Goal: Task Accomplishment & Management: Complete application form

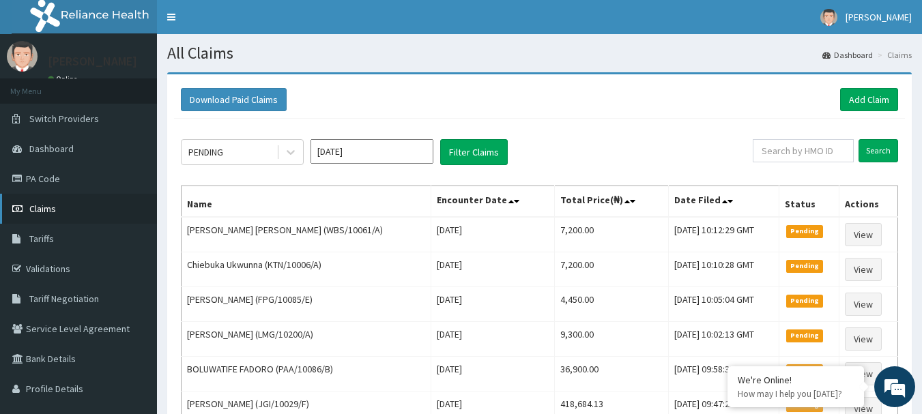
click at [57, 210] on link "Claims" at bounding box center [78, 209] width 157 height 30
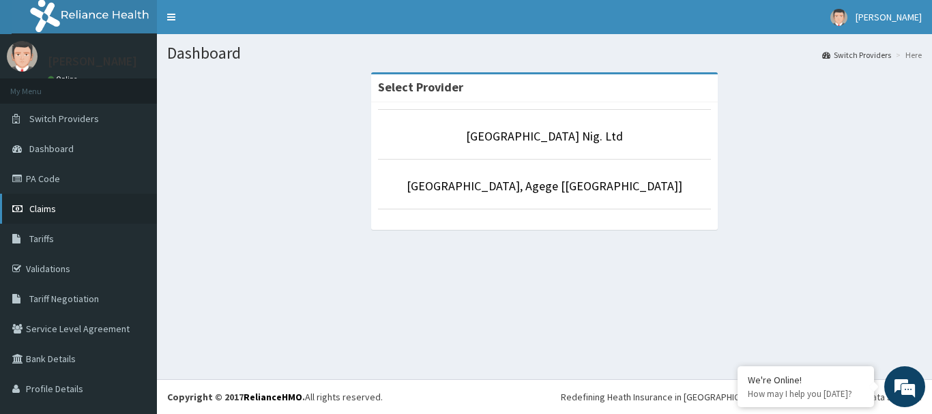
click at [44, 210] on span "Claims" at bounding box center [42, 209] width 27 height 12
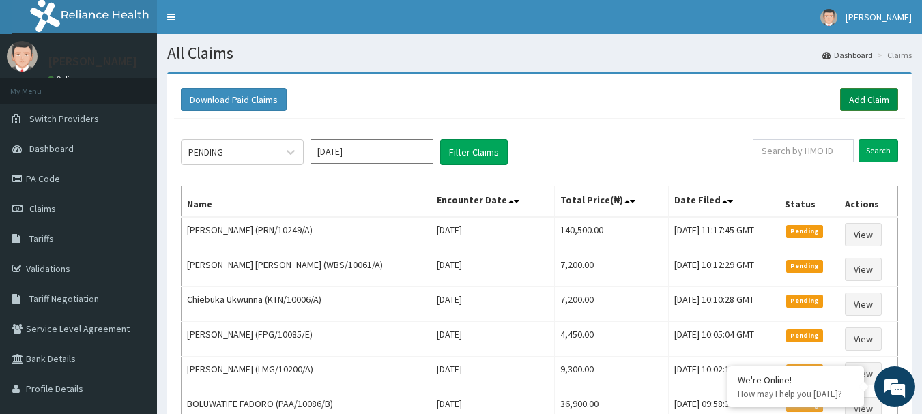
click at [881, 102] on link "Add Claim" at bounding box center [869, 99] width 58 height 23
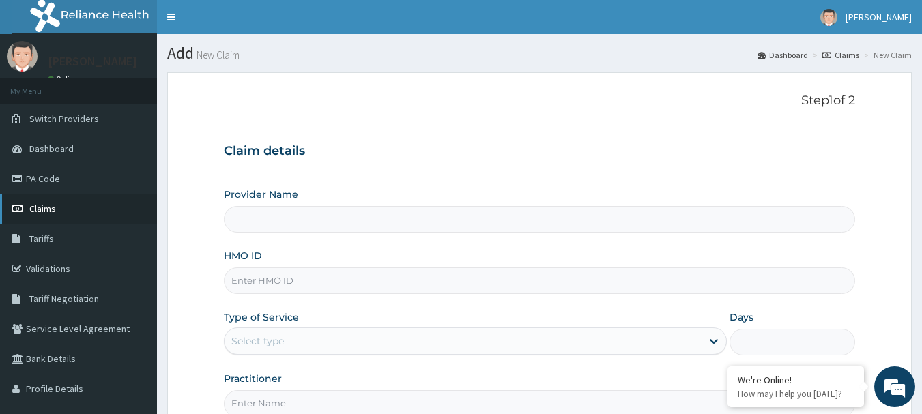
click at [57, 209] on link "Claims" at bounding box center [78, 209] width 157 height 30
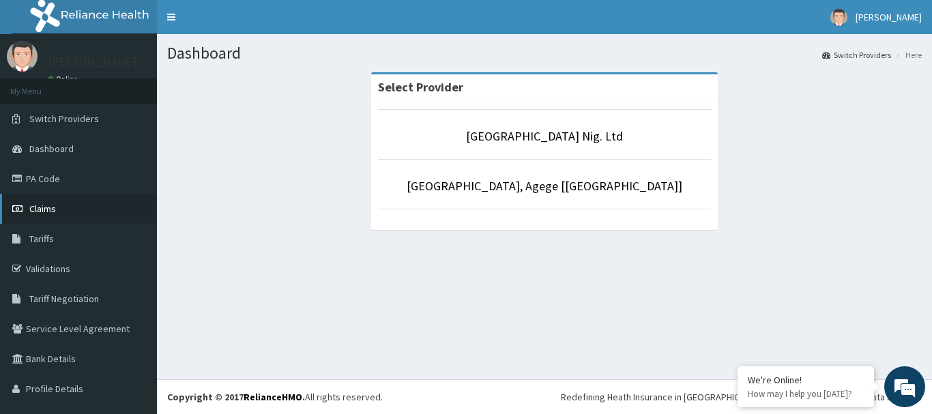
click at [38, 209] on span "Claims" at bounding box center [42, 209] width 27 height 12
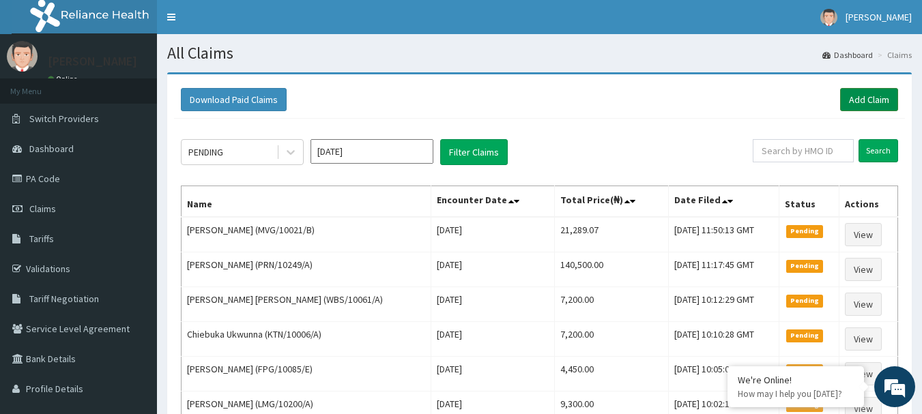
click at [875, 98] on link "Add Claim" at bounding box center [869, 99] width 58 height 23
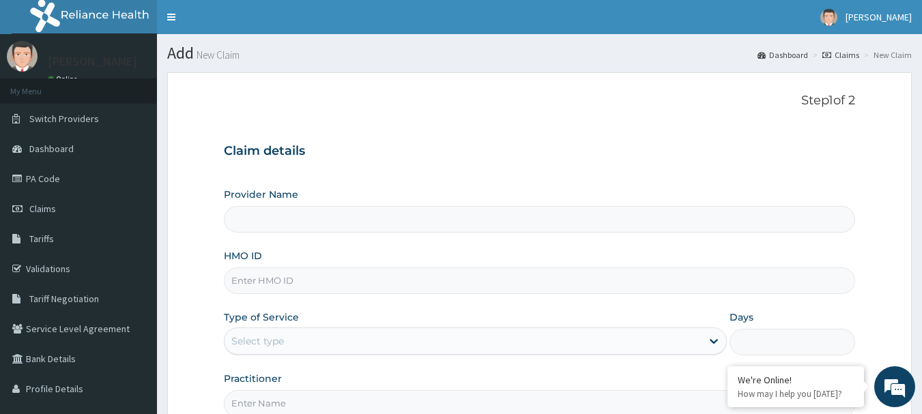
type input "[GEOGRAPHIC_DATA] Nig. Ltd"
click at [436, 284] on input "HMO ID" at bounding box center [540, 280] width 632 height 27
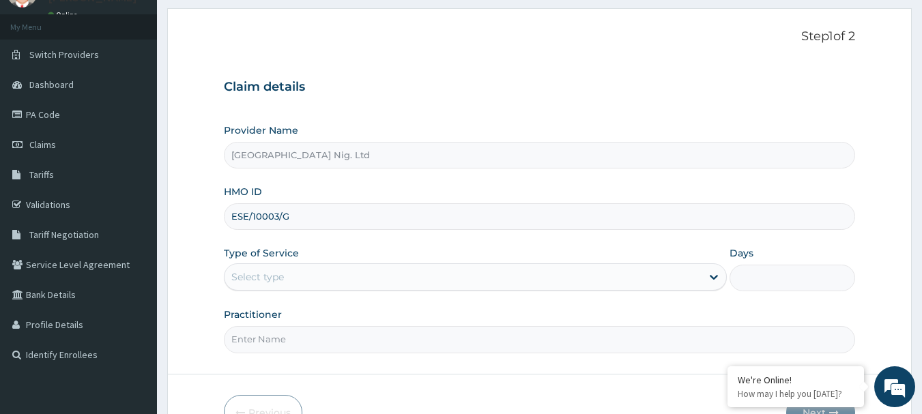
scroll to position [147, 0]
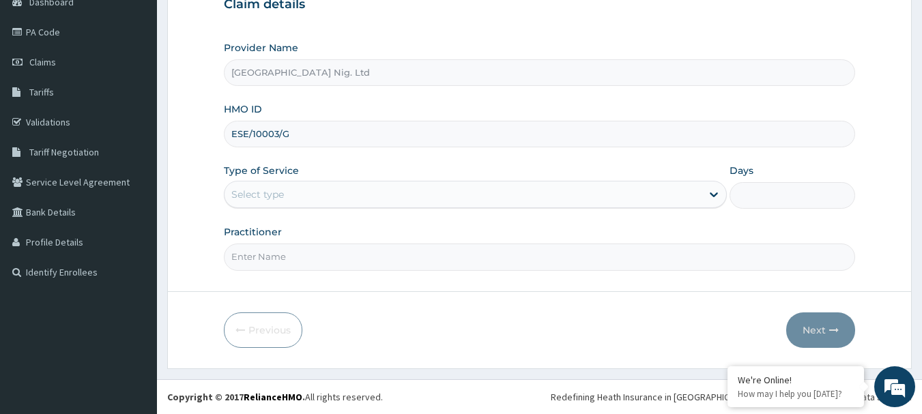
type input "ESE/10003/G"
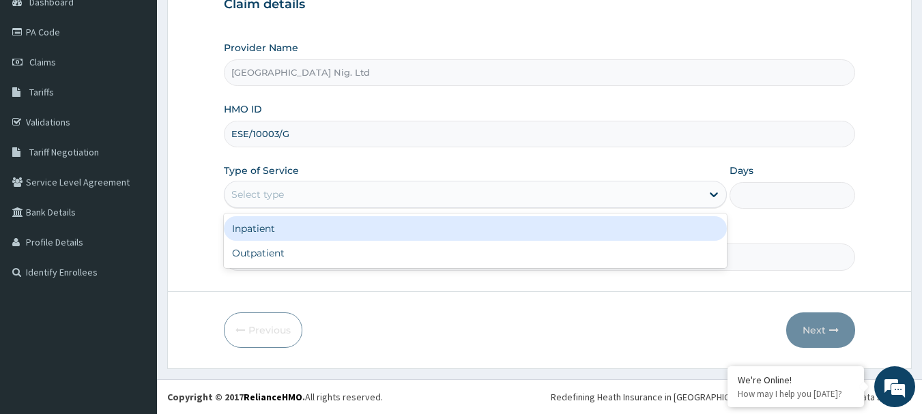
click at [655, 198] on div "Select type" at bounding box center [462, 195] width 477 height 22
click at [551, 224] on div "Inpatient" at bounding box center [475, 228] width 503 height 25
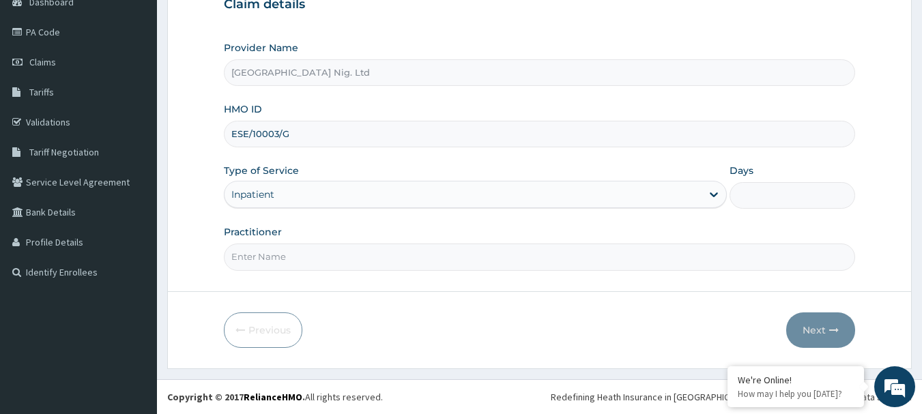
click at [783, 199] on input "Days" at bounding box center [792, 195] width 126 height 27
click at [777, 199] on input "Days" at bounding box center [792, 195] width 126 height 27
type input "3"
click at [456, 253] on input "Practitioner" at bounding box center [540, 257] width 632 height 27
type input "DR OLATUNJI"
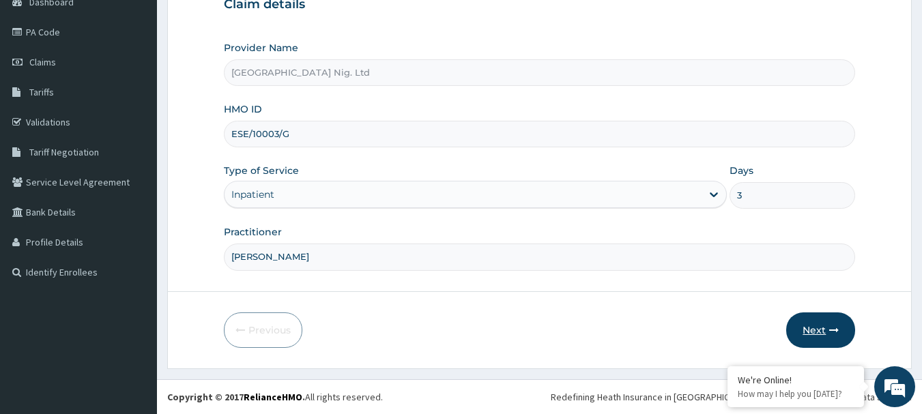
click at [813, 332] on button "Next" at bounding box center [820, 330] width 69 height 35
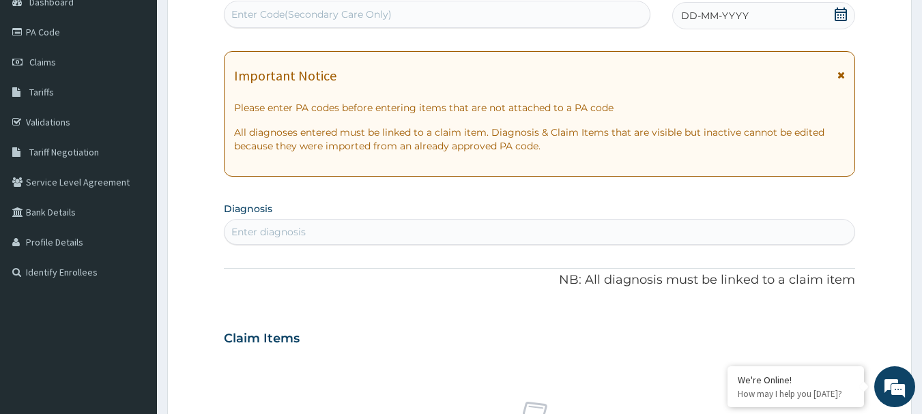
click at [380, 20] on div "Enter Code(Secondary Care Only)" at bounding box center [311, 15] width 160 height 14
type input "PA/EC6631"
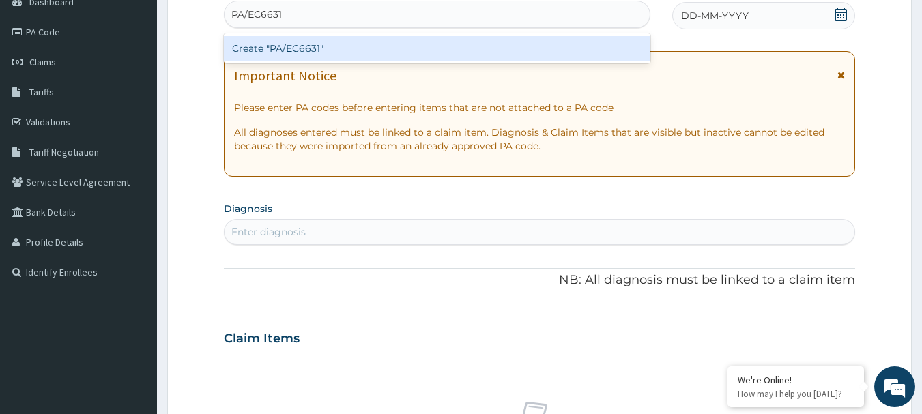
click at [304, 53] on div "Create "PA/EC6631"" at bounding box center [437, 48] width 427 height 25
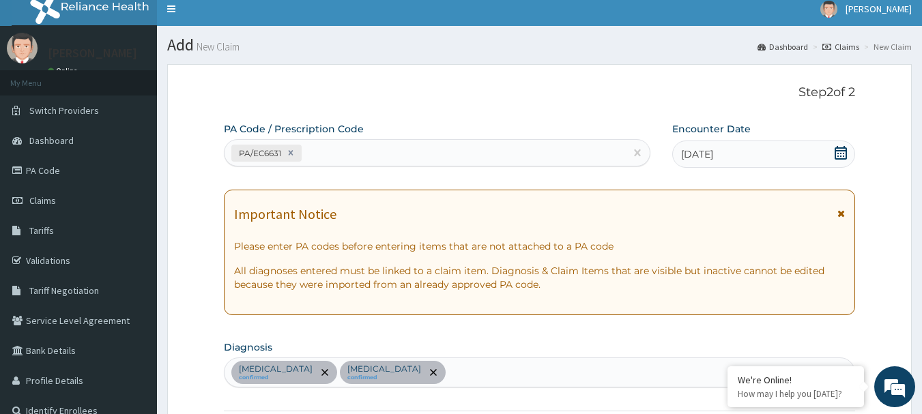
scroll to position [0, 0]
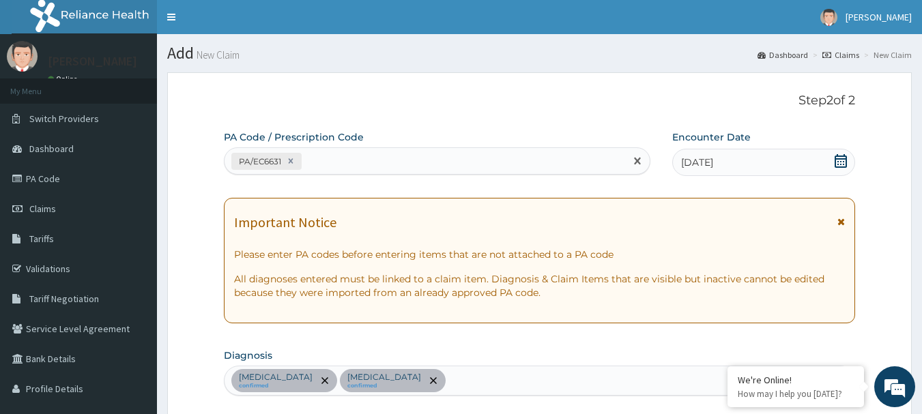
click at [350, 158] on div "PA/EC6631" at bounding box center [424, 161] width 401 height 23
type input "PA/013862"
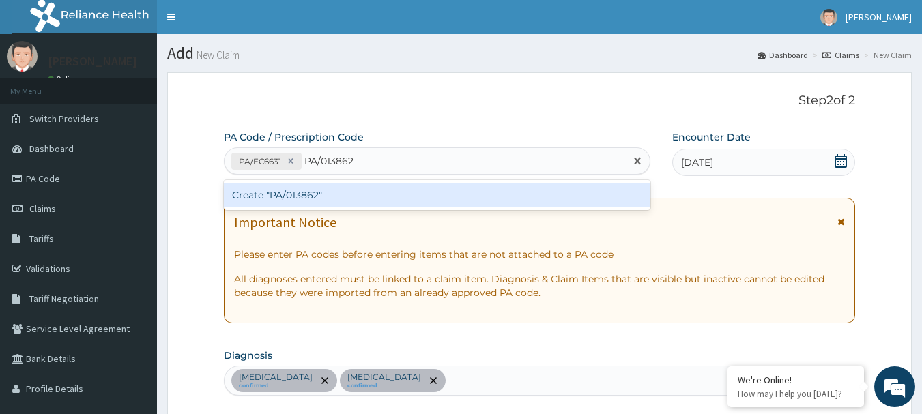
click at [280, 197] on div "Create "PA/013862"" at bounding box center [437, 195] width 427 height 25
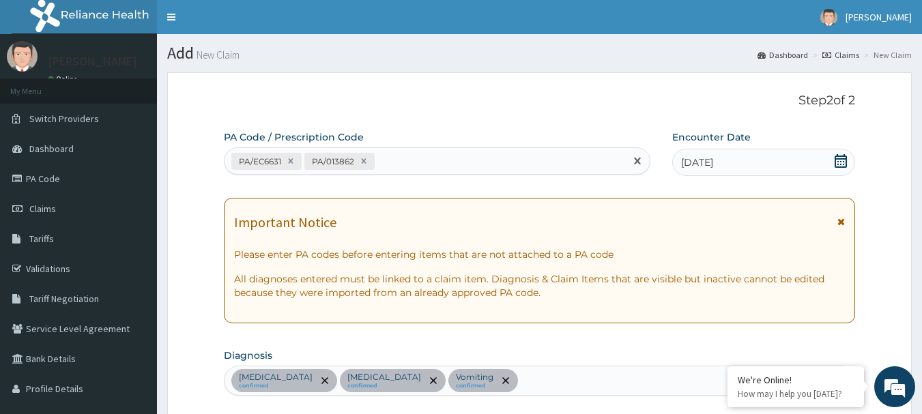
click at [410, 162] on div "PA/EC6631 PA/013862" at bounding box center [424, 161] width 401 height 23
type input "PA/956783"
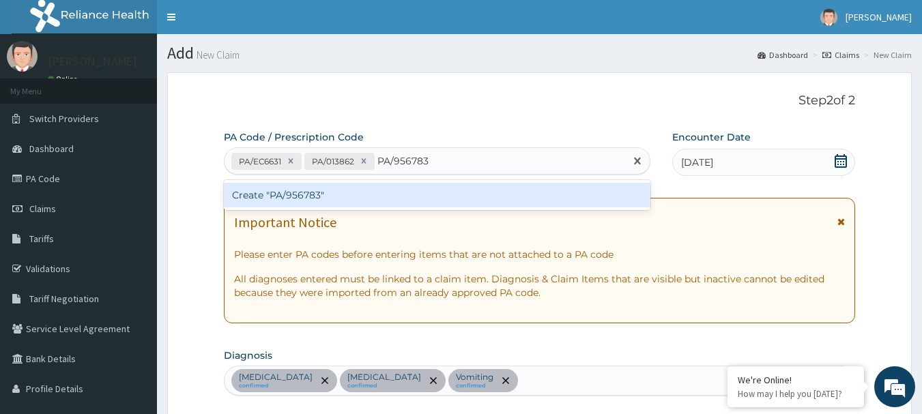
click at [300, 199] on div "Create "PA/956783"" at bounding box center [437, 195] width 427 height 25
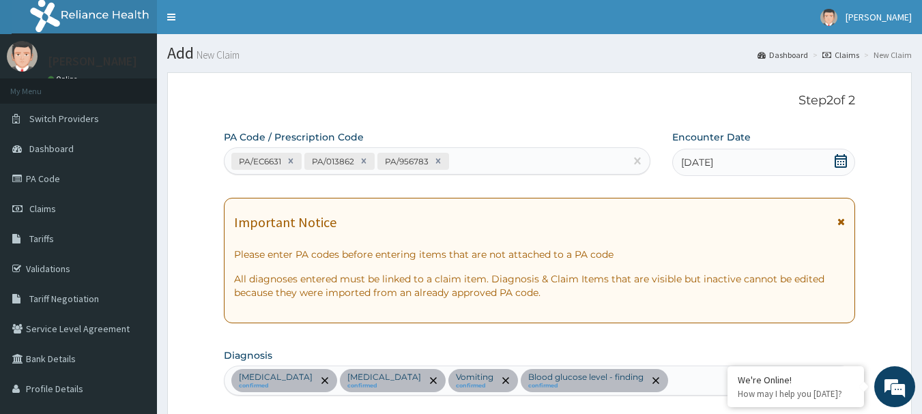
click at [468, 160] on div "PA/EC6631 PA/013862 PA/956783" at bounding box center [424, 161] width 401 height 23
type input "PA/63D4C1"
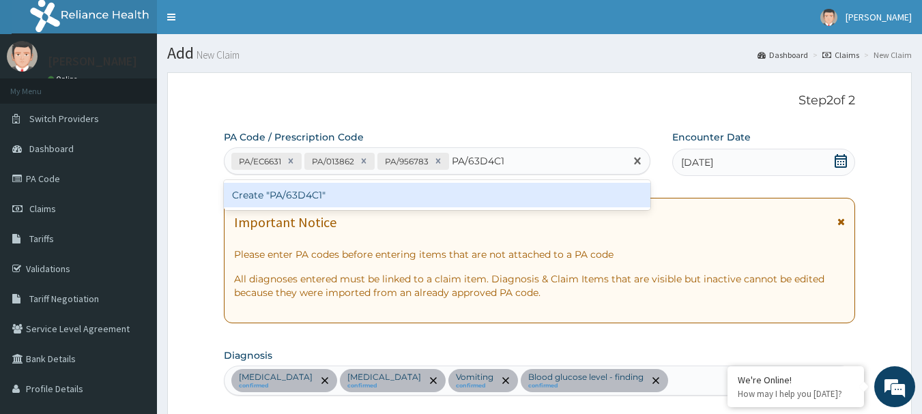
click at [305, 192] on div "Create "PA/63D4C1"" at bounding box center [437, 195] width 427 height 25
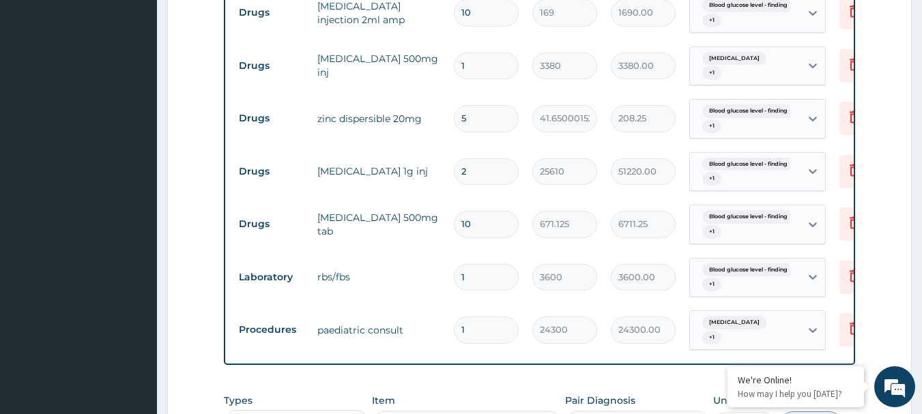
scroll to position [1114, 0]
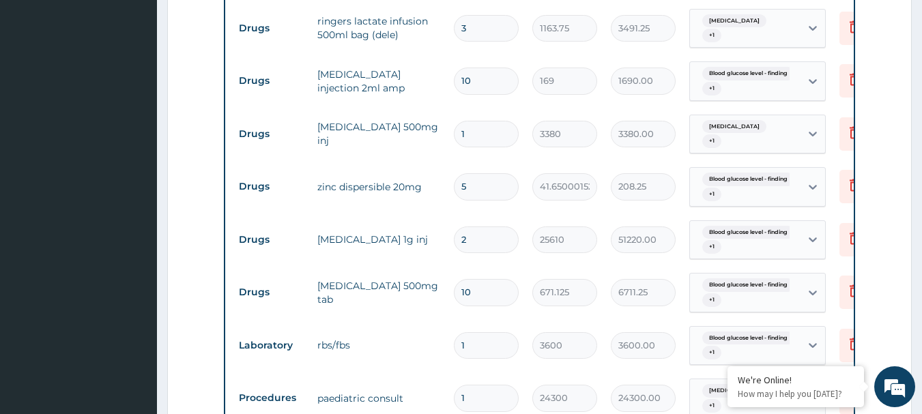
click at [473, 173] on input "5" at bounding box center [486, 186] width 65 height 27
type input "0.00"
type input "1"
type input "41.65"
type input "11"
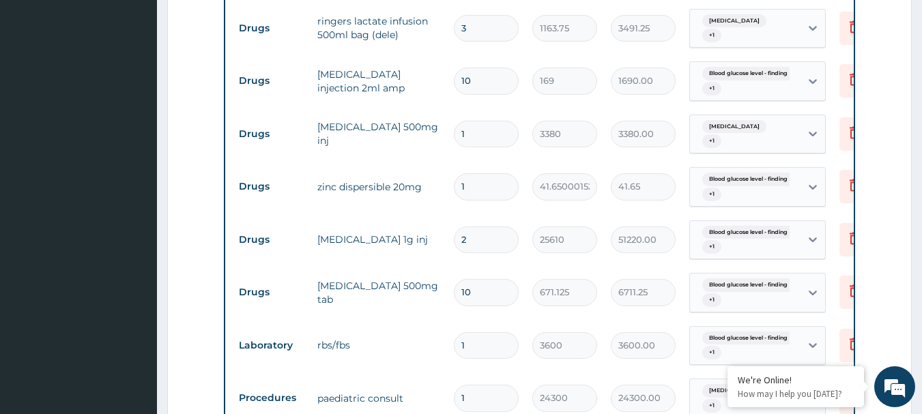
type input "458.15"
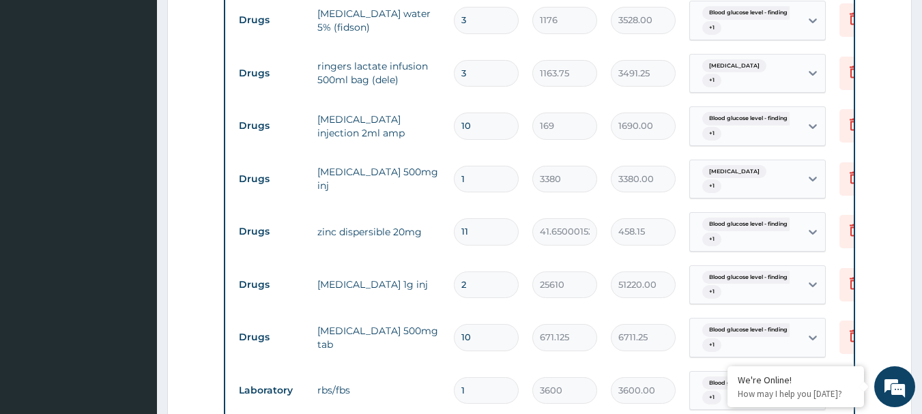
scroll to position [1046, 0]
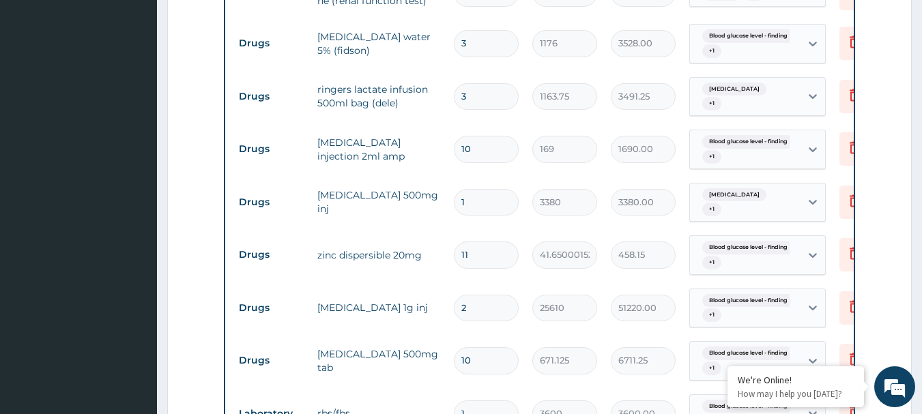
type input "11"
click at [487, 136] on input "10" at bounding box center [486, 149] width 65 height 27
type input "1"
type input "169.00"
type input "0.00"
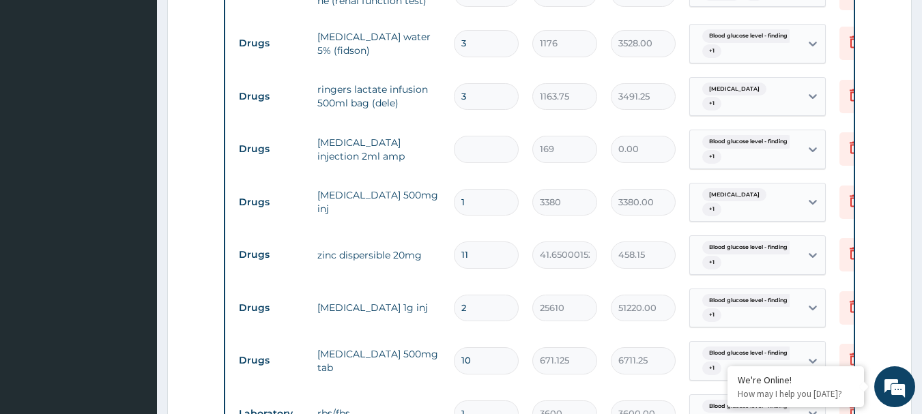
type input "1"
type input "169.00"
type input "14"
type input "2366.00"
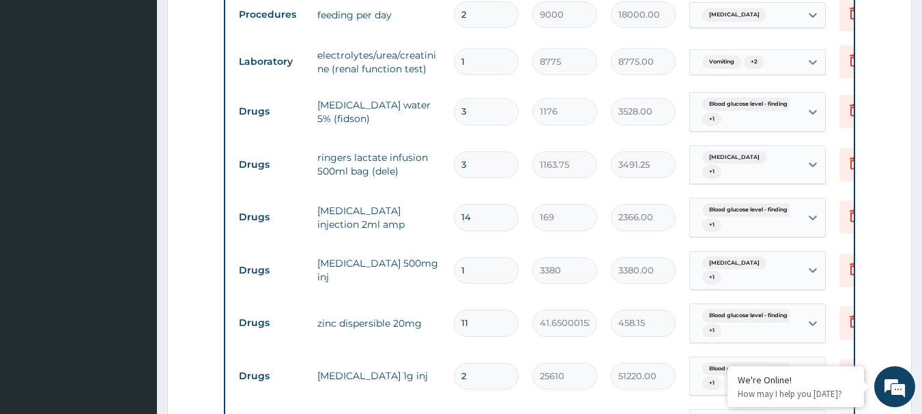
scroll to position [910, 0]
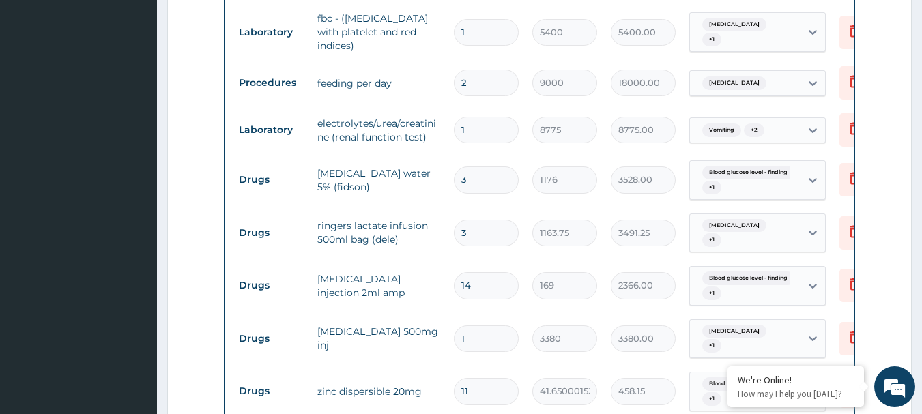
type input "14"
click at [480, 70] on input "2" at bounding box center [486, 83] width 65 height 27
type input "0.00"
type input "3"
type input "27000.00"
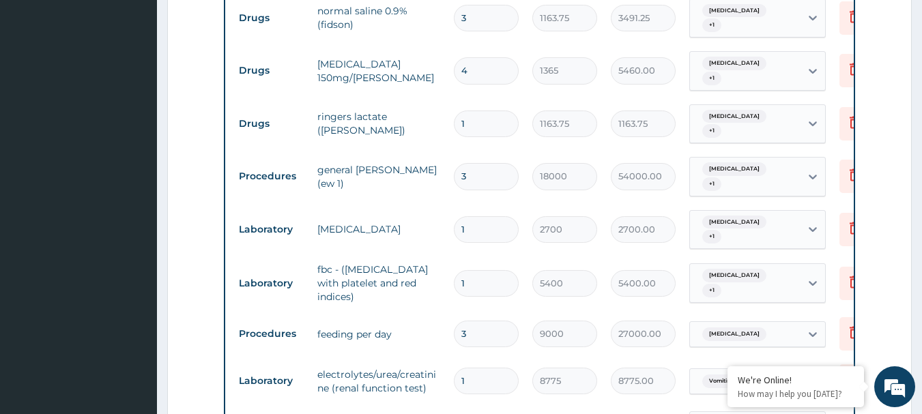
scroll to position [637, 0]
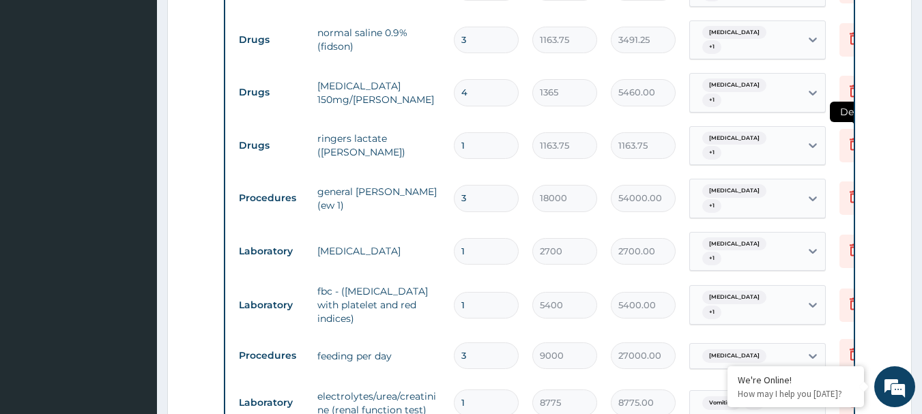
type input "3"
click at [842, 129] on icon at bounding box center [854, 145] width 30 height 33
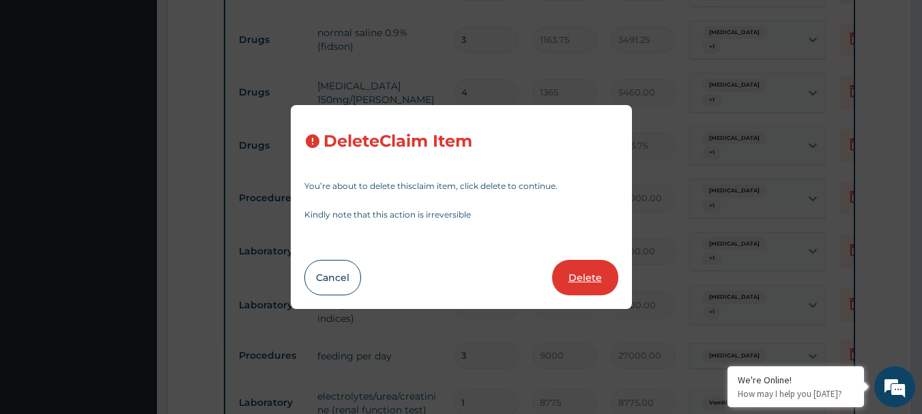
click at [590, 278] on button "Delete" at bounding box center [585, 277] width 66 height 35
type input "3"
type input "18000"
type input "54000.00"
type input "1"
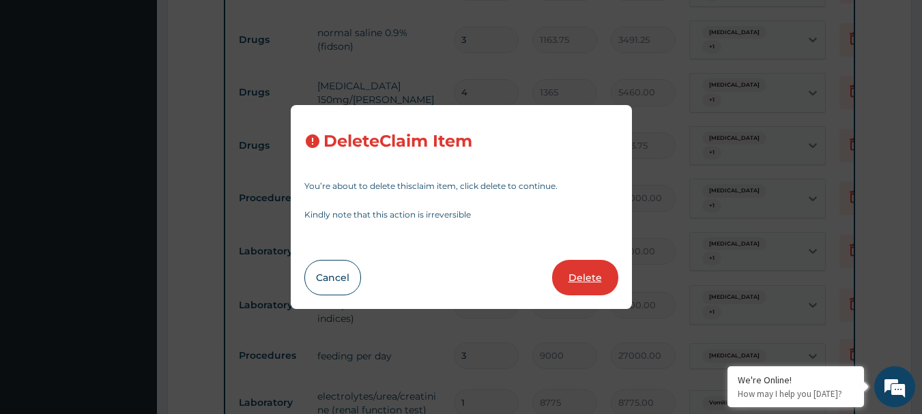
type input "2700"
type input "2700.00"
type input "5400"
type input "5400.00"
type input "3"
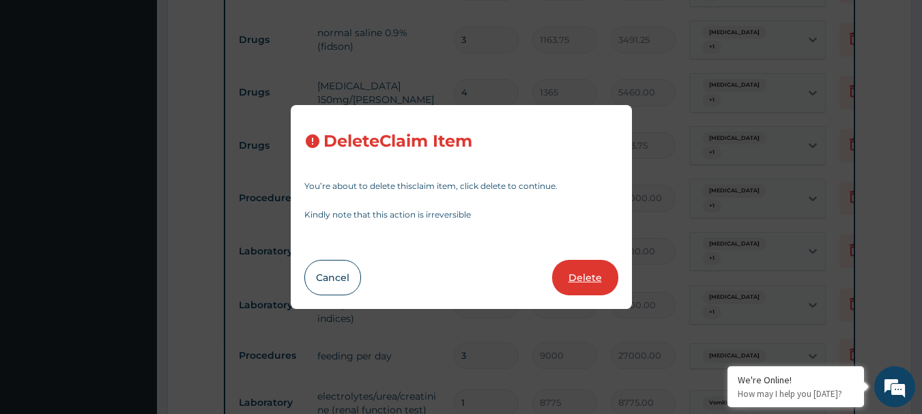
type input "9000"
type input "27000.00"
type input "1"
type input "8775"
type input "8775.00"
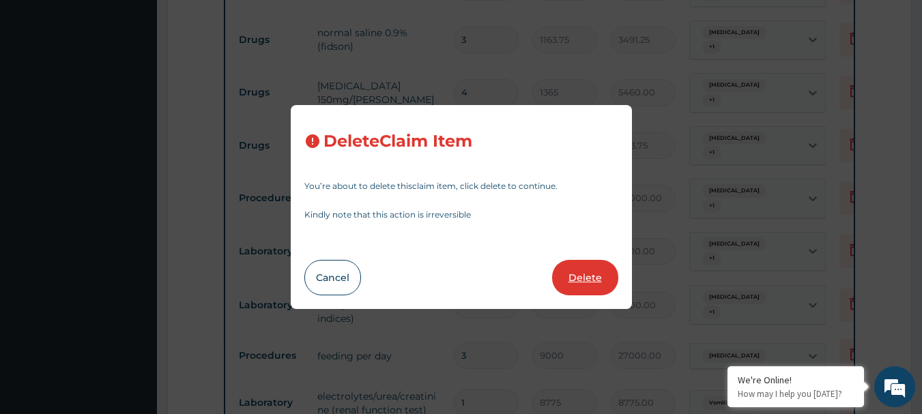
type input "3"
type input "1176"
type input "3528.00"
type input "1163.75"
type input "3491.25"
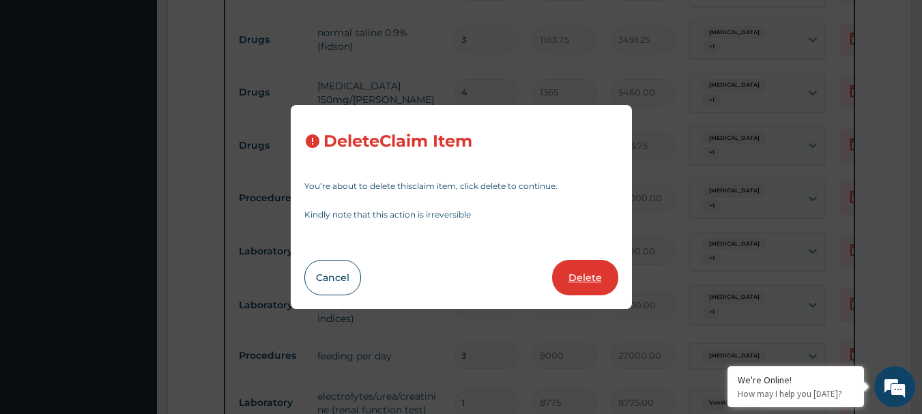
type input "14"
type input "169"
type input "2366.00"
type input "1"
type input "3380"
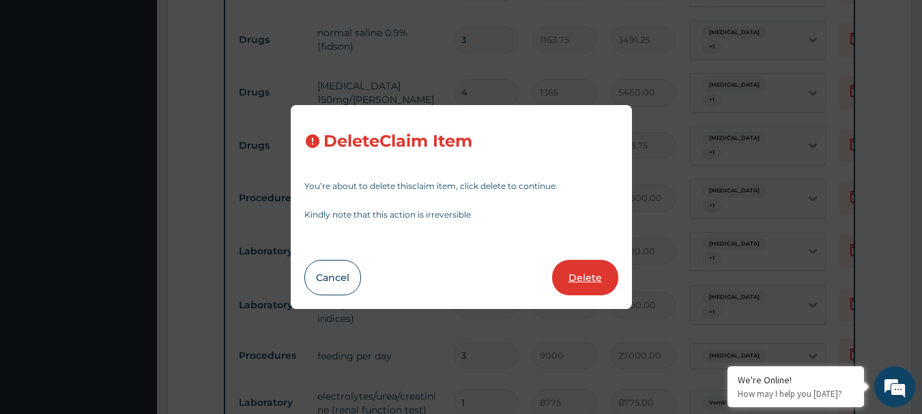
type input "3380.00"
type input "11"
type input "41.65000152587891"
type input "458.15"
type input "2"
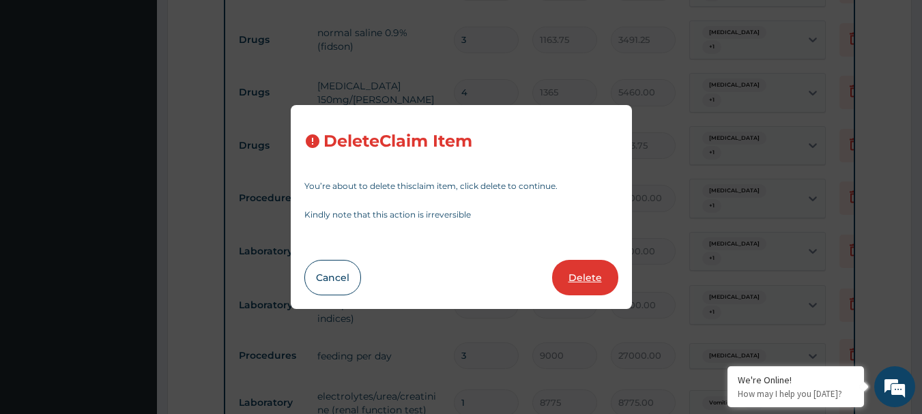
type input "25610"
type input "51220.00"
type input "10"
type input "671.125"
type input "6711.25"
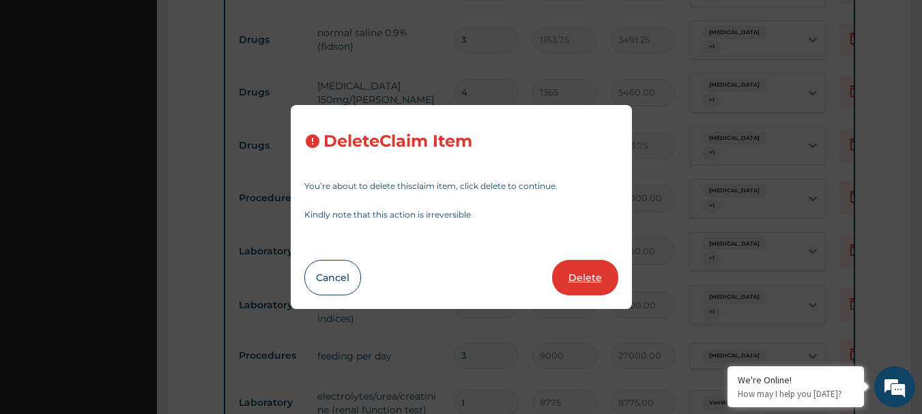
type input "1"
type input "3600"
type input "3600.00"
type input "24300"
type input "24300.00"
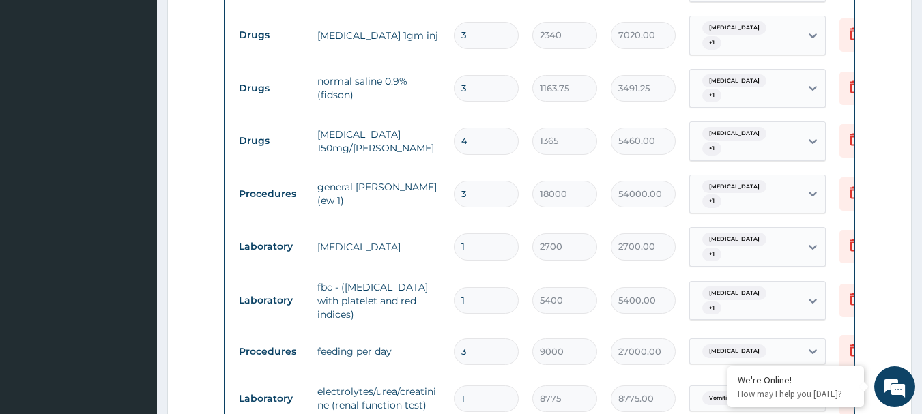
scroll to position [568, 0]
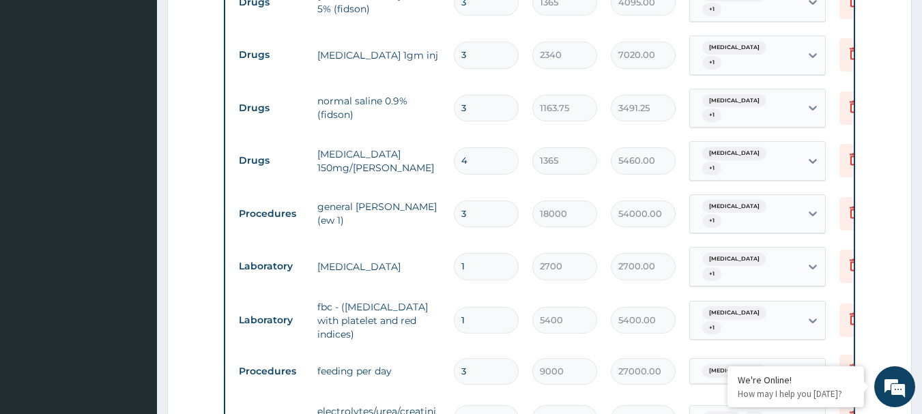
click at [489, 147] on input "4" at bounding box center [486, 160] width 65 height 27
type input "0.00"
type input "1"
type input "1365.00"
type input "1"
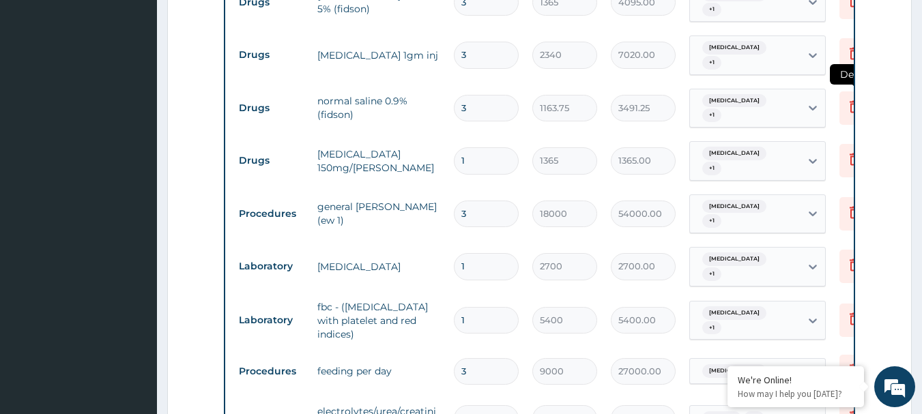
click at [845, 98] on icon at bounding box center [854, 107] width 30 height 33
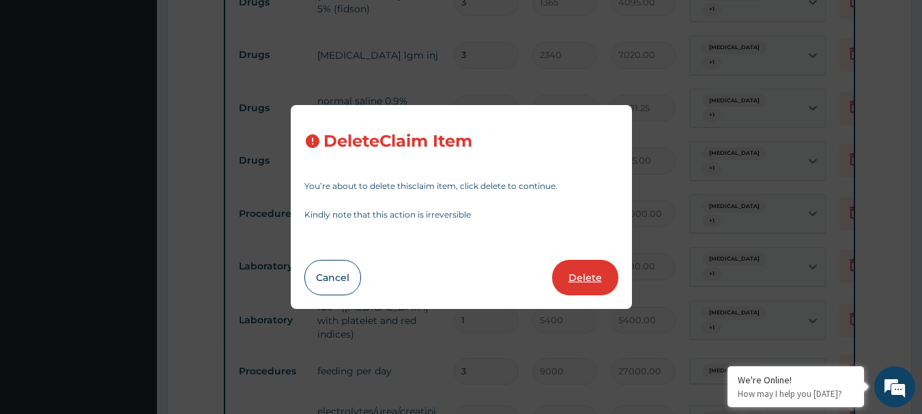
click at [578, 278] on button "Delete" at bounding box center [585, 277] width 66 height 35
type input "1"
type input "1365"
type input "1365.00"
type input "3"
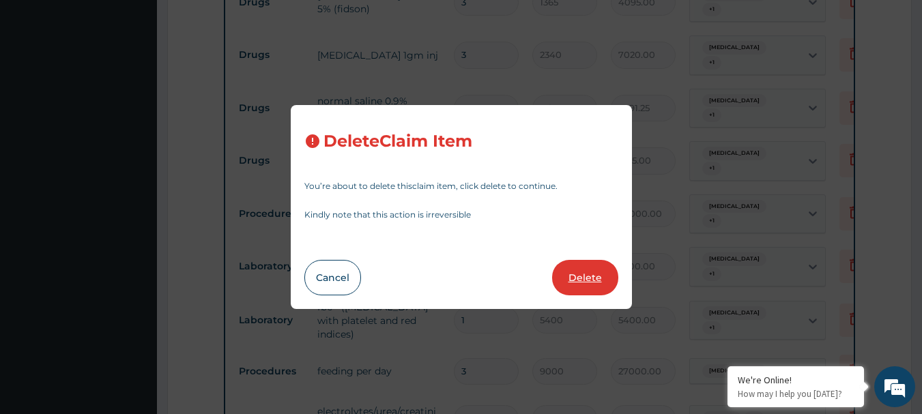
type input "18000"
type input "54000.00"
type input "1"
type input "2700"
type input "2700.00"
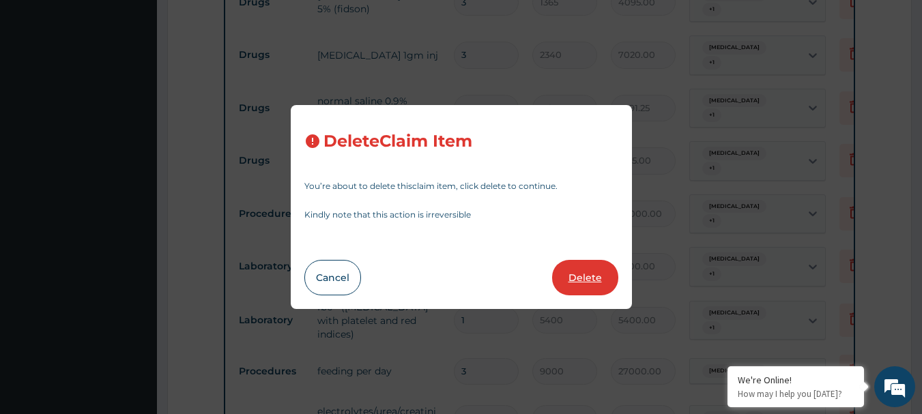
type input "5400"
type input "5400.00"
type input "3"
type input "9000"
type input "27000.00"
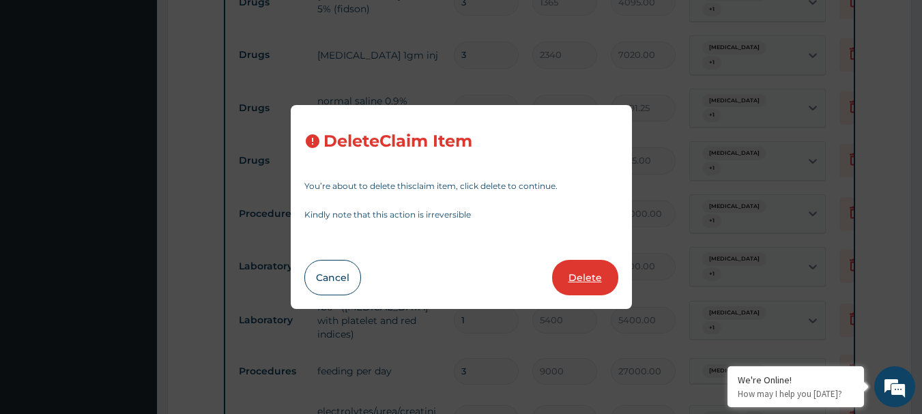
type input "1"
type input "8775"
type input "8775.00"
type input "3"
type input "1176"
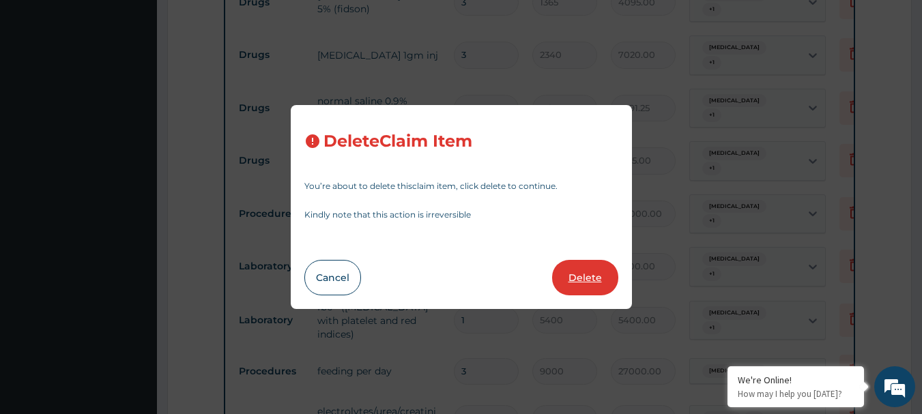
type input "3528.00"
type input "1163.75"
type input "3491.25"
type input "14"
type input "169"
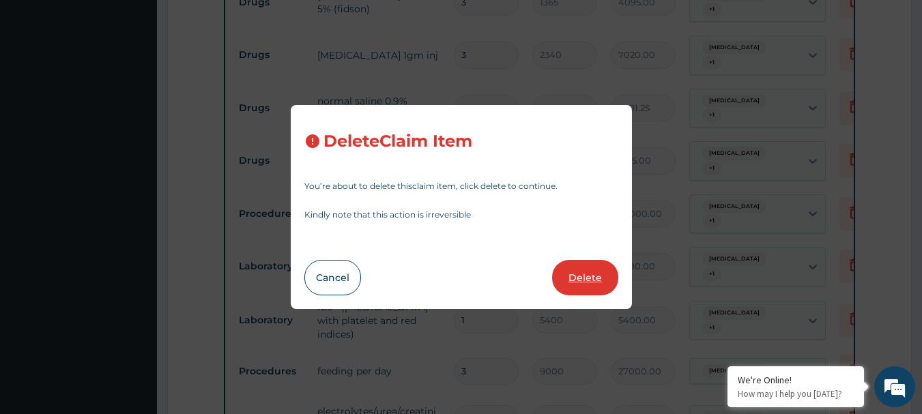
type input "2366.00"
type input "1"
type input "3380"
type input "3380.00"
type input "11"
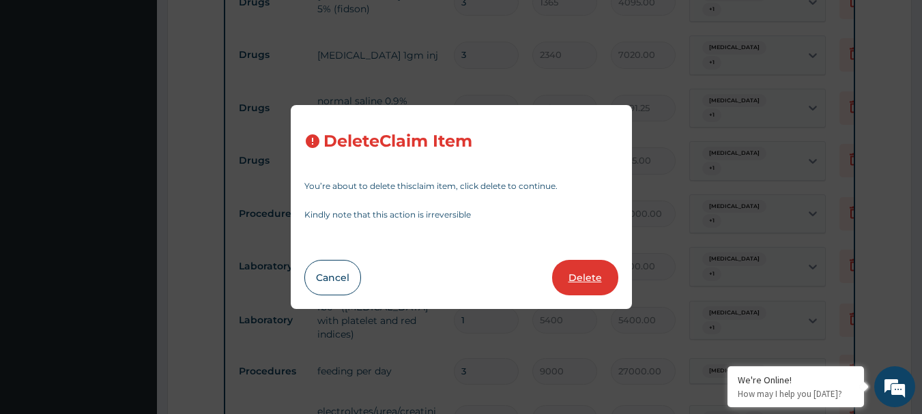
type input "41.65000152587891"
type input "458.15"
type input "2"
type input "25610"
type input "51220.00"
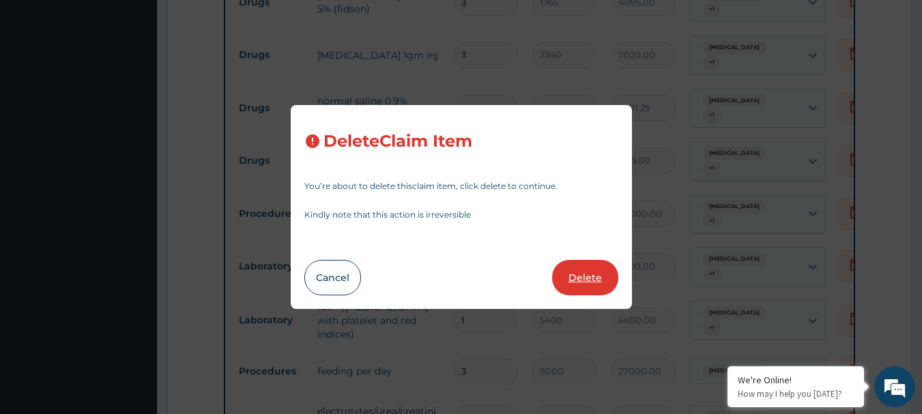
type input "10"
type input "671.125"
type input "6711.25"
type input "1"
type input "3600"
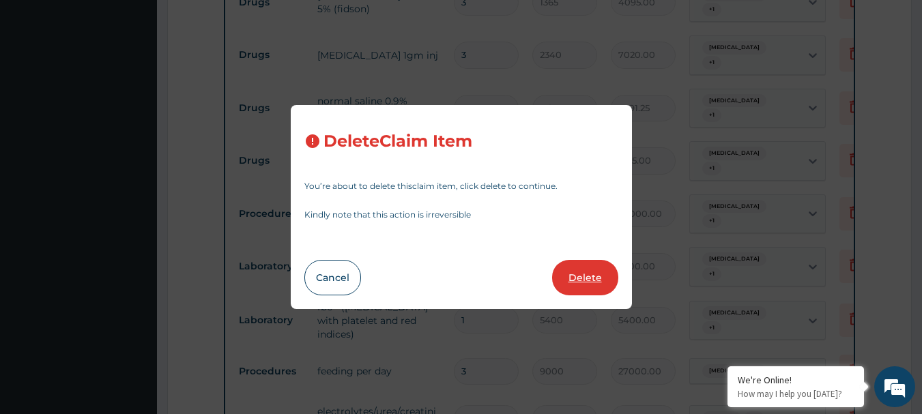
type input "3600.00"
type input "24300"
type input "24300.00"
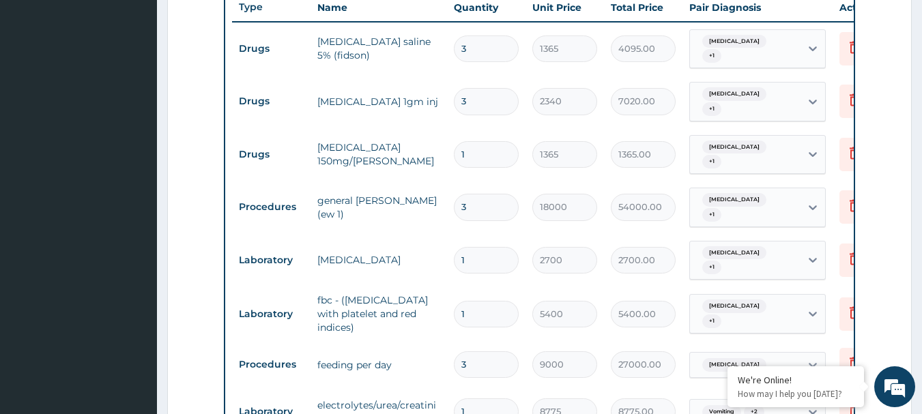
scroll to position [500, 0]
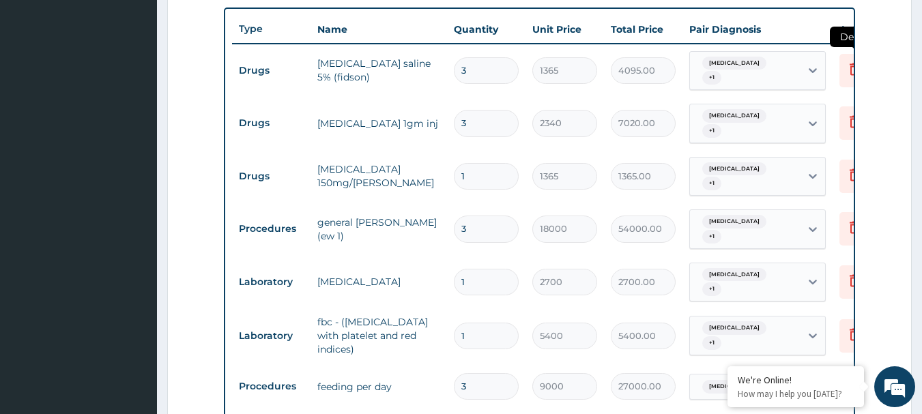
click at [842, 60] on icon at bounding box center [854, 70] width 30 height 33
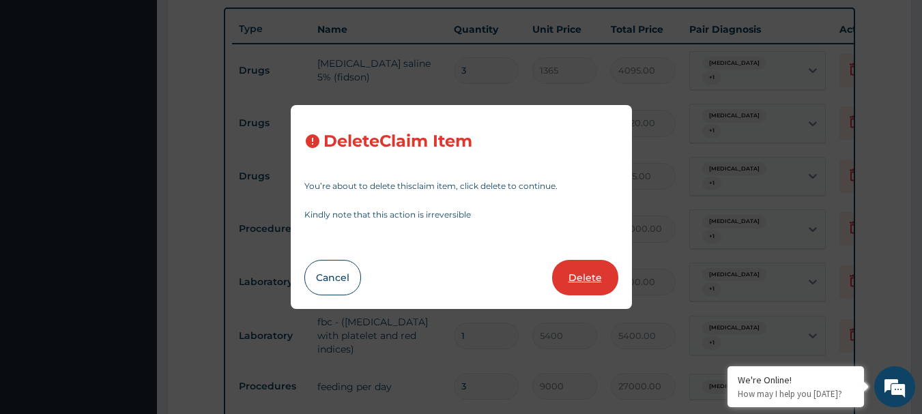
click at [585, 280] on button "Delete" at bounding box center [585, 277] width 66 height 35
type input "2340"
type input "7020.00"
type input "1"
type input "1365"
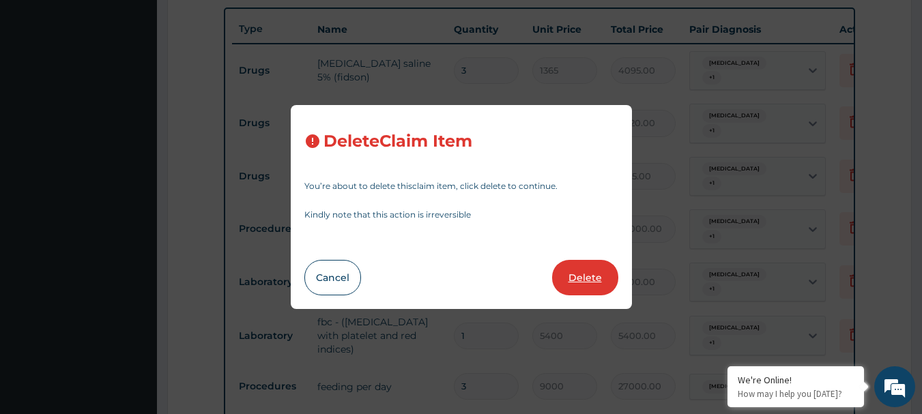
type input "1365.00"
type input "3"
type input "18000"
type input "54000.00"
type input "1"
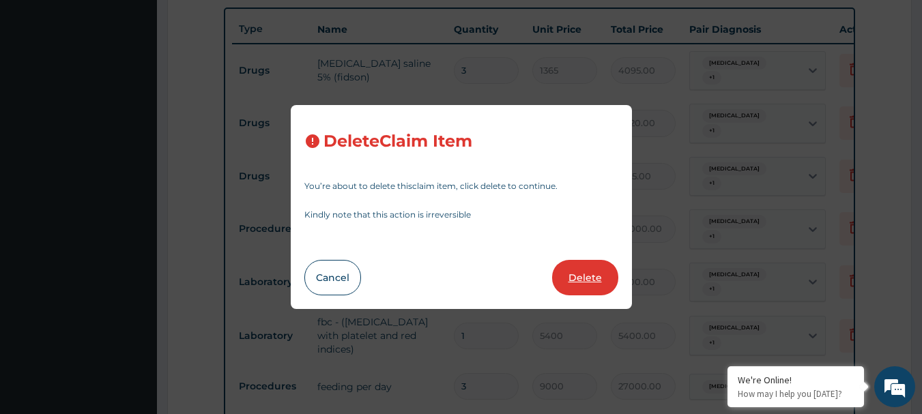
type input "2700"
type input "2700.00"
type input "5400"
type input "5400.00"
type input "3"
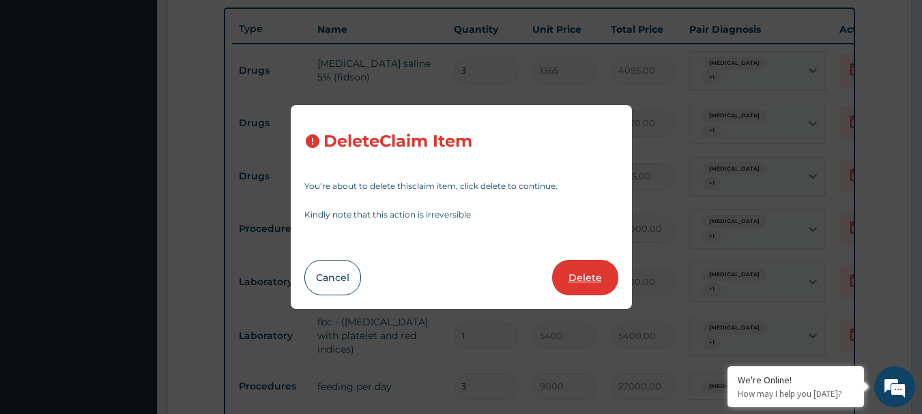
type input "9000"
type input "27000.00"
type input "1"
type input "8775"
type input "8775.00"
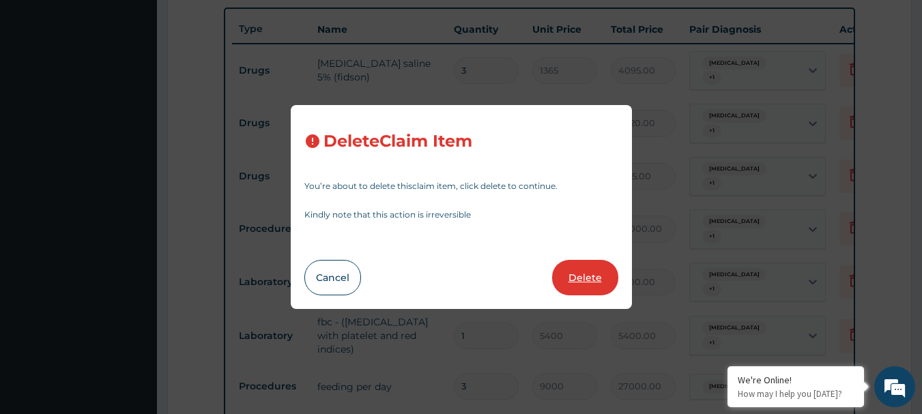
type input "3"
type input "1176"
type input "3528.00"
type input "1163.75"
type input "3491.25"
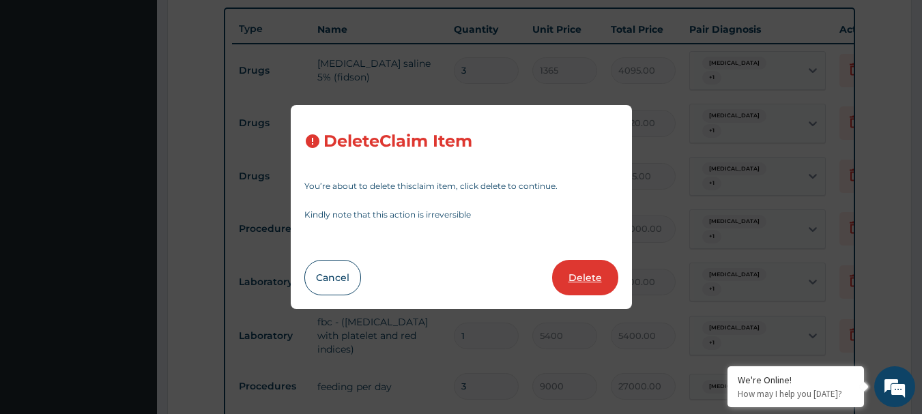
type input "14"
type input "169"
type input "2366.00"
type input "1"
type input "3380"
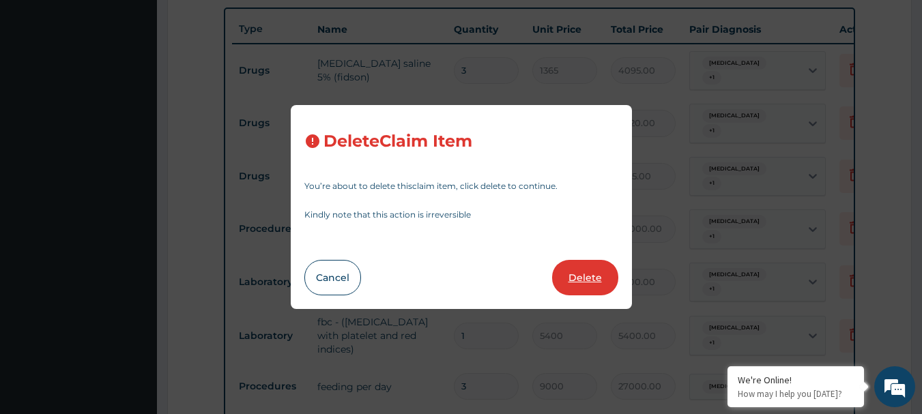
type input "3380.00"
type input "11"
type input "41.65000152587891"
type input "458.15"
type input "2"
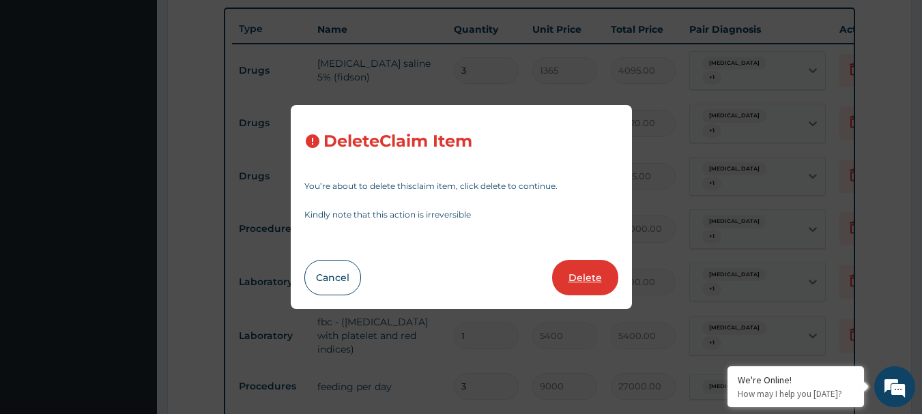
type input "25610"
type input "51220.00"
type input "10"
type input "671.125"
type input "6711.25"
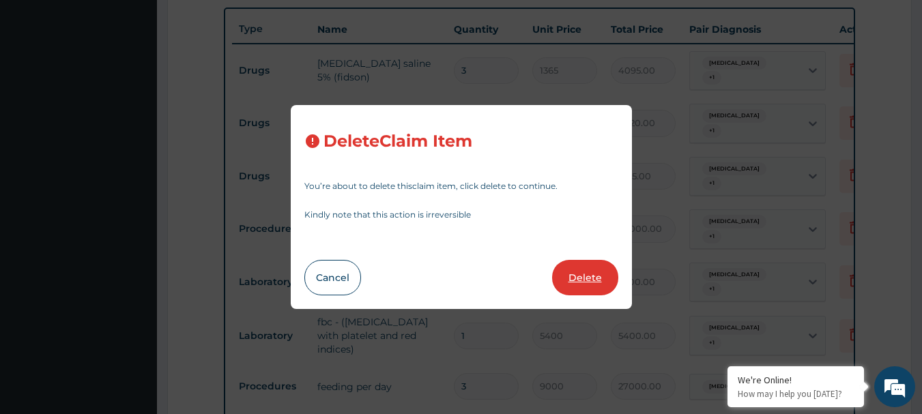
type input "1"
type input "3600"
type input "3600.00"
type input "24300"
type input "24300.00"
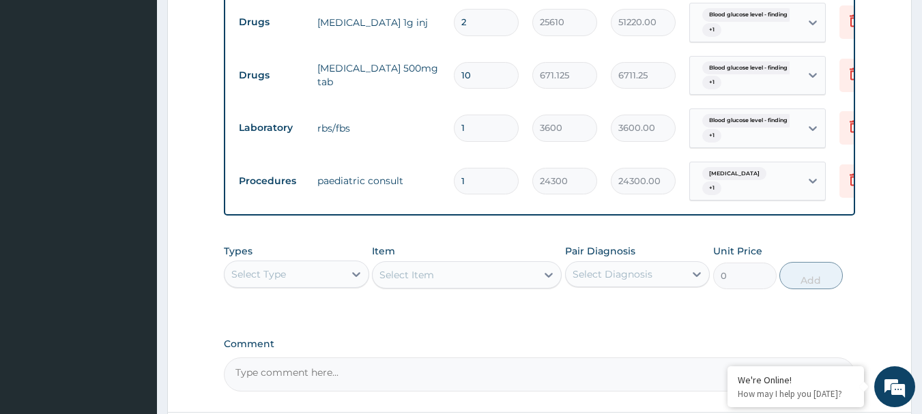
scroll to position [1251, 0]
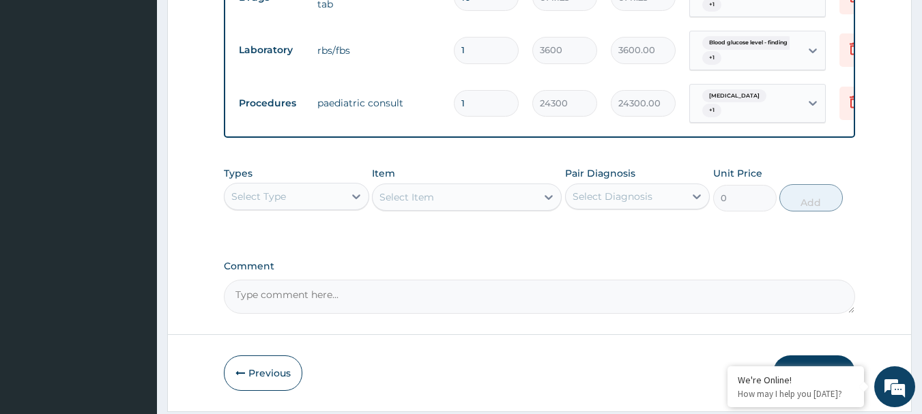
click at [684, 186] on div "Select Diagnosis" at bounding box center [625, 197] width 119 height 22
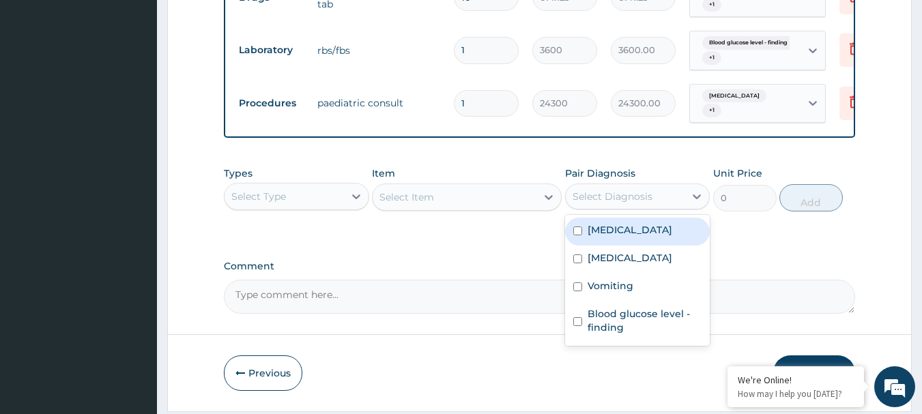
click at [627, 218] on div "Malaria" at bounding box center [637, 232] width 145 height 28
checkbox input "true"
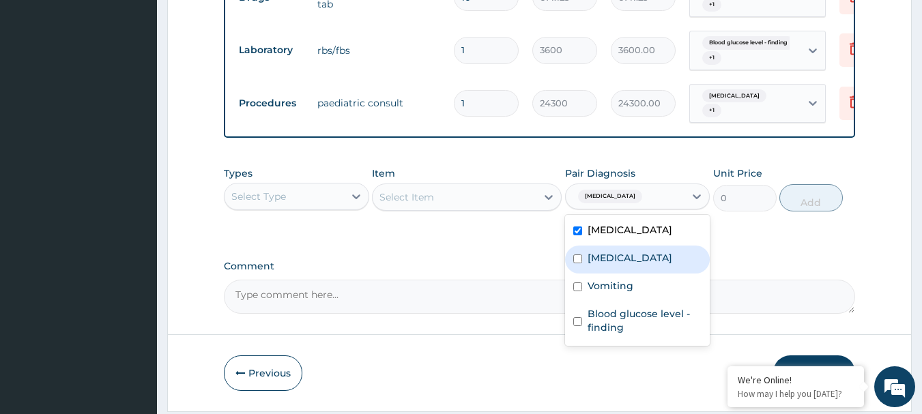
click at [612, 251] on label "Sepsis" at bounding box center [630, 258] width 85 height 14
checkbox input "true"
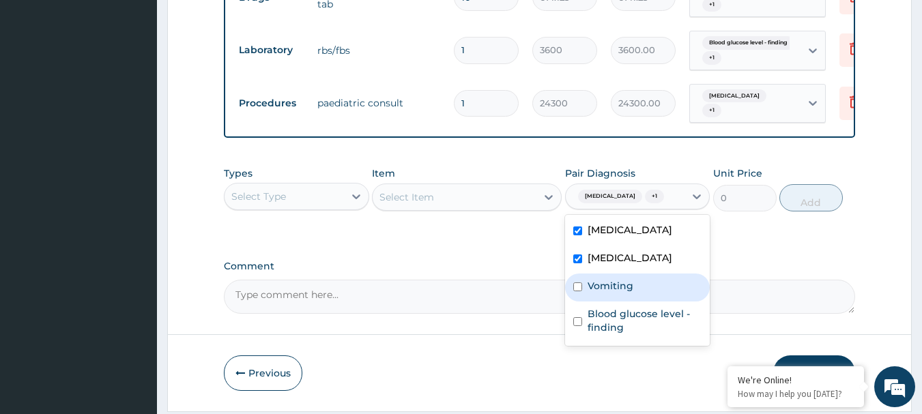
click at [614, 279] on label "Vomiting" at bounding box center [611, 286] width 46 height 14
checkbox input "true"
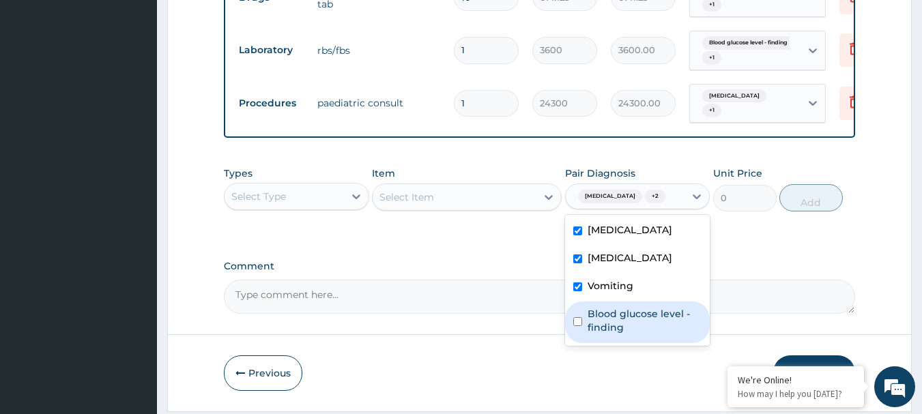
click at [614, 307] on label "Blood glucose level - finding" at bounding box center [645, 320] width 115 height 27
checkbox input "true"
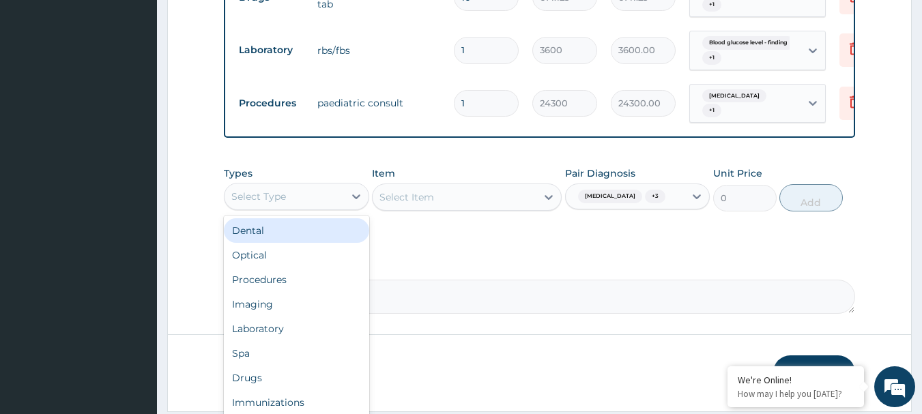
click at [315, 186] on div "Select Type" at bounding box center [283, 197] width 119 height 22
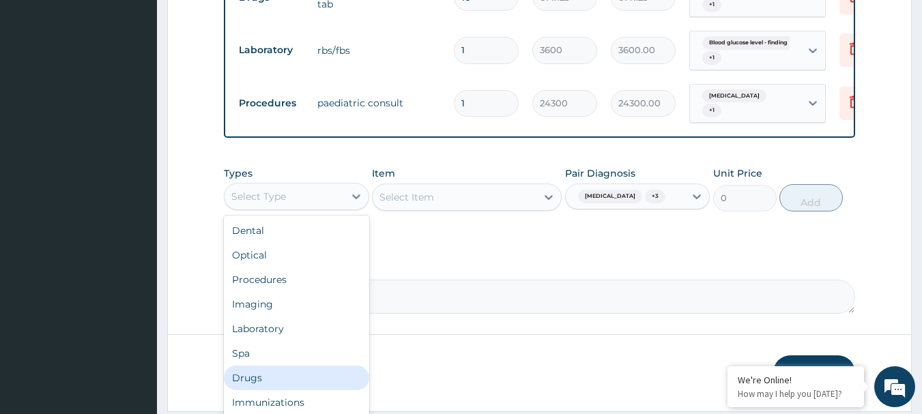
click at [295, 366] on div "Drugs" at bounding box center [296, 378] width 145 height 25
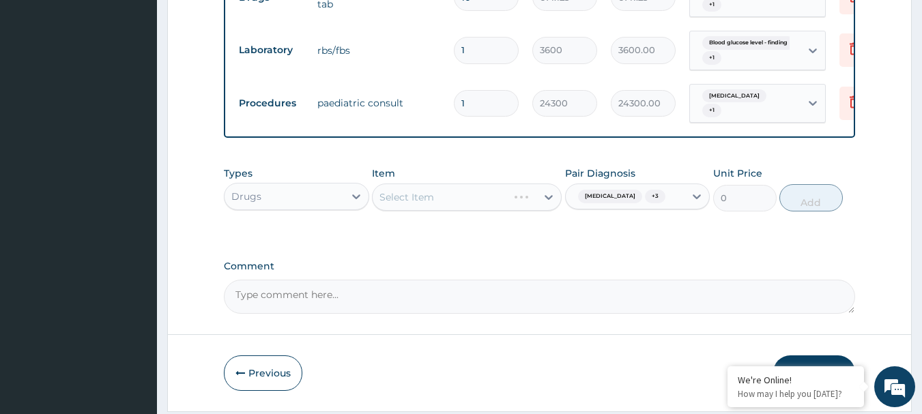
click at [439, 184] on div "Select Item" at bounding box center [467, 197] width 190 height 27
click at [431, 184] on div "Select Item" at bounding box center [467, 197] width 190 height 27
click at [466, 184] on div "Select Item" at bounding box center [467, 197] width 190 height 27
click at [545, 195] on icon at bounding box center [549, 197] width 8 height 5
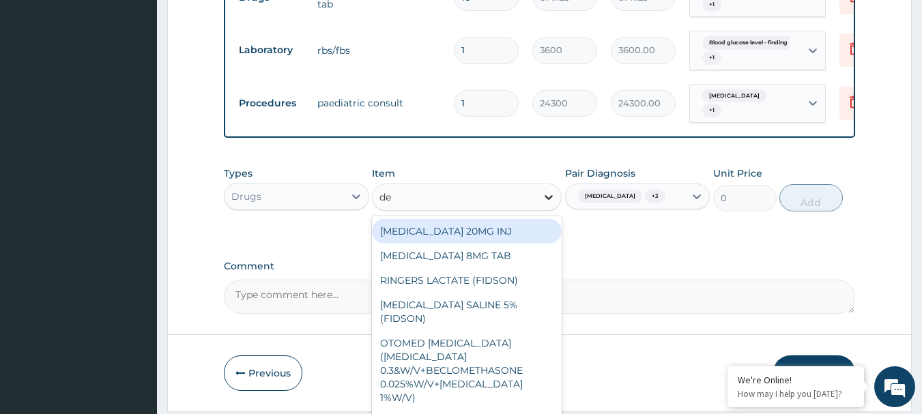
type input "dex"
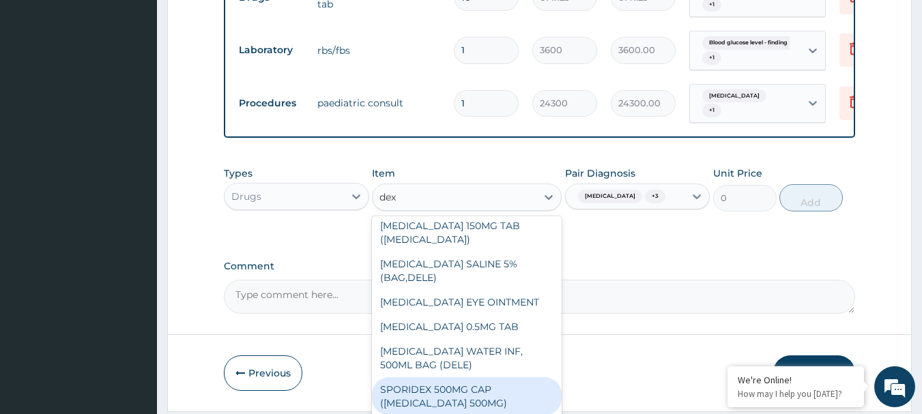
scroll to position [313, 0]
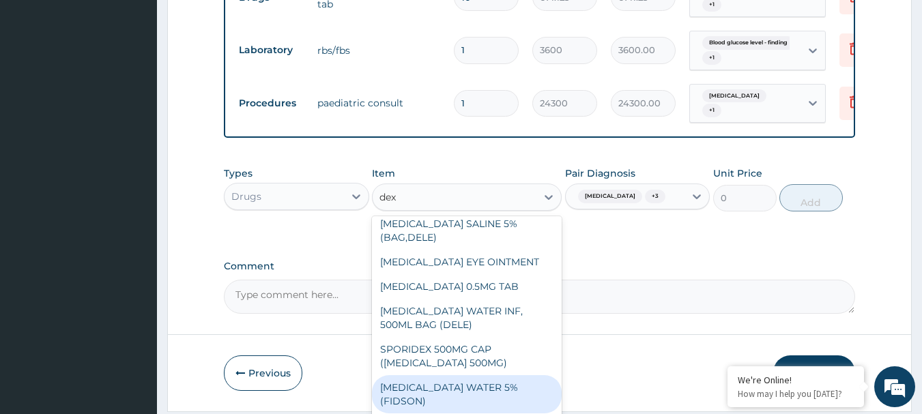
click at [484, 375] on div "DEXTROSE WATER 5% (FIDSON)" at bounding box center [467, 394] width 190 height 38
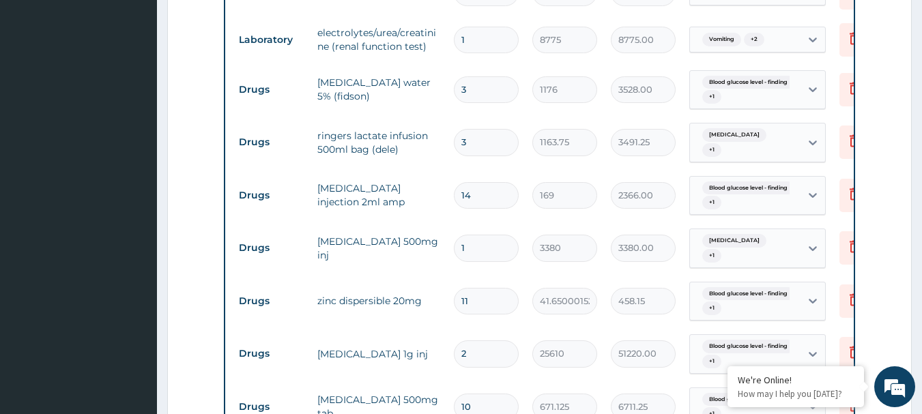
scroll to position [773, 0]
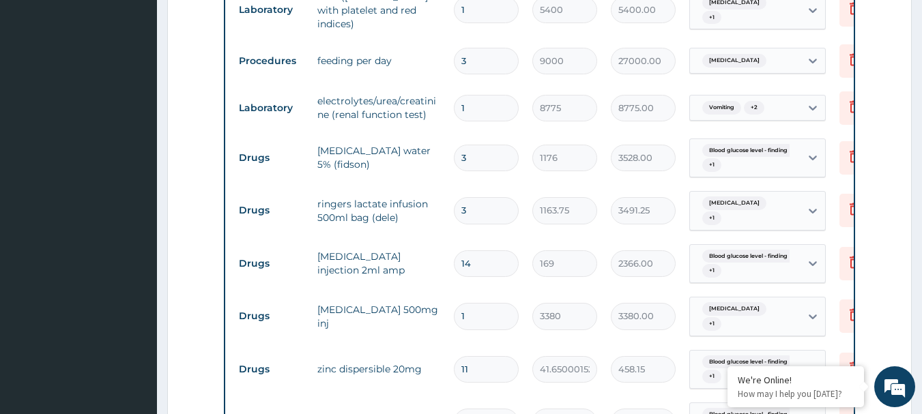
click at [491, 145] on input "3" at bounding box center [486, 158] width 65 height 27
type input "0.00"
type input "2"
type input "2352.00"
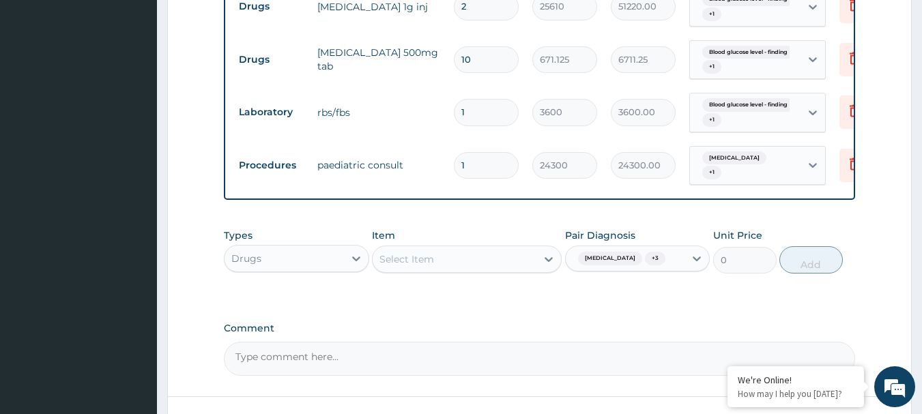
scroll to position [1251, 0]
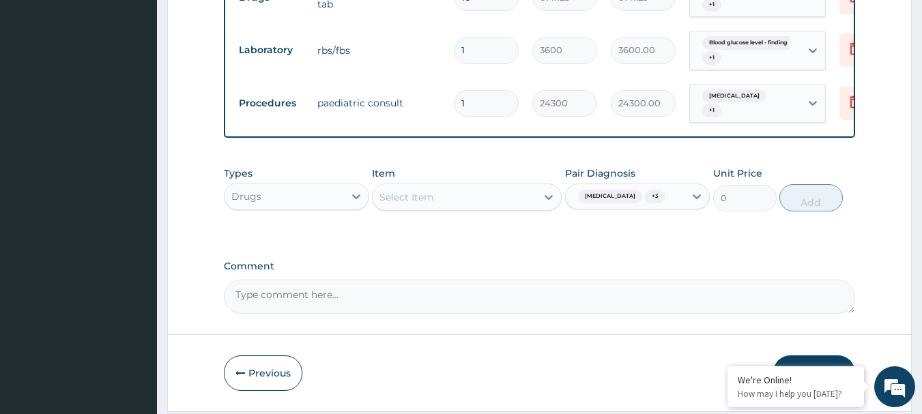
type input "2"
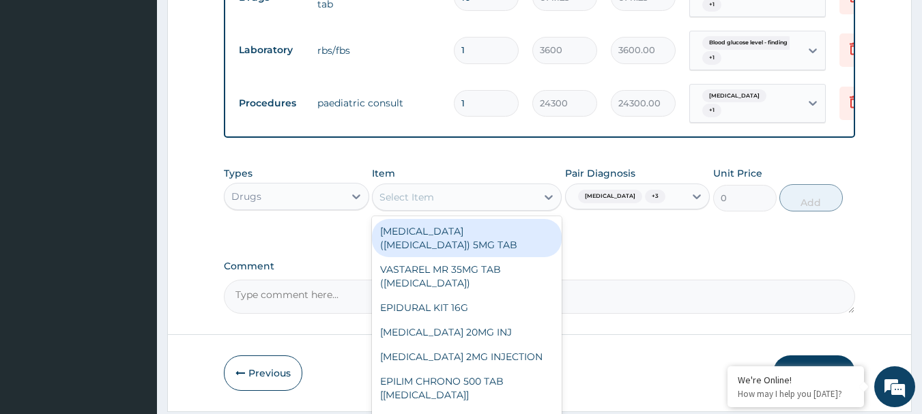
click at [493, 186] on div "Select Item" at bounding box center [455, 197] width 164 height 22
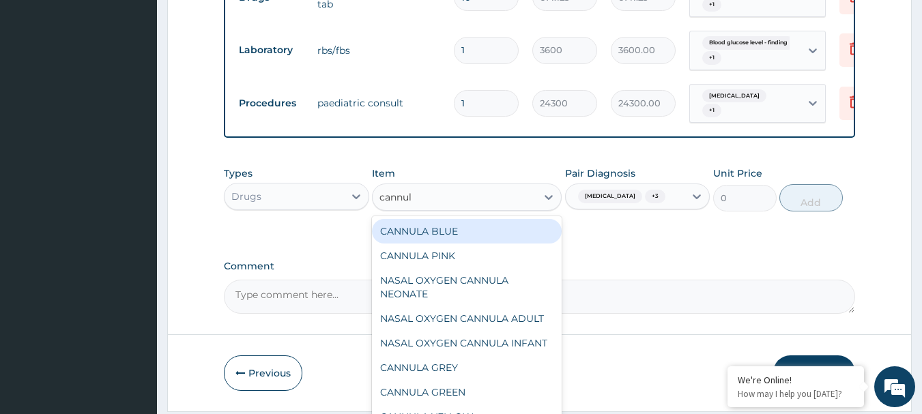
type input "cannula"
click at [457, 219] on div "CANNULA BLUE" at bounding box center [467, 231] width 190 height 25
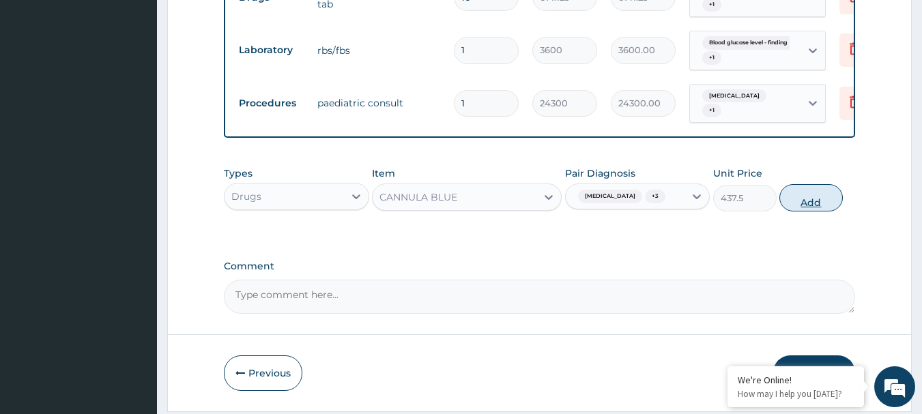
click at [820, 184] on button "Add" at bounding box center [810, 197] width 63 height 27
type input "0"
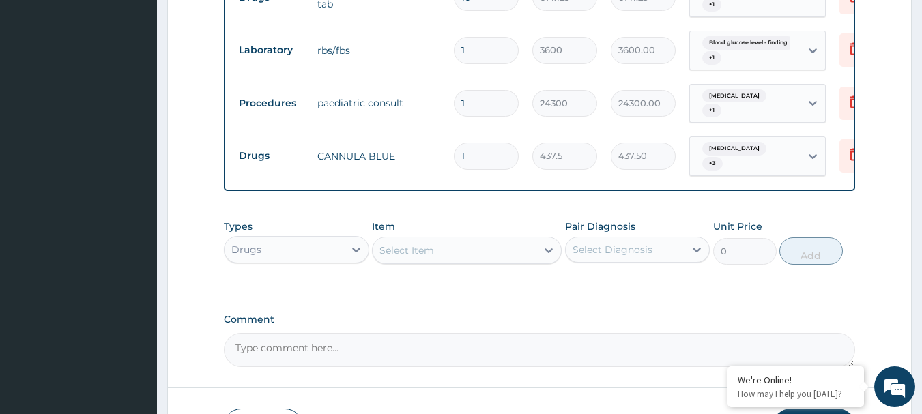
click at [493, 143] on input "1" at bounding box center [486, 156] width 65 height 27
type input "0.00"
type input "3"
type input "1312.50"
type input "3"
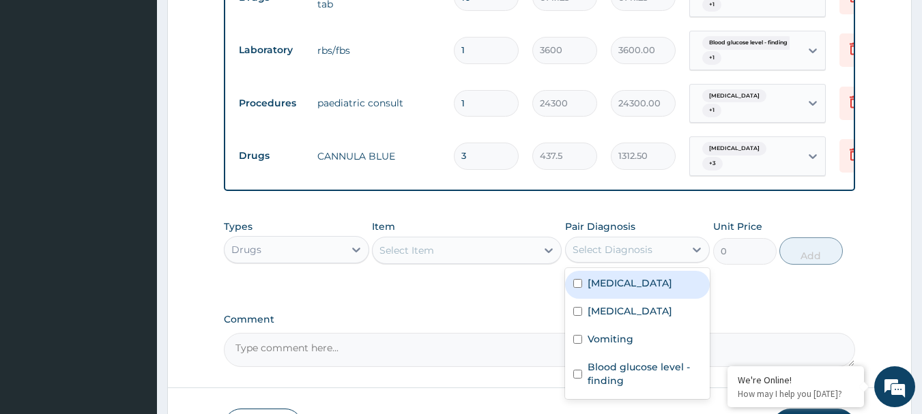
click at [624, 239] on div "Select Diagnosis" at bounding box center [625, 250] width 119 height 22
click at [615, 276] on label "Malaria" at bounding box center [630, 283] width 85 height 14
checkbox input "true"
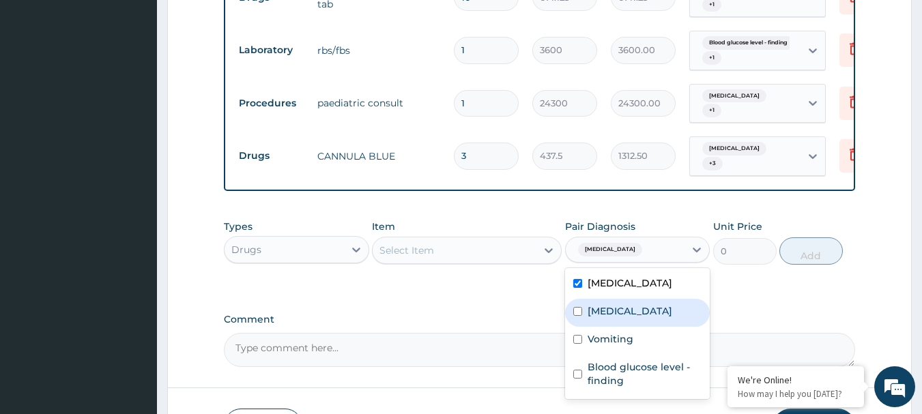
click at [605, 304] on label "Sepsis" at bounding box center [630, 311] width 85 height 14
checkbox input "true"
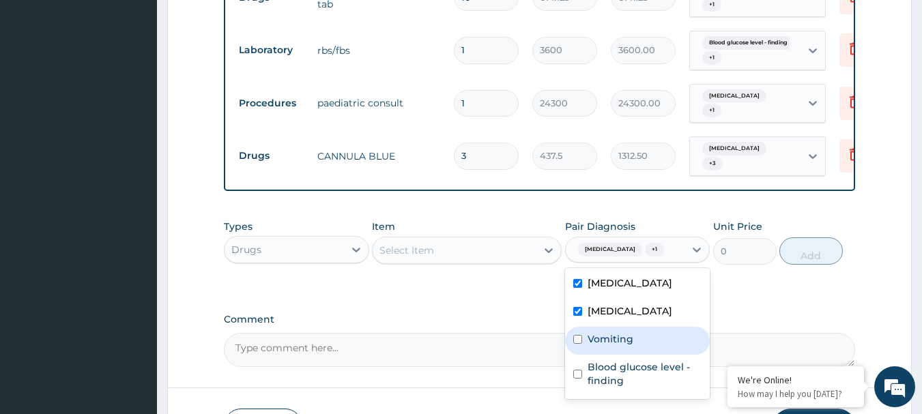
click at [598, 332] on label "Vomiting" at bounding box center [611, 339] width 46 height 14
checkbox input "true"
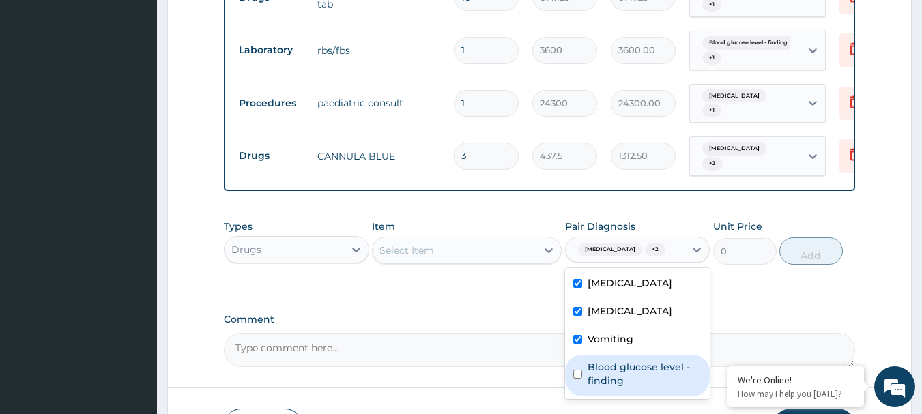
click at [604, 360] on label "Blood glucose level - finding" at bounding box center [645, 373] width 115 height 27
checkbox input "true"
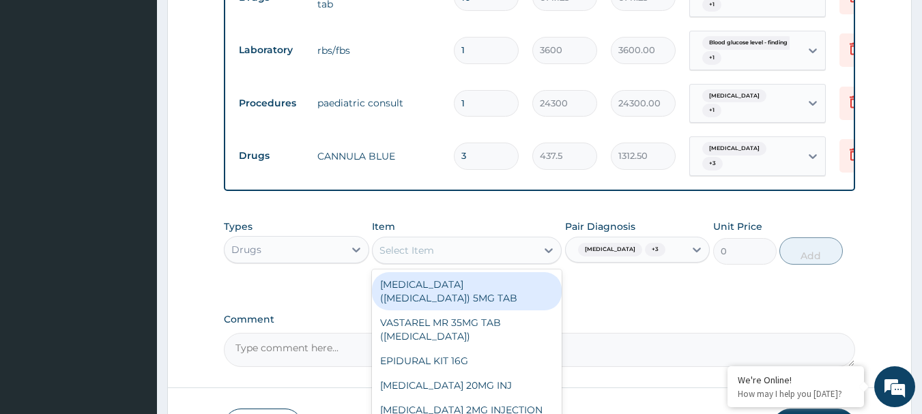
click at [460, 240] on div "Select Item" at bounding box center [455, 251] width 164 height 22
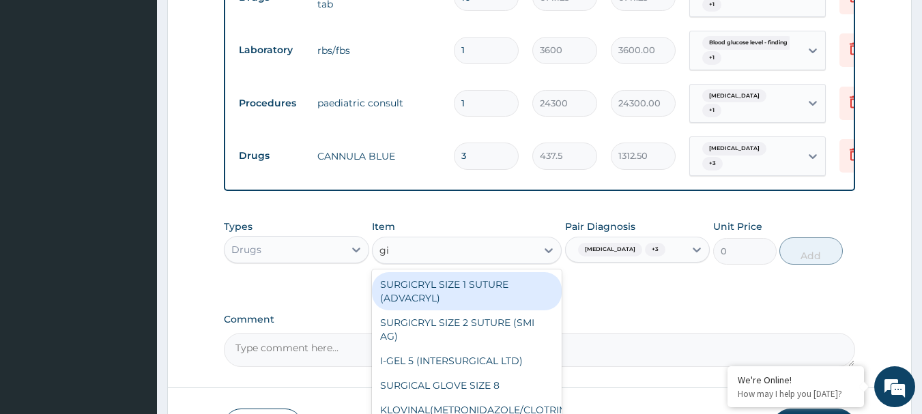
type input "giv"
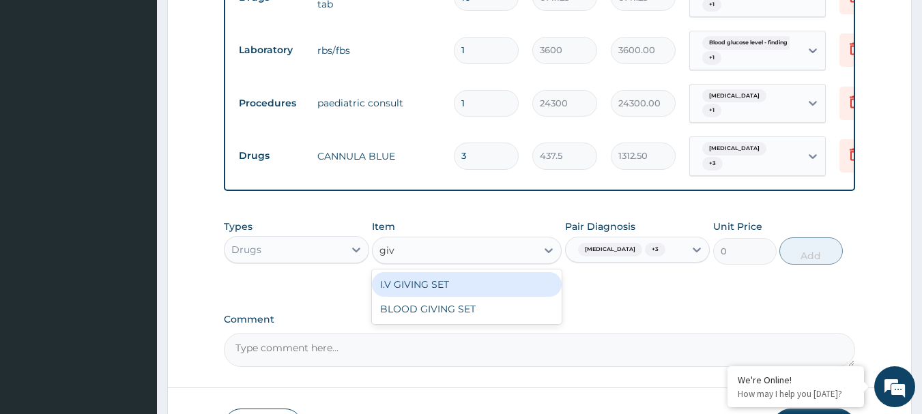
click at [443, 272] on div "I.V GIVING SET" at bounding box center [467, 284] width 190 height 25
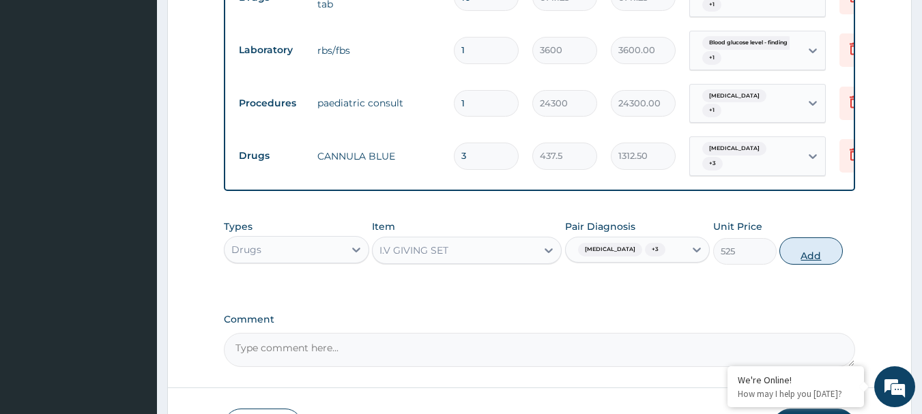
click at [828, 237] on button "Add" at bounding box center [810, 250] width 63 height 27
type input "0"
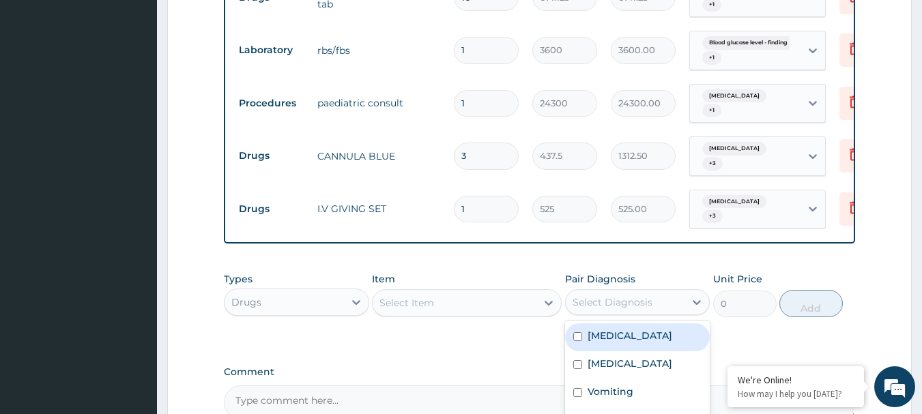
click at [632, 295] on div "Select Diagnosis" at bounding box center [613, 302] width 80 height 14
click at [618, 329] on label "Malaria" at bounding box center [630, 336] width 85 height 14
checkbox input "true"
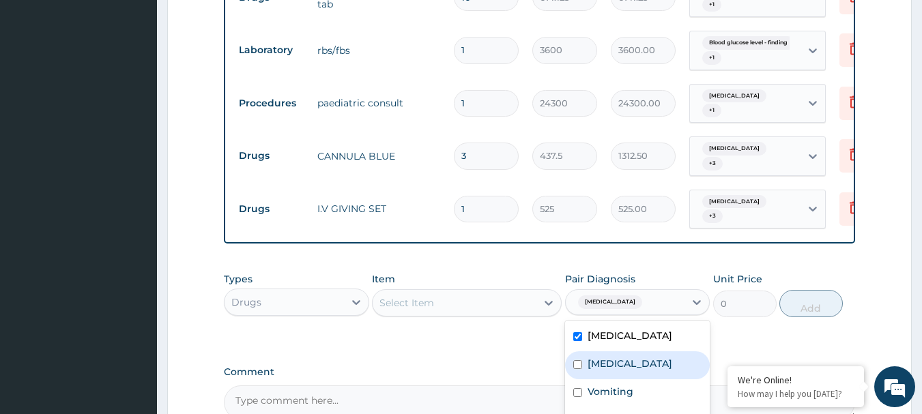
drag, startPoint x: 611, startPoint y: 323, endPoint x: 608, endPoint y: 335, distance: 12.6
click at [611, 357] on label "Sepsis" at bounding box center [630, 364] width 85 height 14
checkbox input "true"
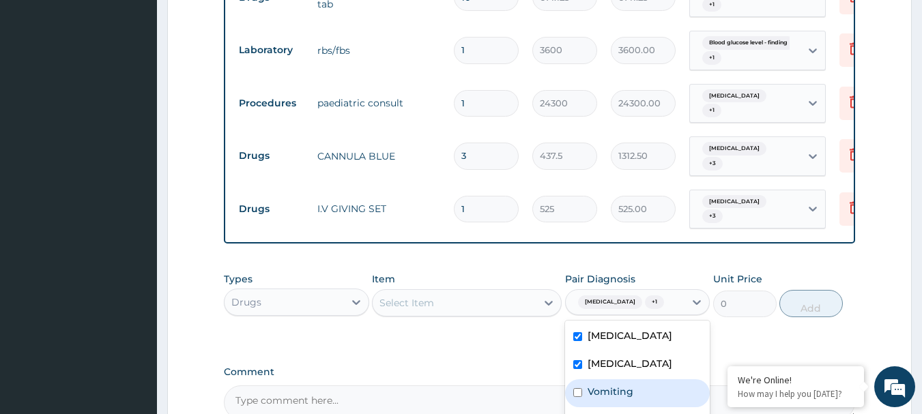
click at [605, 379] on div "Vomiting" at bounding box center [637, 393] width 145 height 28
checkbox input "true"
click at [485, 292] on div "Select Item" at bounding box center [455, 303] width 164 height 22
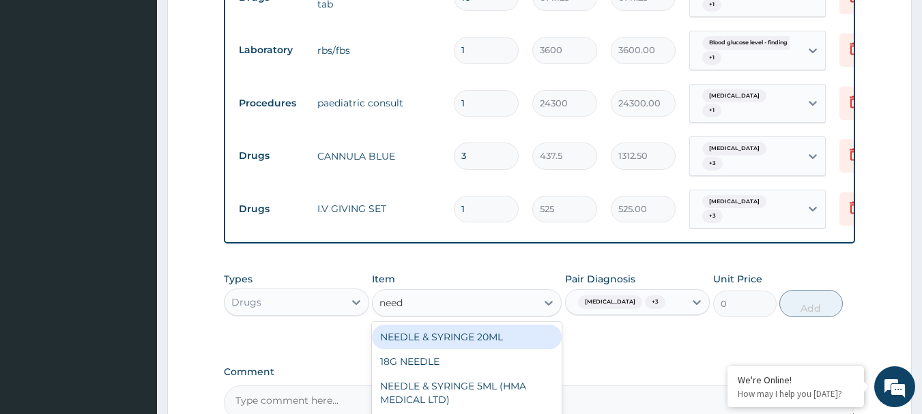
type input "needl"
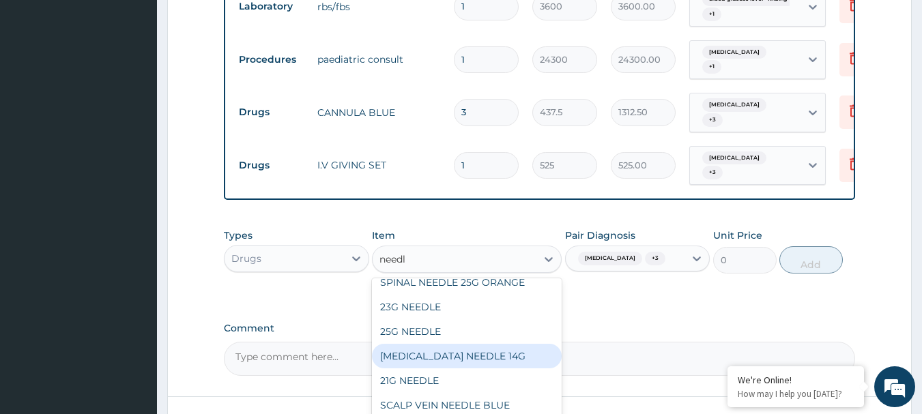
scroll to position [1319, 0]
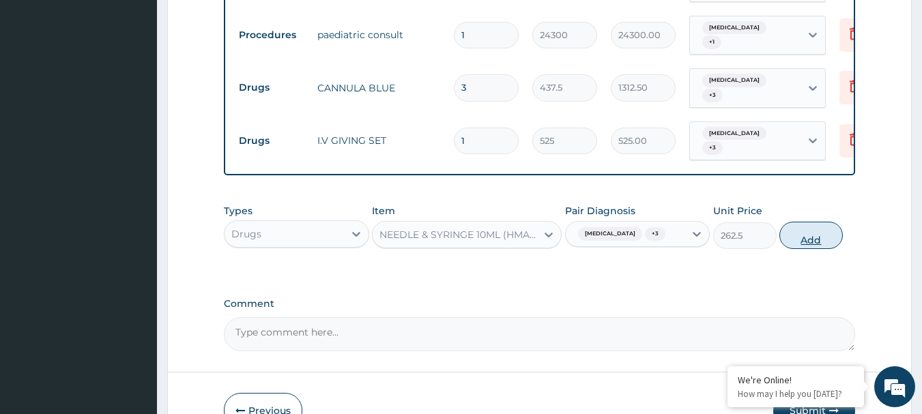
click at [822, 222] on button "Add" at bounding box center [810, 235] width 63 height 27
type input "0"
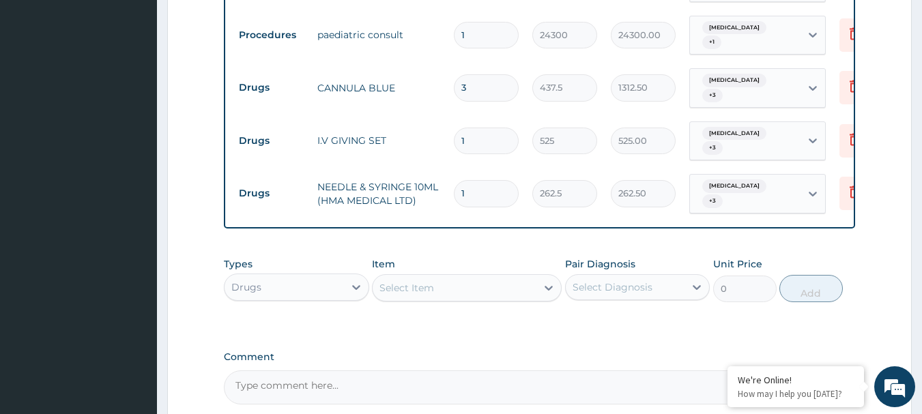
click at [512, 180] on input "1" at bounding box center [486, 193] width 65 height 27
type input "0.00"
type input "3"
type input "787.50"
type input "3"
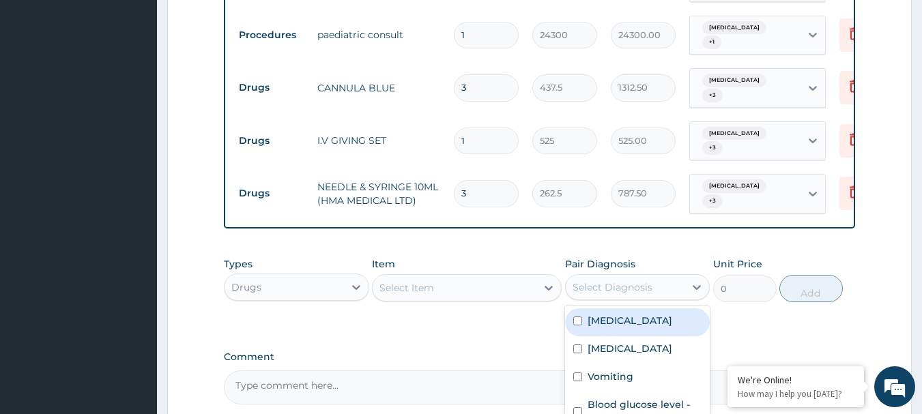
click at [652, 276] on div "Select Diagnosis" at bounding box center [625, 287] width 119 height 22
click at [636, 308] on div "Malaria" at bounding box center [637, 322] width 145 height 28
checkbox input "true"
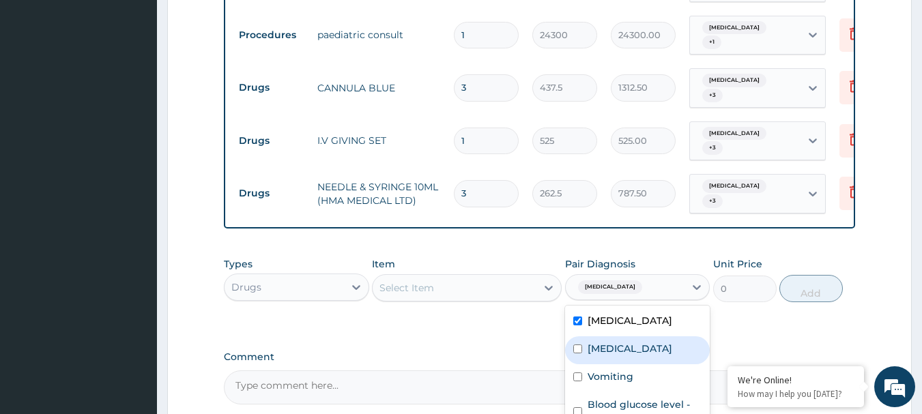
click at [618, 336] on div "Sepsis" at bounding box center [637, 350] width 145 height 28
checkbox input "true"
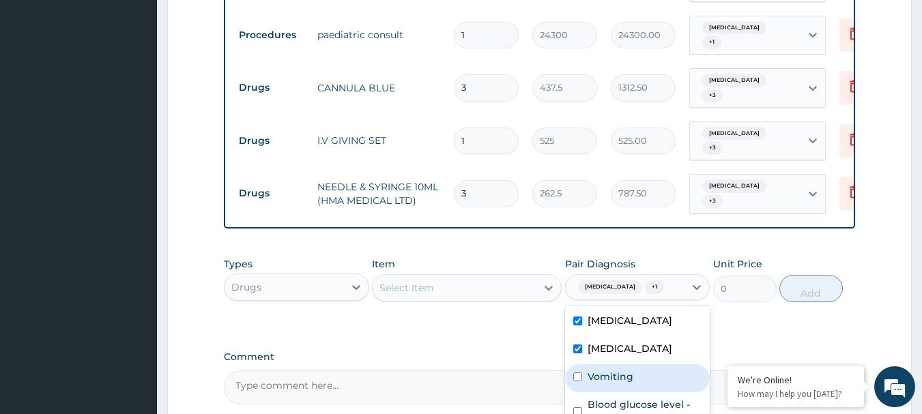
click at [615, 370] on label "Vomiting" at bounding box center [611, 377] width 46 height 14
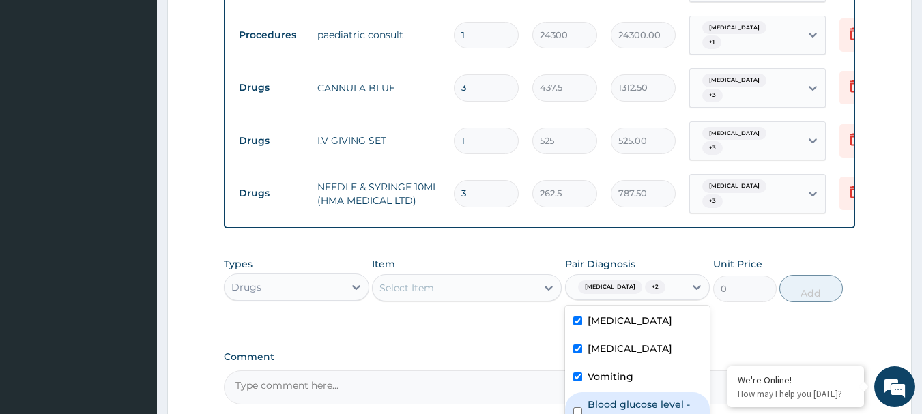
click at [615, 398] on label "Blood glucose level - finding" at bounding box center [645, 411] width 115 height 27
click at [465, 277] on div "Select Item" at bounding box center [455, 288] width 164 height 22
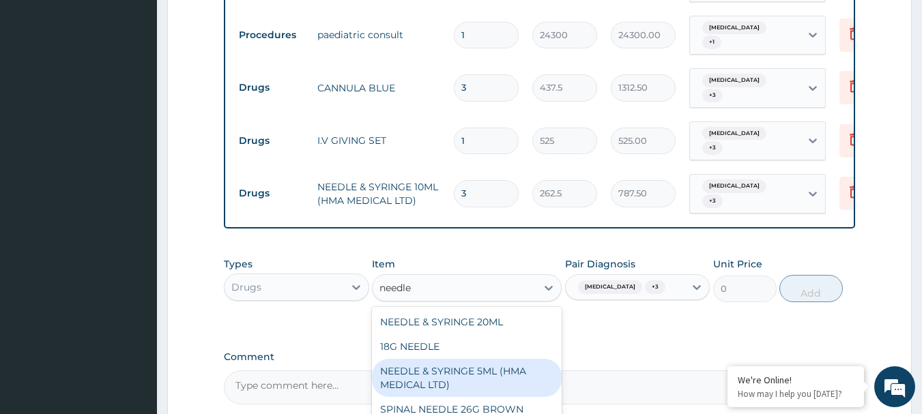
click at [471, 359] on div "NEEDLE & SYRINGE 5ML (HMA MEDICAL LTD)" at bounding box center [467, 378] width 190 height 38
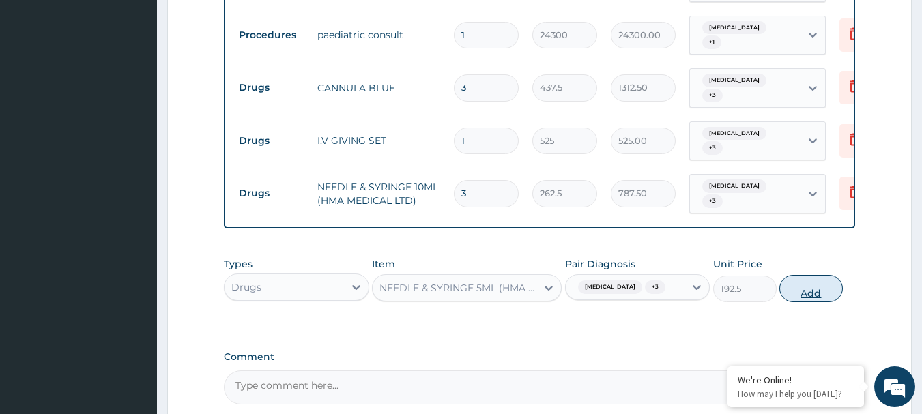
click at [807, 275] on button "Add" at bounding box center [810, 288] width 63 height 27
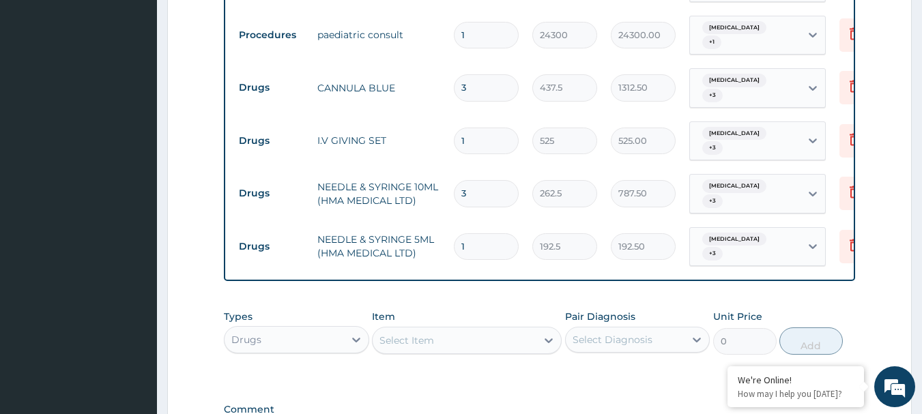
click at [506, 233] on input "1" at bounding box center [486, 246] width 65 height 27
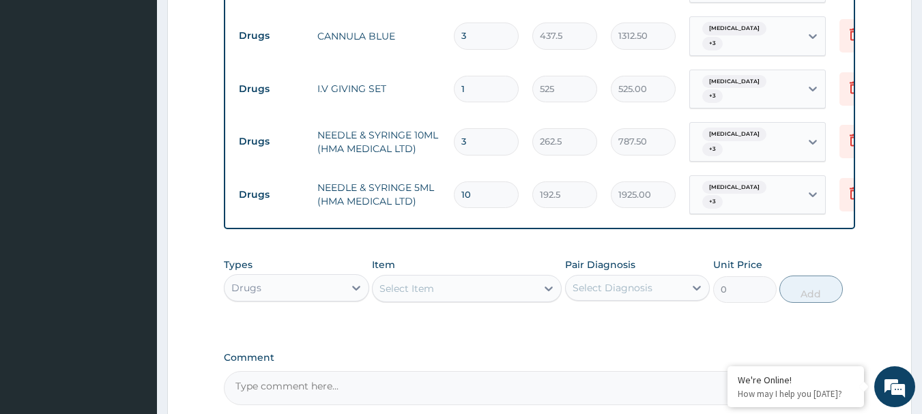
scroll to position [1452, 0]
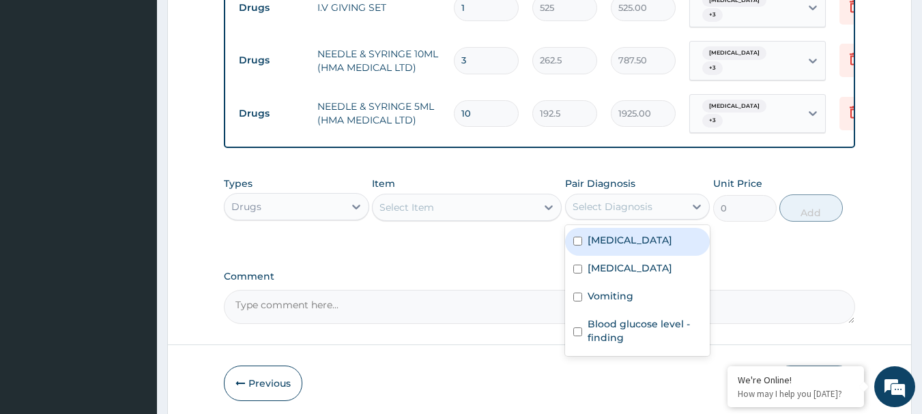
click at [656, 196] on div "Select Diagnosis" at bounding box center [625, 207] width 119 height 22
click at [642, 228] on div "Malaria" at bounding box center [637, 242] width 145 height 28
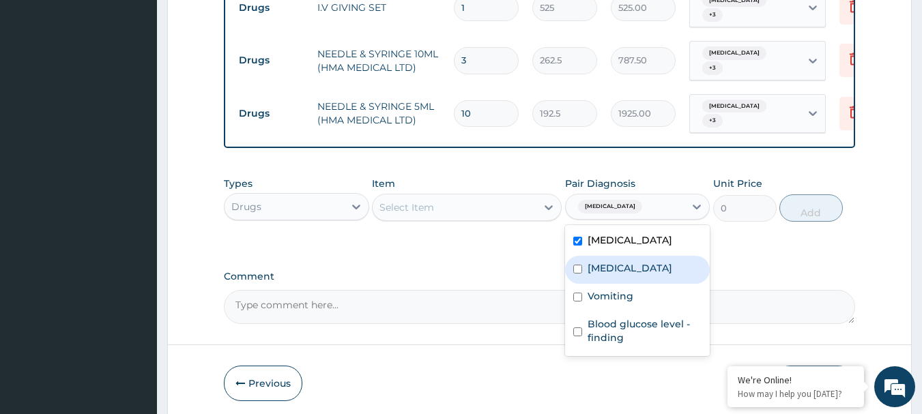
click at [624, 256] on div "Sepsis" at bounding box center [637, 270] width 145 height 28
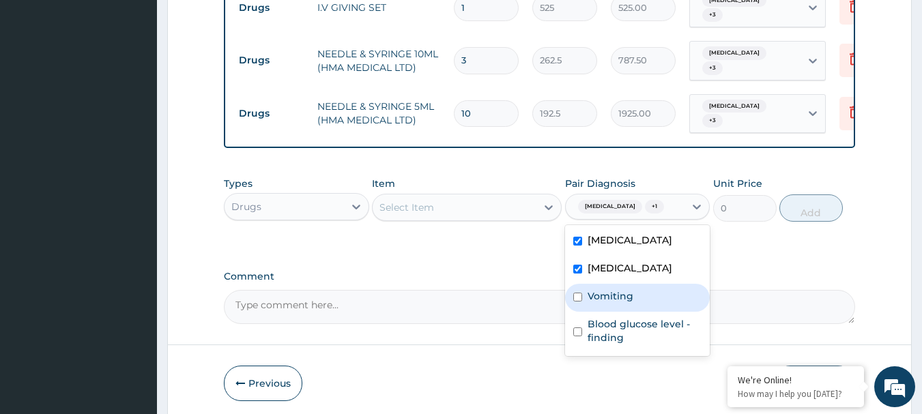
click at [617, 289] on label "Vomiting" at bounding box center [611, 296] width 46 height 14
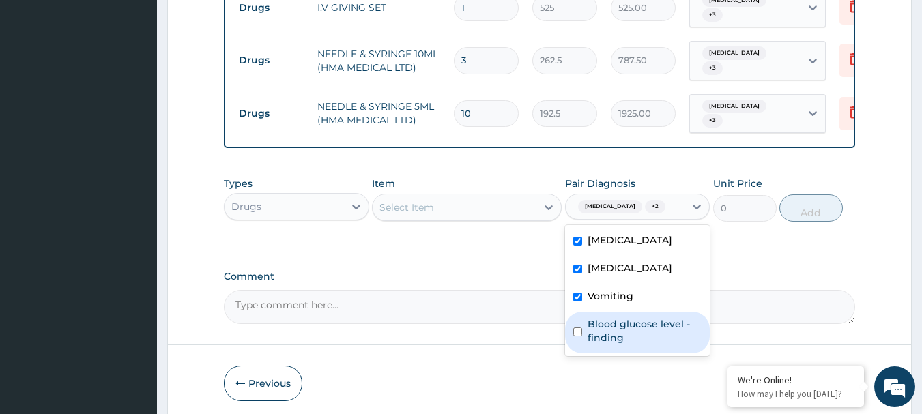
click at [611, 317] on label "Blood glucose level - finding" at bounding box center [645, 330] width 115 height 27
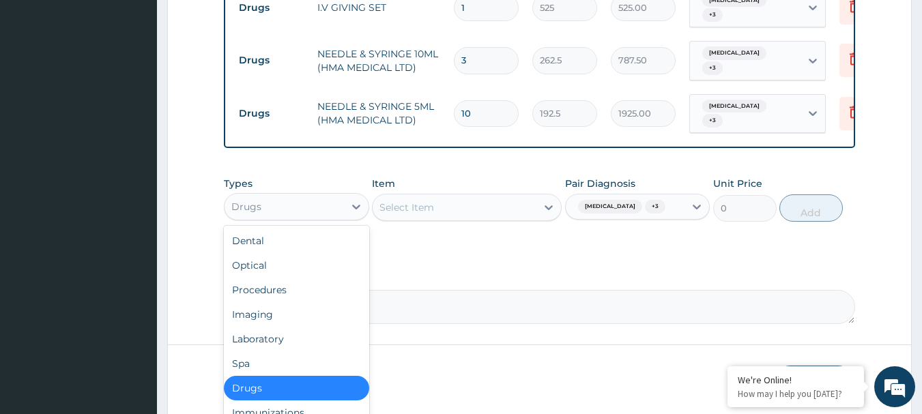
click at [338, 196] on div "Drugs" at bounding box center [283, 207] width 119 height 22
click at [299, 327] on div "Laboratory" at bounding box center [296, 339] width 145 height 25
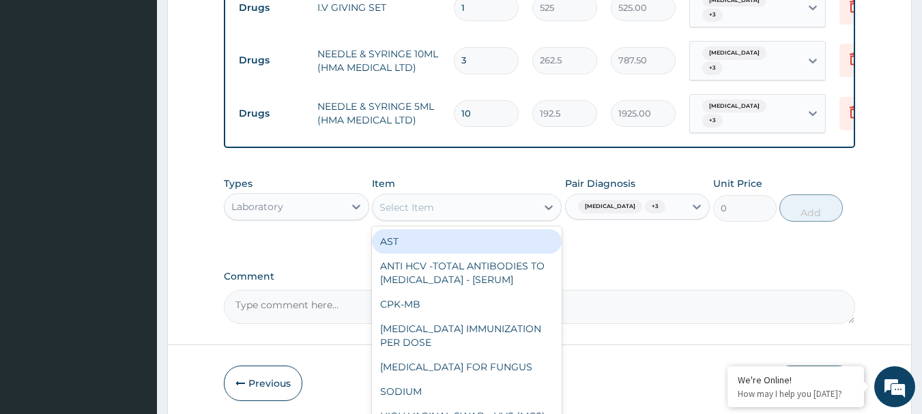
click at [452, 197] on div "Select Item" at bounding box center [455, 208] width 164 height 22
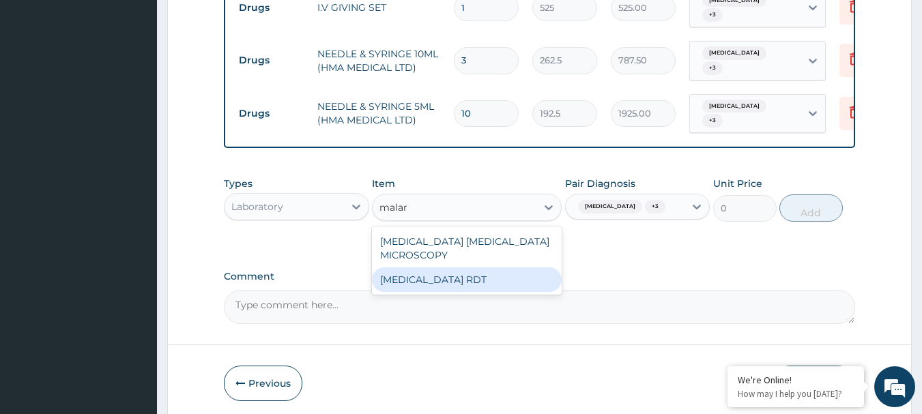
click at [440, 267] on div "[MEDICAL_DATA] RDT" at bounding box center [467, 279] width 190 height 25
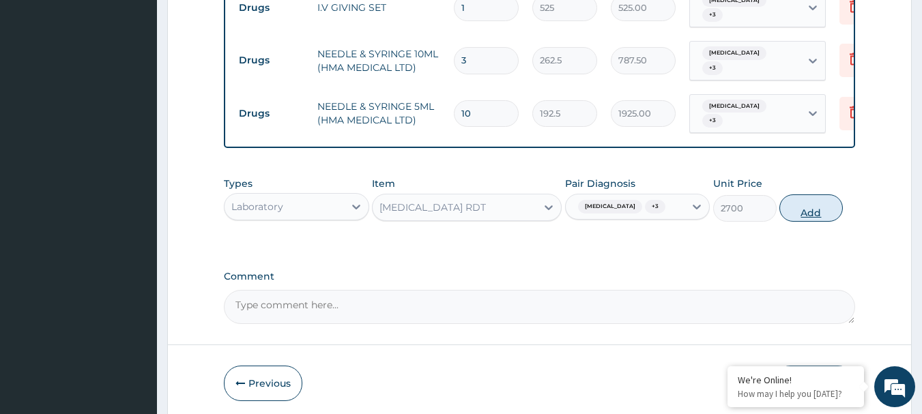
click at [824, 194] on button "Add" at bounding box center [810, 207] width 63 height 27
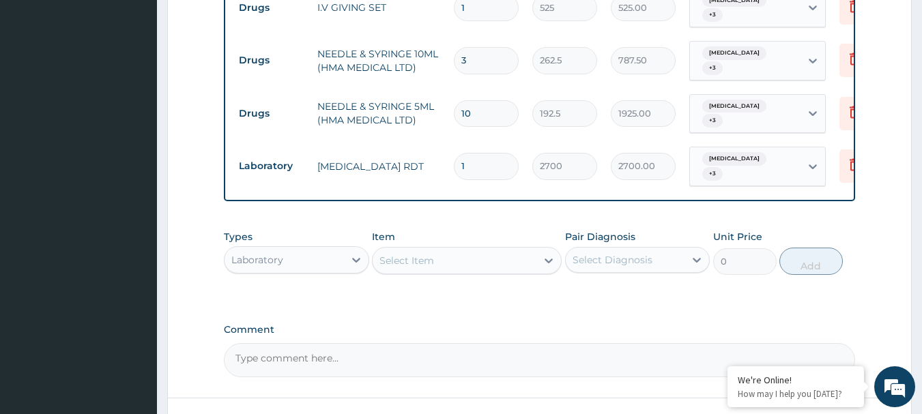
click at [646, 253] on div "Select Diagnosis" at bounding box center [613, 260] width 80 height 14
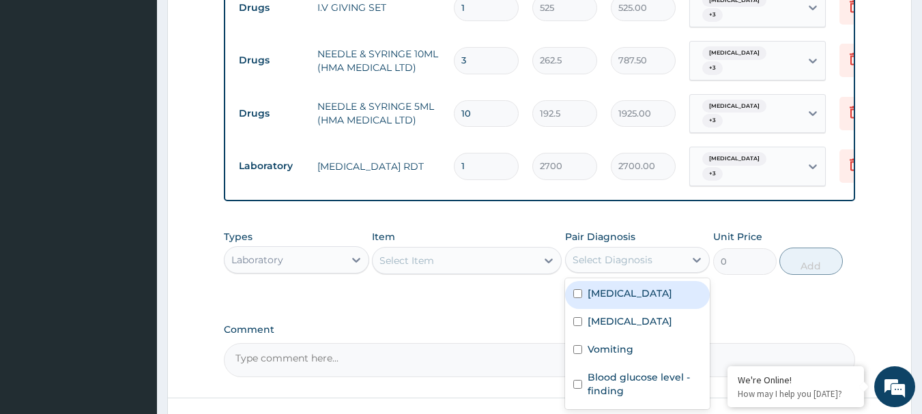
click at [629, 281] on div "Malaria" at bounding box center [637, 295] width 145 height 28
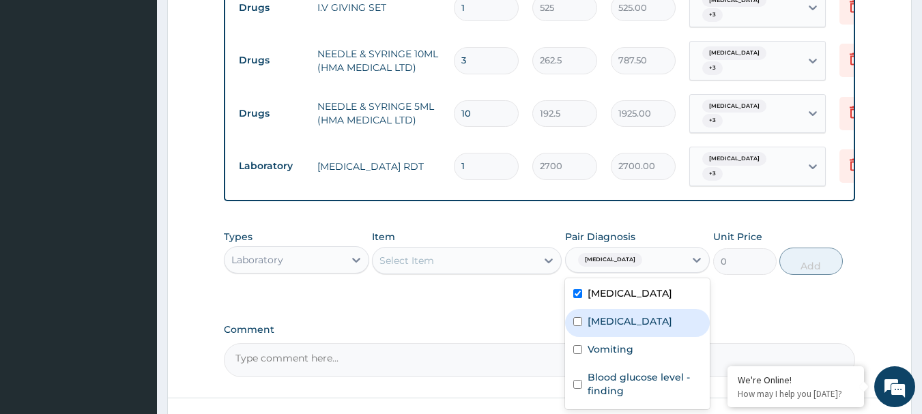
click at [607, 315] on label "Sepsis" at bounding box center [630, 322] width 85 height 14
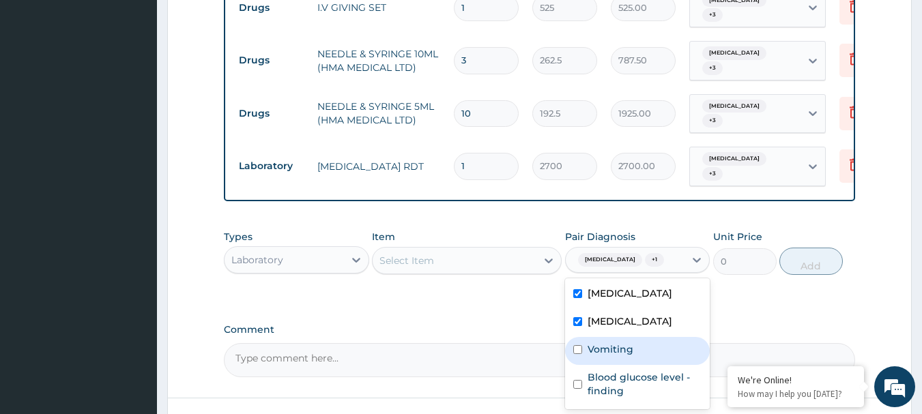
click at [603, 343] on label "Vomiting" at bounding box center [611, 350] width 46 height 14
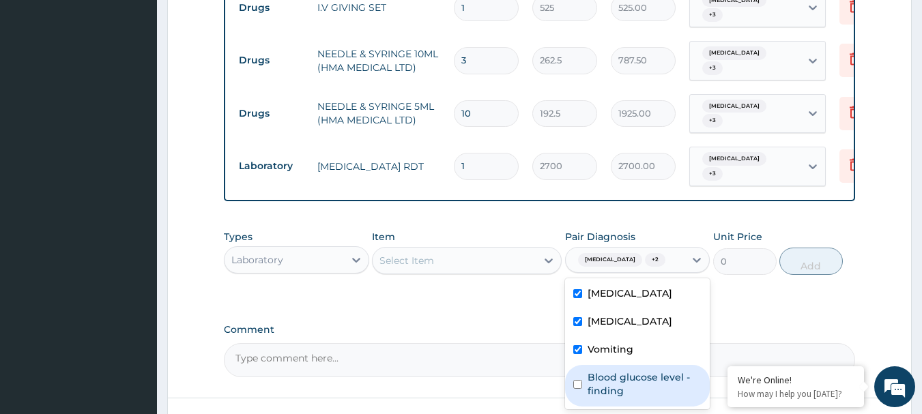
click at [603, 371] on label "Blood glucose level - finding" at bounding box center [645, 384] width 115 height 27
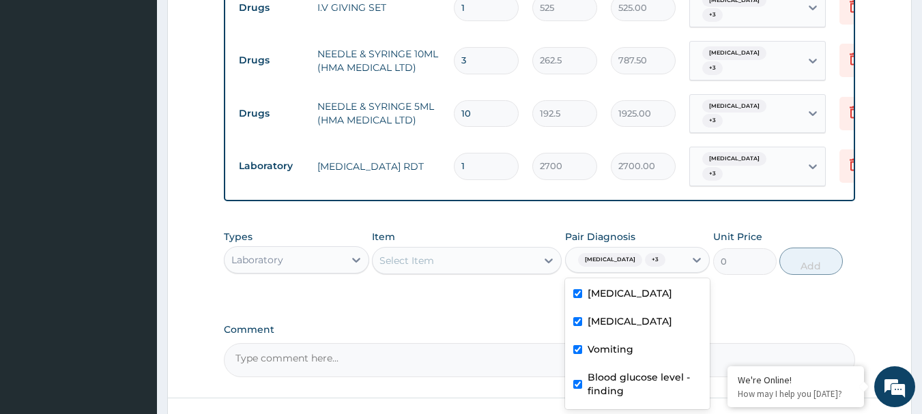
click at [334, 249] on div "Laboratory" at bounding box center [283, 260] width 119 height 22
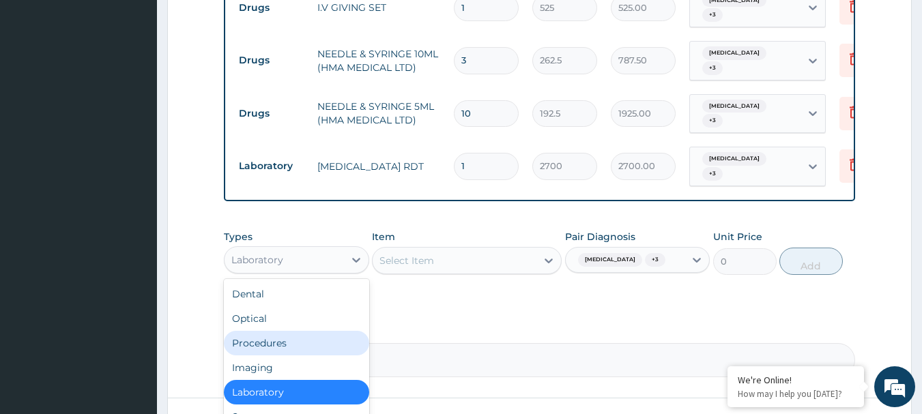
click at [299, 331] on div "Procedures" at bounding box center [296, 343] width 145 height 25
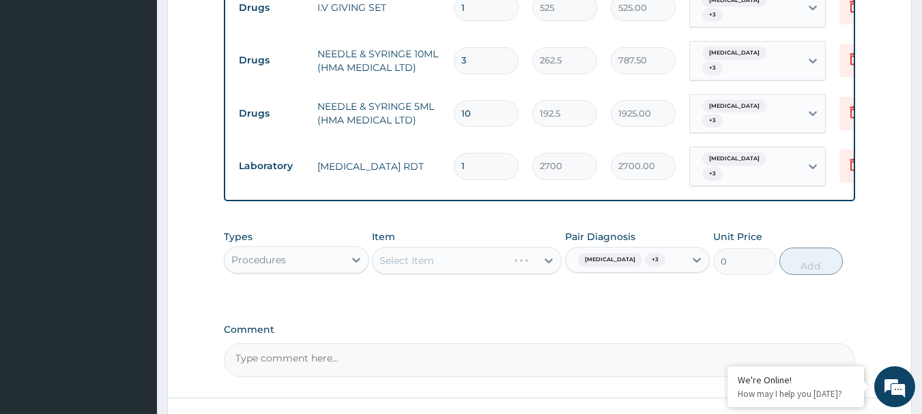
click at [454, 247] on div "Select Item" at bounding box center [467, 260] width 190 height 27
click at [486, 247] on div "Select Item" at bounding box center [467, 260] width 190 height 27
click at [503, 247] on div "Select Item" at bounding box center [467, 260] width 190 height 27
click at [542, 254] on icon at bounding box center [549, 261] width 14 height 14
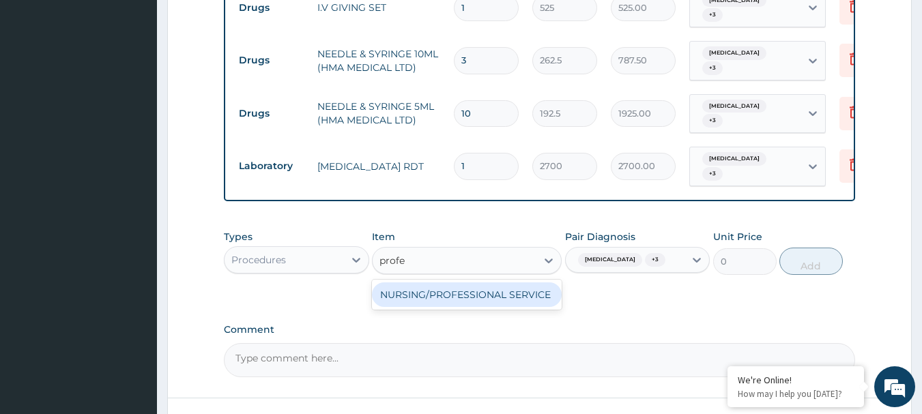
click at [510, 282] on div "NURSING/PROFESSIONAL SERVICE" at bounding box center [467, 294] width 190 height 25
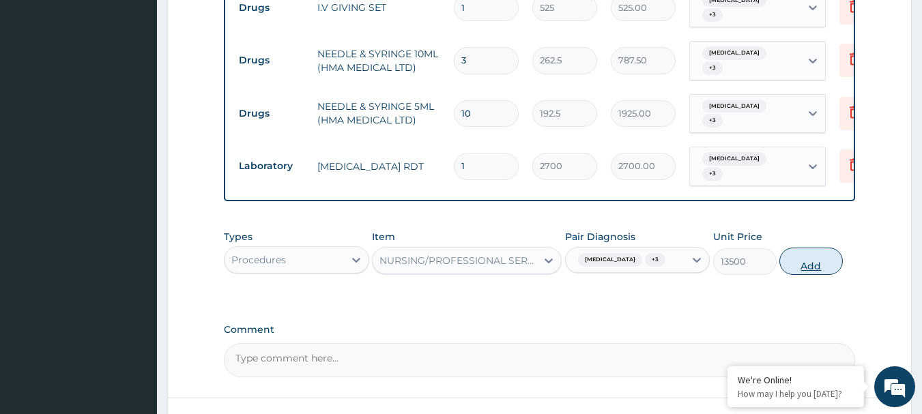
click at [828, 248] on button "Add" at bounding box center [810, 261] width 63 height 27
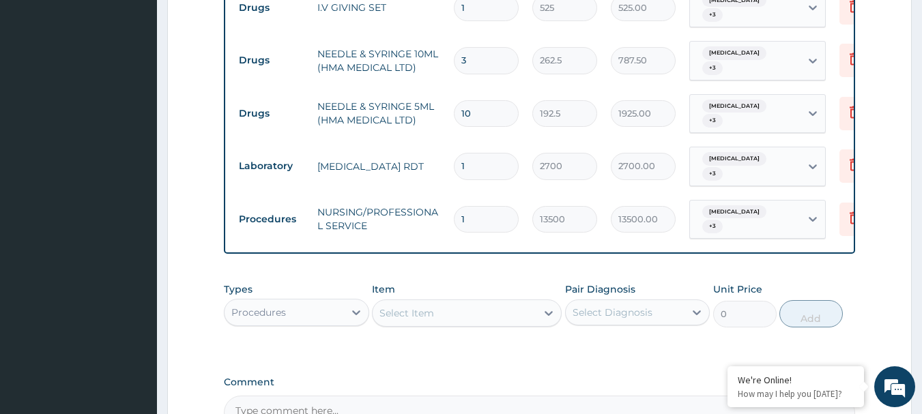
click at [505, 206] on input "1" at bounding box center [486, 219] width 65 height 27
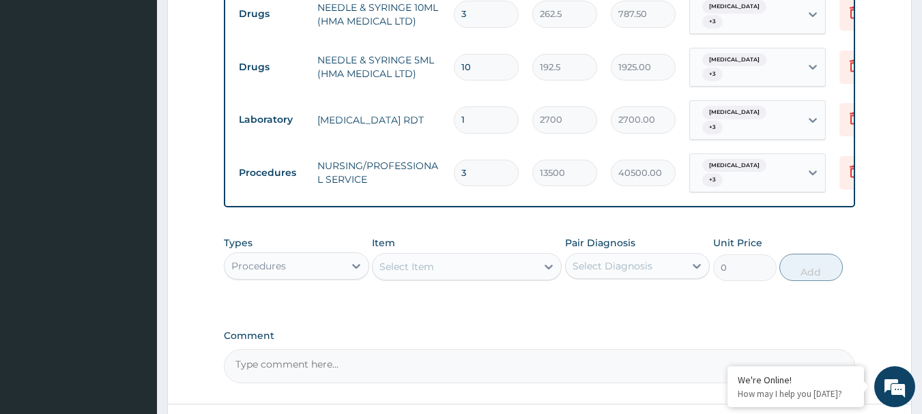
scroll to position [1546, 0]
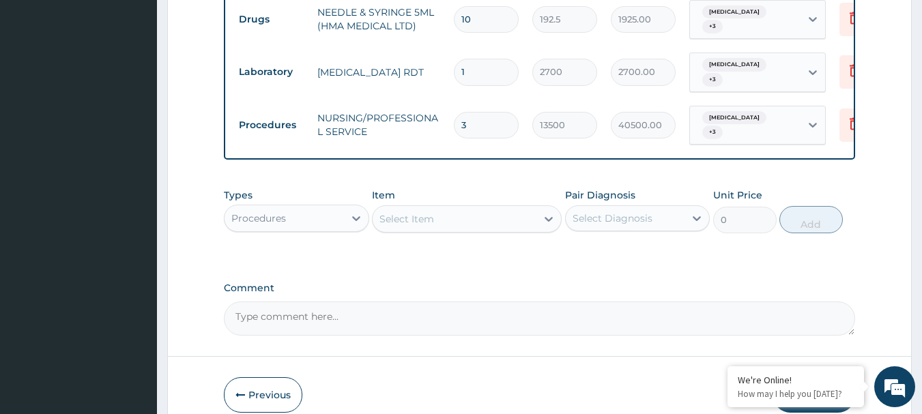
click at [811, 377] on button "Submit" at bounding box center [814, 394] width 82 height 35
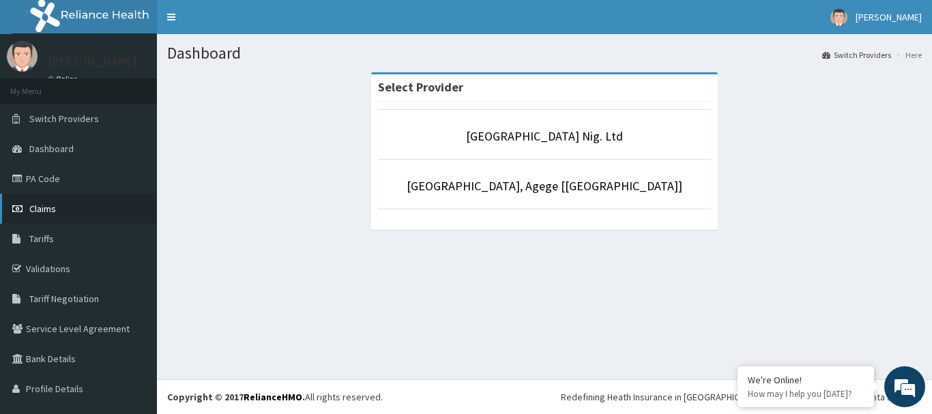
click at [42, 214] on span "Claims" at bounding box center [42, 209] width 27 height 12
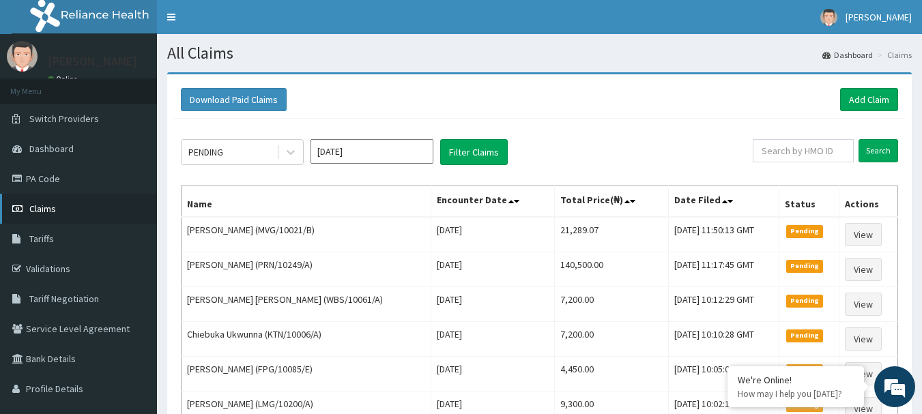
click at [42, 212] on span "Claims" at bounding box center [42, 209] width 27 height 12
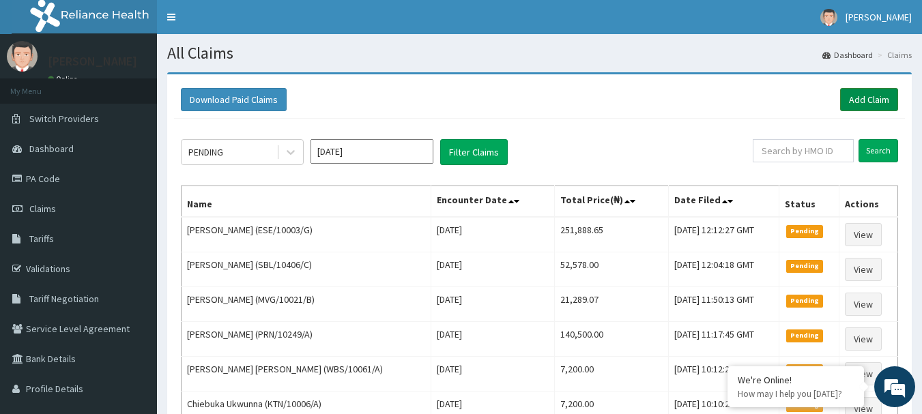
click at [886, 100] on link "Add Claim" at bounding box center [869, 99] width 58 height 23
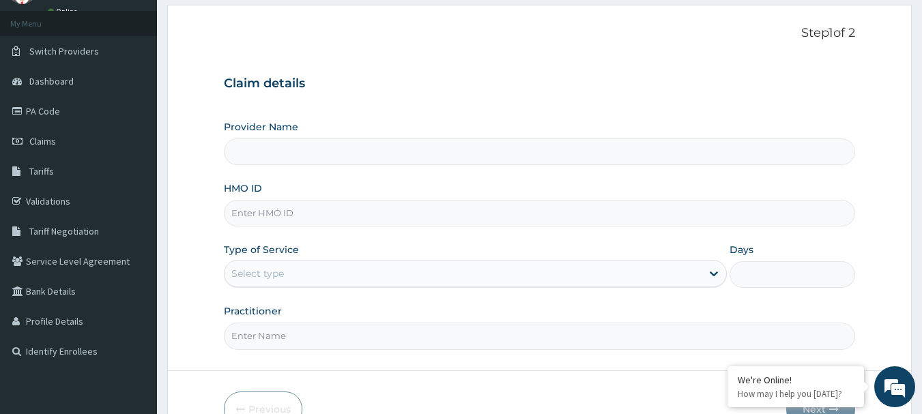
scroll to position [68, 0]
click at [46, 143] on span "Claims" at bounding box center [42, 140] width 27 height 12
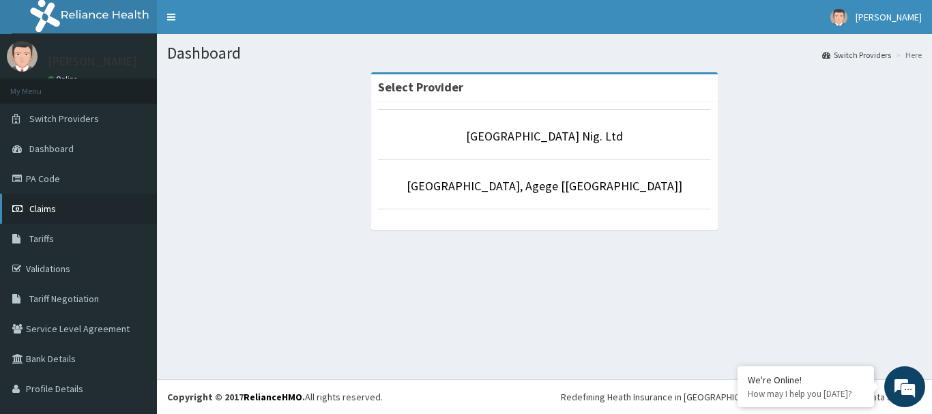
click at [34, 208] on span "Claims" at bounding box center [42, 209] width 27 height 12
click at [41, 213] on span "Claims" at bounding box center [42, 209] width 27 height 12
click at [51, 212] on span "Claims" at bounding box center [42, 209] width 27 height 12
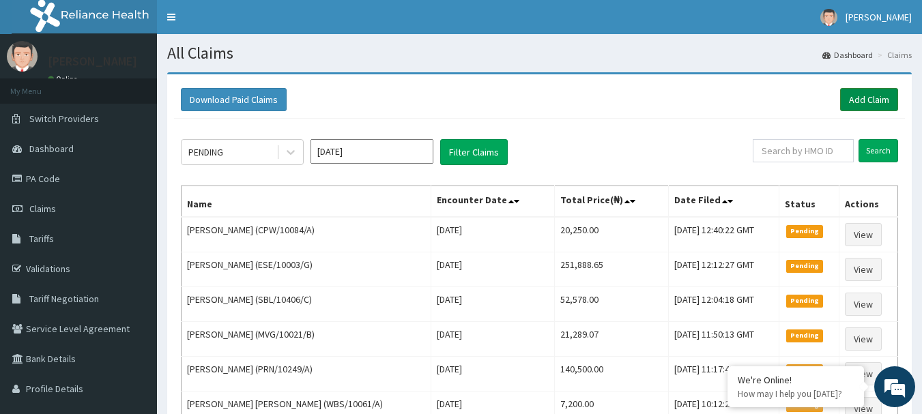
click at [871, 98] on link "Add Claim" at bounding box center [869, 99] width 58 height 23
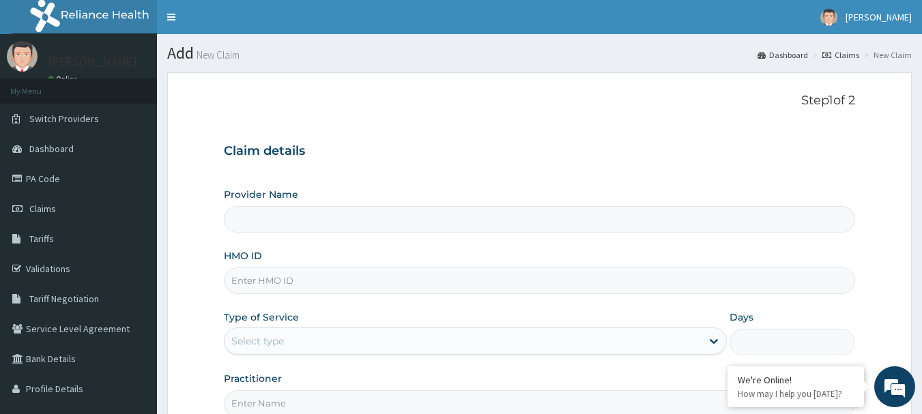
type input "[GEOGRAPHIC_DATA] Nig. Ltd"
click at [351, 286] on input "HMO ID" at bounding box center [540, 280] width 632 height 27
paste input "BHS/10005/B"
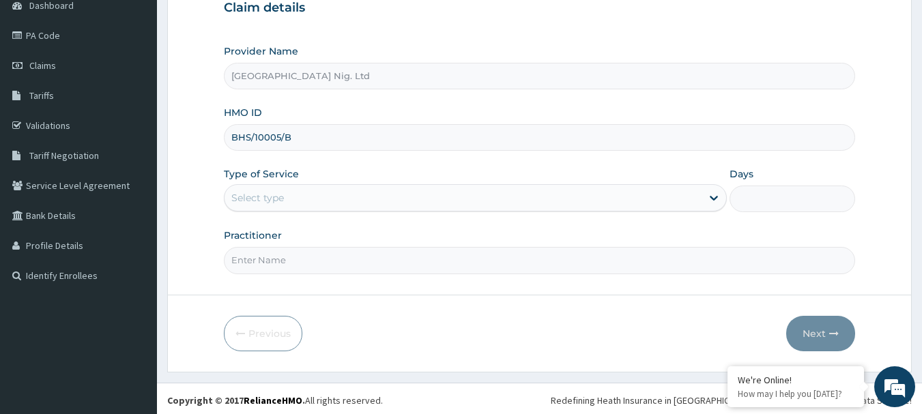
scroll to position [147, 0]
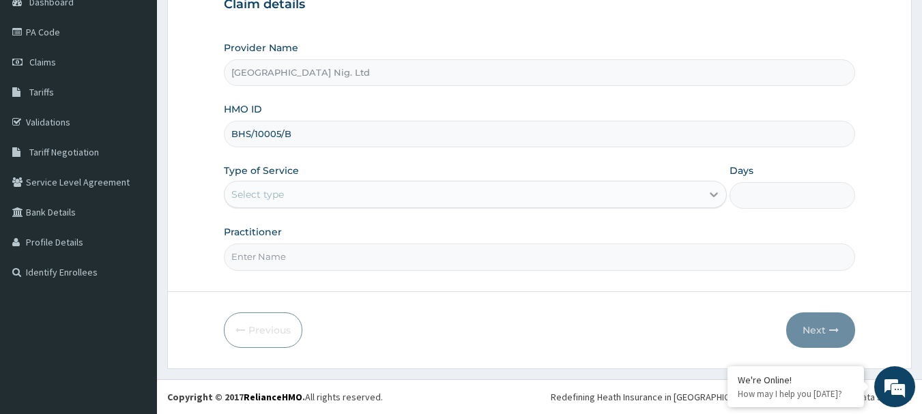
type input "BHS/10005/B"
click at [708, 197] on icon at bounding box center [714, 195] width 14 height 14
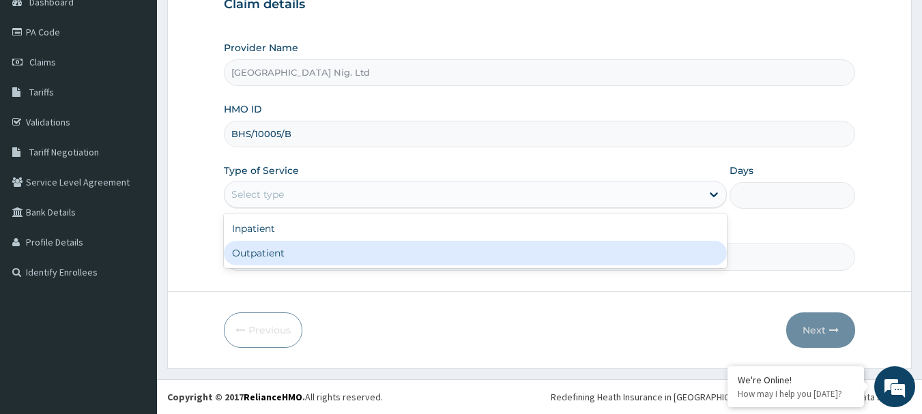
click at [291, 255] on div "Outpatient" at bounding box center [475, 253] width 503 height 25
type input "1"
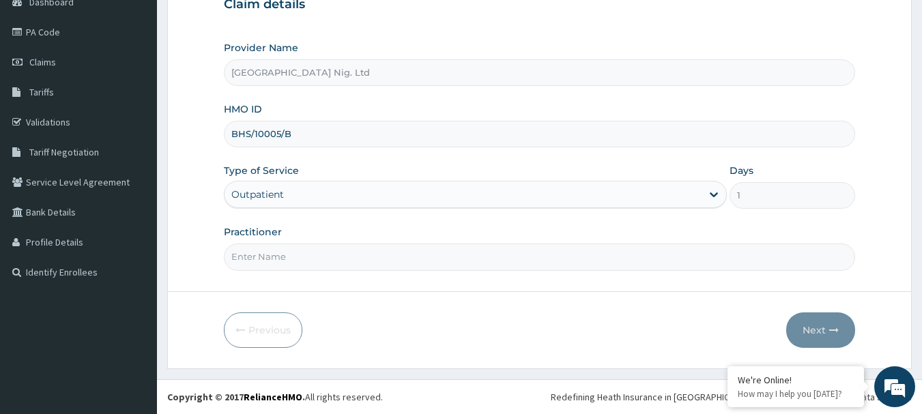
scroll to position [0, 0]
click at [398, 249] on input "Practitioner" at bounding box center [540, 257] width 632 height 27
paste input "Ibidapo| ENDOCRINOLOGY Raphael"
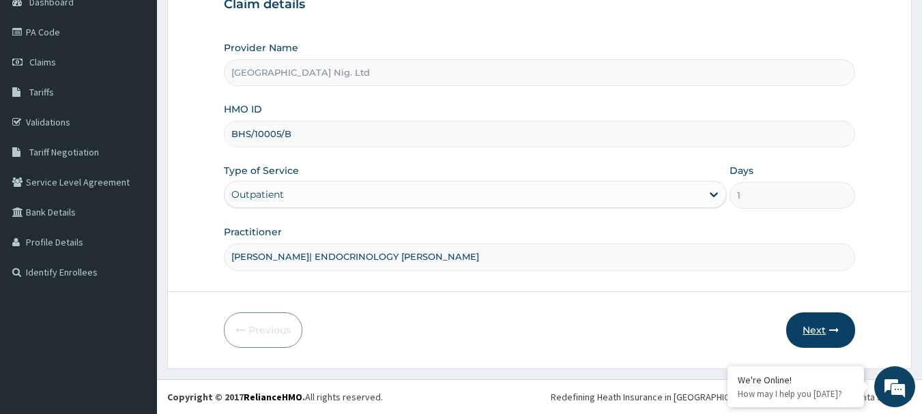
type input "dr Ibidapo| ENDOCRINOLOGY Raphael"
click at [804, 330] on button "Next" at bounding box center [820, 330] width 69 height 35
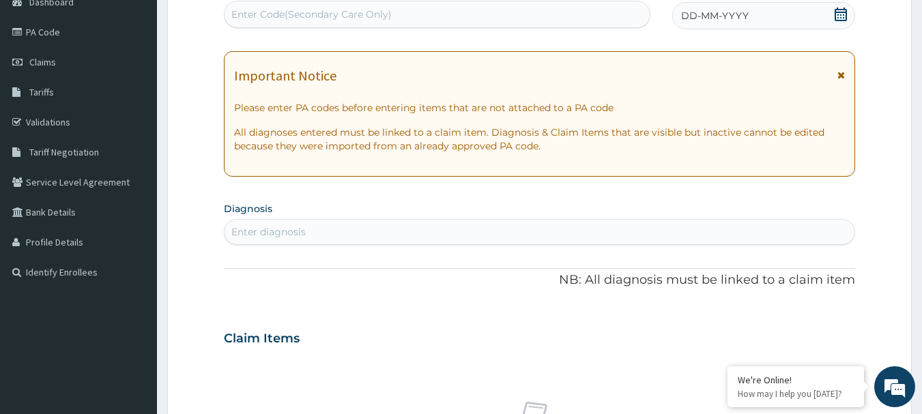
click at [450, 20] on div "Enter Code(Secondary Care Only)" at bounding box center [437, 14] width 426 height 22
paste input "PA/4CFDB7"
type input "PA/4CFDB7"
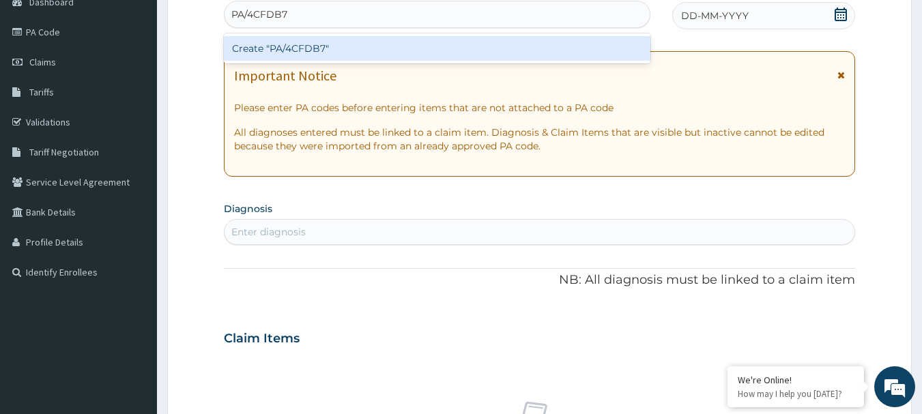
click at [356, 45] on div "Create "PA/4CFDB7"" at bounding box center [437, 48] width 427 height 25
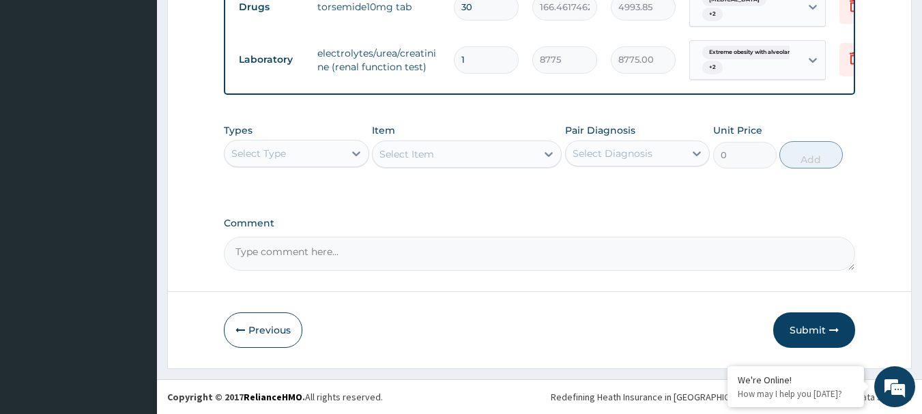
scroll to position [574, 0]
click at [804, 321] on button "Submit" at bounding box center [814, 330] width 82 height 35
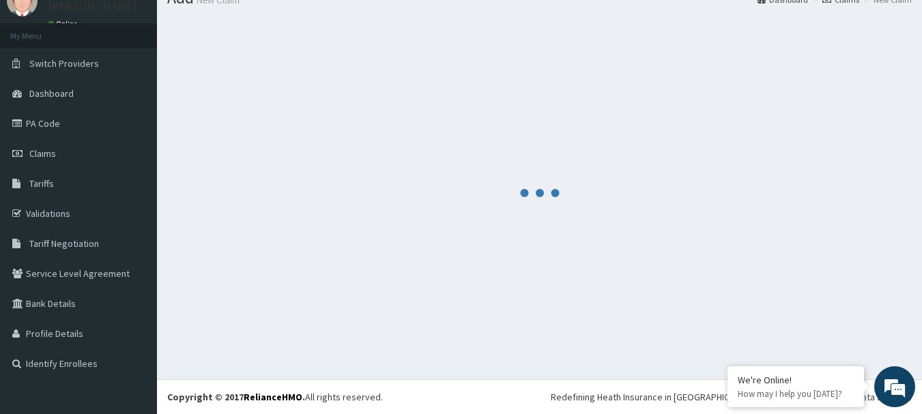
scroll to position [55, 0]
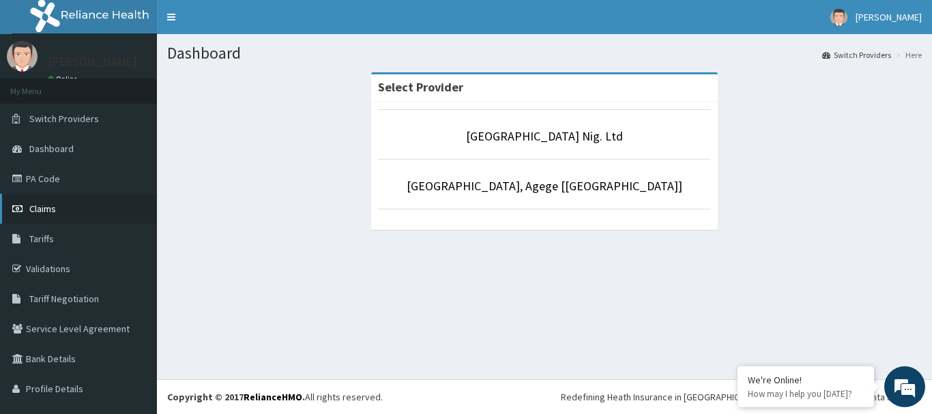
click at [57, 212] on link "Claims" at bounding box center [78, 209] width 157 height 30
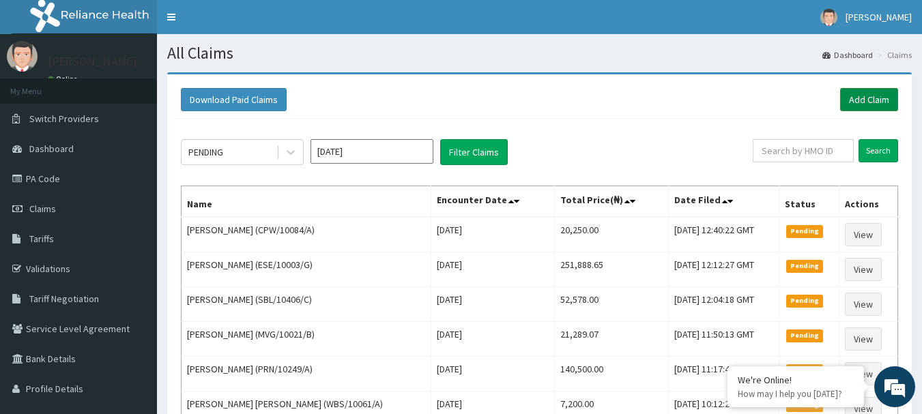
click at [875, 93] on link "Add Claim" at bounding box center [869, 99] width 58 height 23
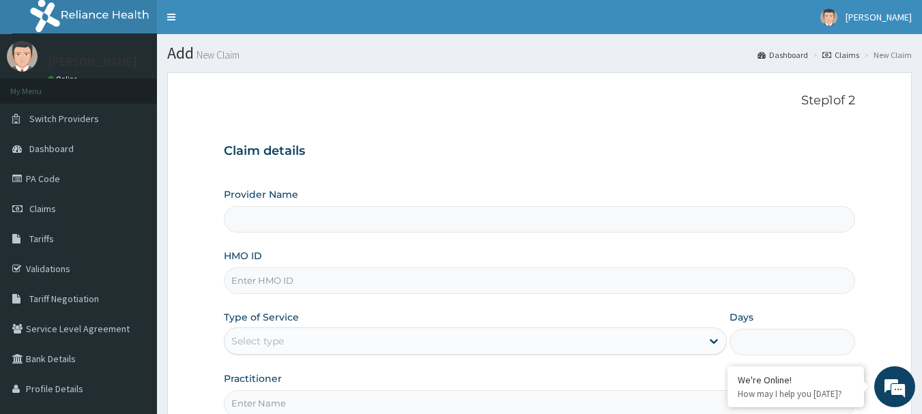
type input "[GEOGRAPHIC_DATA] Nig. Ltd"
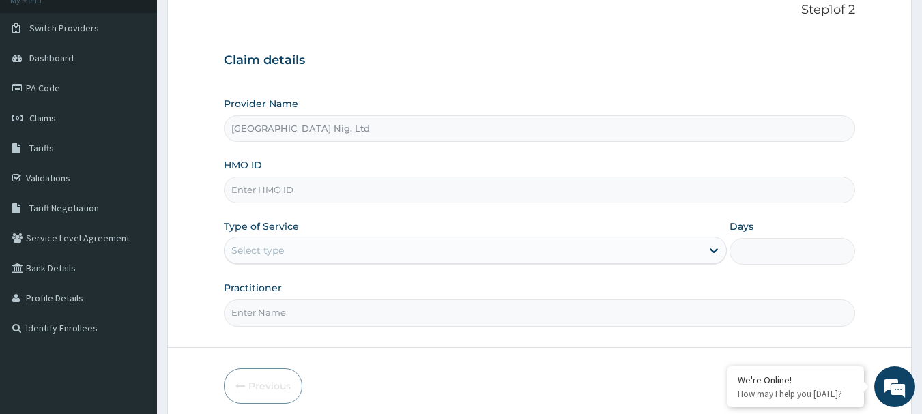
scroll to position [136, 0]
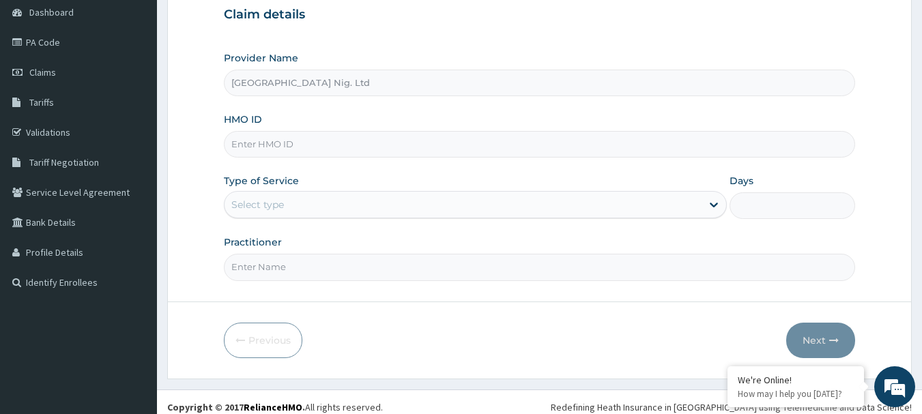
click at [336, 145] on input "HMO ID" at bounding box center [540, 144] width 632 height 27
paste input "TBW/10057/B"
type input "TBW/10057/B"
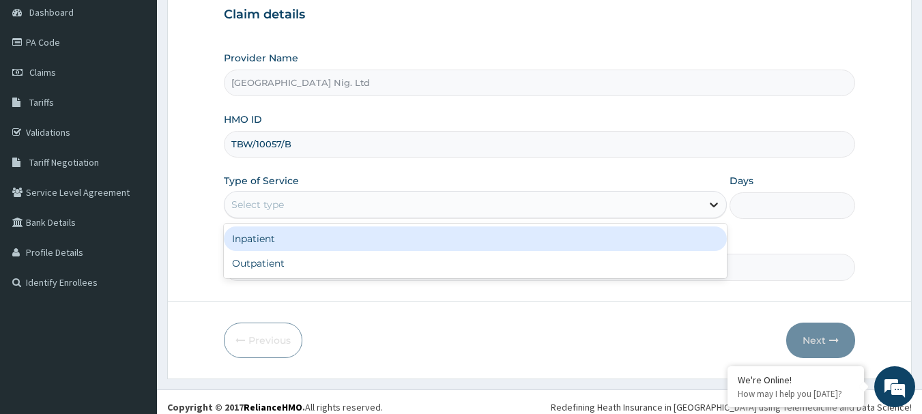
click at [701, 205] on div at bounding box center [713, 204] width 25 height 25
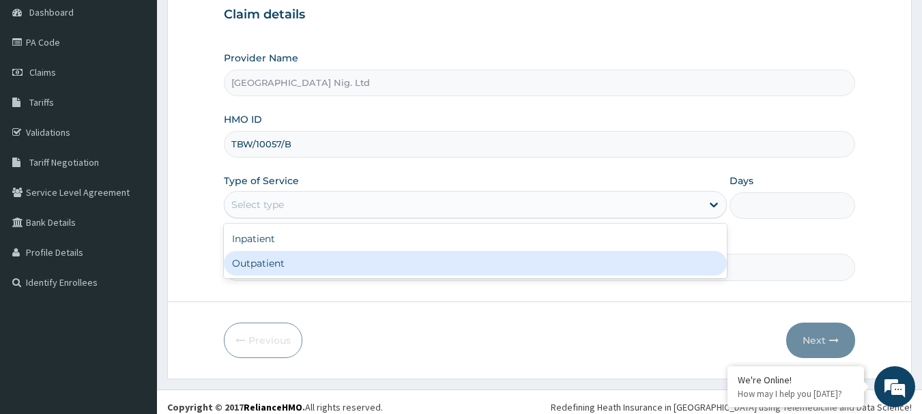
click at [306, 267] on div "Outpatient" at bounding box center [475, 263] width 503 height 25
type input "1"
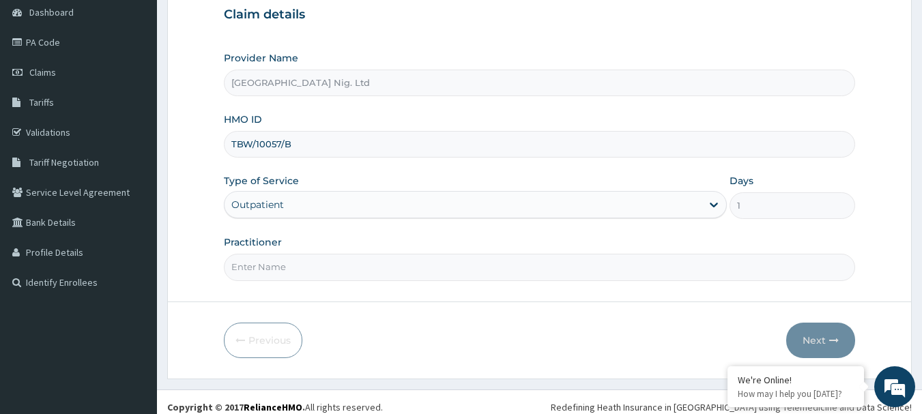
click at [397, 271] on input "Practitioner" at bounding box center [540, 267] width 632 height 27
paste input "[PERSON_NAME]"
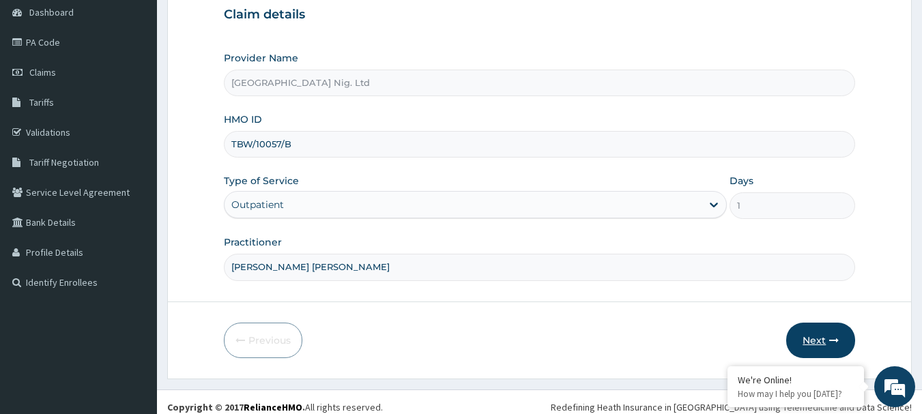
type input "[PERSON_NAME] [PERSON_NAME]"
click at [819, 346] on button "Next" at bounding box center [820, 340] width 69 height 35
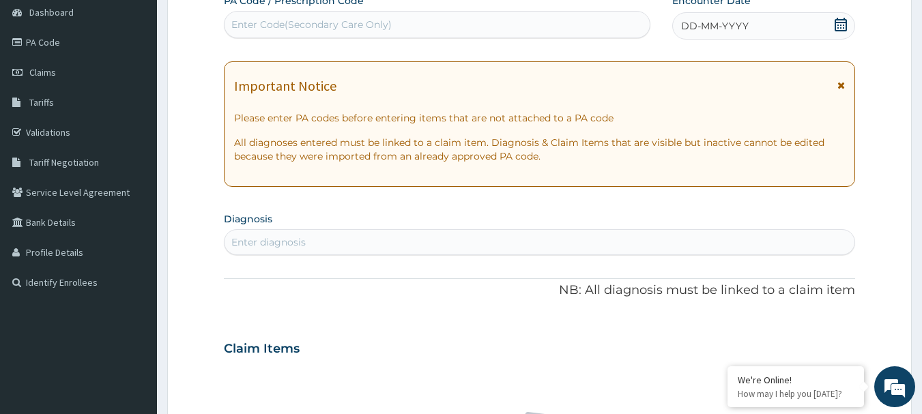
click at [396, 20] on div "Enter Code(Secondary Care Only)" at bounding box center [437, 25] width 426 height 22
paste input "PA/6F6362"
type input "PA/6F6362"
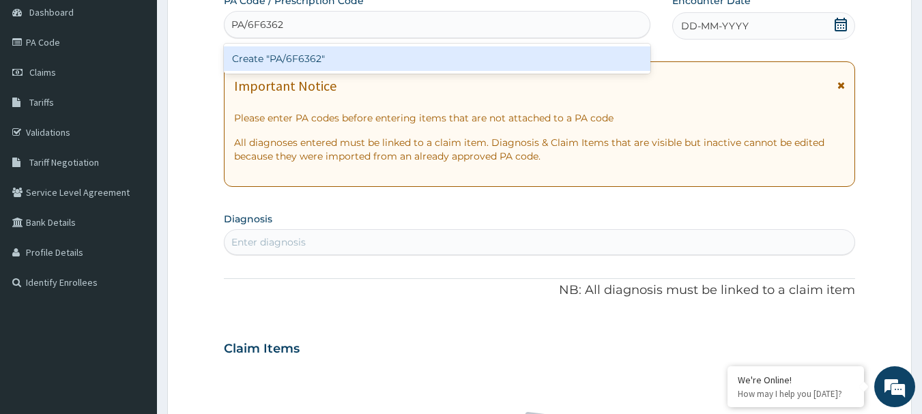
click at [368, 60] on div "Create "PA/6F6362"" at bounding box center [437, 58] width 427 height 25
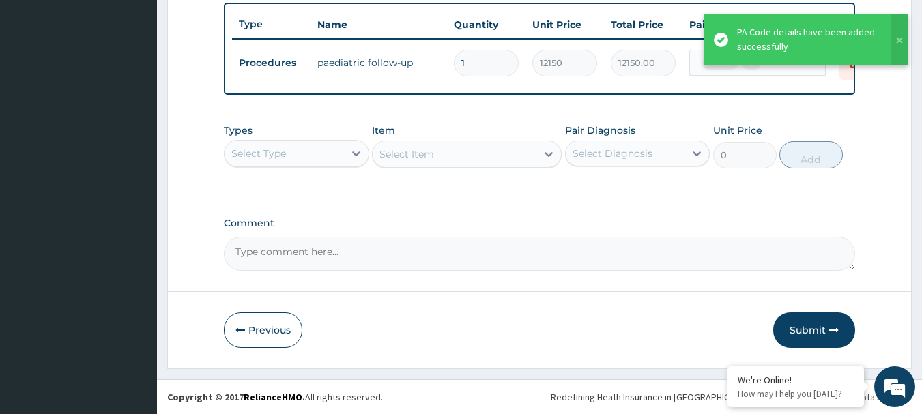
scroll to position [515, 0]
click at [806, 332] on button "Submit" at bounding box center [814, 330] width 82 height 35
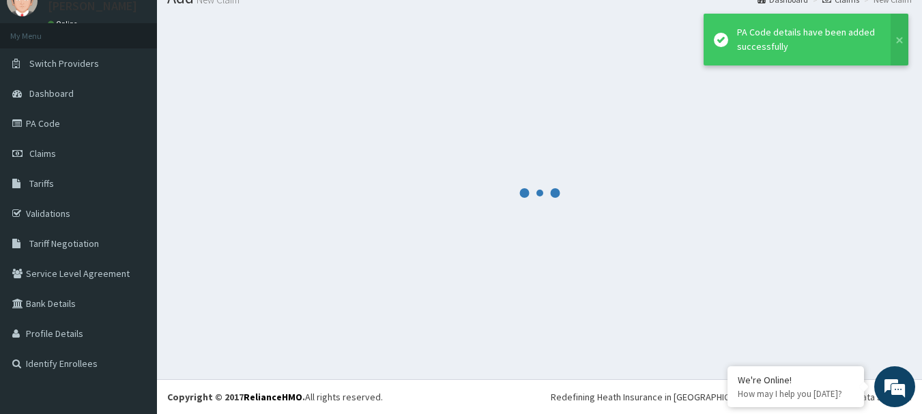
scroll to position [55, 0]
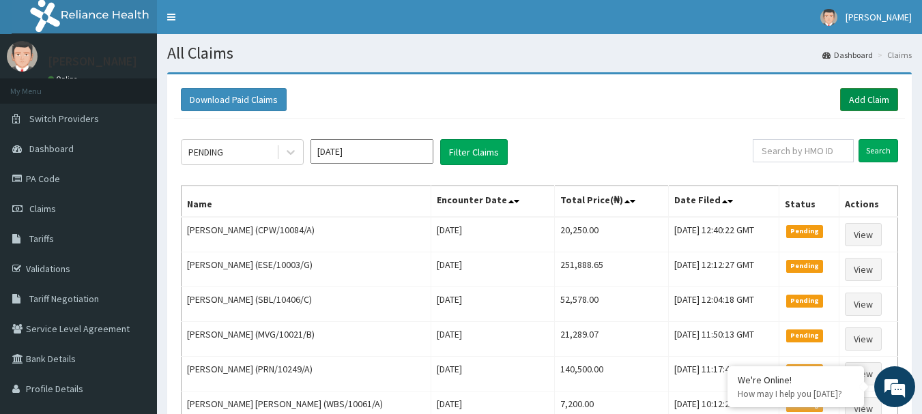
click at [847, 93] on link "Add Claim" at bounding box center [869, 99] width 58 height 23
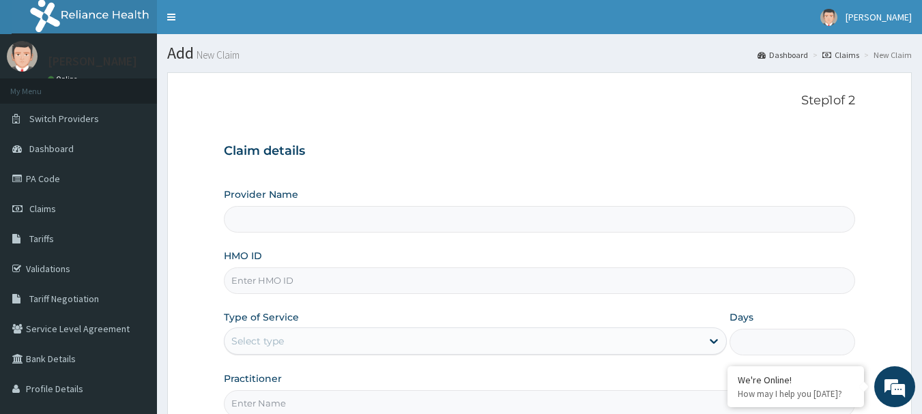
type input "[GEOGRAPHIC_DATA] Nig. Ltd"
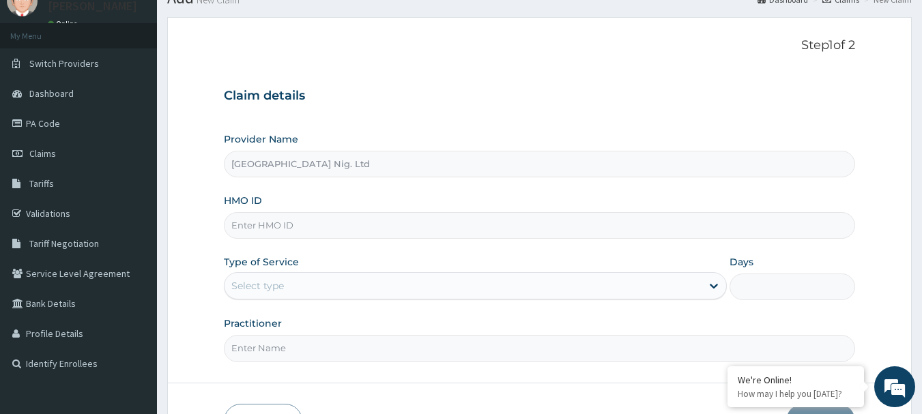
scroll to position [136, 0]
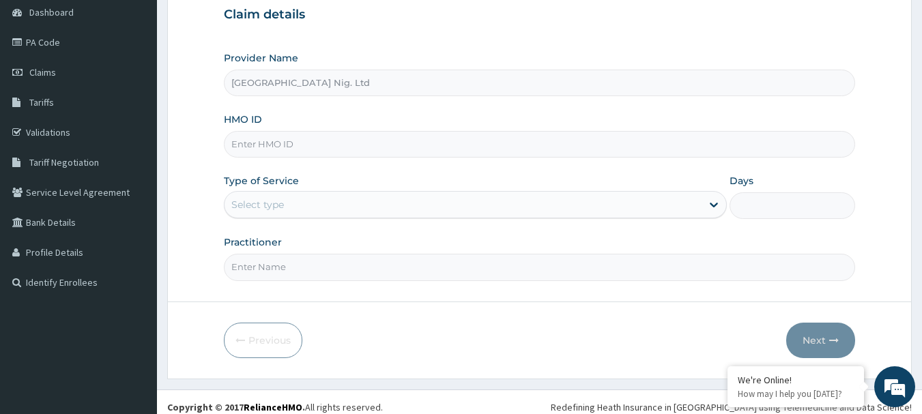
click at [330, 145] on input "HMO ID" at bounding box center [540, 144] width 632 height 27
paste input "TDP/10499/B"
type input "TDP/10499/B"
click at [690, 201] on div "Select type" at bounding box center [462, 205] width 477 height 22
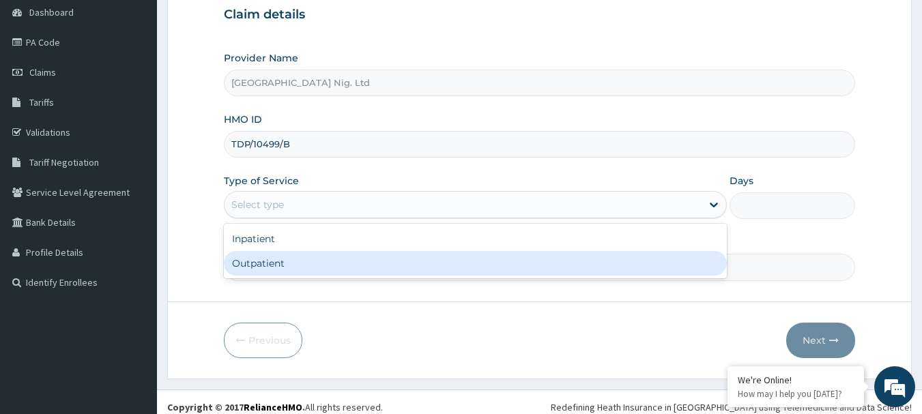
click at [430, 265] on div "Outpatient" at bounding box center [475, 263] width 503 height 25
type input "1"
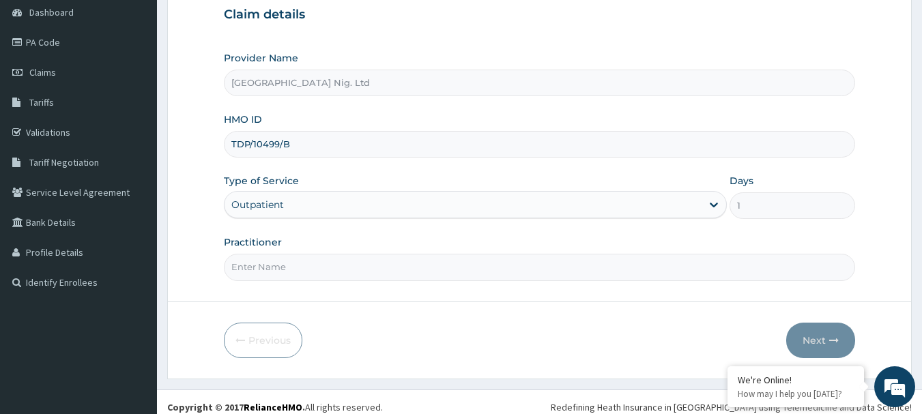
scroll to position [0, 0]
click at [383, 270] on input "Practitioner" at bounding box center [540, 267] width 632 height 27
paste input "Okunoye Obafemi"
type input "DR Okunoye Obafemi"
click at [807, 348] on button "Next" at bounding box center [820, 340] width 69 height 35
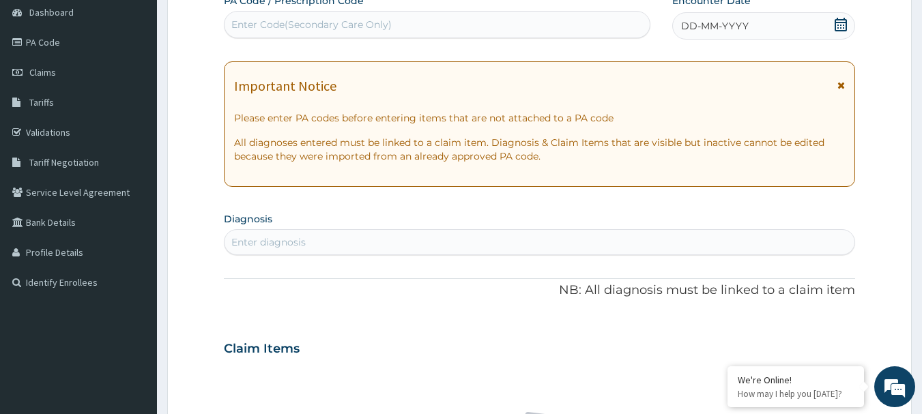
click at [358, 21] on div "Enter Code(Secondary Care Only)" at bounding box center [311, 25] width 160 height 14
paste input "PA/ECE5F4"
type input "PA/ECE5F4"
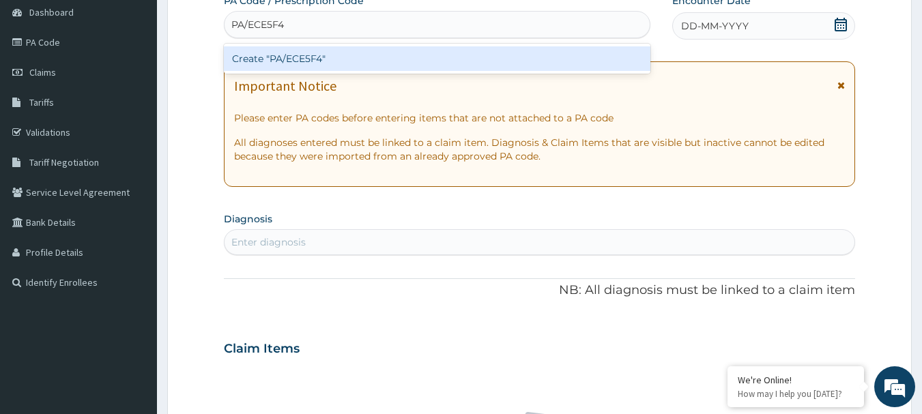
click at [315, 61] on div "Create "PA/ECE5F4"" at bounding box center [437, 58] width 427 height 25
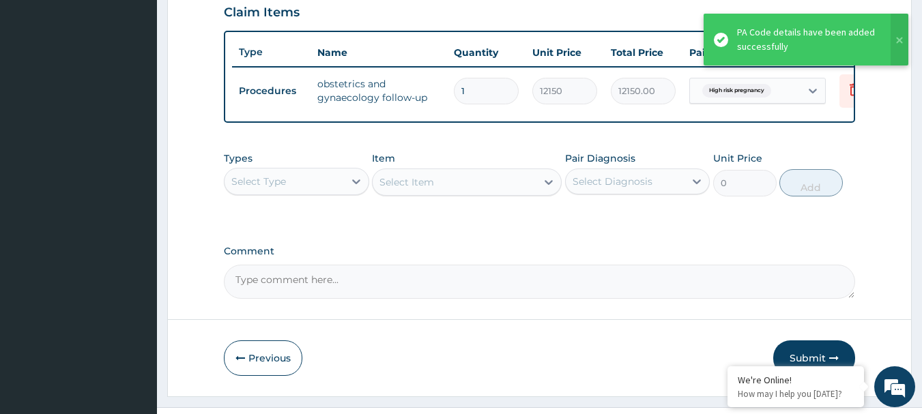
scroll to position [515, 0]
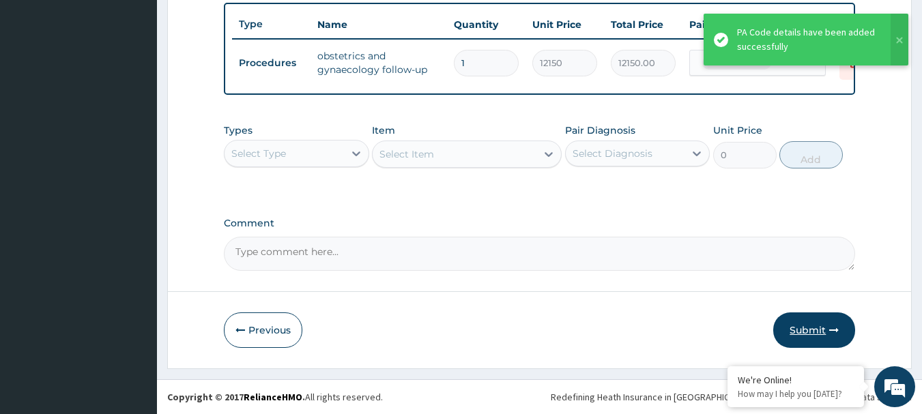
click at [832, 330] on icon "button" at bounding box center [834, 330] width 10 height 10
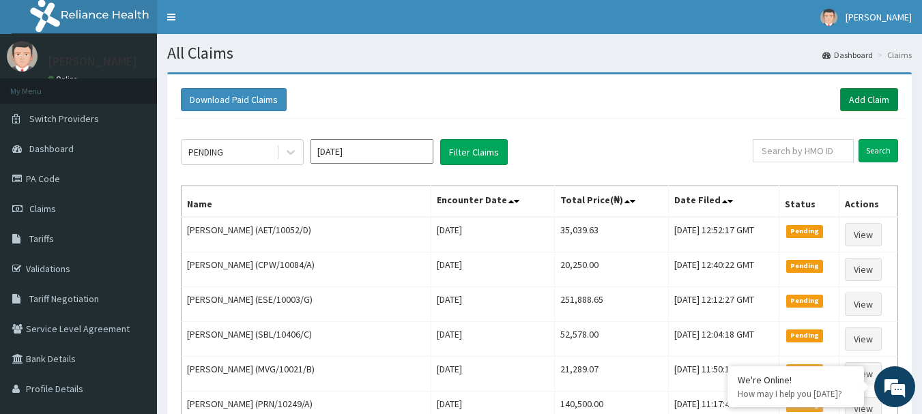
click at [893, 98] on link "Add Claim" at bounding box center [869, 99] width 58 height 23
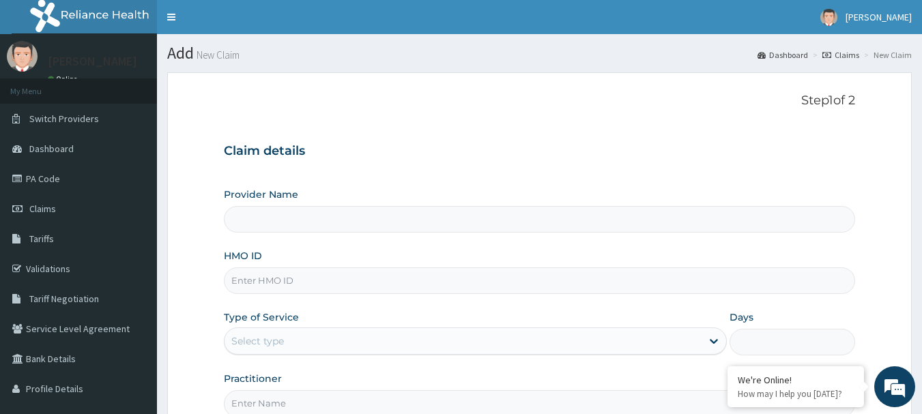
type input "[GEOGRAPHIC_DATA] Nig. Ltd"
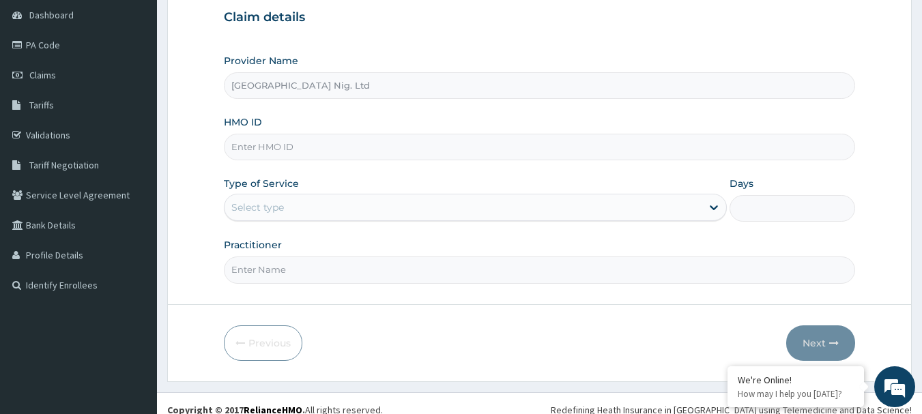
scroll to position [147, 0]
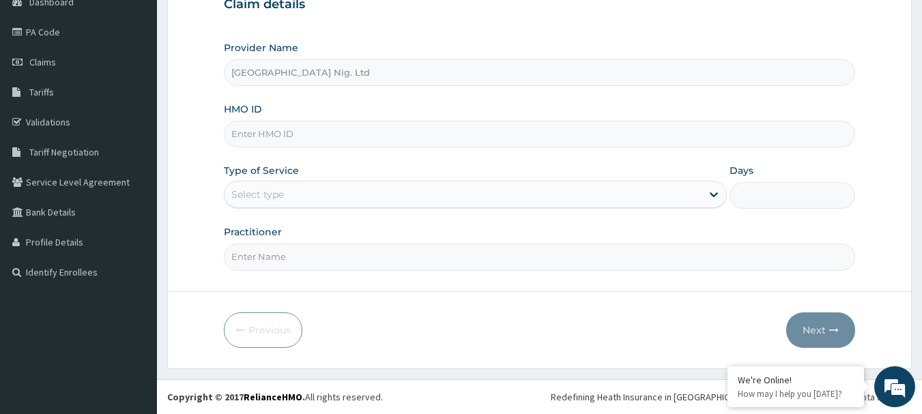
click at [410, 134] on input "HMO ID" at bounding box center [540, 134] width 632 height 27
paste input "SFL/10213/A"
type input "SFL/10213/A"
click at [692, 201] on div "Select type" at bounding box center [462, 195] width 477 height 22
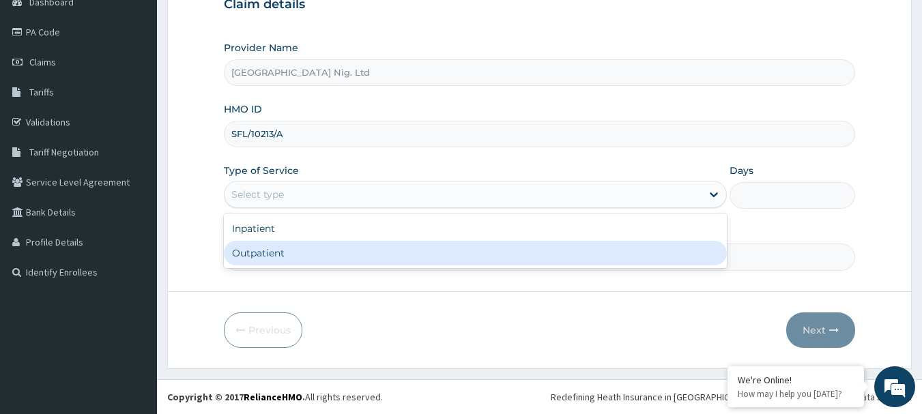
click at [380, 250] on div "Outpatient" at bounding box center [475, 253] width 503 height 25
type input "1"
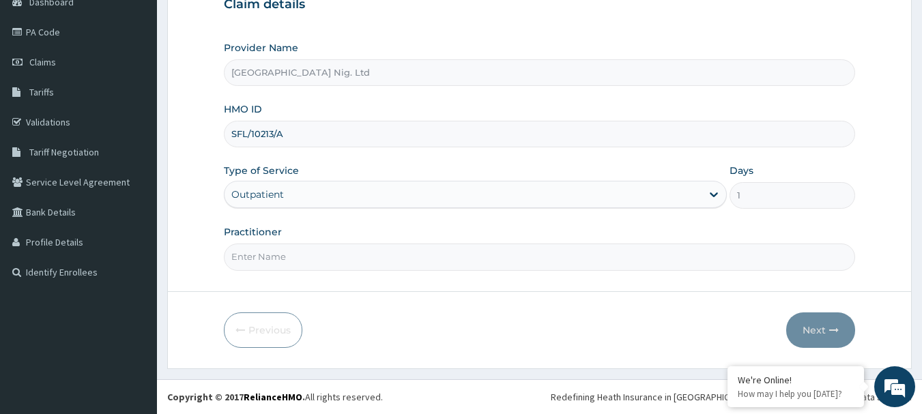
click at [363, 255] on input "Practitioner" at bounding box center [540, 257] width 632 height 27
paste input "Onodu | Junior Resident DivineGrace"
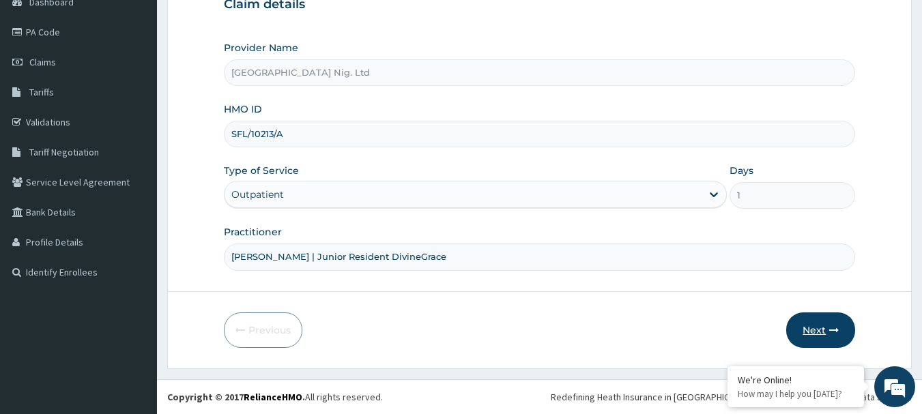
type input "DR Onodu | Junior Resident DivineGrace"
click at [824, 332] on button "Next" at bounding box center [820, 330] width 69 height 35
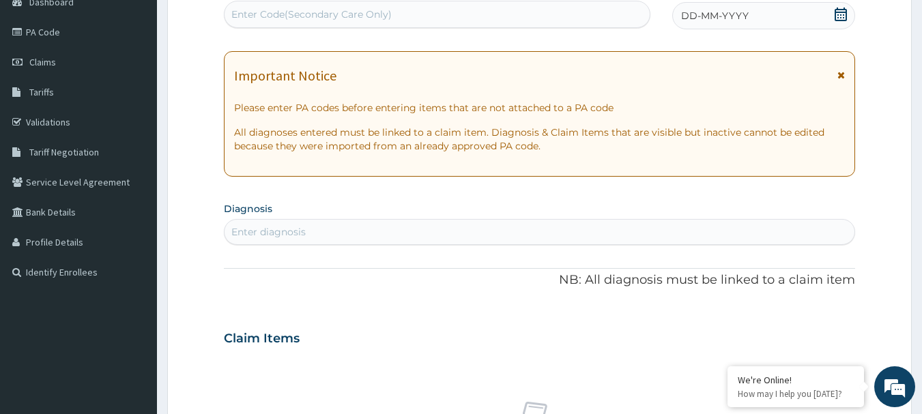
click at [315, 14] on div "Enter Code(Secondary Care Only)" at bounding box center [311, 15] width 160 height 14
paste input "PA/04AFD4"
type input "PA/04AFD4"
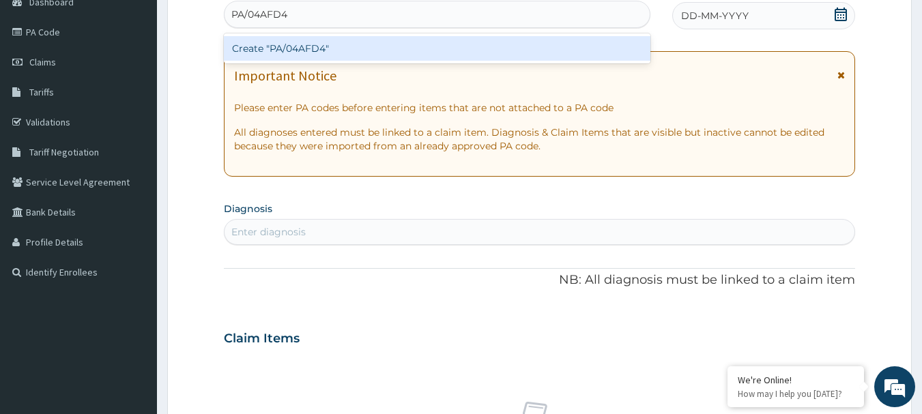
click at [303, 52] on div "Create "PA/04AFD4"" at bounding box center [437, 48] width 427 height 25
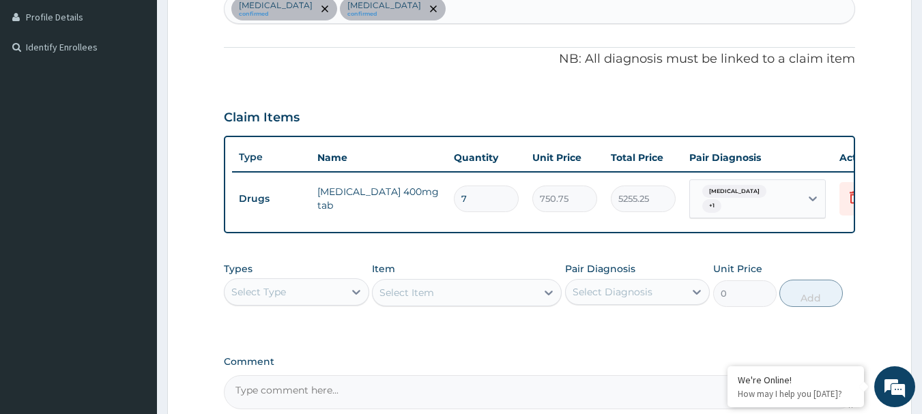
scroll to position [515, 0]
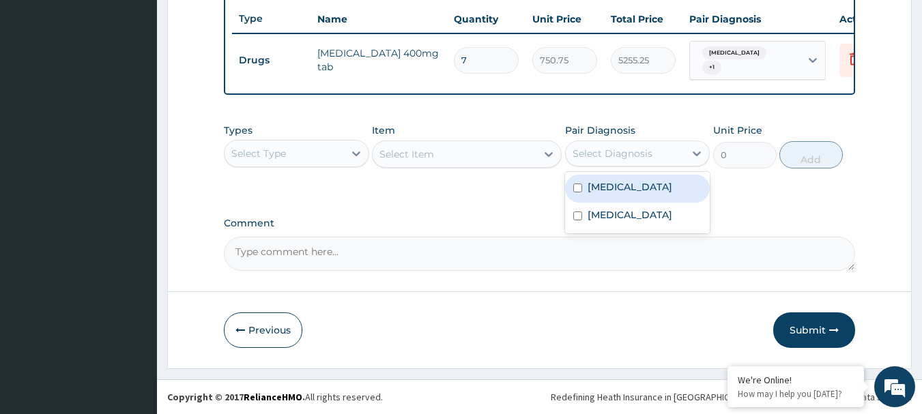
click at [671, 161] on div "Select Diagnosis" at bounding box center [625, 154] width 119 height 22
click at [637, 189] on div "Sepsis" at bounding box center [637, 189] width 145 height 28
checkbox input "true"
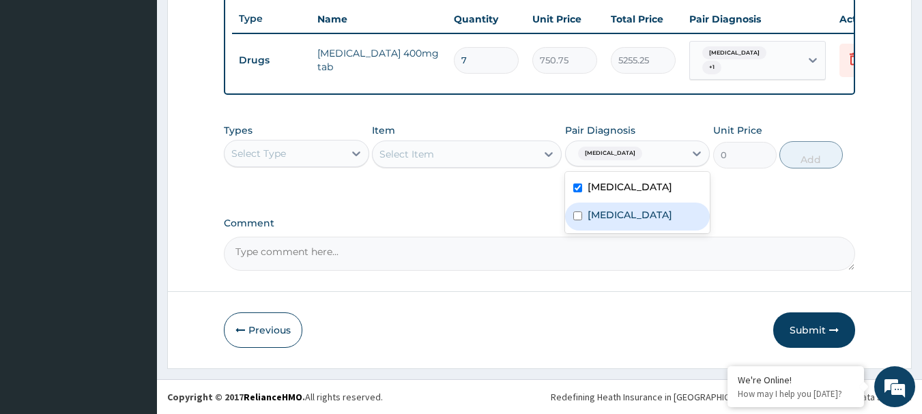
click at [615, 215] on label "Malaria" at bounding box center [630, 215] width 85 height 14
checkbox input "true"
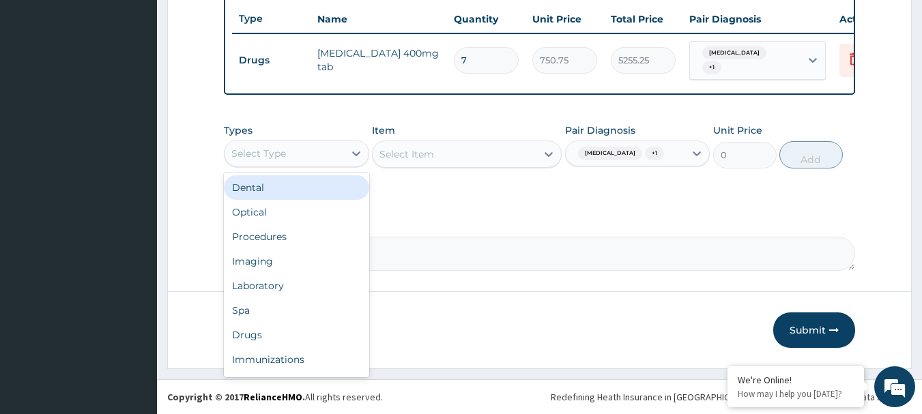
click at [332, 159] on div "Select Type" at bounding box center [283, 154] width 119 height 22
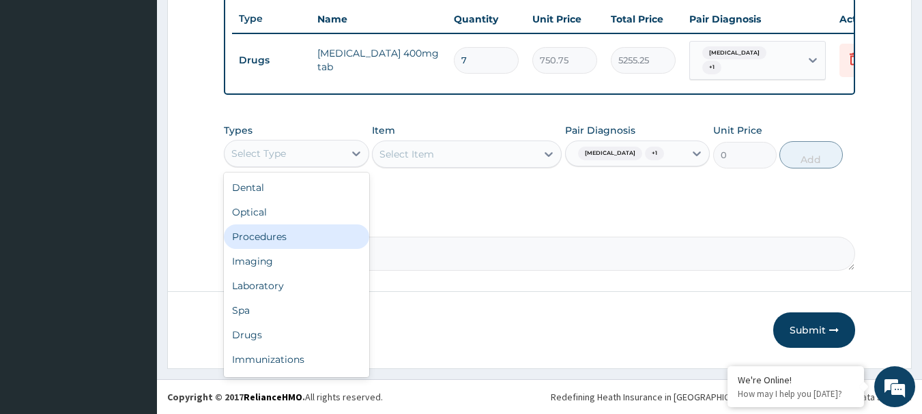
click at [294, 233] on div "Procedures" at bounding box center [296, 236] width 145 height 25
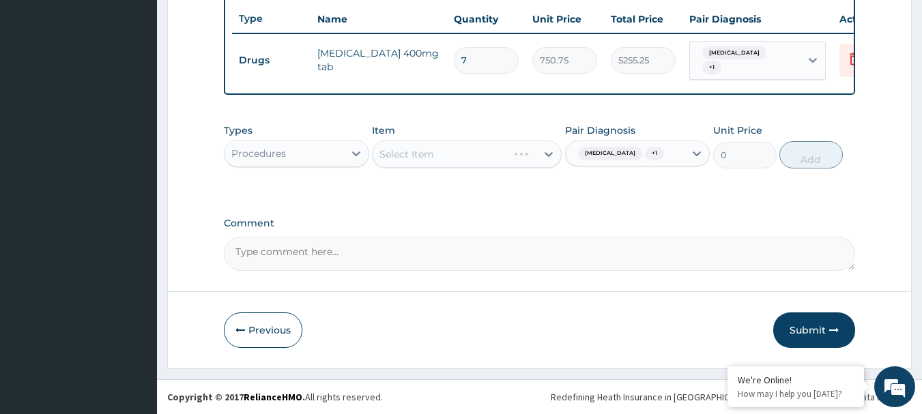
click at [461, 149] on div "Select Item" at bounding box center [467, 154] width 190 height 27
click at [546, 156] on icon at bounding box center [549, 154] width 14 height 14
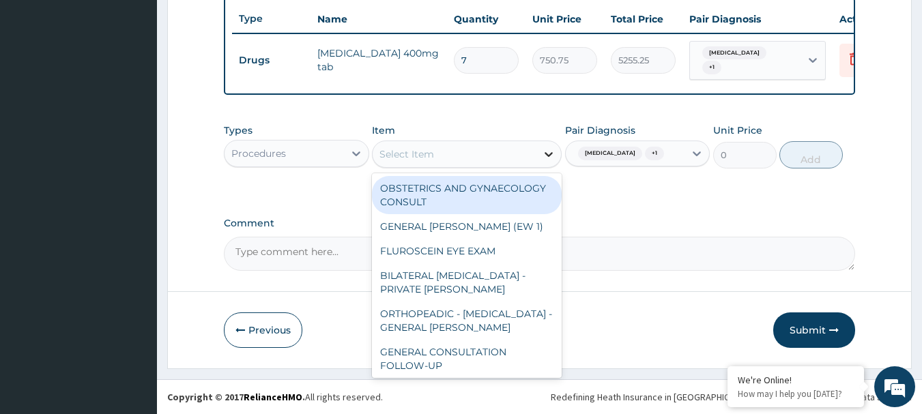
paste input "GENERAL CONSULTATION"
type input "GENERAL CONSULTATION"
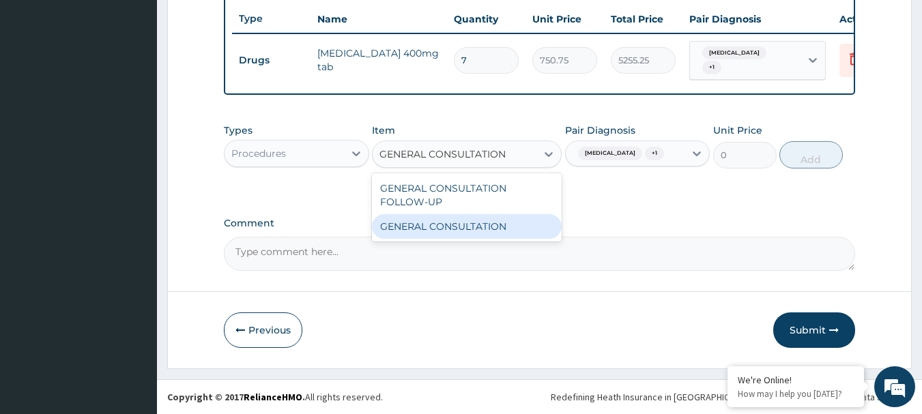
click at [487, 229] on div "GENERAL CONSULTATION" at bounding box center [467, 226] width 190 height 25
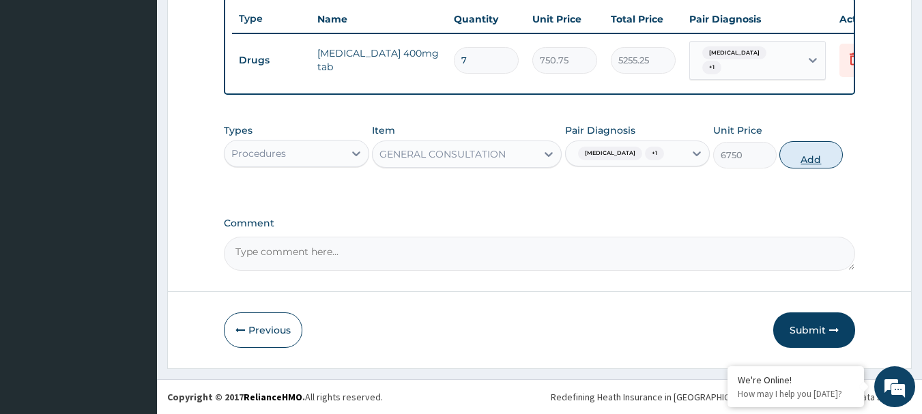
click at [804, 162] on button "Add" at bounding box center [810, 154] width 63 height 27
type input "0"
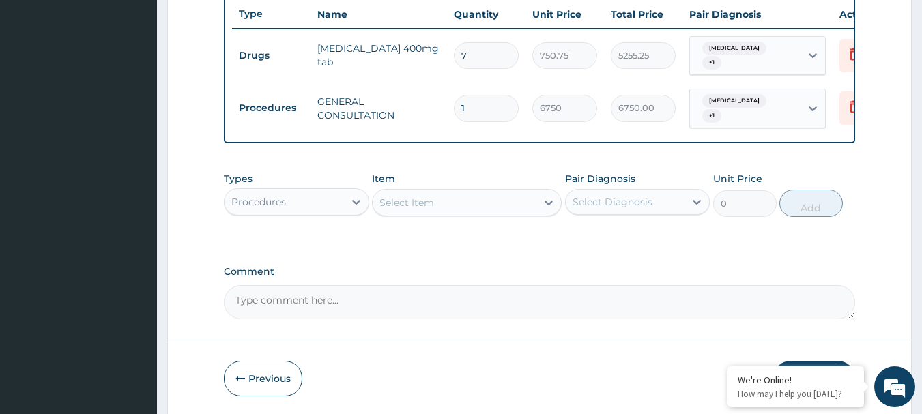
click at [649, 199] on div "Select Diagnosis" at bounding box center [613, 202] width 80 height 14
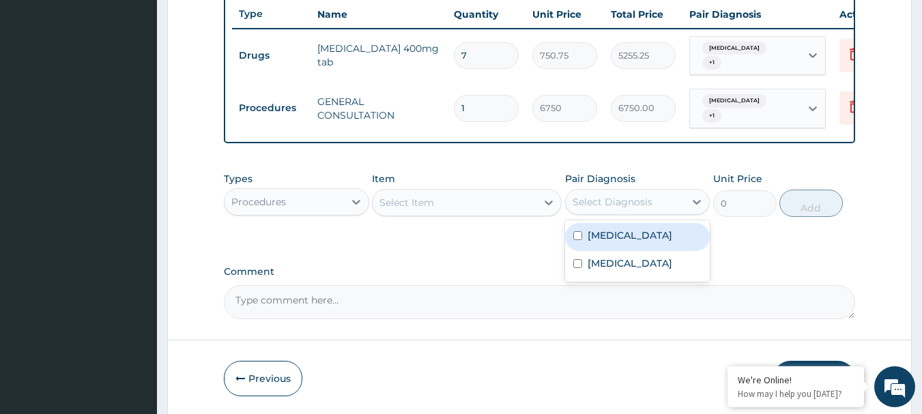
click at [624, 233] on div "Sepsis" at bounding box center [637, 237] width 145 height 28
checkbox input "true"
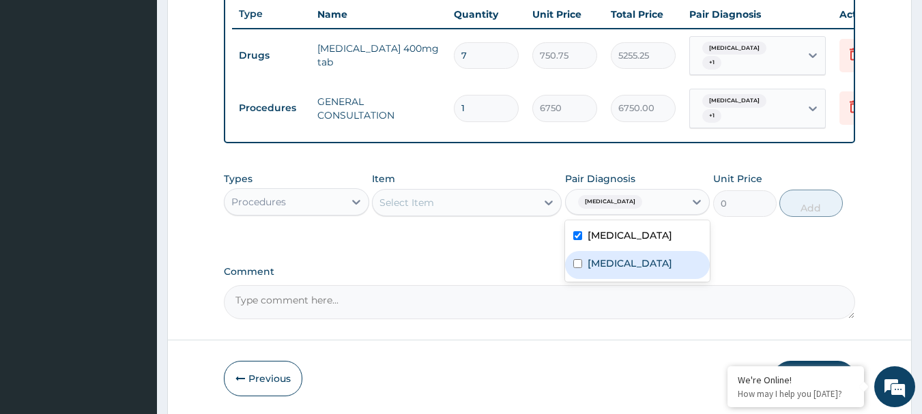
click at [607, 266] on label "Malaria" at bounding box center [630, 264] width 85 height 14
checkbox input "true"
click at [356, 196] on icon at bounding box center [356, 202] width 14 height 14
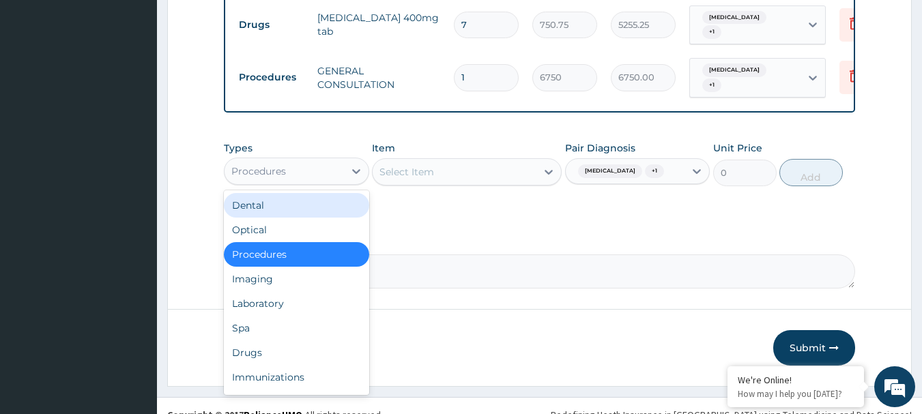
scroll to position [562, 0]
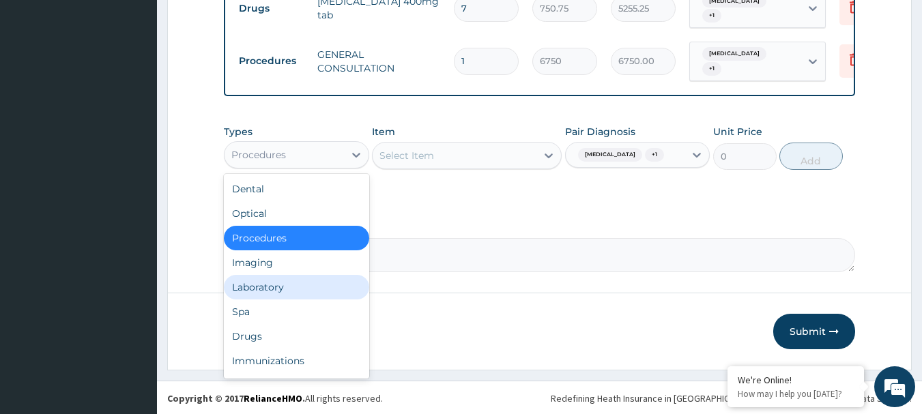
click at [303, 289] on div "Laboratory" at bounding box center [296, 287] width 145 height 25
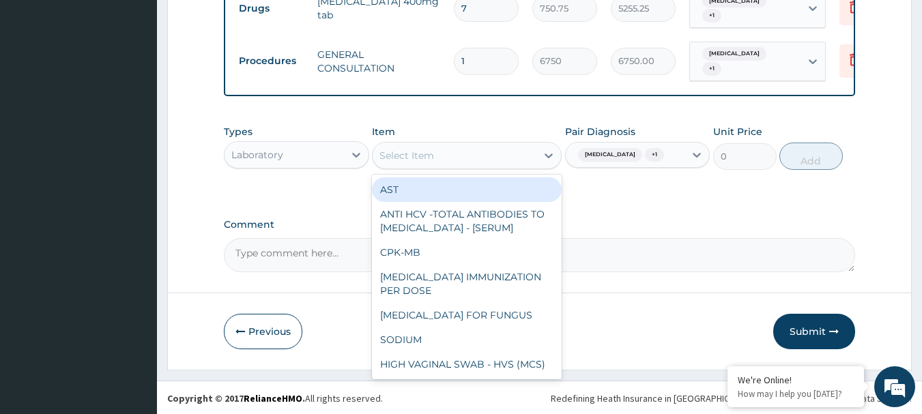
click at [485, 151] on div "Select Item" at bounding box center [455, 156] width 164 height 22
paste input "FBC - (FULL BLOOD COUNT WITH PLATELET AND RED INDICES)"
type input "FBC - (FULL BLOOD COUNT WITH PLATELET AND RED INDICES)"
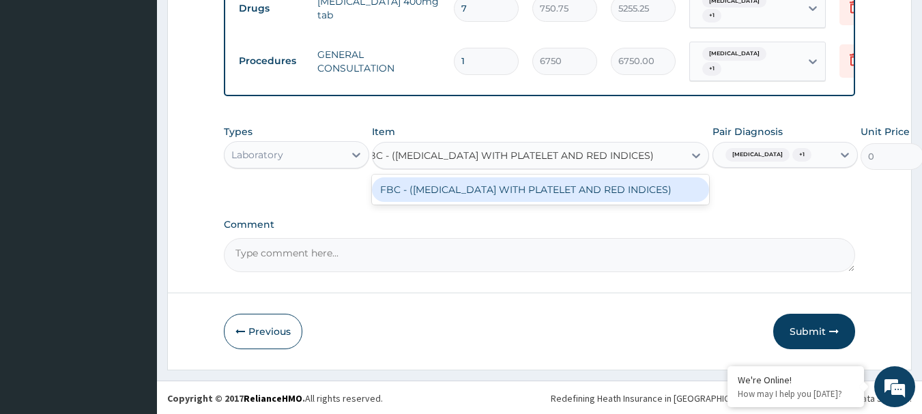
click at [484, 192] on div "FBC - (FULL BLOOD COUNT WITH PLATELET AND RED INDICES)" at bounding box center [540, 189] width 337 height 25
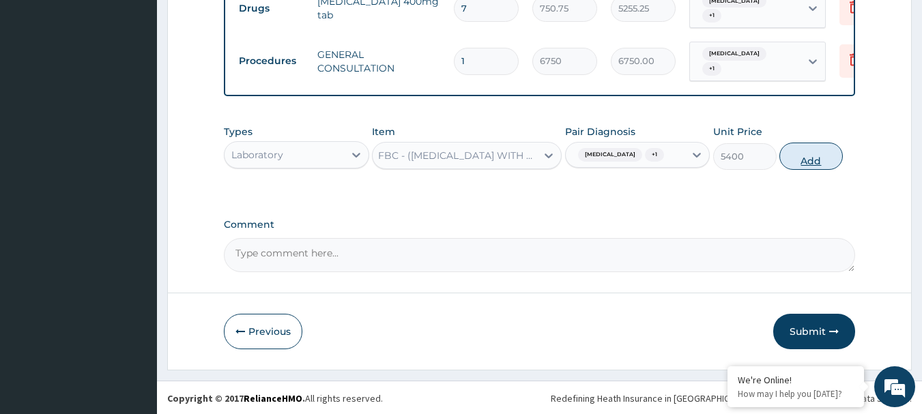
click at [822, 156] on button "Add" at bounding box center [810, 156] width 63 height 27
type input "0"
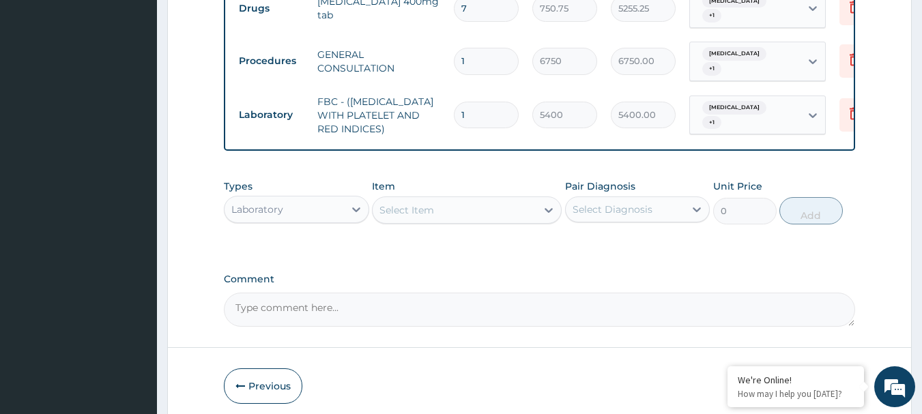
scroll to position [0, 0]
click at [655, 205] on div "Select Diagnosis" at bounding box center [625, 210] width 119 height 22
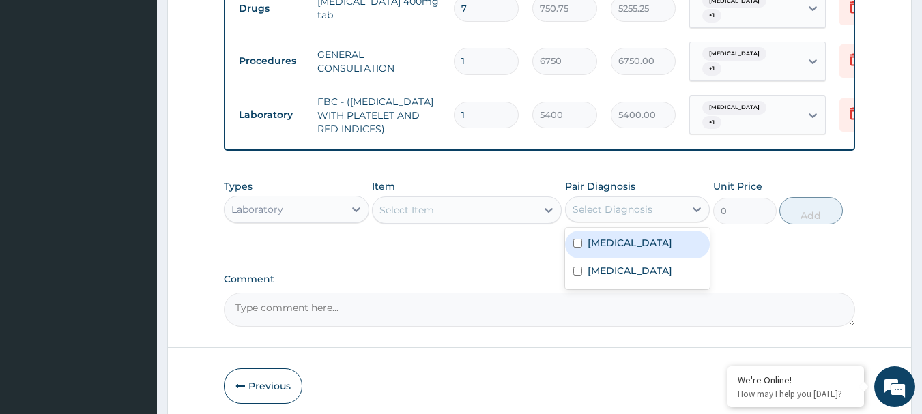
click at [625, 235] on div "Sepsis" at bounding box center [637, 245] width 145 height 28
checkbox input "true"
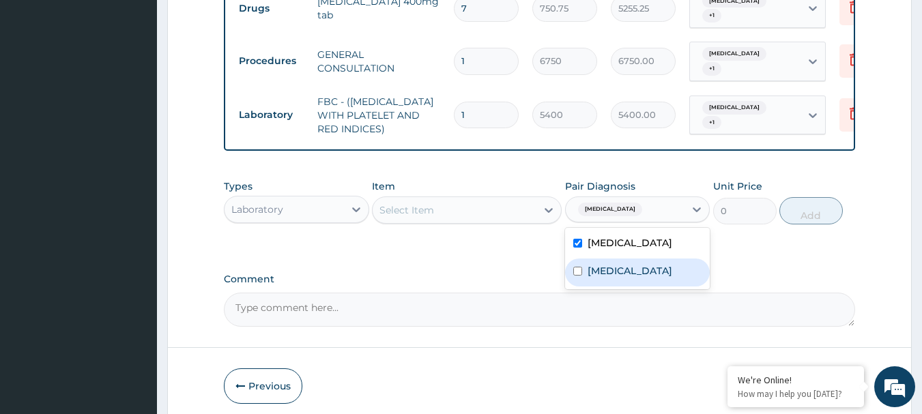
click at [607, 272] on label "Malaria" at bounding box center [630, 271] width 85 height 14
checkbox input "true"
click at [519, 212] on div "Select Item" at bounding box center [455, 210] width 164 height 22
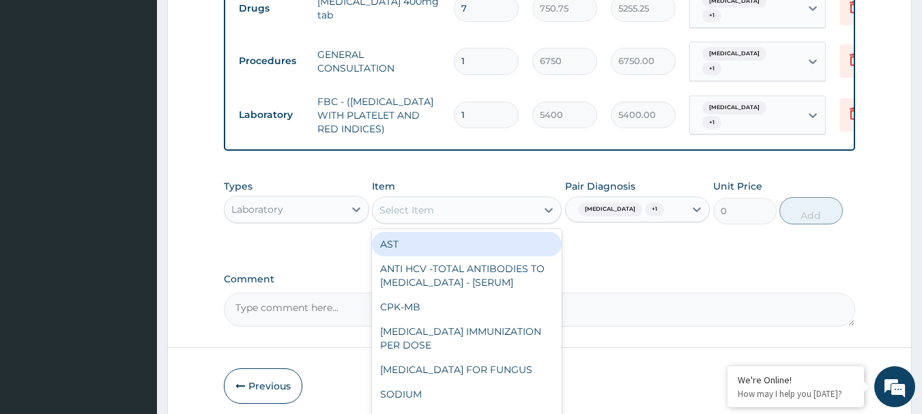
paste input "MALARIA PARASITE MICROSCOPY"
type input "MALARIA PARASITE MICROSCOPY"
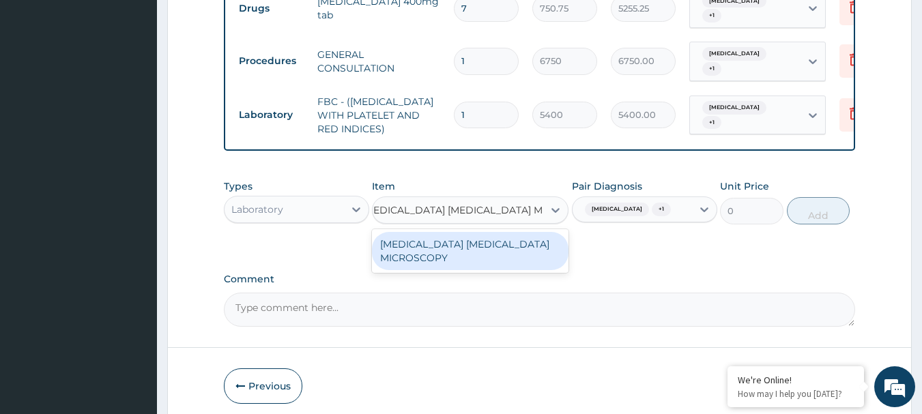
click at [507, 246] on div "MALARIA PARASITE MICROSCOPY" at bounding box center [470, 251] width 197 height 38
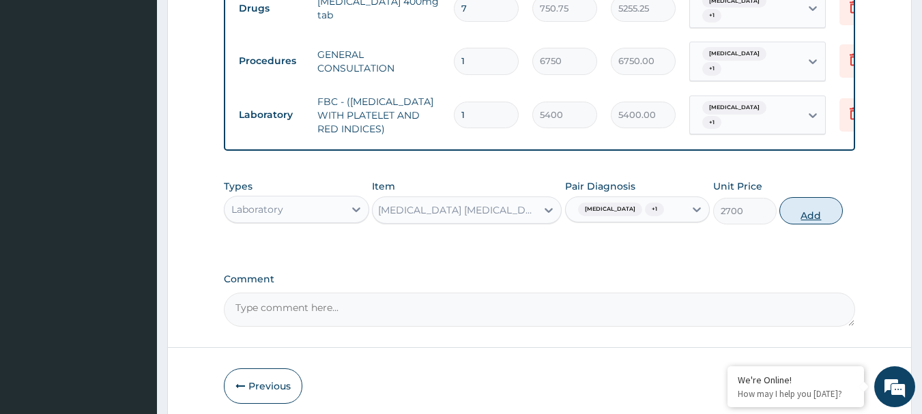
click at [815, 214] on button "Add" at bounding box center [810, 210] width 63 height 27
type input "0"
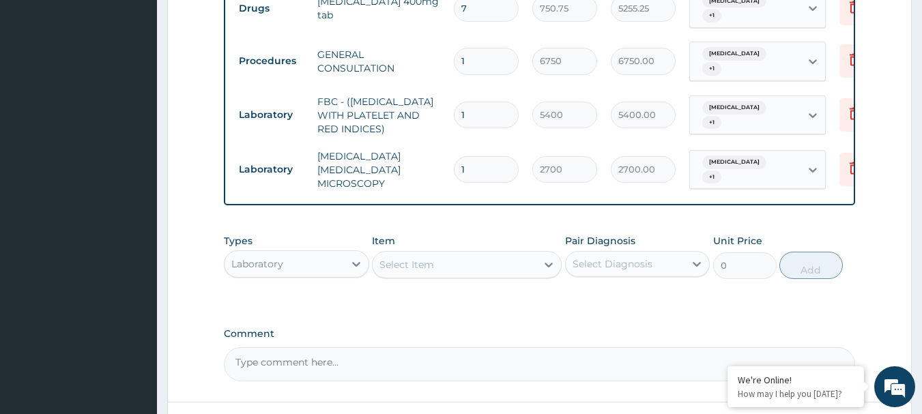
scroll to position [0, 0]
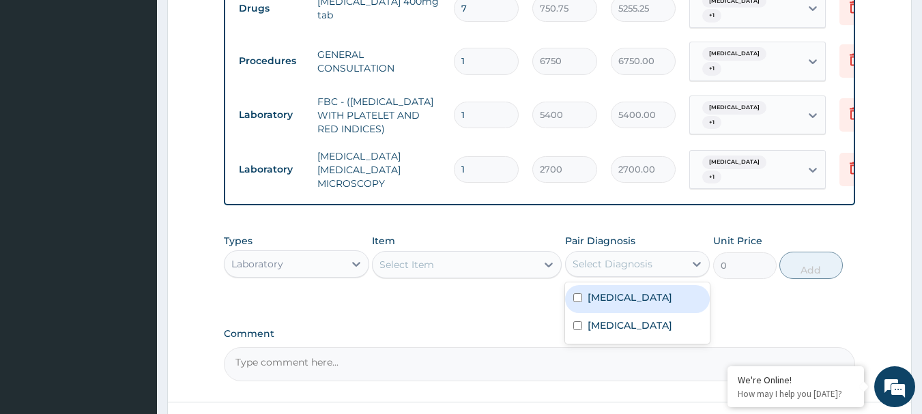
click at [653, 253] on div "Select Diagnosis" at bounding box center [625, 264] width 119 height 22
click at [614, 291] on label "Sepsis" at bounding box center [630, 298] width 85 height 14
checkbox input "true"
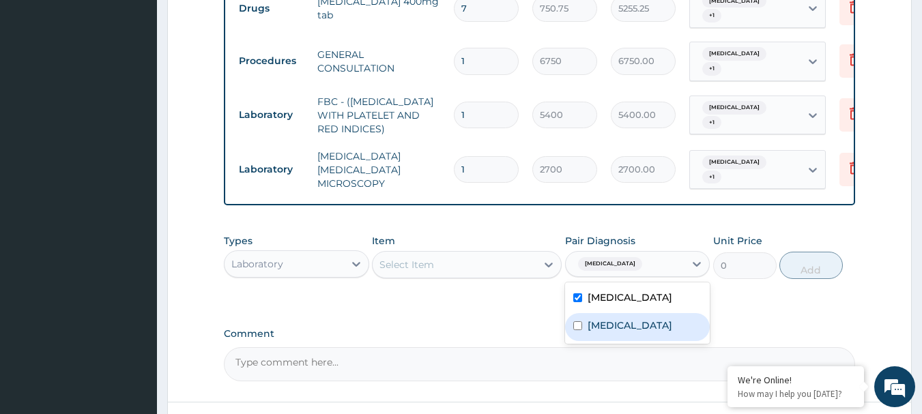
click at [607, 319] on label "Malaria" at bounding box center [630, 326] width 85 height 14
checkbox input "true"
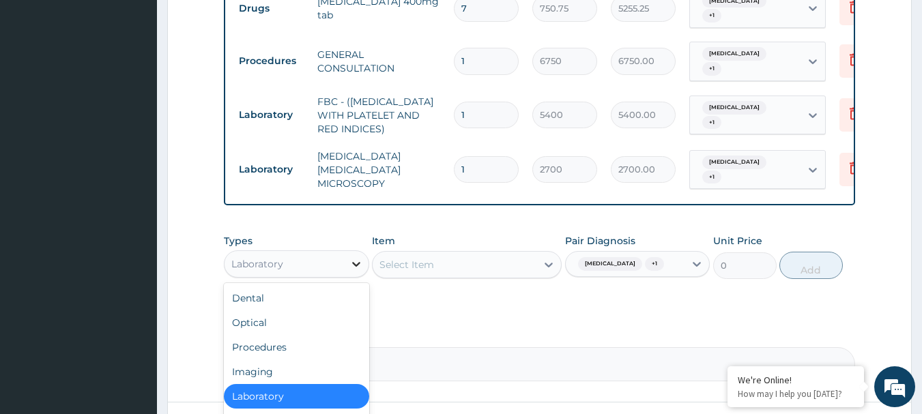
click at [350, 257] on icon at bounding box center [356, 264] width 14 height 14
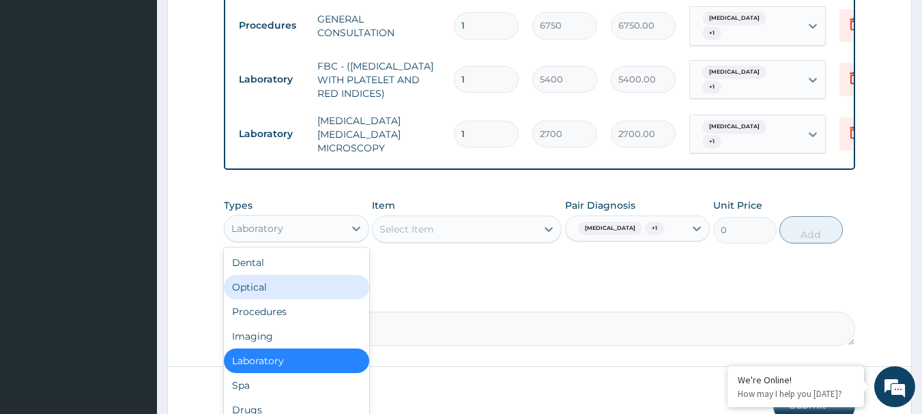
scroll to position [664, 0]
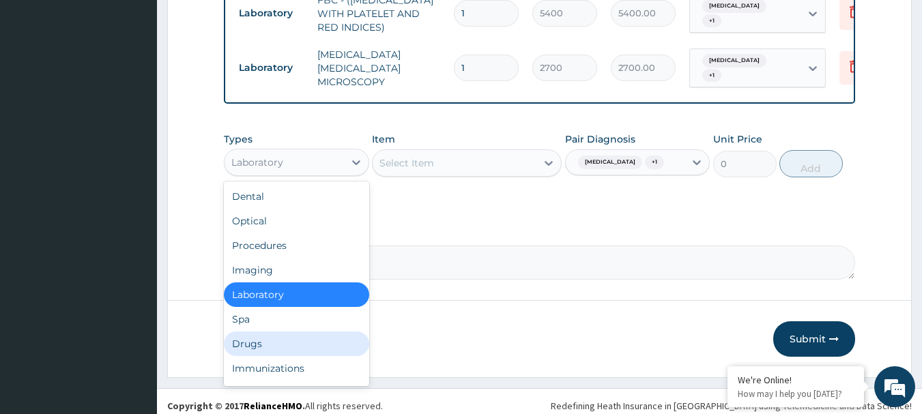
click at [306, 332] on div "Drugs" at bounding box center [296, 344] width 145 height 25
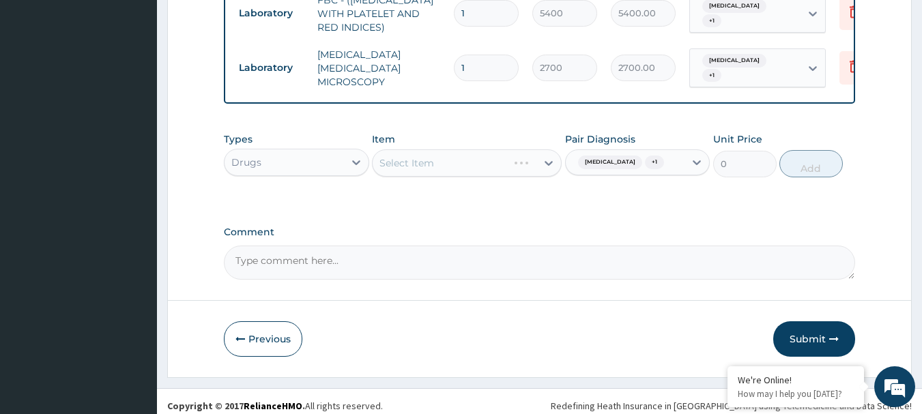
click at [453, 154] on div "Select Item" at bounding box center [467, 162] width 190 height 27
click at [506, 151] on div "Select Item" at bounding box center [467, 162] width 190 height 27
click at [550, 154] on div "Select Item" at bounding box center [467, 162] width 190 height 27
click at [507, 156] on div "Select Item" at bounding box center [467, 162] width 190 height 27
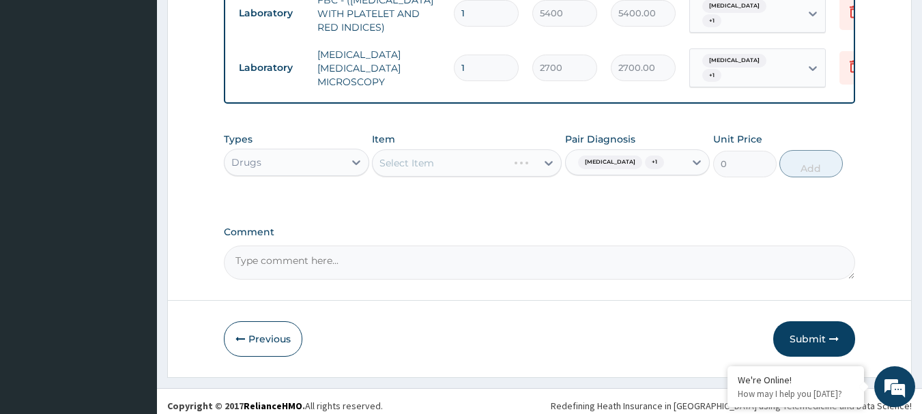
click at [474, 158] on div "Select Item" at bounding box center [467, 162] width 190 height 27
click at [415, 156] on div "Select Item" at bounding box center [467, 162] width 190 height 27
click at [542, 154] on div "Select Item" at bounding box center [467, 162] width 190 height 27
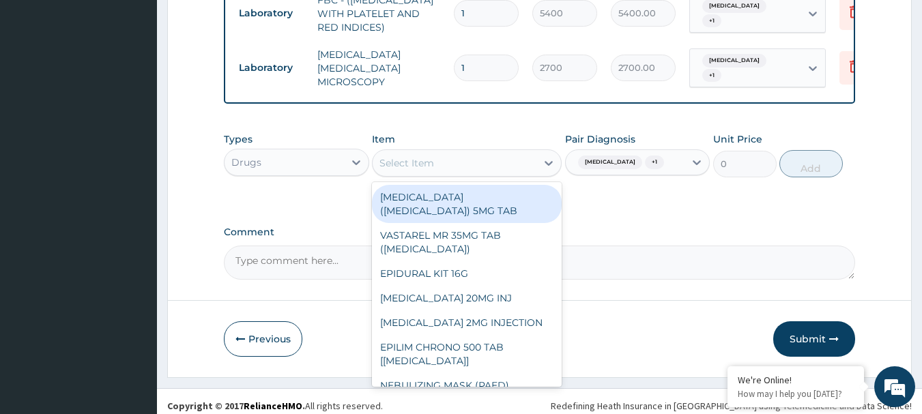
click at [446, 152] on div "Select Item" at bounding box center [455, 163] width 164 height 22
paste input "ARTEMETHER 80MG INJ (GREENLIFE)"
type input "ARTEMETHER 80MG INJ (GREENLIFE)"
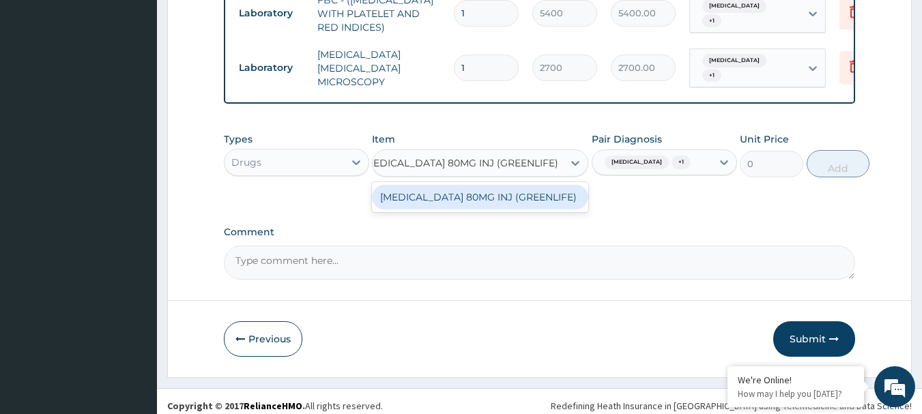
click at [441, 192] on div "ARTEMETHER 80MG INJ (GREENLIFE)" at bounding box center [480, 197] width 216 height 25
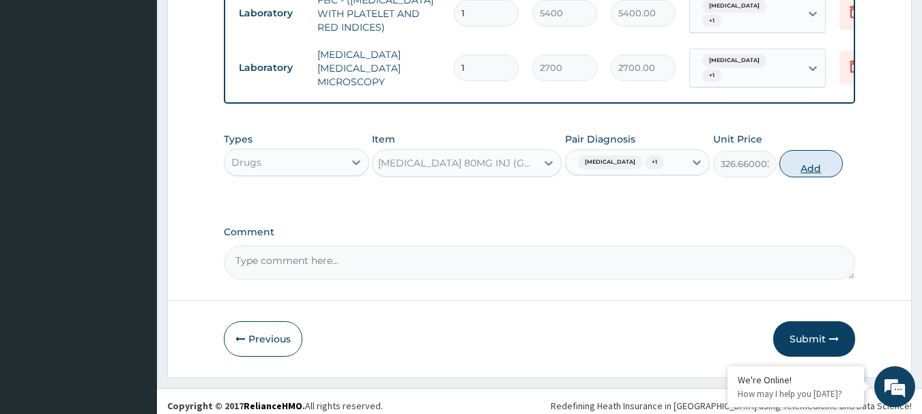
click at [822, 156] on button "Add" at bounding box center [810, 163] width 63 height 27
type input "0"
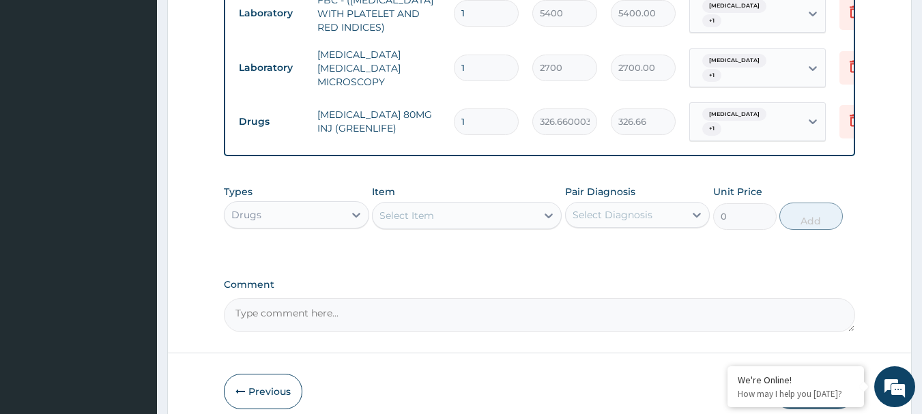
click at [499, 108] on input "1" at bounding box center [486, 121] width 65 height 27
type input "0.00"
type input "6"
type input "1959.96"
type input "6"
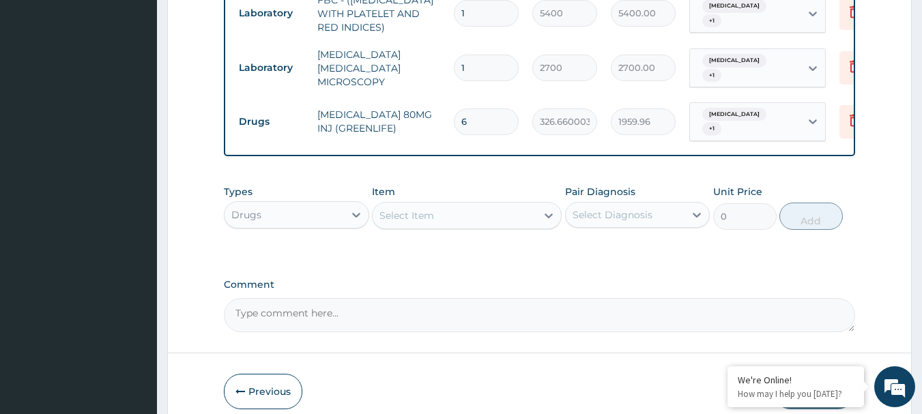
click at [654, 204] on div "Select Diagnosis" at bounding box center [625, 215] width 119 height 22
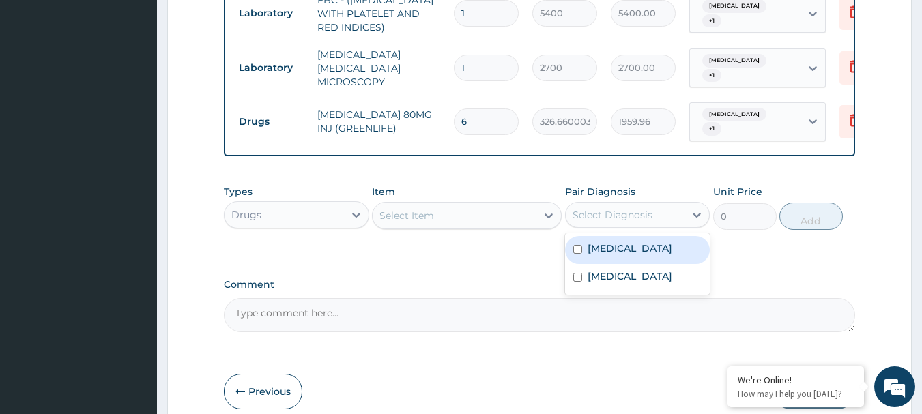
click at [617, 241] on div "Sepsis" at bounding box center [637, 250] width 145 height 28
checkbox input "true"
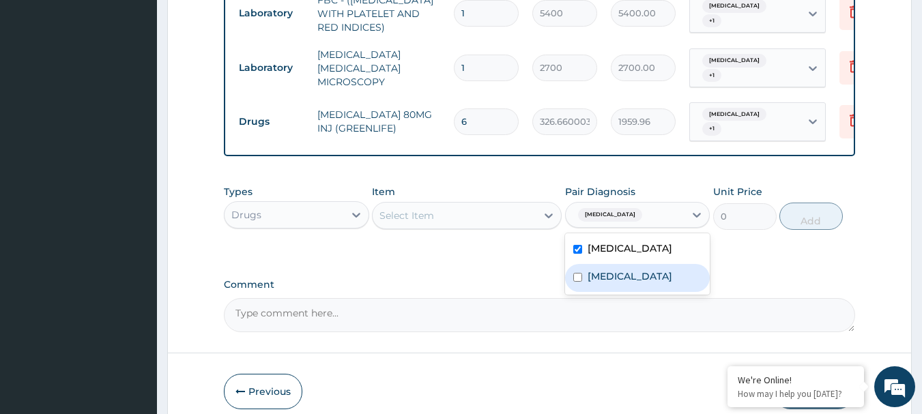
click at [607, 270] on label "Malaria" at bounding box center [630, 277] width 85 height 14
checkbox input "true"
click at [465, 206] on div "Select Item" at bounding box center [455, 216] width 164 height 22
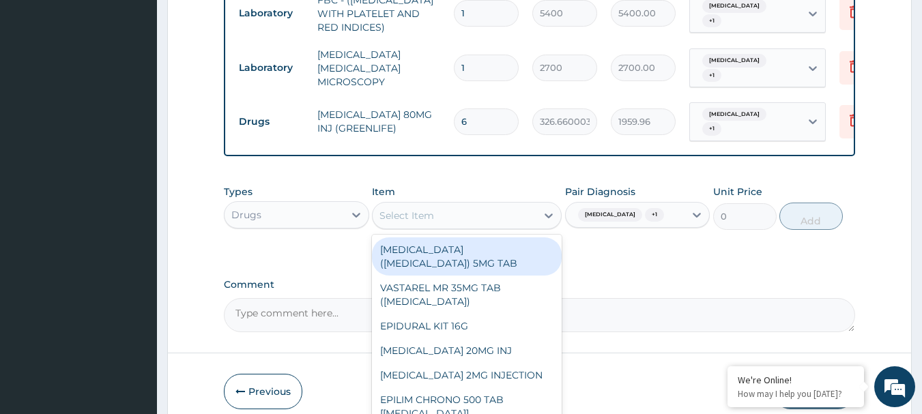
paste input "PARACETAMOL 500MG TAB x 1000"
type input "PARACETAMOL 500MG TAB x 1000"
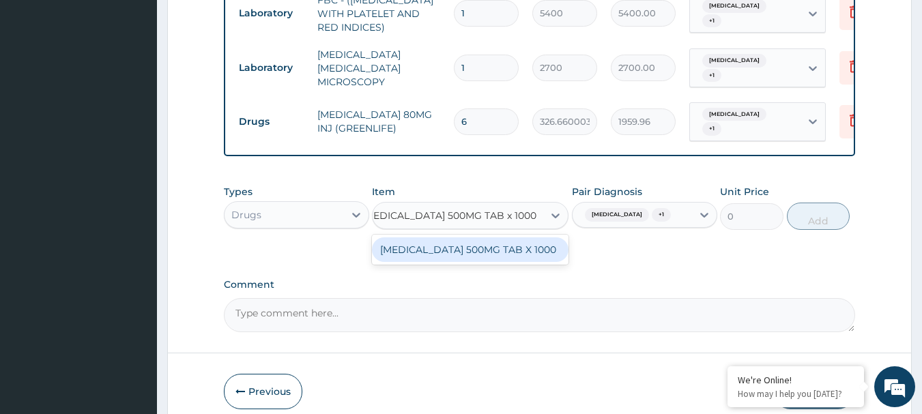
click at [465, 237] on div "PARACETAMOL 500MG TAB X 1000" at bounding box center [470, 249] width 197 height 25
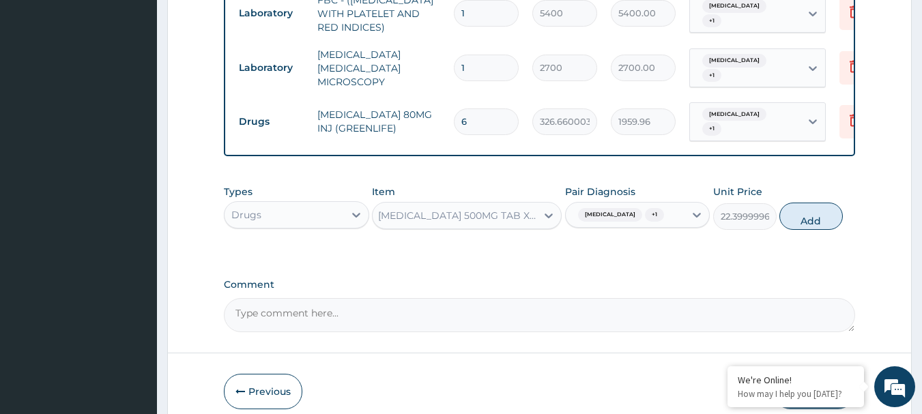
scroll to position [0, 1]
click at [796, 203] on button "Add" at bounding box center [810, 216] width 63 height 27
type input "0"
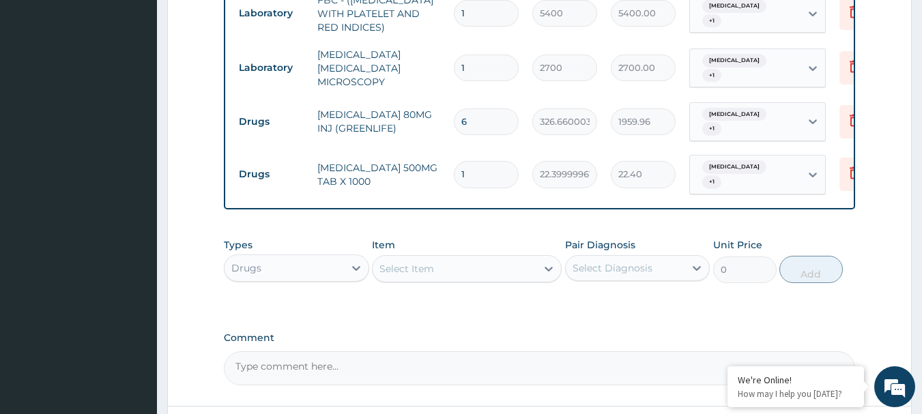
scroll to position [0, 0]
click at [484, 161] on input "1" at bounding box center [486, 174] width 65 height 27
type input "18"
type input "403.20"
type input "18"
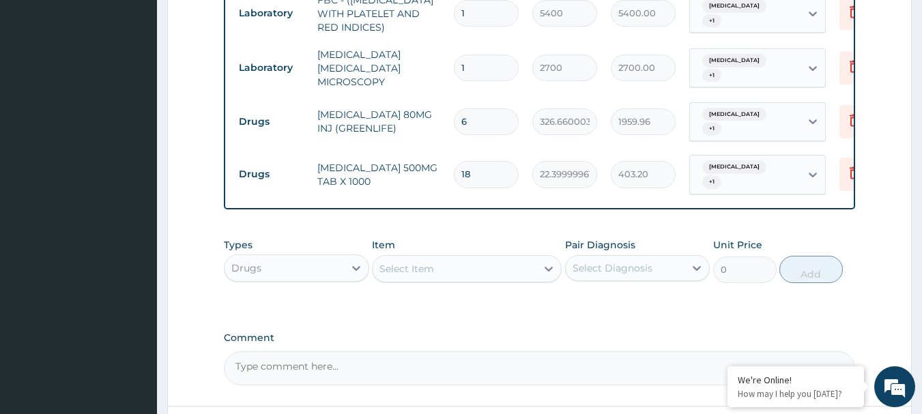
click at [656, 257] on div "Select Diagnosis" at bounding box center [625, 268] width 119 height 22
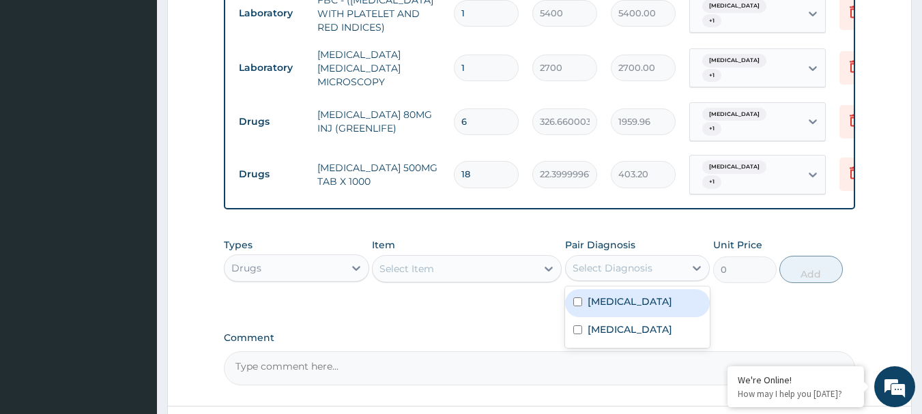
click at [613, 290] on div "Sepsis" at bounding box center [637, 303] width 145 height 28
checkbox input "true"
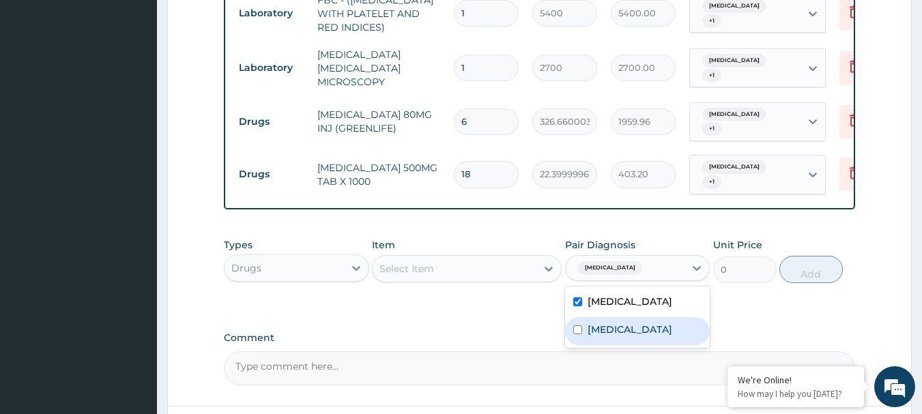
click at [606, 323] on label "Malaria" at bounding box center [630, 330] width 85 height 14
checkbox input "true"
click at [498, 258] on div "Select Item" at bounding box center [455, 269] width 164 height 22
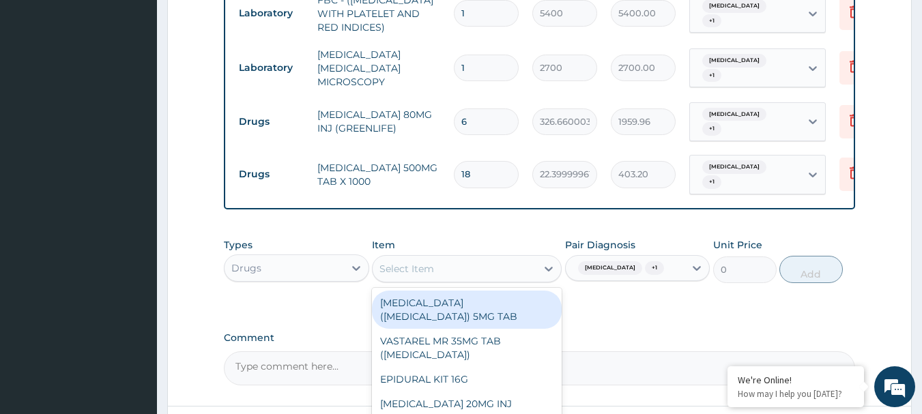
paste input "PARACETAMOL INJECTION 2ML AMP"
type input "PARACETAMOL INJECTION 2ML AMP"
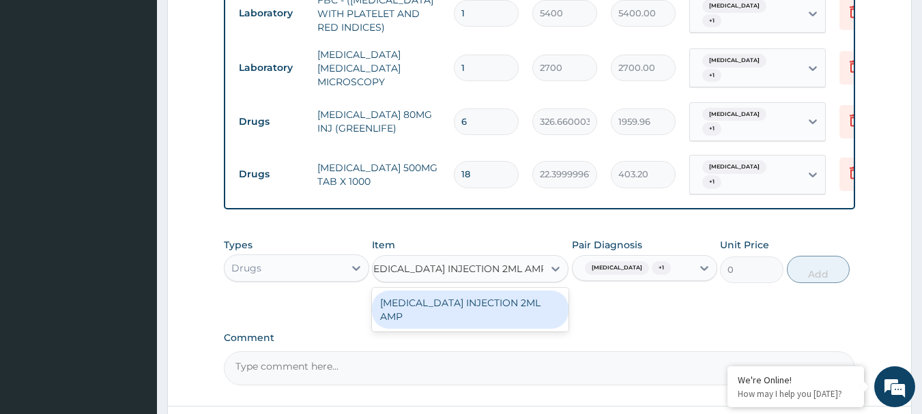
click at [484, 291] on div "PARACETAMOL INJECTION 2ML AMP" at bounding box center [470, 310] width 197 height 38
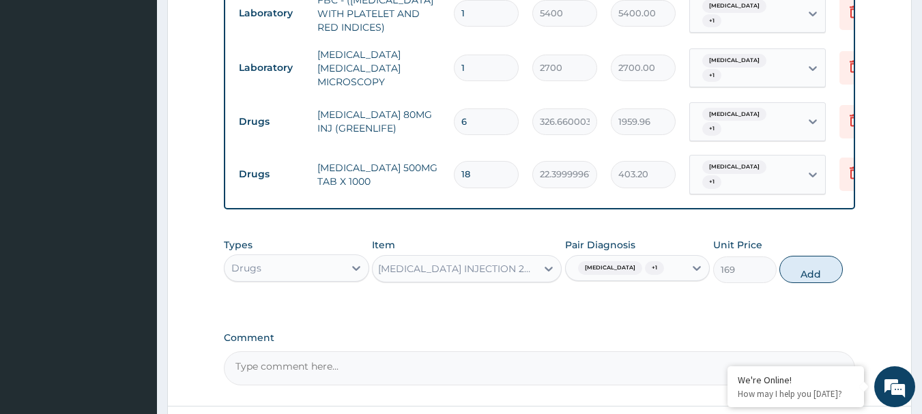
scroll to position [0, 1]
click at [801, 256] on button "Add" at bounding box center [810, 269] width 63 height 27
type input "0"
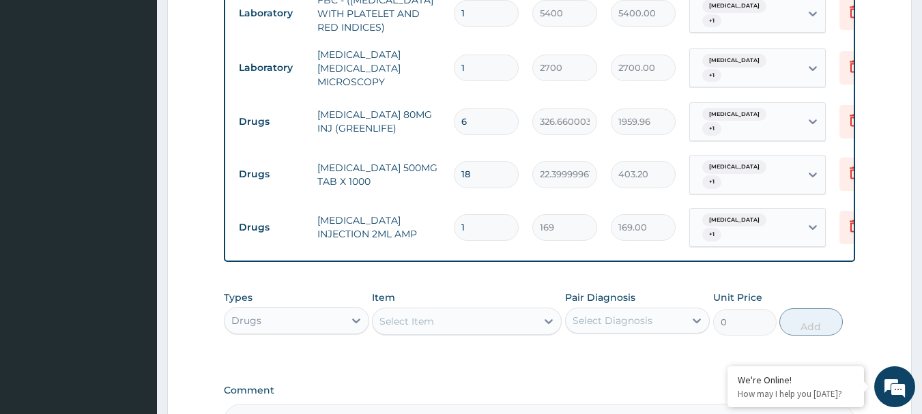
scroll to position [0, 0]
click at [489, 214] on input "1" at bounding box center [486, 227] width 65 height 27
type input "0.00"
type input "3"
type input "507.00"
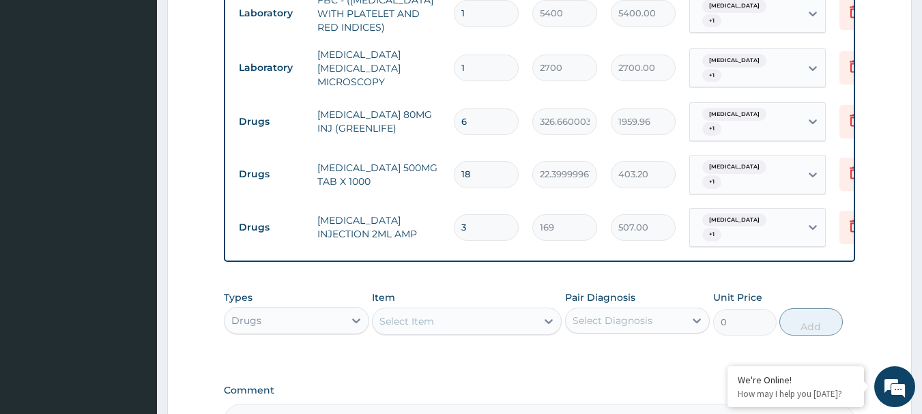
type input "3"
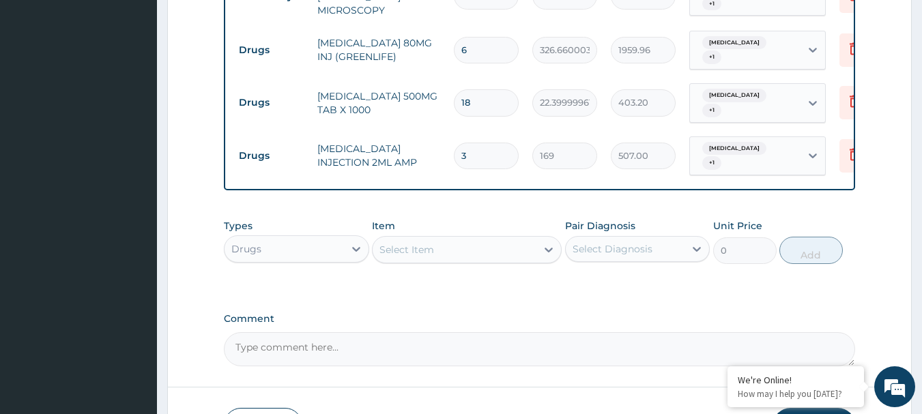
scroll to position [800, 0]
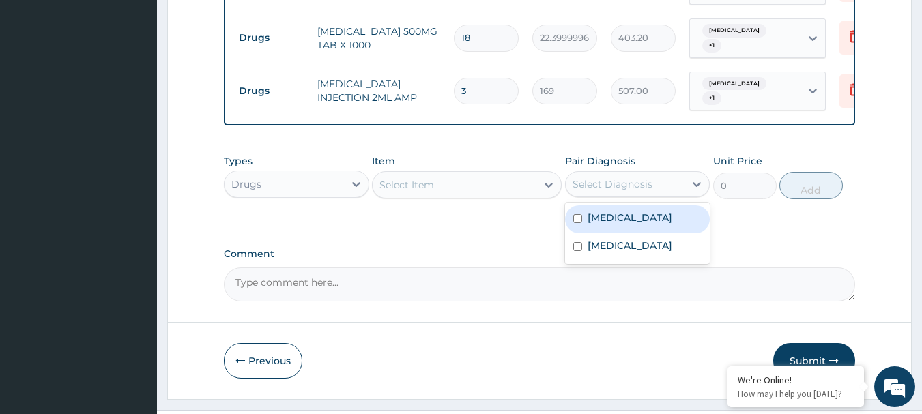
click at [650, 177] on div "Select Diagnosis" at bounding box center [613, 184] width 80 height 14
click at [628, 205] on div "Sepsis" at bounding box center [637, 219] width 145 height 28
checkbox input "true"
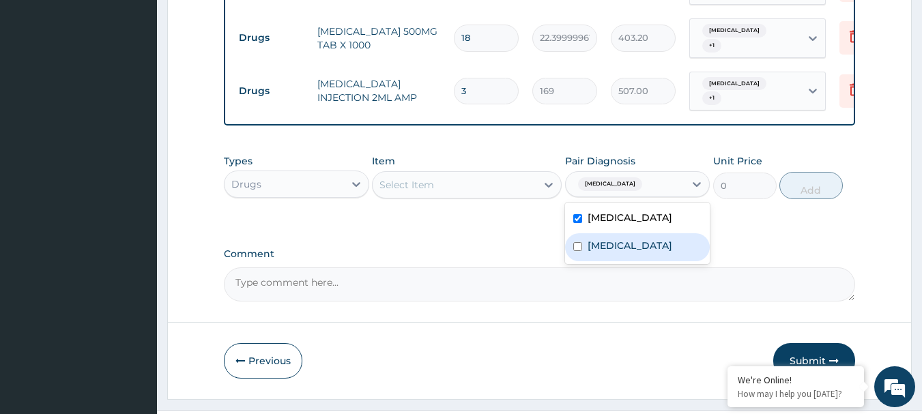
click at [618, 239] on label "Malaria" at bounding box center [630, 246] width 85 height 14
checkbox input "true"
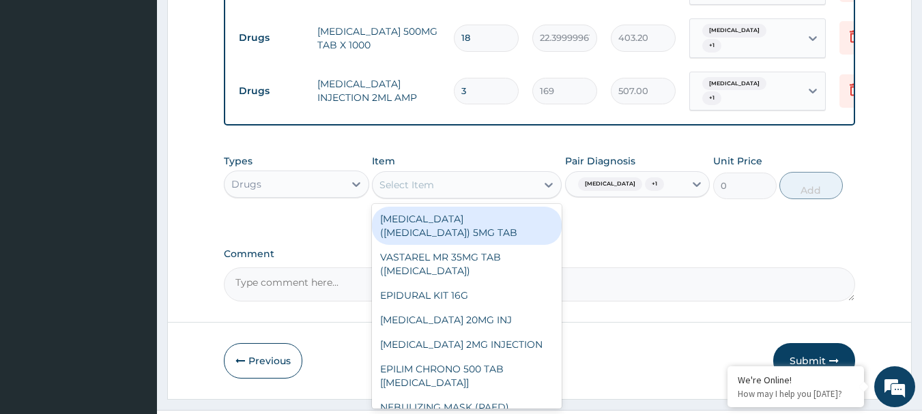
click at [486, 174] on div "Select Item" at bounding box center [455, 185] width 164 height 22
paste input "ARTEMETHER/LUMEFANTRINE 80/480MG (MAY & BAKER)"
type input "ARTEMETHER/LUMEFANTRINE 80/480MG (MAY & BAKER)"
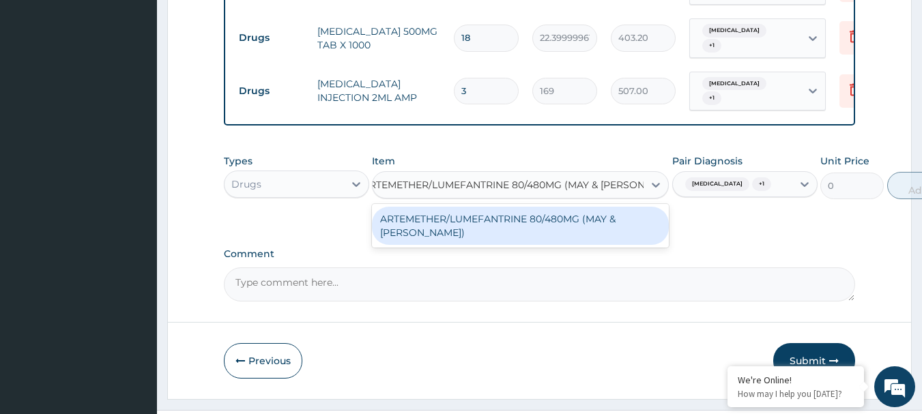
click at [468, 207] on div "ARTEMETHER/LUMEFANTRINE 80/480MG (MAY & BAKER)" at bounding box center [520, 226] width 297 height 38
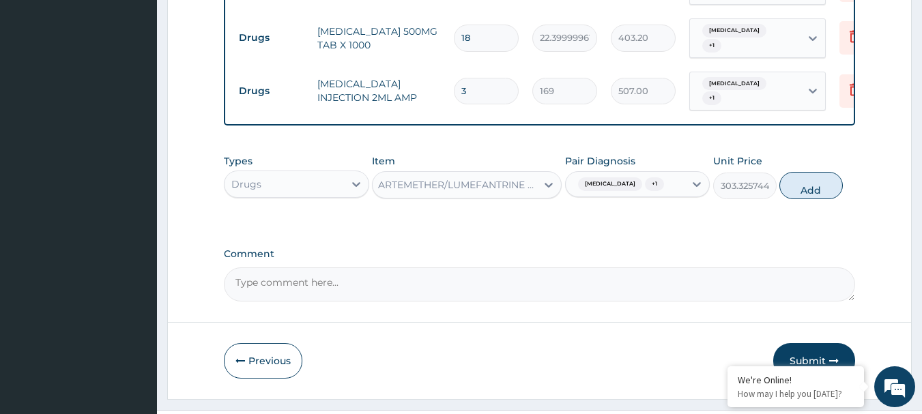
scroll to position [0, 1]
click at [807, 172] on button "Add" at bounding box center [810, 185] width 63 height 27
type input "0"
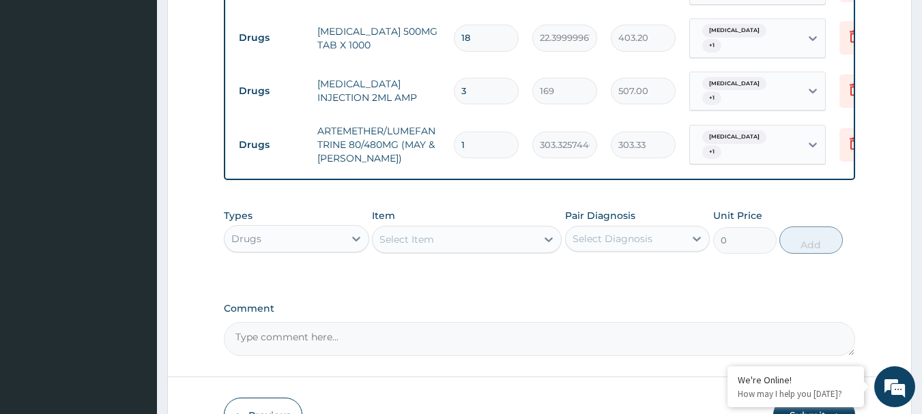
click at [471, 132] on input "1" at bounding box center [486, 145] width 65 height 27
type input "0.00"
type input "6"
type input "1819.95"
type input "6"
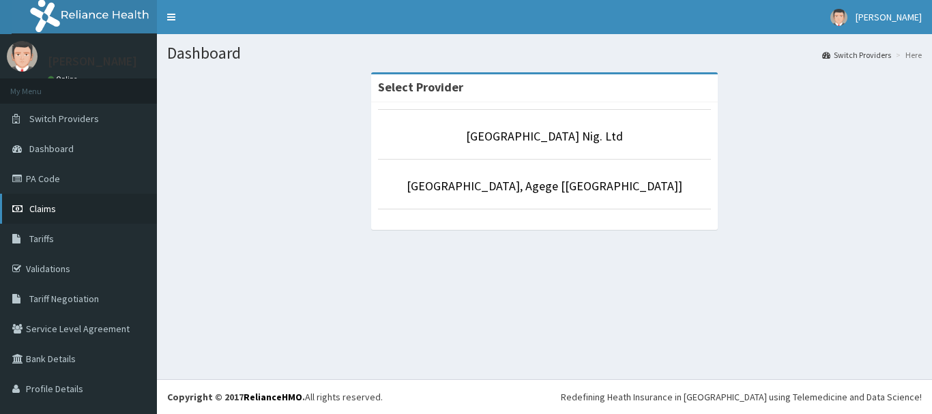
click at [49, 212] on span "Claims" at bounding box center [42, 209] width 27 height 12
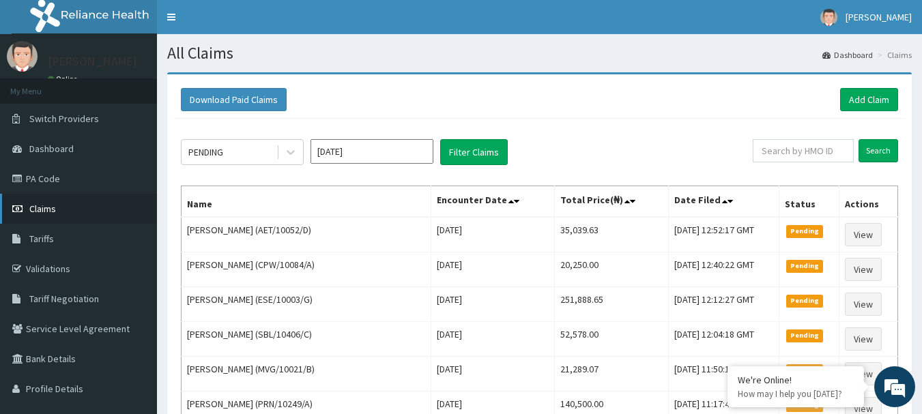
click at [47, 209] on span "Claims" at bounding box center [42, 209] width 27 height 12
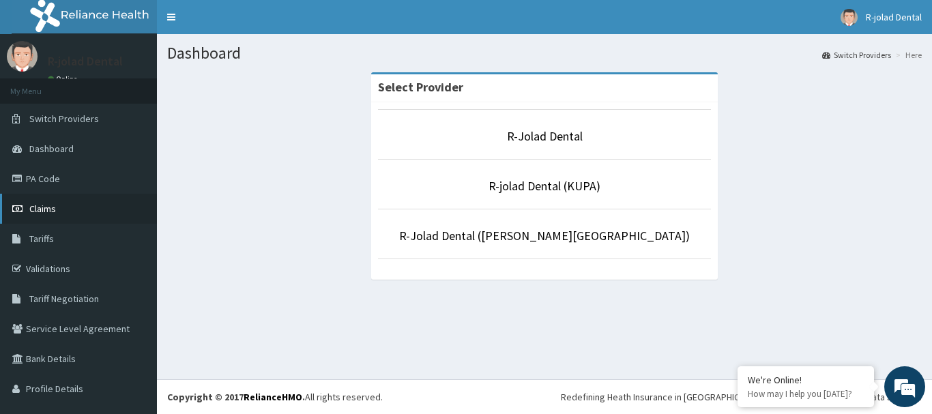
click at [46, 212] on span "Claims" at bounding box center [42, 209] width 27 height 12
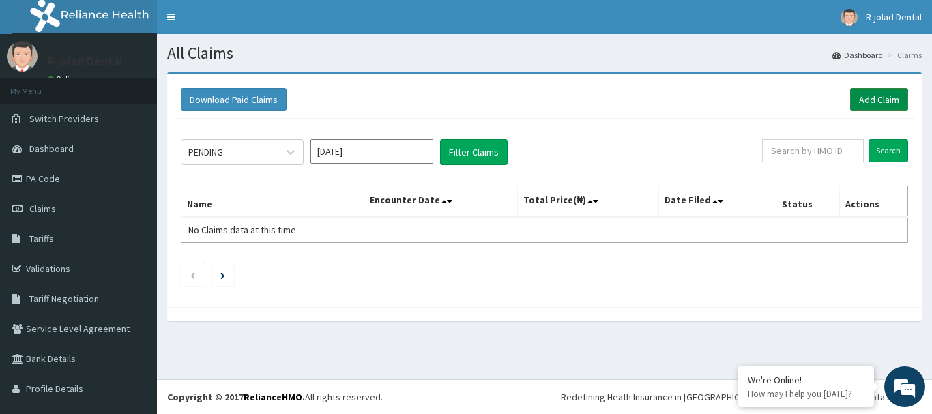
click at [856, 104] on link "Add Claim" at bounding box center [879, 99] width 58 height 23
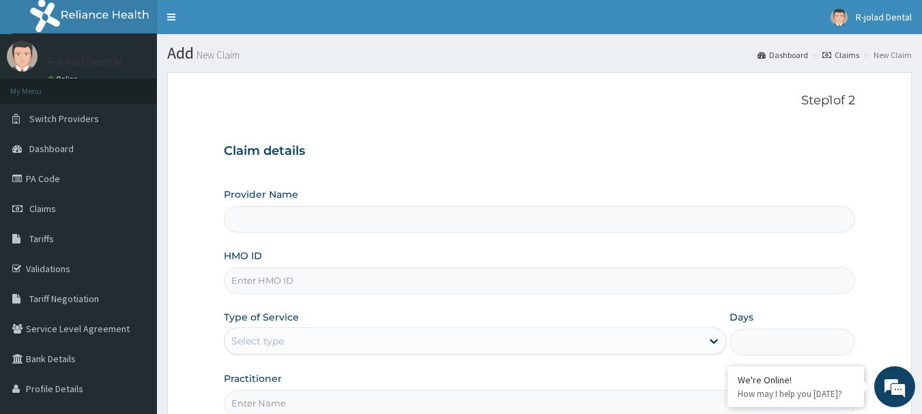
type input "R-Jolad Dental"
click at [452, 285] on input "HMO ID" at bounding box center [540, 280] width 632 height 27
paste input "GSV/10421/A"
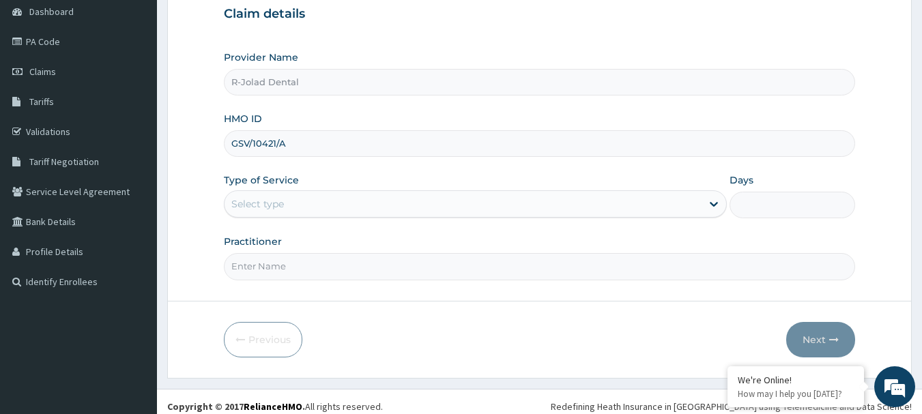
scroll to position [147, 0]
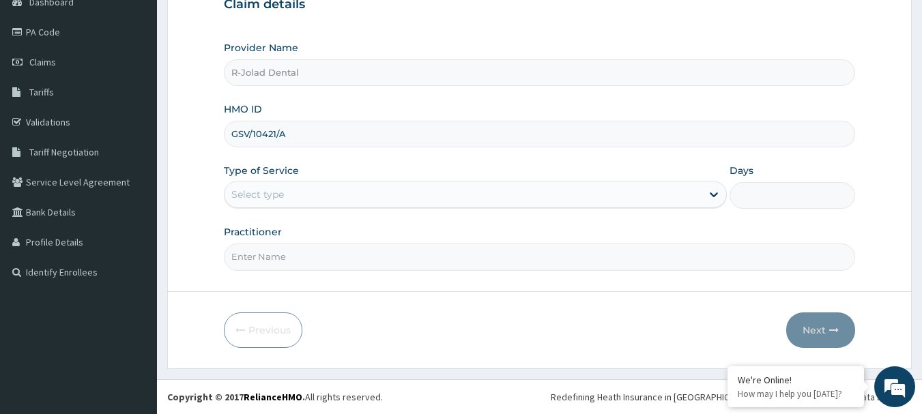
type input "GSV/10421/A"
click at [655, 187] on div "Select type" at bounding box center [462, 195] width 477 height 22
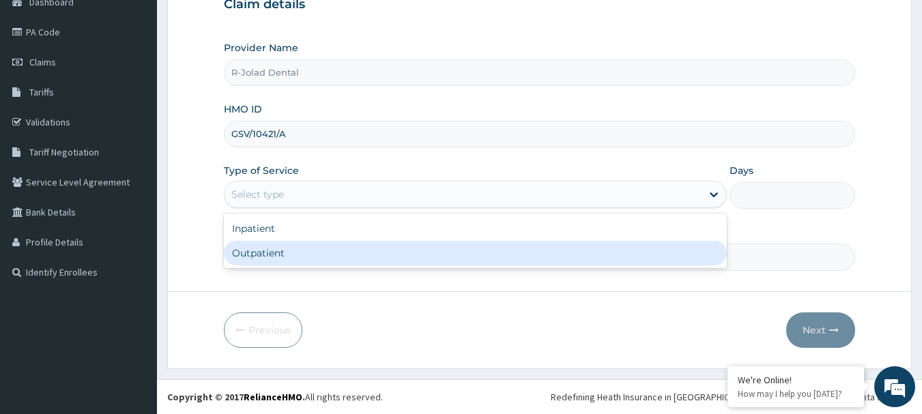
scroll to position [0, 0]
click at [459, 261] on div "Outpatient" at bounding box center [475, 253] width 503 height 25
type input "1"
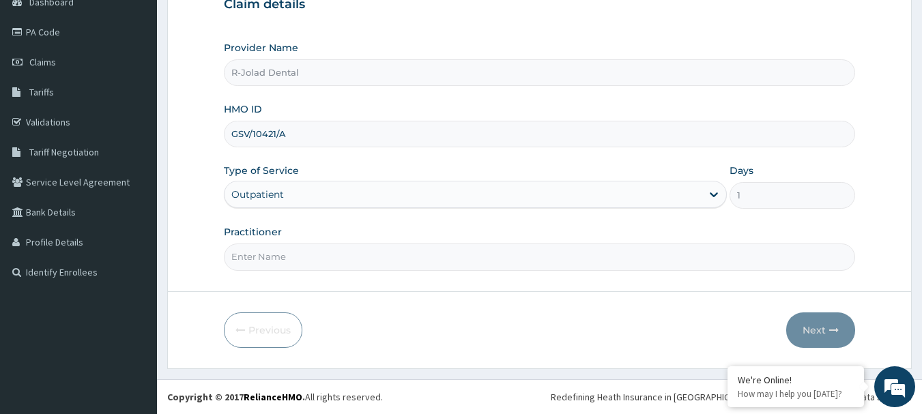
click at [381, 267] on input "Practitioner" at bounding box center [540, 257] width 632 height 27
paste input "Mumuni Philip"
type input "DR Mumuni Philip"
click at [814, 330] on button "Next" at bounding box center [820, 330] width 69 height 35
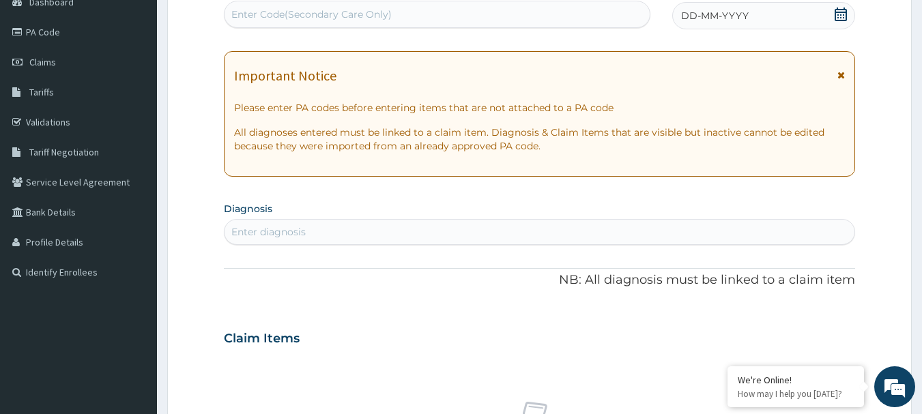
click at [390, 22] on div "Enter Code(Secondary Care Only)" at bounding box center [437, 14] width 426 height 22
paste input "PA/6B6298"
type input "PA/6B6298"
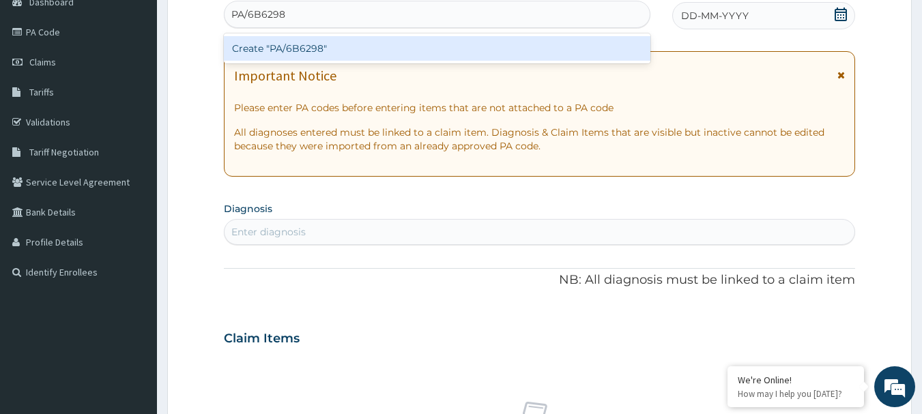
click at [371, 48] on div "Create "PA/6B6298"" at bounding box center [437, 48] width 427 height 25
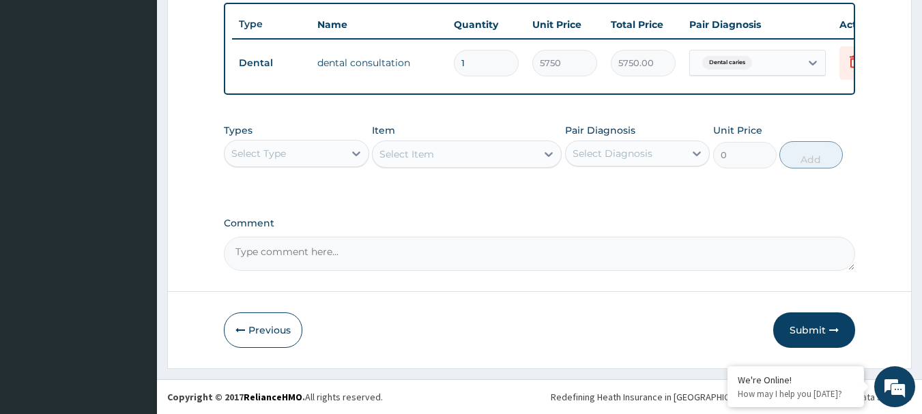
scroll to position [515, 0]
click at [815, 330] on button "Submit" at bounding box center [814, 330] width 82 height 35
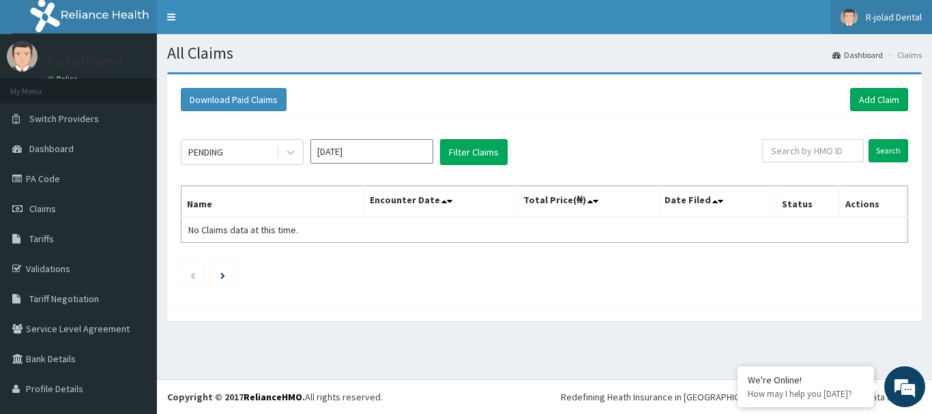
click at [882, 16] on span "R-jolad Dental" at bounding box center [894, 17] width 56 height 12
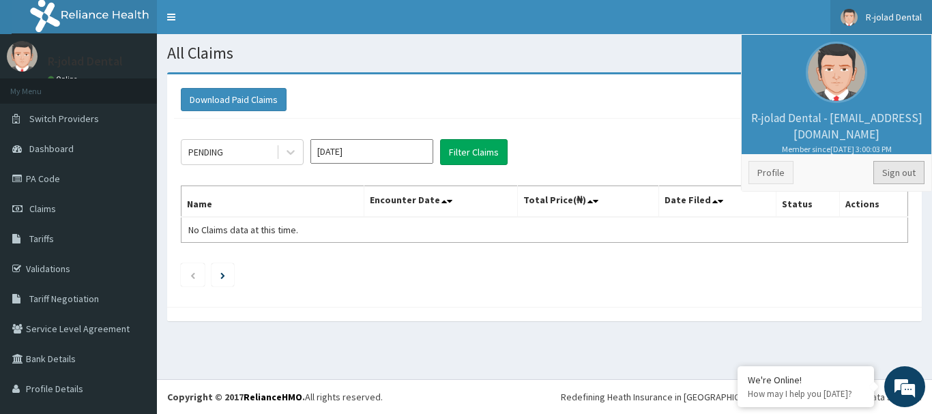
click at [895, 174] on link "Sign out" at bounding box center [898, 172] width 51 height 23
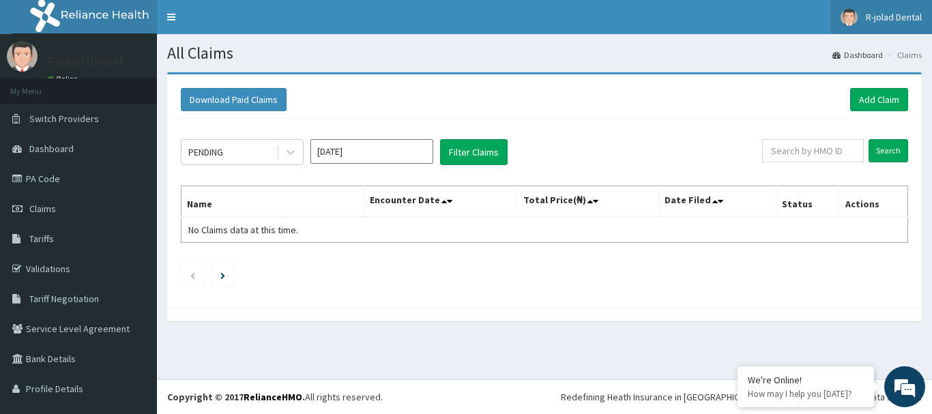
click at [897, 21] on span "R-jolad Dental" at bounding box center [894, 17] width 56 height 12
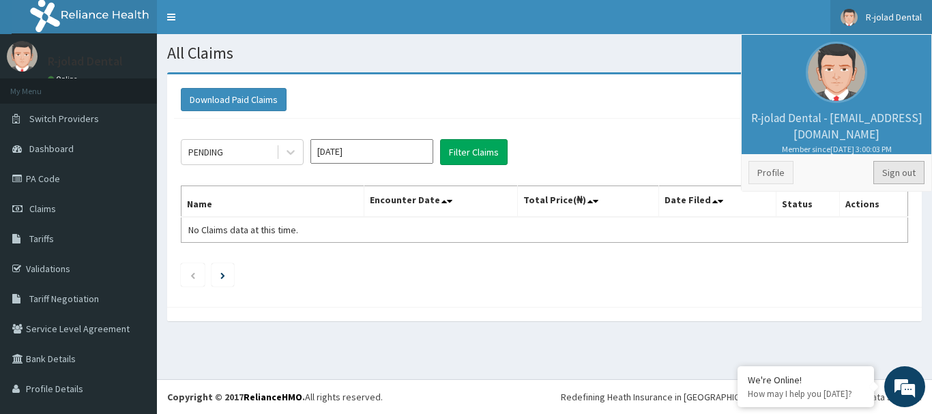
click at [895, 171] on link "Sign out" at bounding box center [898, 172] width 51 height 23
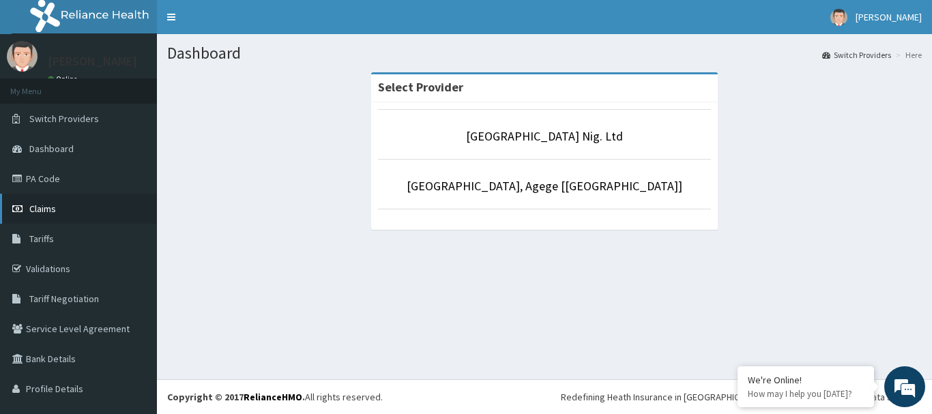
click at [40, 213] on span "Claims" at bounding box center [42, 209] width 27 height 12
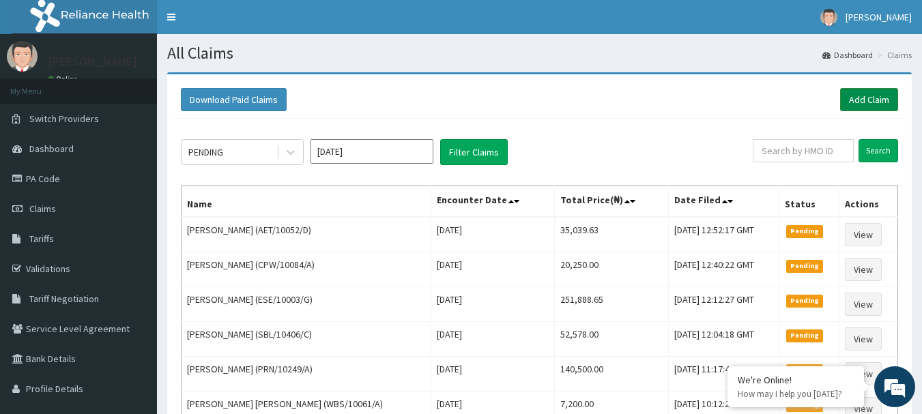
click at [868, 91] on link "Add Claim" at bounding box center [869, 99] width 58 height 23
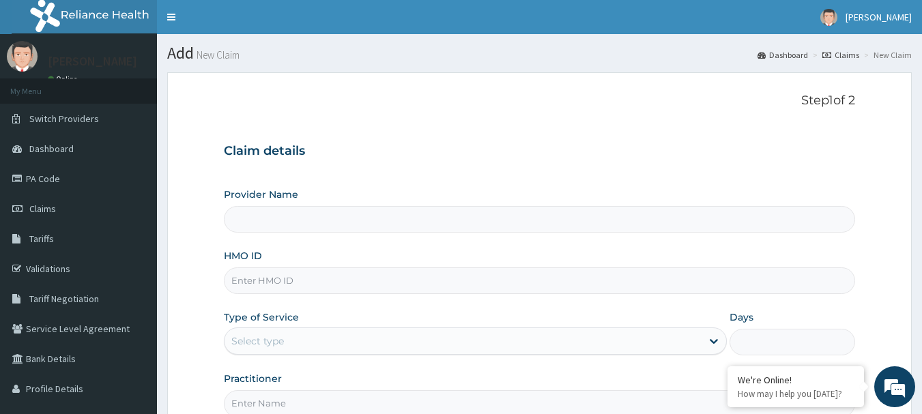
type input "[GEOGRAPHIC_DATA] Nig. Ltd"
click at [332, 287] on input "HMO ID" at bounding box center [540, 280] width 632 height 27
paste input "SLB/10416/A"
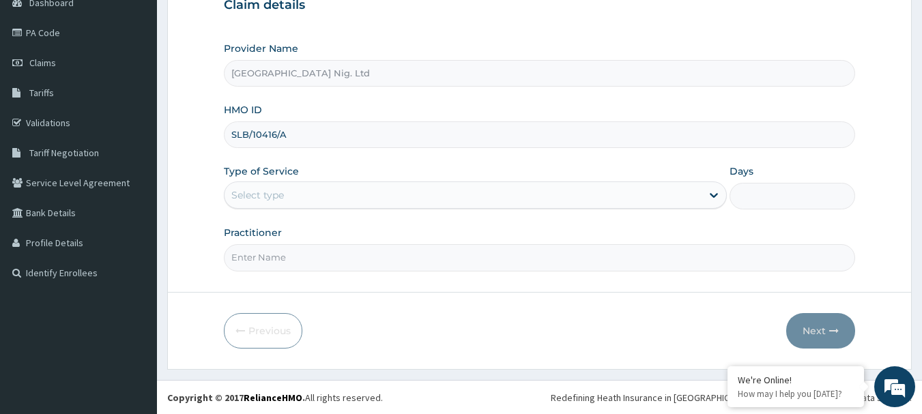
scroll to position [147, 0]
type input "SLB/10416/A"
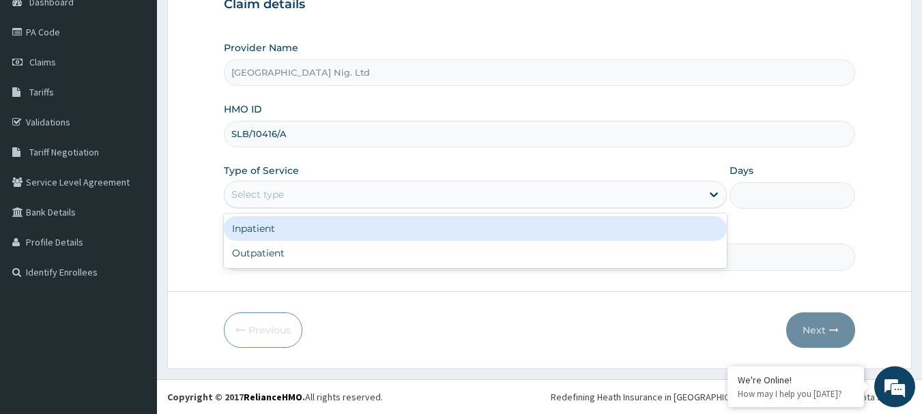
click at [680, 200] on div "Select type" at bounding box center [462, 195] width 477 height 22
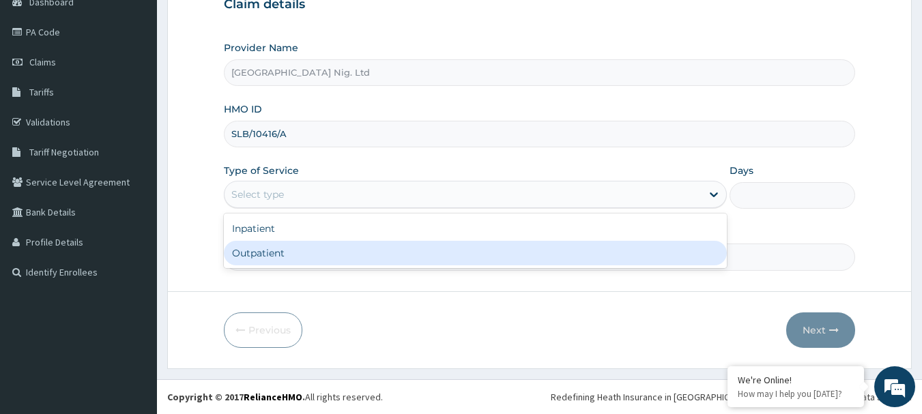
click at [482, 255] on div "Outpatient" at bounding box center [475, 253] width 503 height 25
type input "1"
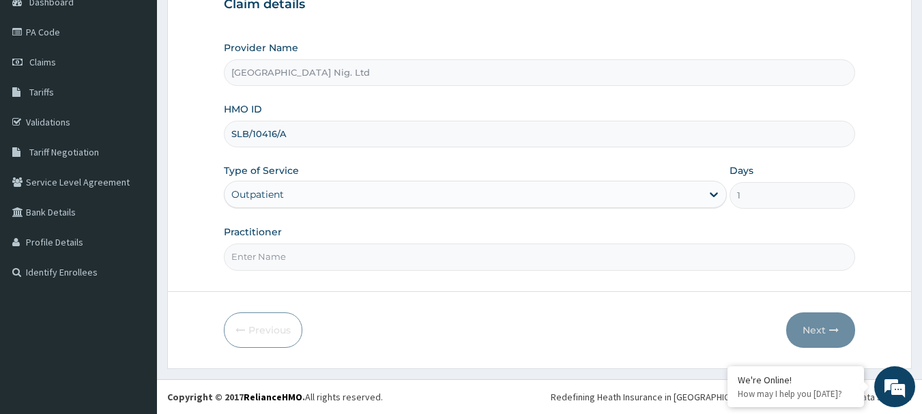
scroll to position [0, 0]
click at [327, 260] on input "Practitioner" at bounding box center [540, 257] width 632 height 27
paste input "ADEYEMI/O & G ADEKUNLE"
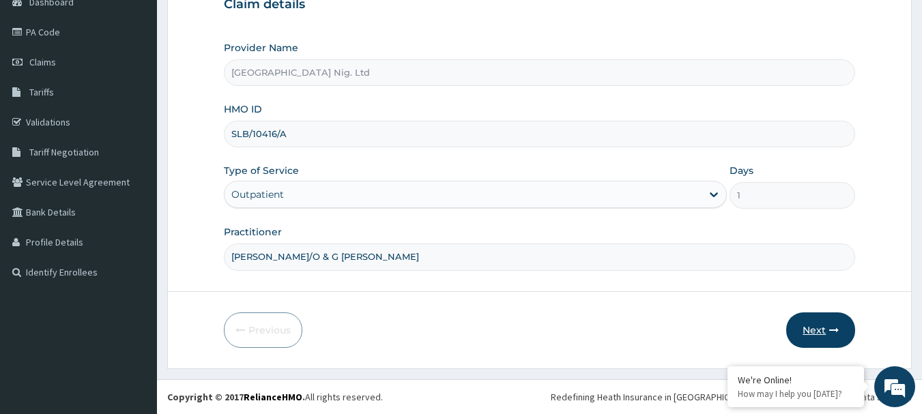
type input "DR ADEYEMI/O & G ADEKUNLE"
click at [824, 334] on button "Next" at bounding box center [820, 330] width 69 height 35
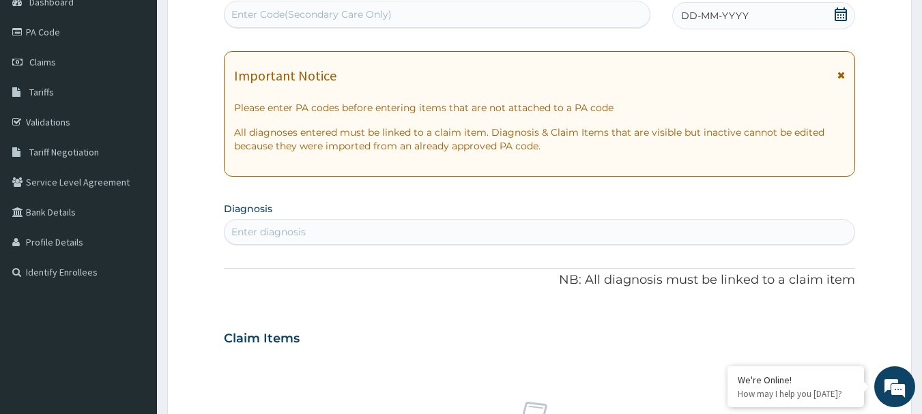
click at [452, 19] on div "Enter Code(Secondary Care Only)" at bounding box center [437, 14] width 426 height 22
paste input "PA/CB2FA1"
type input "PA/CB2FA1"
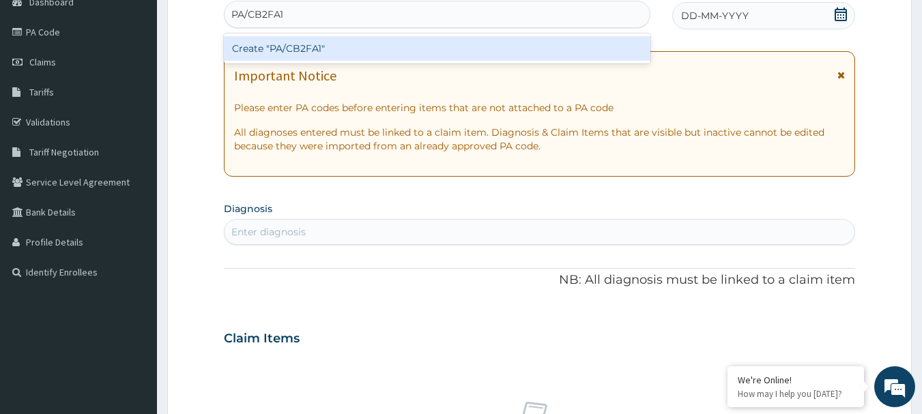
click at [392, 49] on div "Create "PA/CB2FA1"" at bounding box center [437, 48] width 427 height 25
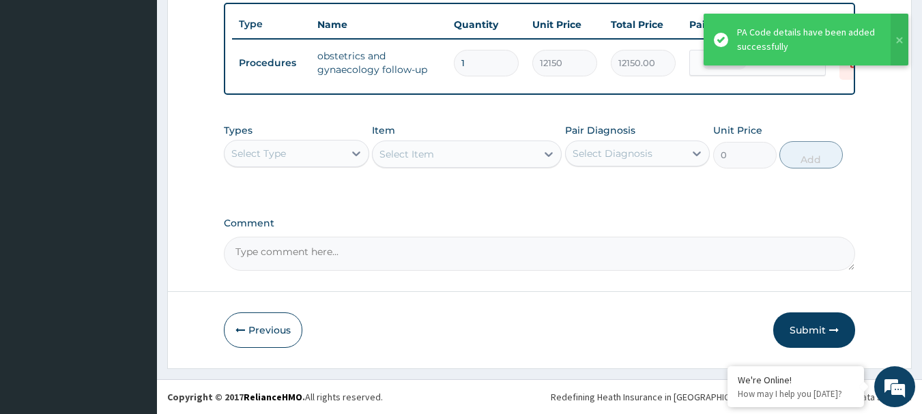
scroll to position [515, 0]
click at [814, 330] on button "Submit" at bounding box center [814, 330] width 82 height 35
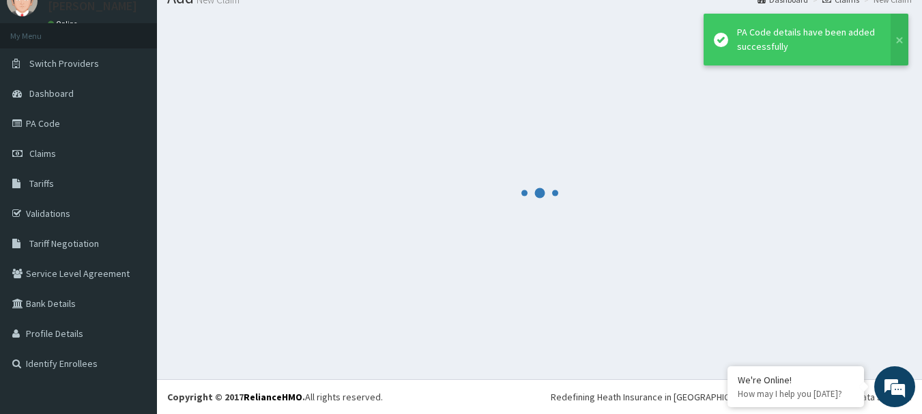
scroll to position [55, 0]
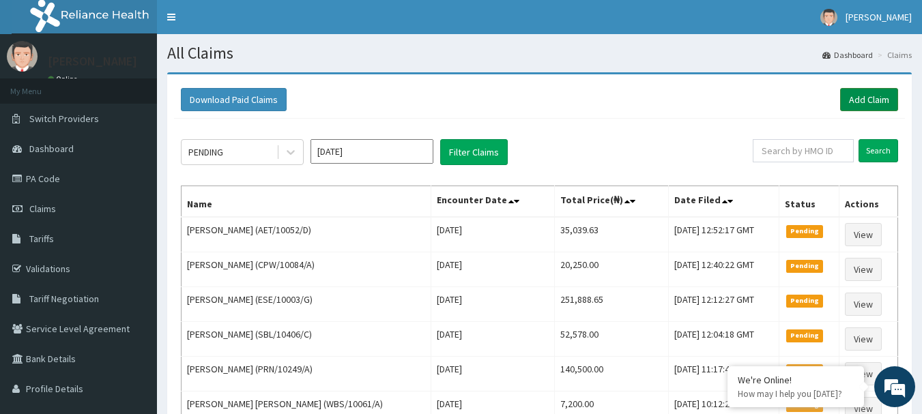
click at [880, 102] on link "Add Claim" at bounding box center [869, 99] width 58 height 23
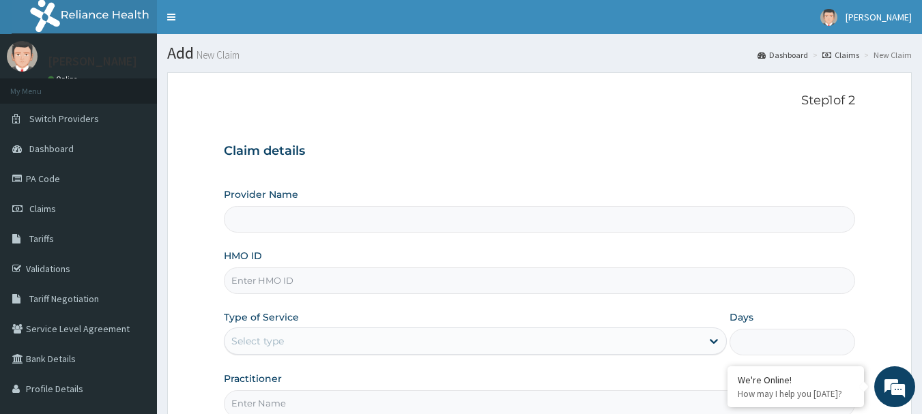
type input "[GEOGRAPHIC_DATA] Nig. Ltd"
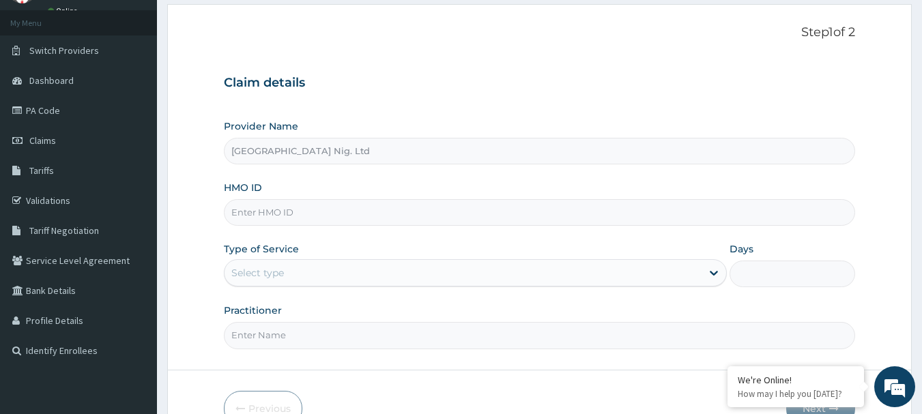
click at [443, 210] on input "HMO ID" at bounding box center [540, 212] width 632 height 27
paste input "ALT/10083/D"
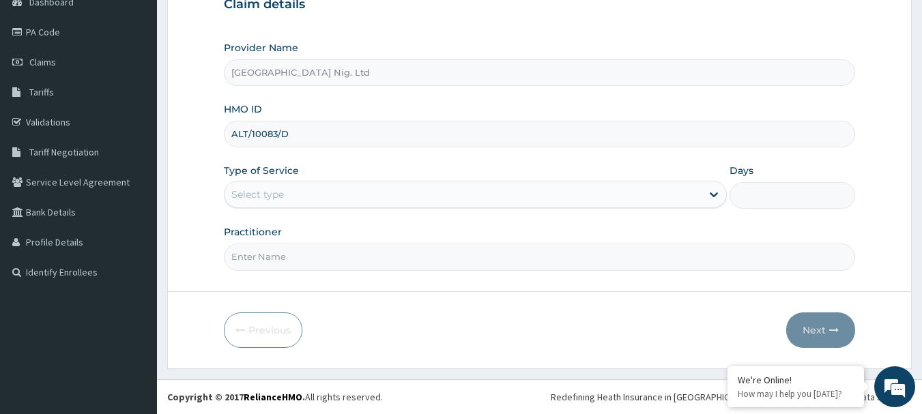
scroll to position [0, 0]
type input "ALT/10083/D"
click at [624, 201] on div "Select type" at bounding box center [462, 195] width 477 height 22
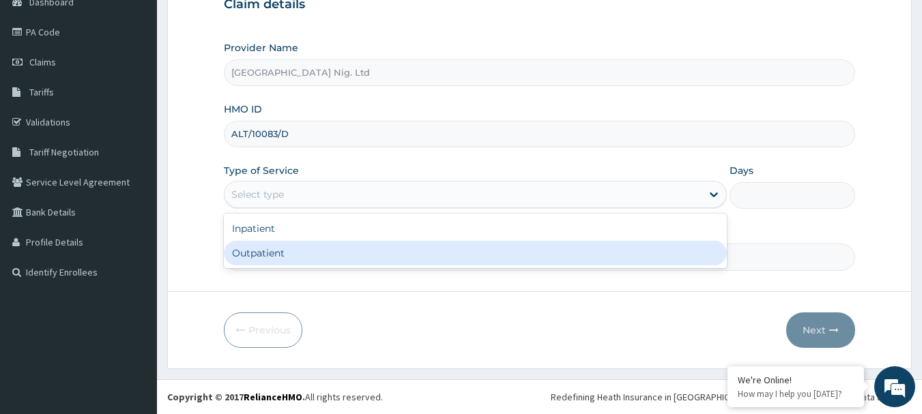
click at [491, 250] on div "Outpatient" at bounding box center [475, 253] width 503 height 25
type input "1"
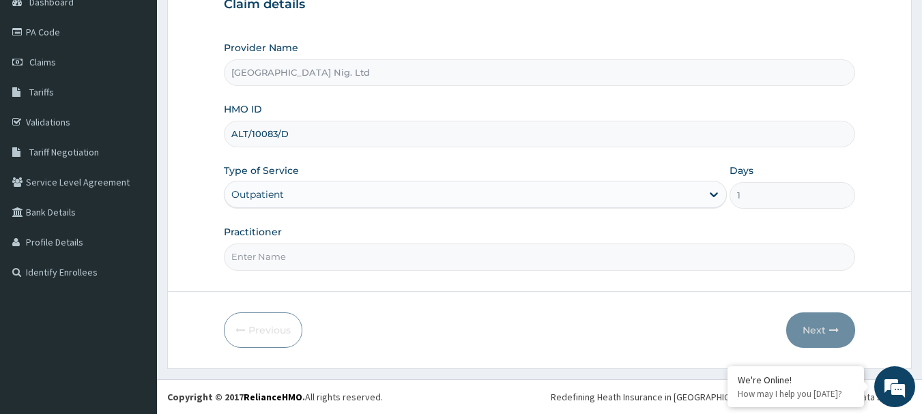
click at [346, 261] on input "Practitioner" at bounding box center [540, 257] width 632 height 27
paste input "Aigberadion Hope"
type input "[PERSON_NAME]"
click at [810, 326] on button "Next" at bounding box center [820, 330] width 69 height 35
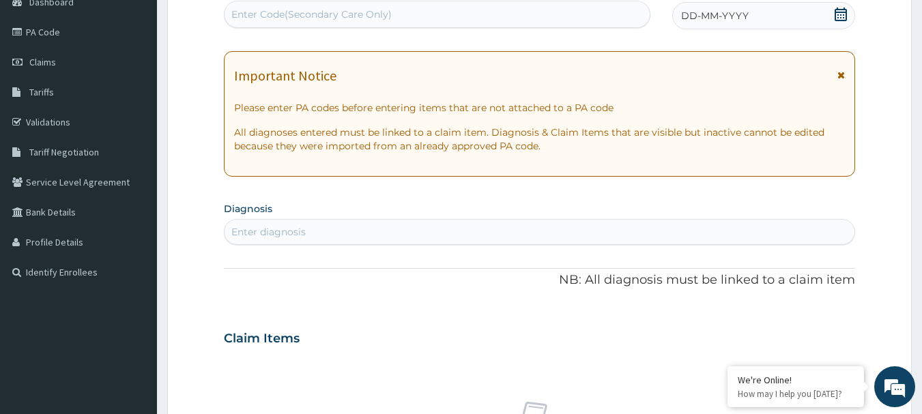
click at [398, 12] on div "Enter Code(Secondary Care Only)" at bounding box center [437, 14] width 426 height 22
paste input "PA/52E21E"
type input "PA/52E21E"
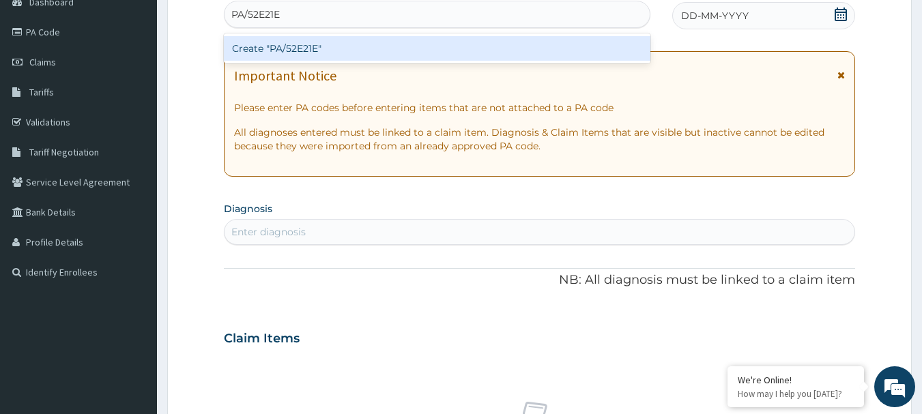
click at [341, 46] on div "Create "PA/52E21E"" at bounding box center [437, 48] width 427 height 25
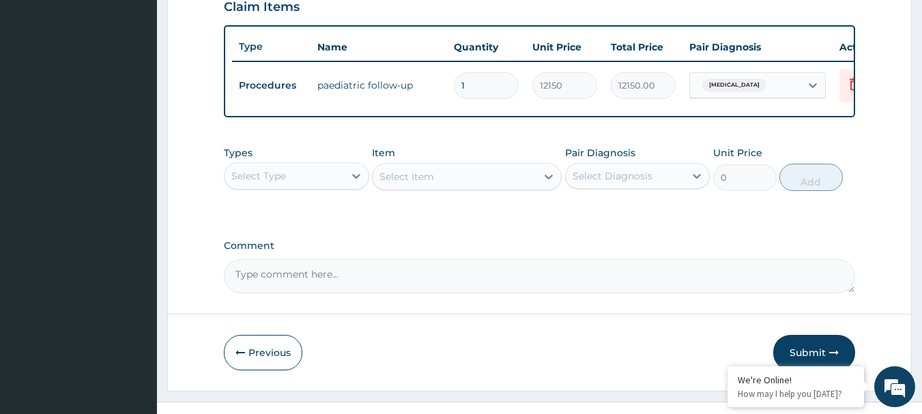
scroll to position [508, 0]
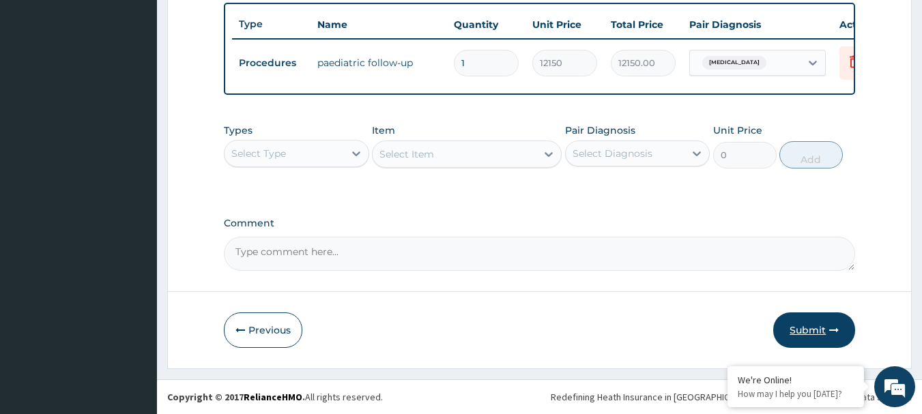
click at [828, 333] on button "Submit" at bounding box center [814, 330] width 82 height 35
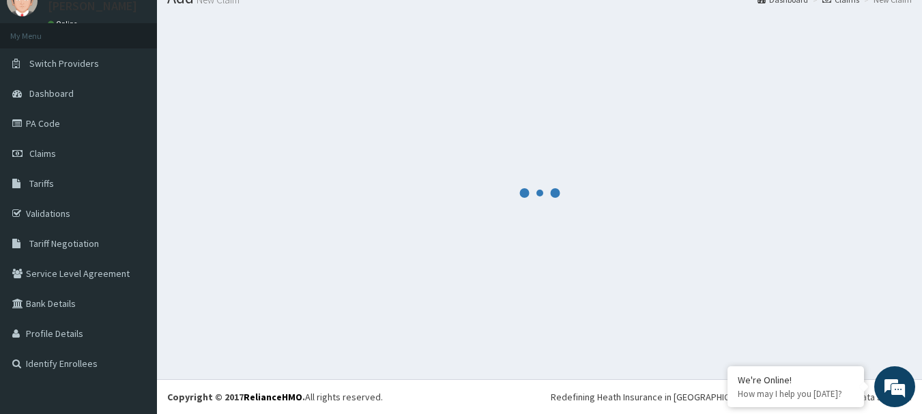
scroll to position [55, 0]
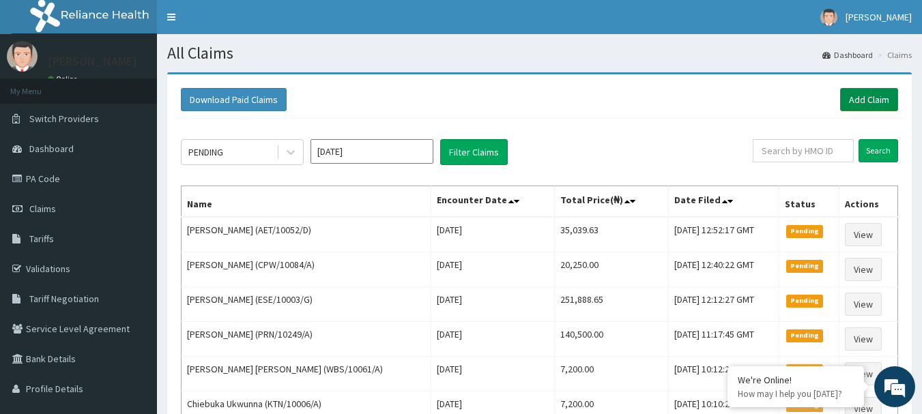
click at [873, 104] on link "Add Claim" at bounding box center [869, 99] width 58 height 23
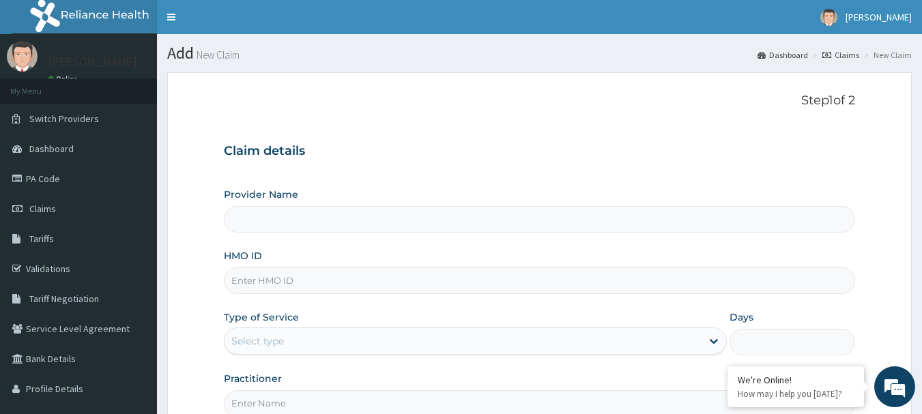
type input "[GEOGRAPHIC_DATA] Nig. Ltd"
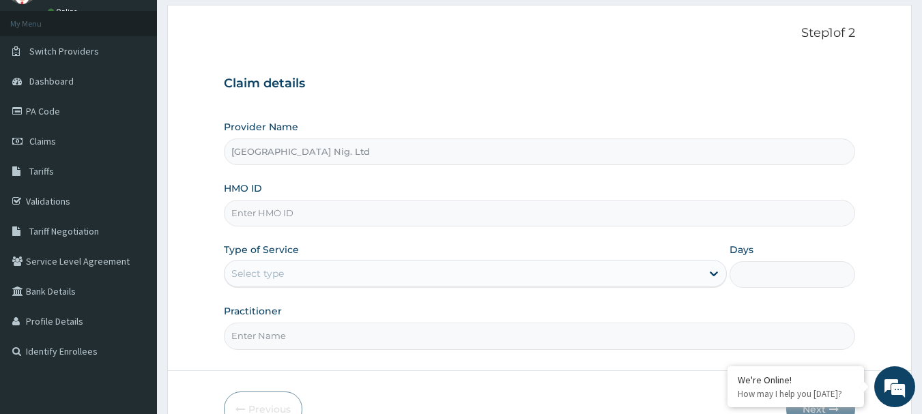
scroll to position [68, 0]
click at [319, 214] on input "HMO ID" at bounding box center [540, 212] width 632 height 27
paste input "OHT/11372/B"
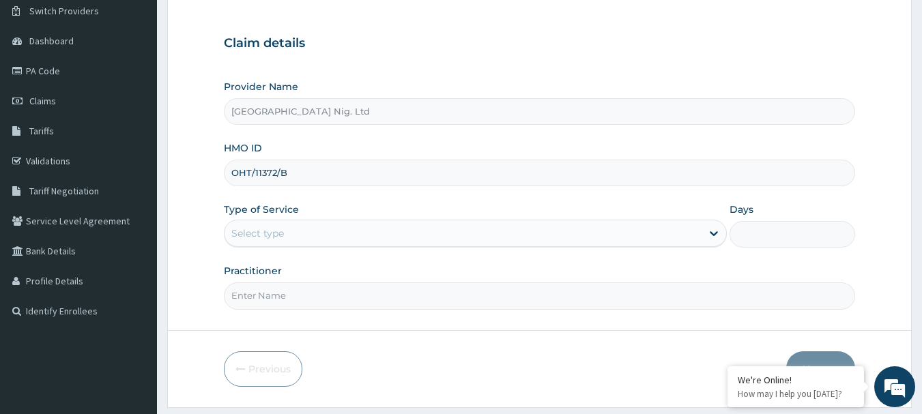
scroll to position [147, 0]
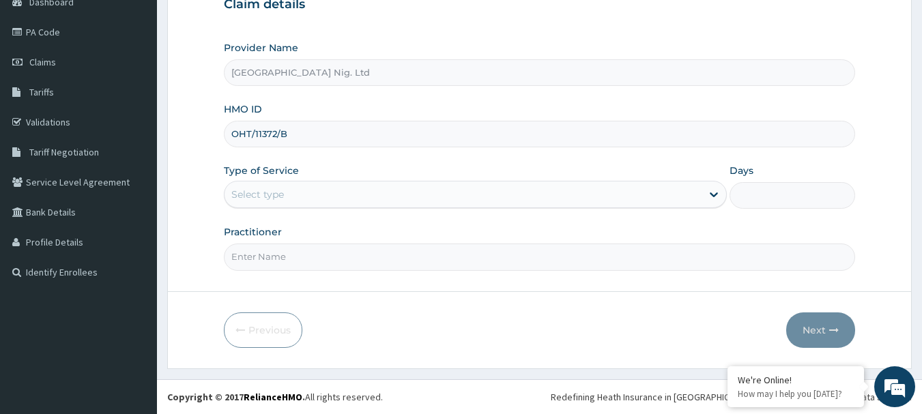
type input "OHT/11372/B"
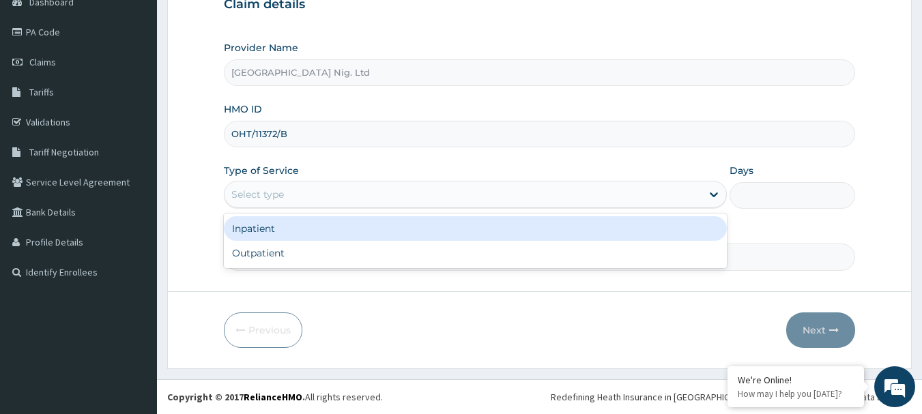
click at [652, 196] on div "Select type" at bounding box center [462, 195] width 477 height 22
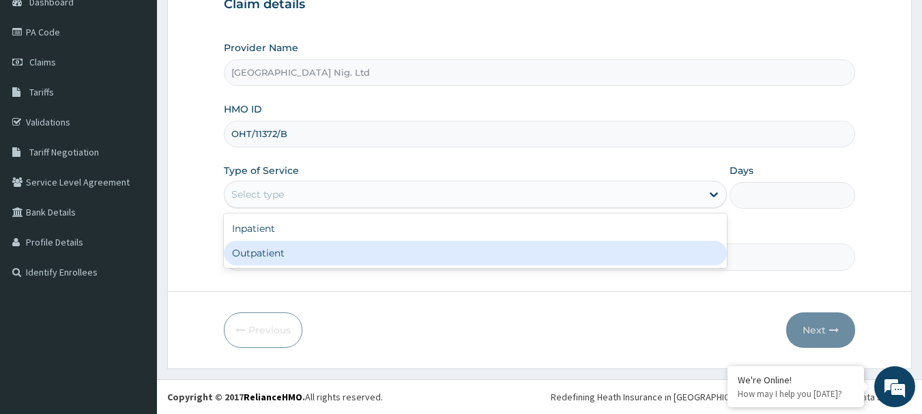
click at [496, 261] on div "Outpatient" at bounding box center [475, 253] width 503 height 25
type input "1"
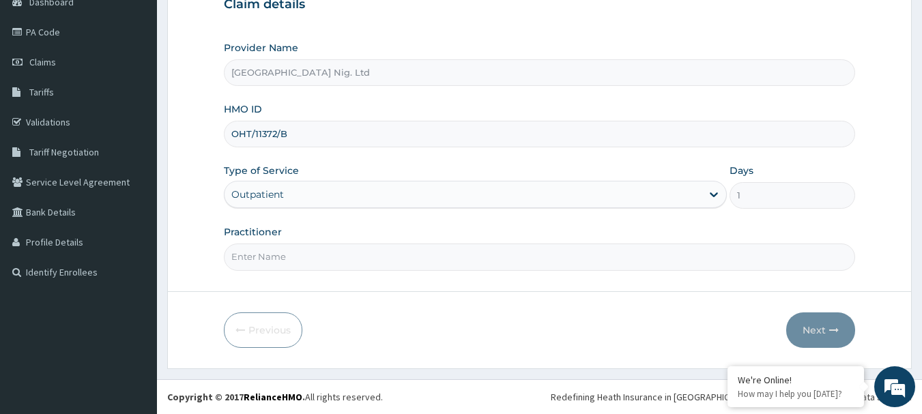
click at [323, 262] on input "Practitioner" at bounding box center [540, 257] width 632 height 27
paste input "Fatoki | Junior Resident Titilayo"
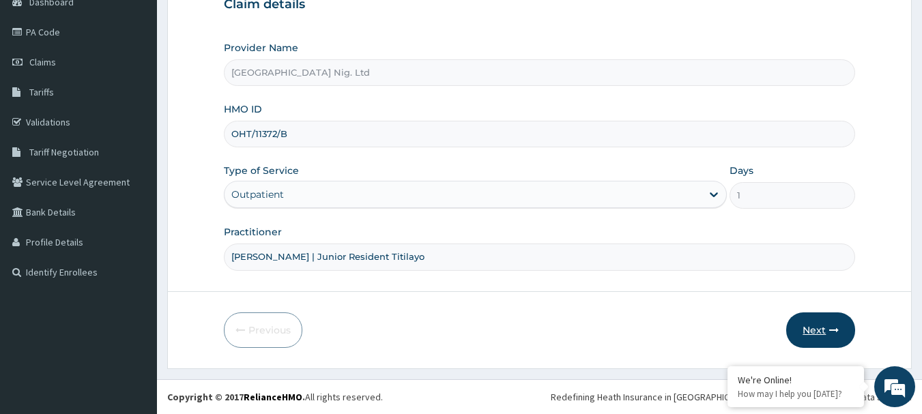
type input "DR Fatoki | Junior Resident Titilayo"
click at [820, 324] on button "Next" at bounding box center [820, 330] width 69 height 35
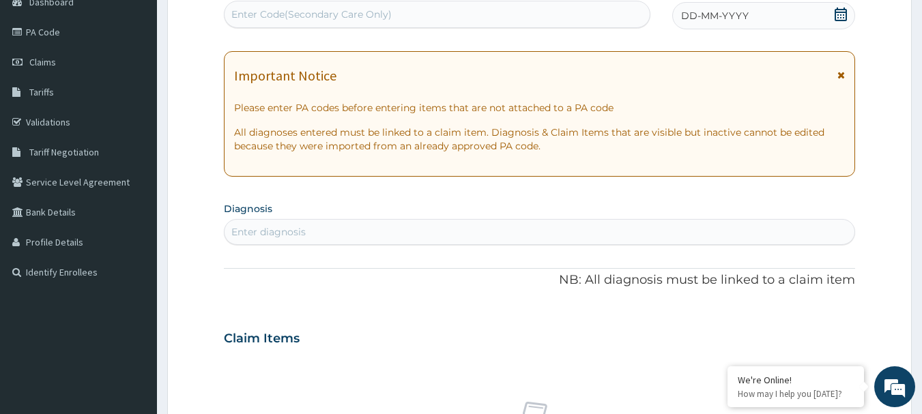
click at [835, 14] on icon at bounding box center [841, 15] width 12 height 14
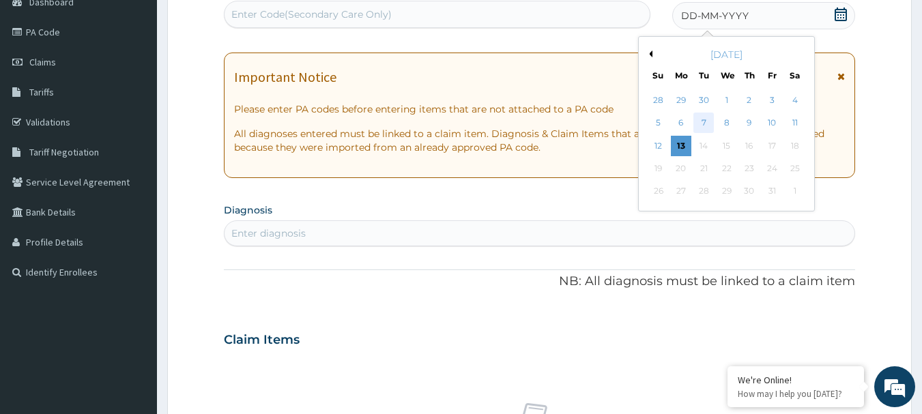
click at [709, 124] on div "7" at bounding box center [704, 123] width 20 height 20
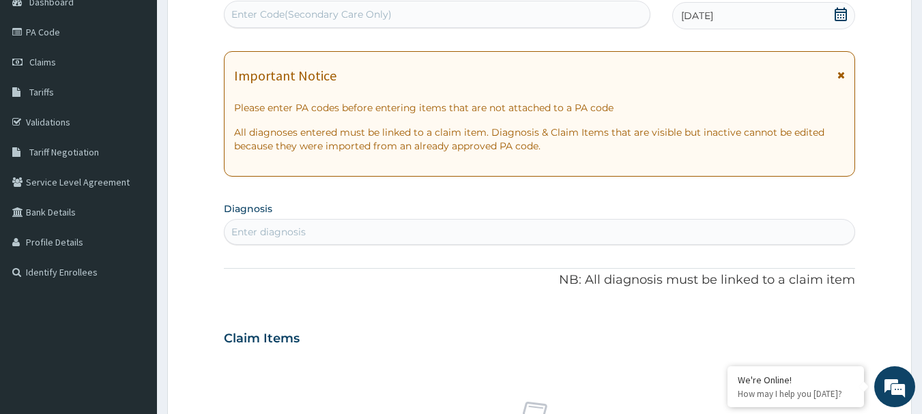
click at [314, 226] on div "Enter diagnosis" at bounding box center [539, 232] width 631 height 22
type input "ACUTE UPPER"
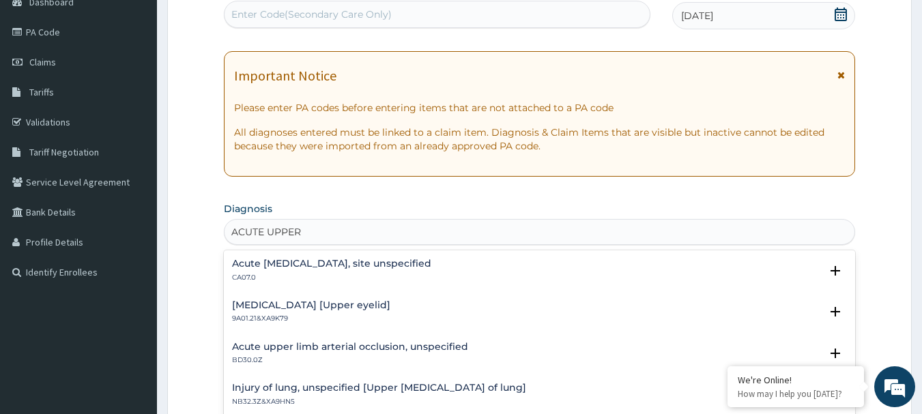
click at [313, 265] on h4 "Acute upper respiratory infection, site unspecified" at bounding box center [331, 264] width 199 height 10
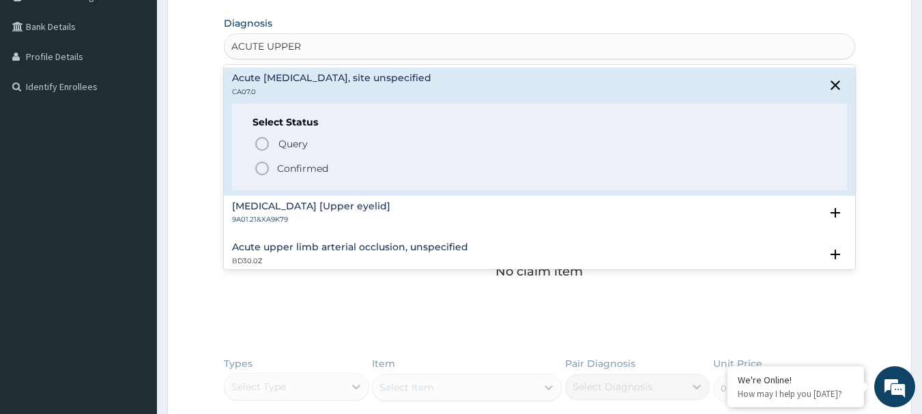
scroll to position [351, 0]
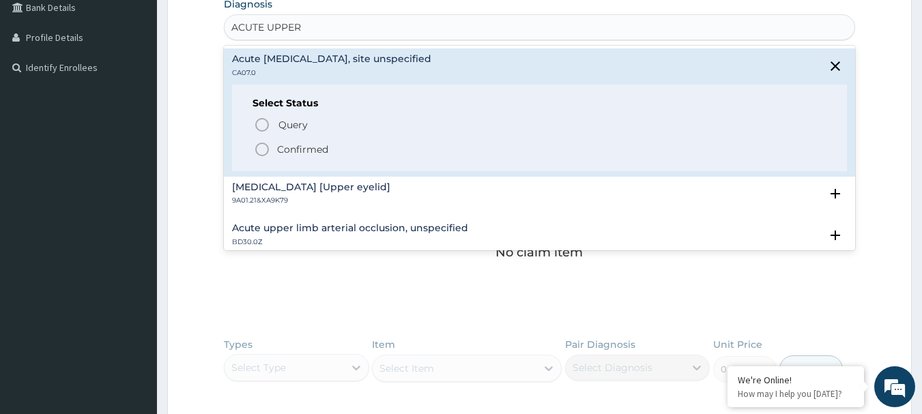
click at [266, 145] on circle "status option filled" at bounding box center [262, 149] width 12 height 12
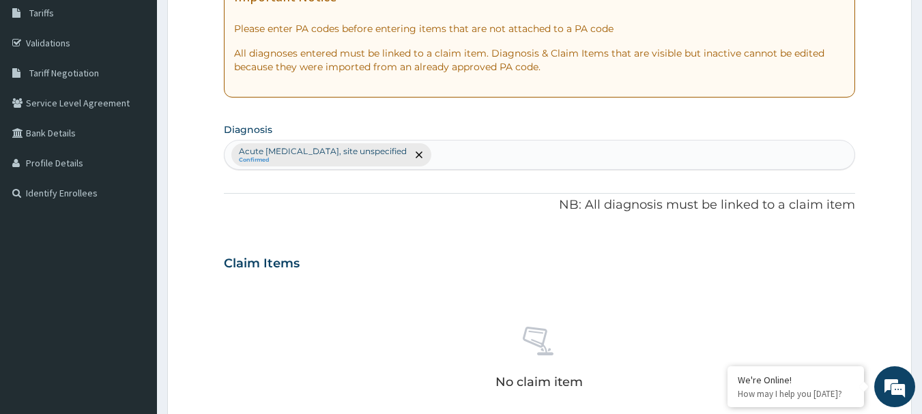
scroll to position [160, 0]
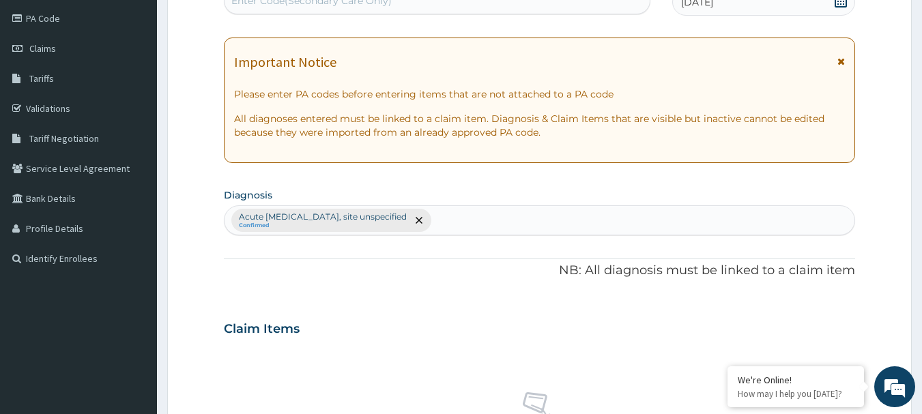
click at [521, 218] on div "Acute upper respiratory infection, site unspecified Confirmed" at bounding box center [539, 220] width 631 height 29
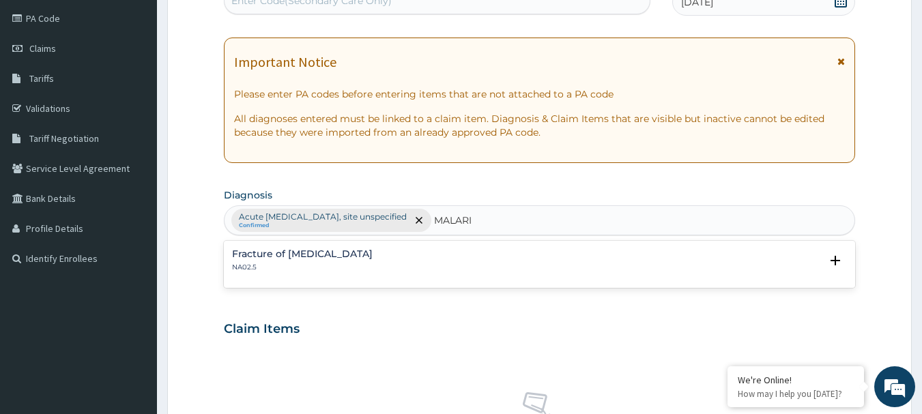
type input "MALARIA"
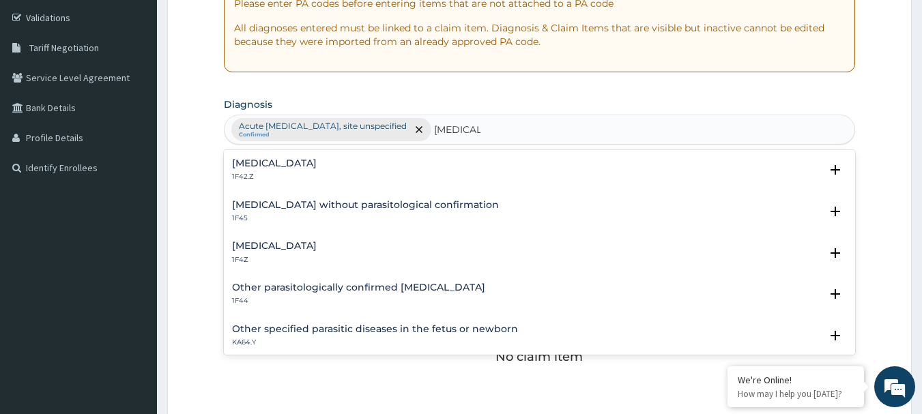
scroll to position [365, 0]
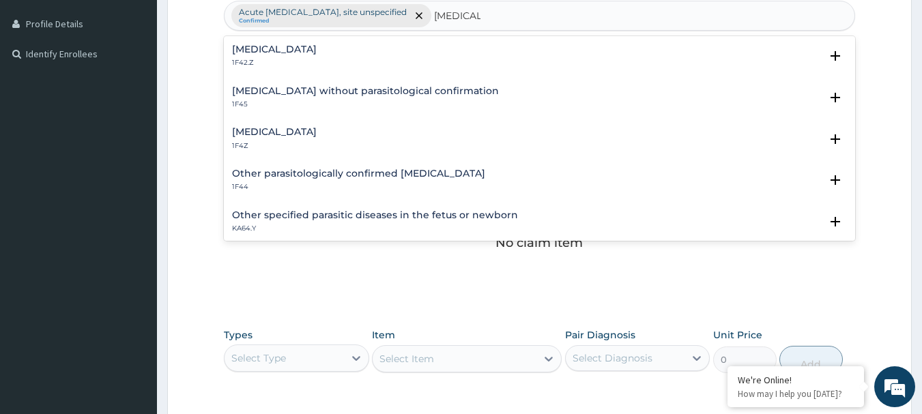
click at [265, 127] on h4 "Malaria, unspecified" at bounding box center [274, 132] width 85 height 10
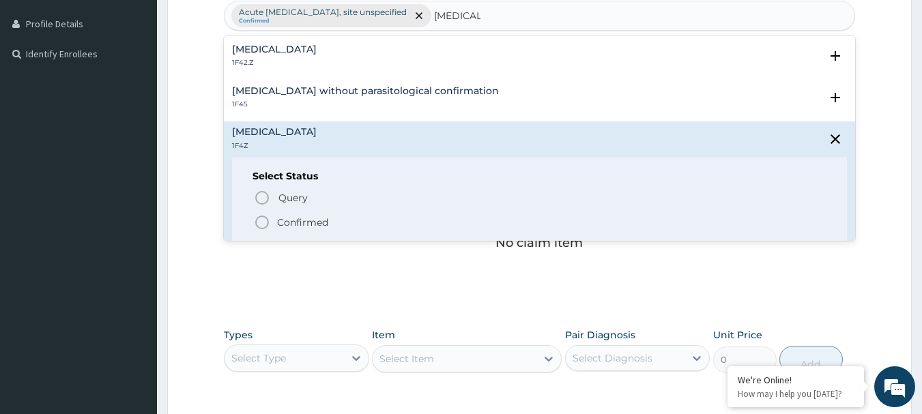
click at [262, 222] on icon "status option filled" at bounding box center [262, 222] width 16 height 16
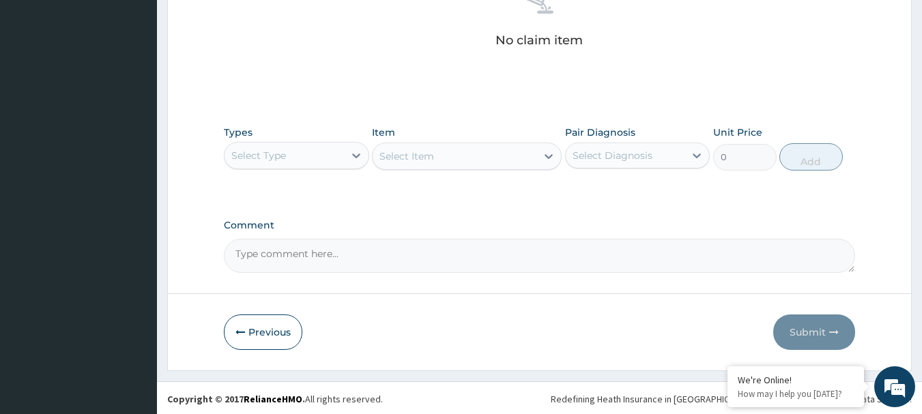
scroll to position [570, 0]
click at [632, 157] on div "Select Diagnosis" at bounding box center [613, 154] width 80 height 14
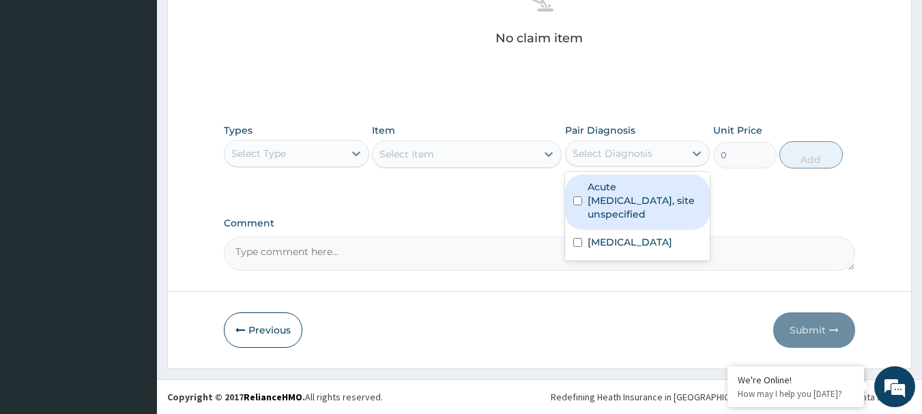
click at [598, 195] on label "Acute upper respiratory infection, site unspecified" at bounding box center [645, 200] width 115 height 41
checkbox input "true"
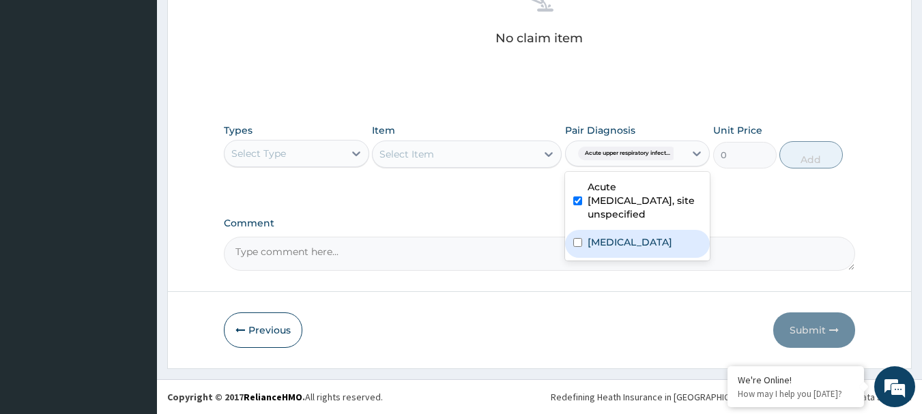
click at [594, 240] on label "Malaria, unspecified" at bounding box center [630, 242] width 85 height 14
checkbox input "true"
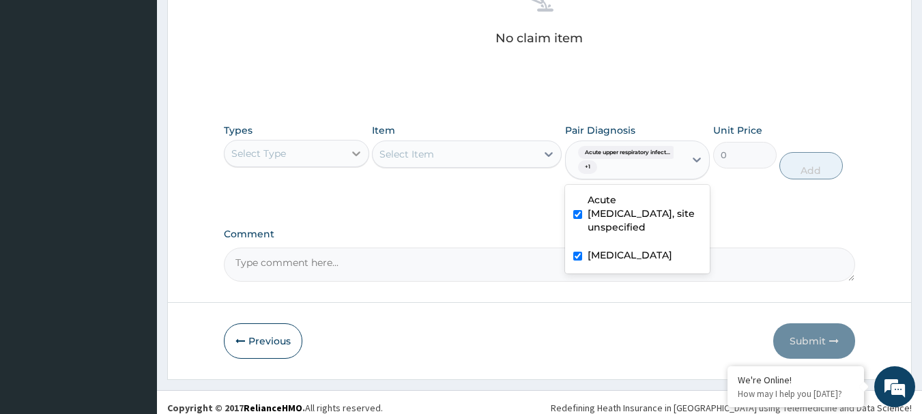
click at [353, 152] on icon at bounding box center [356, 153] width 8 height 5
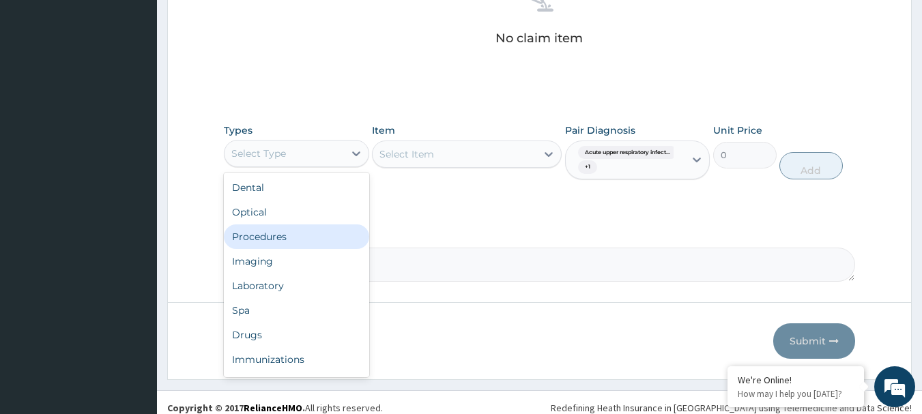
click at [265, 233] on div "Procedures" at bounding box center [296, 236] width 145 height 25
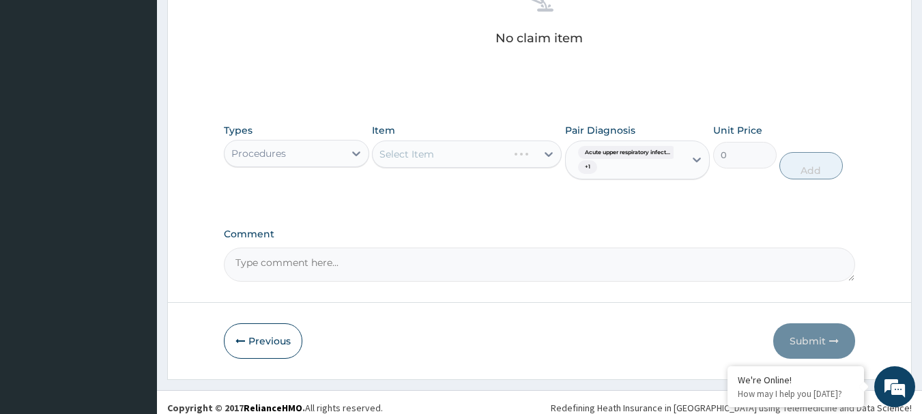
click at [441, 154] on div "Select Item" at bounding box center [467, 154] width 190 height 27
click at [474, 151] on div "Select Item" at bounding box center [467, 154] width 190 height 27
click at [542, 155] on div "Select Item" at bounding box center [467, 154] width 190 height 27
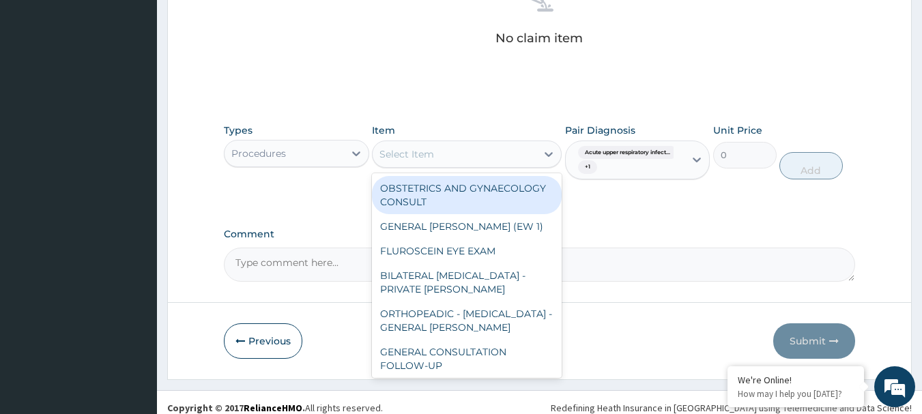
click at [497, 155] on div "Select Item" at bounding box center [455, 154] width 164 height 22
paste input "GENERAL CONSULTATION"
type input "GENERAL CONSULTATION"
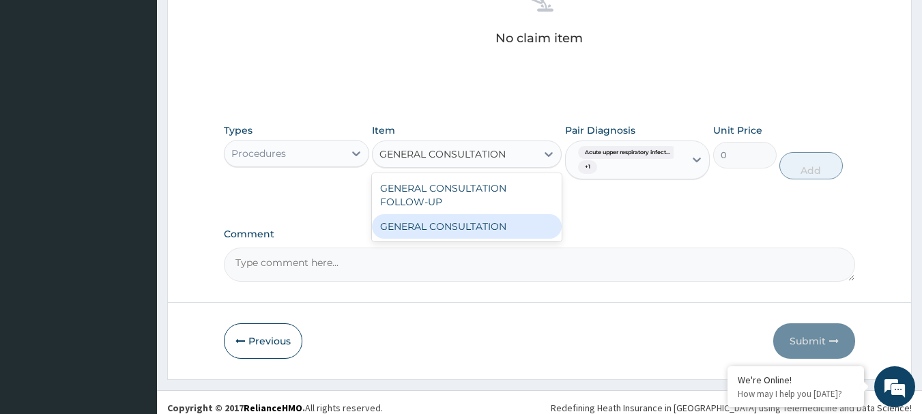
click at [489, 233] on div "GENERAL CONSULTATION" at bounding box center [467, 226] width 190 height 25
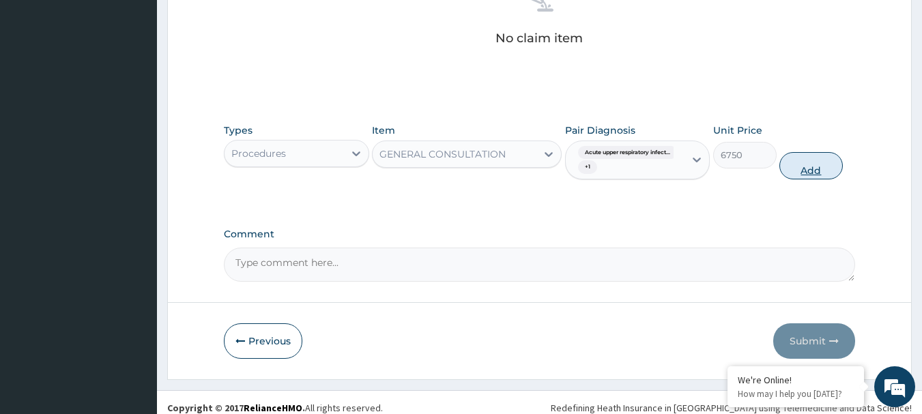
click at [815, 169] on button "Add" at bounding box center [810, 165] width 63 height 27
type input "0"
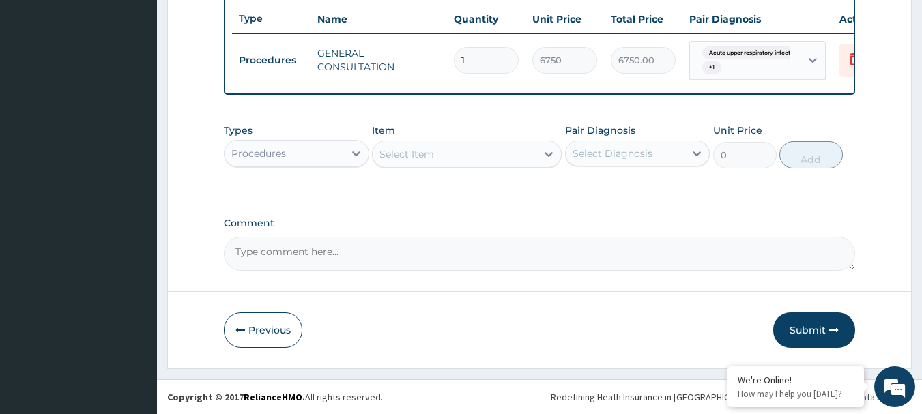
scroll to position [521, 0]
click at [667, 155] on div "Select Diagnosis" at bounding box center [625, 154] width 119 height 22
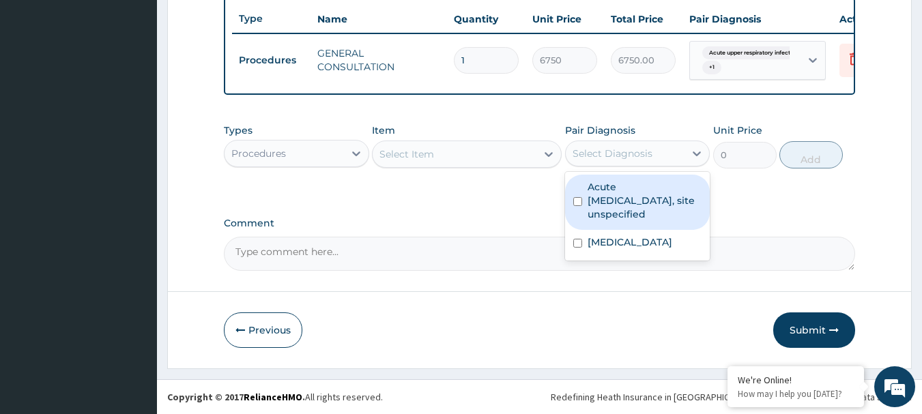
click at [637, 190] on label "Acute upper respiratory infection, site unspecified" at bounding box center [645, 200] width 115 height 41
checkbox input "true"
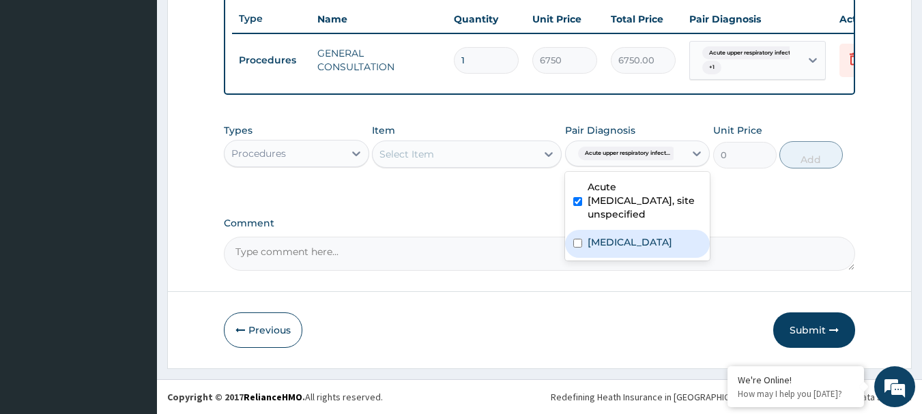
click at [609, 247] on label "Malaria, unspecified" at bounding box center [630, 242] width 85 height 14
checkbox input "true"
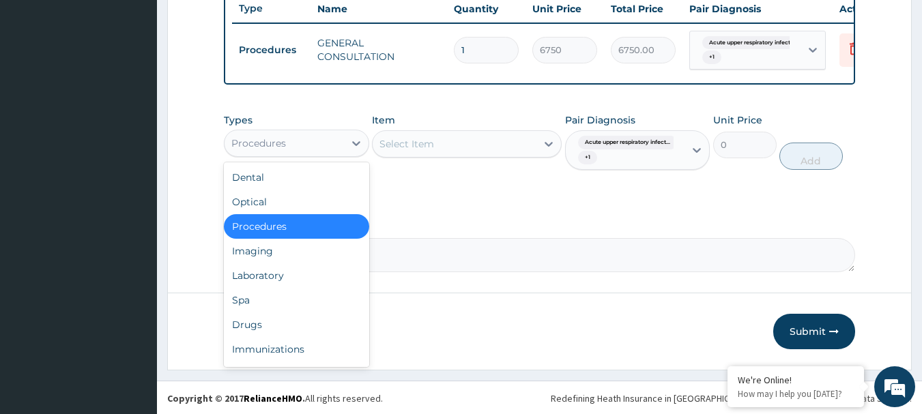
click at [343, 154] on div "Procedures" at bounding box center [283, 143] width 119 height 22
click at [281, 288] on div "Laboratory" at bounding box center [296, 275] width 145 height 25
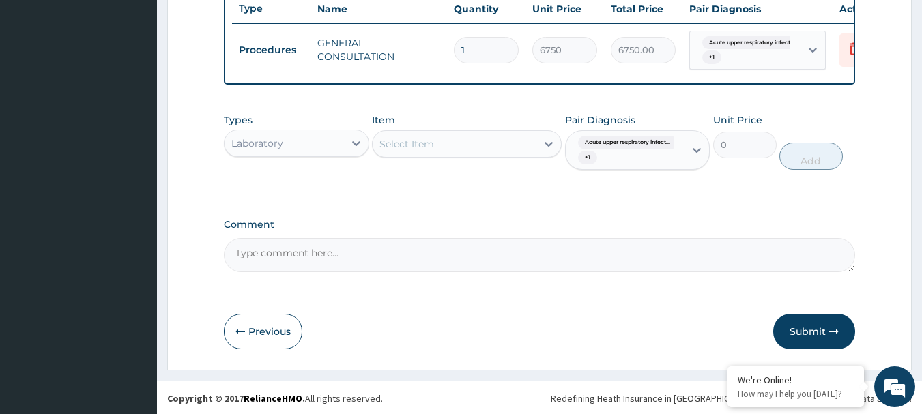
click at [491, 155] on div "Select Item" at bounding box center [455, 144] width 164 height 22
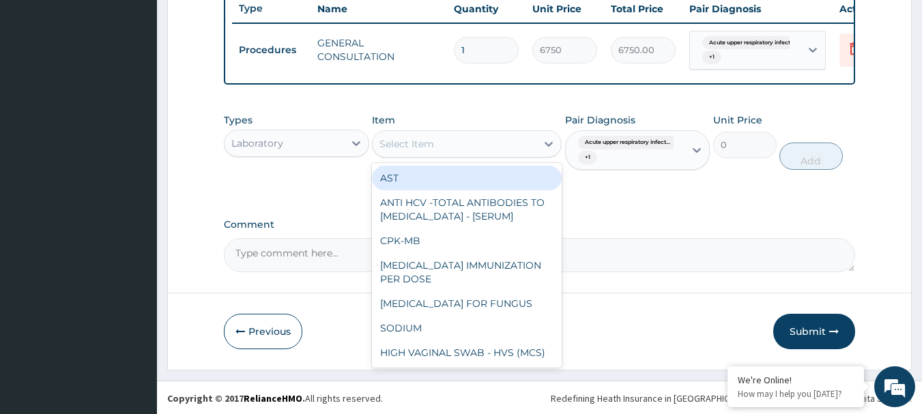
paste input "FBC - ([MEDICAL_DATA] WITH PLATELET AND RED INDICES)"
type input "FBC - ([MEDICAL_DATA] WITH PLATELET AND RED INDICES)"
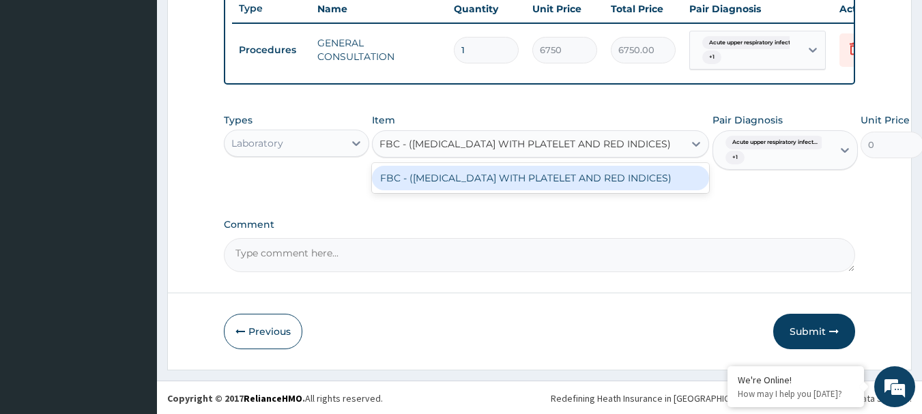
scroll to position [0, 17]
click at [480, 190] on div "FBC - ([MEDICAL_DATA] WITH PLATELET AND RED INDICES)" at bounding box center [540, 178] width 337 height 25
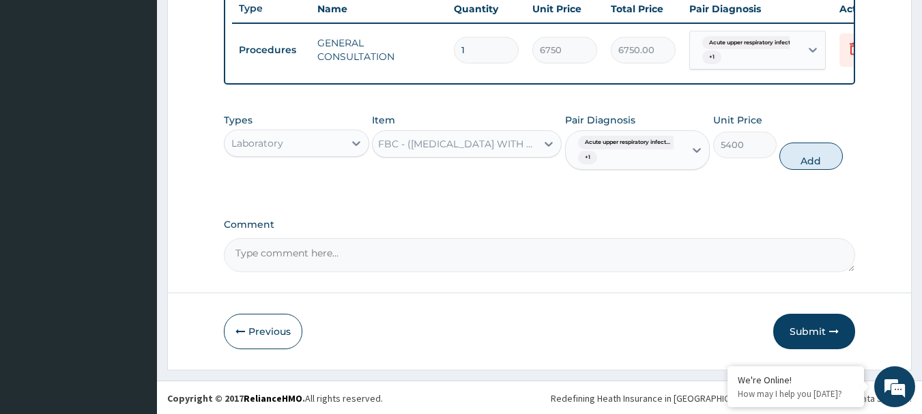
scroll to position [0, 1]
click at [814, 169] on button "Add" at bounding box center [810, 156] width 63 height 27
type input "0"
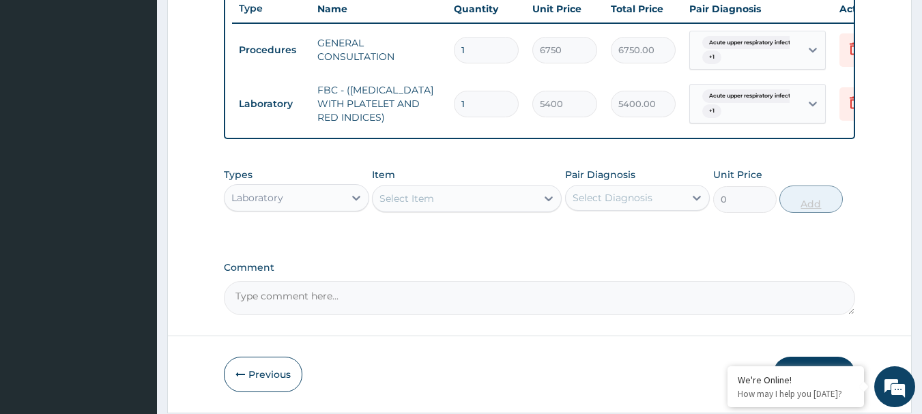
scroll to position [0, 0]
click at [682, 209] on div "Select Diagnosis" at bounding box center [625, 198] width 119 height 22
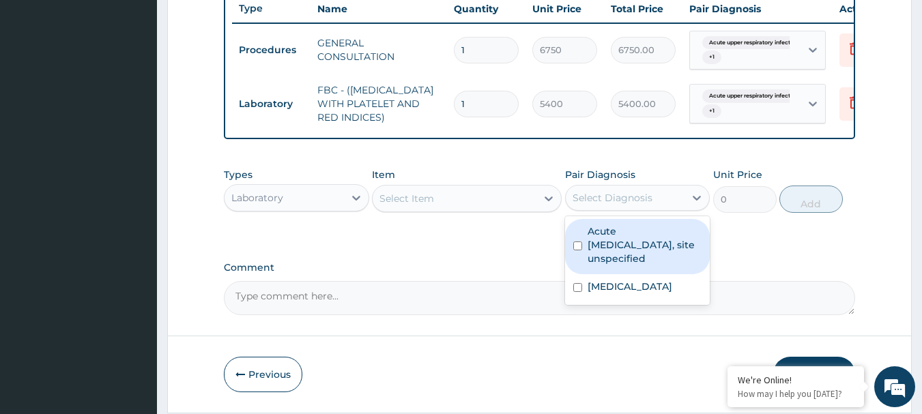
click at [631, 257] on label "Acute upper respiratory infection, site unspecified" at bounding box center [645, 244] width 115 height 41
checkbox input "true"
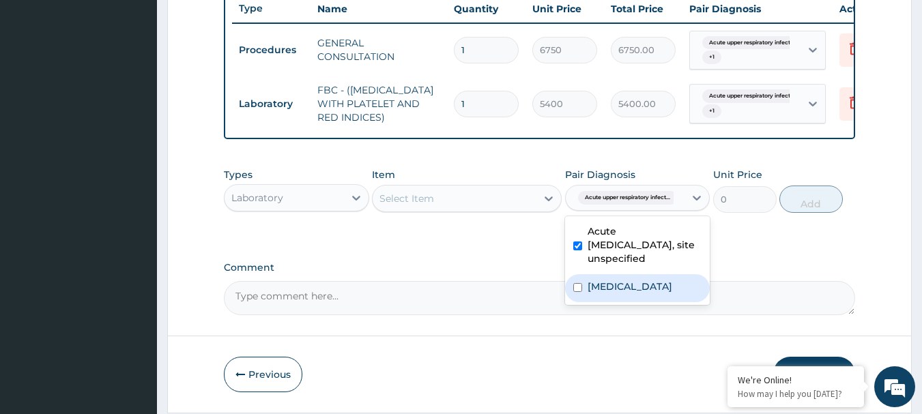
click at [638, 293] on label "Malaria, unspecified" at bounding box center [630, 287] width 85 height 14
checkbox input "true"
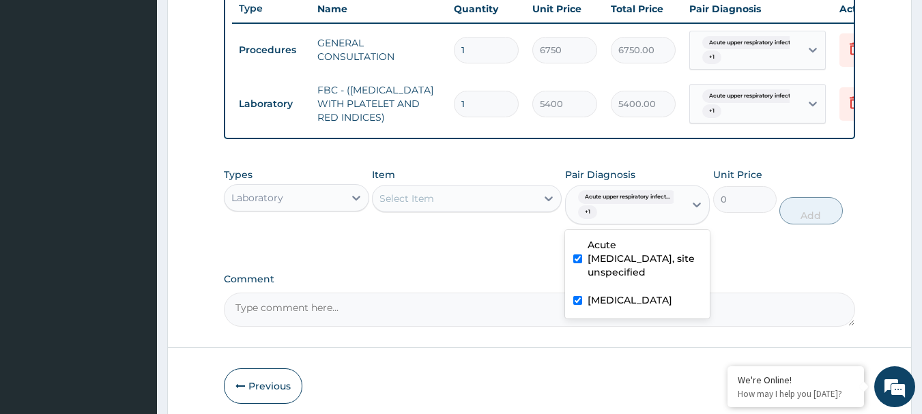
click at [461, 207] on div "Select Item" at bounding box center [455, 199] width 164 height 22
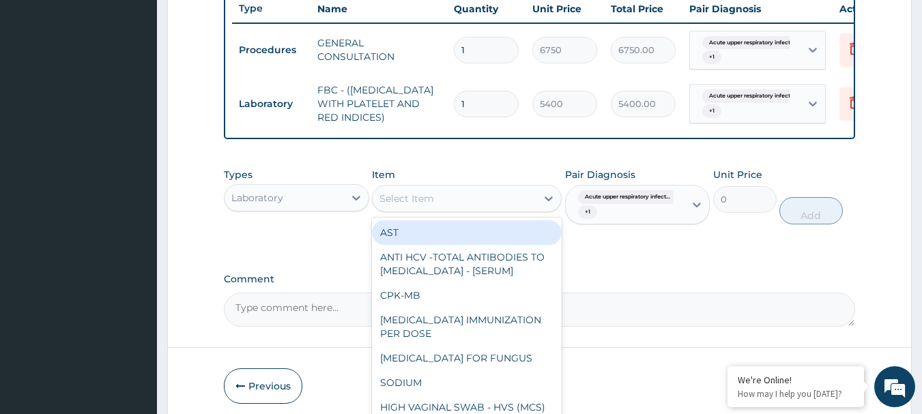
paste input "[MEDICAL_DATA] RDT"
type input "[MEDICAL_DATA] RDT"
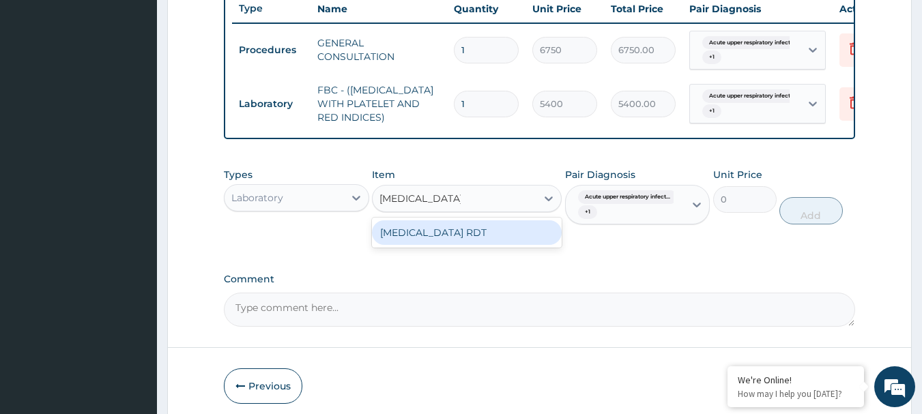
click at [441, 244] on div "[MEDICAL_DATA] RDT" at bounding box center [467, 232] width 190 height 25
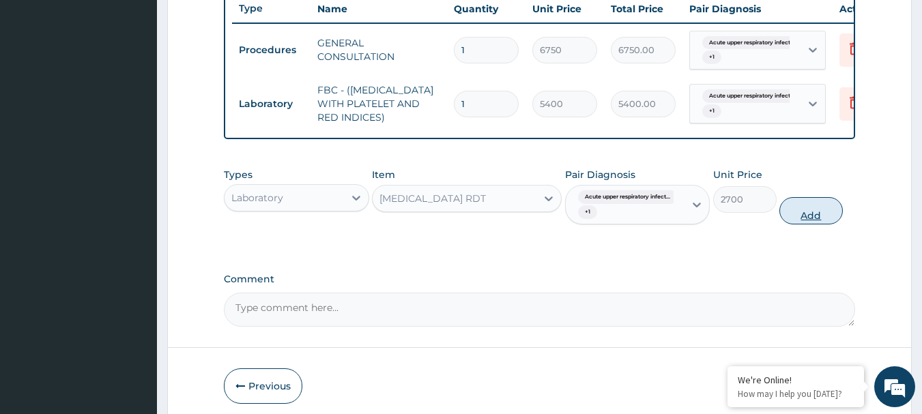
click at [828, 224] on button "Add" at bounding box center [810, 210] width 63 height 27
type input "0"
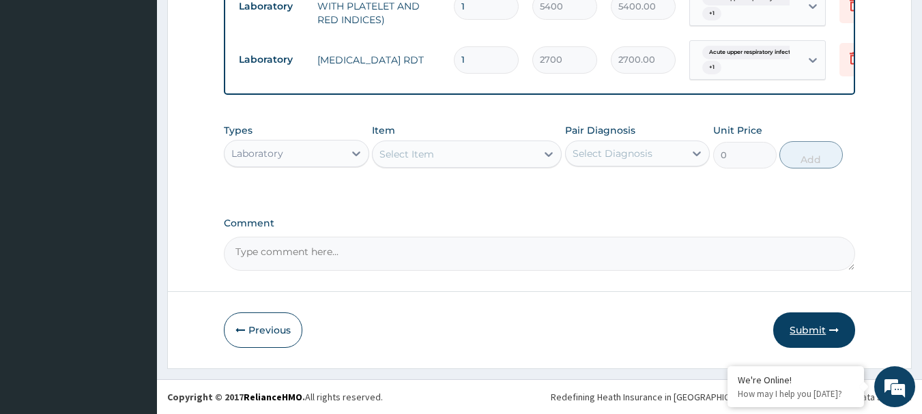
click at [796, 321] on button "Submit" at bounding box center [814, 330] width 82 height 35
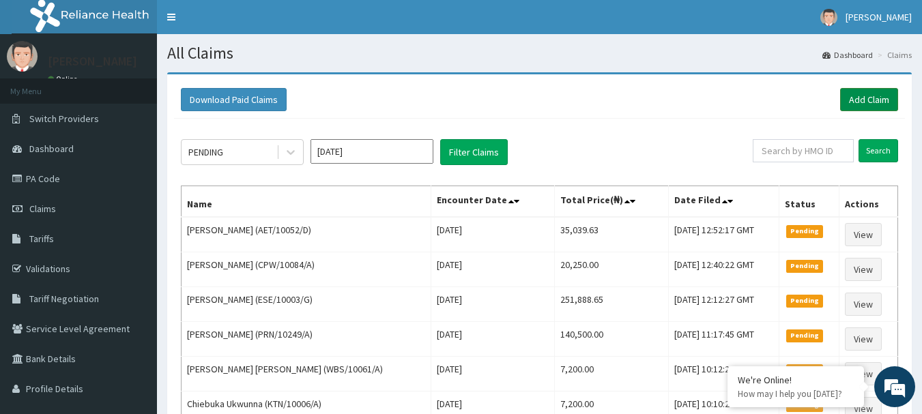
click at [880, 97] on link "Add Claim" at bounding box center [869, 99] width 58 height 23
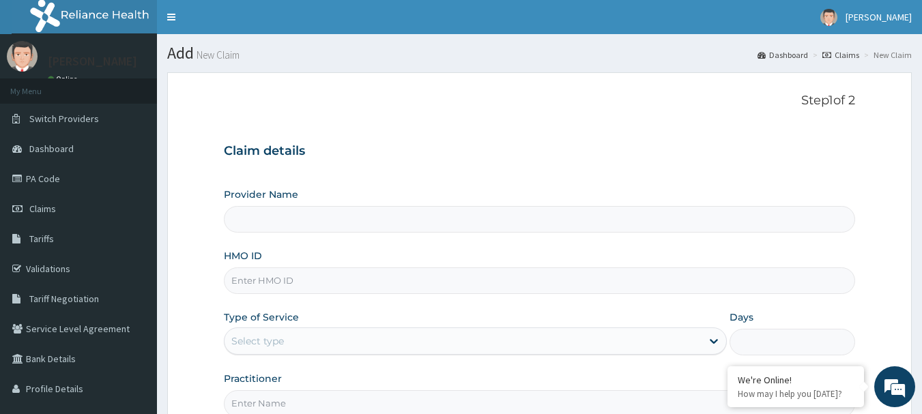
type input "[GEOGRAPHIC_DATA] Nig. Ltd"
click at [349, 286] on input "HMO ID" at bounding box center [540, 280] width 632 height 27
paste input "FMC/11634/C"
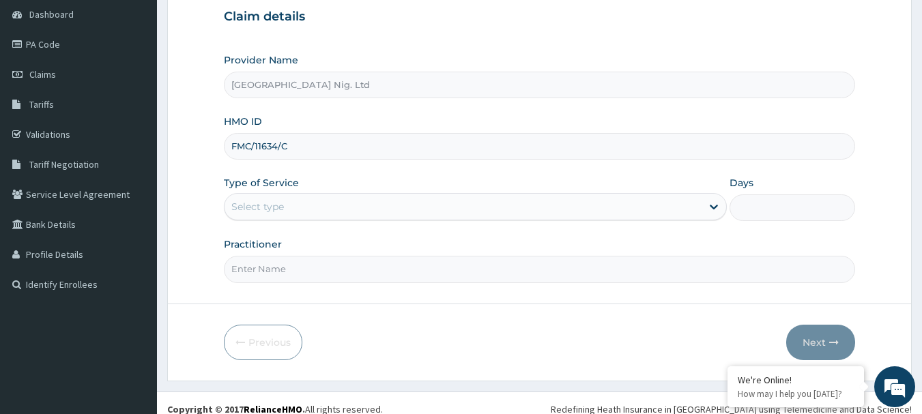
scroll to position [147, 0]
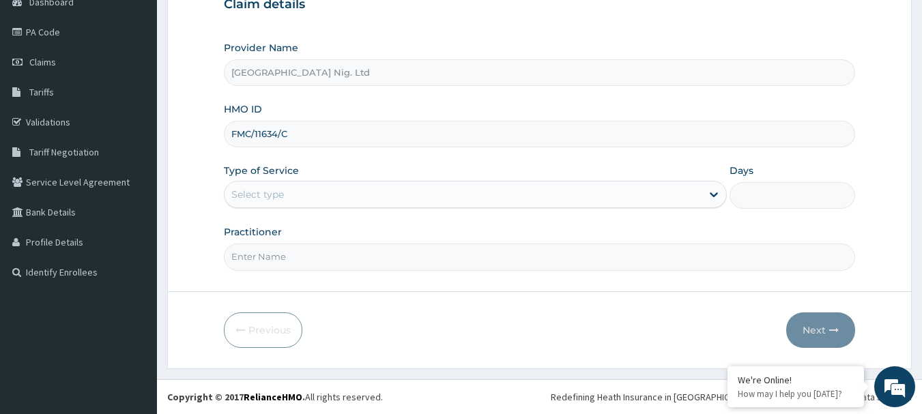
type input "FMC/11634/C"
click at [669, 190] on div "Select type" at bounding box center [462, 195] width 477 height 22
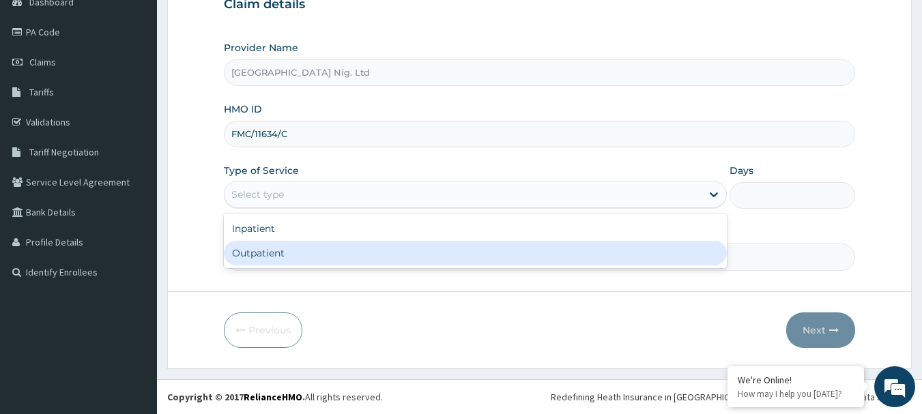
click at [461, 258] on div "Outpatient" at bounding box center [475, 253] width 503 height 25
type input "1"
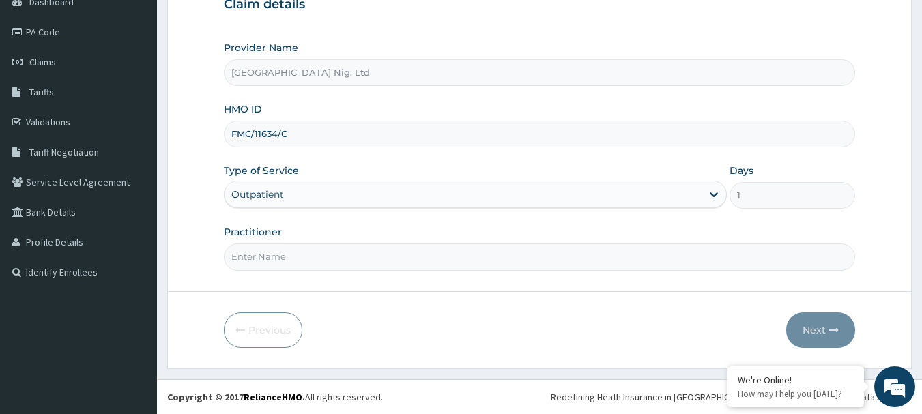
click at [348, 261] on input "Practitioner" at bounding box center [540, 257] width 632 height 27
paste input "[PERSON_NAME] | MEDICAL OFFICER christiana"
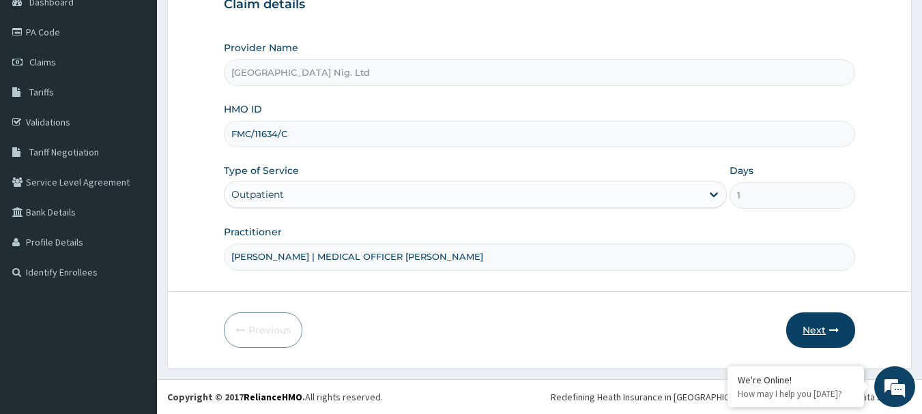
type input "[PERSON_NAME] | MEDICAL OFFICER [PERSON_NAME]"
click at [806, 335] on button "Next" at bounding box center [820, 330] width 69 height 35
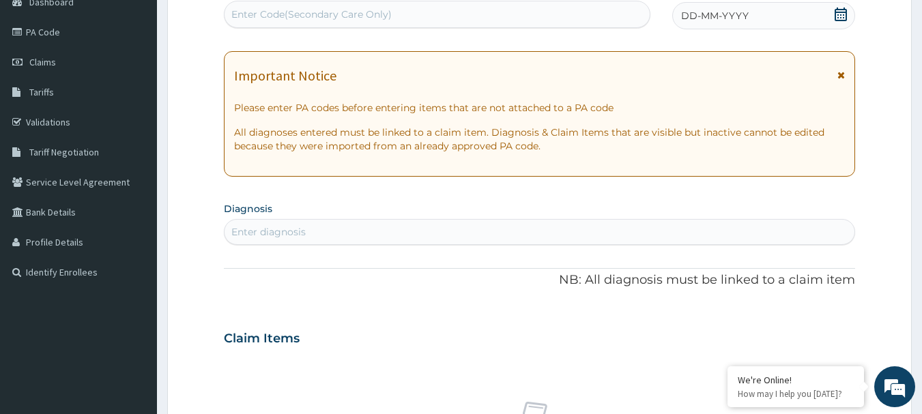
click at [398, 8] on div "Enter Code(Secondary Care Only)" at bounding box center [437, 14] width 426 height 22
paste input "PA/F1580D"
type input "PA/F1580D"
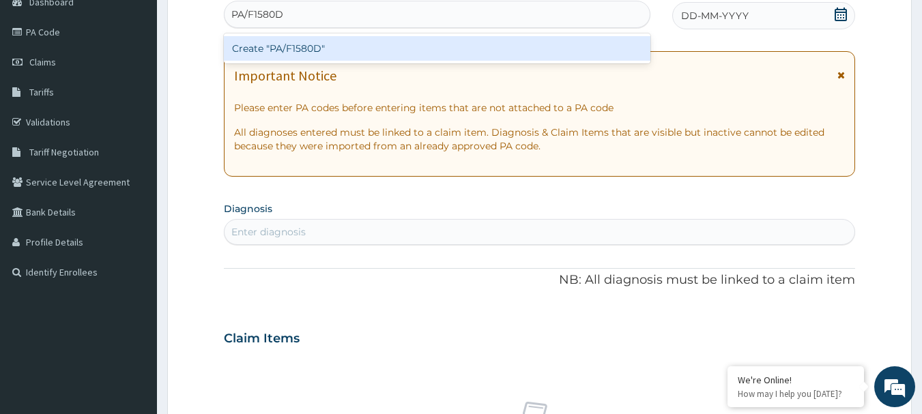
click at [321, 46] on div "Create "PA/F1580D"" at bounding box center [437, 48] width 427 height 25
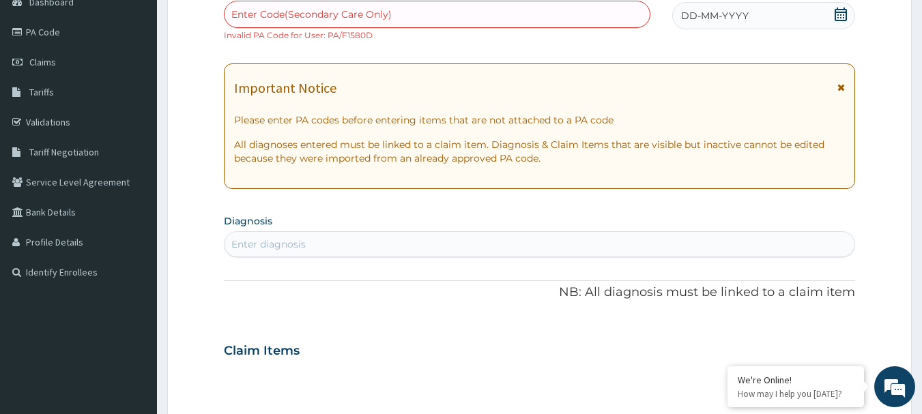
click at [414, 12] on div "Enter Code(Secondary Care Only)" at bounding box center [437, 14] width 426 height 22
paste input "PA/CD6907"
type input "PA/CD6907"
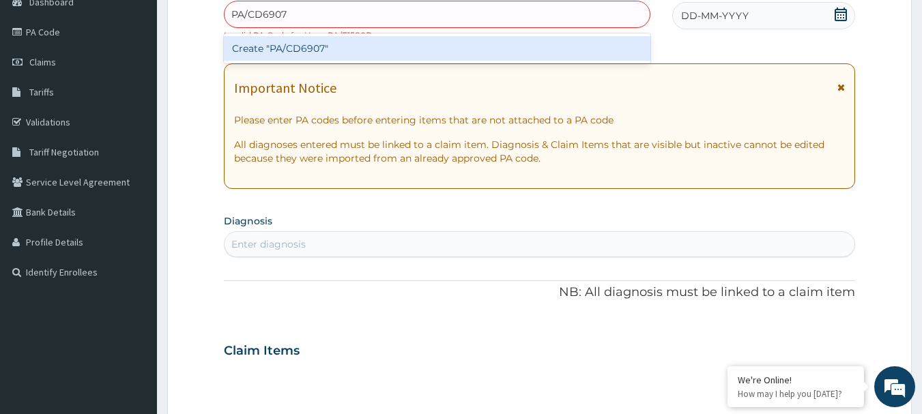
click at [342, 53] on div "Create "PA/CD6907"" at bounding box center [437, 48] width 427 height 25
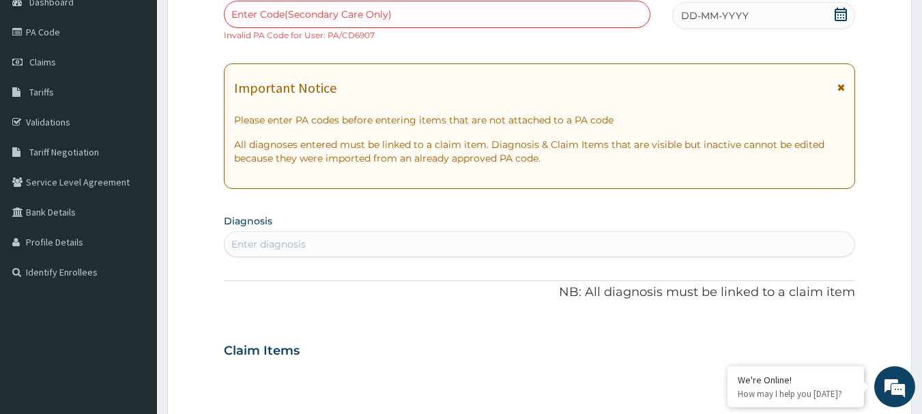
click at [839, 14] on icon at bounding box center [841, 15] width 12 height 14
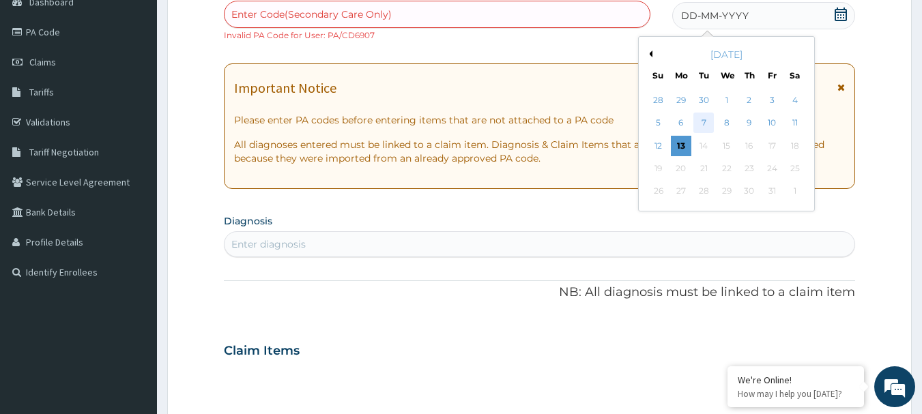
click at [706, 122] on div "7" at bounding box center [704, 123] width 20 height 20
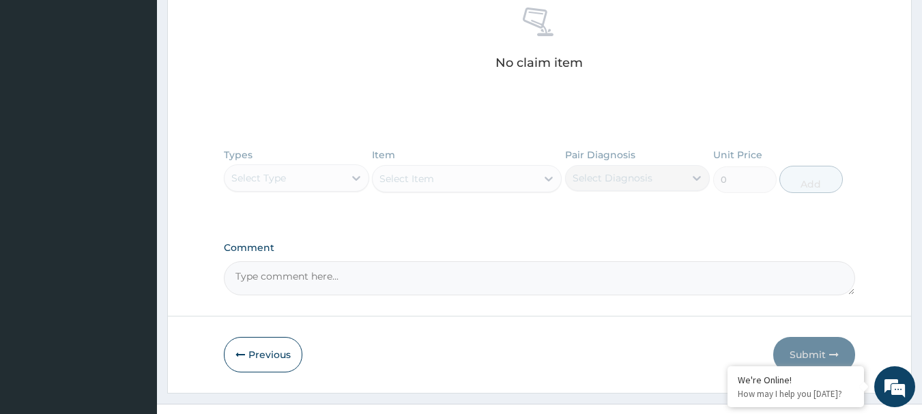
scroll to position [556, 0]
click at [373, 281] on textarea "Comment" at bounding box center [540, 276] width 632 height 34
paste textarea "PA/F1580D"
click at [295, 273] on textarea "PA/F1580D" at bounding box center [540, 276] width 632 height 34
click at [311, 270] on textarea "PA/F1580D," at bounding box center [540, 276] width 632 height 34
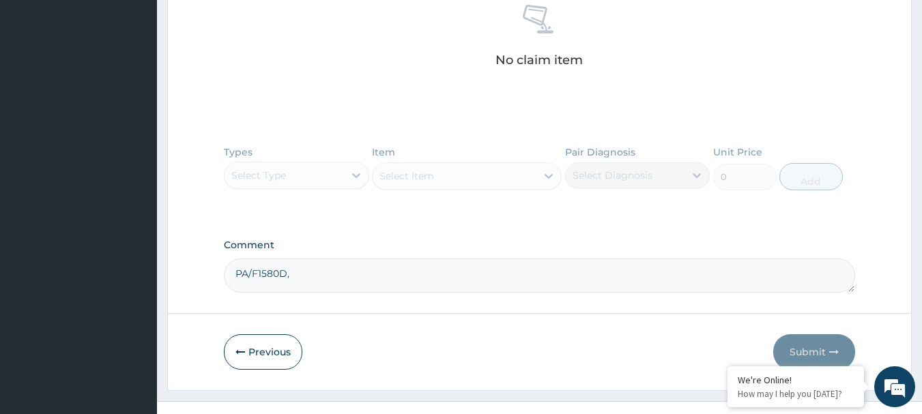
paste textarea "PA/CD6907"
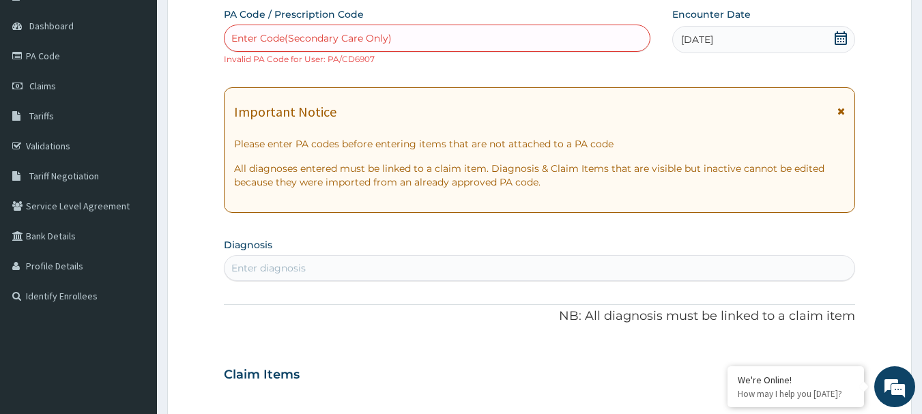
scroll to position [147, 0]
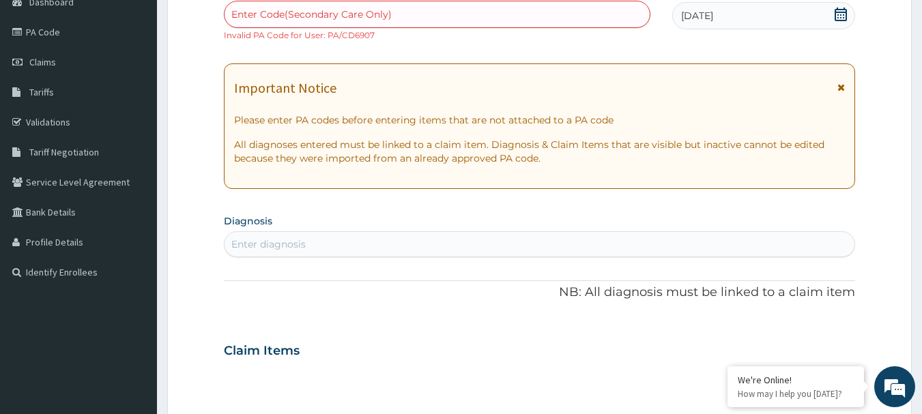
type textarea "PA/F1580D, PA/CD6907"
click at [365, 246] on div "Enter diagnosis" at bounding box center [539, 244] width 631 height 22
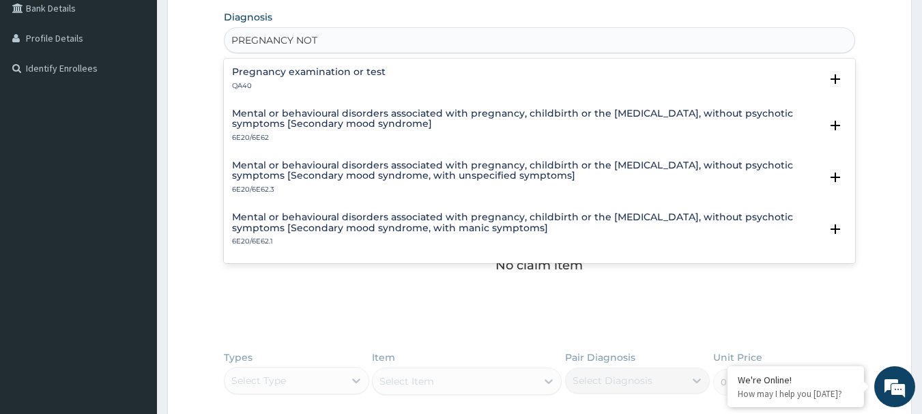
scroll to position [351, 0]
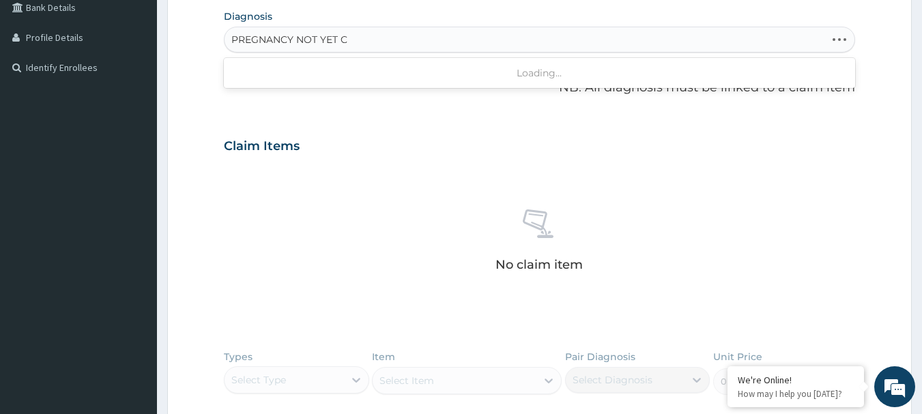
type input "PREGNANCY NOT YET"
click at [308, 68] on h4 "Pregnancy examination or test" at bounding box center [309, 71] width 154 height 10
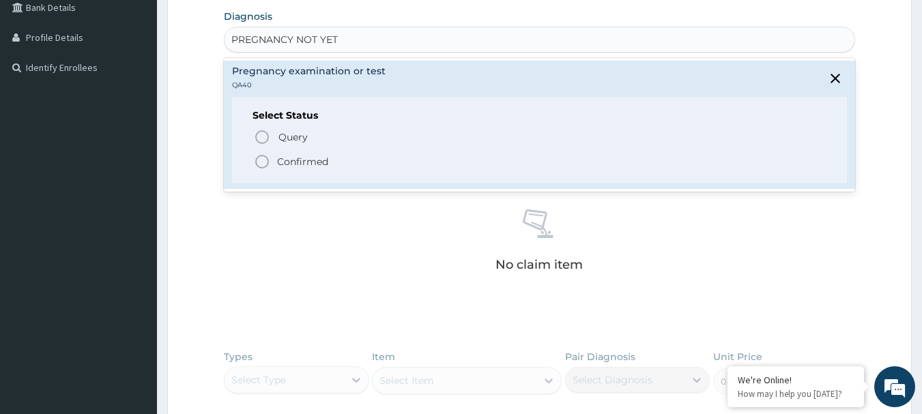
click at [275, 161] on span "Confirmed" at bounding box center [540, 162] width 573 height 16
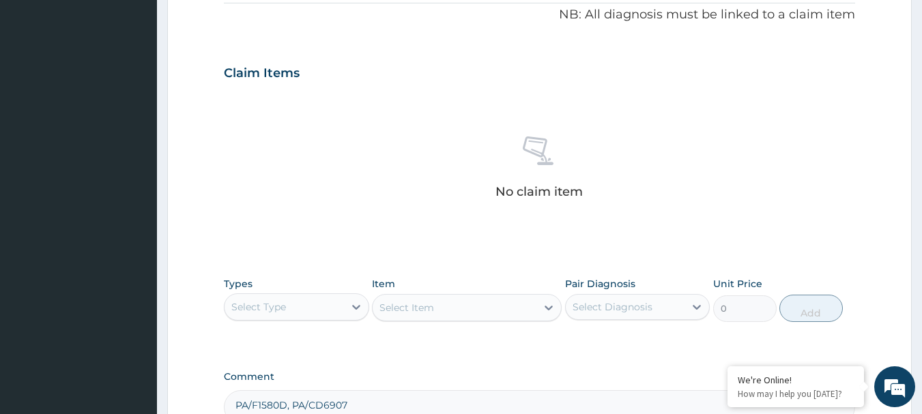
scroll to position [556, 0]
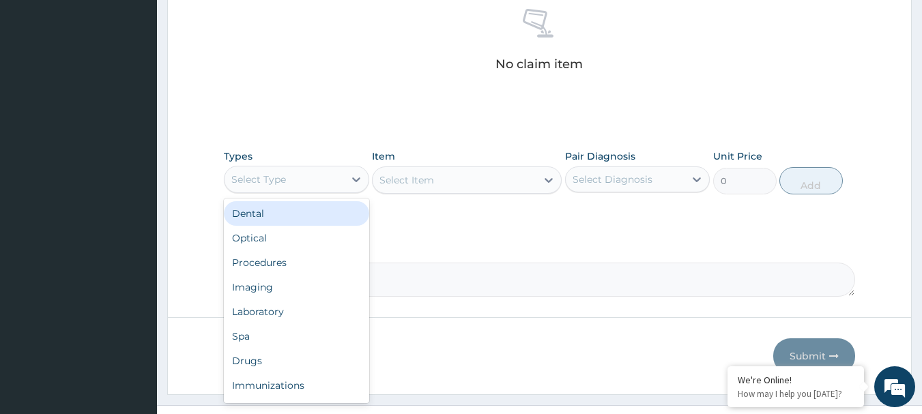
click at [337, 177] on div "Select Type" at bounding box center [283, 180] width 119 height 22
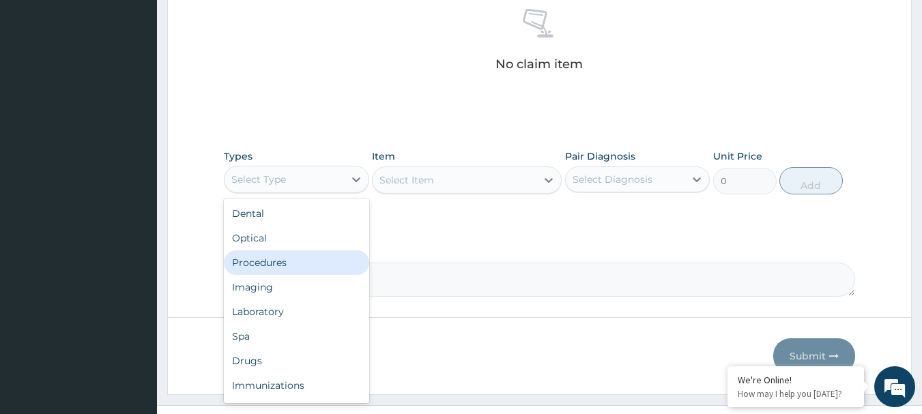
click at [287, 266] on div "Procedures" at bounding box center [296, 262] width 145 height 25
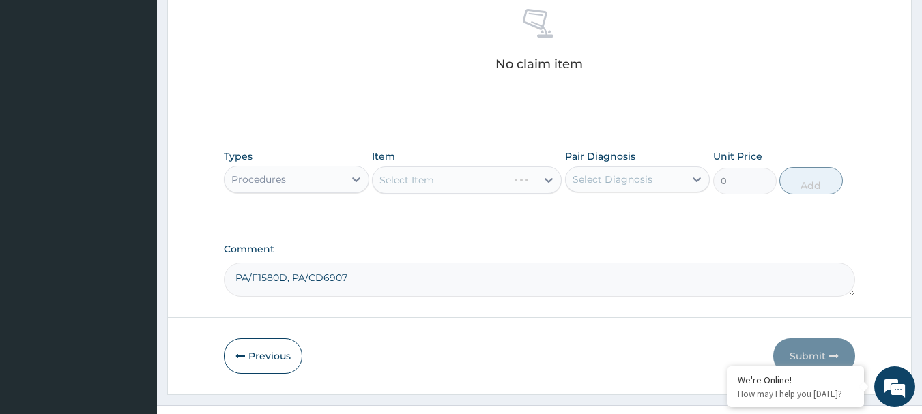
click at [545, 182] on div "Select Item" at bounding box center [467, 179] width 190 height 27
click at [416, 188] on div "Select Item" at bounding box center [467, 179] width 190 height 27
click at [456, 185] on div "Select Item" at bounding box center [467, 179] width 190 height 27
click at [547, 178] on div "Select Item" at bounding box center [467, 179] width 190 height 27
click at [487, 178] on div "Select Item" at bounding box center [467, 179] width 190 height 27
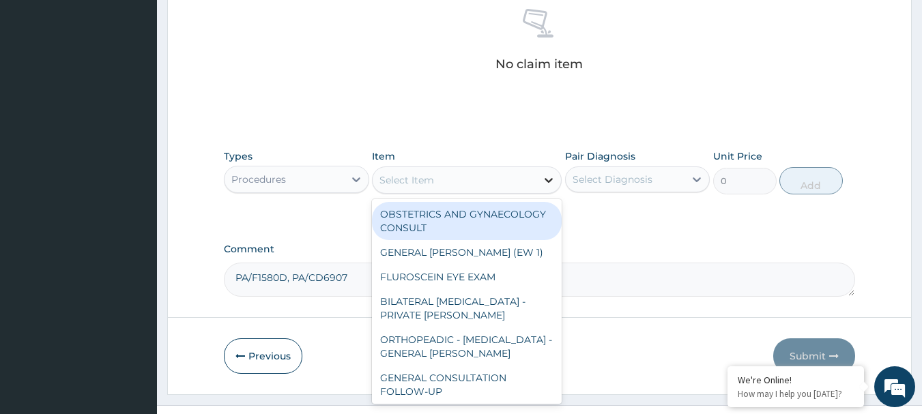
click at [546, 181] on icon at bounding box center [549, 180] width 14 height 14
paste input "GENERAL CONSULTATION"
type input "GENERAL CONSULTATION"
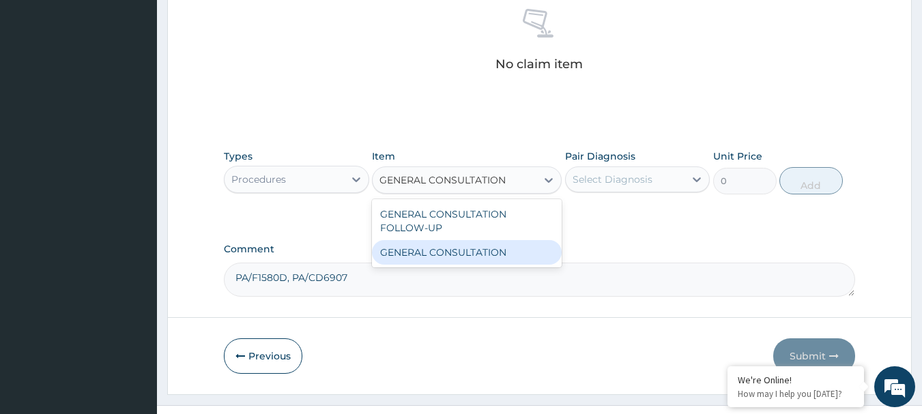
click at [489, 249] on div "GENERAL CONSULTATION" at bounding box center [467, 252] width 190 height 25
type input "6750"
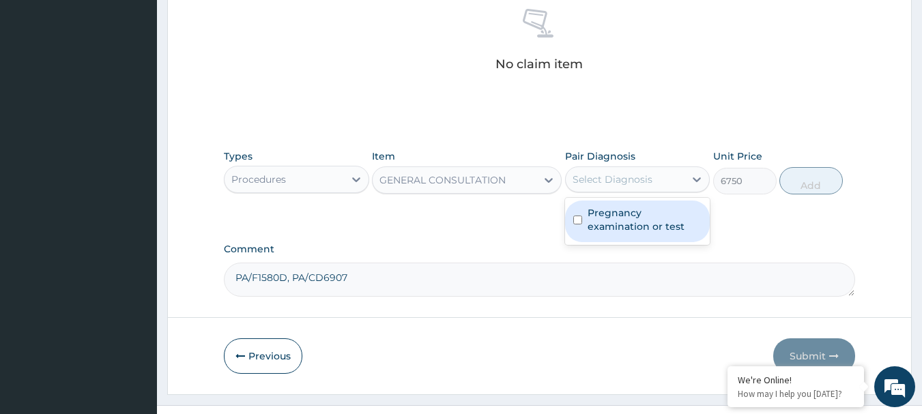
click at [669, 182] on div "Select Diagnosis" at bounding box center [625, 180] width 119 height 22
click at [610, 225] on label "Pregnancy examination or test" at bounding box center [645, 219] width 115 height 27
checkbox input "true"
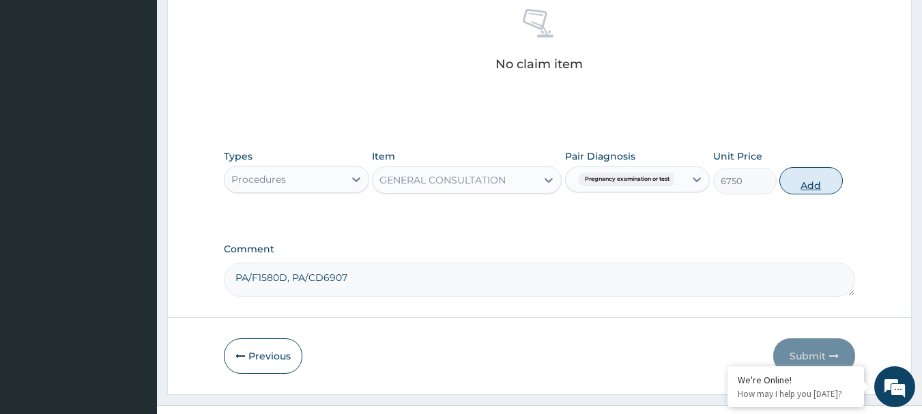
click at [810, 182] on button "Add" at bounding box center [810, 180] width 63 height 27
type input "0"
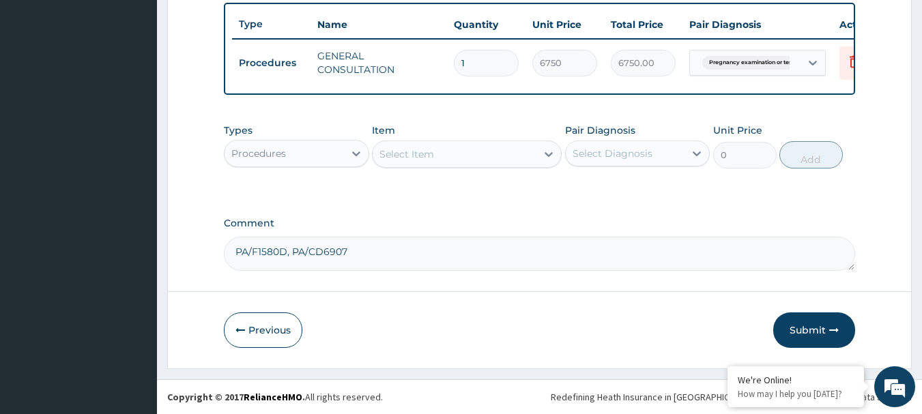
scroll to position [527, 0]
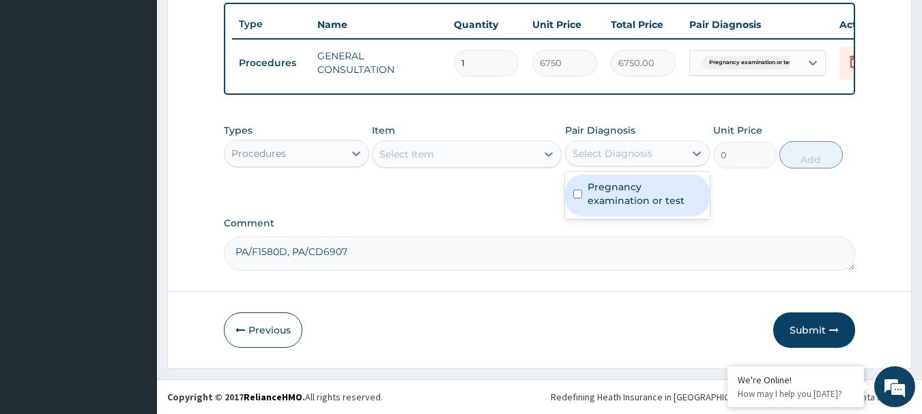
click at [626, 158] on div "Select Diagnosis" at bounding box center [613, 154] width 80 height 14
click at [618, 201] on label "Pregnancy examination or test" at bounding box center [645, 193] width 115 height 27
checkbox input "true"
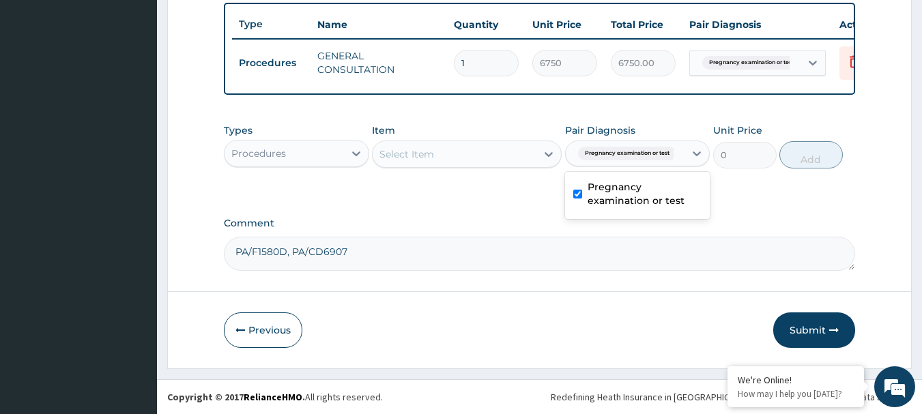
click at [341, 154] on div "Procedures" at bounding box center [283, 154] width 119 height 22
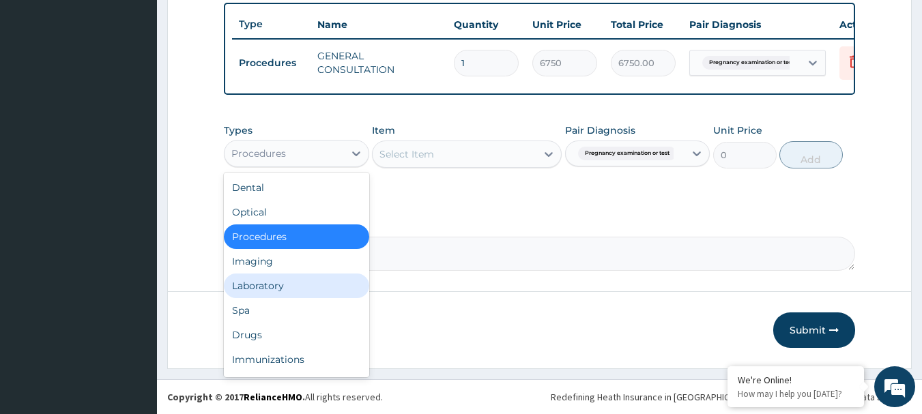
click at [274, 289] on div "Laboratory" at bounding box center [296, 286] width 145 height 25
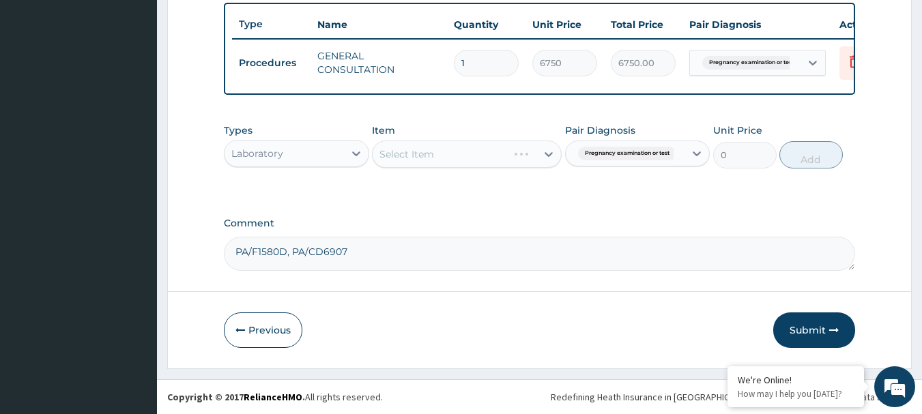
click at [469, 147] on div "Select Item" at bounding box center [467, 154] width 190 height 27
click at [511, 147] on div "Select Item" at bounding box center [467, 154] width 190 height 27
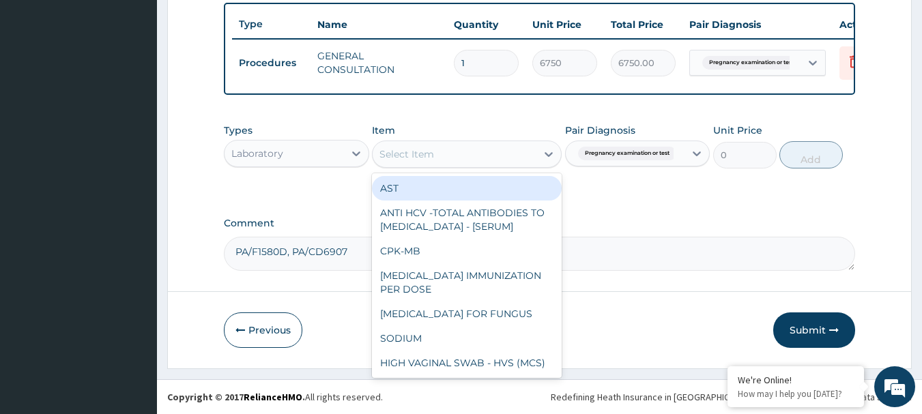
click at [502, 156] on div "Select Item" at bounding box center [455, 154] width 164 height 22
paste input "FBC - (FULL BLOOD COUNT WITH PLATELET AND RED INDICES)"
type input "FBC - (FULL BLOOD COUNT WITH PLATELET AND RED INDICES)"
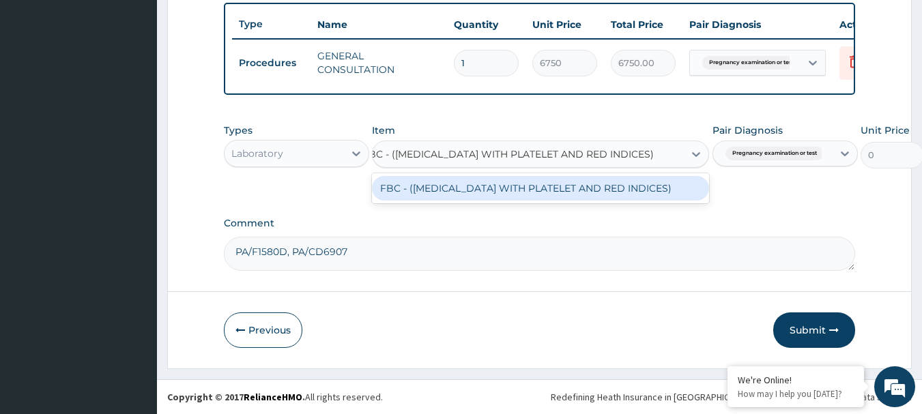
click at [482, 186] on div "FBC - (FULL BLOOD COUNT WITH PLATELET AND RED INDICES)" at bounding box center [540, 188] width 337 height 25
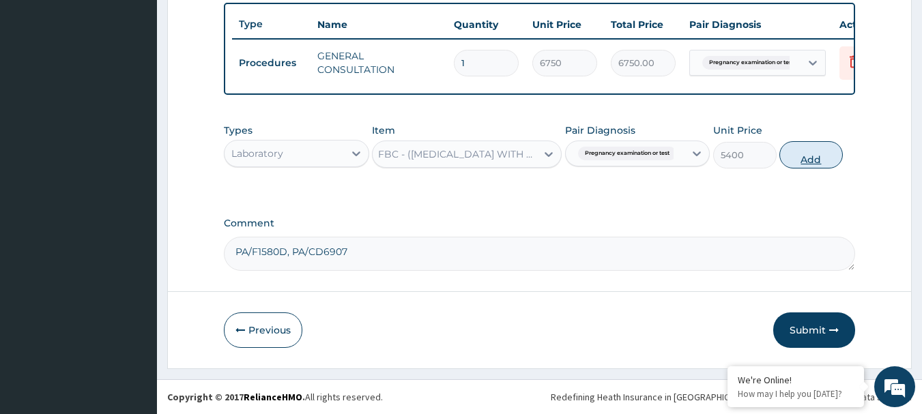
click at [819, 162] on button "Add" at bounding box center [810, 154] width 63 height 27
type input "0"
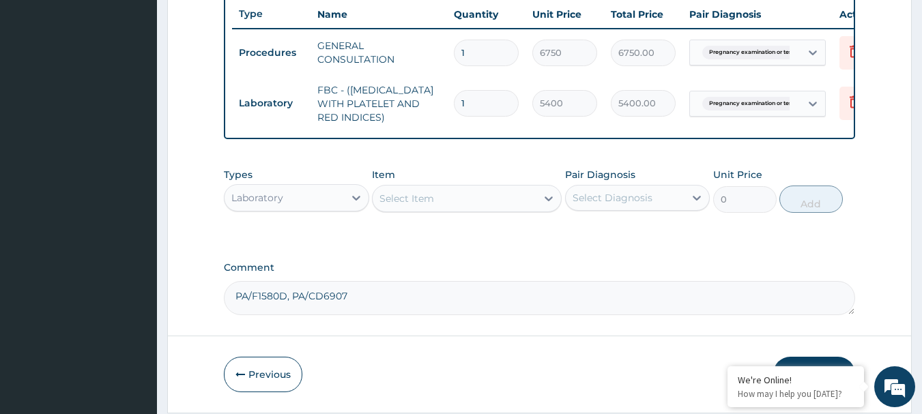
scroll to position [0, 0]
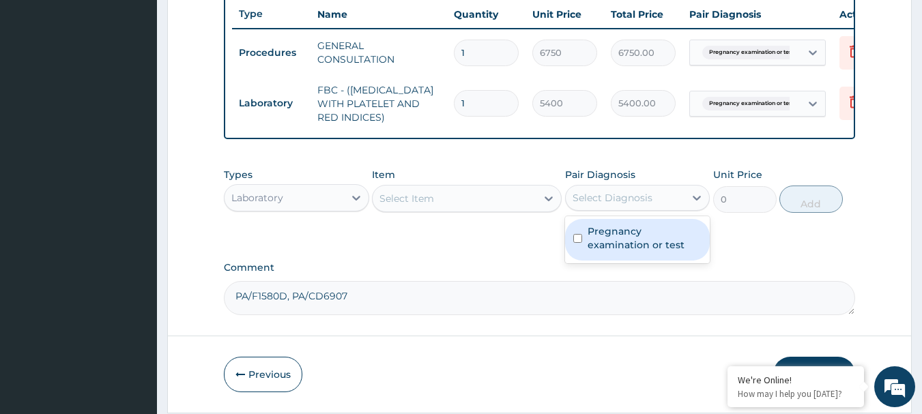
click at [622, 203] on div "Select Diagnosis" at bounding box center [613, 198] width 80 height 14
click at [598, 245] on label "Pregnancy examination or test" at bounding box center [645, 237] width 115 height 27
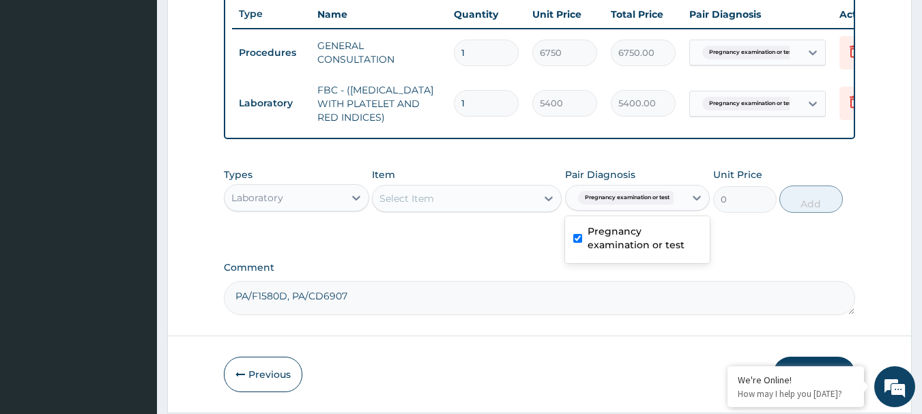
click at [599, 252] on label "Pregnancy examination or test" at bounding box center [645, 237] width 115 height 27
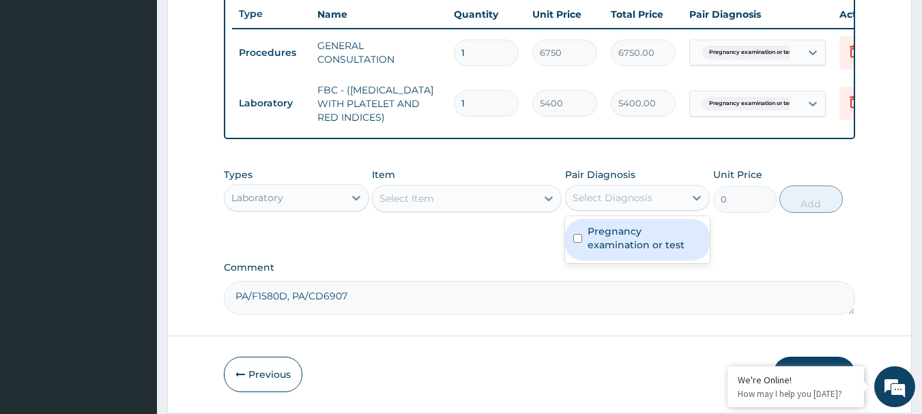
click at [598, 250] on label "Pregnancy examination or test" at bounding box center [645, 237] width 115 height 27
checkbox input "true"
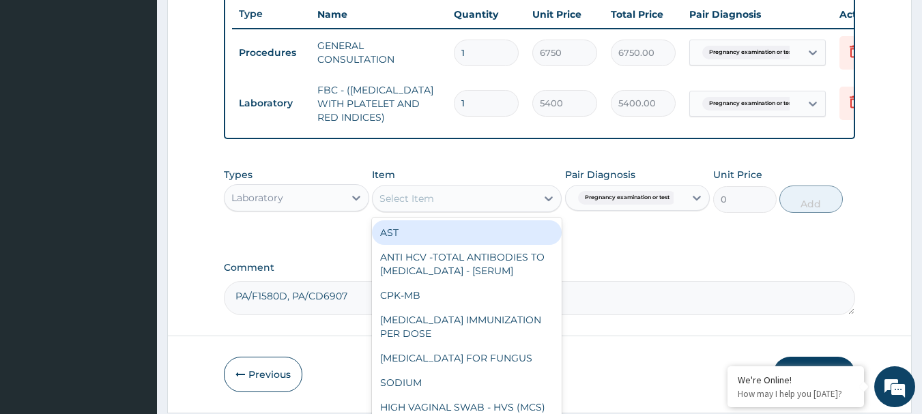
click at [470, 209] on div "Select Item" at bounding box center [455, 199] width 164 height 22
paste input "PREGNANCY TEST"
type input "PREGNANCY TEST"
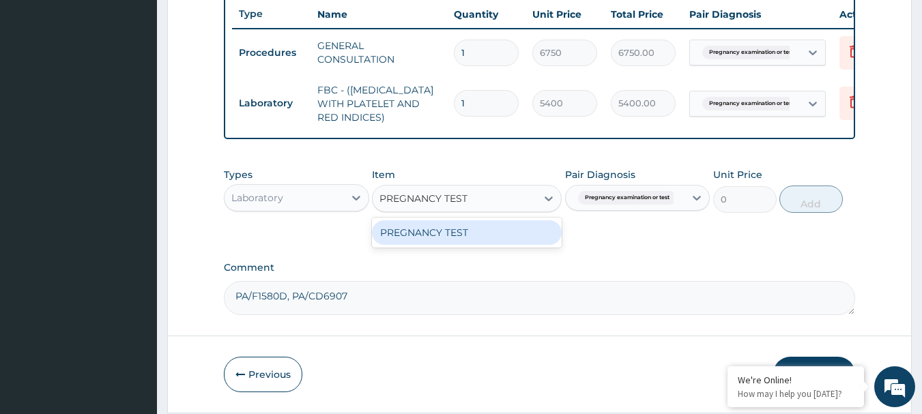
click at [472, 245] on div "PREGNANCY TEST" at bounding box center [467, 232] width 190 height 25
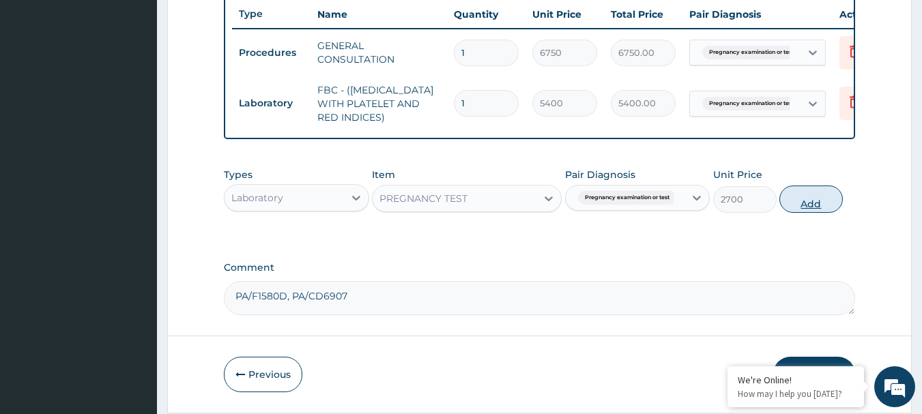
click at [823, 206] on button "Add" at bounding box center [810, 199] width 63 height 27
type input "0"
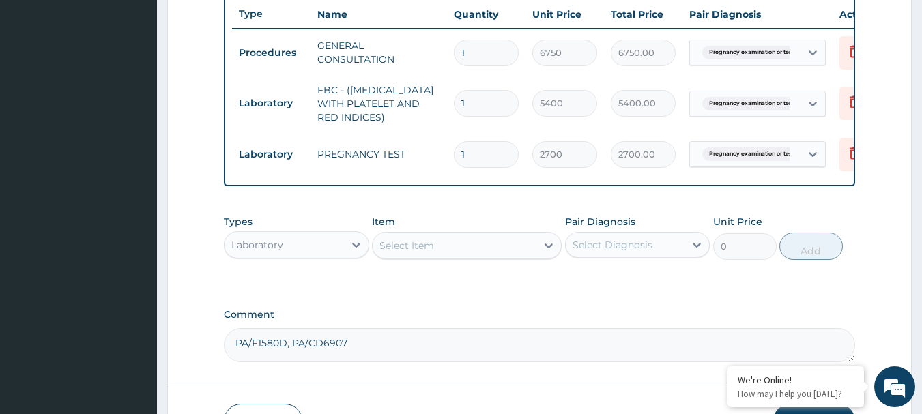
click at [676, 256] on div "Select Diagnosis" at bounding box center [625, 245] width 119 height 22
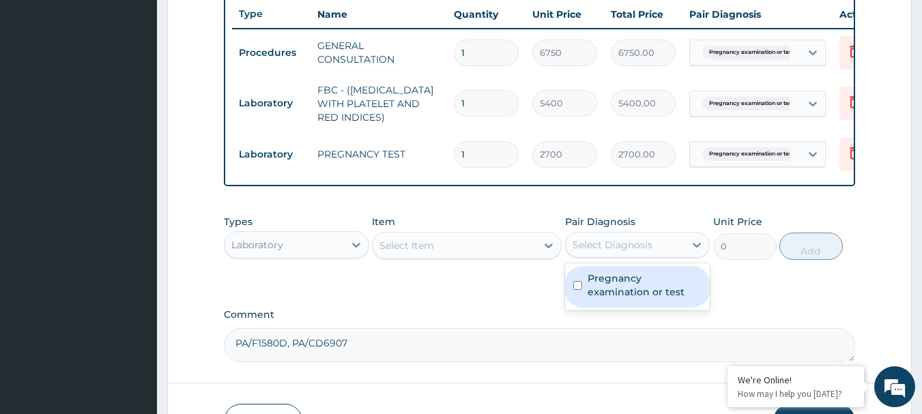
click at [637, 287] on label "Pregnancy examination or test" at bounding box center [645, 285] width 115 height 27
checkbox input "true"
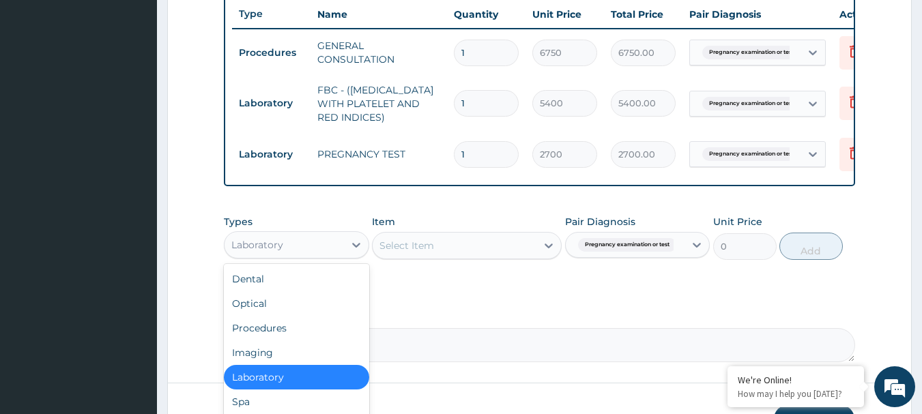
click at [313, 255] on div "Laboratory" at bounding box center [283, 245] width 119 height 22
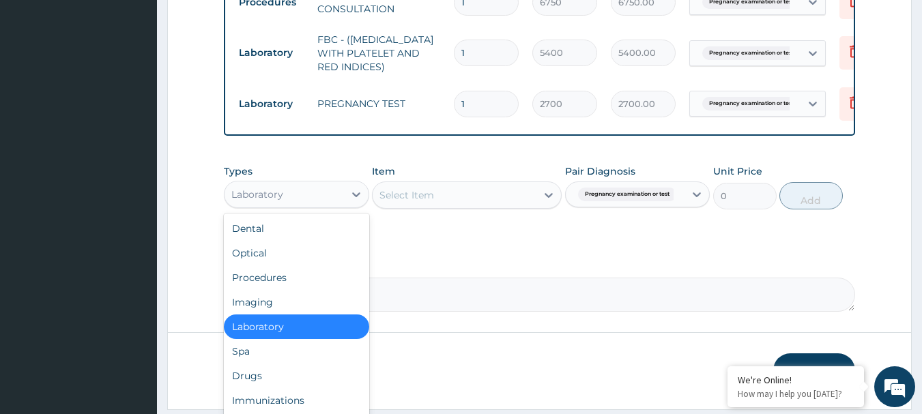
scroll to position [629, 0]
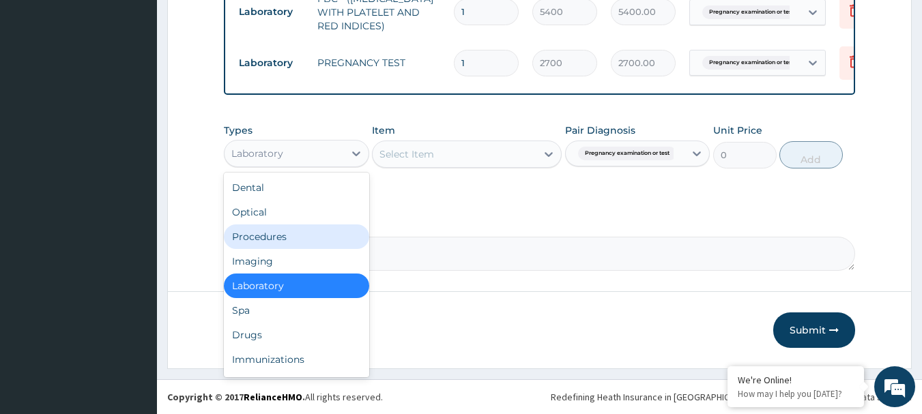
click at [278, 241] on div "Procedures" at bounding box center [296, 236] width 145 height 25
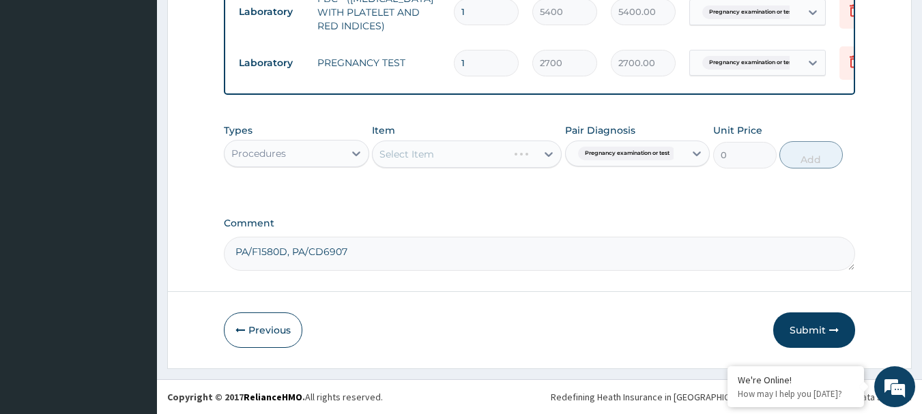
click at [495, 153] on div "Select Item" at bounding box center [467, 154] width 190 height 27
click at [543, 155] on div "Select Item" at bounding box center [467, 154] width 190 height 27
click at [421, 161] on div "Select Item" at bounding box center [467, 154] width 190 height 27
click at [460, 155] on div "Select Item" at bounding box center [467, 154] width 190 height 27
click at [542, 151] on icon at bounding box center [549, 154] width 14 height 14
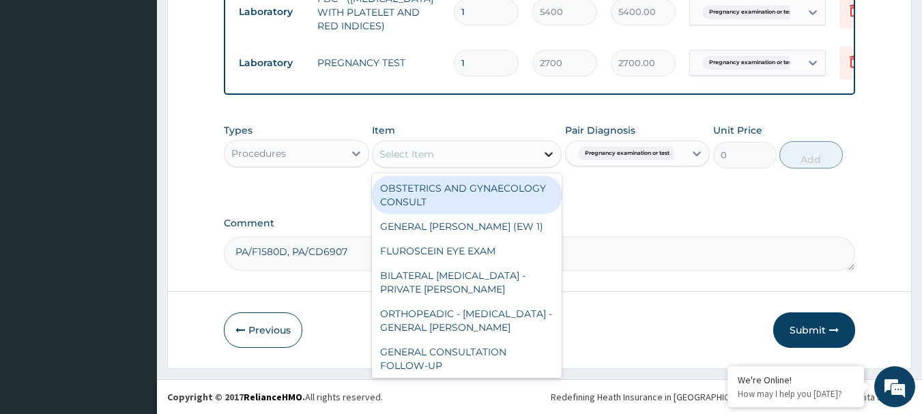
paste input "OBSTETRICS/PREGRANCY SCAN"
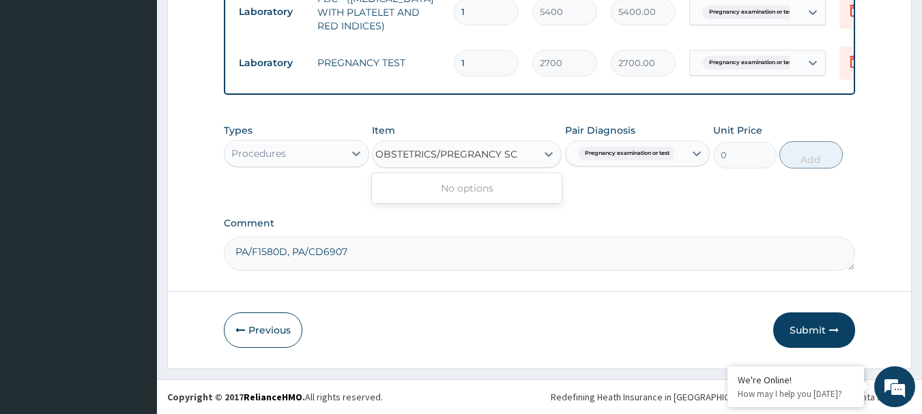
scroll to position [0, 0]
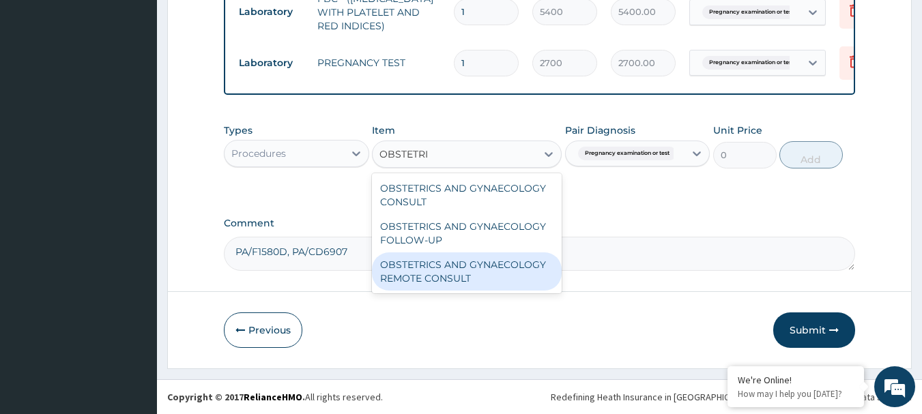
type input "OBSTETRI"
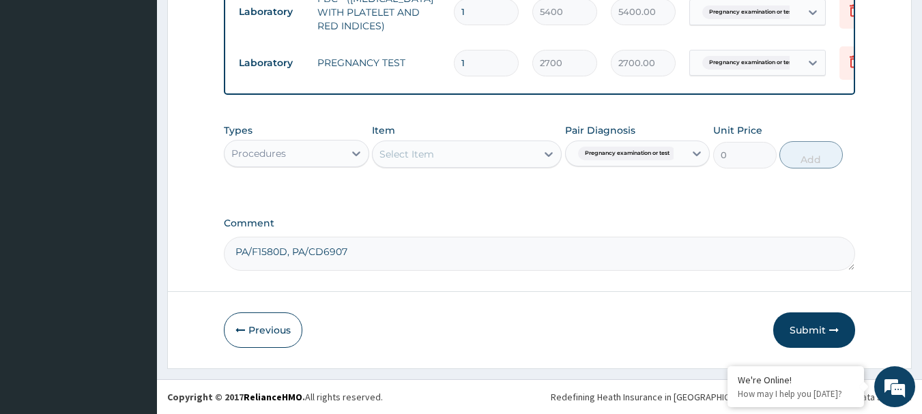
click at [340, 147] on div "Procedures" at bounding box center [283, 154] width 119 height 22
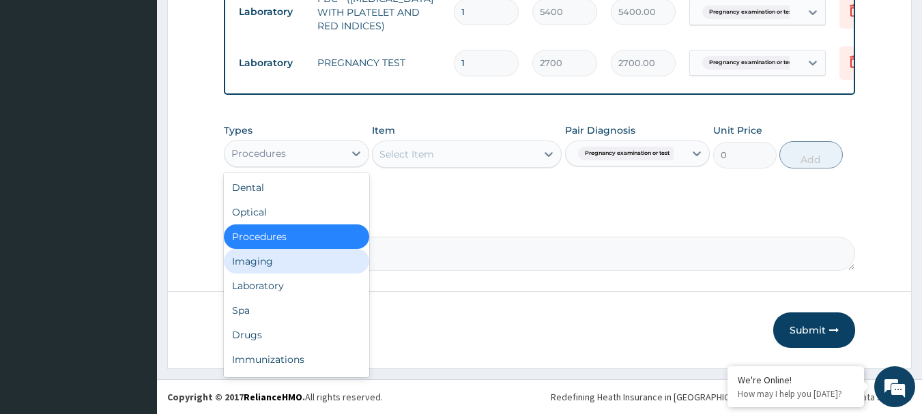
scroll to position [16, 0]
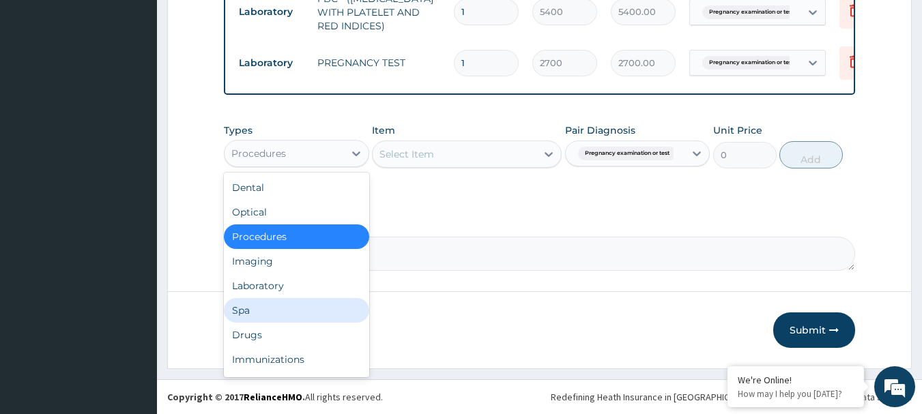
click at [298, 310] on div "Spa" at bounding box center [296, 310] width 145 height 25
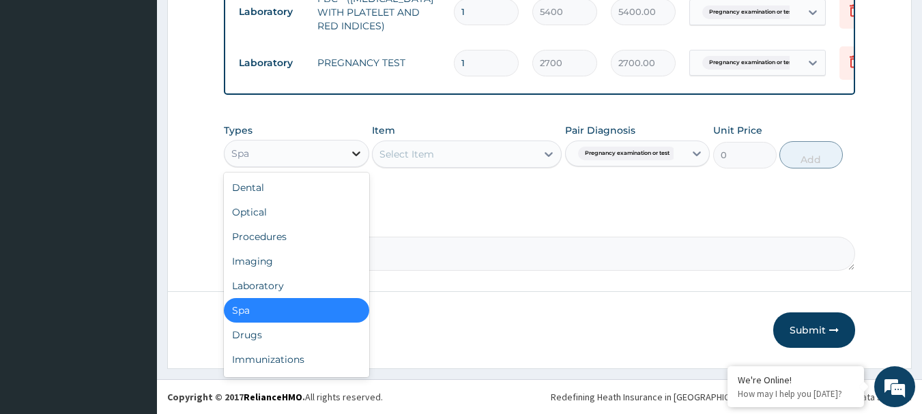
click at [358, 147] on icon at bounding box center [356, 154] width 14 height 14
click at [276, 260] on div "Imaging" at bounding box center [296, 261] width 145 height 25
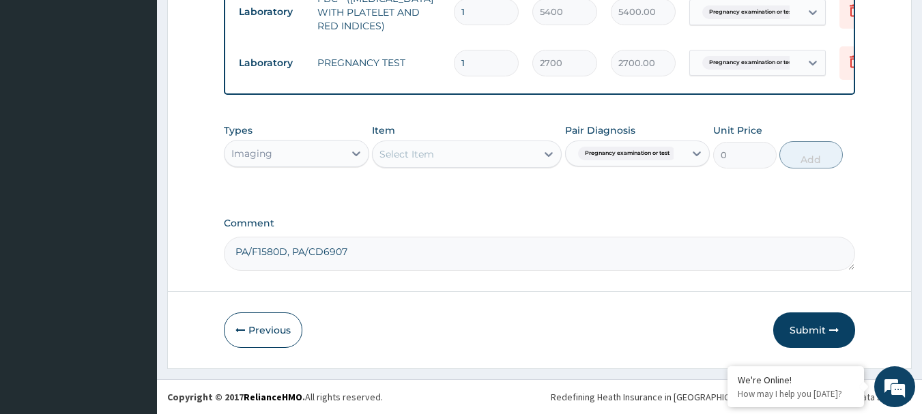
click at [459, 154] on div "Select Item" at bounding box center [455, 154] width 164 height 22
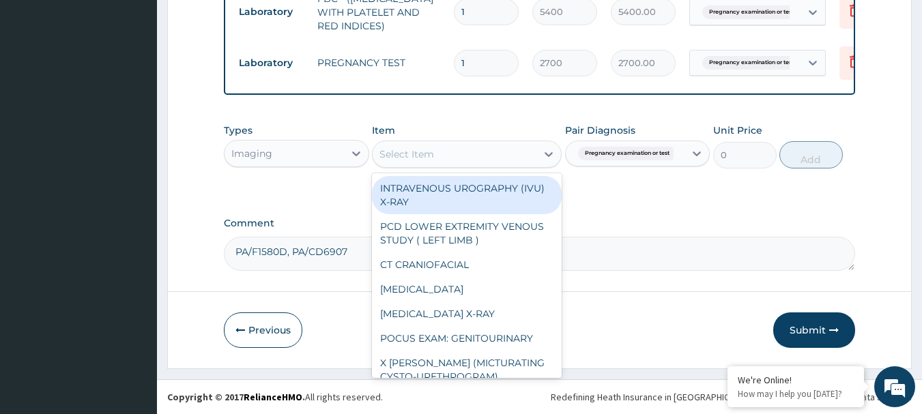
paste input "OBSTETRICS/PREGRANCY SCAN"
type input "OBSTETRICS/PREGRANCY SCAN"
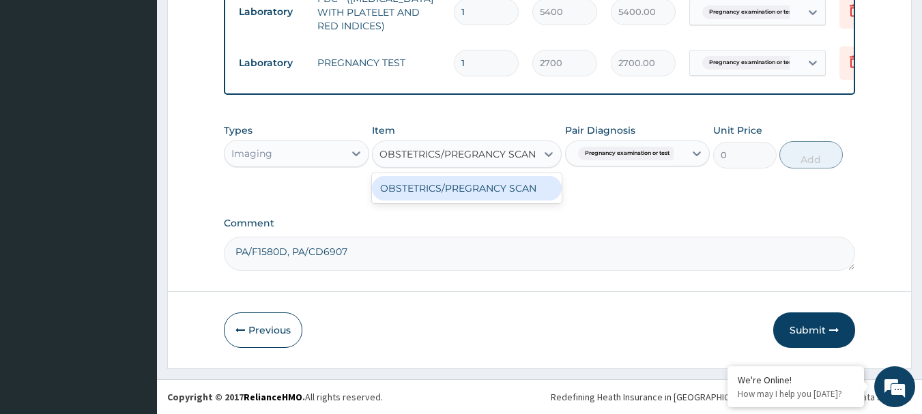
scroll to position [0, 4]
click at [454, 186] on div "OBSTETRICS/PREGRANCY SCAN" at bounding box center [467, 188] width 190 height 25
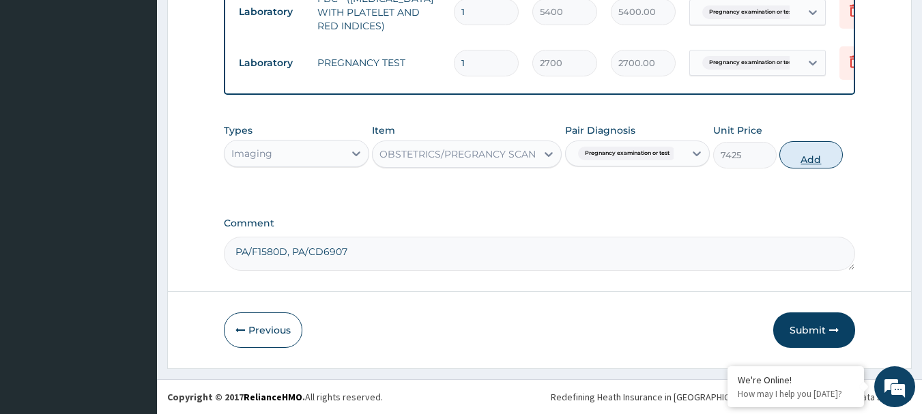
click at [800, 154] on button "Add" at bounding box center [810, 154] width 63 height 27
type input "0"
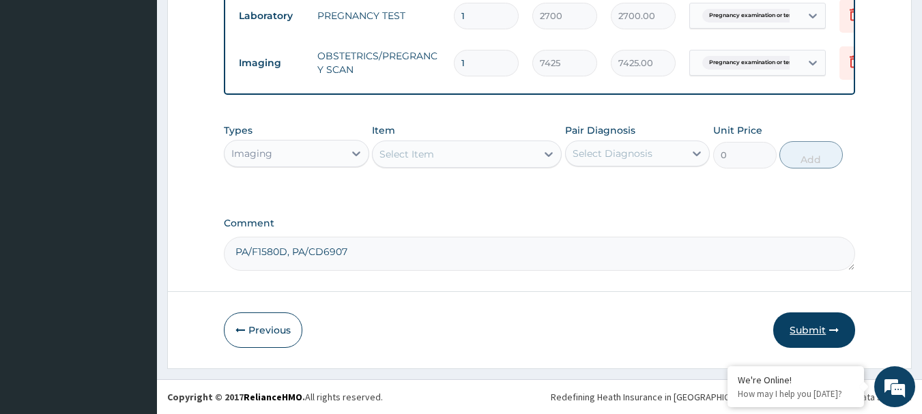
click at [813, 330] on button "Submit" at bounding box center [814, 330] width 82 height 35
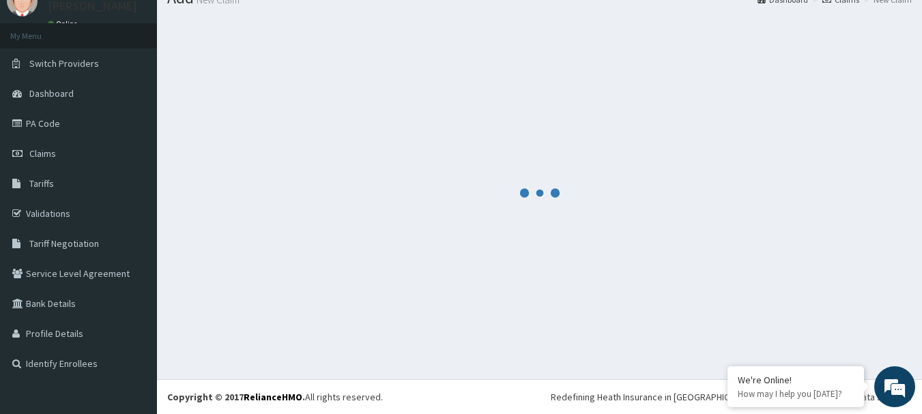
scroll to position [55, 0]
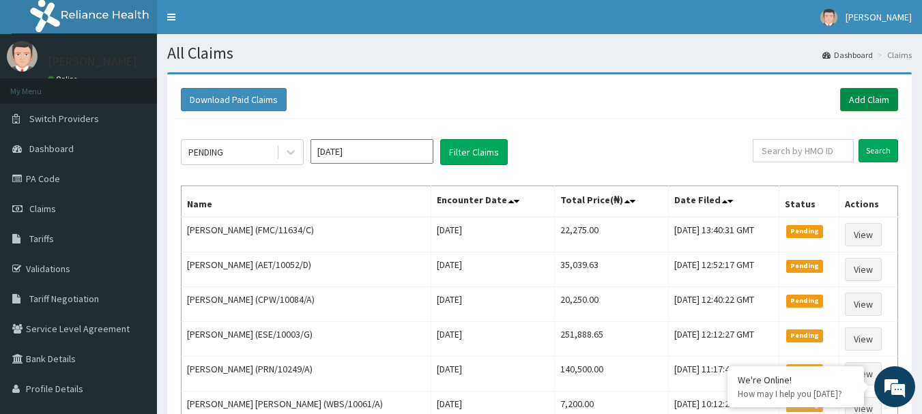
click at [871, 97] on link "Add Claim" at bounding box center [869, 99] width 58 height 23
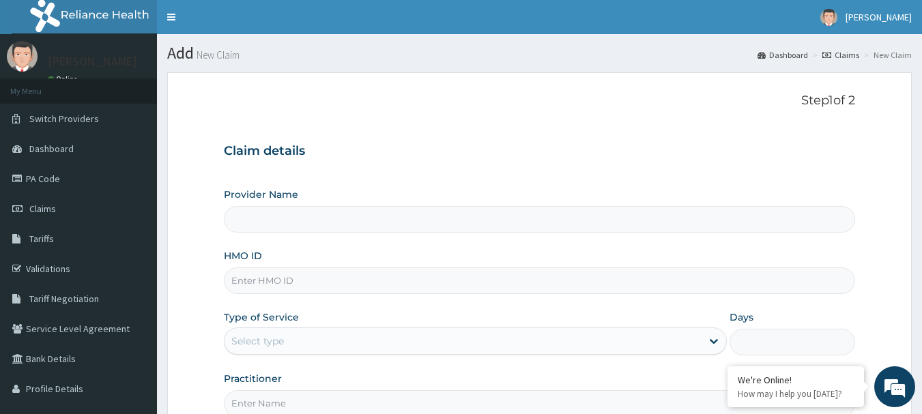
type input "[GEOGRAPHIC_DATA] Nig. Ltd"
click at [394, 276] on input "HMO ID" at bounding box center [540, 280] width 632 height 27
paste input "ALT/10083/D"
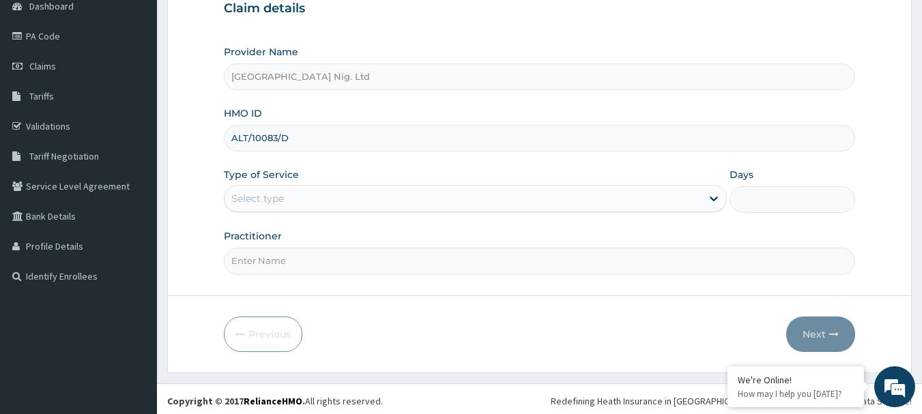
scroll to position [147, 0]
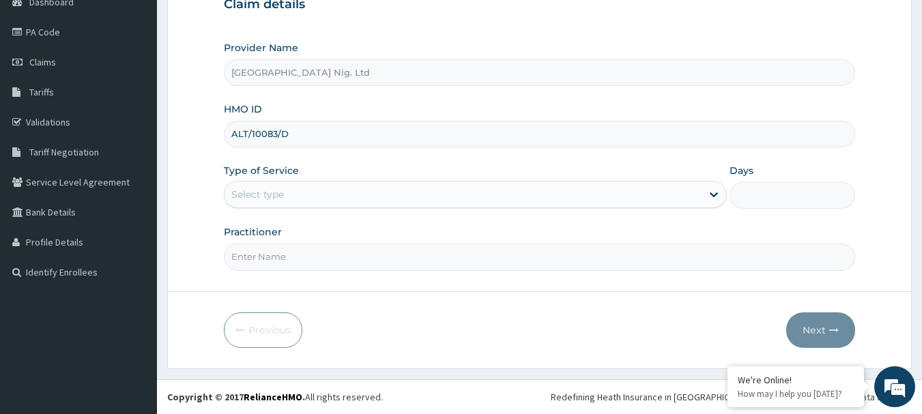
type input "ALT/10083/D"
click at [600, 197] on div "Select type" at bounding box center [462, 195] width 477 height 22
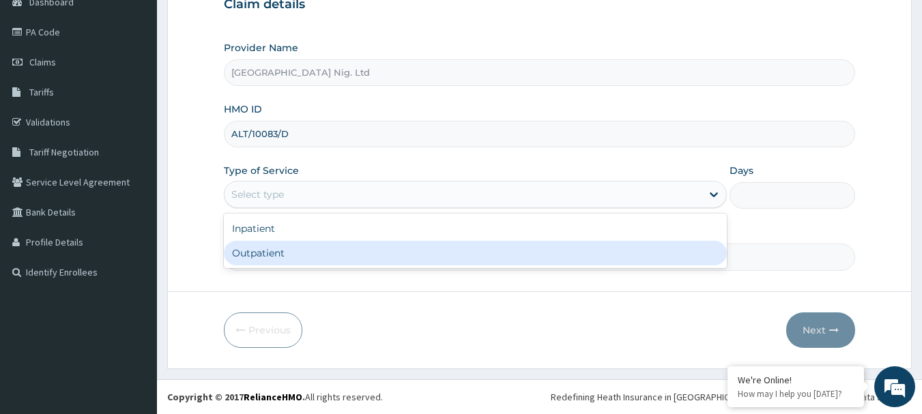
click at [467, 263] on div "Outpatient" at bounding box center [475, 253] width 503 height 25
type input "1"
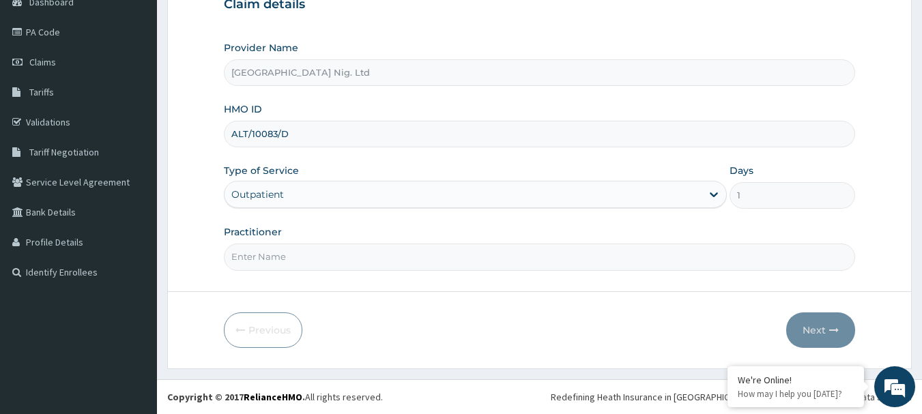
scroll to position [0, 0]
click at [367, 258] on input "Practitioner" at bounding box center [540, 257] width 632 height 27
click at [367, 258] on input "DR" at bounding box center [540, 257] width 632 height 27
paste input "maconi | MEDICAL OFFICER christiana"
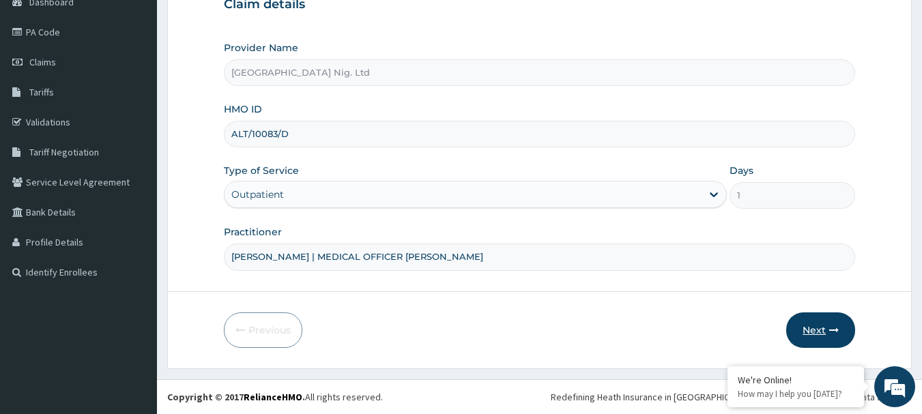
type input "DR maconi | MEDICAL OFFICER christiana"
click at [828, 336] on button "Next" at bounding box center [820, 330] width 69 height 35
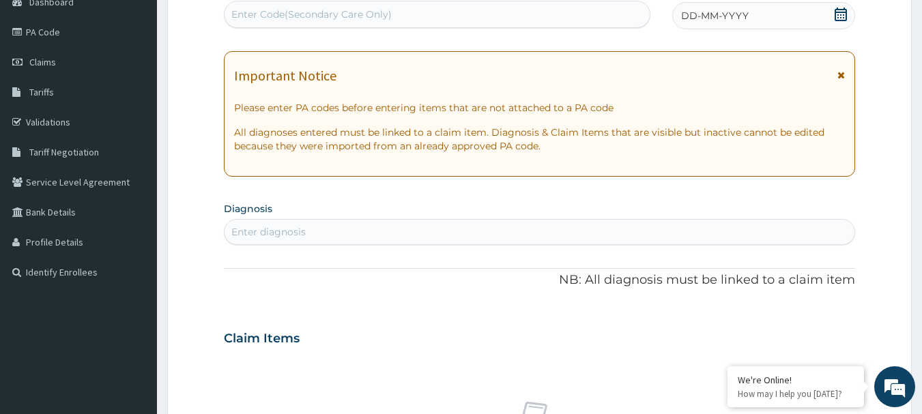
click at [435, 13] on div "Enter Code(Secondary Care Only)" at bounding box center [437, 14] width 426 height 22
paste input "PA/45B887"
type input "PA/45B887"
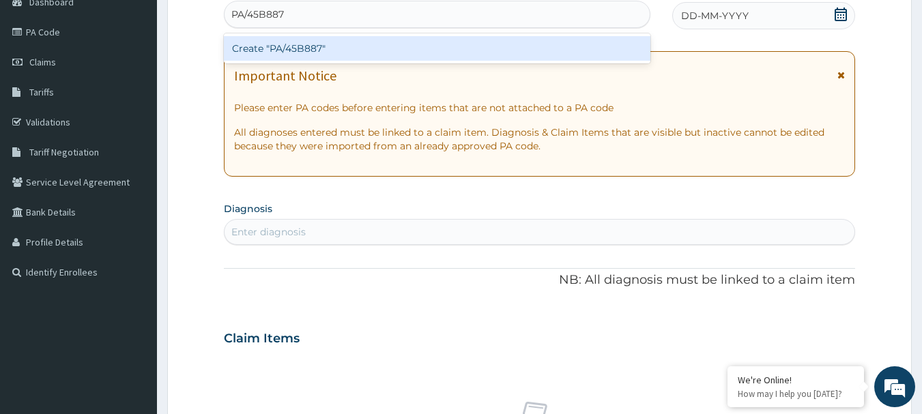
click at [407, 42] on div "Create "PA/45B887"" at bounding box center [437, 48] width 427 height 25
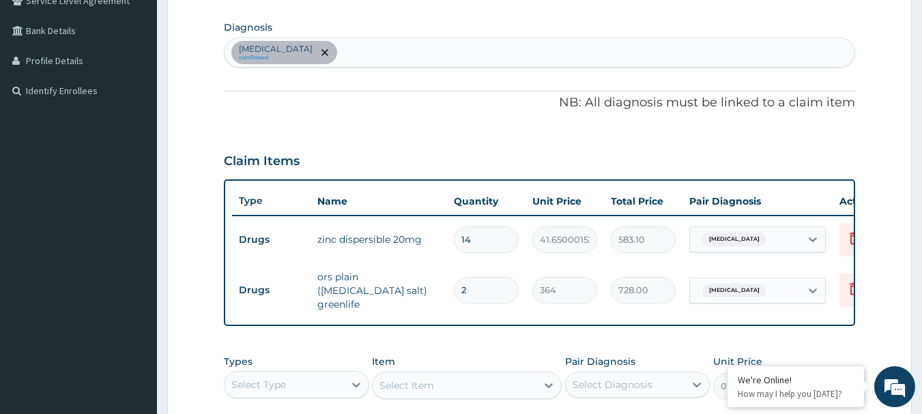
scroll to position [203, 0]
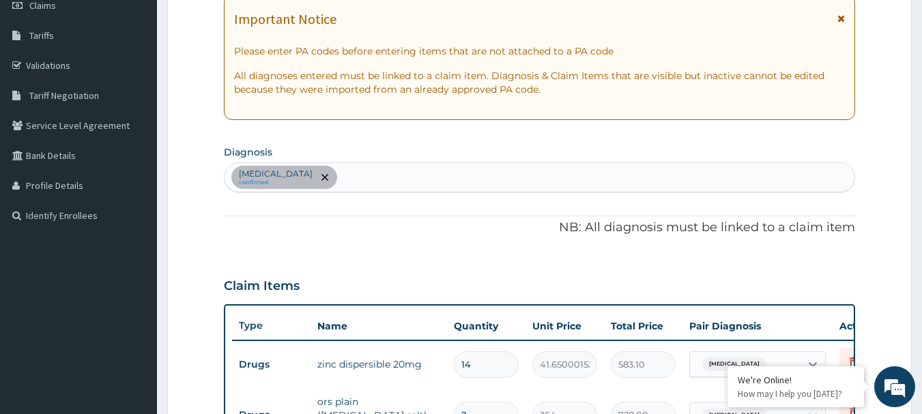
click at [373, 180] on div "Gastroenteritis confirmed" at bounding box center [539, 177] width 631 height 29
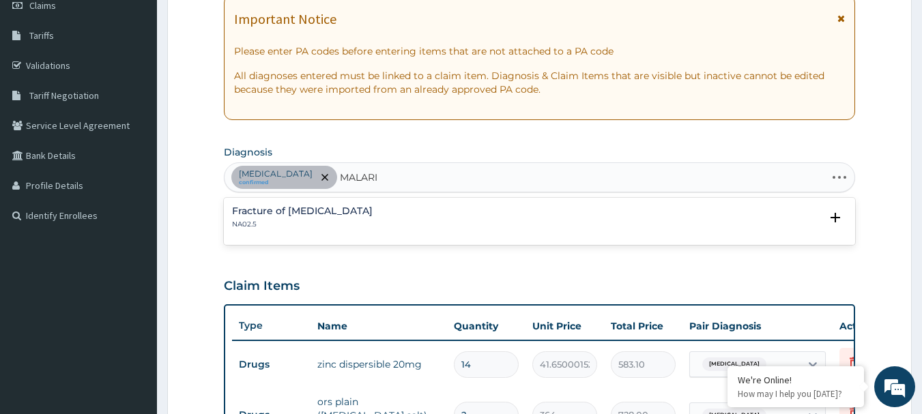
type input "MALARIA"
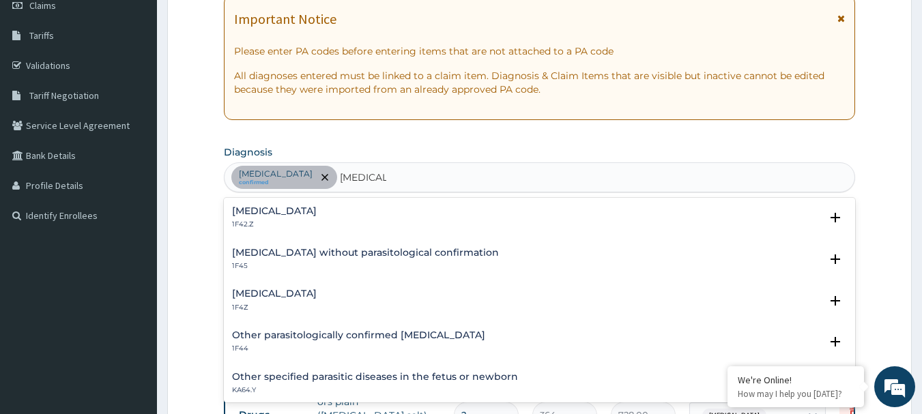
click at [291, 293] on h4 "Malaria, unspecified" at bounding box center [274, 294] width 85 height 10
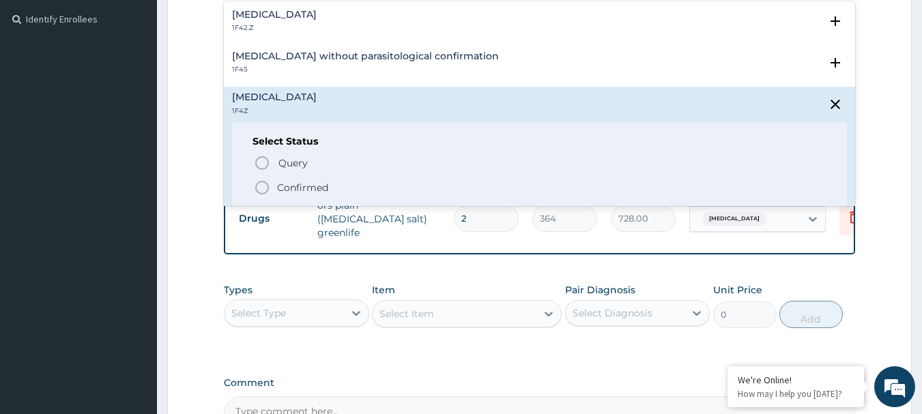
scroll to position [408, 0]
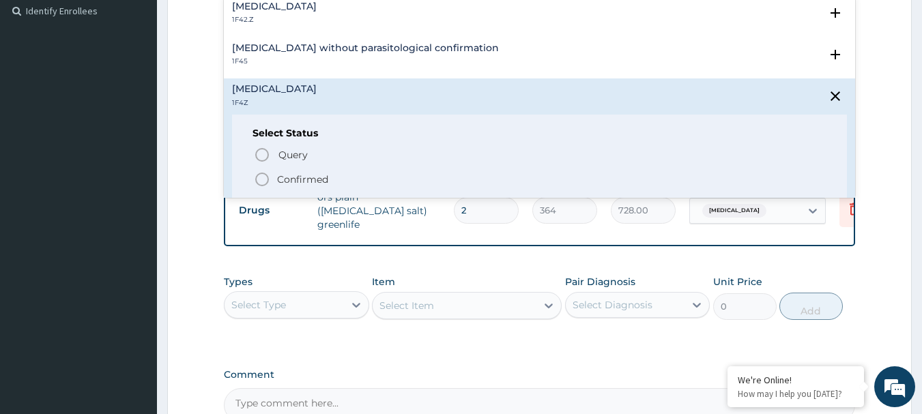
click at [287, 177] on p "Confirmed" at bounding box center [302, 180] width 51 height 14
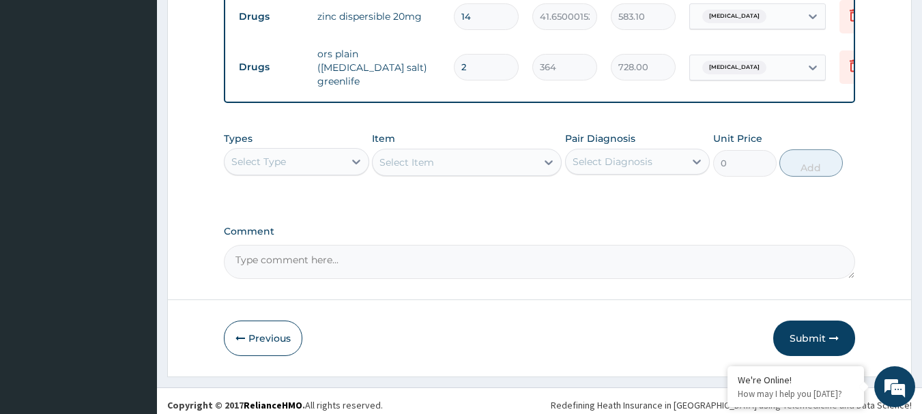
scroll to position [562, 0]
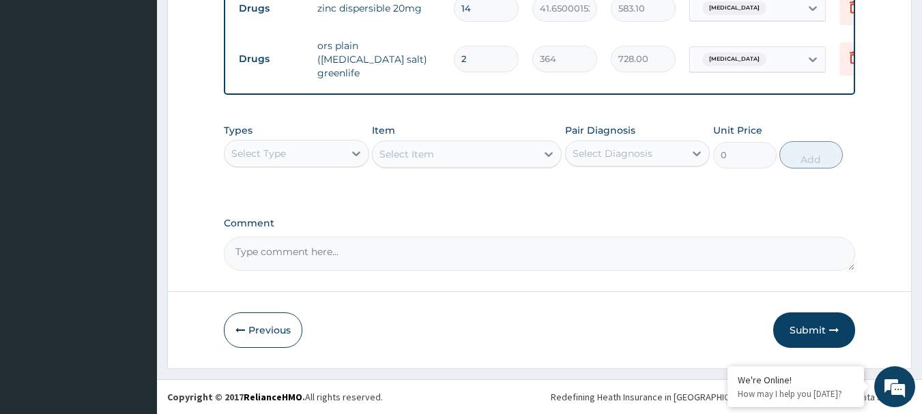
click at [641, 150] on div "Select Diagnosis" at bounding box center [613, 154] width 80 height 14
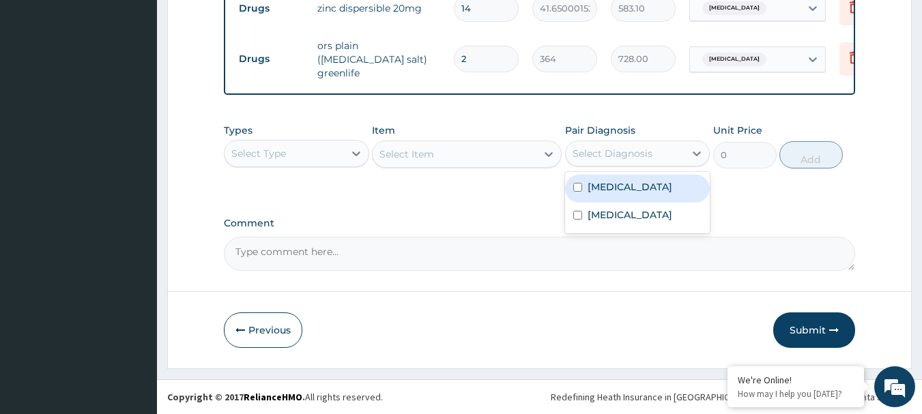
click at [623, 183] on label "Gastroenteritis" at bounding box center [630, 187] width 85 height 14
checkbox input "true"
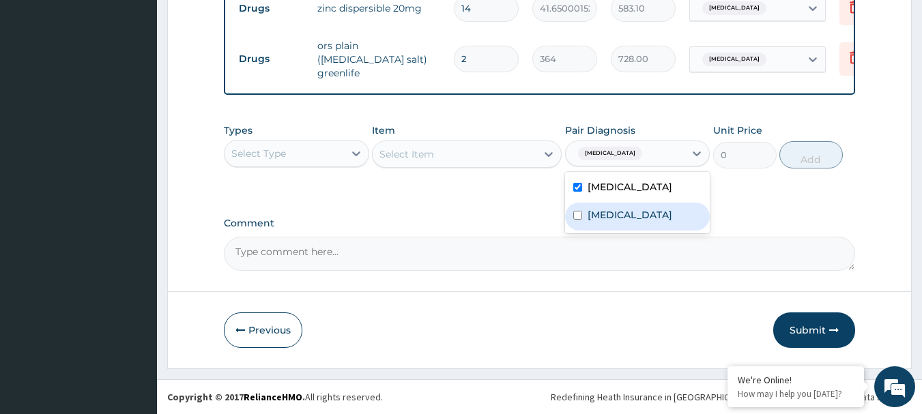
click at [611, 217] on label "Malaria, unspecified" at bounding box center [630, 215] width 85 height 14
checkbox input "true"
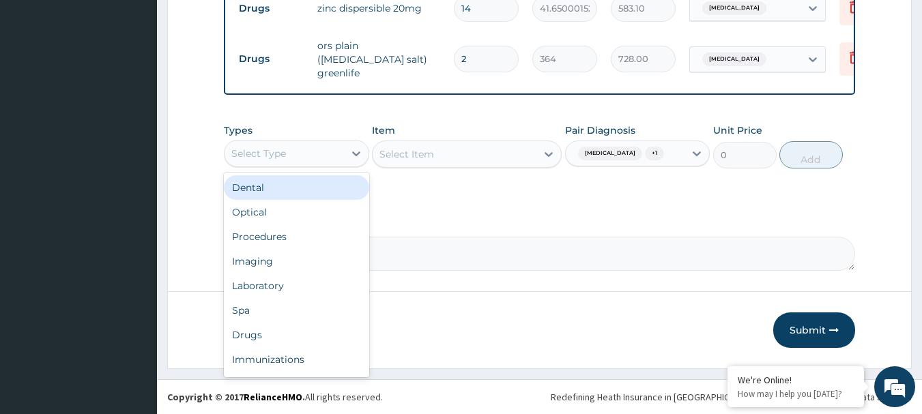
click at [316, 155] on div "Select Type" at bounding box center [283, 154] width 119 height 22
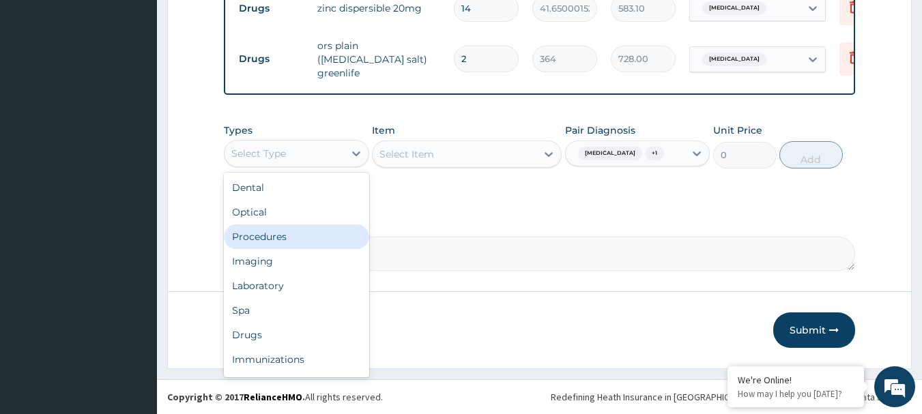
click at [291, 239] on div "Procedures" at bounding box center [296, 236] width 145 height 25
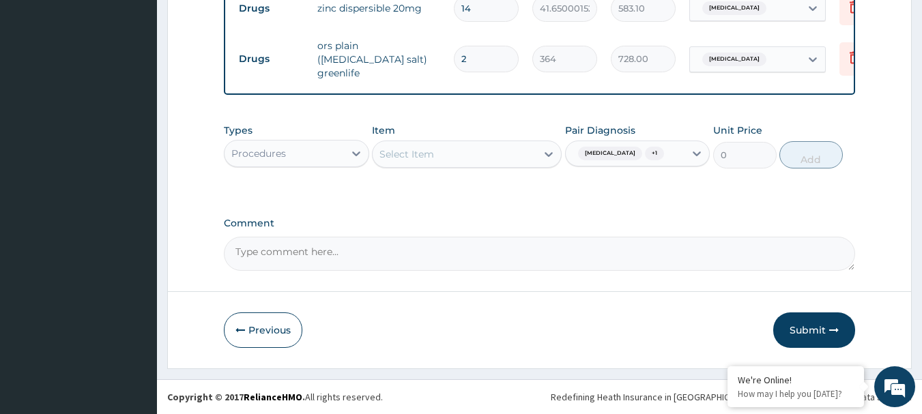
click at [484, 156] on div "Select Item" at bounding box center [455, 154] width 164 height 22
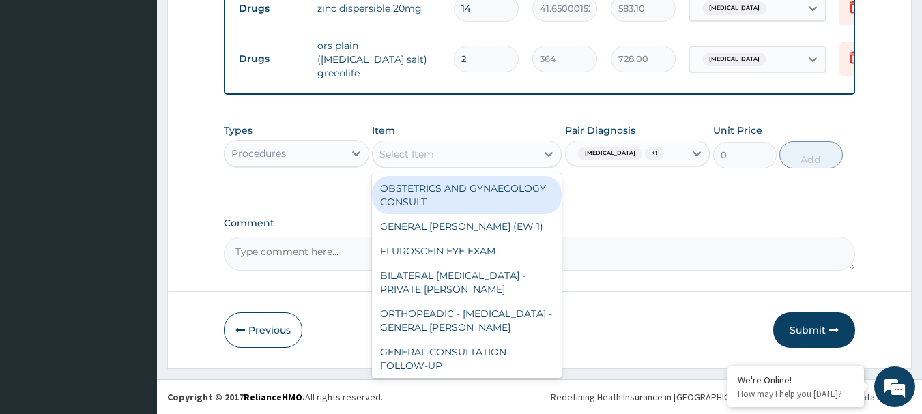
paste input "GENERAL CONSULTATION"
type input "GENERAL CONSULTATION"
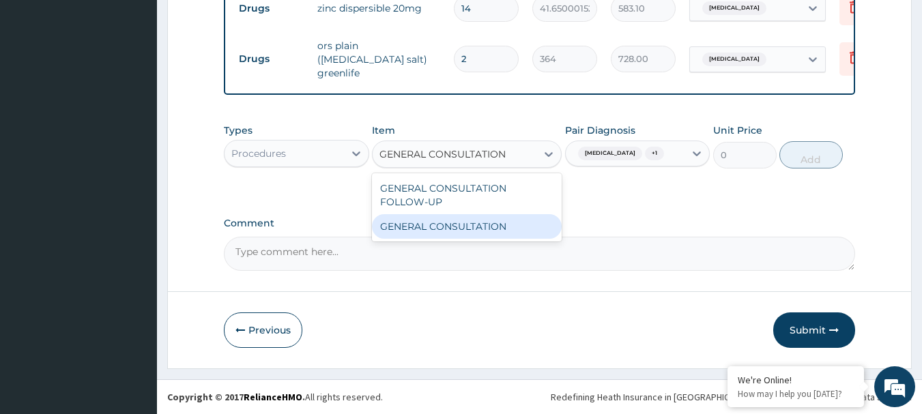
click at [469, 224] on div "GENERAL CONSULTATION" at bounding box center [467, 226] width 190 height 25
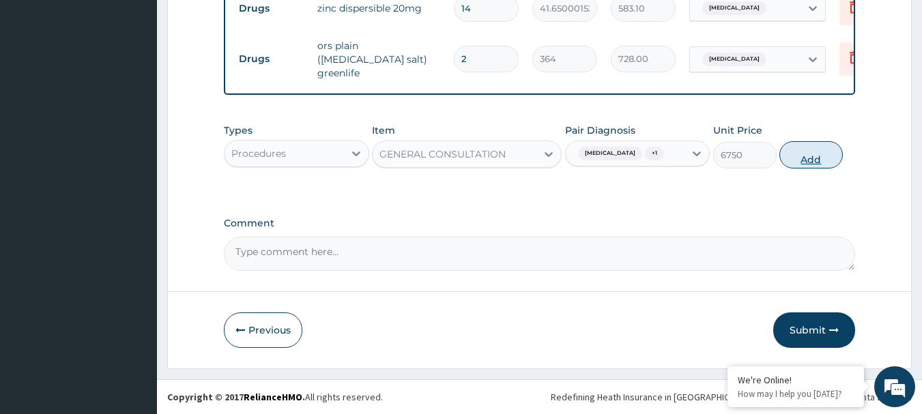
click at [816, 156] on button "Add" at bounding box center [810, 154] width 63 height 27
type input "0"
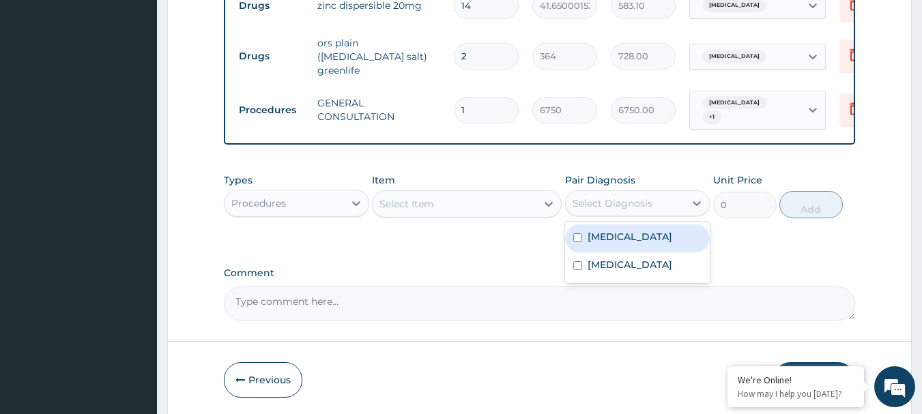
click at [655, 204] on div "Select Diagnosis" at bounding box center [625, 203] width 119 height 22
click at [630, 231] on label "Gastroenteritis" at bounding box center [630, 237] width 85 height 14
checkbox input "true"
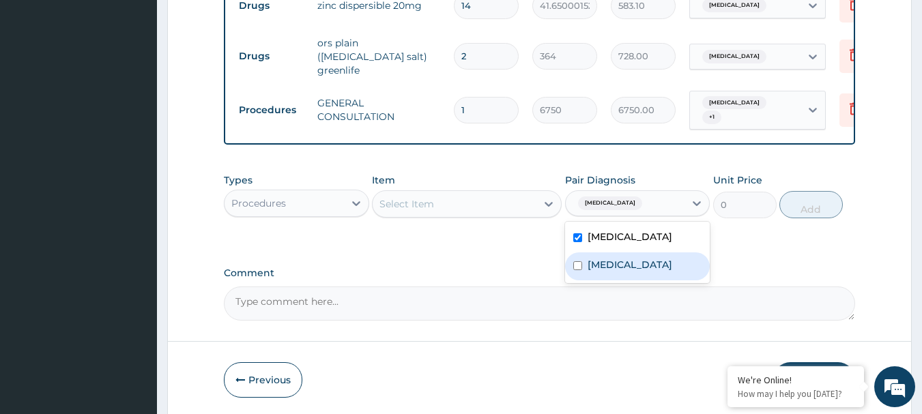
click at [622, 252] on div "Malaria, unspecified" at bounding box center [637, 266] width 145 height 28
checkbox input "true"
click at [350, 197] on icon at bounding box center [356, 204] width 14 height 14
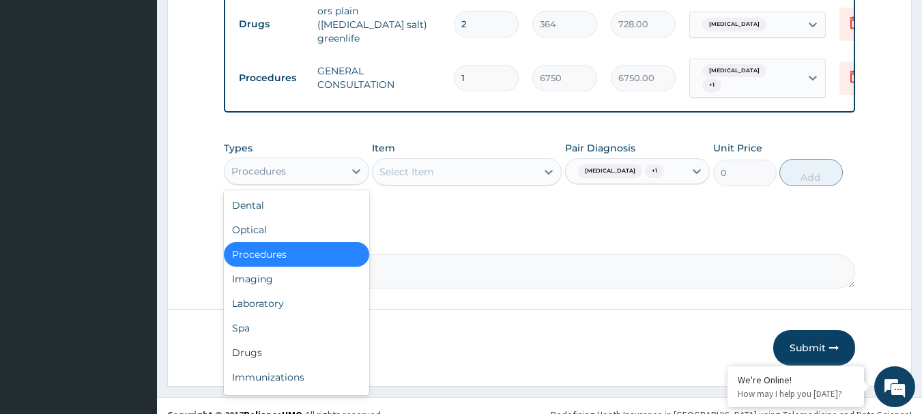
scroll to position [609, 0]
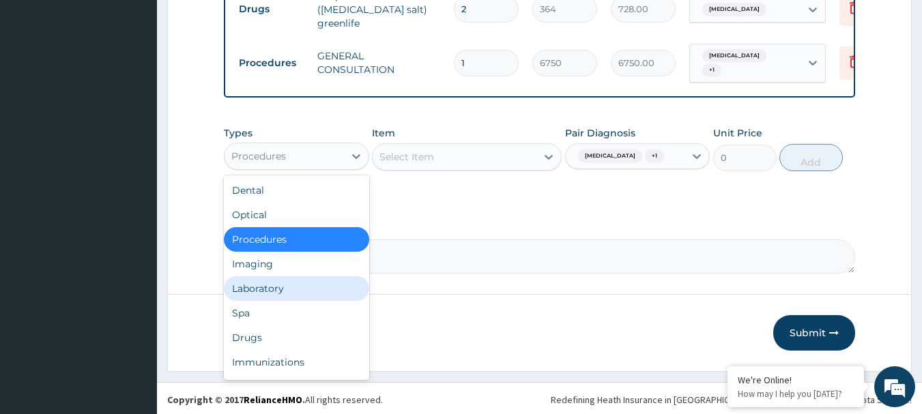
click at [301, 283] on div "Laboratory" at bounding box center [296, 288] width 145 height 25
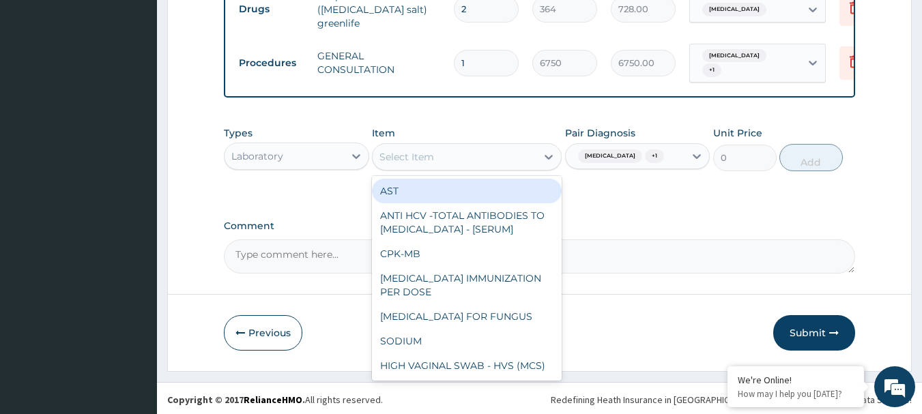
click at [448, 148] on div "Select Item" at bounding box center [455, 157] width 164 height 22
paste input "FBC - ([MEDICAL_DATA] WITH PLATELET AND RED INDICES)"
type input "FBC - ([MEDICAL_DATA] WITH PLATELET AND RED INDICES)"
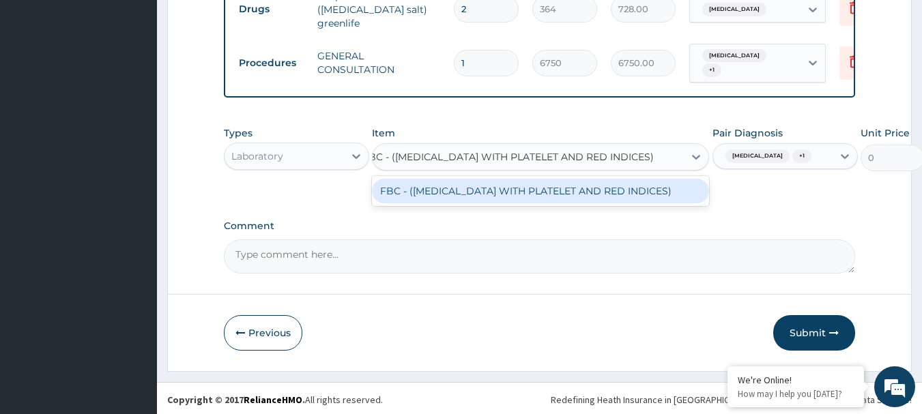
click at [448, 182] on div "FBC - ([MEDICAL_DATA] WITH PLATELET AND RED INDICES)" at bounding box center [540, 191] width 337 height 25
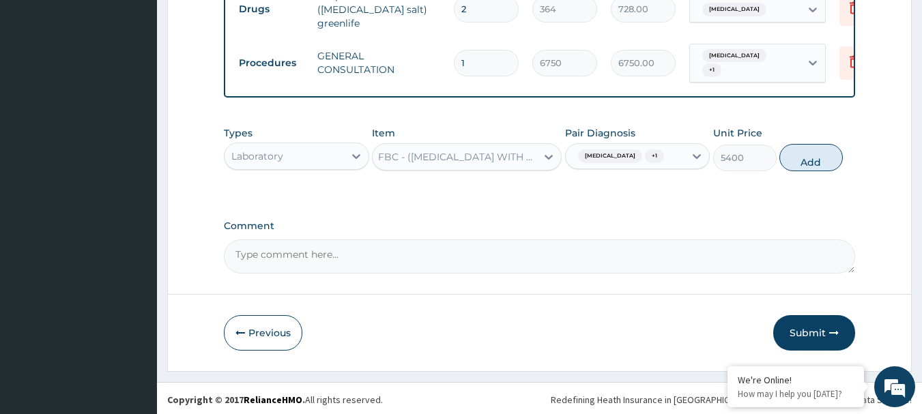
scroll to position [0, 1]
click at [815, 155] on button "Add" at bounding box center [810, 157] width 63 height 27
type input "0"
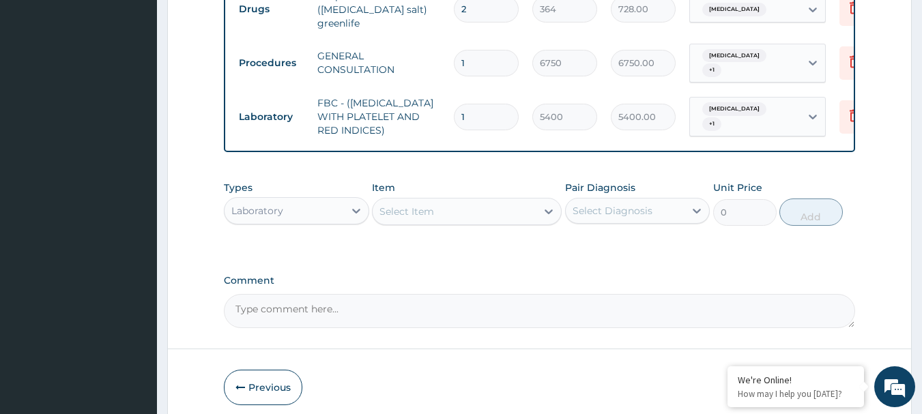
scroll to position [0, 0]
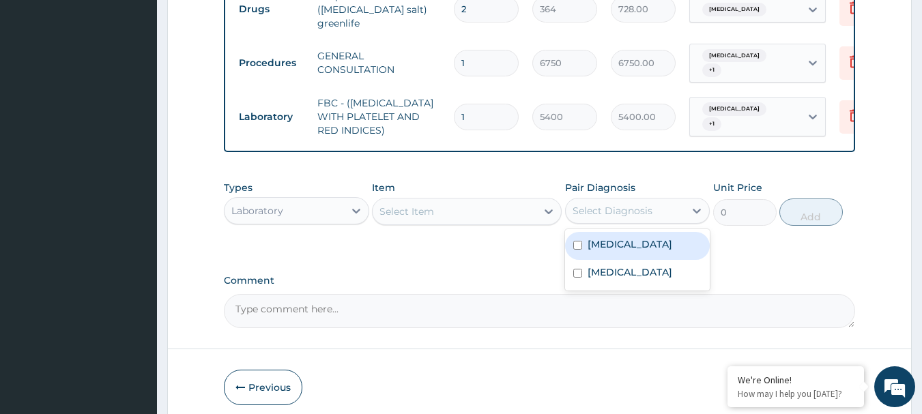
click at [676, 209] on div "Select Diagnosis" at bounding box center [625, 211] width 119 height 22
click at [622, 248] on label "Gastroenteritis" at bounding box center [630, 244] width 85 height 14
checkbox input "true"
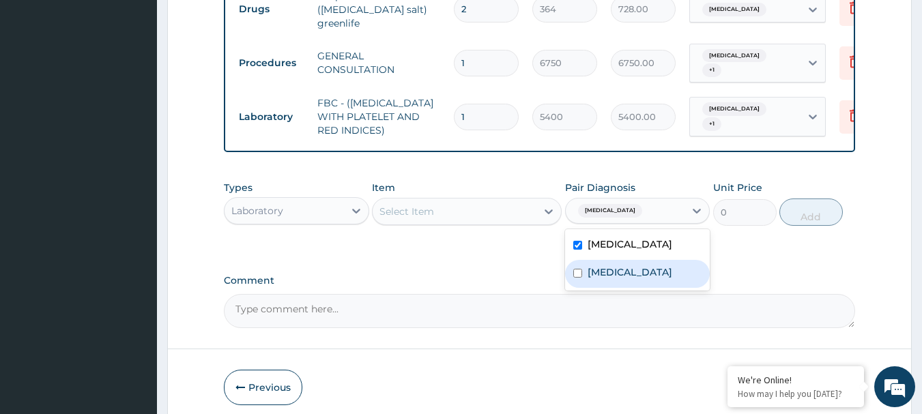
click at [611, 275] on label "Malaria, unspecified" at bounding box center [630, 272] width 85 height 14
checkbox input "true"
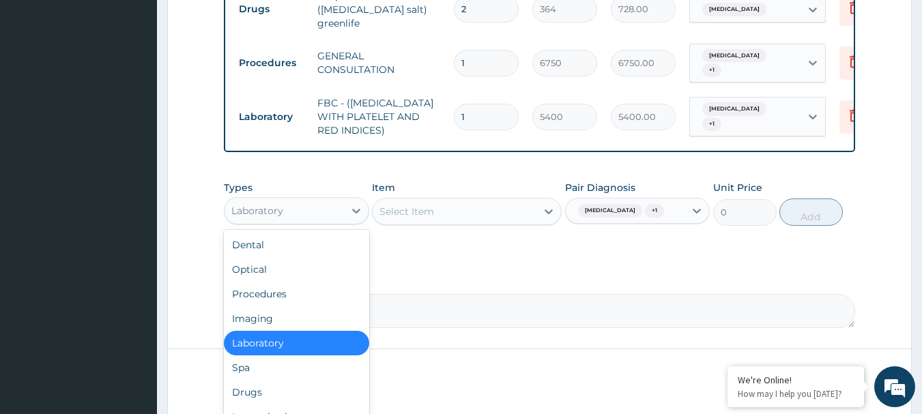
click at [296, 207] on div "Laboratory" at bounding box center [283, 211] width 119 height 22
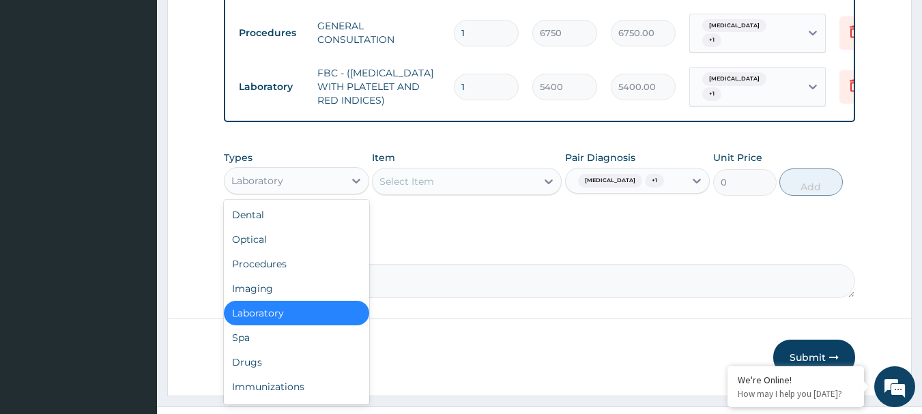
scroll to position [664, 0]
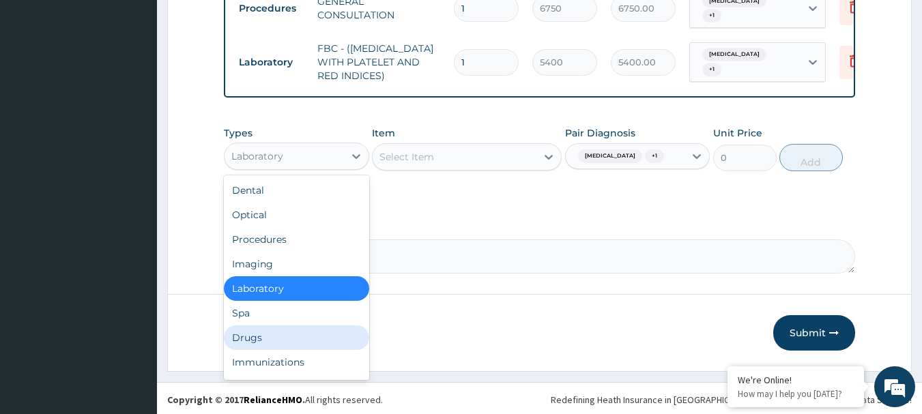
click at [303, 326] on div "Drugs" at bounding box center [296, 337] width 145 height 25
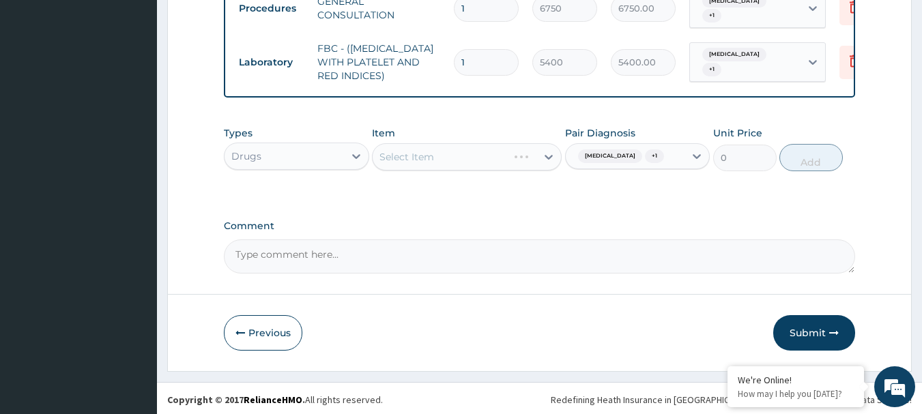
click at [465, 156] on div "Select Item" at bounding box center [467, 156] width 190 height 27
click at [542, 153] on div "Select Item" at bounding box center [467, 156] width 190 height 27
click at [463, 153] on div "Select Item" at bounding box center [467, 156] width 190 height 27
click at [543, 152] on icon at bounding box center [549, 157] width 14 height 14
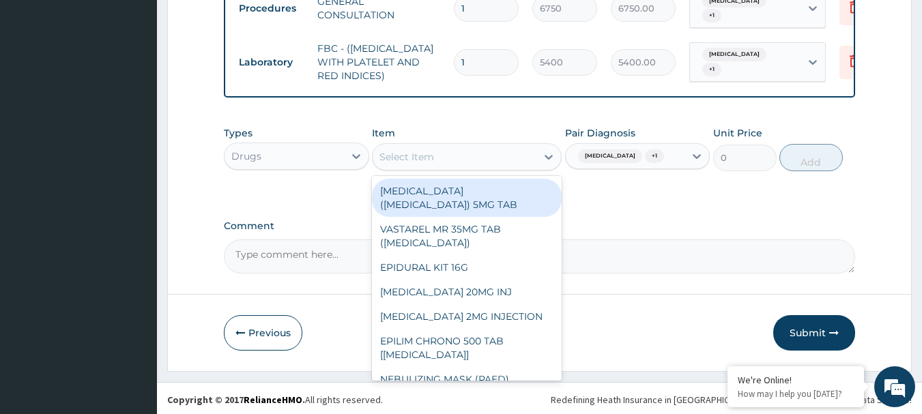
paste input "[MEDICAL_DATA] RDT"
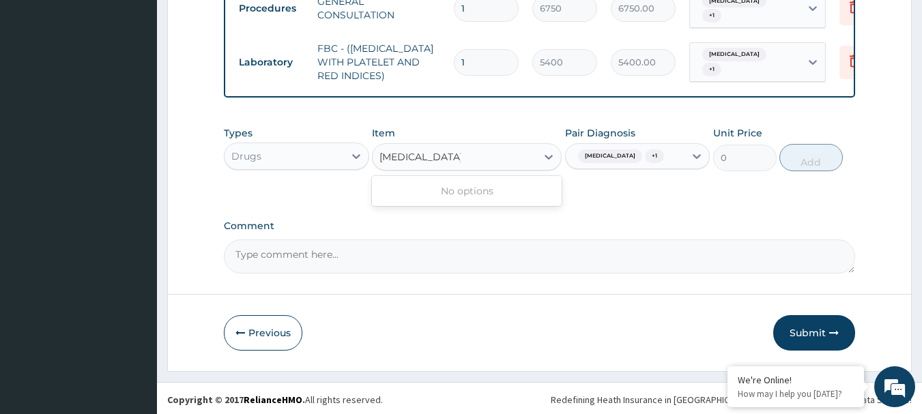
type input "[MEDICAL_DATA] RDT"
click at [343, 158] on div "Drugs" at bounding box center [283, 156] width 119 height 22
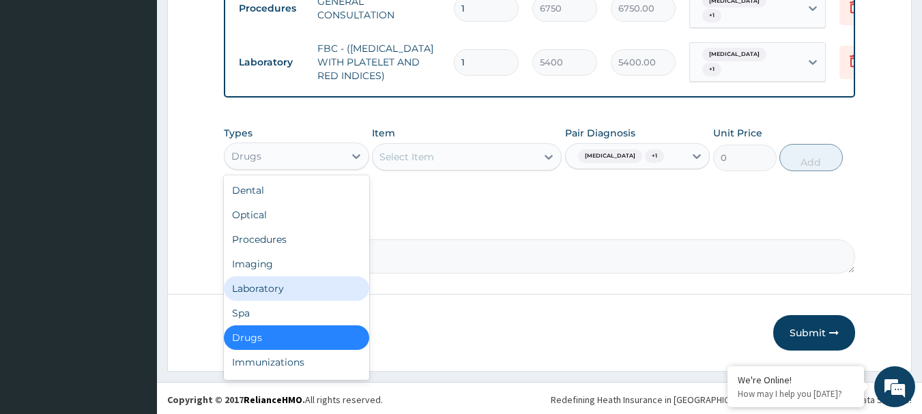
click at [278, 288] on div "Laboratory" at bounding box center [296, 288] width 145 height 25
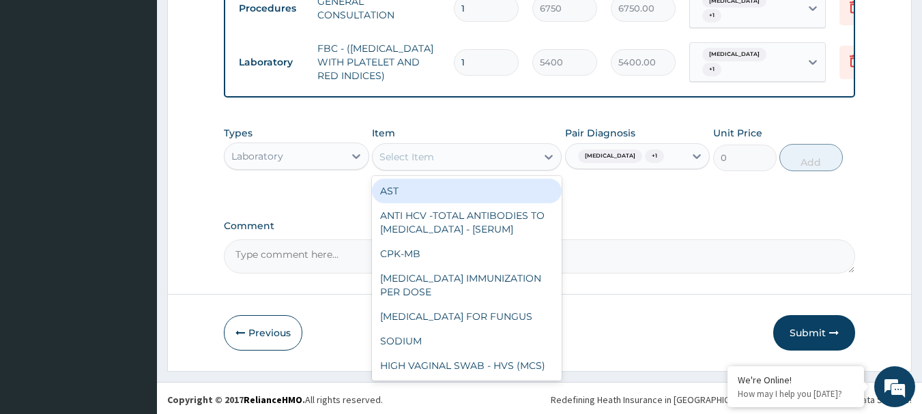
click at [470, 156] on div "Select Item" at bounding box center [455, 157] width 164 height 22
paste input "[MEDICAL_DATA] RDT"
type input "[MEDICAL_DATA] RDT"
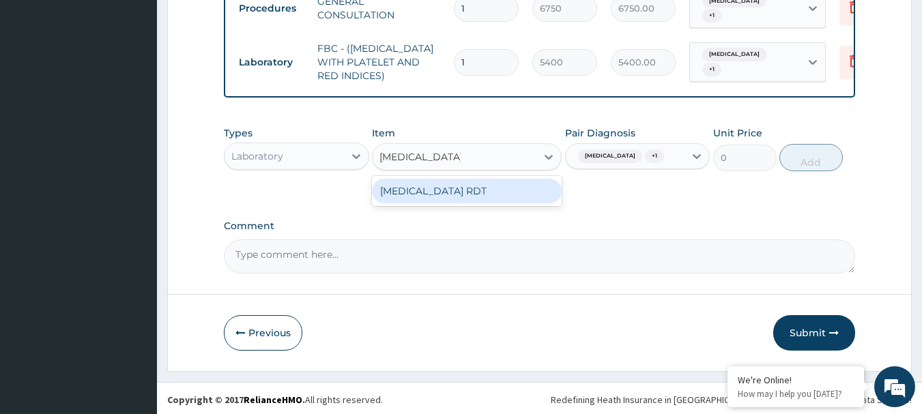
click at [441, 192] on div "[MEDICAL_DATA] RDT" at bounding box center [467, 191] width 190 height 25
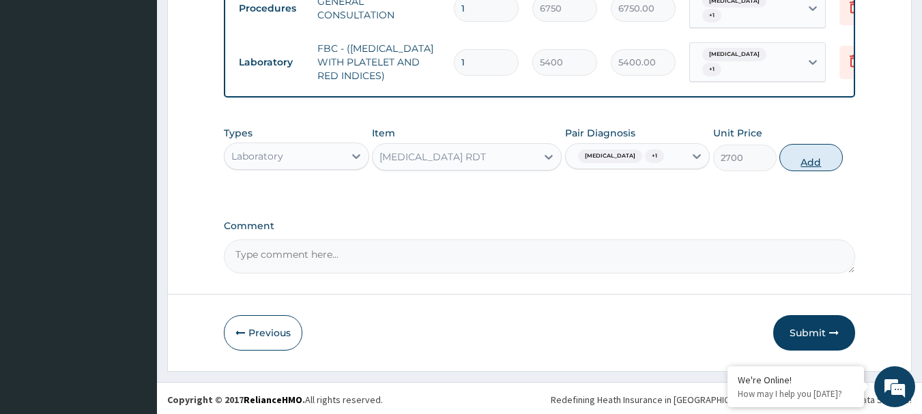
click at [802, 155] on button "Add" at bounding box center [810, 157] width 63 height 27
type input "0"
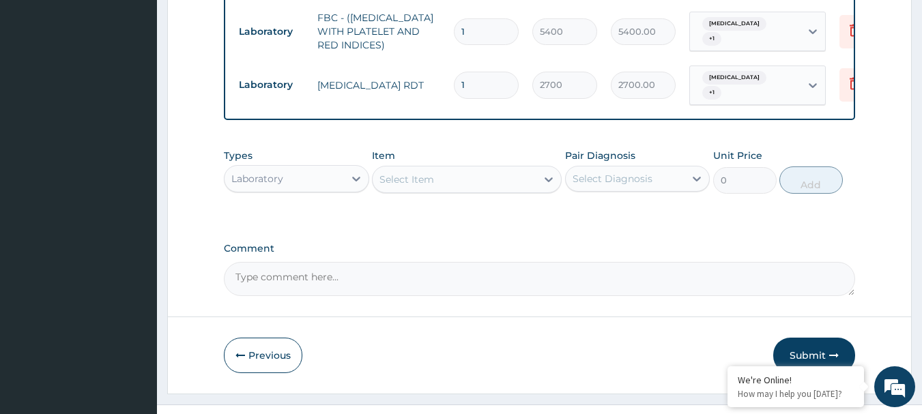
scroll to position [711, 0]
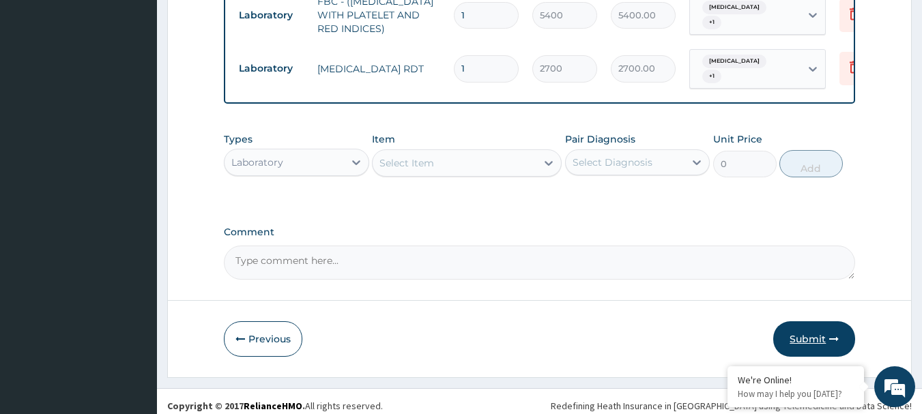
click at [814, 327] on button "Submit" at bounding box center [814, 338] width 82 height 35
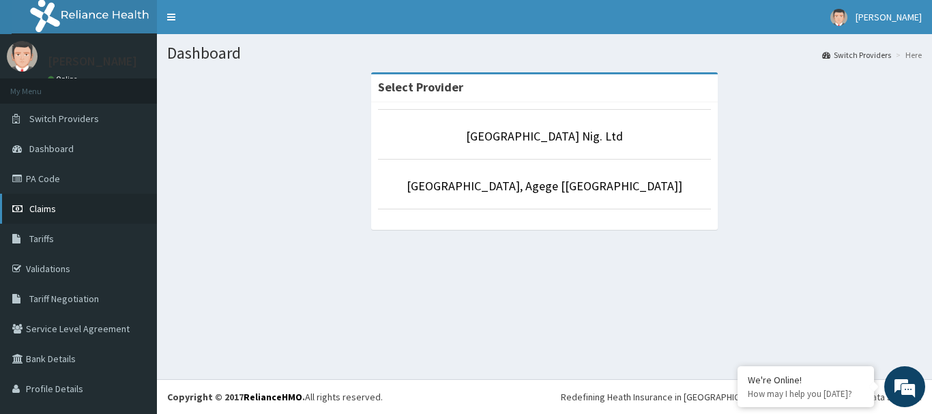
click at [46, 207] on span "Claims" at bounding box center [42, 209] width 27 height 12
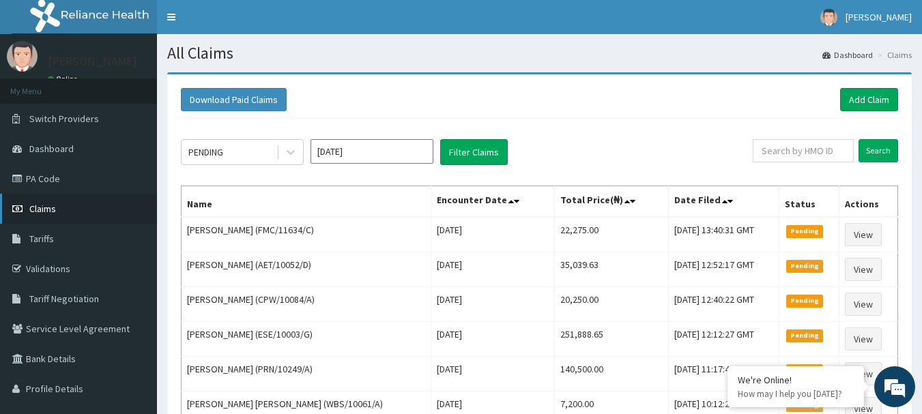
click at [53, 211] on span "Claims" at bounding box center [42, 209] width 27 height 12
click at [868, 93] on link "Add Claim" at bounding box center [869, 99] width 58 height 23
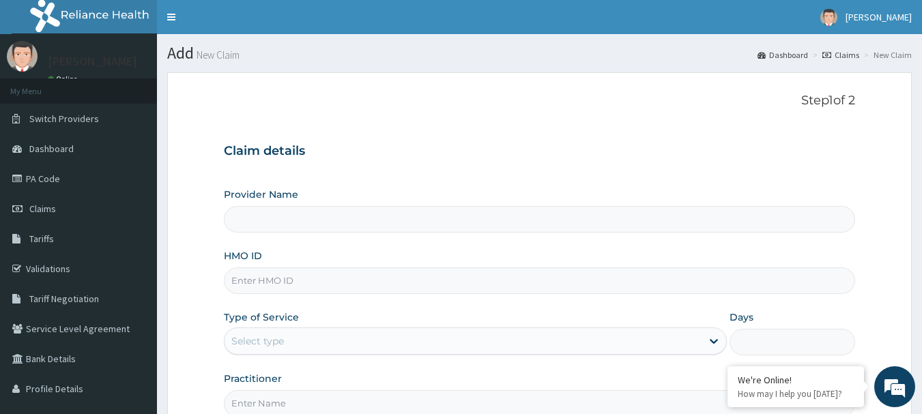
type input "[GEOGRAPHIC_DATA] Nig. Ltd"
click at [514, 272] on input "HMO ID" at bounding box center [540, 280] width 632 height 27
paste input "RGI/10009/A"
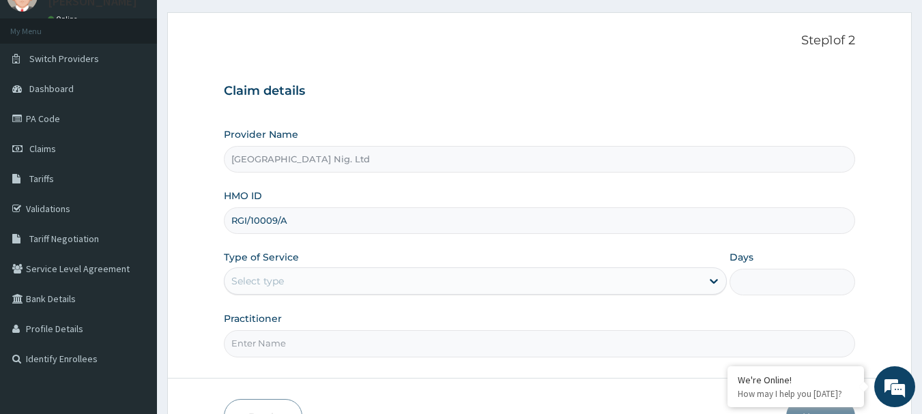
scroll to position [136, 0]
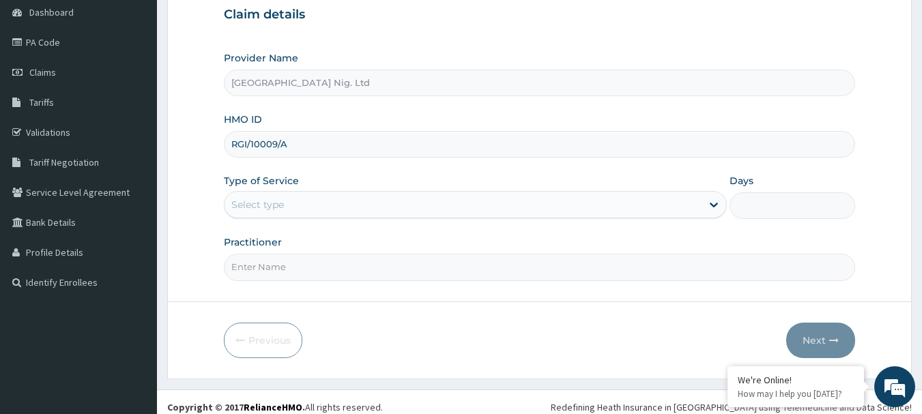
type input "RGI/10009/A"
click at [698, 205] on div "Select type" at bounding box center [462, 205] width 477 height 22
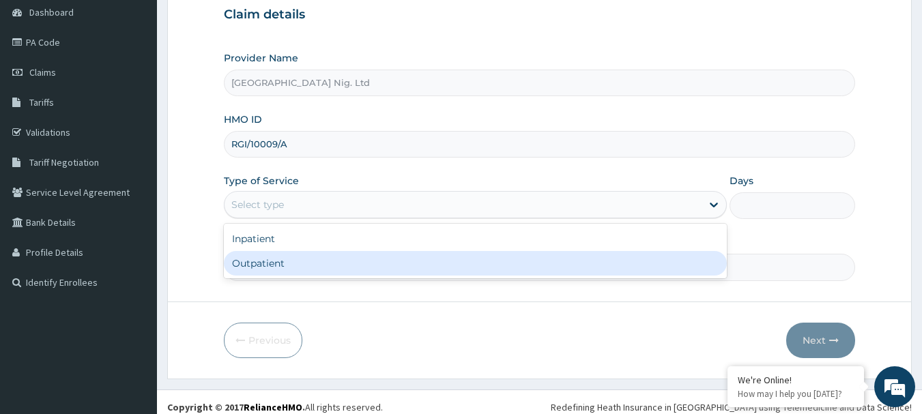
click at [432, 267] on div "Outpatient" at bounding box center [475, 263] width 503 height 25
type input "1"
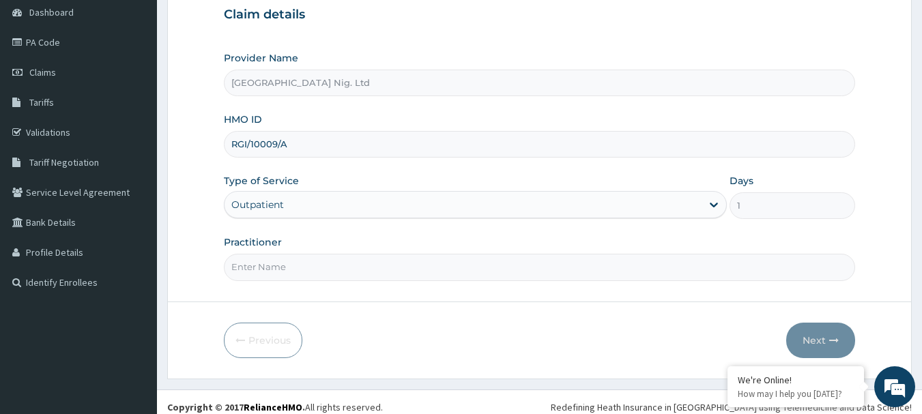
scroll to position [0, 0]
click at [343, 263] on input "Practitioner" at bounding box center [540, 267] width 632 height 27
paste input "Fatoki | Junior Resident Titilayo"
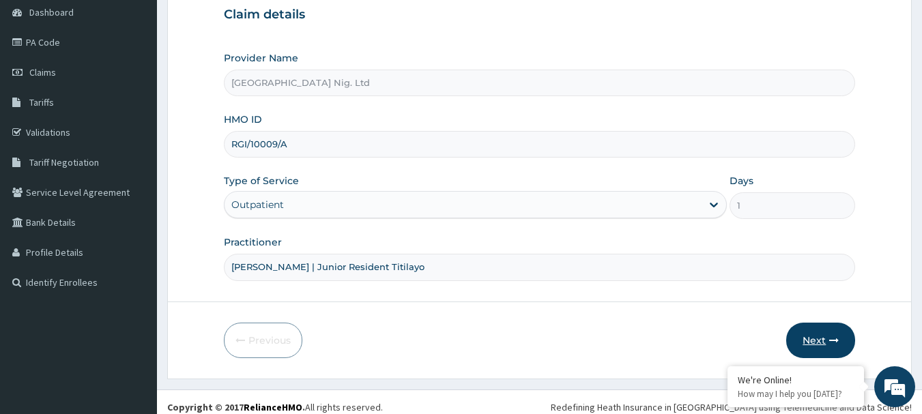
type input "[PERSON_NAME] | Junior Resident Titilayo"
click at [820, 338] on button "Next" at bounding box center [820, 340] width 69 height 35
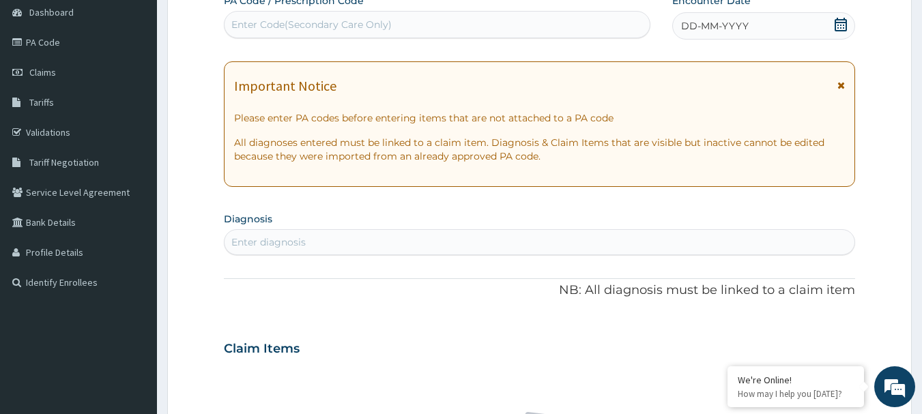
click at [396, 19] on div "Enter Code(Secondary Care Only)" at bounding box center [437, 25] width 426 height 22
paste input "PA/83017E"
type input "PA/83017E"
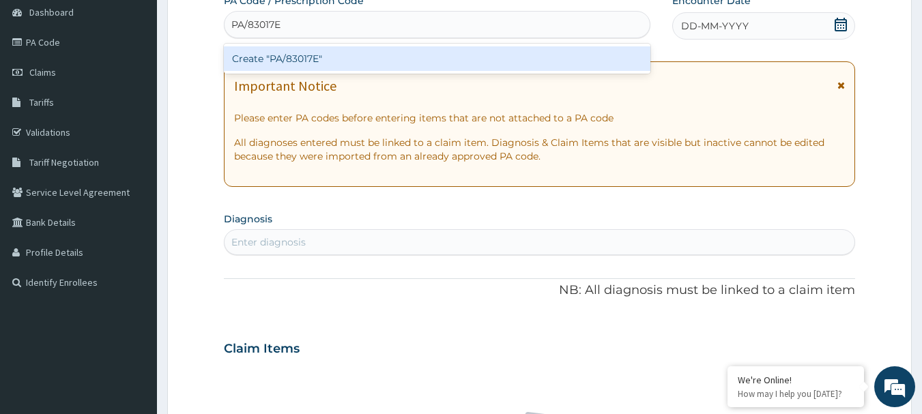
click at [343, 53] on div "Create "PA/83017E"" at bounding box center [437, 58] width 427 height 25
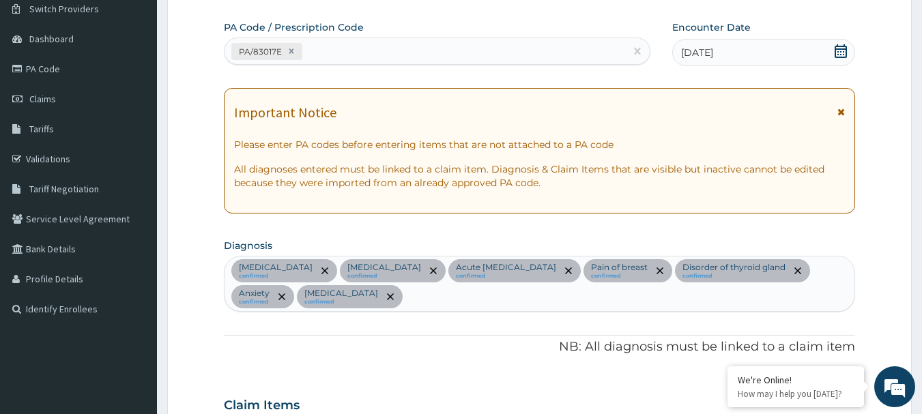
scroll to position [89, 0]
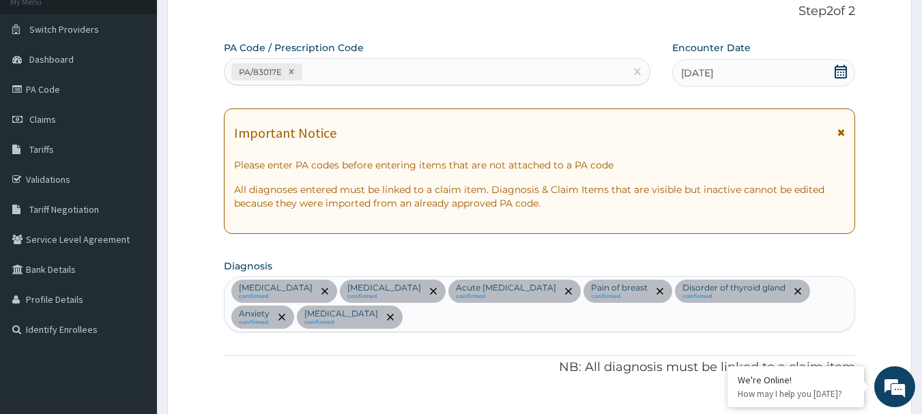
click at [353, 69] on div "PA/83017E" at bounding box center [424, 72] width 401 height 23
paste input "PA/39CB84"
type input "PA/39CB84"
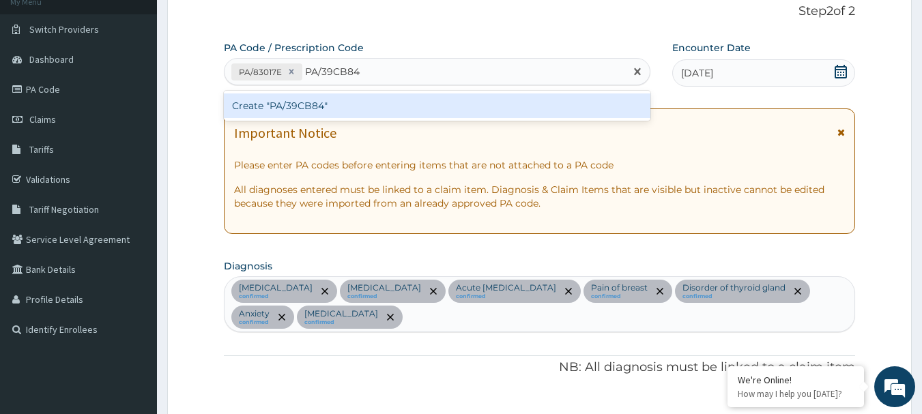
click at [300, 110] on div "Create "PA/39CB84"" at bounding box center [437, 105] width 427 height 25
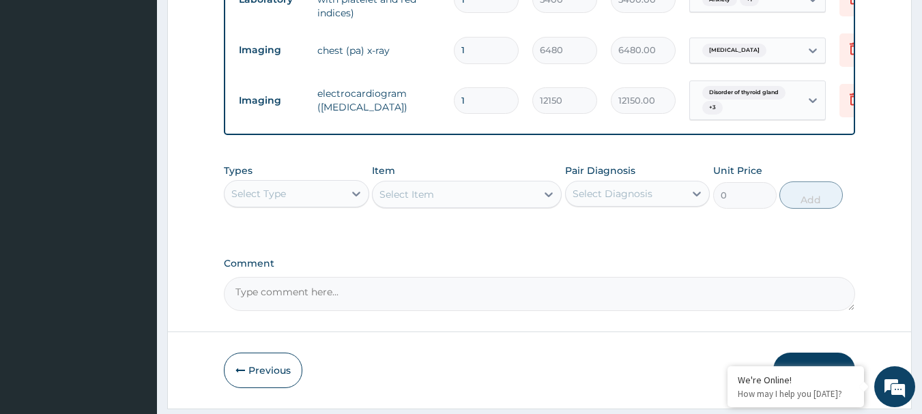
scroll to position [843, 0]
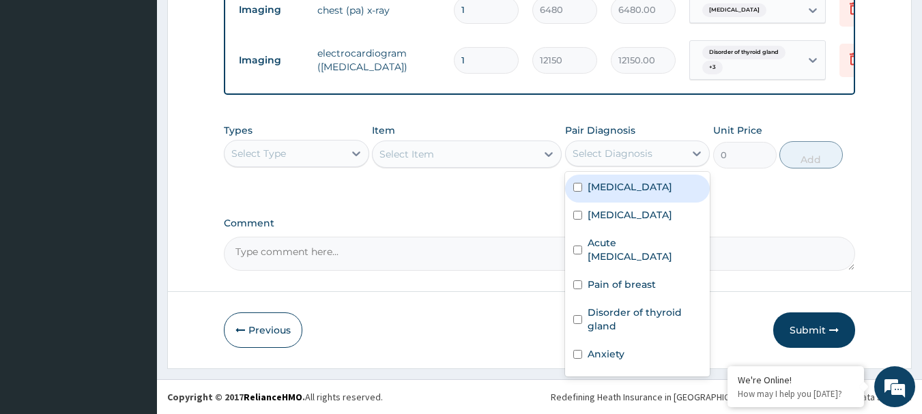
click at [660, 156] on div "Select Diagnosis" at bounding box center [625, 154] width 119 height 22
click at [647, 184] on div "[MEDICAL_DATA]" at bounding box center [637, 189] width 145 height 28
checkbox input "true"
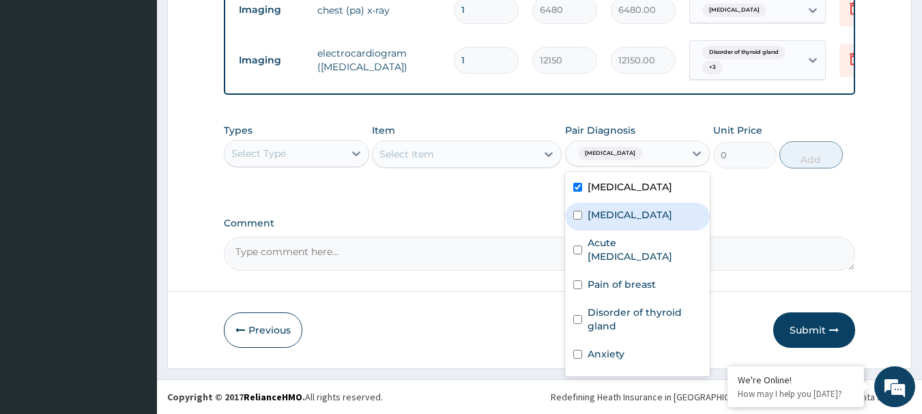
click at [610, 222] on label "[MEDICAL_DATA]" at bounding box center [630, 215] width 85 height 14
checkbox input "true"
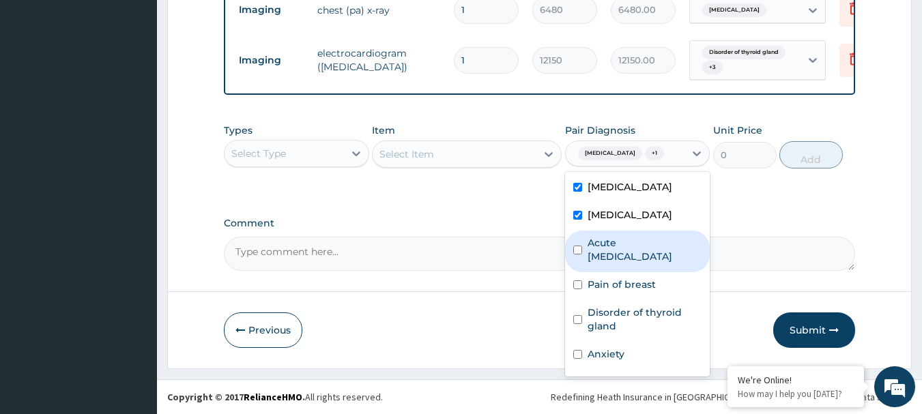
click at [611, 262] on label "Acute [MEDICAL_DATA]" at bounding box center [645, 249] width 115 height 27
checkbox input "true"
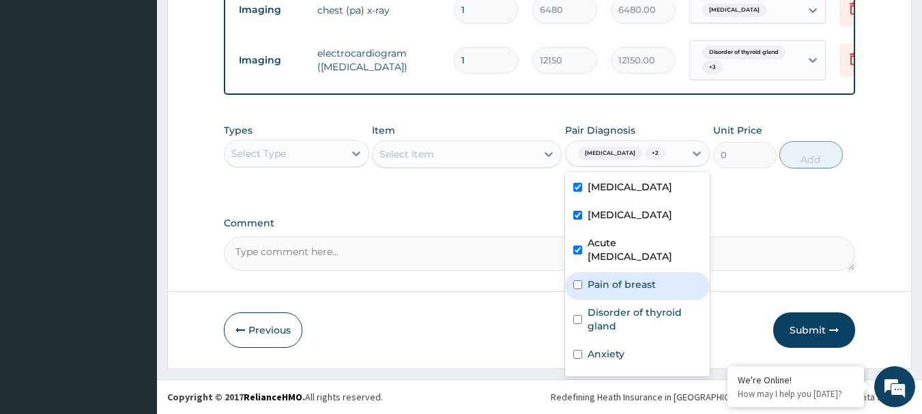
click at [615, 300] on div "Pain of breast" at bounding box center [637, 286] width 145 height 28
checkbox input "true"
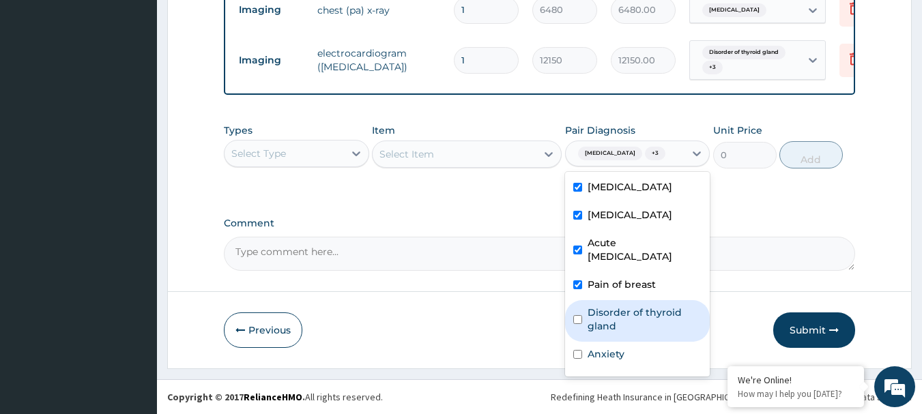
click at [618, 320] on label "Disorder of thyroid gland" at bounding box center [645, 319] width 115 height 27
checkbox input "true"
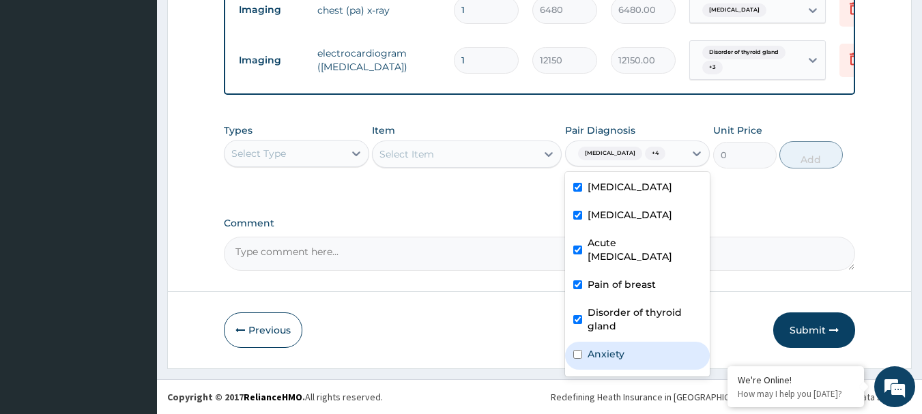
click at [615, 361] on label "Anxiety" at bounding box center [606, 354] width 37 height 14
checkbox input "true"
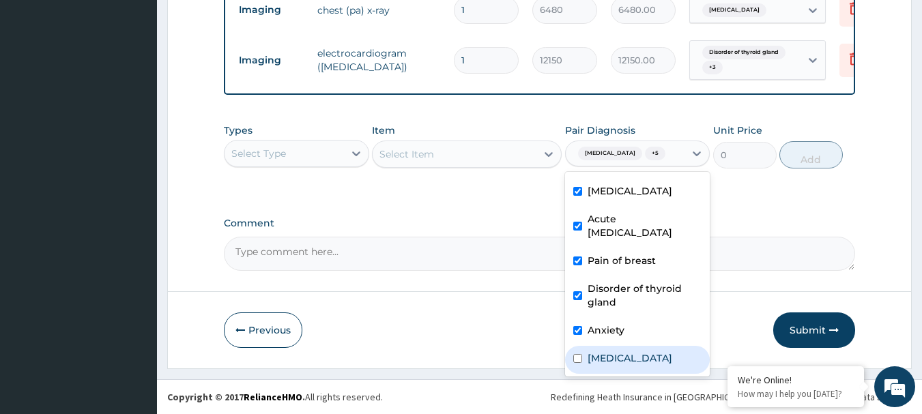
click at [627, 362] on div "[MEDICAL_DATA]" at bounding box center [637, 360] width 145 height 28
checkbox input "true"
click at [313, 151] on div "Select Type" at bounding box center [283, 154] width 119 height 22
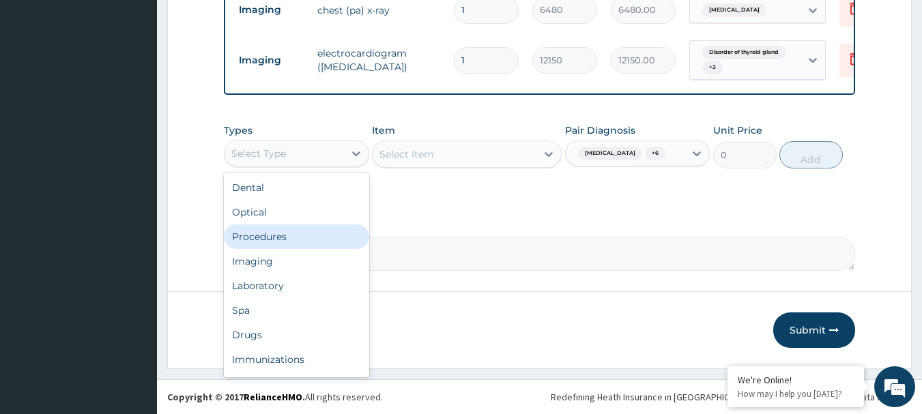
click at [291, 238] on div "Procedures" at bounding box center [296, 236] width 145 height 25
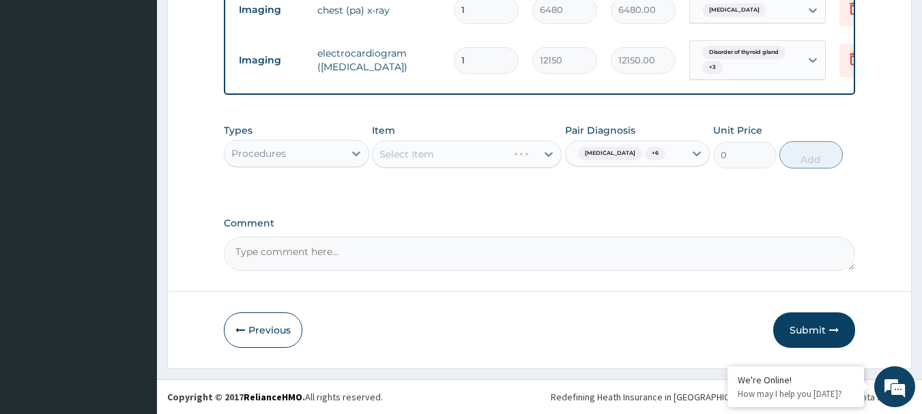
click at [510, 150] on div "Select Item" at bounding box center [467, 154] width 190 height 27
click at [544, 150] on icon at bounding box center [549, 154] width 14 height 14
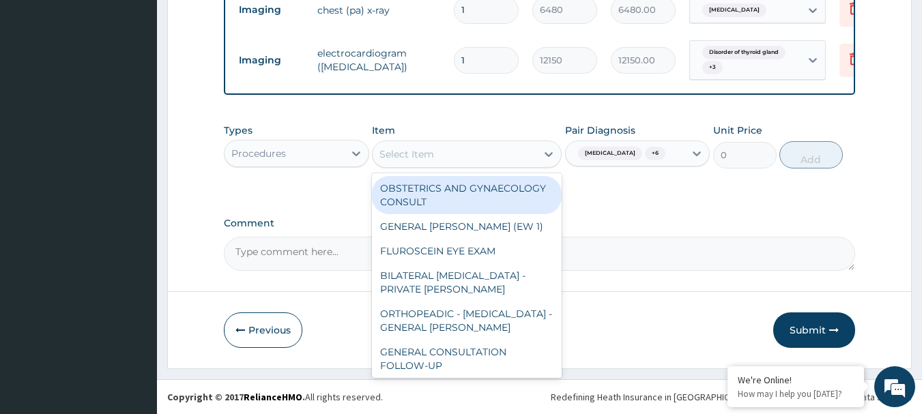
paste input "GENERAL CONSULTATION"
type input "GENERAL CONSULTATION"
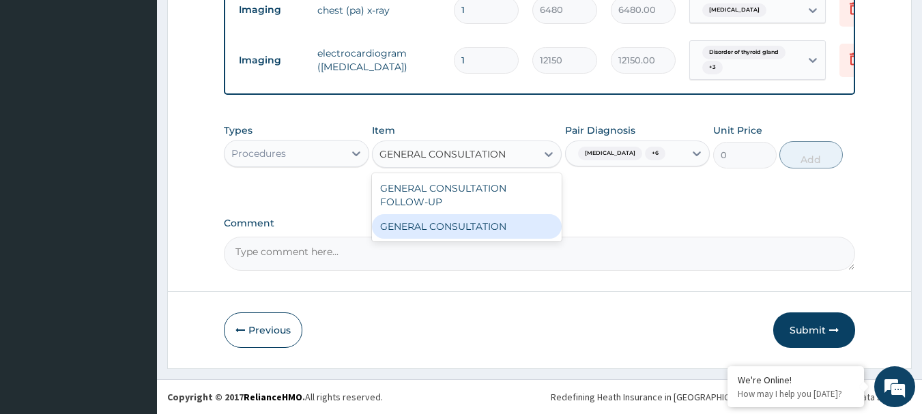
click at [482, 229] on div "GENERAL CONSULTATION" at bounding box center [467, 226] width 190 height 25
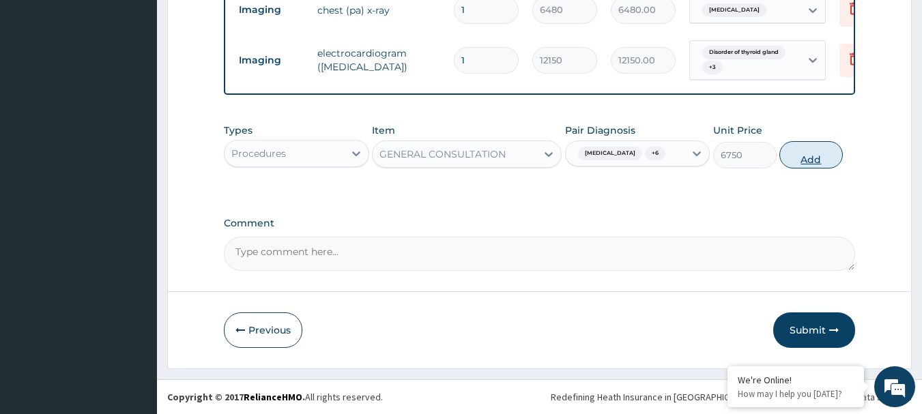
click at [811, 158] on button "Add" at bounding box center [810, 154] width 63 height 27
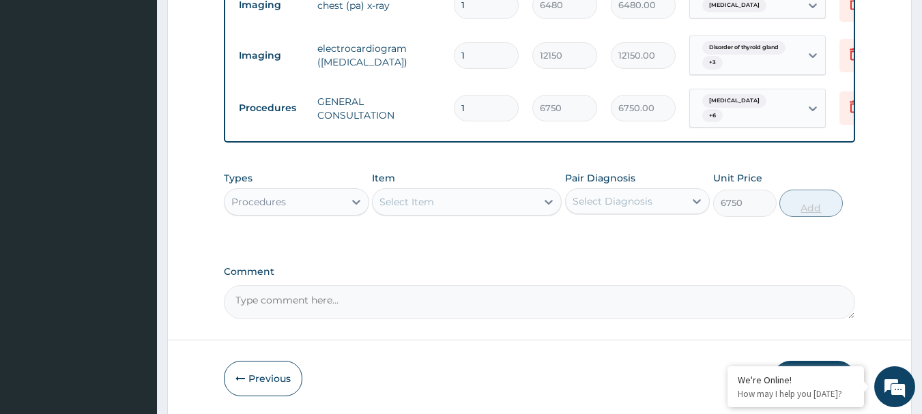
type input "0"
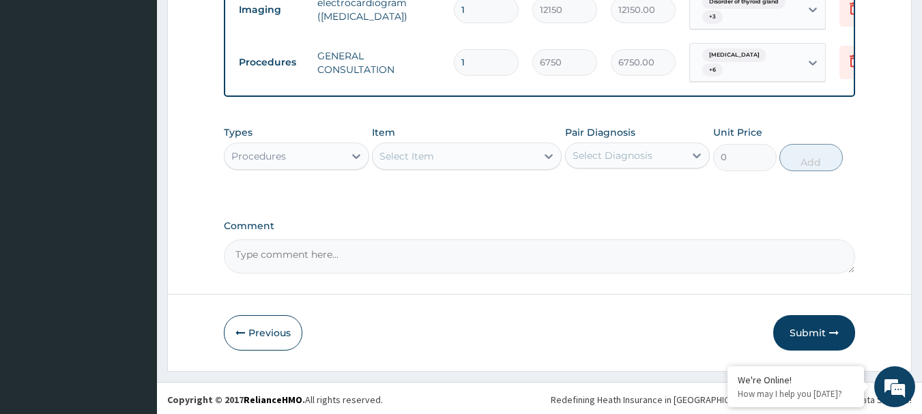
scroll to position [890, 0]
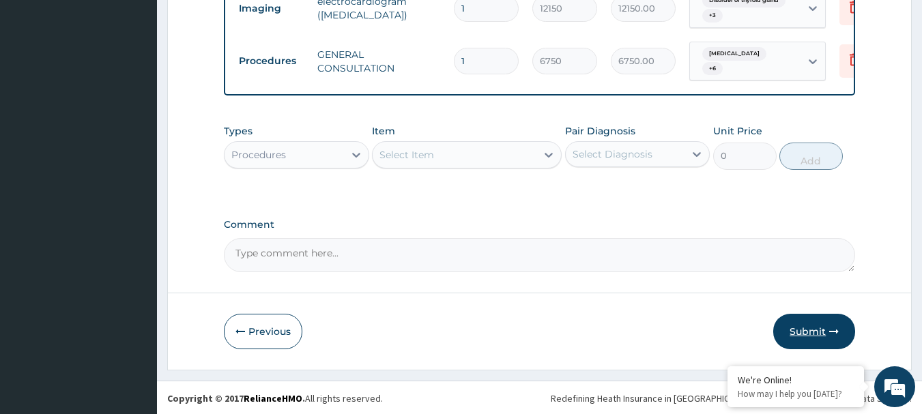
click at [809, 331] on button "Submit" at bounding box center [814, 331] width 82 height 35
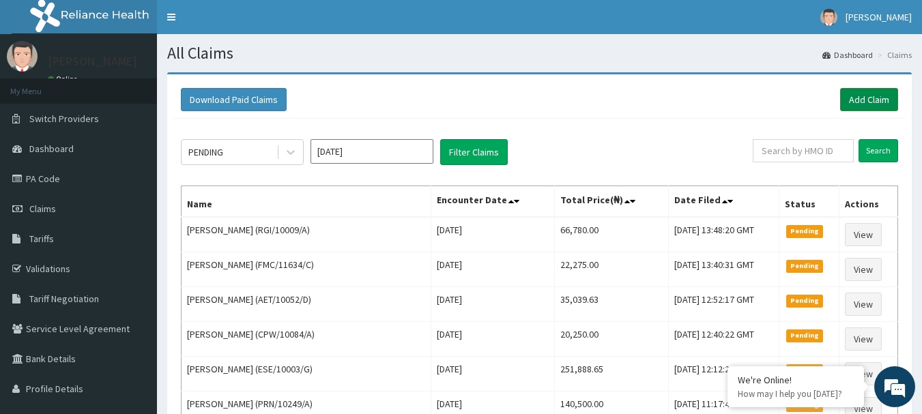
click at [878, 98] on link "Add Claim" at bounding box center [869, 99] width 58 height 23
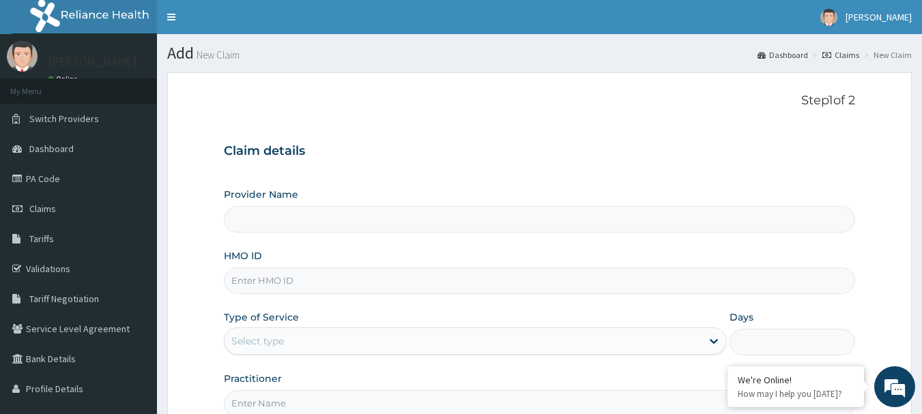
type input "[GEOGRAPHIC_DATA] Nig. Ltd"
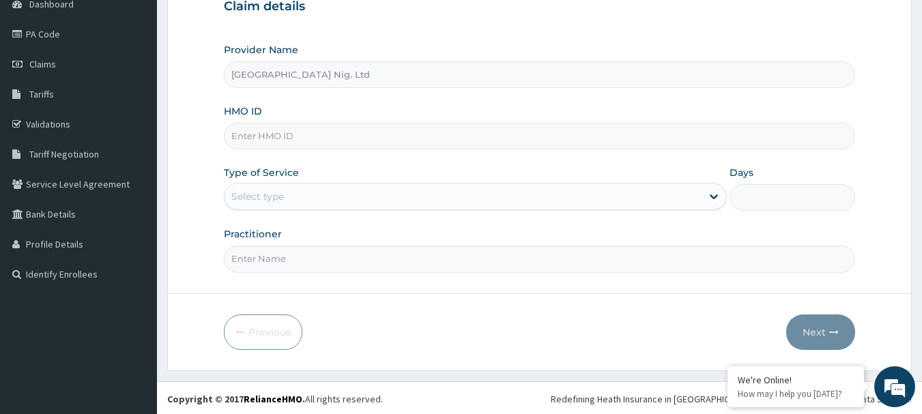
scroll to position [147, 0]
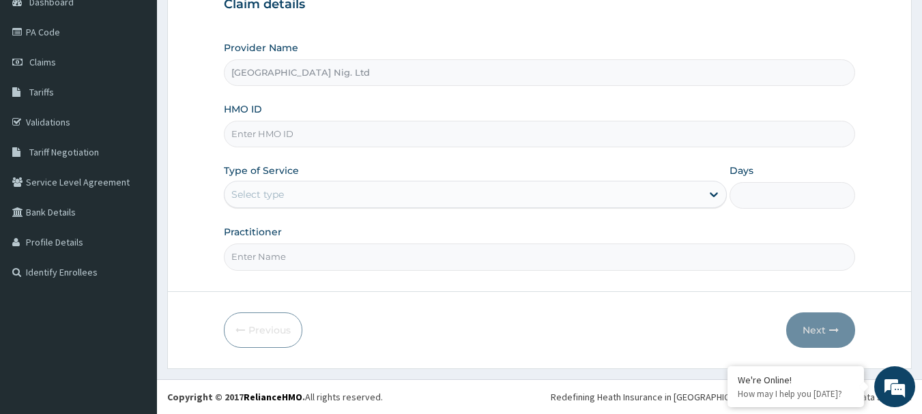
click at [293, 134] on input "HMO ID" at bounding box center [540, 134] width 632 height 27
paste input "TRU/10010/A"
type input "TRU/10010/A"
click at [664, 194] on div "Select type" at bounding box center [462, 195] width 477 height 22
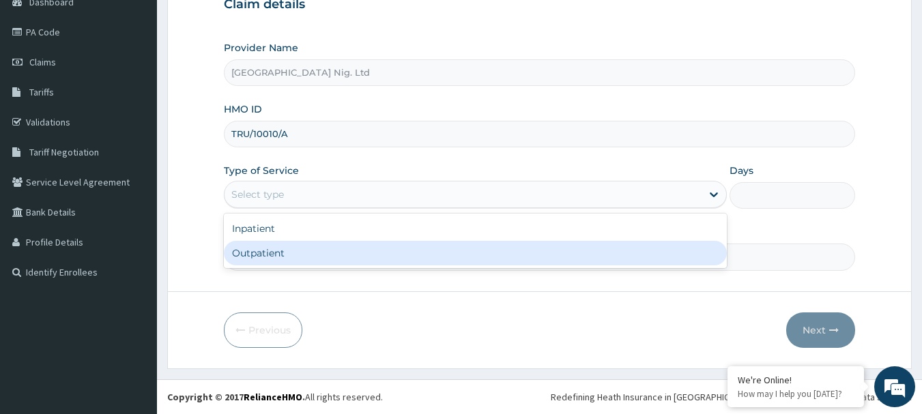
click at [471, 257] on div "Outpatient" at bounding box center [475, 253] width 503 height 25
type input "1"
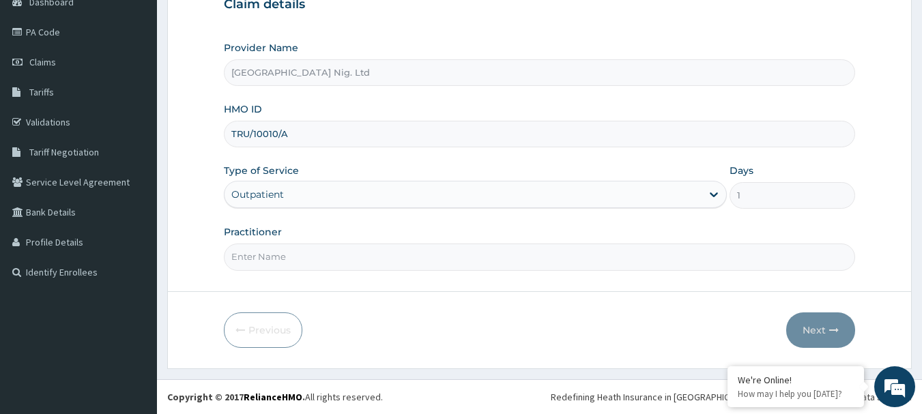
scroll to position [0, 0]
click at [291, 252] on input "Practitioner" at bounding box center [540, 257] width 632 height 27
paste input "[PERSON_NAME] | MEDICAL OFFICER christiana"
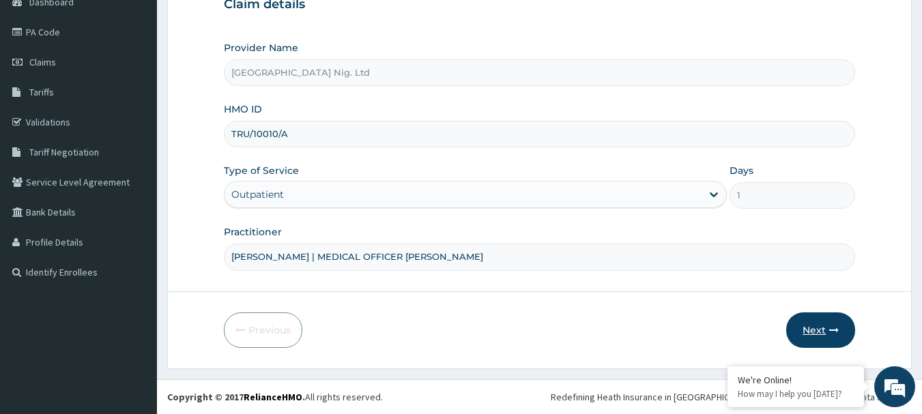
type input "[PERSON_NAME] | MEDICAL OFFICER [PERSON_NAME]"
click at [824, 328] on button "Next" at bounding box center [820, 330] width 69 height 35
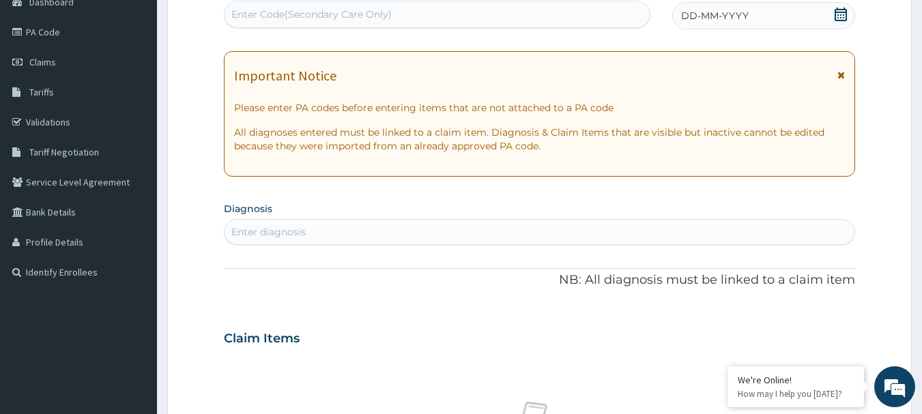
click at [352, 10] on div "Enter Code(Secondary Care Only)" at bounding box center [311, 15] width 160 height 14
paste input "PA/ACB86F"
type input "PA/ACB86F"
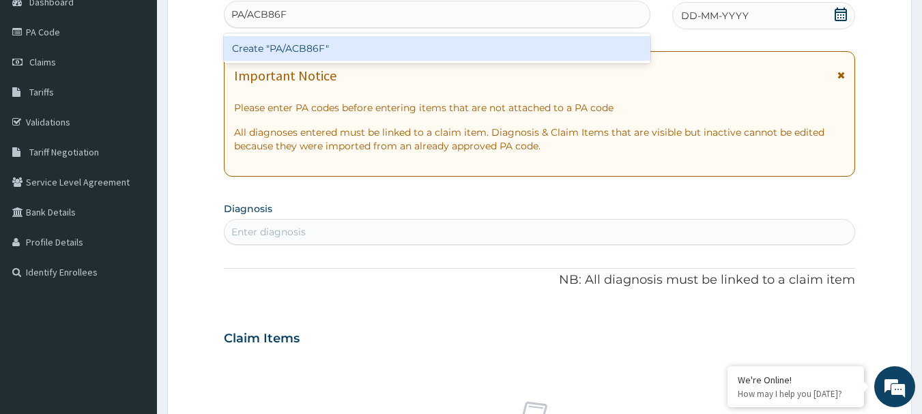
click at [314, 46] on div "Create "PA/ACB86F"" at bounding box center [437, 48] width 427 height 25
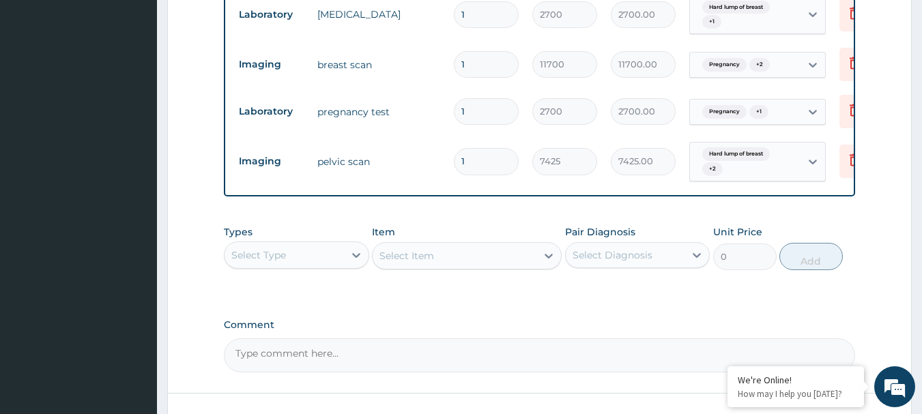
scroll to position [647, 0]
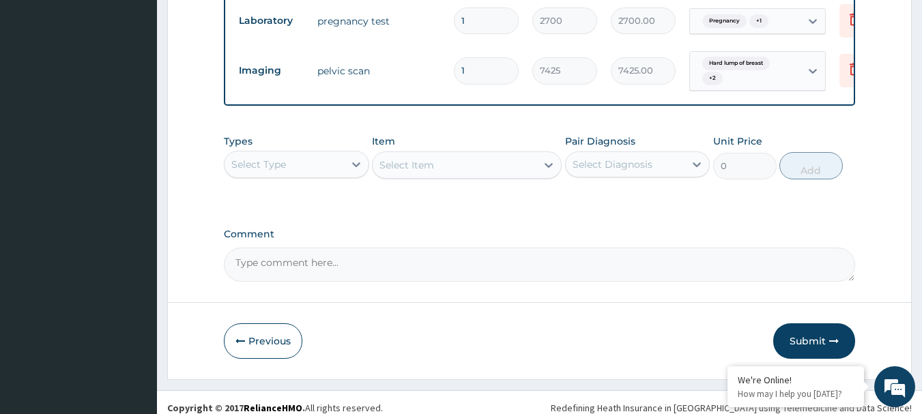
click at [680, 175] on div "Select Diagnosis" at bounding box center [625, 165] width 119 height 22
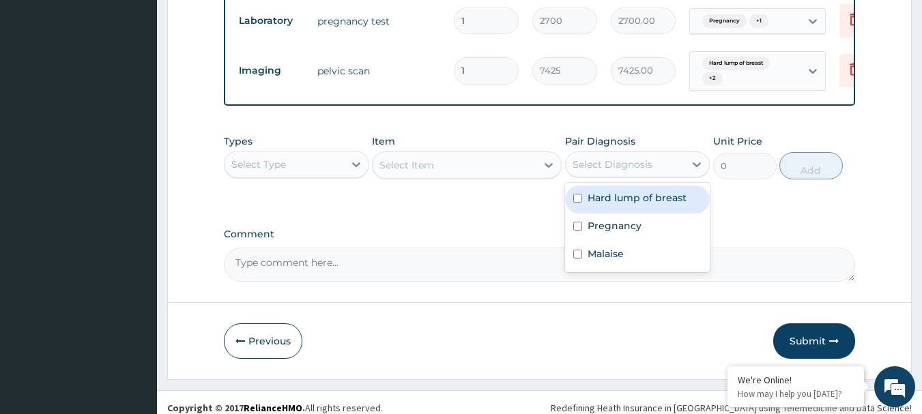
drag, startPoint x: 639, startPoint y: 206, endPoint x: 624, endPoint y: 222, distance: 22.2
click at [639, 205] on label "Hard lump of breast" at bounding box center [637, 198] width 99 height 14
checkbox input "true"
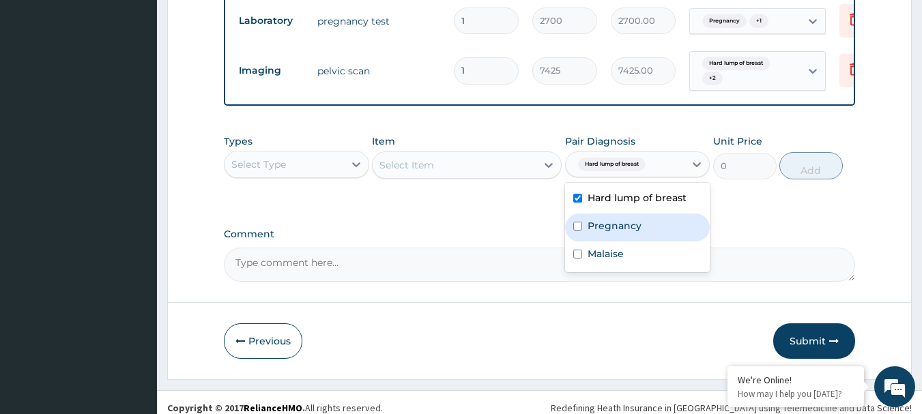
click at [619, 229] on label "Pregnancy" at bounding box center [615, 226] width 54 height 14
checkbox input "true"
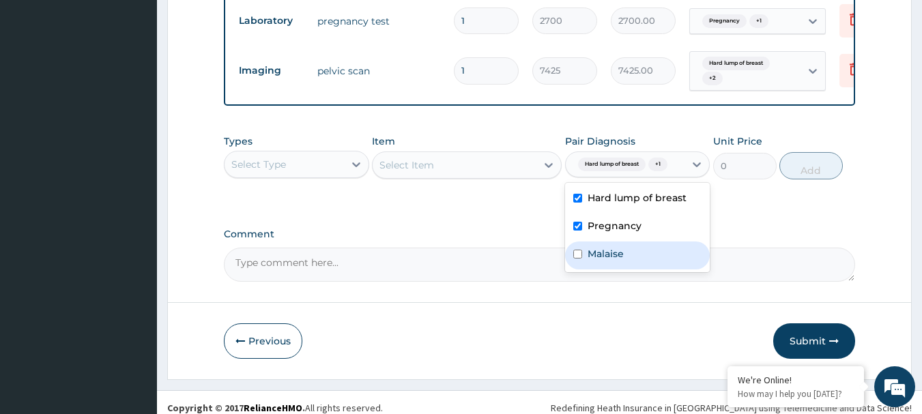
click at [605, 261] on label "Malaise" at bounding box center [606, 254] width 36 height 14
checkbox input "true"
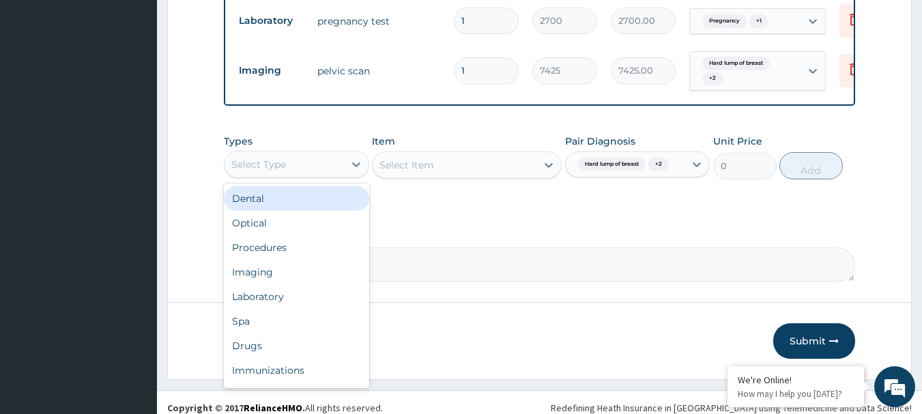
click at [343, 175] on div "Select Type" at bounding box center [283, 165] width 119 height 22
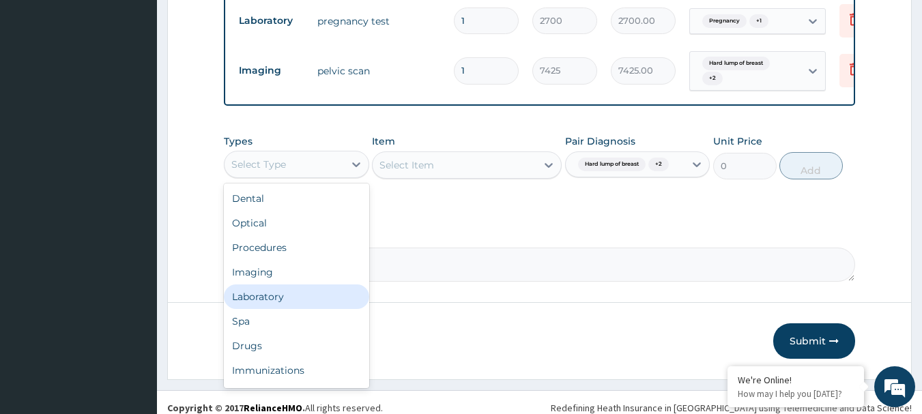
click at [292, 309] on div "Laboratory" at bounding box center [296, 297] width 145 height 25
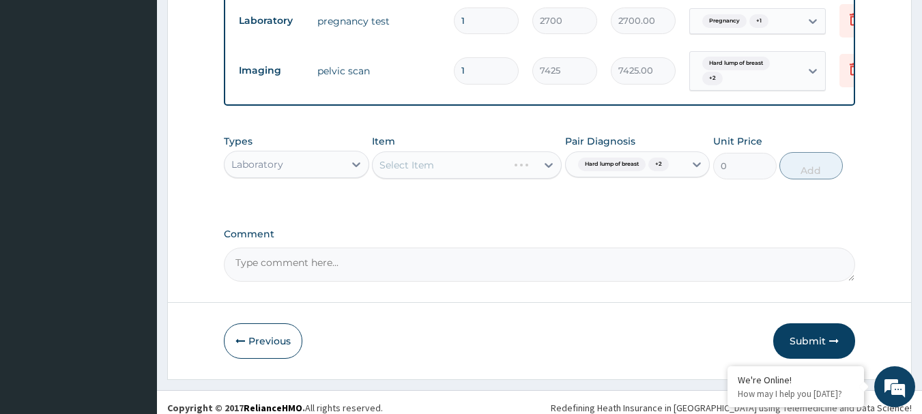
click at [467, 179] on div "Select Item" at bounding box center [467, 164] width 190 height 27
click at [469, 178] on div "Select Item" at bounding box center [467, 164] width 190 height 27
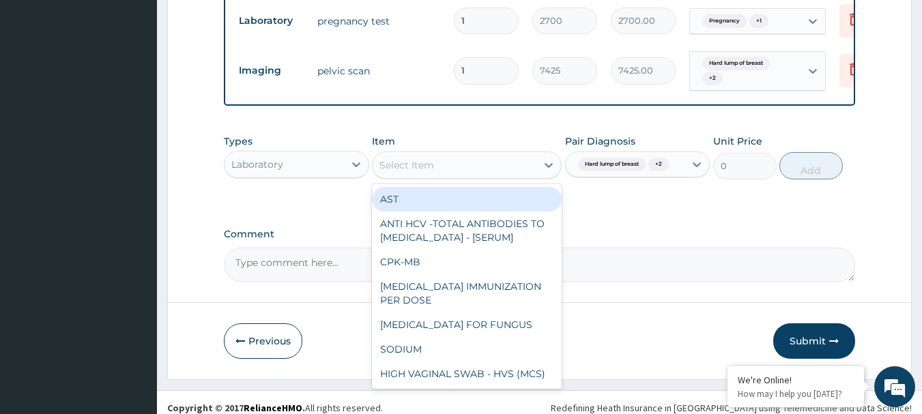
click at [484, 176] on div "Select Item" at bounding box center [455, 165] width 164 height 22
paste input "FBC - (FULL BLOOD COUNT WITH PLATELET AND RED INDICES)"
type input "FBC - (FULL BLOOD COUNT WITH PLATELET AND RED INDICES)"
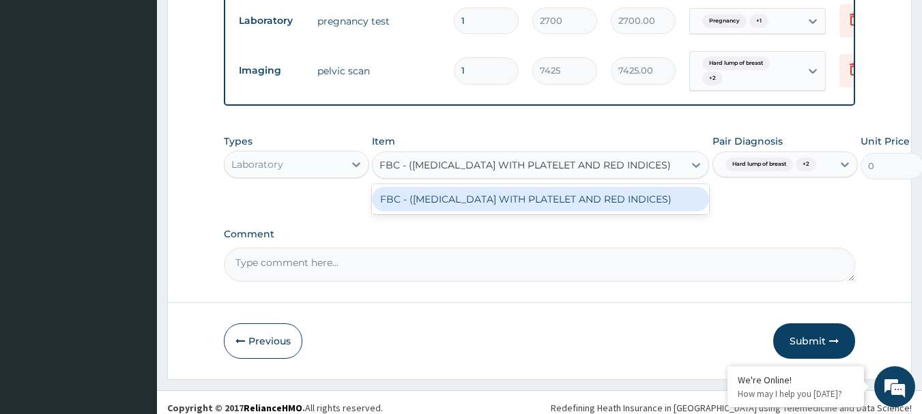
scroll to position [0, 17]
click at [506, 212] on div "FBC - (FULL BLOOD COUNT WITH PLATELET AND RED INDICES)" at bounding box center [540, 199] width 337 height 25
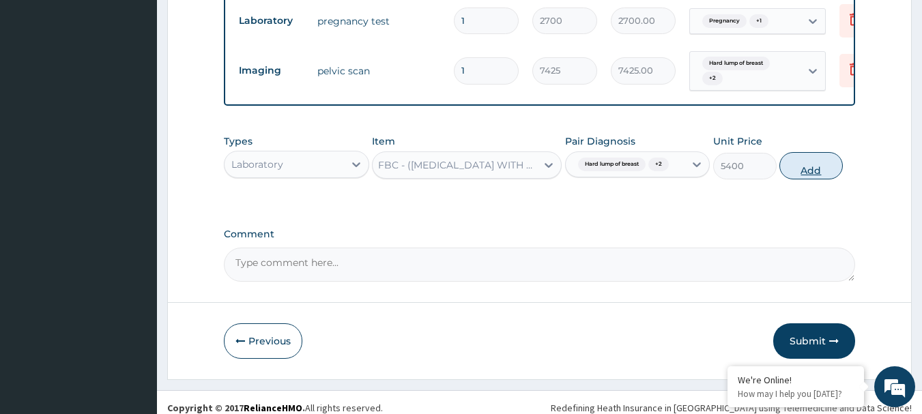
click at [817, 175] on button "Add" at bounding box center [810, 165] width 63 height 27
type input "0"
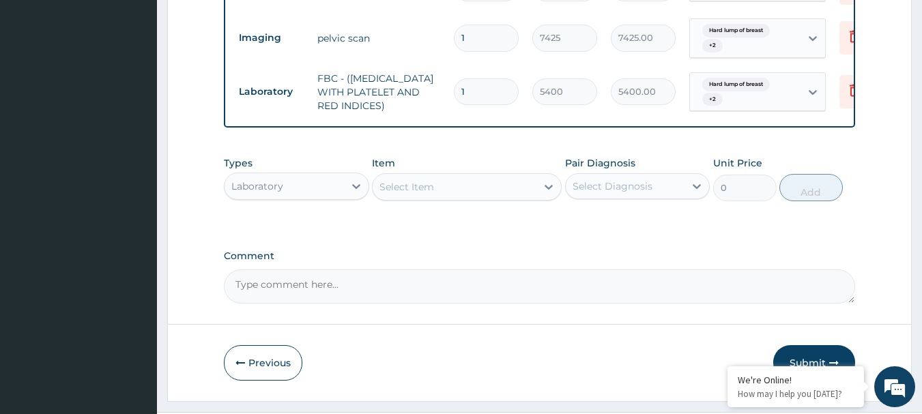
scroll to position [715, 0]
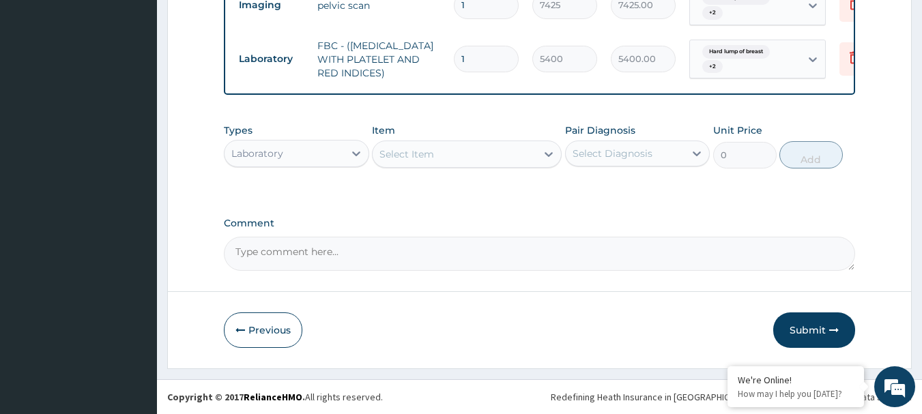
click at [627, 160] on div "Select Diagnosis" at bounding box center [613, 154] width 80 height 14
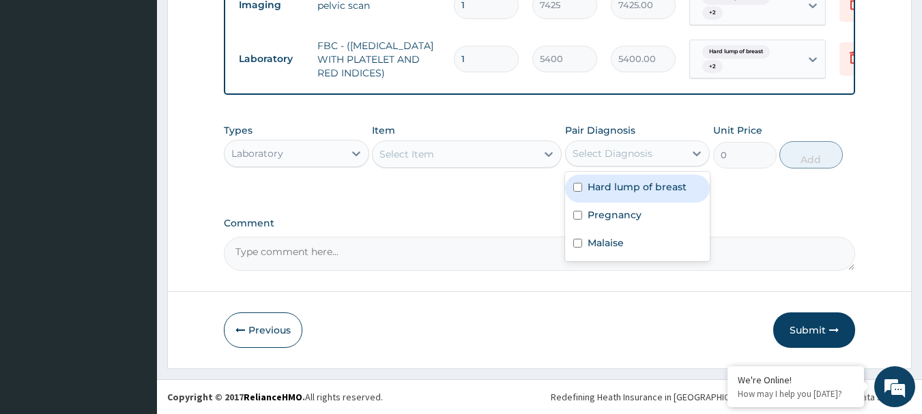
click at [620, 194] on label "Hard lump of breast" at bounding box center [637, 187] width 99 height 14
checkbox input "true"
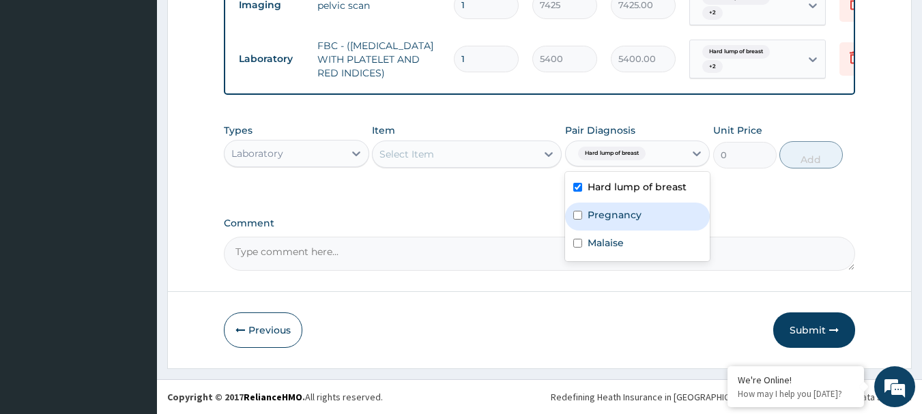
click at [615, 222] on label "Pregnancy" at bounding box center [615, 215] width 54 height 14
checkbox input "true"
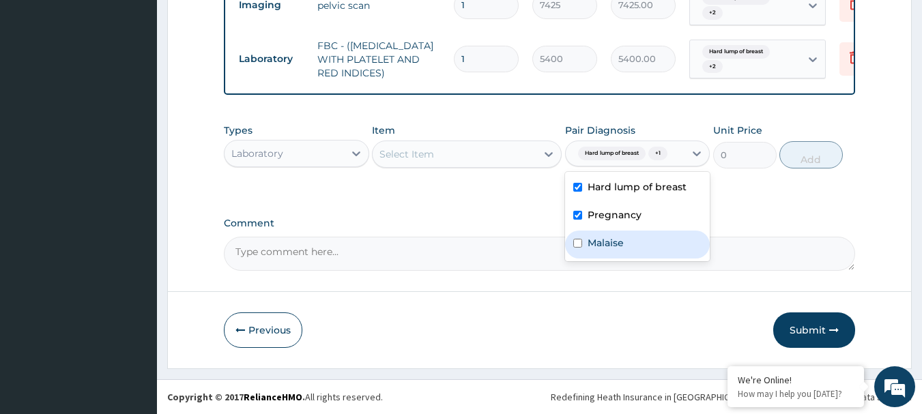
click at [608, 250] on label "Malaise" at bounding box center [606, 243] width 36 height 14
checkbox input "true"
click at [287, 164] on div "Laboratory" at bounding box center [283, 154] width 119 height 22
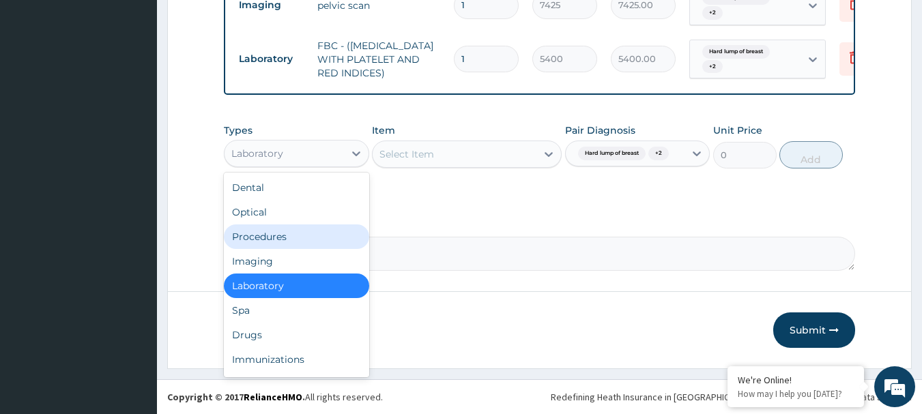
click at [279, 249] on div "Procedures" at bounding box center [296, 236] width 145 height 25
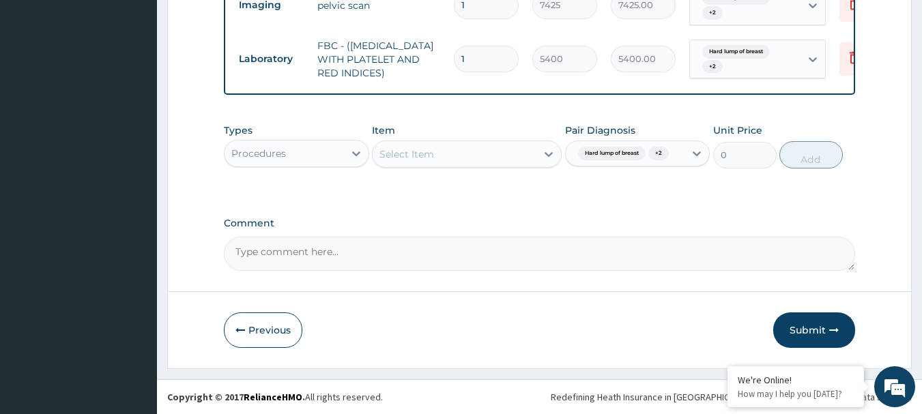
click at [420, 160] on div "Select Item" at bounding box center [406, 154] width 55 height 14
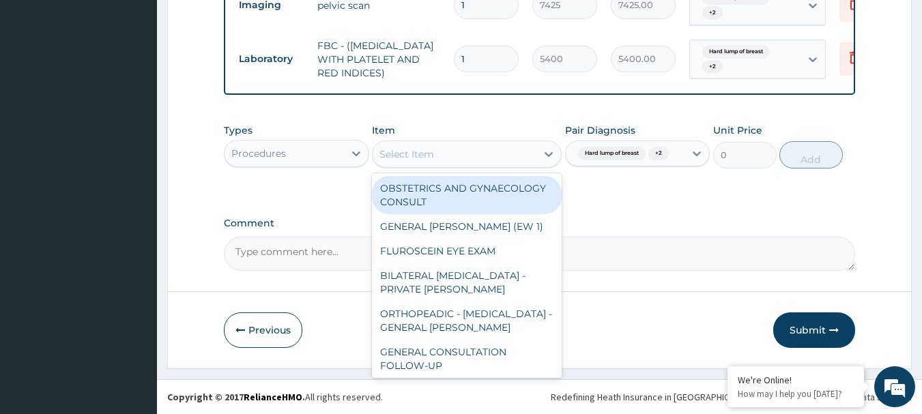
paste input "GENERAL CONSULTATION"
type input "GENERAL CONSULTATION"
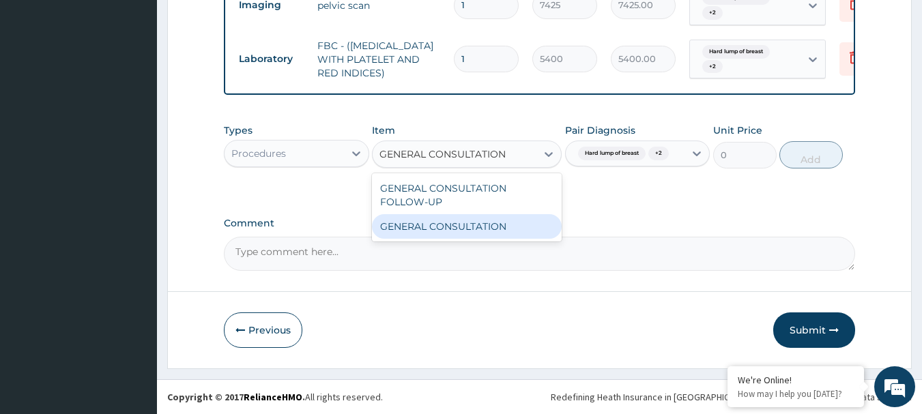
click at [454, 228] on div "GENERAL CONSULTATION" at bounding box center [467, 226] width 190 height 25
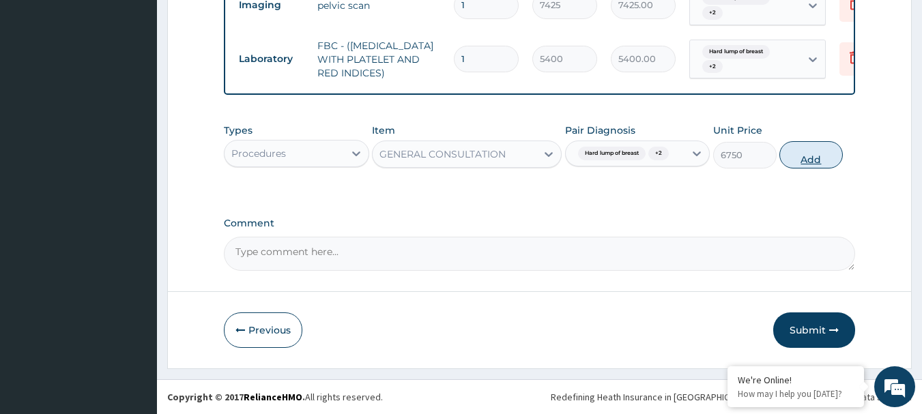
click at [822, 165] on button "Add" at bounding box center [810, 154] width 63 height 27
type input "0"
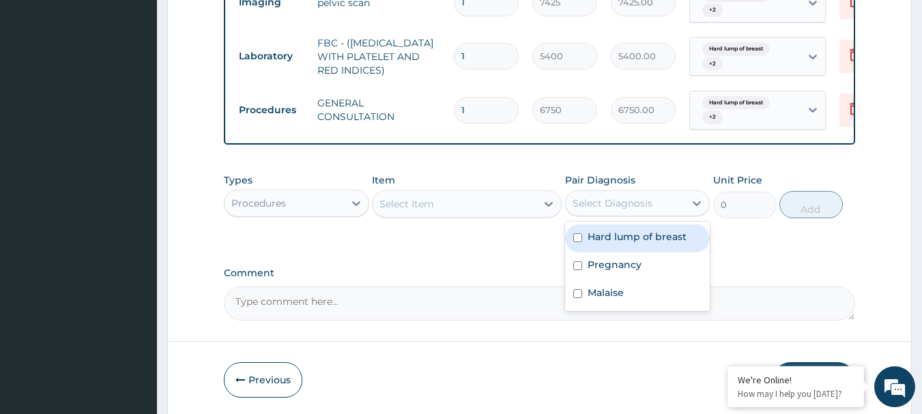
click at [656, 213] on div "Select Diagnosis" at bounding box center [625, 203] width 119 height 22
click at [626, 244] on label "Hard lump of breast" at bounding box center [637, 237] width 99 height 14
checkbox input "true"
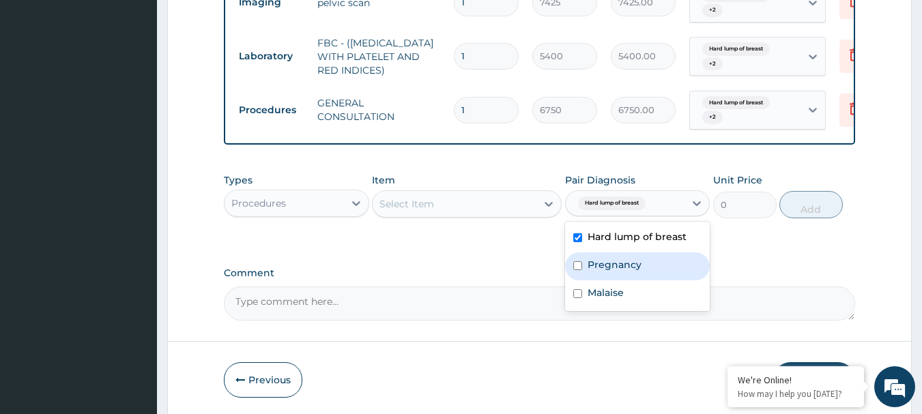
click at [619, 272] on label "Pregnancy" at bounding box center [615, 265] width 54 height 14
checkbox input "true"
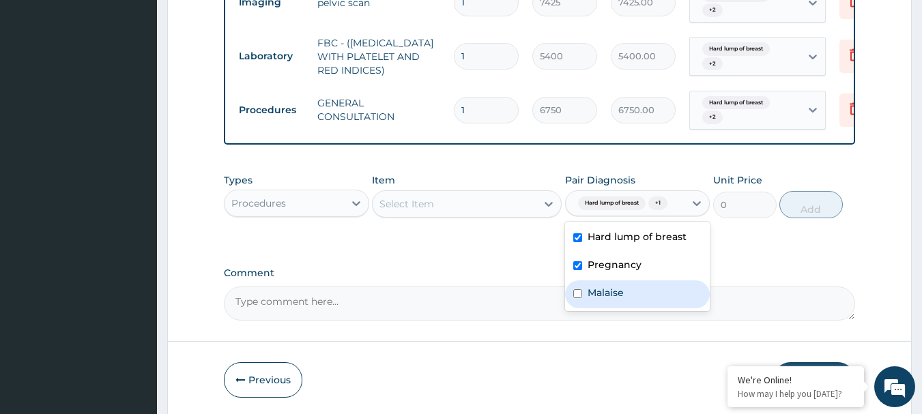
click at [613, 300] on label "Malaise" at bounding box center [606, 293] width 36 height 14
checkbox input "true"
click at [331, 214] on div "Procedures" at bounding box center [283, 203] width 119 height 22
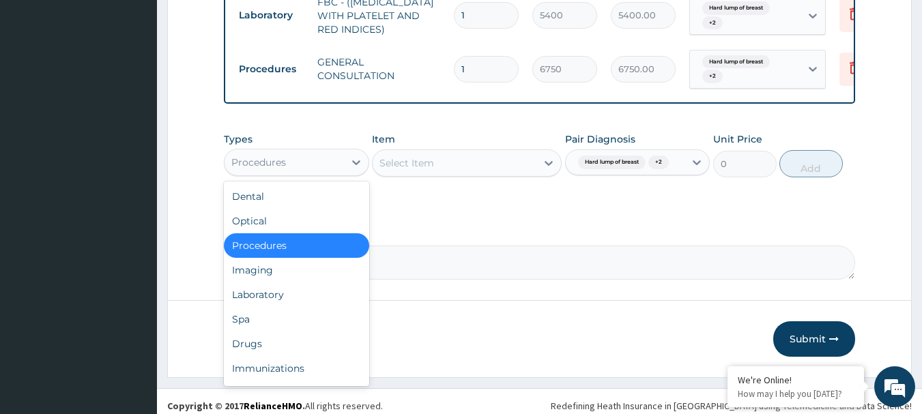
scroll to position [775, 0]
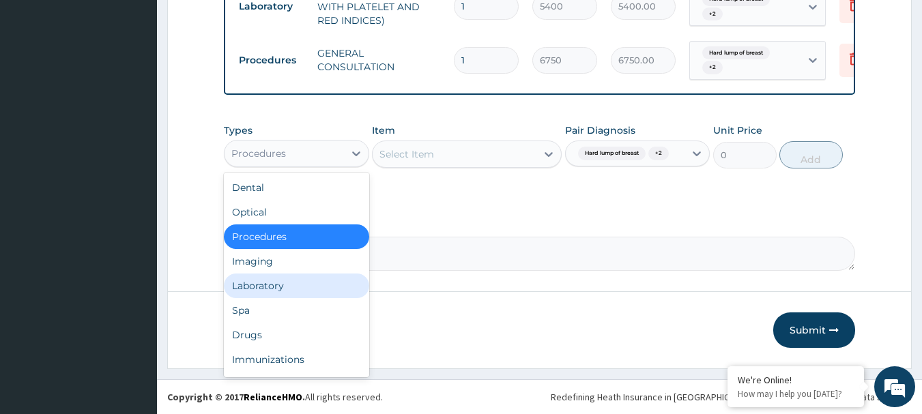
click at [285, 288] on div "Laboratory" at bounding box center [296, 286] width 145 height 25
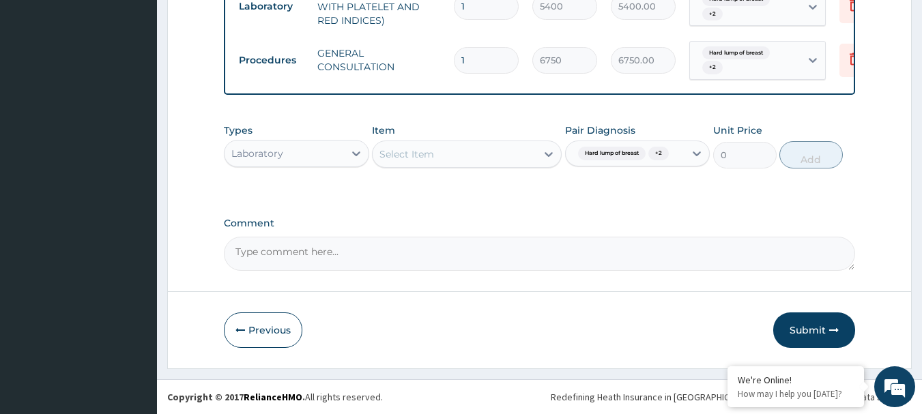
click at [473, 158] on div "Select Item" at bounding box center [455, 154] width 164 height 22
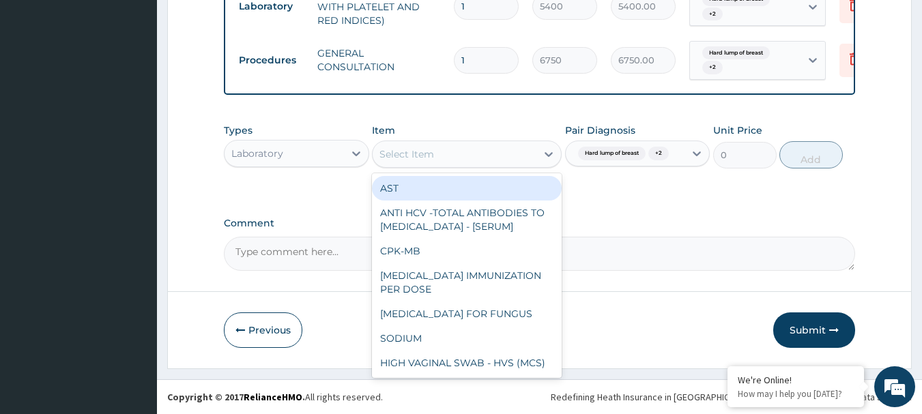
paste input "MALARIA PARASITE MICROSCOPY"
type input "MALARIA PARASITE MICROSCOPY"
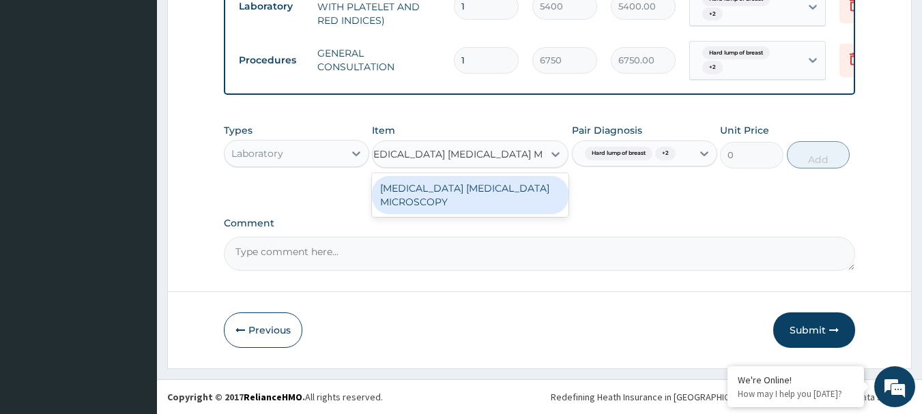
click at [459, 189] on div "MALARIA PARASITE MICROSCOPY" at bounding box center [470, 195] width 197 height 38
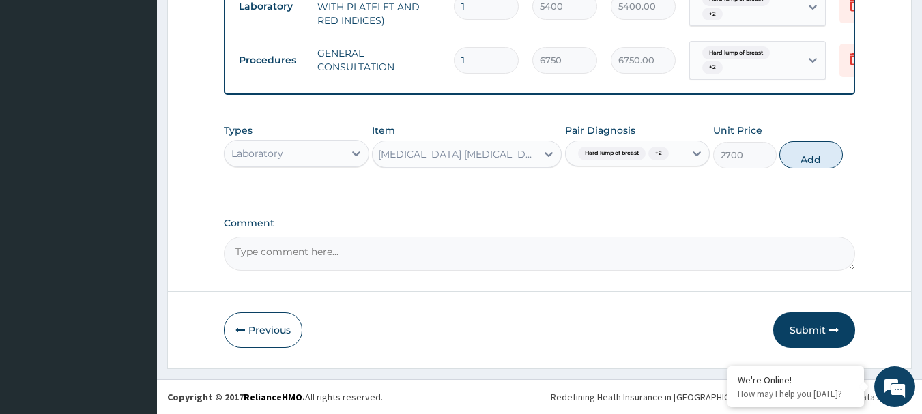
scroll to position [0, 1]
click at [824, 158] on button "Add" at bounding box center [810, 154] width 63 height 27
type input "0"
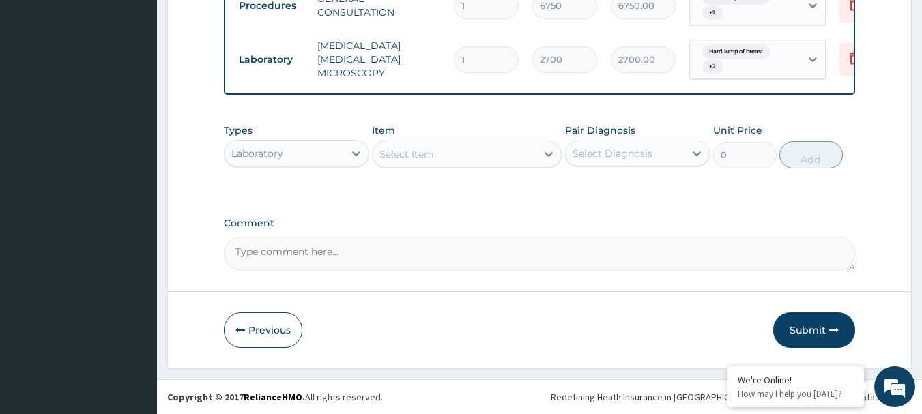
scroll to position [828, 0]
click at [680, 152] on div "Select Diagnosis" at bounding box center [625, 154] width 119 height 22
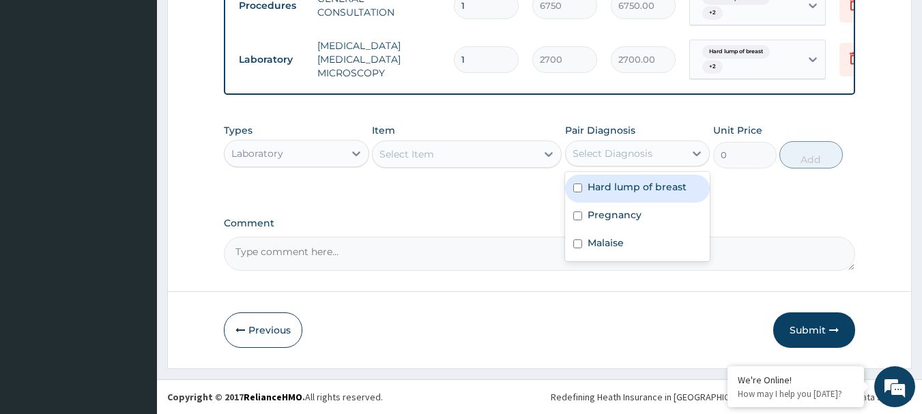
click at [594, 199] on div "Hard lump of breast" at bounding box center [637, 189] width 145 height 28
checkbox input "true"
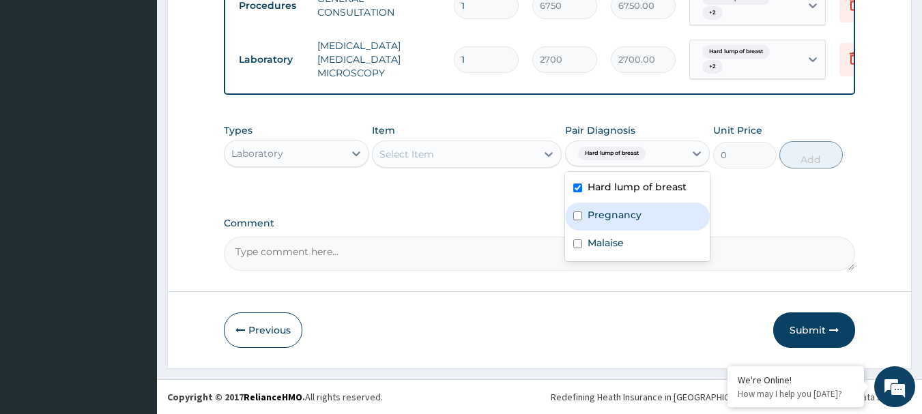
drag, startPoint x: 588, startPoint y: 221, endPoint x: 586, endPoint y: 245, distance: 23.9
click at [588, 222] on div "Pregnancy" at bounding box center [637, 217] width 145 height 28
checkbox input "true"
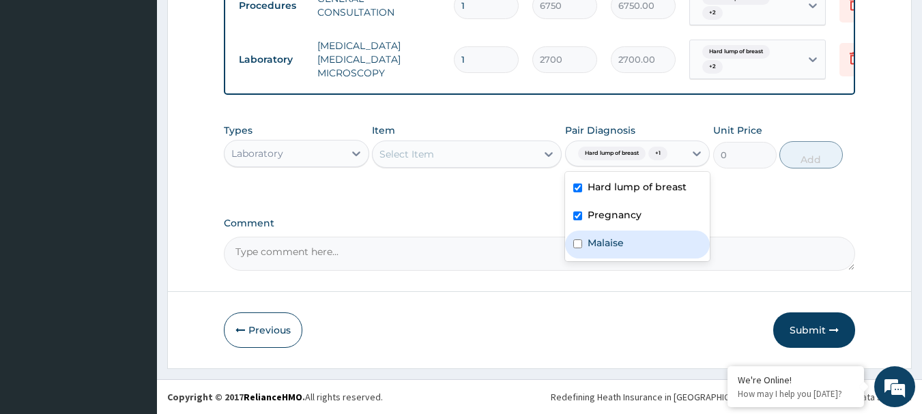
click at [586, 246] on div "Malaise" at bounding box center [637, 245] width 145 height 28
checkbox input "true"
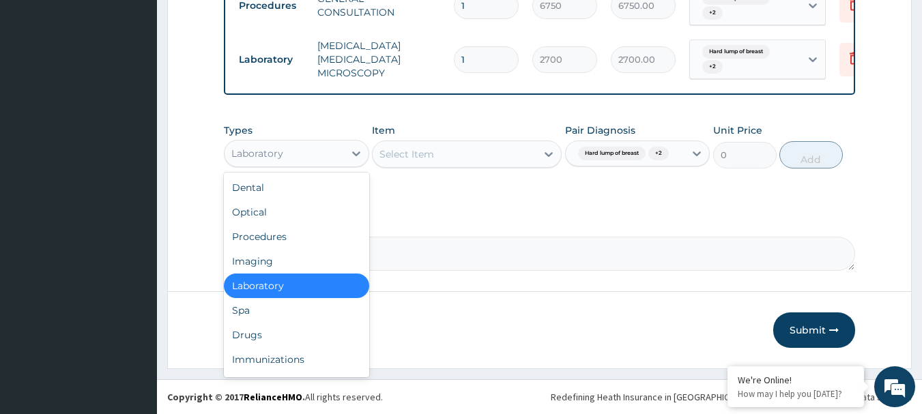
click at [330, 156] on div "Laboratory" at bounding box center [283, 154] width 119 height 22
click at [293, 332] on div "Drugs" at bounding box center [296, 335] width 145 height 25
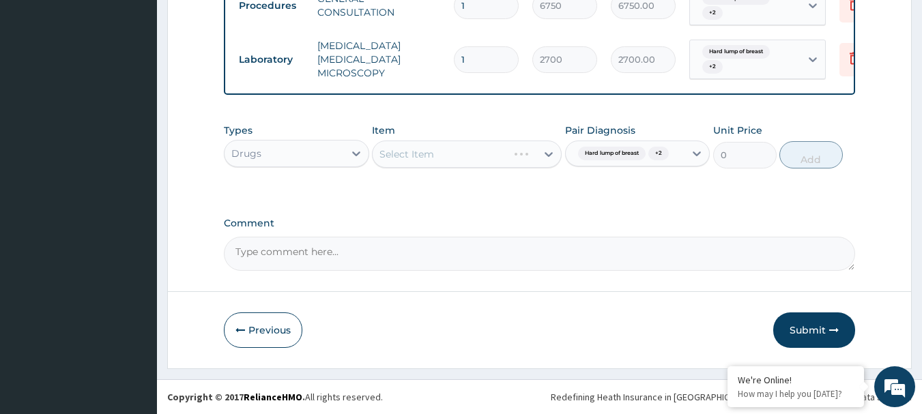
click at [474, 155] on div "Select Item" at bounding box center [467, 154] width 190 height 27
click at [416, 161] on div "Select Item" at bounding box center [467, 154] width 190 height 27
click at [542, 158] on div "Select Item" at bounding box center [467, 154] width 190 height 27
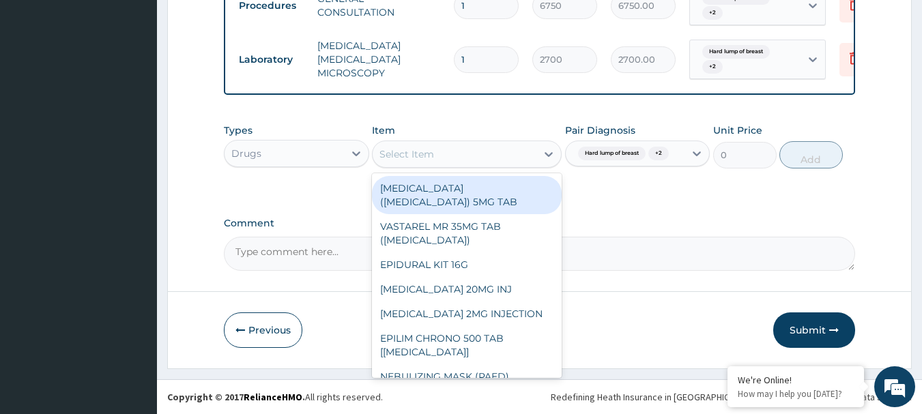
click at [434, 153] on div "Select Item" at bounding box center [455, 154] width 164 height 22
paste input "PARACETAMOL 500MG TAB x 1000"
type input "PARACETAMOL 500MG TAB x 1000"
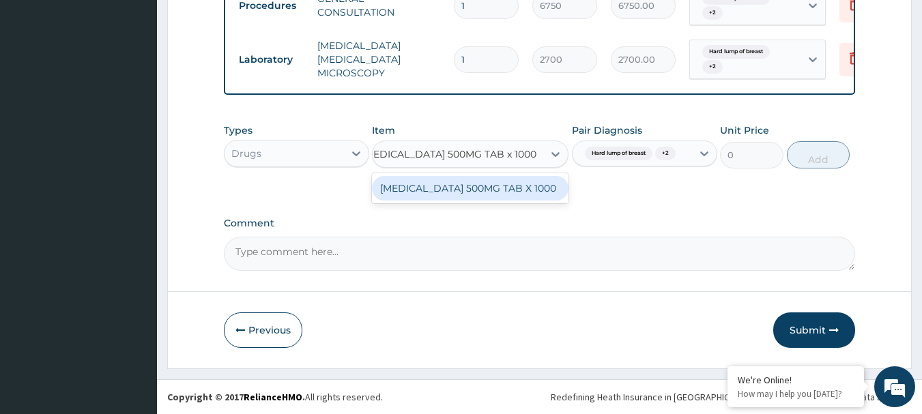
click at [430, 187] on div "PARACETAMOL 500MG TAB X 1000" at bounding box center [470, 188] width 197 height 25
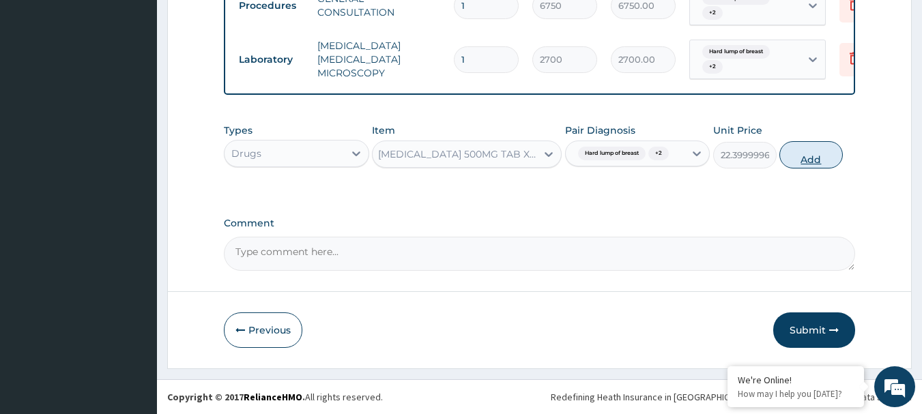
click at [813, 154] on button "Add" at bounding box center [810, 154] width 63 height 27
type input "0"
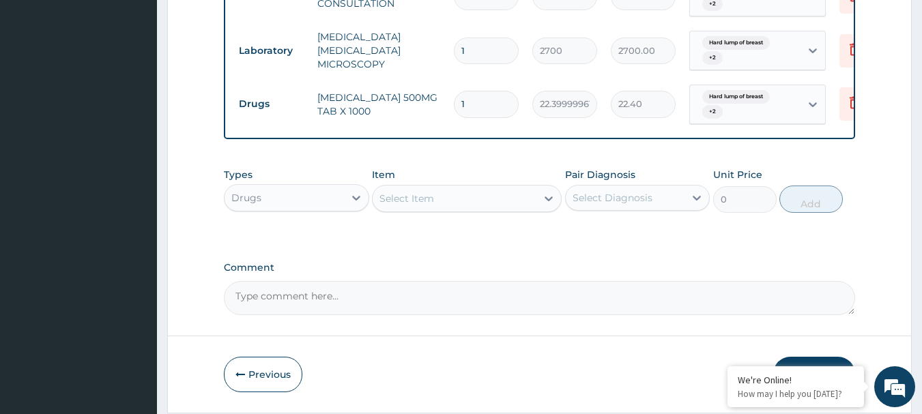
scroll to position [0, 0]
click at [486, 109] on input "1" at bounding box center [486, 104] width 65 height 27
type input "0.00"
type input "3"
type input "67.20"
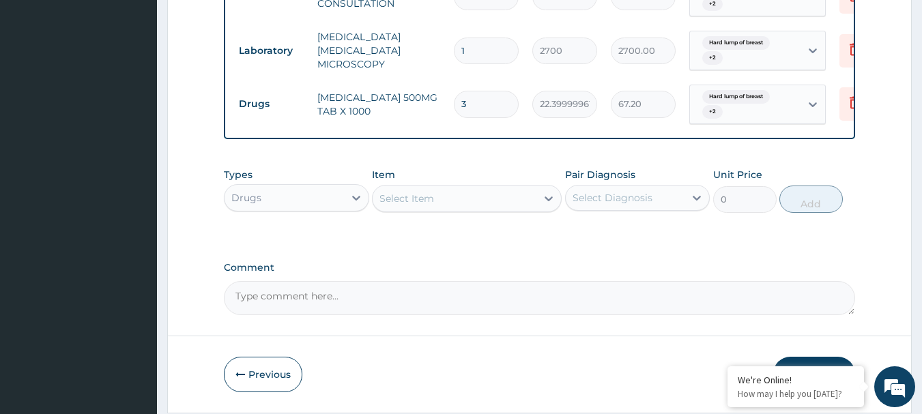
type input "30"
type input "672.00"
type input "30"
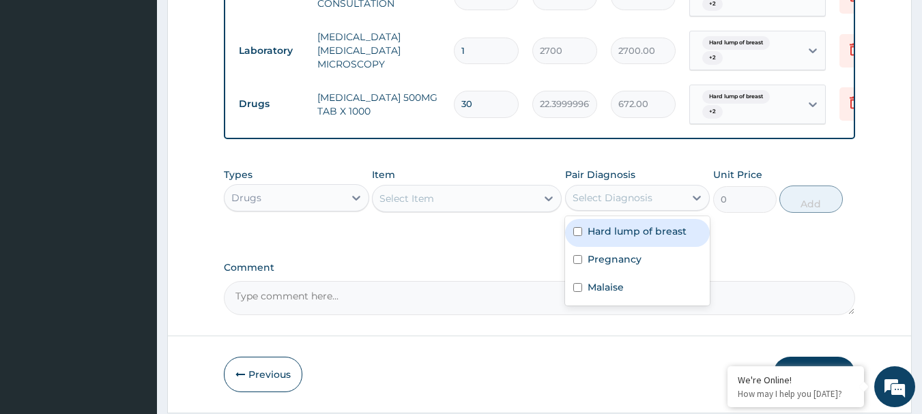
click at [656, 209] on div "Select Diagnosis" at bounding box center [625, 198] width 119 height 22
drag, startPoint x: 646, startPoint y: 240, endPoint x: 635, endPoint y: 258, distance: 21.4
click at [646, 238] on label "Hard lump of breast" at bounding box center [637, 231] width 99 height 14
checkbox input "true"
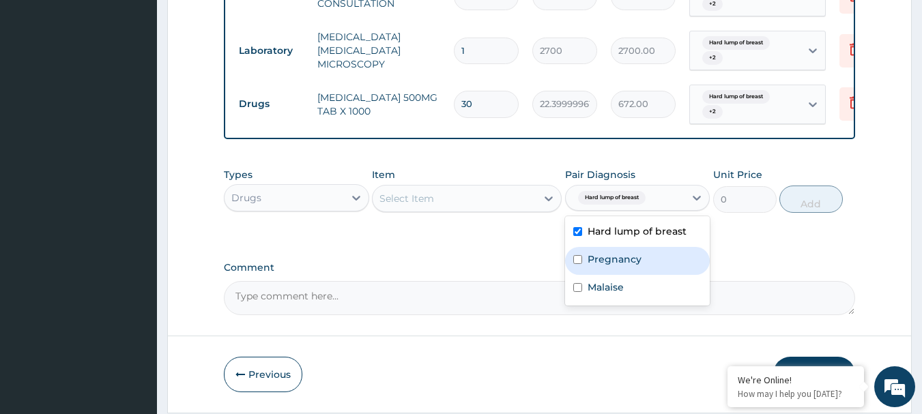
click at [628, 266] on label "Pregnancy" at bounding box center [615, 259] width 54 height 14
checkbox input "true"
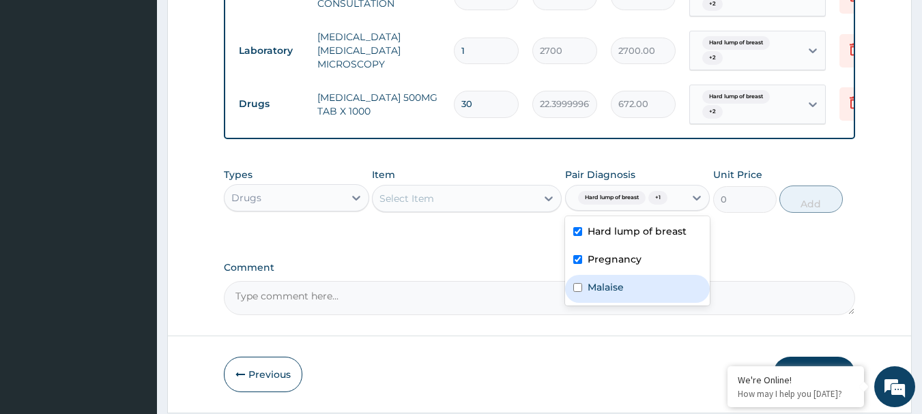
click at [612, 303] on div "Malaise" at bounding box center [637, 289] width 145 height 28
checkbox input "true"
click at [460, 202] on div "Select Item" at bounding box center [455, 199] width 164 height 22
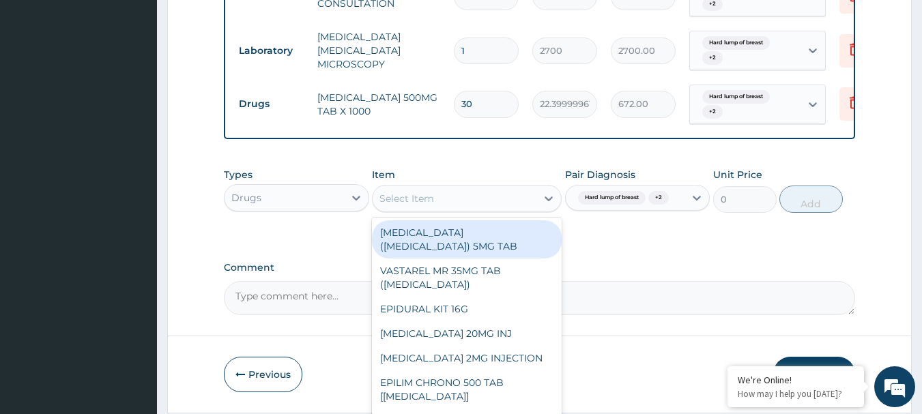
paste input "FERROUS TAB X1000"
type input "FERROUS TAB X1000"
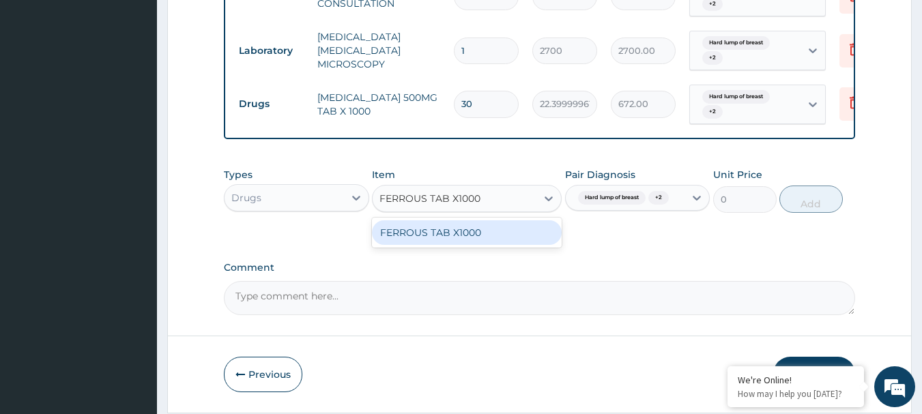
click at [450, 245] on div "FERROUS TAB X1000" at bounding box center [467, 232] width 190 height 25
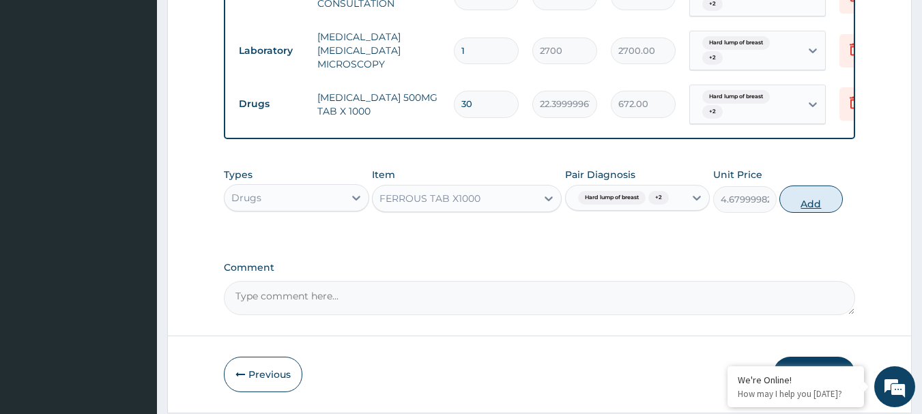
click at [802, 209] on button "Add" at bounding box center [810, 199] width 63 height 27
type input "0"
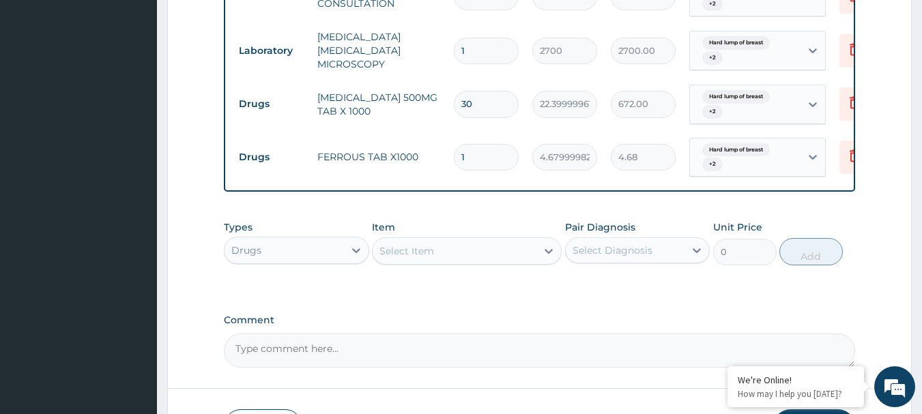
click at [479, 163] on input "1" at bounding box center [486, 157] width 65 height 27
type input "0.00"
type input "3"
type input "14.04"
type input "30"
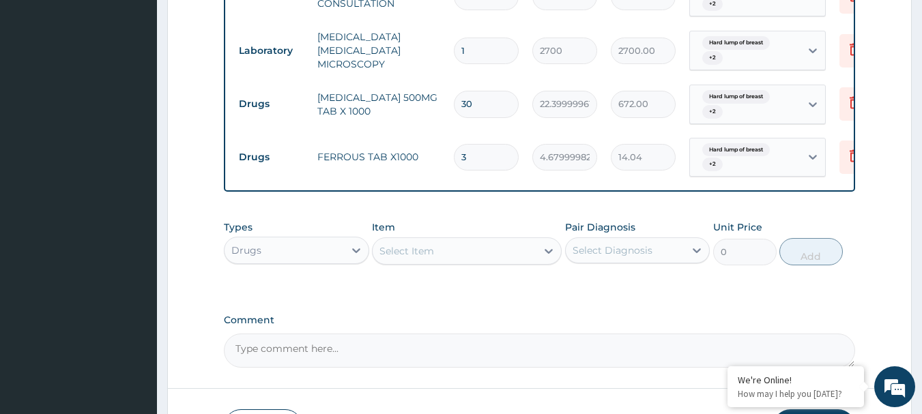
type input "140.40"
type input "30"
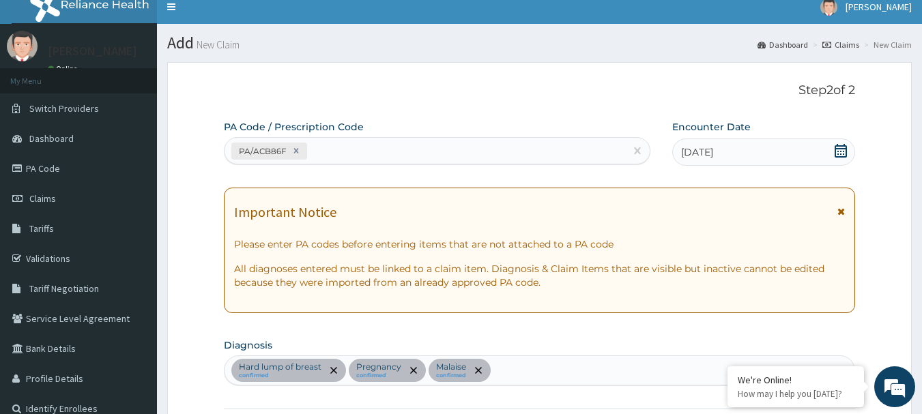
scroll to position [10, 0]
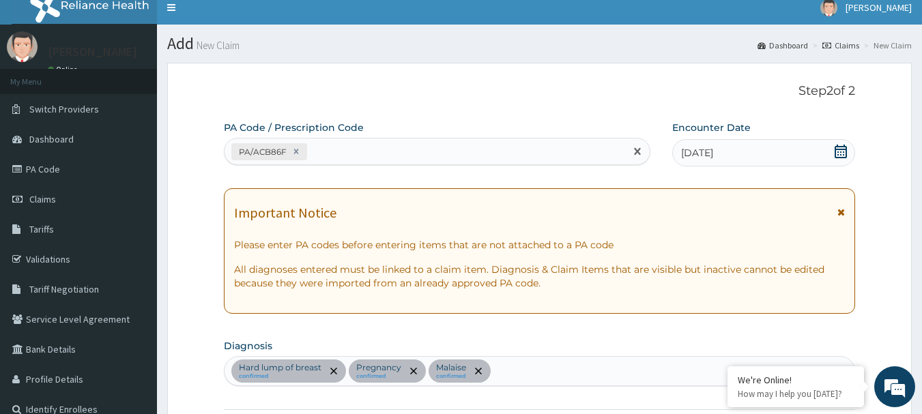
click at [345, 156] on div "PA/ACB86F" at bounding box center [424, 152] width 401 height 23
paste input "PA/7311CC"
type input "PA/7311CC"
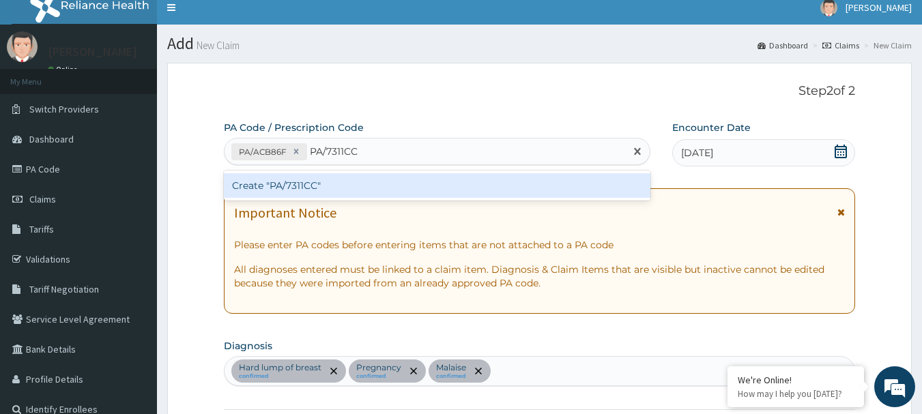
click at [298, 185] on div "Create "PA/7311CC"" at bounding box center [437, 185] width 427 height 25
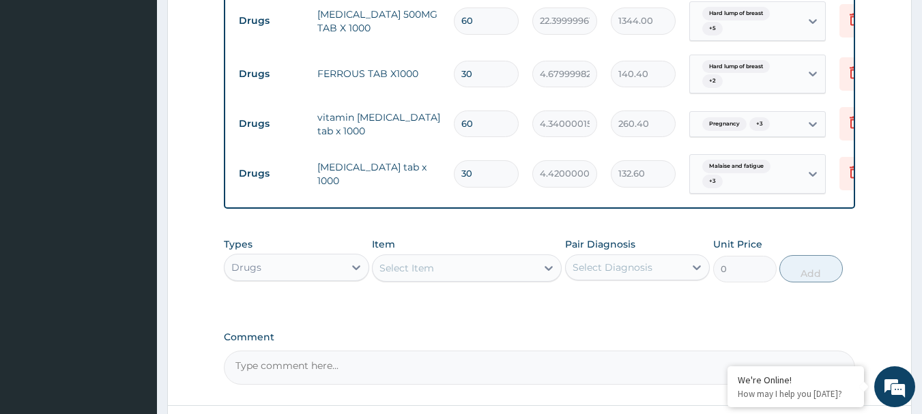
scroll to position [897, 0]
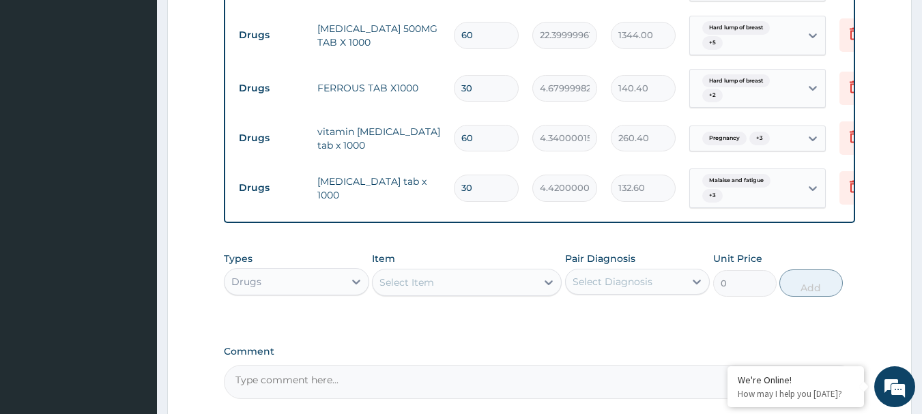
click at [500, 138] on input "60" at bounding box center [486, 138] width 65 height 27
click at [495, 38] on input "60" at bounding box center [486, 35] width 65 height 27
type input "0"
type input "0.00"
type input "30"
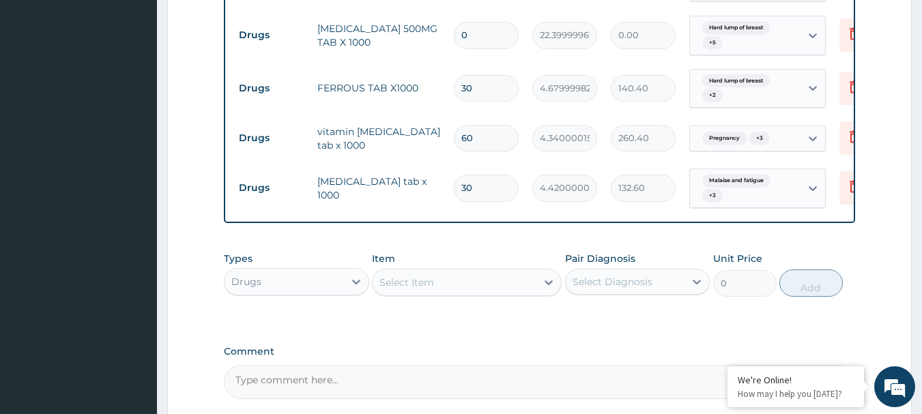
type input "672.00"
type input "30"
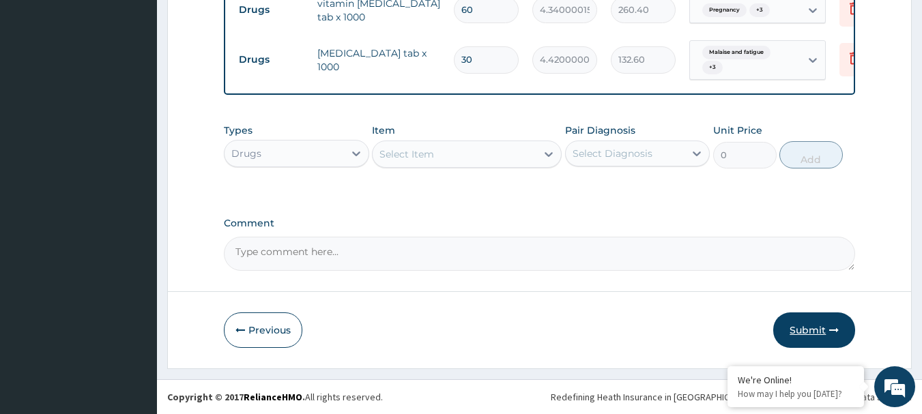
click at [812, 328] on button "Submit" at bounding box center [814, 330] width 82 height 35
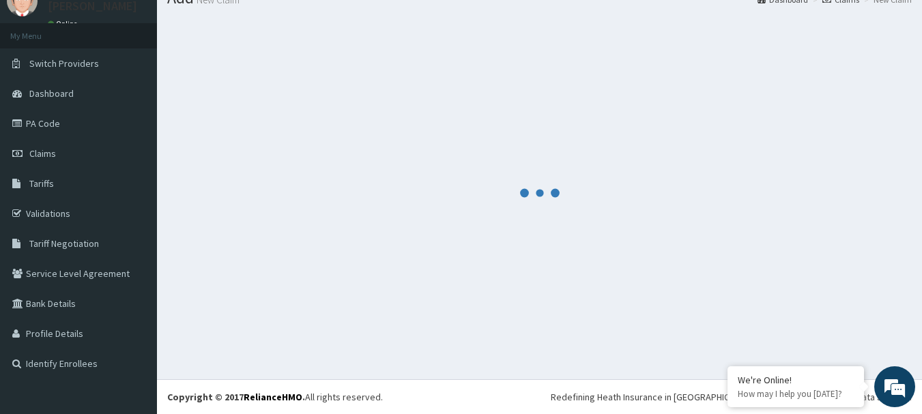
scroll to position [55, 0]
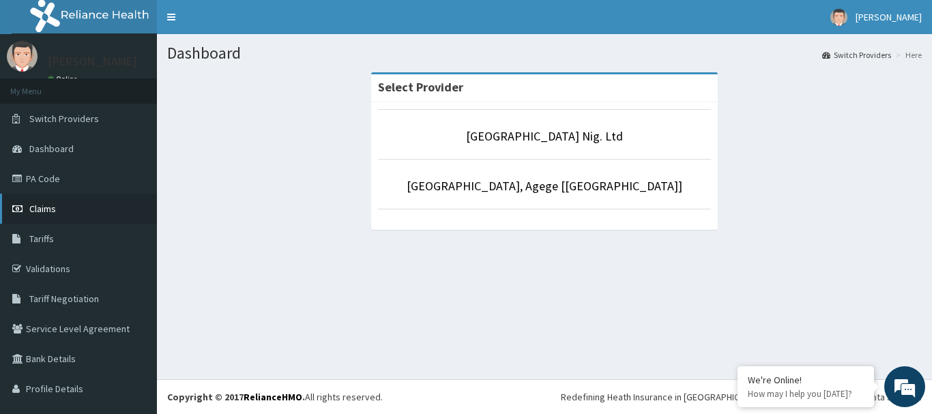
click at [55, 209] on span "Claims" at bounding box center [42, 209] width 27 height 12
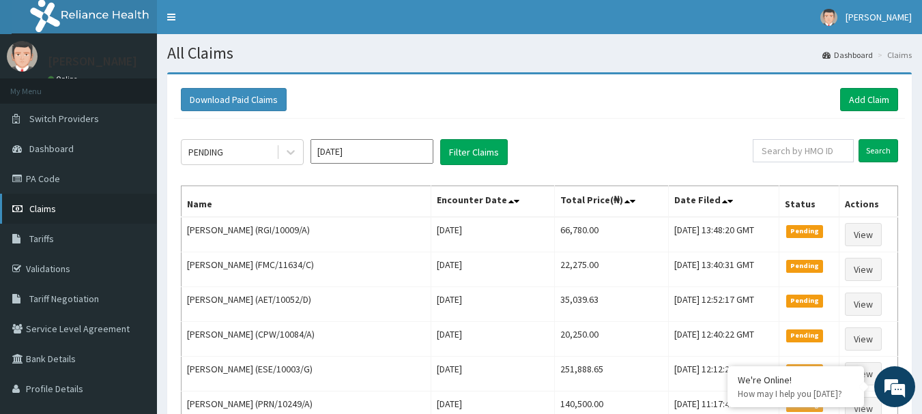
click at [35, 203] on span "Claims" at bounding box center [42, 209] width 27 height 12
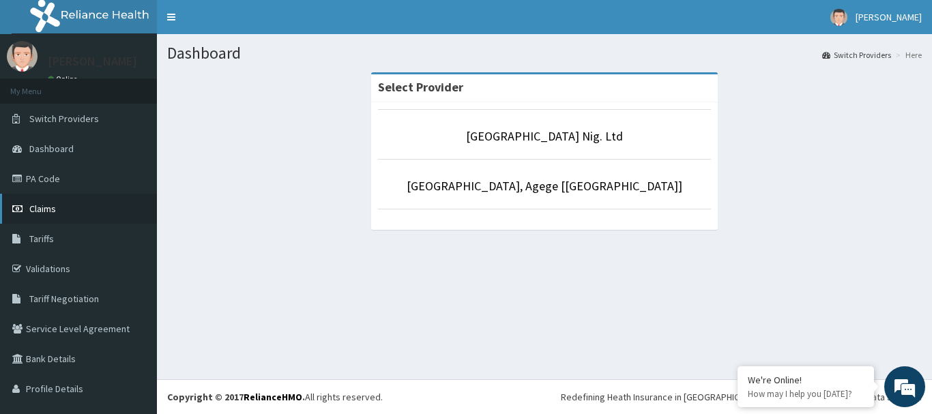
click at [42, 209] on span "Claims" at bounding box center [42, 209] width 27 height 12
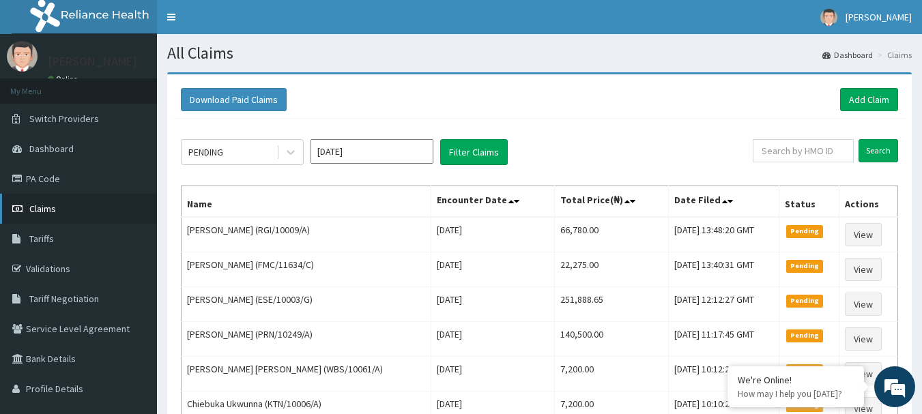
click at [48, 212] on span "Claims" at bounding box center [42, 209] width 27 height 12
click at [880, 96] on link "Add Claim" at bounding box center [869, 99] width 58 height 23
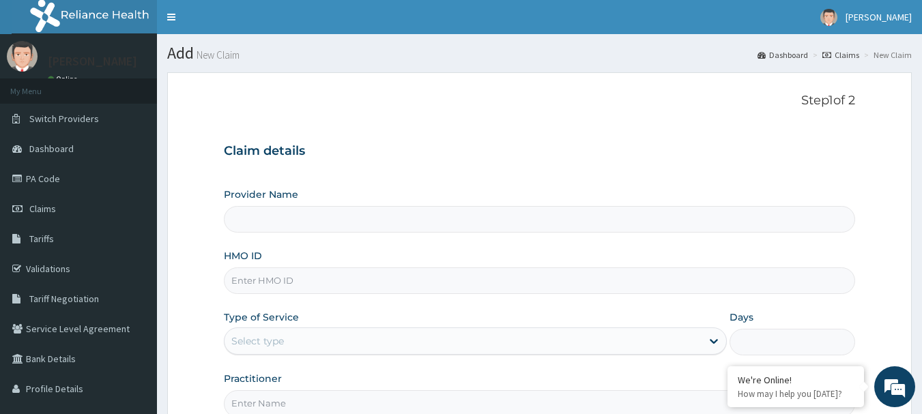
type input "[GEOGRAPHIC_DATA] Nig. Ltd"
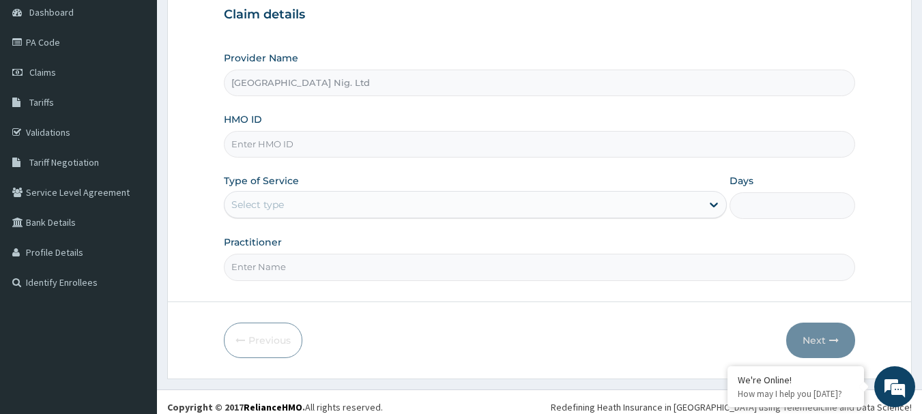
click at [375, 139] on input "HMO ID" at bounding box center [540, 144] width 632 height 27
paste input "MCO/10046/A"
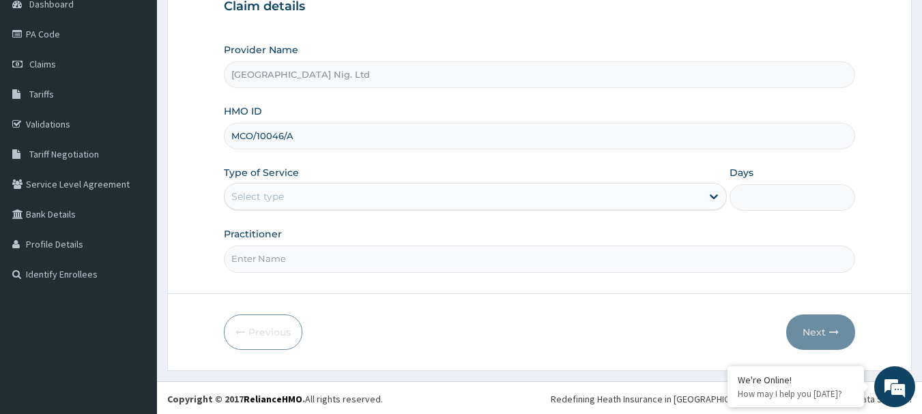
scroll to position [147, 0]
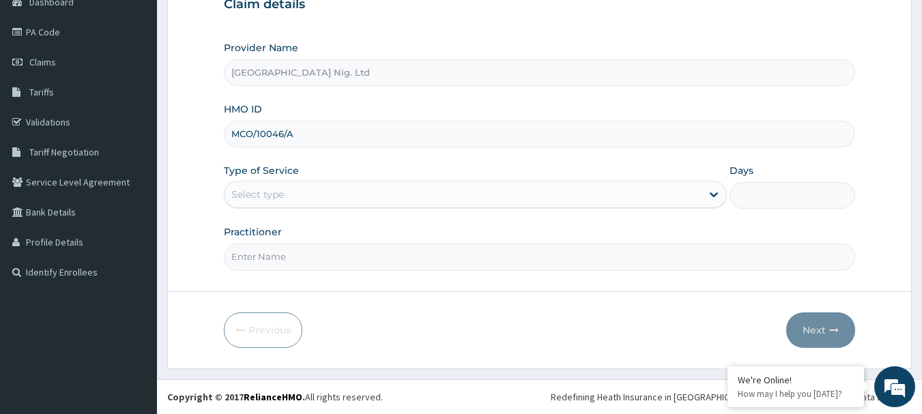
type input "MCO/10046/A"
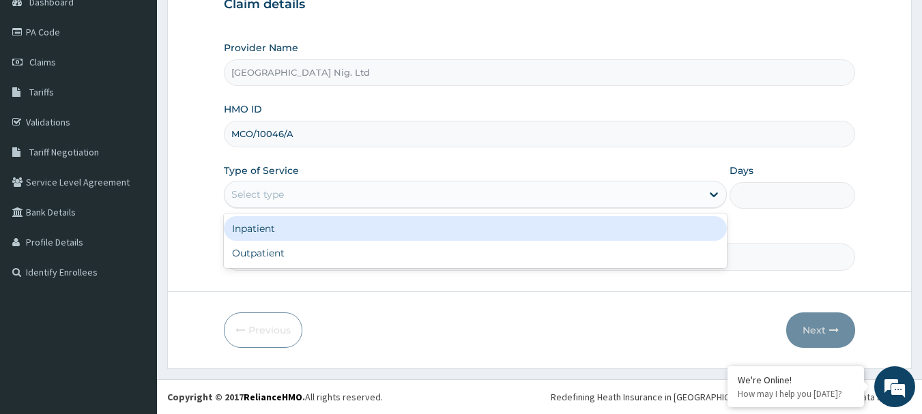
click at [604, 191] on div "Select type" at bounding box center [462, 195] width 477 height 22
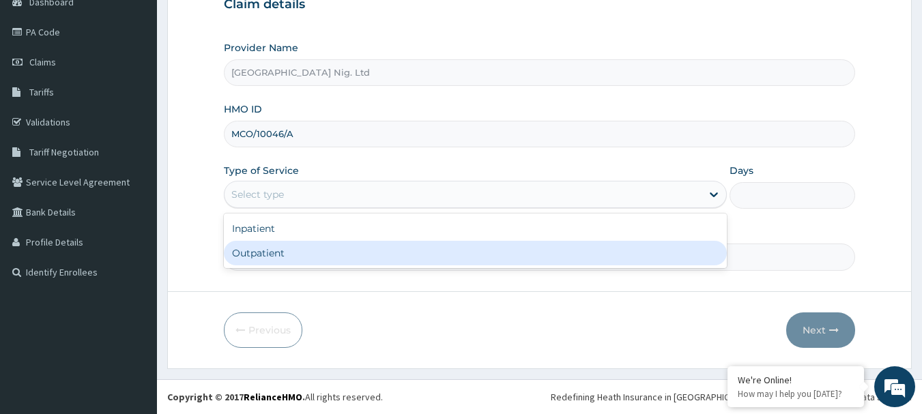
click at [467, 252] on div "Outpatient" at bounding box center [475, 253] width 503 height 25
type input "1"
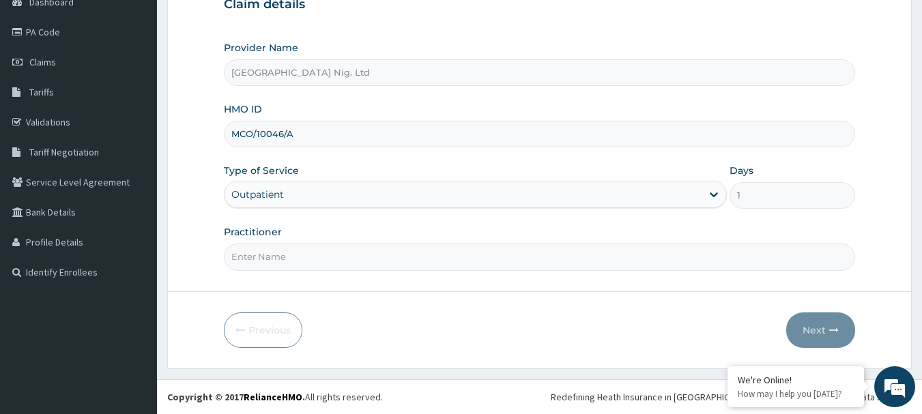
click at [318, 245] on input "Practitioner" at bounding box center [540, 257] width 632 height 27
paste input "Okunoye Obafemi"
type input "DR Okunoye Obafemi"
click at [817, 331] on button "Next" at bounding box center [820, 330] width 69 height 35
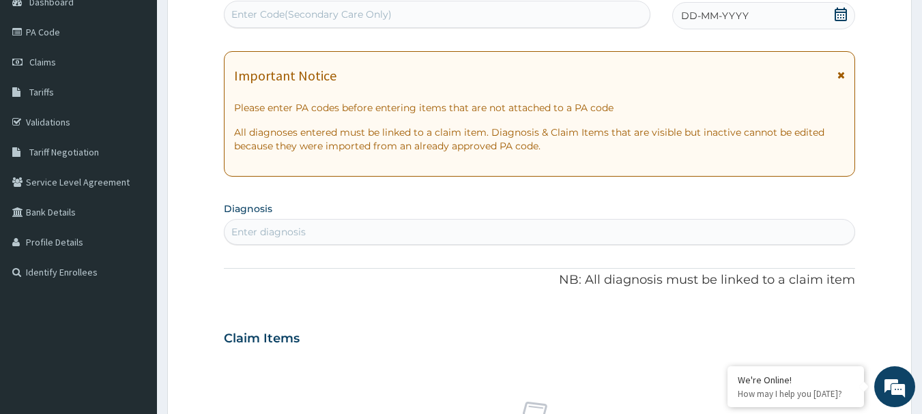
click at [375, 12] on div "Enter Code(Secondary Care Only)" at bounding box center [311, 15] width 160 height 14
paste input "PA/D6098B"
type input "PA/D6098B"
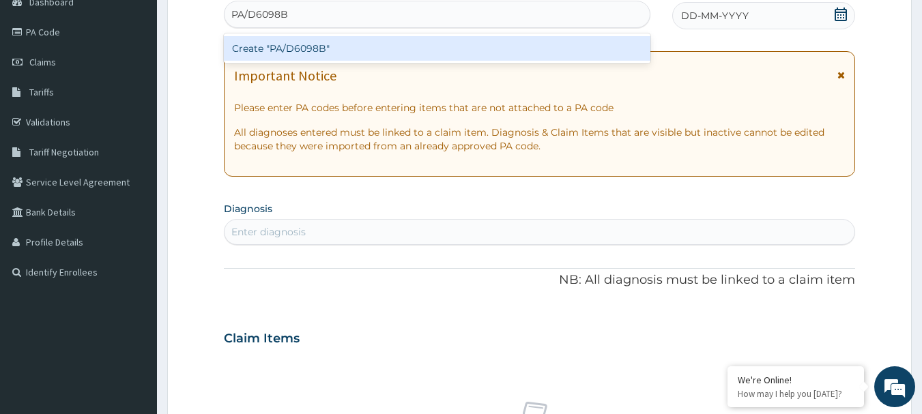
click at [328, 46] on div "Create "PA/D6098B"" at bounding box center [437, 48] width 427 height 25
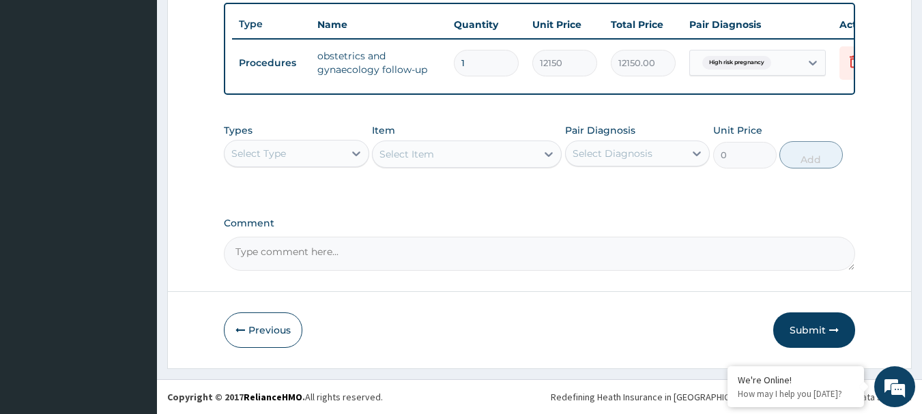
scroll to position [515, 0]
click at [807, 336] on button "Submit" at bounding box center [814, 330] width 82 height 35
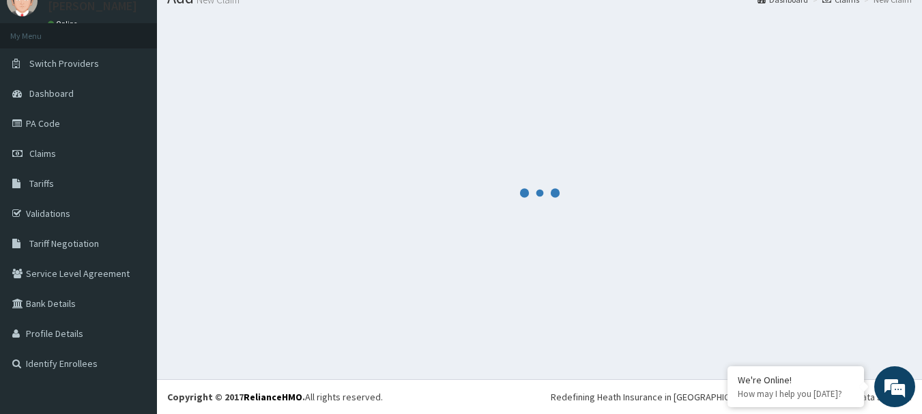
scroll to position [55, 0]
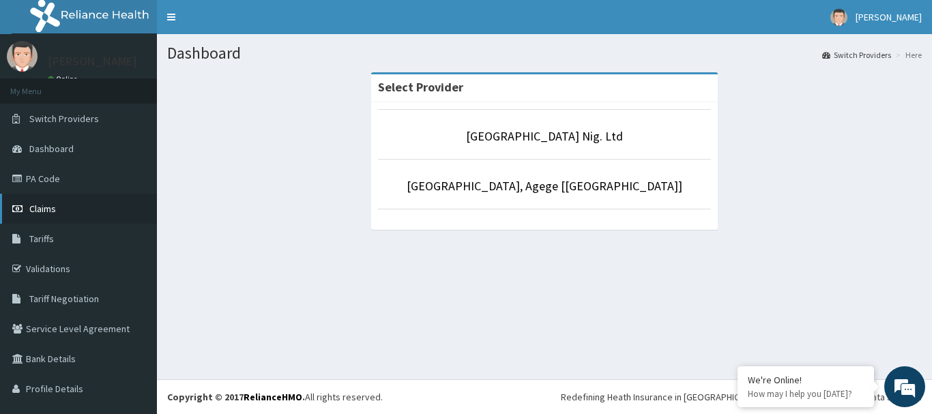
click at [44, 212] on span "Claims" at bounding box center [42, 209] width 27 height 12
click at [45, 212] on span "Claims" at bounding box center [42, 209] width 27 height 12
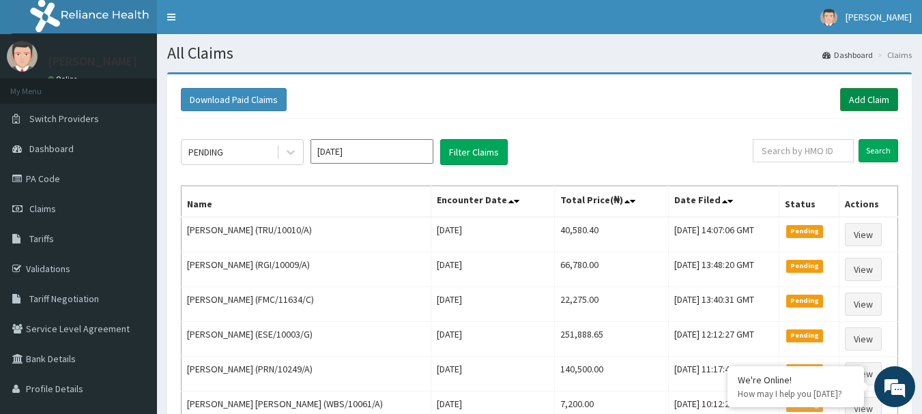
click at [869, 102] on link "Add Claim" at bounding box center [869, 99] width 58 height 23
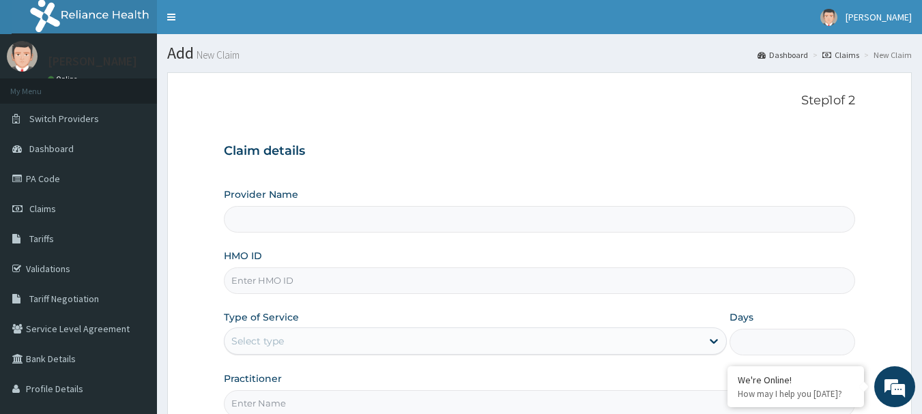
type input "[GEOGRAPHIC_DATA] Nig. Ltd"
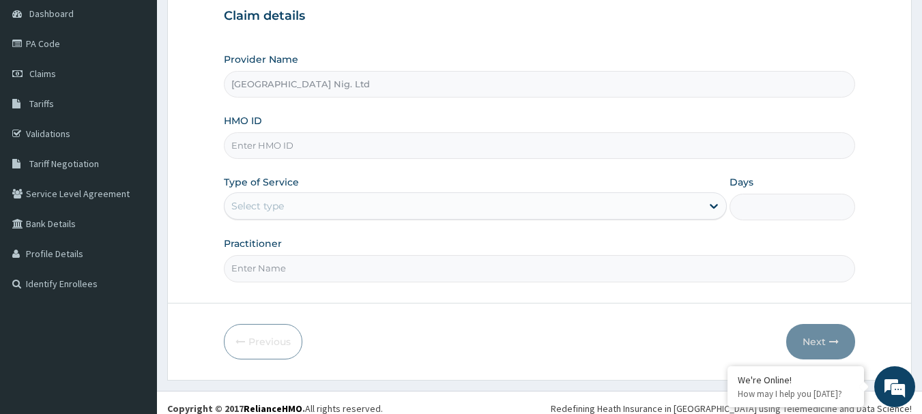
scroll to position [136, 0]
click at [333, 146] on input "HMO ID" at bounding box center [540, 144] width 632 height 27
paste input "ISF/10006/A"
type input "ISF/10006/A"
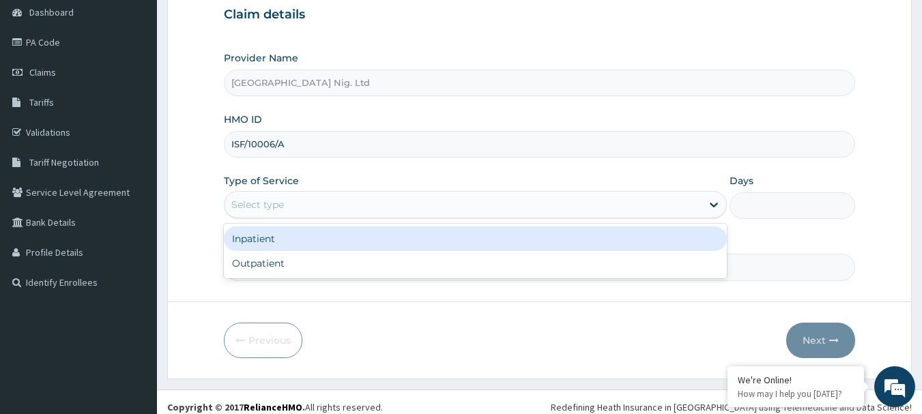
click at [667, 209] on div "Select type" at bounding box center [462, 205] width 477 height 22
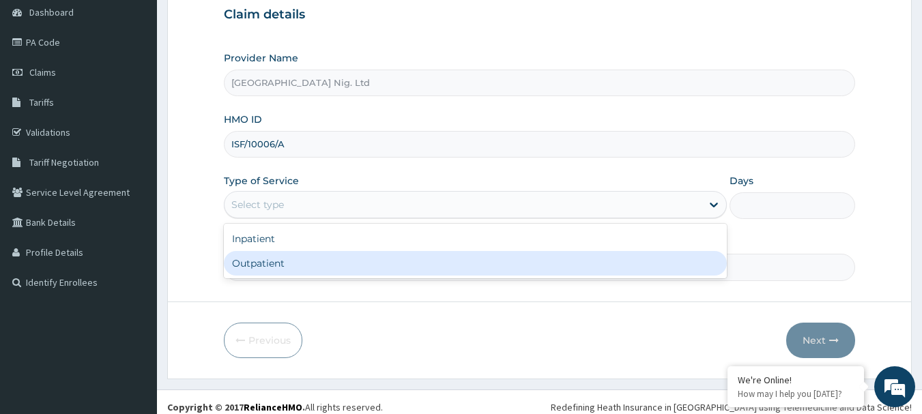
click at [397, 264] on div "Outpatient" at bounding box center [475, 263] width 503 height 25
type input "1"
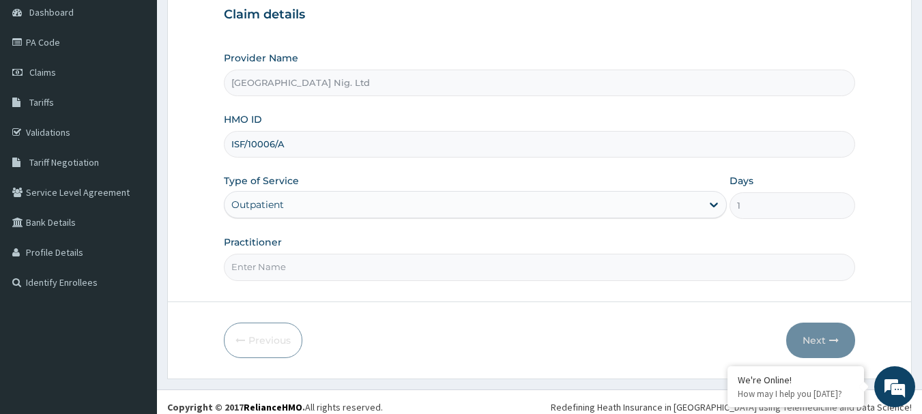
scroll to position [0, 0]
click at [346, 267] on input "Practitioner" at bounding box center [540, 267] width 632 height 27
paste input "Fatoki | Junior Resident Titilayo"
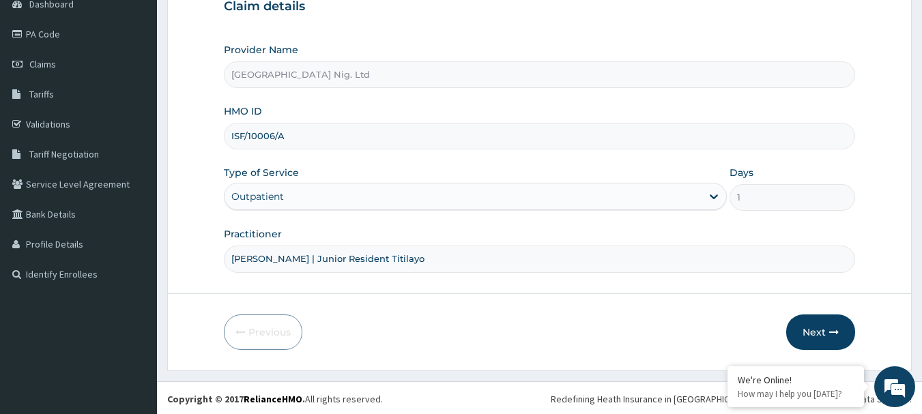
scroll to position [147, 0]
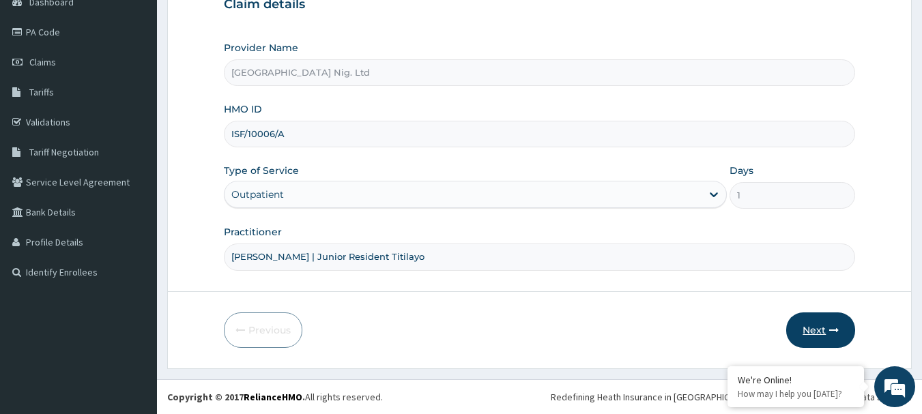
type input "[PERSON_NAME] | Junior Resident Titilayo"
click at [808, 321] on button "Next" at bounding box center [820, 330] width 69 height 35
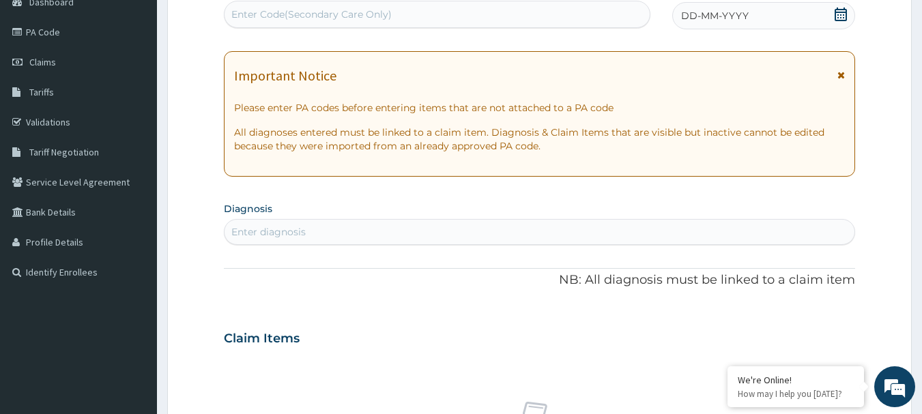
click at [846, 14] on icon at bounding box center [841, 15] width 12 height 14
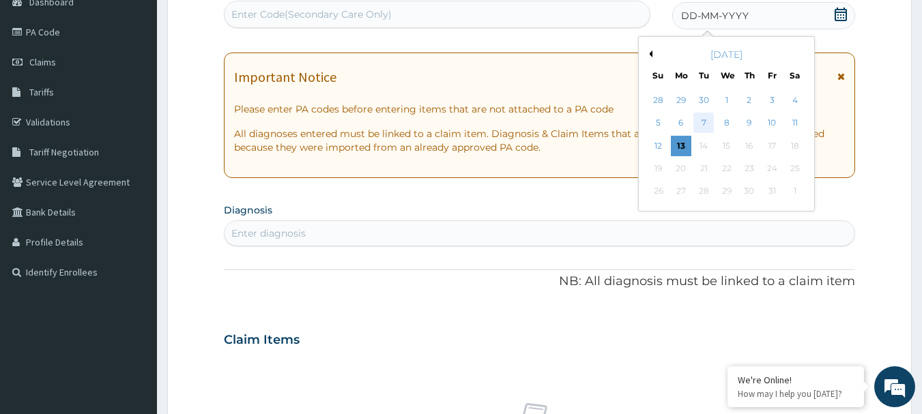
click at [703, 121] on div "7" at bounding box center [704, 123] width 20 height 20
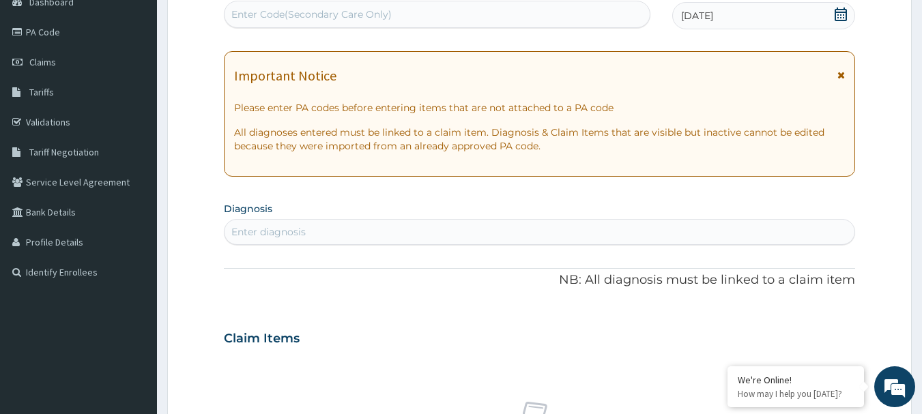
click at [381, 228] on div "Enter diagnosis" at bounding box center [539, 232] width 631 height 22
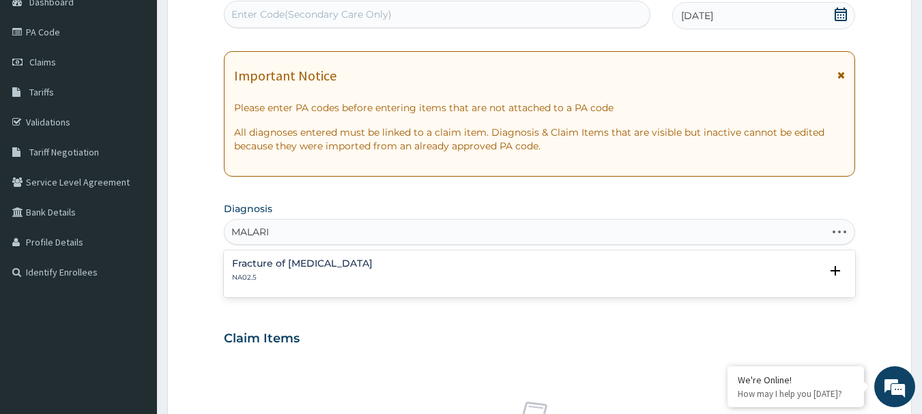
type input "MALARIA"
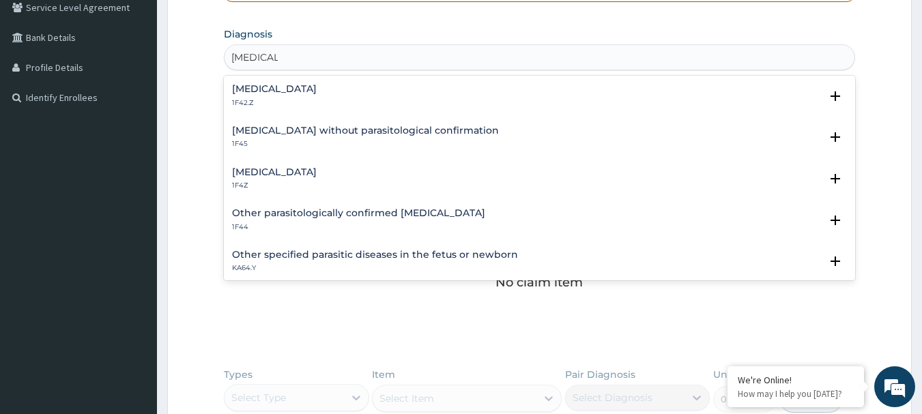
scroll to position [351, 0]
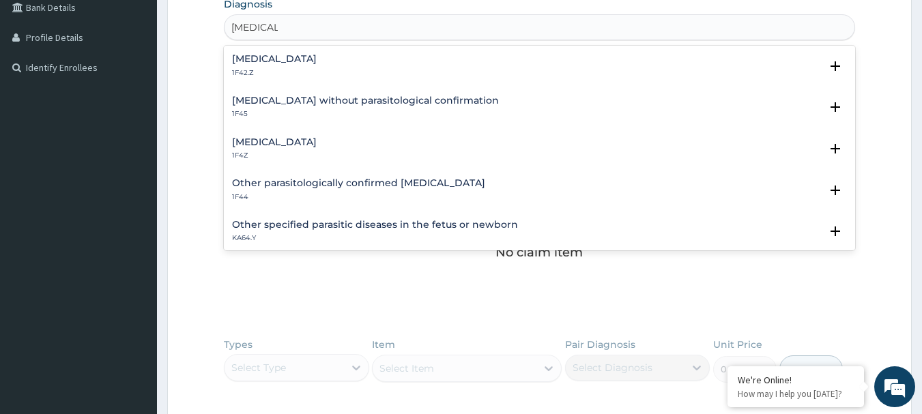
click at [296, 145] on h4 "Malaria, unspecified" at bounding box center [274, 142] width 85 height 10
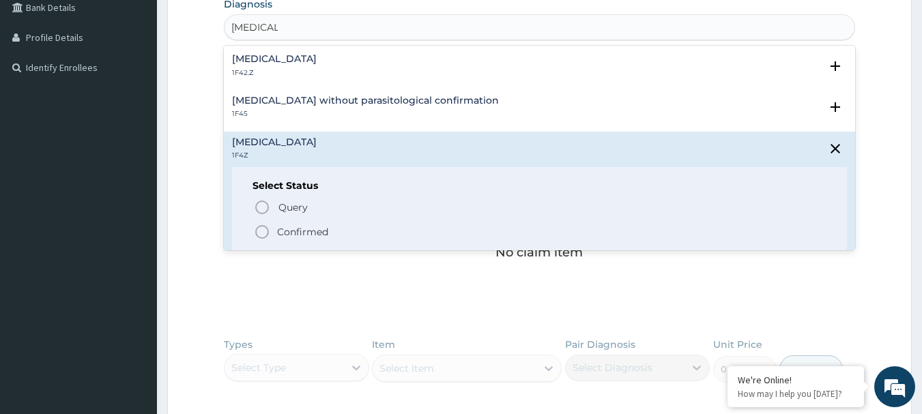
click at [291, 229] on p "Confirmed" at bounding box center [302, 232] width 51 height 14
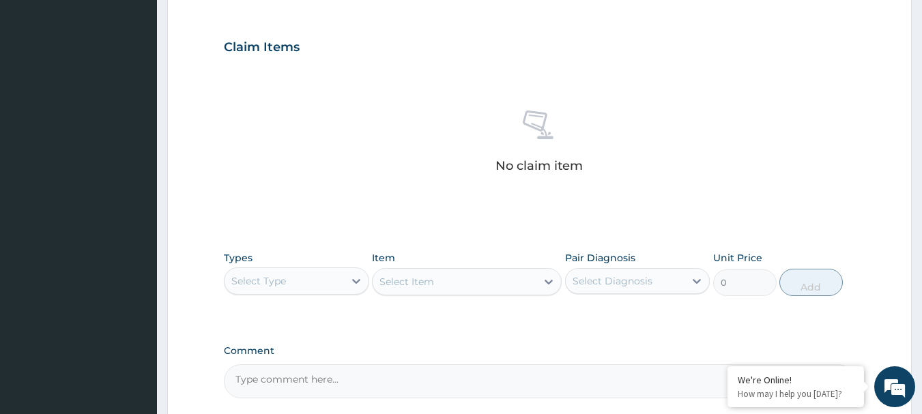
scroll to position [570, 0]
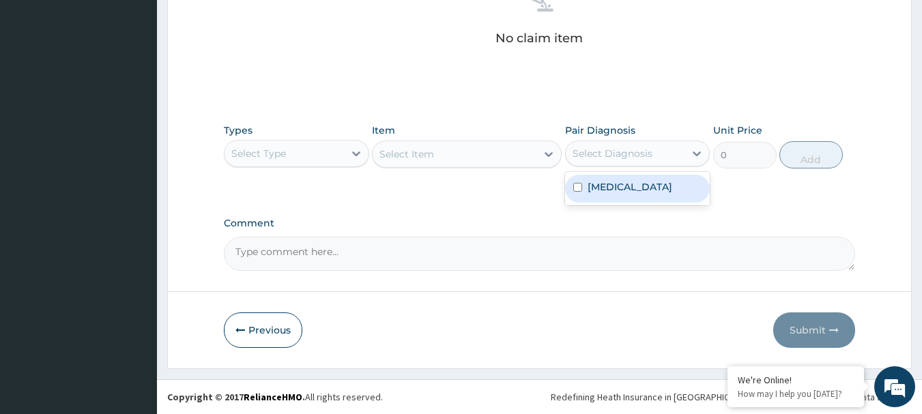
click at [664, 150] on div "Select Diagnosis" at bounding box center [625, 154] width 119 height 22
click at [631, 187] on label "Malaria, unspecified" at bounding box center [630, 187] width 85 height 14
checkbox input "true"
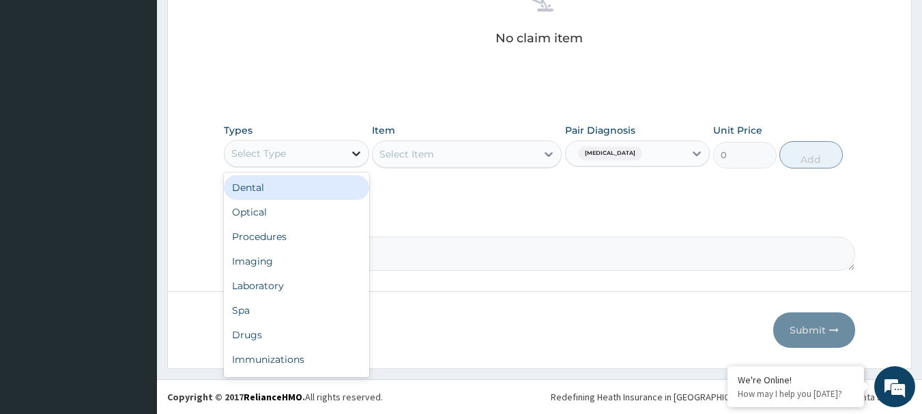
click at [350, 154] on icon at bounding box center [356, 154] width 14 height 14
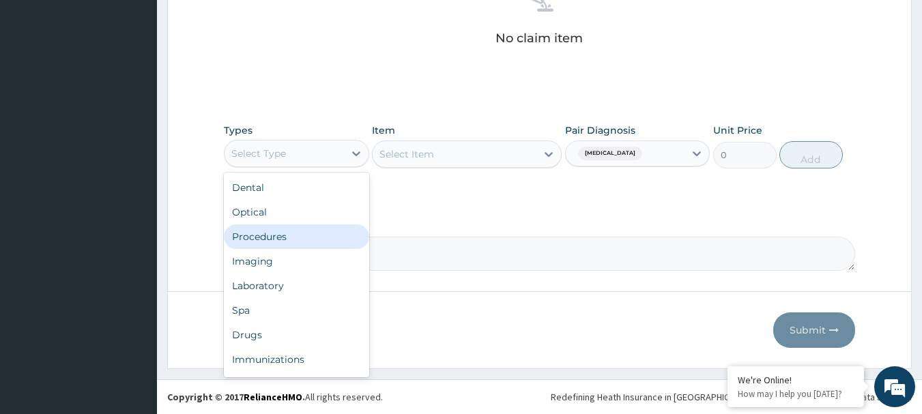
click at [267, 235] on div "Procedures" at bounding box center [296, 236] width 145 height 25
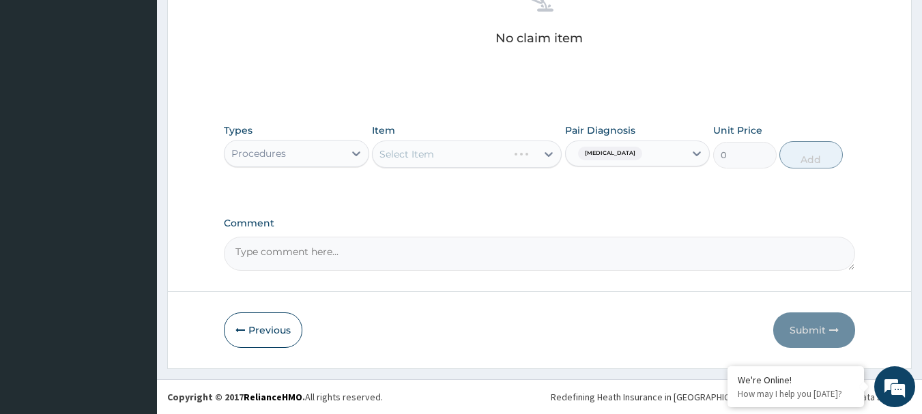
click at [416, 160] on div "Select Item" at bounding box center [467, 154] width 190 height 27
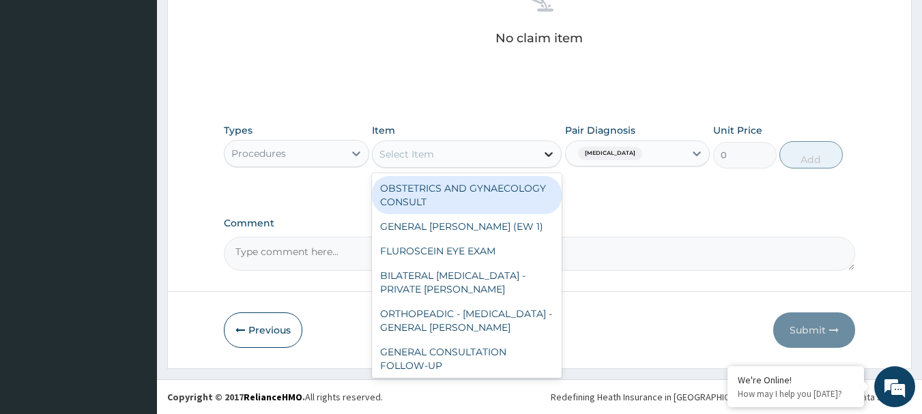
click at [547, 155] on icon at bounding box center [549, 154] width 8 height 5
paste input "GENERAL CONSULTATION"
type input "GENERAL CONSULTATION"
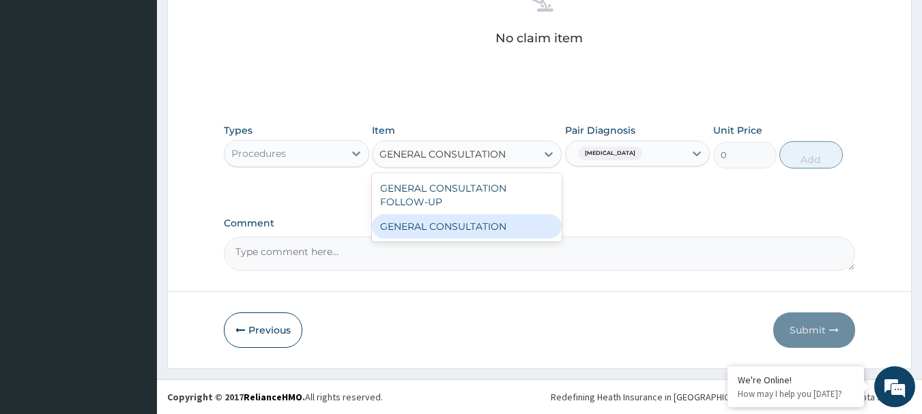
click at [487, 223] on div "GENERAL CONSULTATION" at bounding box center [467, 226] width 190 height 25
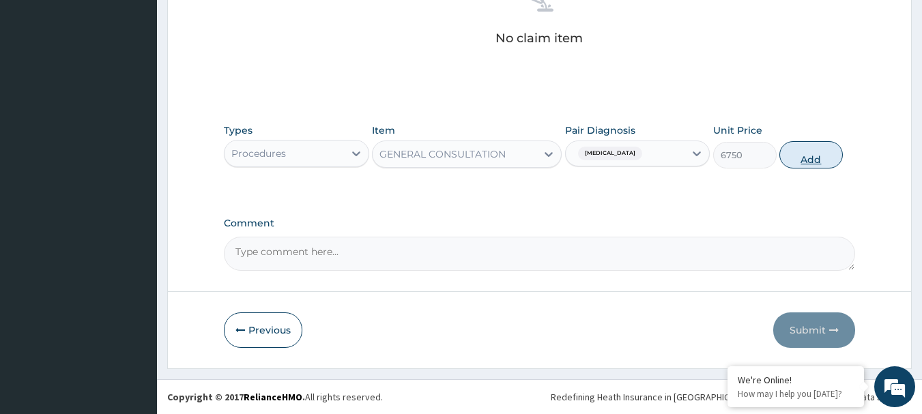
click at [818, 153] on button "Add" at bounding box center [810, 154] width 63 height 27
type input "0"
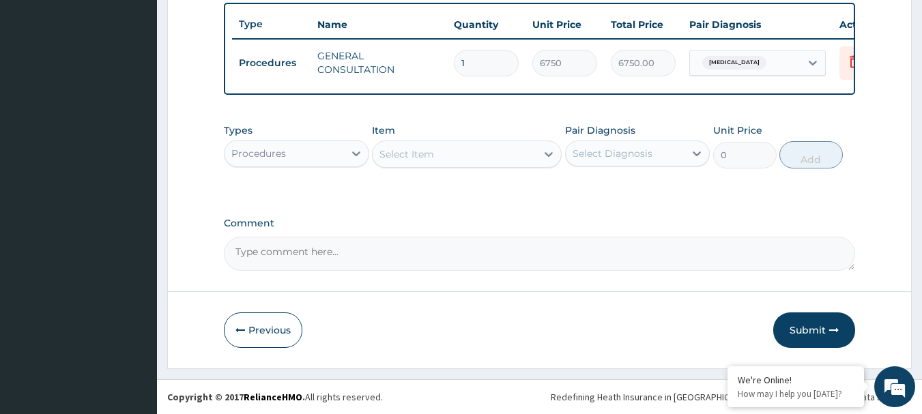
scroll to position [515, 0]
click at [682, 152] on div "Select Diagnosis" at bounding box center [625, 154] width 119 height 22
click at [631, 194] on div "Malaria, unspecified" at bounding box center [637, 189] width 145 height 28
checkbox input "true"
click at [358, 149] on icon at bounding box center [356, 154] width 14 height 14
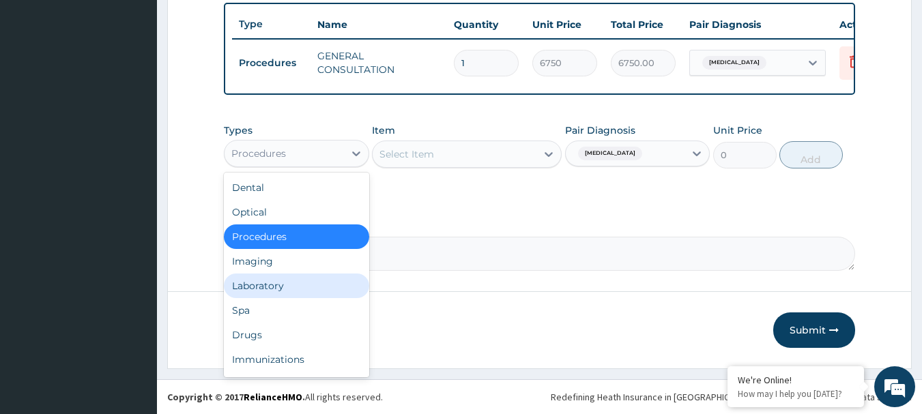
click at [262, 280] on div "Laboratory" at bounding box center [296, 286] width 145 height 25
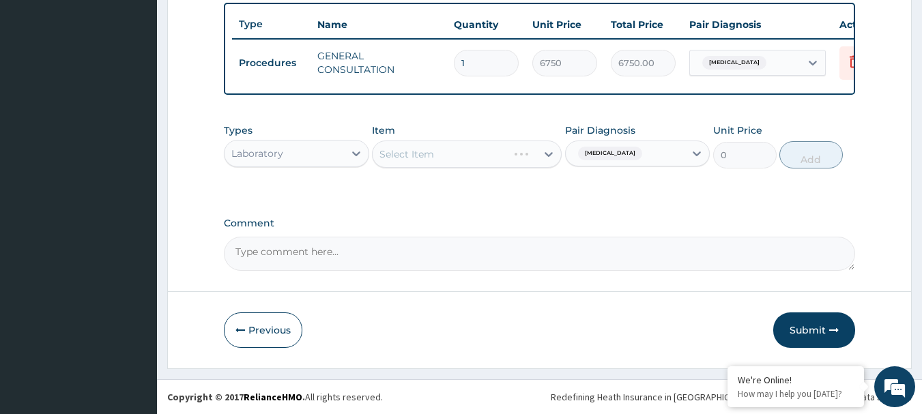
click at [499, 151] on div "Select Item" at bounding box center [467, 154] width 190 height 27
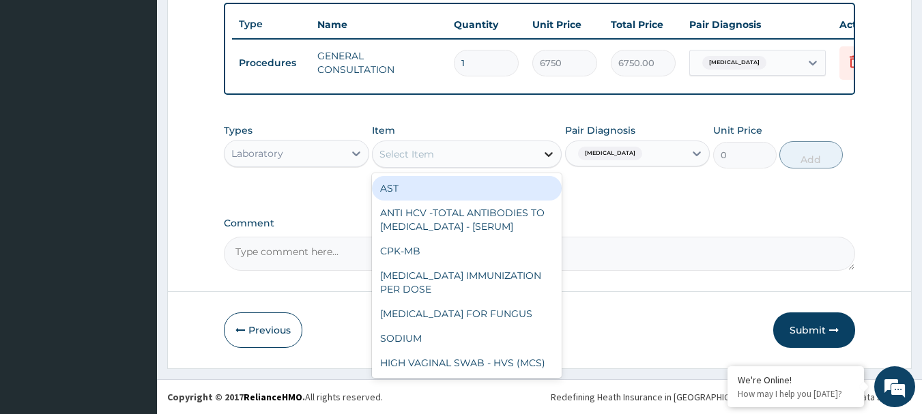
click at [546, 152] on icon at bounding box center [549, 154] width 14 height 14
paste input "FBC - (FULL BLOOD COUNT WITH PLATELET AND RED INDICES)"
type input "FBC - (FULL BLOOD COUNT WITH PLATELET AND RED INDICES)"
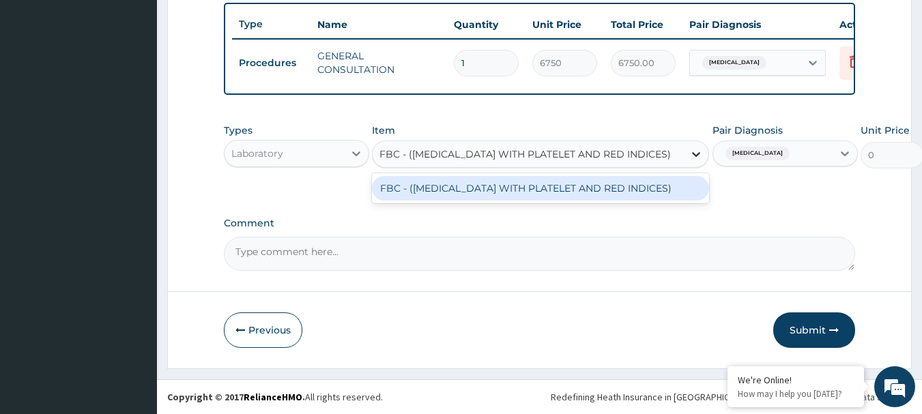
scroll to position [0, 17]
click at [490, 186] on div "FBC - (FULL BLOOD COUNT WITH PLATELET AND RED INDICES)" at bounding box center [540, 188] width 337 height 25
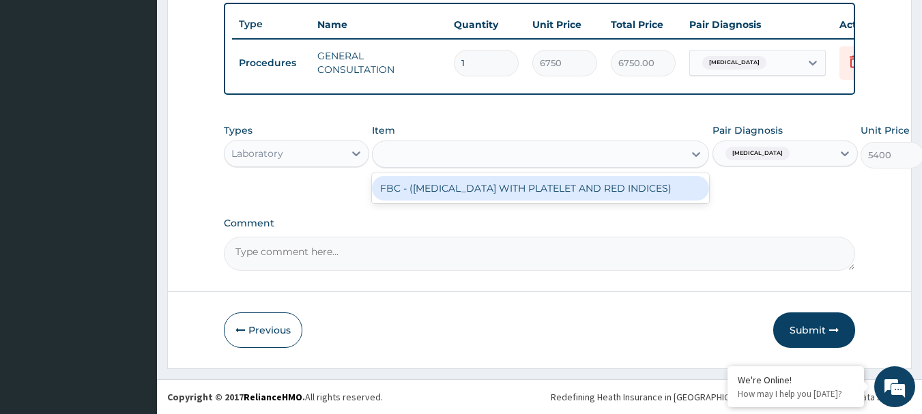
scroll to position [0, 1]
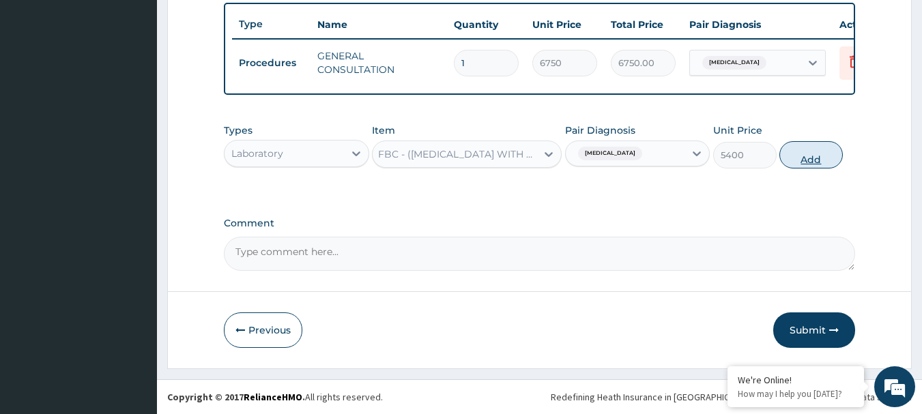
click at [805, 158] on button "Add" at bounding box center [810, 154] width 63 height 27
type input "0"
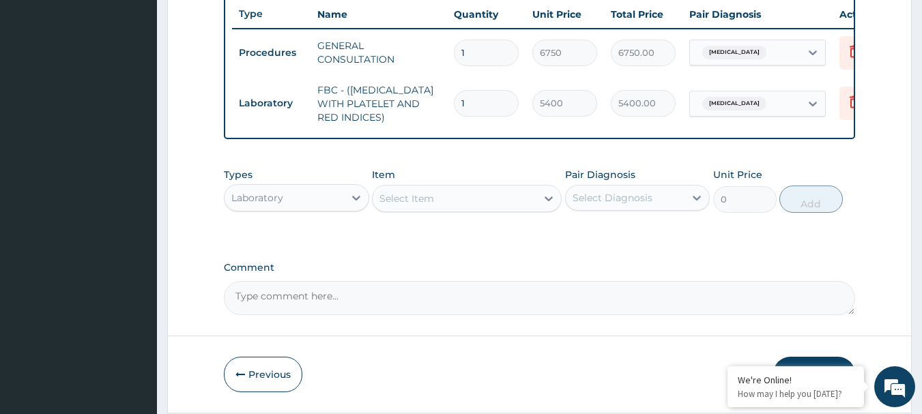
scroll to position [0, 0]
click at [660, 207] on div "Select Diagnosis" at bounding box center [625, 198] width 119 height 22
click at [631, 235] on label "Malaria, unspecified" at bounding box center [630, 231] width 85 height 14
checkbox input "true"
click at [499, 207] on div "Select Item" at bounding box center [455, 199] width 164 height 22
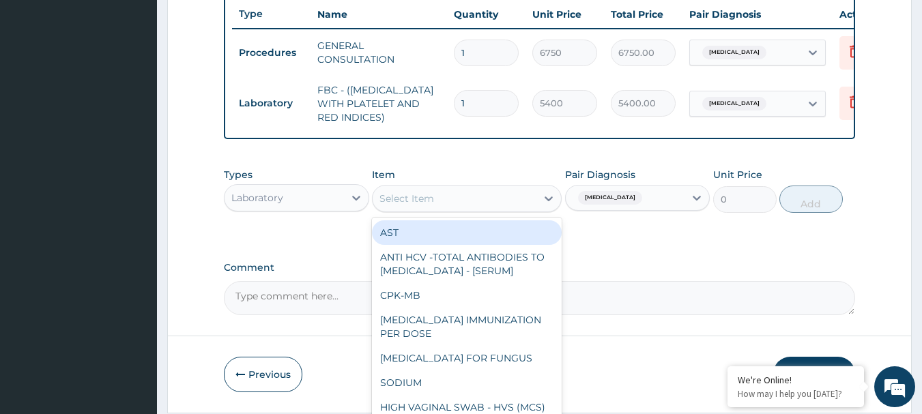
paste input "MALARIA RDT"
type input "MALARIA RDT"
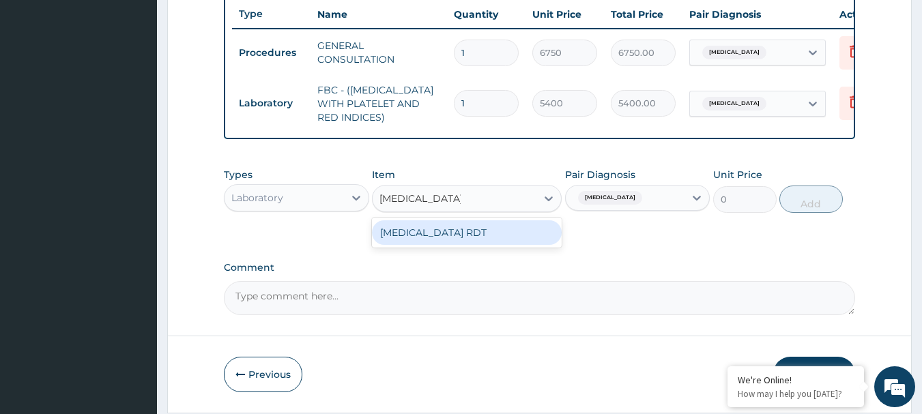
click at [484, 237] on div "MALARIA RDT" at bounding box center [467, 232] width 190 height 25
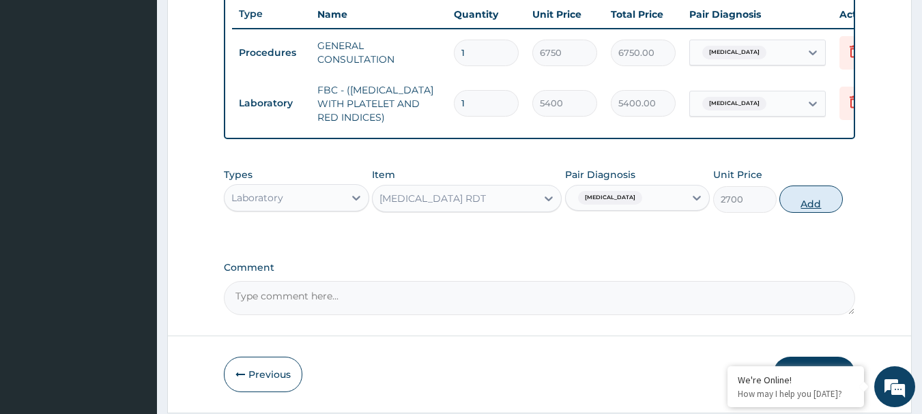
click at [807, 209] on button "Add" at bounding box center [810, 199] width 63 height 27
type input "0"
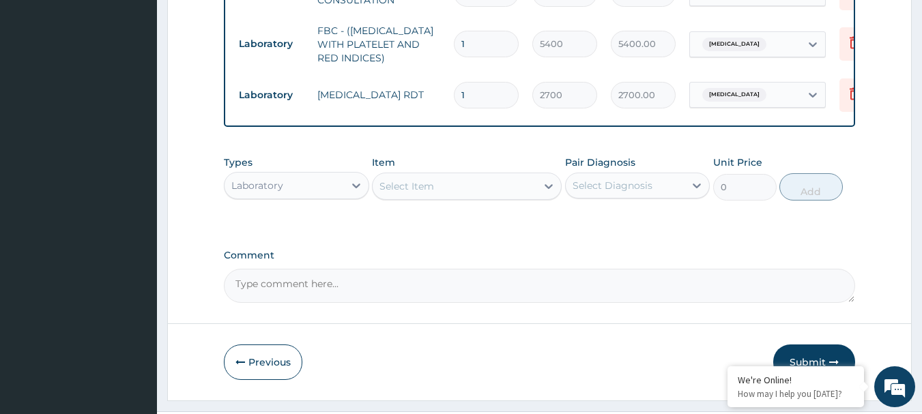
scroll to position [617, 0]
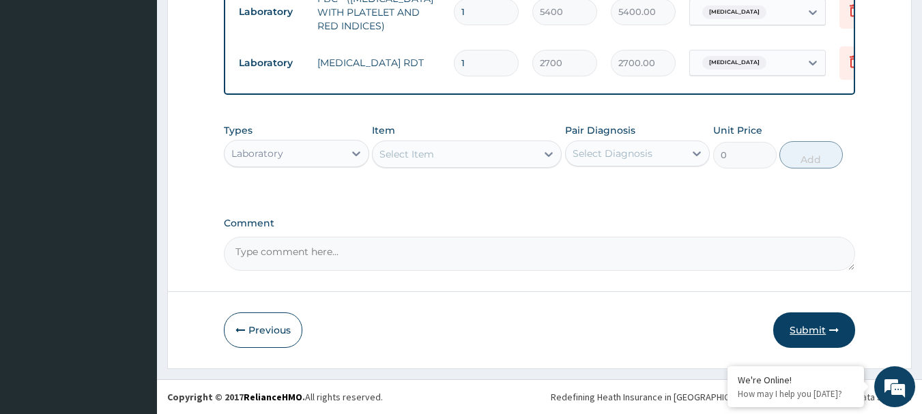
click at [800, 328] on button "Submit" at bounding box center [814, 330] width 82 height 35
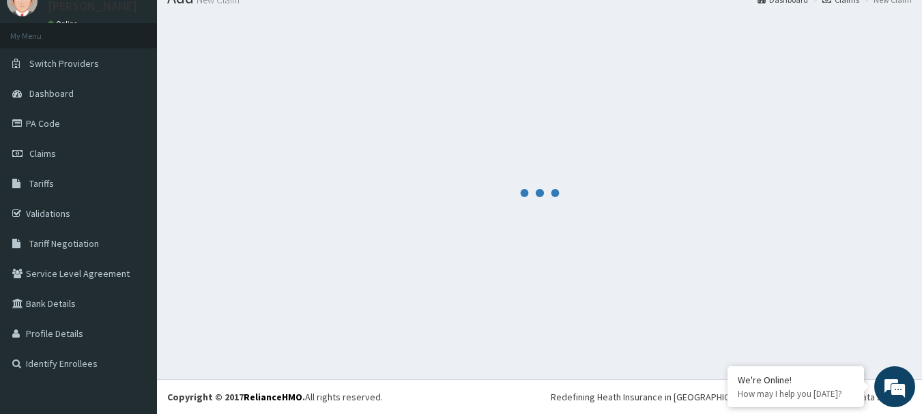
scroll to position [55, 0]
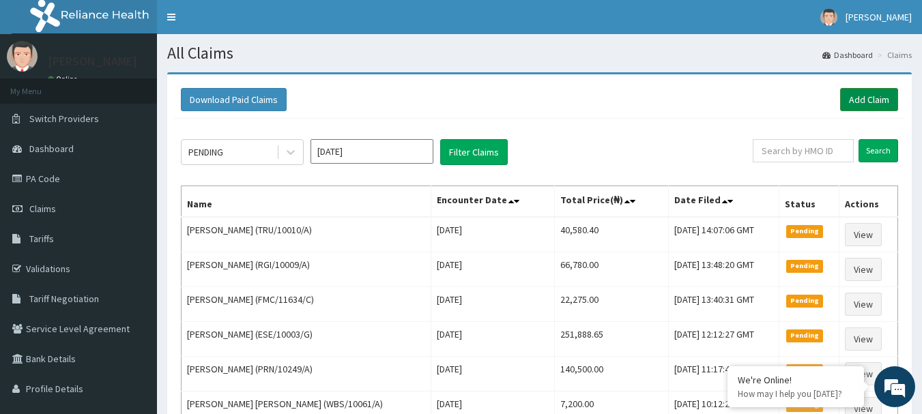
click at [880, 101] on link "Add Claim" at bounding box center [869, 99] width 58 height 23
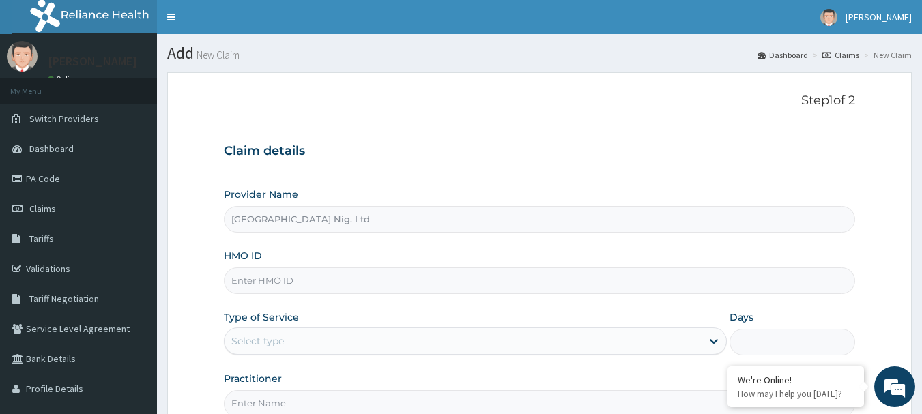
type input "[GEOGRAPHIC_DATA] Nig. Ltd"
click at [337, 278] on input "HMO ID" at bounding box center [540, 280] width 632 height 27
paste input "ISF/10004/B"
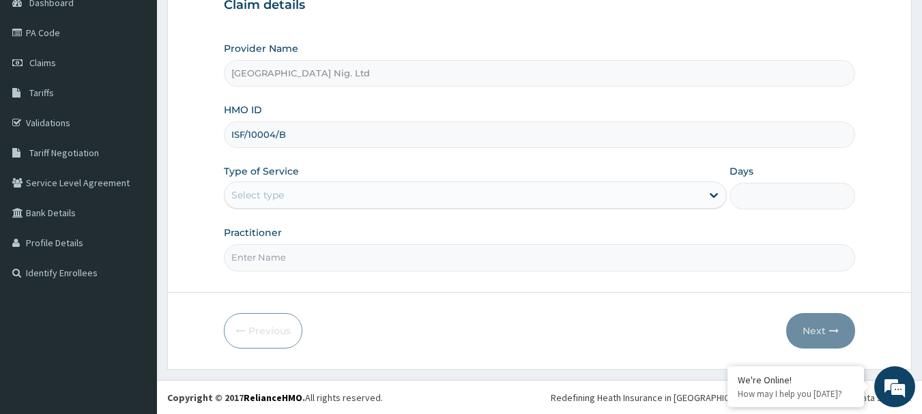
scroll to position [147, 0]
type input "ISF/10004/B"
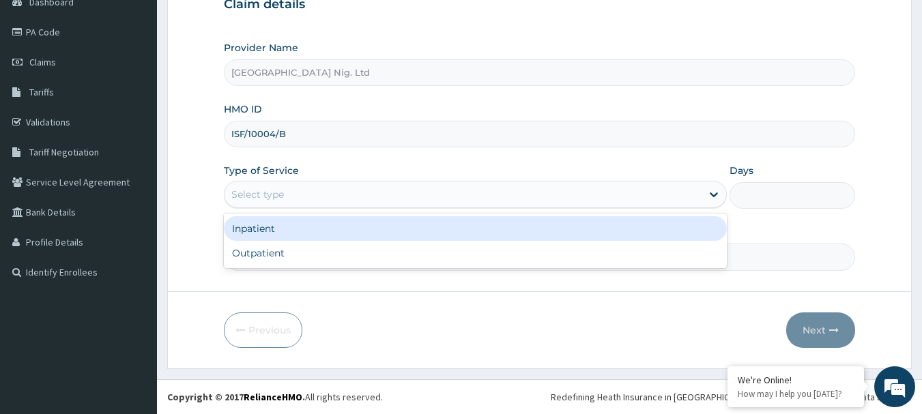
click at [685, 199] on div "Select type" at bounding box center [462, 195] width 477 height 22
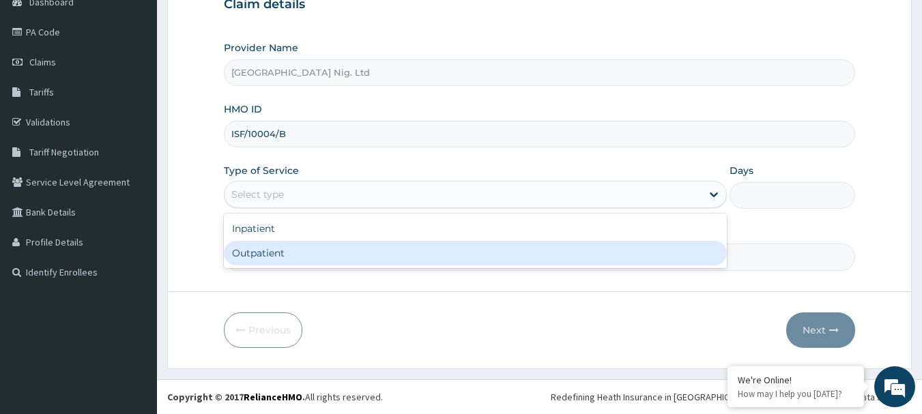
click at [489, 250] on div "Outpatient" at bounding box center [475, 253] width 503 height 25
type input "1"
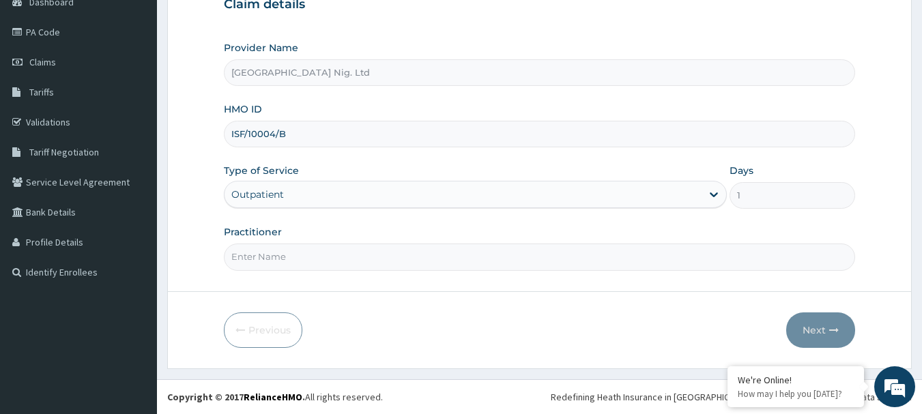
scroll to position [0, 0]
click at [335, 252] on input "Practitioner" at bounding box center [540, 257] width 632 height 27
paste input "Fatoki | Junior Resident Titilayo"
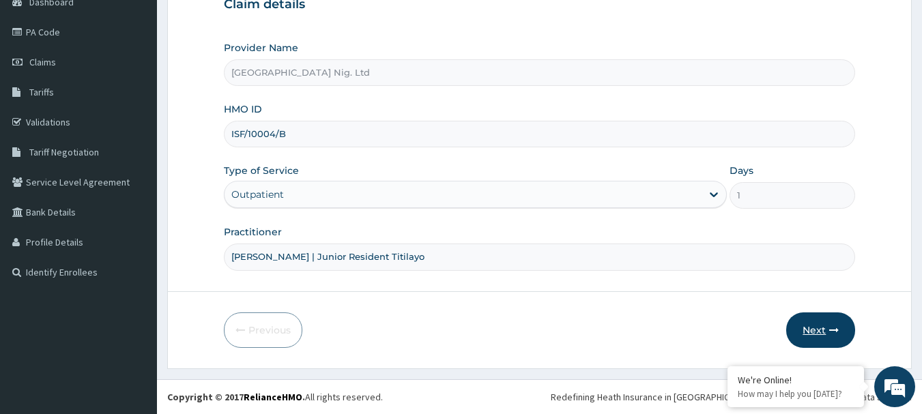
type input "[PERSON_NAME] | Junior Resident Titilayo"
click at [820, 333] on button "Next" at bounding box center [820, 330] width 69 height 35
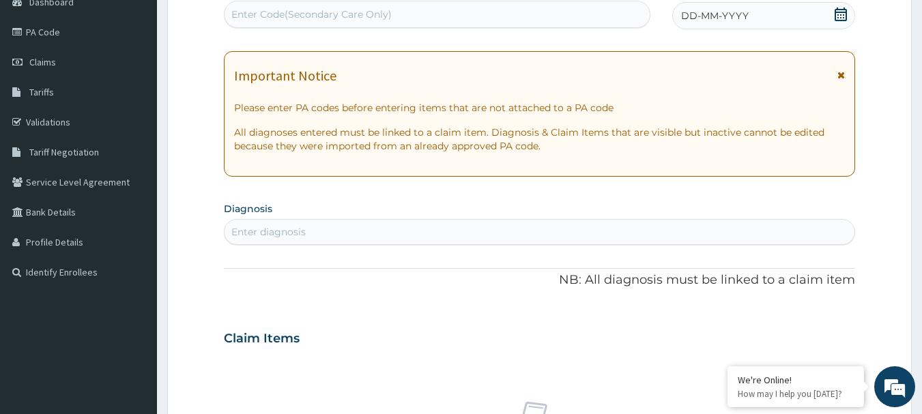
click at [843, 16] on icon at bounding box center [841, 15] width 14 height 14
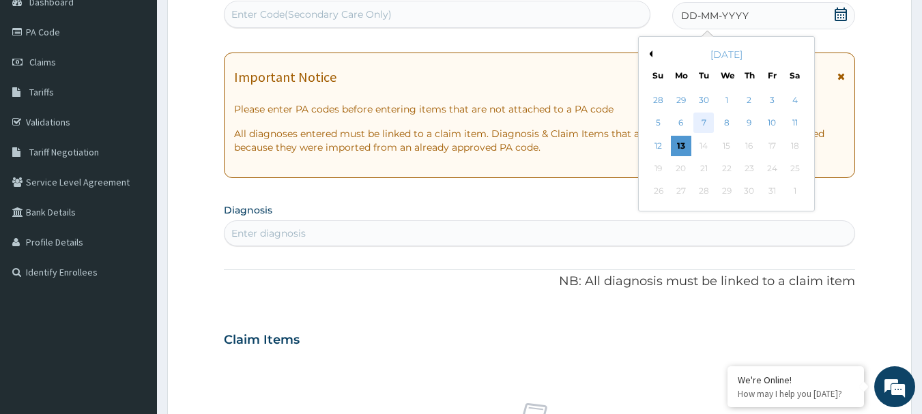
click at [708, 123] on div "7" at bounding box center [704, 123] width 20 height 20
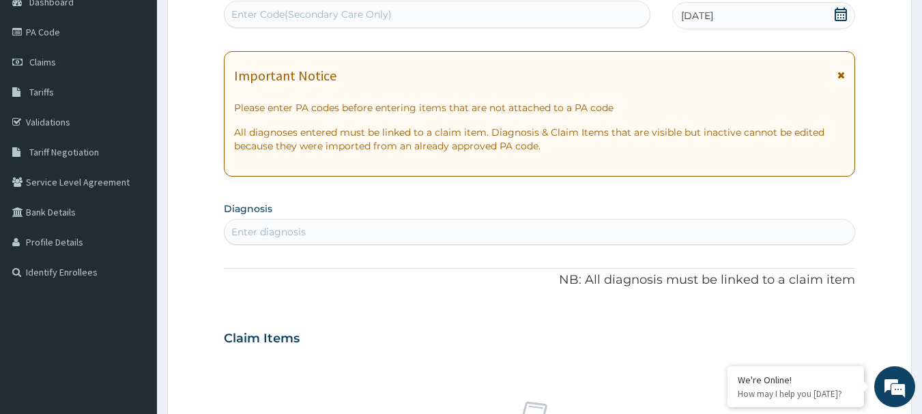
click at [524, 225] on div "Enter diagnosis" at bounding box center [539, 232] width 631 height 22
type input "ACUTE UPPER"
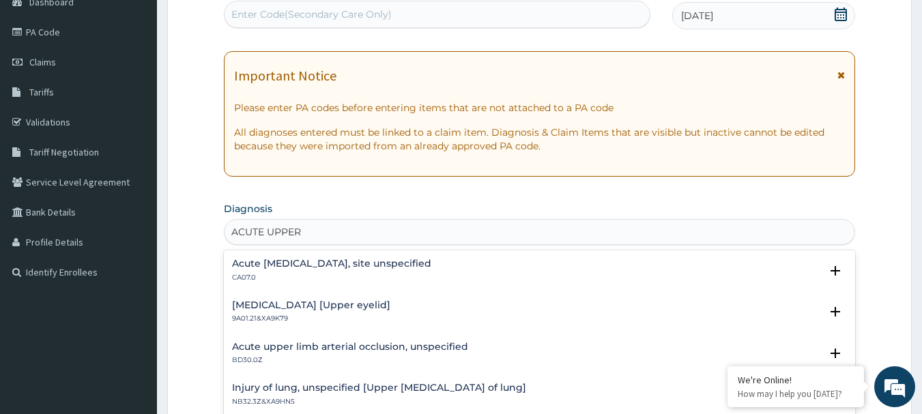
click at [358, 263] on h4 "Acute upper respiratory infection, site unspecified" at bounding box center [331, 264] width 199 height 10
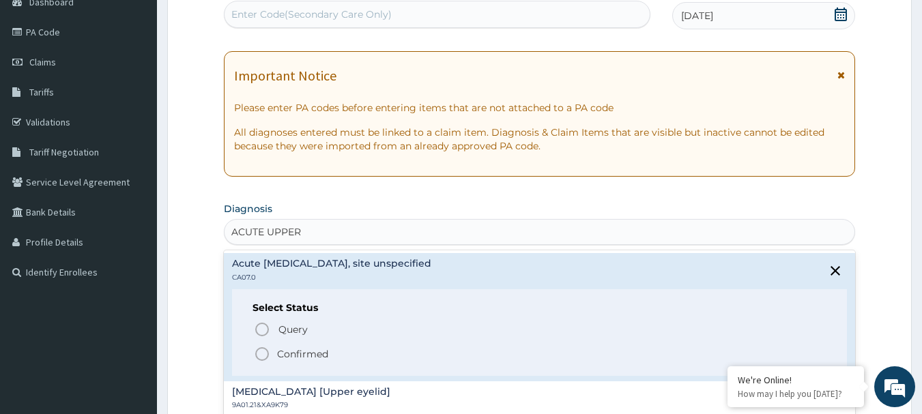
click at [308, 353] on p "Confirmed" at bounding box center [302, 354] width 51 height 14
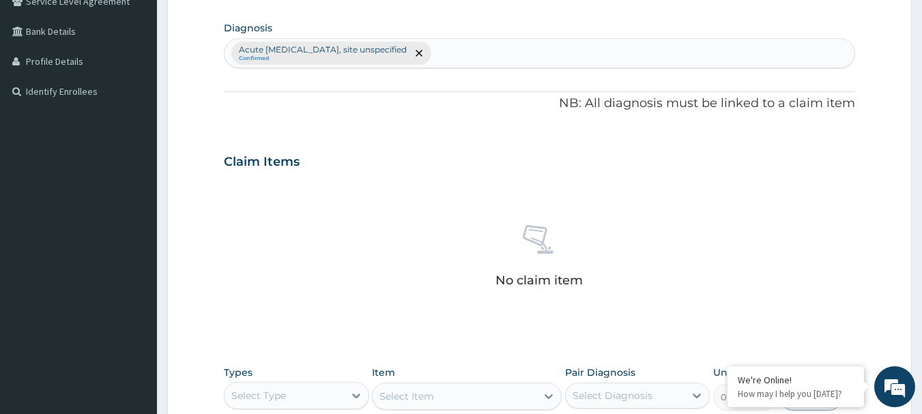
scroll to position [351, 0]
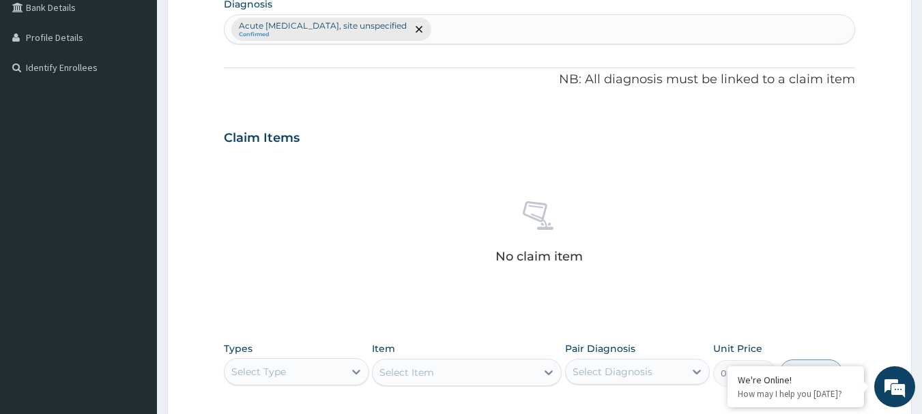
click at [521, 25] on div "Acute upper respiratory infection, site unspecified Confirmed" at bounding box center [539, 29] width 631 height 29
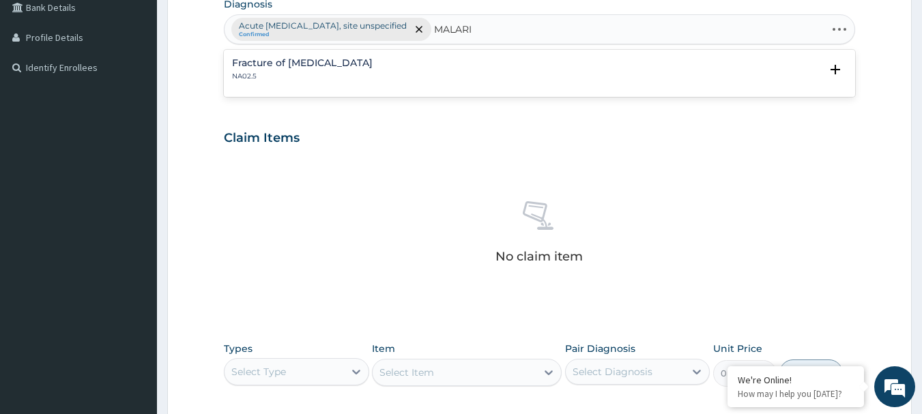
type input "MALARIA"
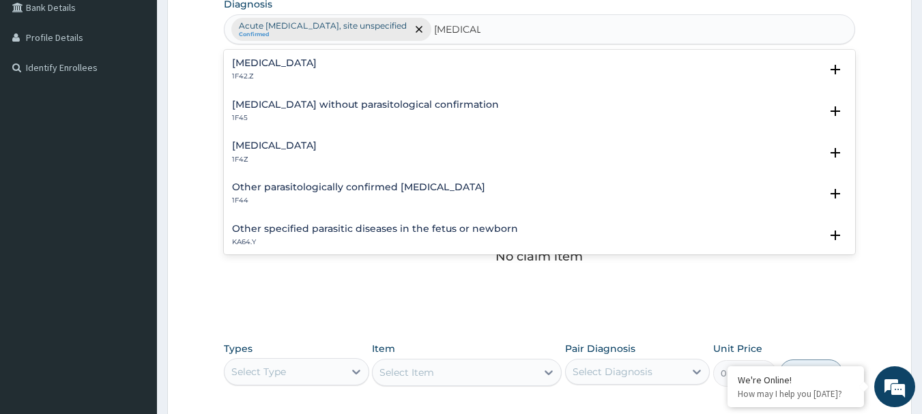
click at [282, 145] on h4 "Malaria, unspecified" at bounding box center [274, 146] width 85 height 10
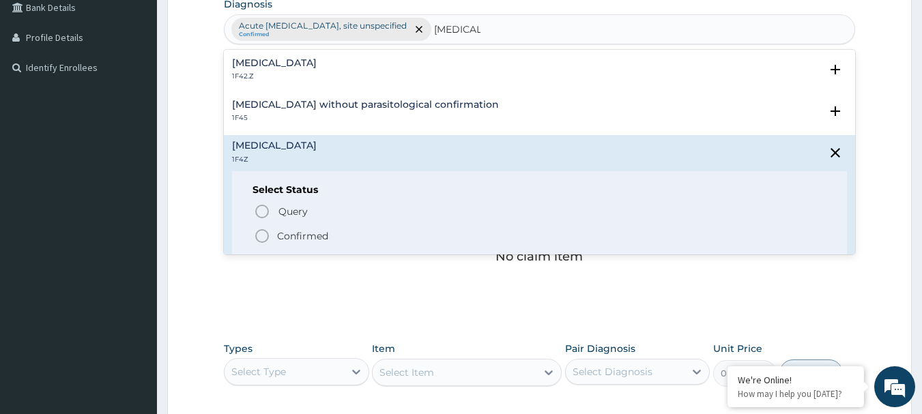
click at [256, 234] on circle "status option filled" at bounding box center [262, 236] width 12 height 12
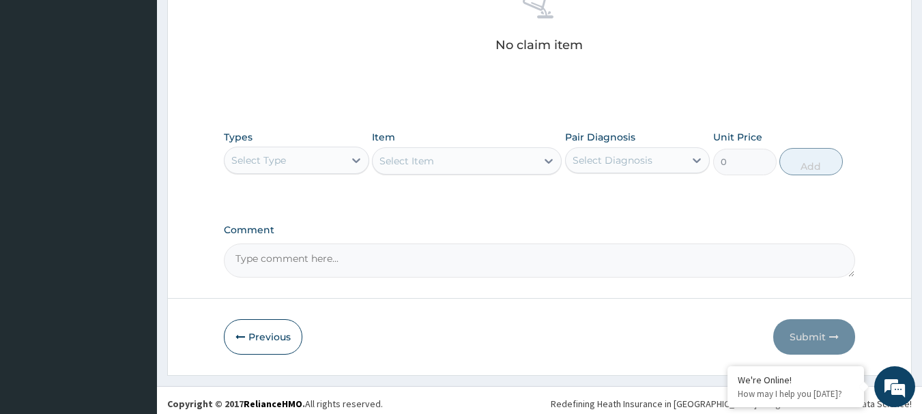
scroll to position [570, 0]
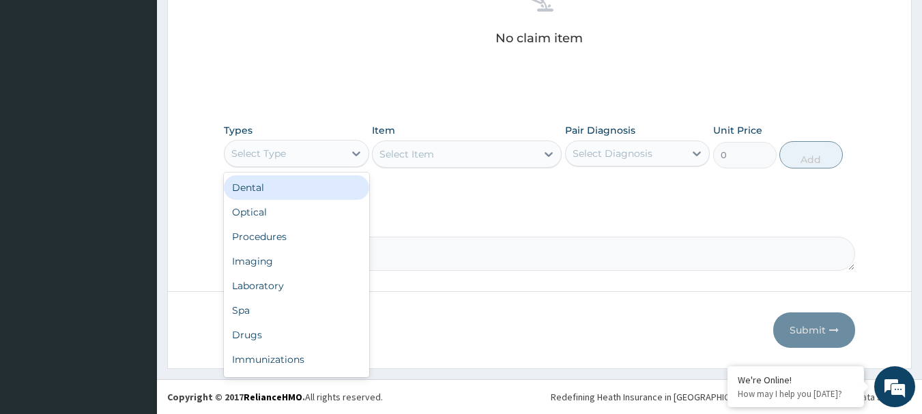
click at [334, 152] on div "Select Type" at bounding box center [283, 154] width 119 height 22
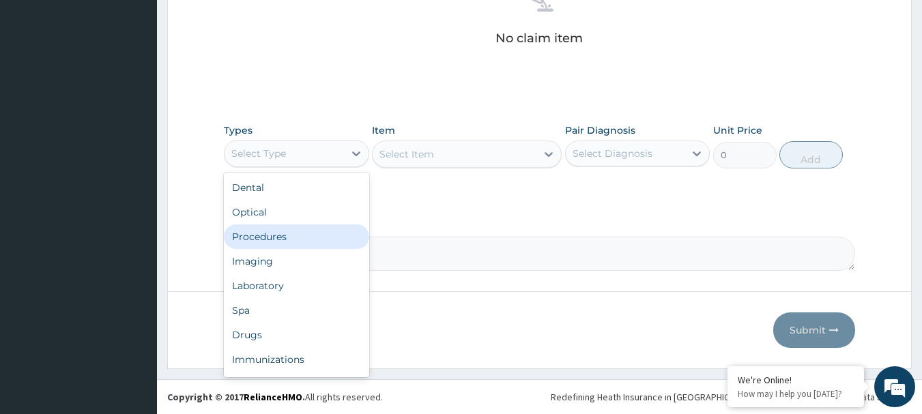
click at [291, 239] on div "Procedures" at bounding box center [296, 236] width 145 height 25
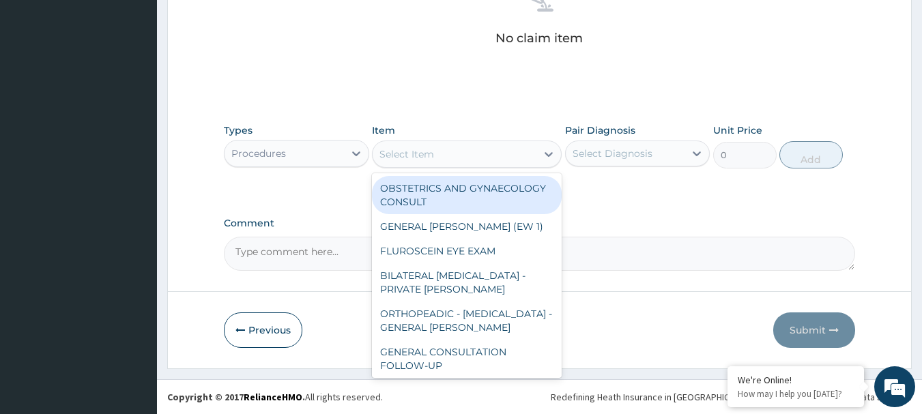
click at [503, 149] on div "Select Item" at bounding box center [455, 154] width 164 height 22
paste input "GENERAL CONSULTATION"
type input "GENERAL CONSULTATION"
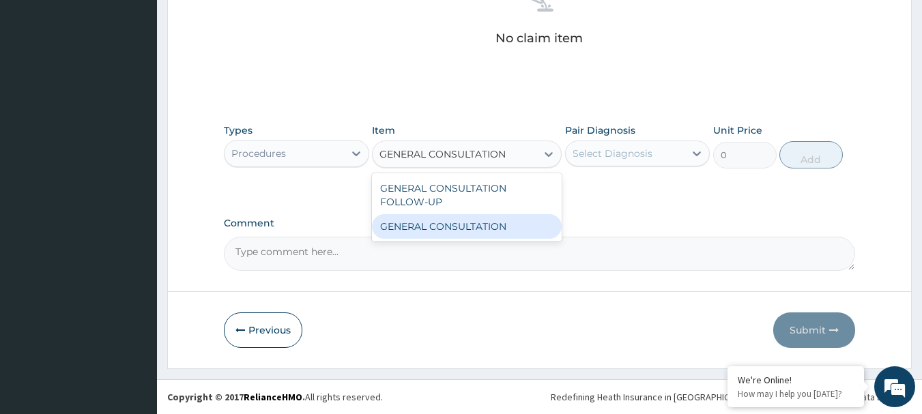
click at [470, 231] on div "GENERAL CONSULTATION" at bounding box center [467, 226] width 190 height 25
type input "6750"
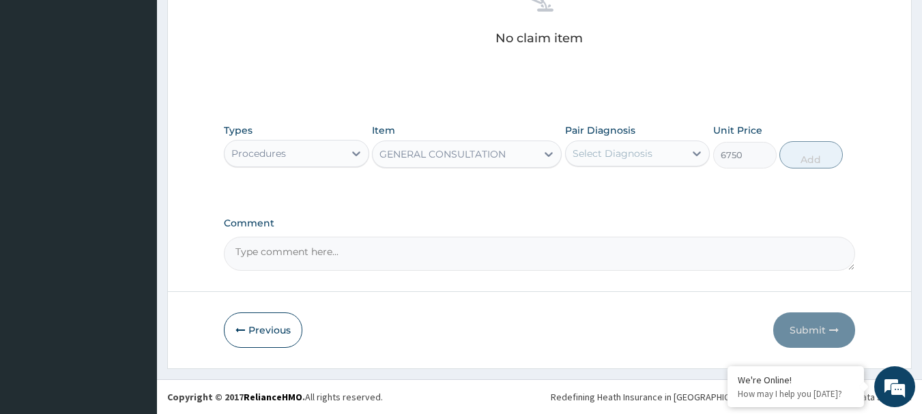
click at [672, 150] on div "Select Diagnosis" at bounding box center [625, 154] width 119 height 22
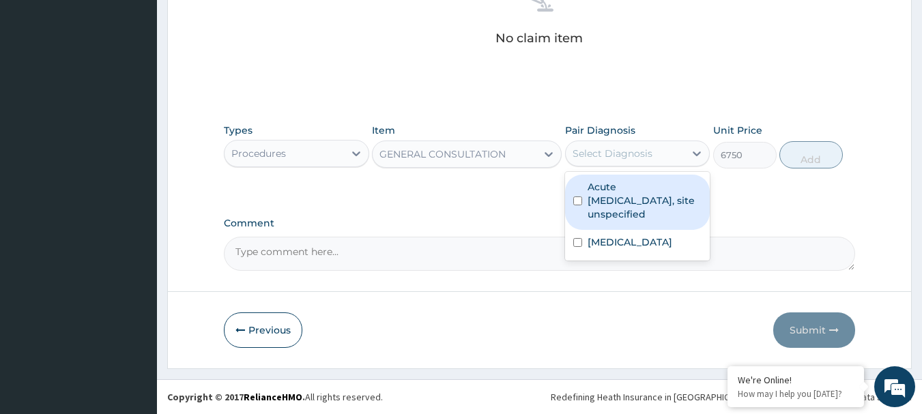
click at [620, 200] on label "Acute upper respiratory infection, site unspecified" at bounding box center [645, 200] width 115 height 41
checkbox input "true"
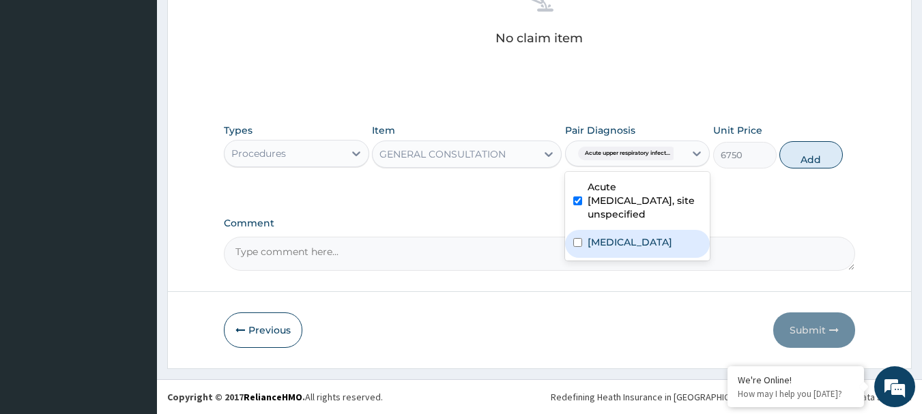
click at [616, 240] on label "Malaria, unspecified" at bounding box center [630, 242] width 85 height 14
checkbox input "true"
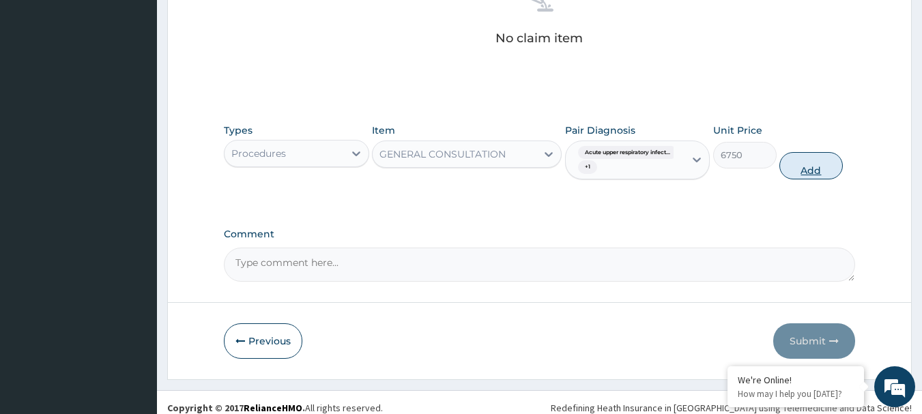
click at [804, 158] on button "Add" at bounding box center [810, 165] width 63 height 27
type input "0"
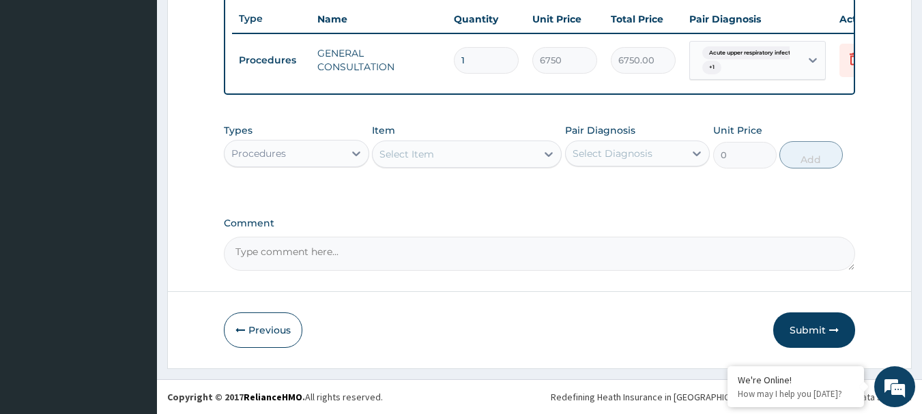
click at [658, 151] on div "Select Diagnosis" at bounding box center [625, 154] width 119 height 22
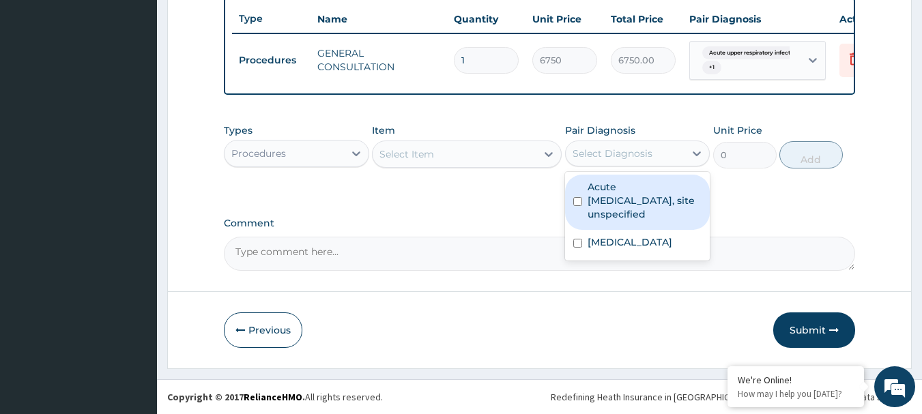
drag, startPoint x: 624, startPoint y: 188, endPoint x: 612, endPoint y: 223, distance: 36.7
click at [624, 191] on label "Acute upper respiratory infection, site unspecified" at bounding box center [645, 200] width 115 height 41
checkbox input "true"
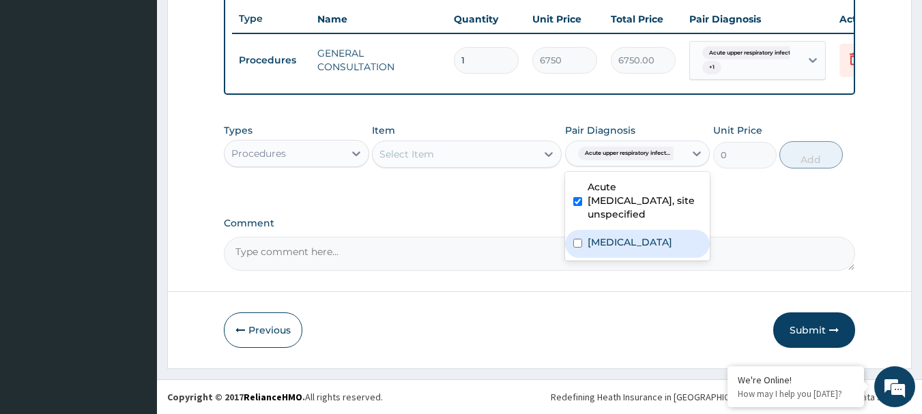
click at [607, 240] on label "Malaria, unspecified" at bounding box center [630, 242] width 85 height 14
checkbox input "true"
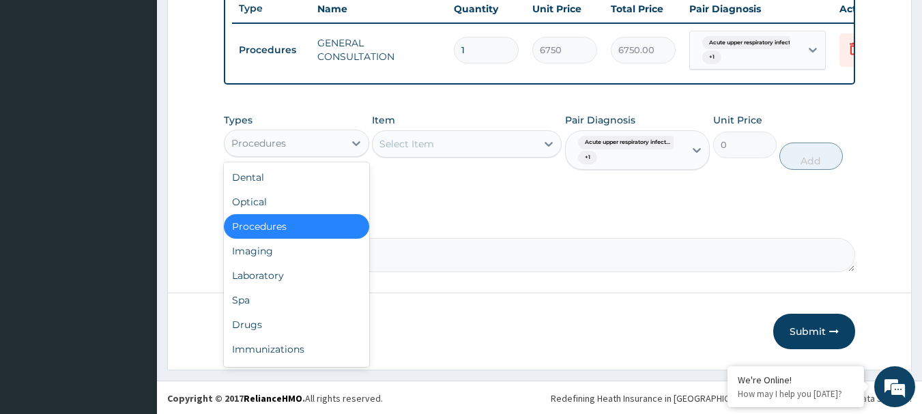
click at [326, 154] on div "Procedures" at bounding box center [283, 143] width 119 height 22
click at [283, 280] on div "Laboratory" at bounding box center [296, 275] width 145 height 25
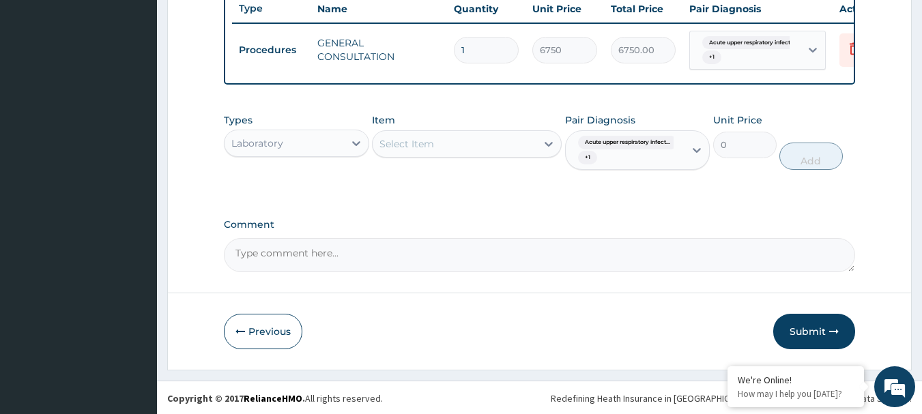
click at [448, 152] on div "Select Item" at bounding box center [455, 144] width 164 height 22
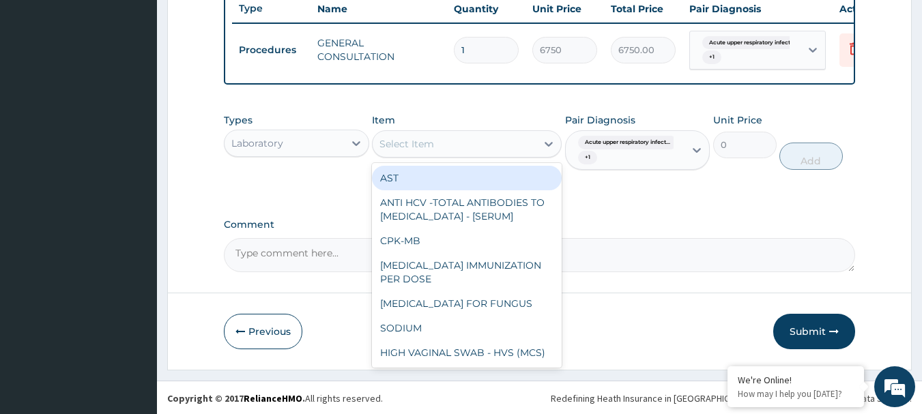
paste input "FBC - (FULL BLOOD COUNT WITH PLATELET AND RED INDICES)"
type input "FBC - (FULL BLOOD COUNT WITH PLATELET AND RED INDICES)"
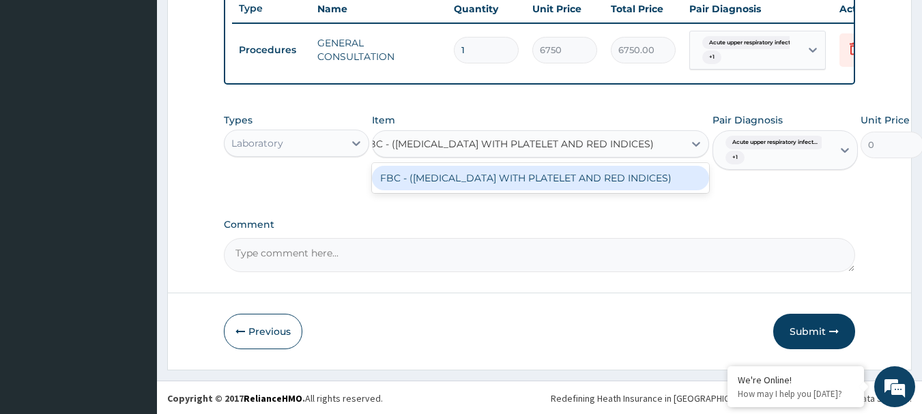
click at [429, 189] on div "FBC - (FULL BLOOD COUNT WITH PLATELET AND RED INDICES)" at bounding box center [540, 178] width 337 height 25
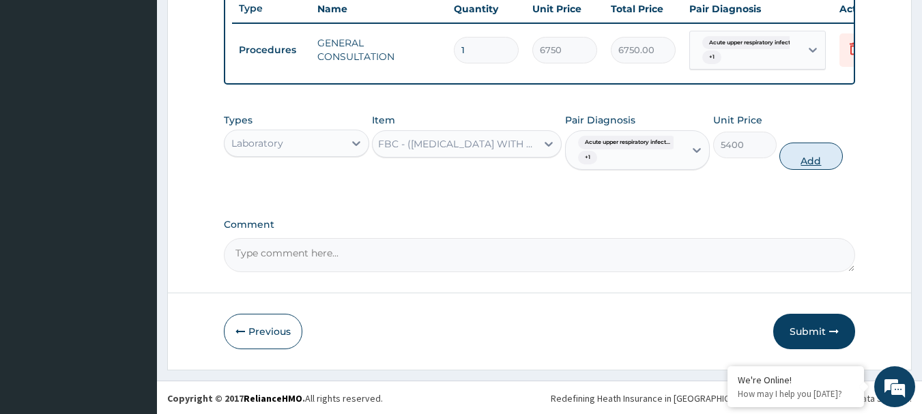
click at [812, 160] on button "Add" at bounding box center [810, 156] width 63 height 27
type input "0"
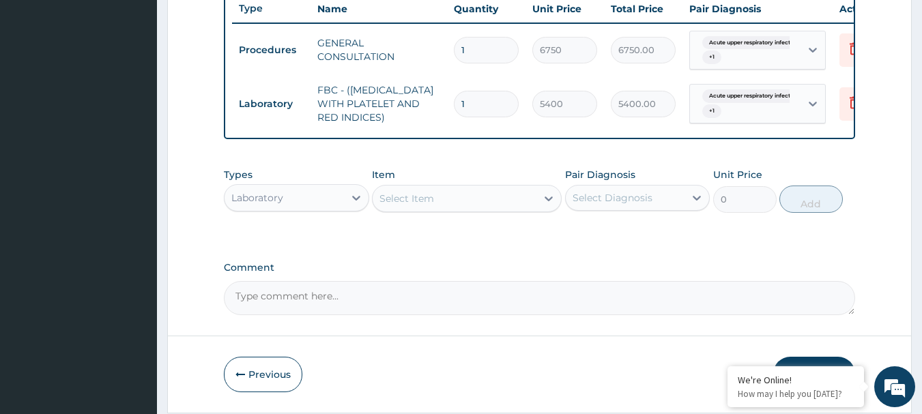
scroll to position [0, 0]
click at [650, 202] on div "Select Diagnosis" at bounding box center [613, 198] width 80 height 14
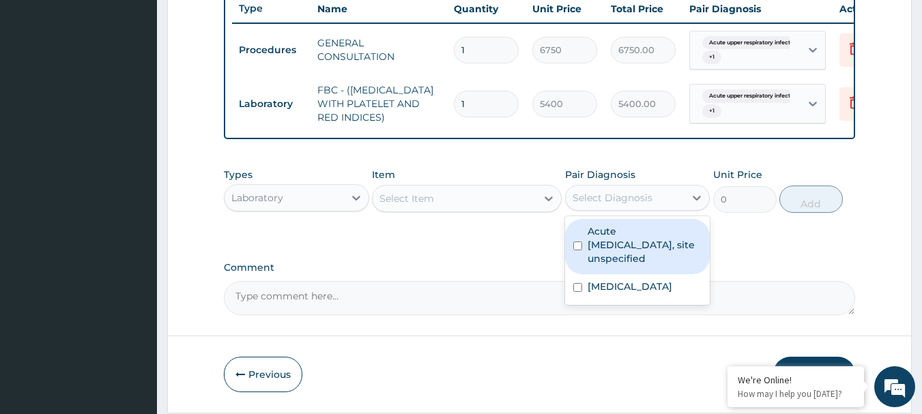
click at [611, 242] on label "Acute upper respiratory infection, site unspecified" at bounding box center [645, 244] width 115 height 41
checkbox input "true"
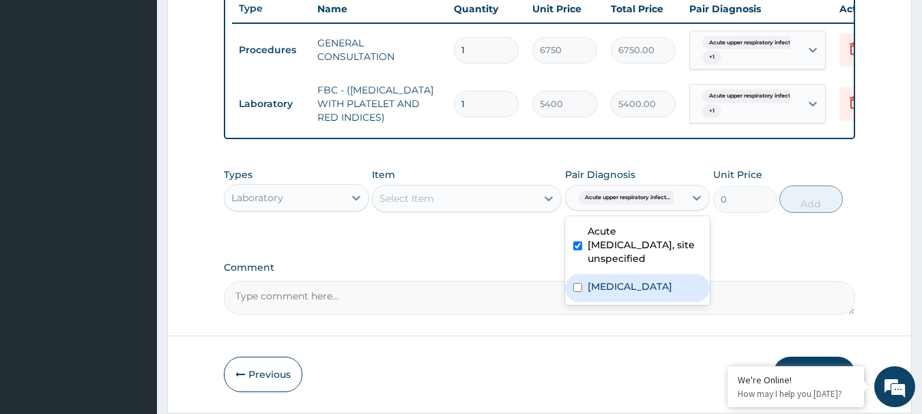
click at [592, 293] on label "Malaria, unspecified" at bounding box center [630, 287] width 85 height 14
checkbox input "true"
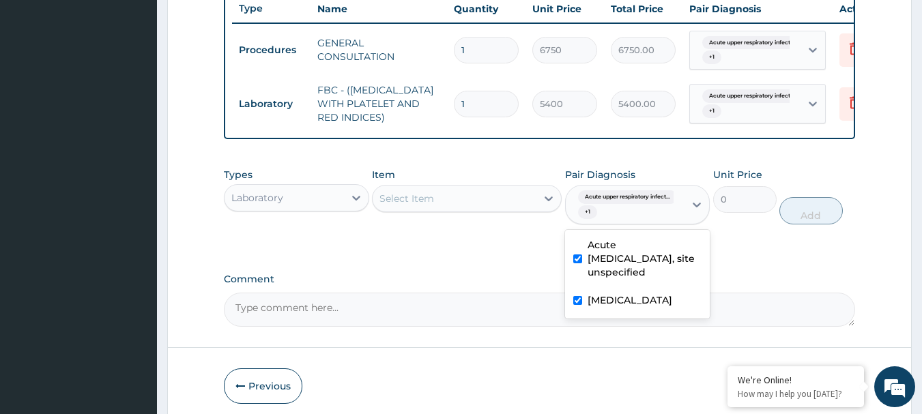
click at [472, 208] on div "Select Item" at bounding box center [455, 199] width 164 height 22
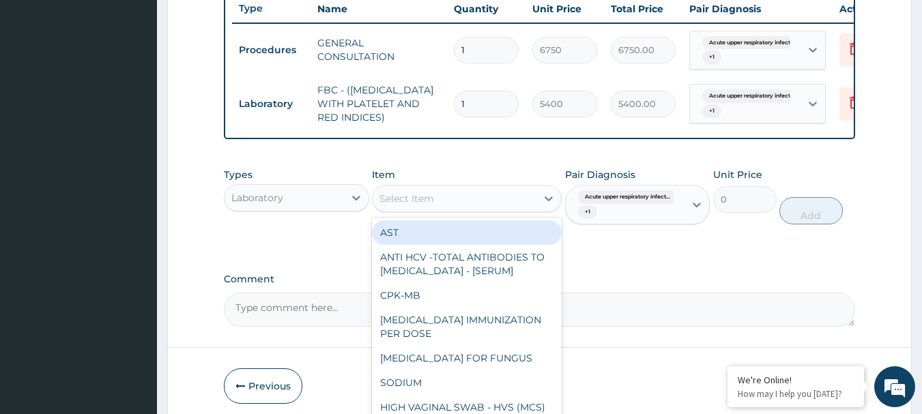
paste input "MALARIA RDT"
type input "MALARIA RDT"
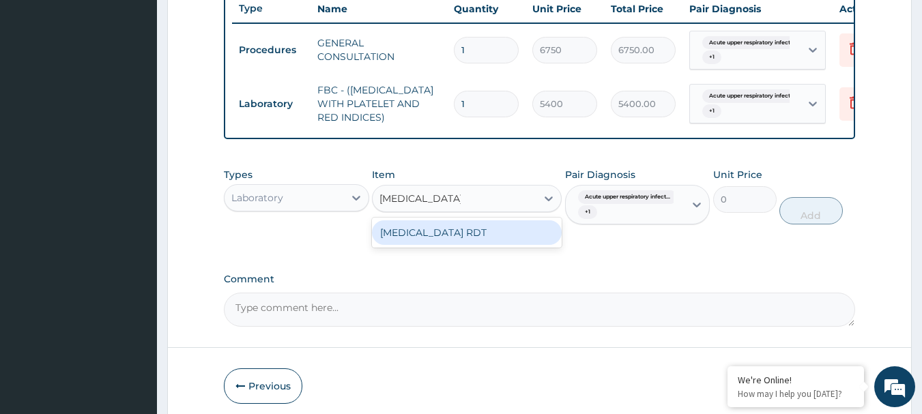
click at [453, 245] on div "MALARIA RDT" at bounding box center [467, 232] width 190 height 25
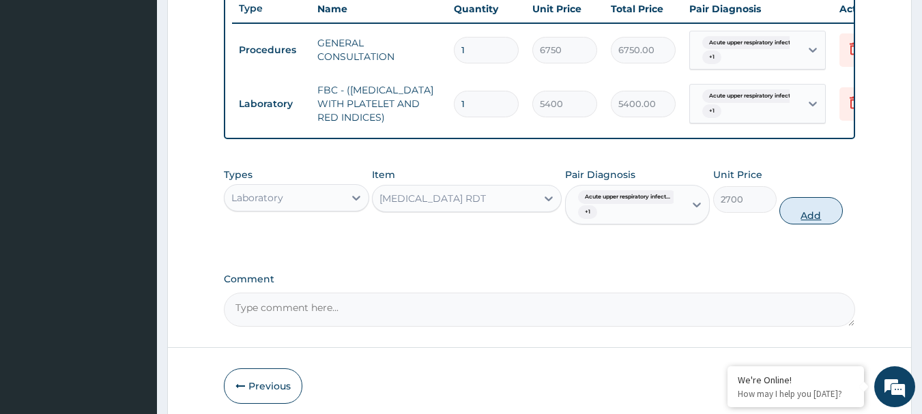
click at [817, 213] on button "Add" at bounding box center [810, 210] width 63 height 27
type input "0"
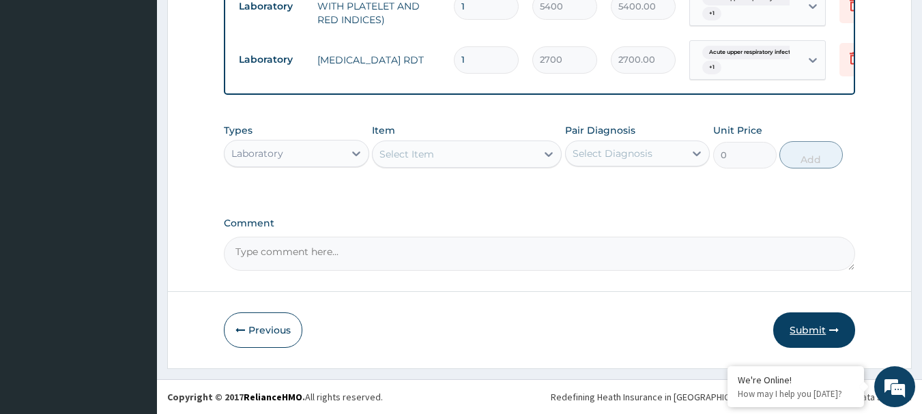
click at [813, 319] on button "Submit" at bounding box center [814, 330] width 82 height 35
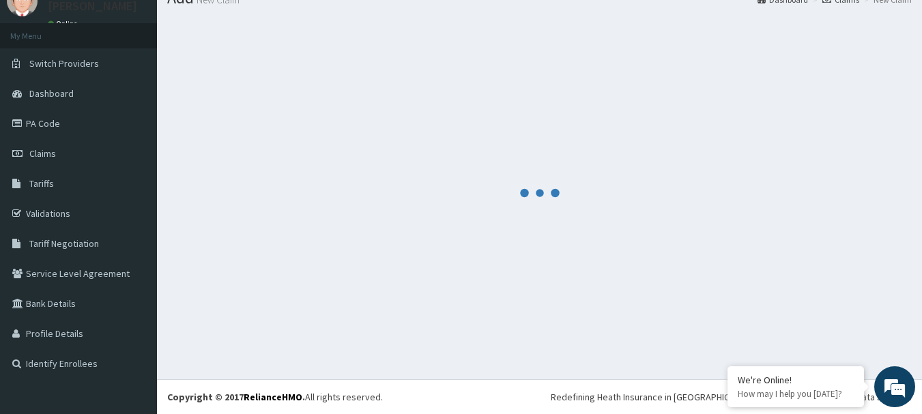
scroll to position [55, 0]
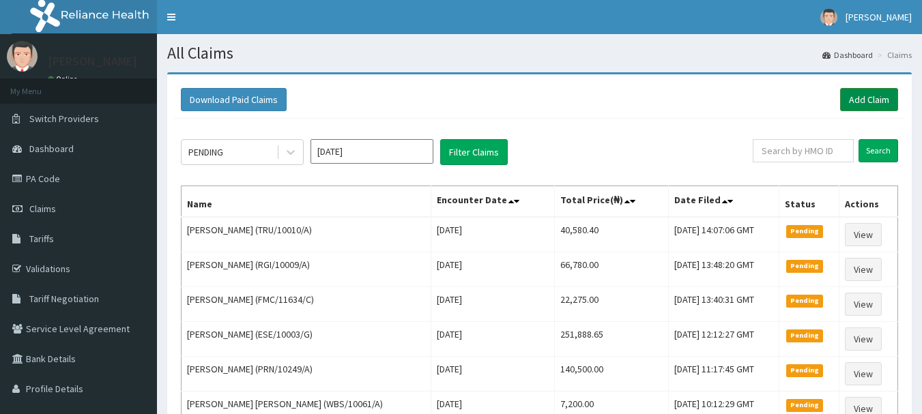
click at [875, 93] on link "Add Claim" at bounding box center [869, 99] width 58 height 23
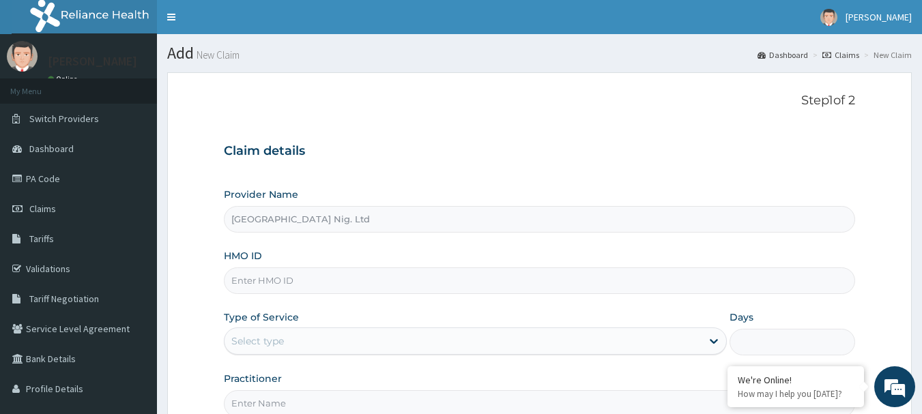
type input "[GEOGRAPHIC_DATA] Nig. Ltd"
click at [338, 282] on input "HMO ID" at bounding box center [540, 280] width 632 height 27
paste input "OHT/11933/A"
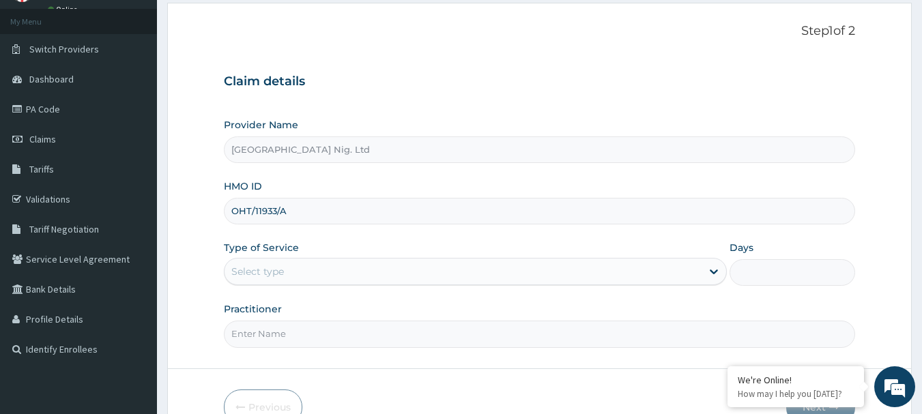
scroll to position [147, 0]
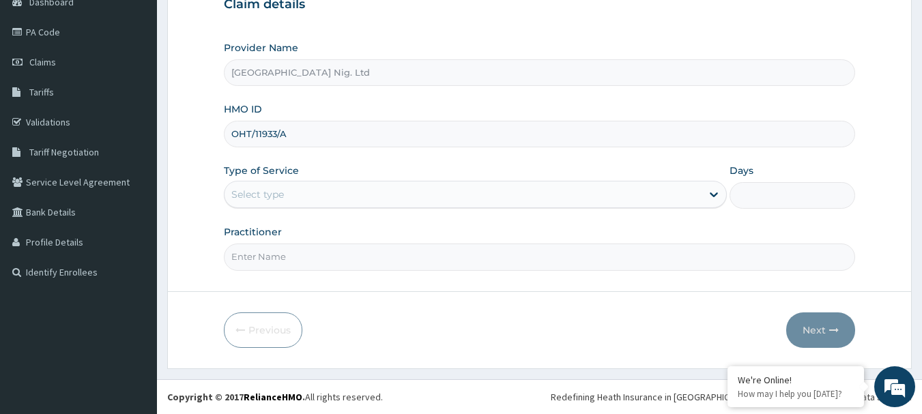
type input "OHT/11933/A"
click at [646, 186] on div "Select type" at bounding box center [462, 195] width 477 height 22
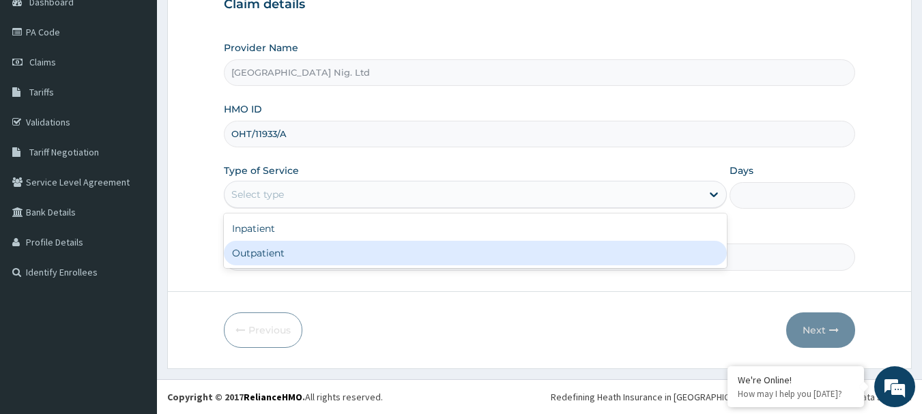
click at [485, 244] on div "Outpatient" at bounding box center [475, 253] width 503 height 25
type input "1"
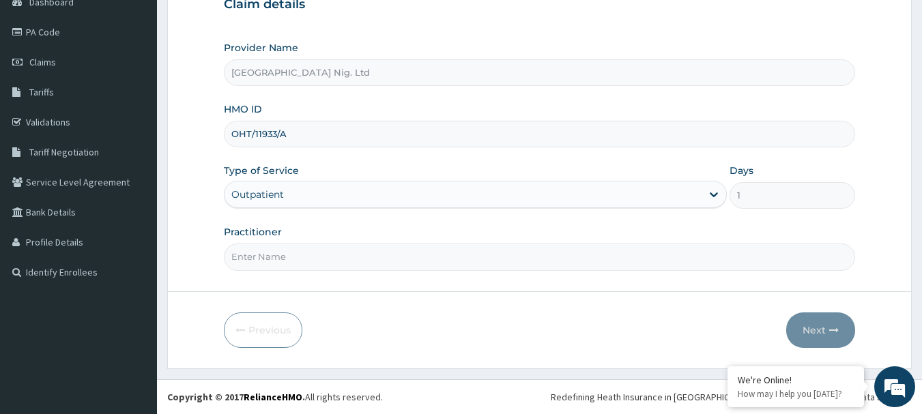
scroll to position [0, 0]
click at [432, 258] on input "Practitioner" at bounding box center [540, 257] width 632 height 27
paste input "[PERSON_NAME]"
type input "[PERSON_NAME]"
click at [820, 334] on button "Next" at bounding box center [820, 330] width 69 height 35
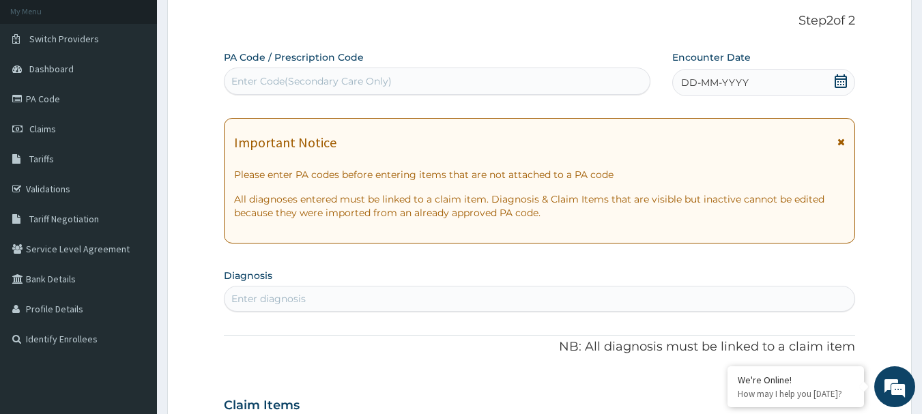
scroll to position [78, 0]
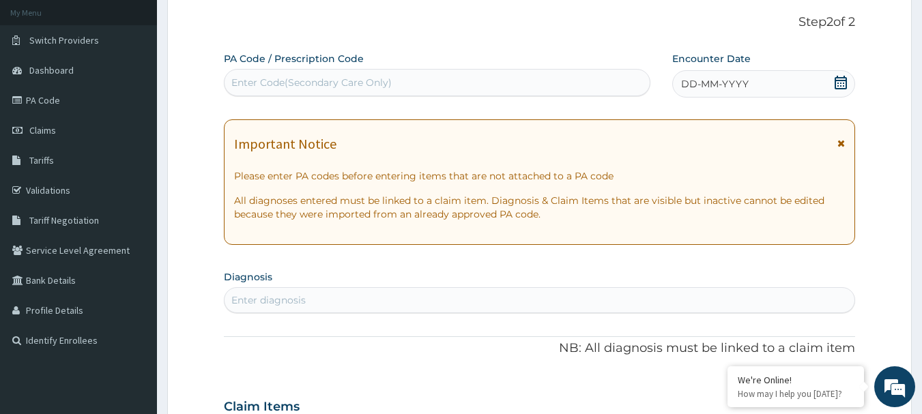
click at [446, 81] on div "Enter Code(Secondary Care Only)" at bounding box center [437, 83] width 426 height 22
paste input "PA/E332B6"
type input "PA/E332B6"
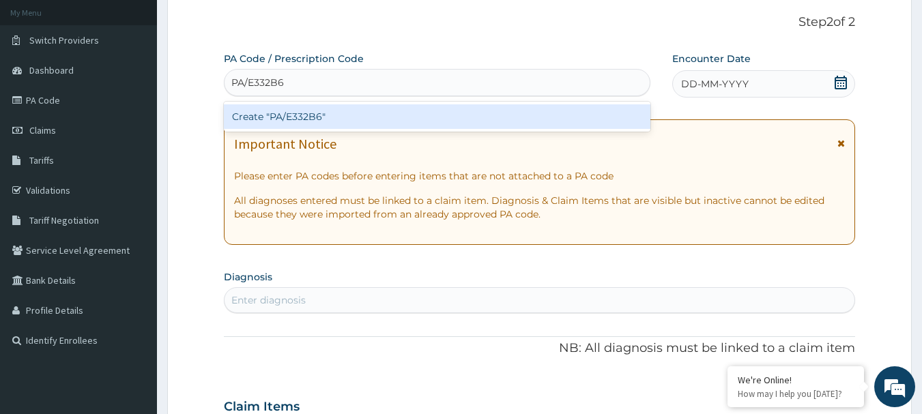
click at [319, 115] on div "Create "PA/E332B6"" at bounding box center [437, 116] width 427 height 25
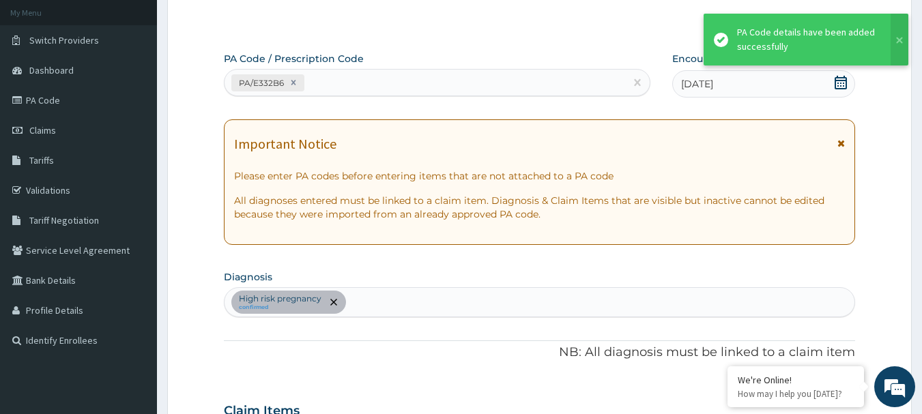
scroll to position [361, 0]
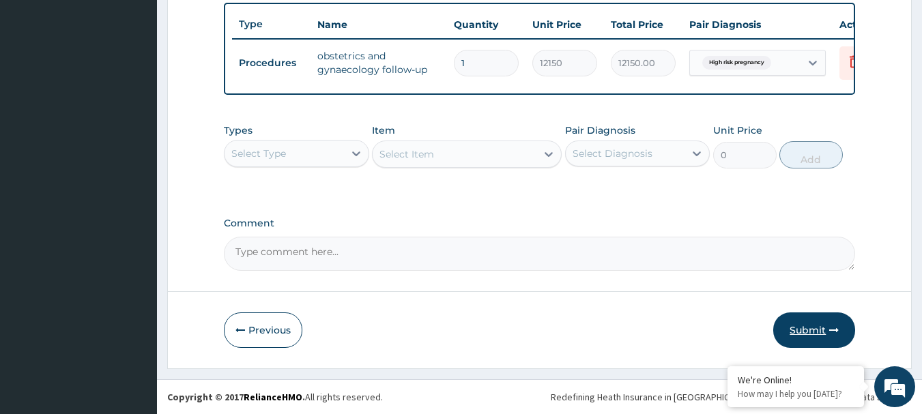
click at [817, 322] on button "Submit" at bounding box center [814, 330] width 82 height 35
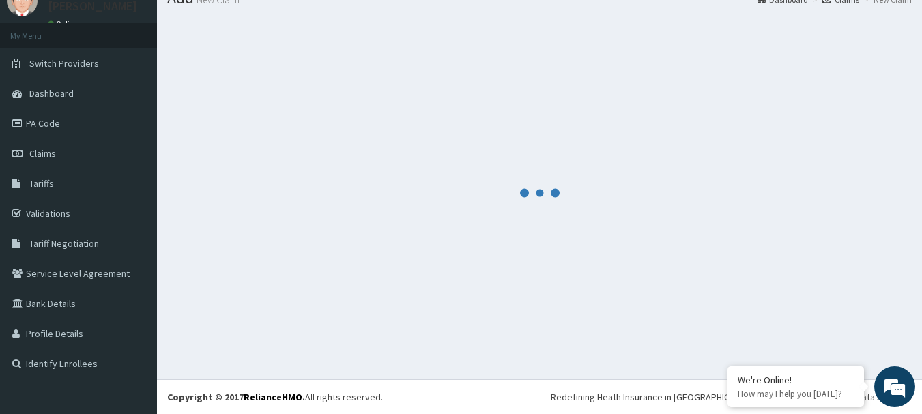
scroll to position [55, 0]
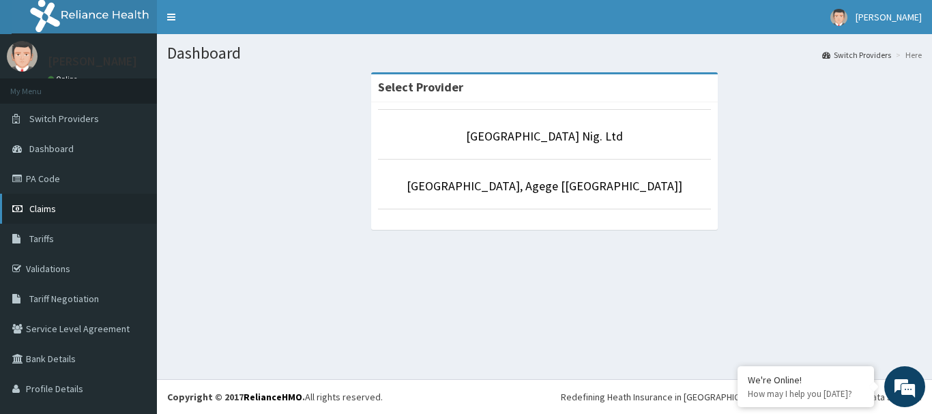
click at [56, 212] on link "Claims" at bounding box center [78, 209] width 157 height 30
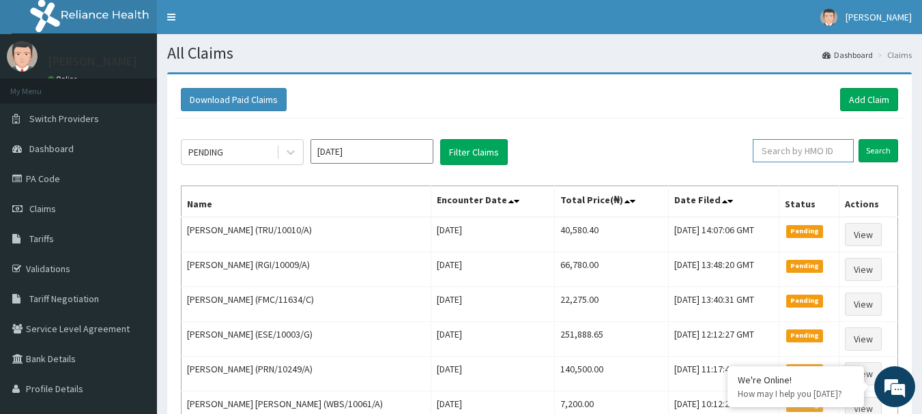
click at [812, 155] on input "text" at bounding box center [803, 150] width 101 height 23
paste input "FMC/11634/C"
type input "FMC/11634/C"
click at [887, 154] on input "Search" at bounding box center [878, 150] width 40 height 23
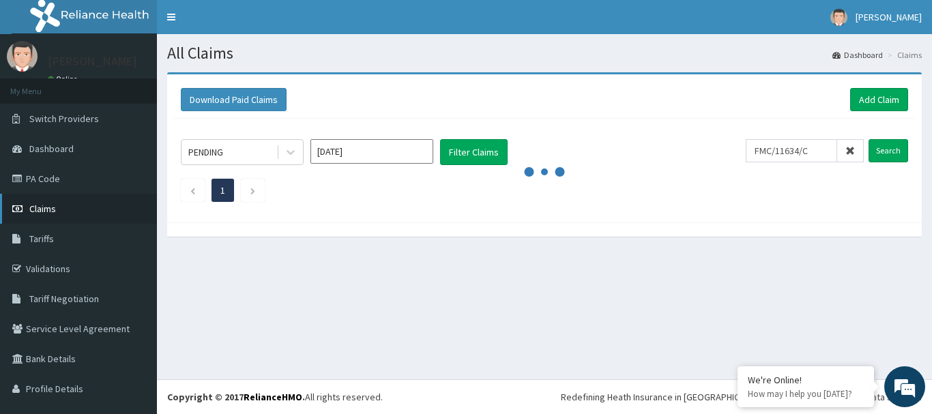
click at [50, 212] on span "Claims" at bounding box center [42, 209] width 27 height 12
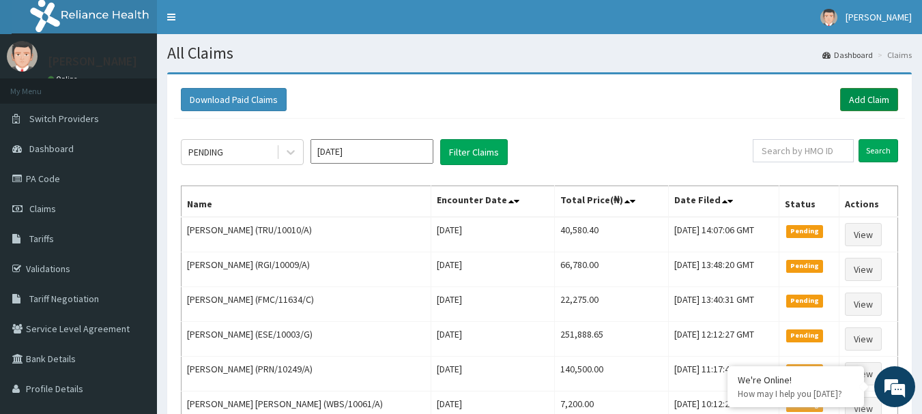
click at [875, 95] on link "Add Claim" at bounding box center [869, 99] width 58 height 23
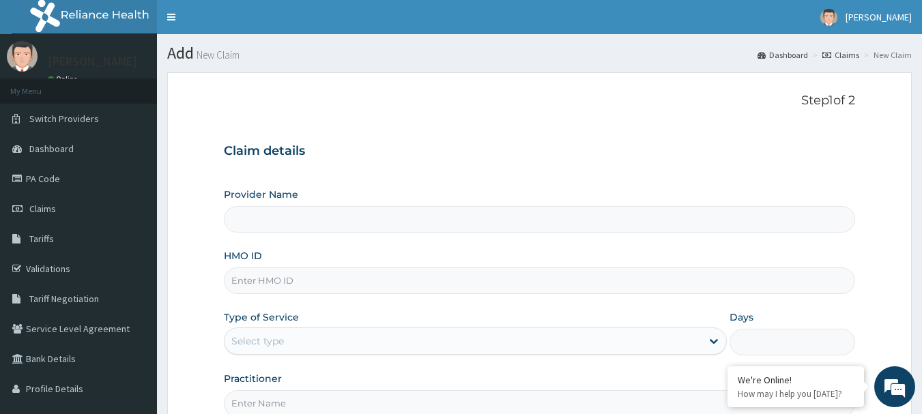
type input "[GEOGRAPHIC_DATA] Nig. Ltd"
click at [340, 280] on input "HMO ID" at bounding box center [540, 280] width 632 height 27
paste input "GEG/10010/B"
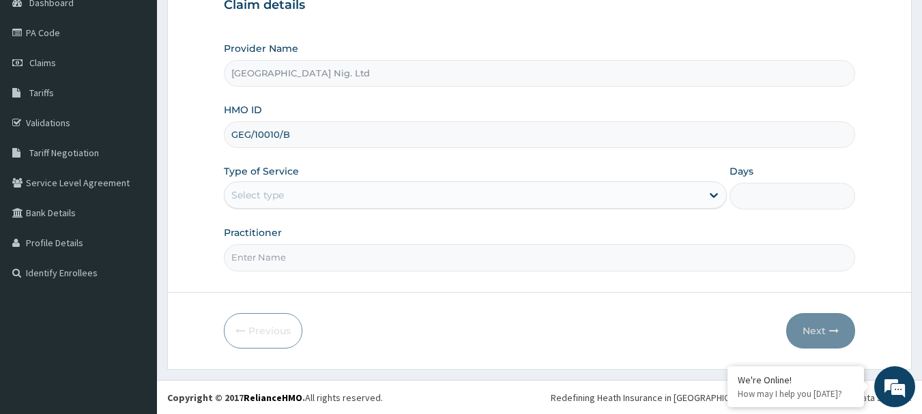
scroll to position [147, 0]
type input "GEG/10010/B"
click at [691, 194] on div "Select type" at bounding box center [462, 195] width 477 height 22
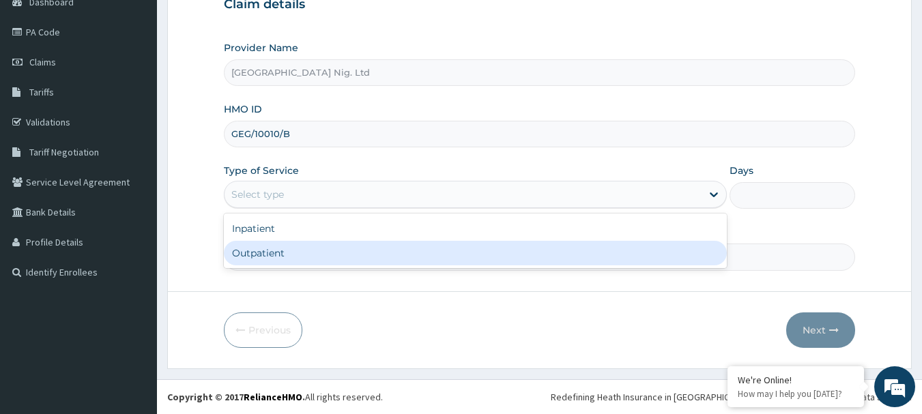
click at [471, 261] on div "Outpatient" at bounding box center [475, 253] width 503 height 25
type input "1"
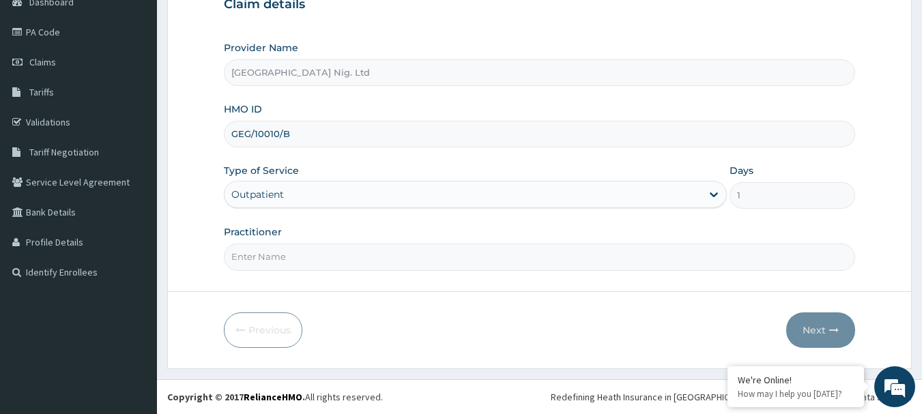
scroll to position [0, 0]
click at [369, 258] on input "Practitioner" at bounding box center [540, 257] width 632 height 27
paste input "maconi | MEDICAL OFFICER christiana"
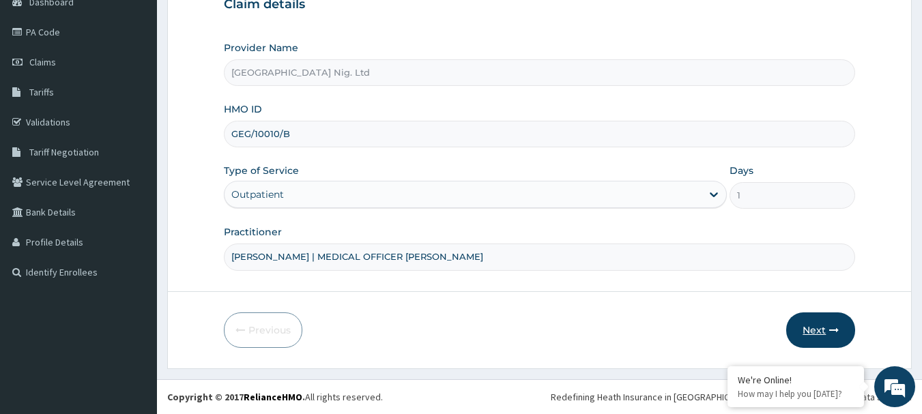
type input "DR maconi | MEDICAL OFFICER christiana"
click at [816, 330] on button "Next" at bounding box center [820, 330] width 69 height 35
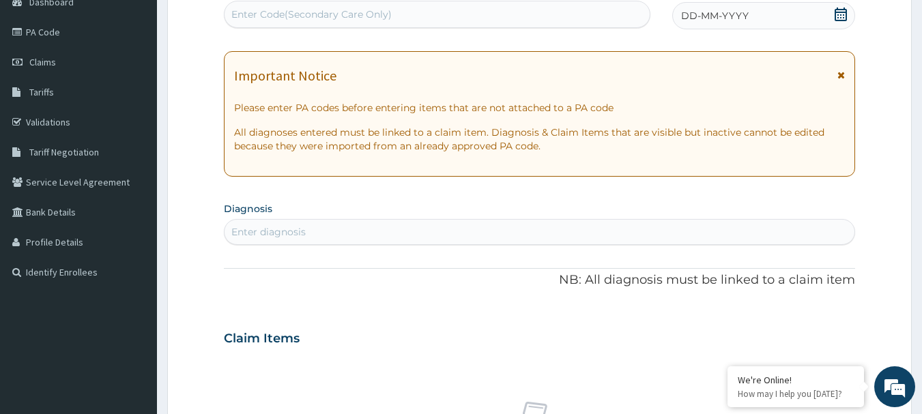
click at [837, 12] on icon at bounding box center [841, 15] width 12 height 14
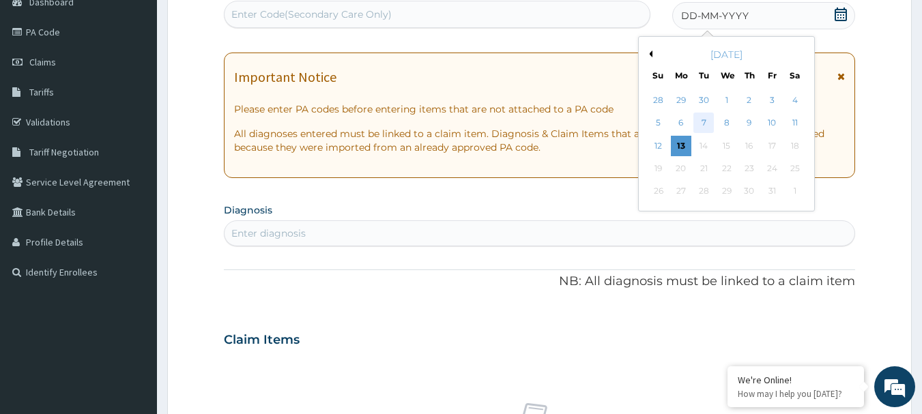
click at [703, 120] on div "7" at bounding box center [704, 123] width 20 height 20
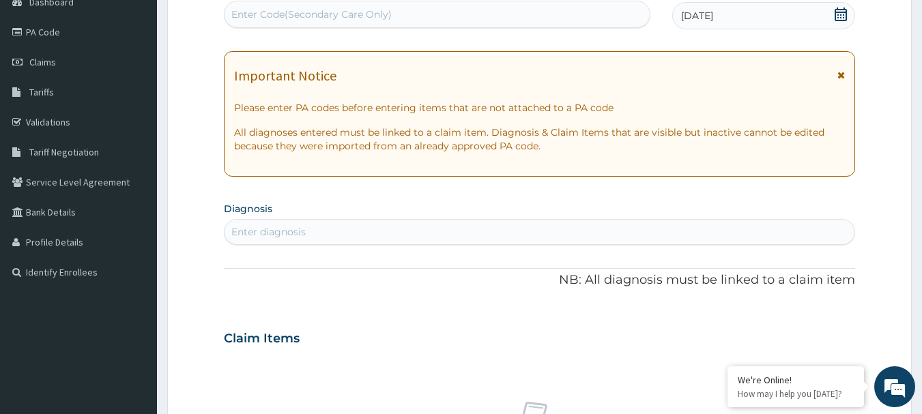
click at [347, 232] on div "Enter diagnosis" at bounding box center [539, 232] width 631 height 22
type input "ACUTE UPPER"
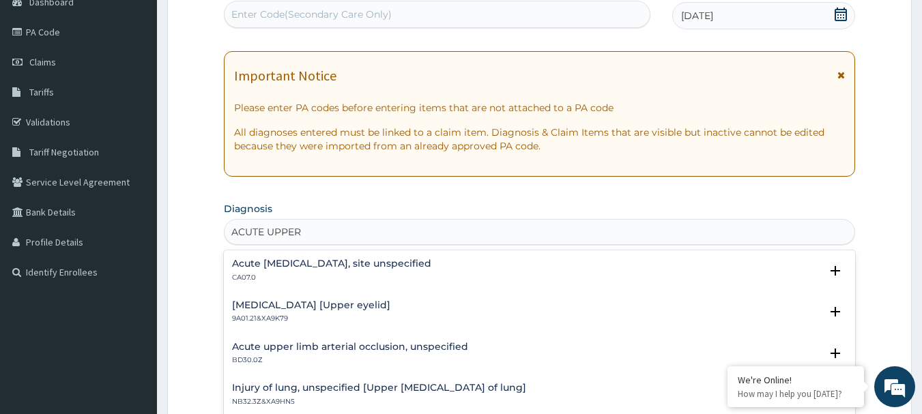
click at [343, 264] on h4 "Acute [MEDICAL_DATA], site unspecified" at bounding box center [331, 264] width 199 height 10
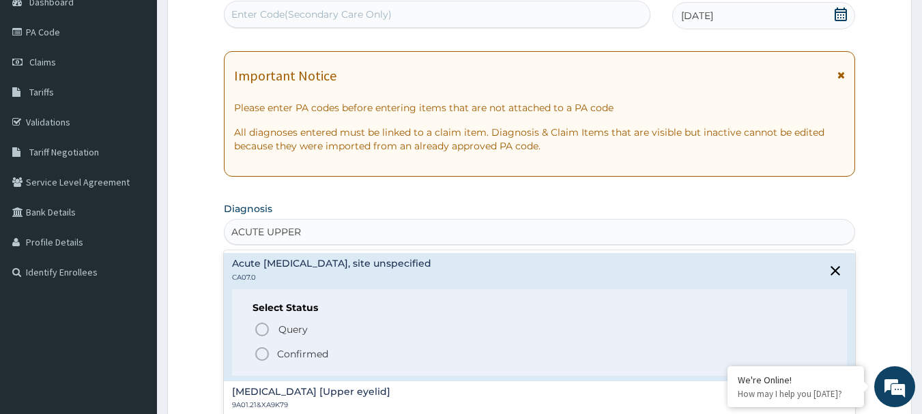
click at [295, 357] on p "Confirmed" at bounding box center [302, 354] width 51 height 14
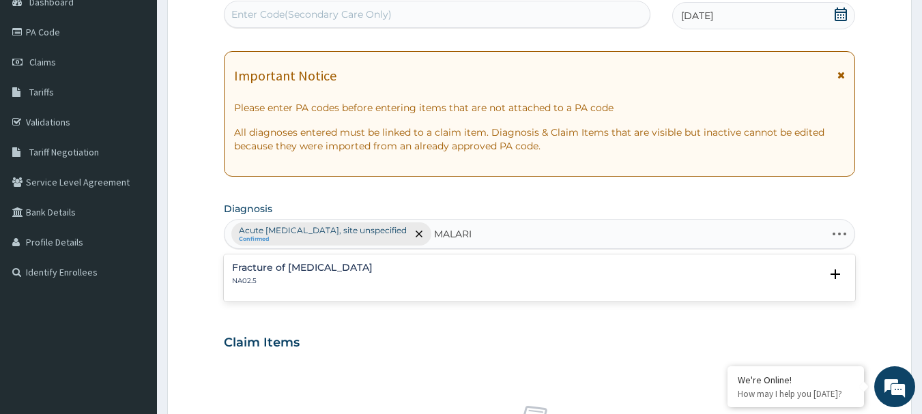
type input "MALARIA"
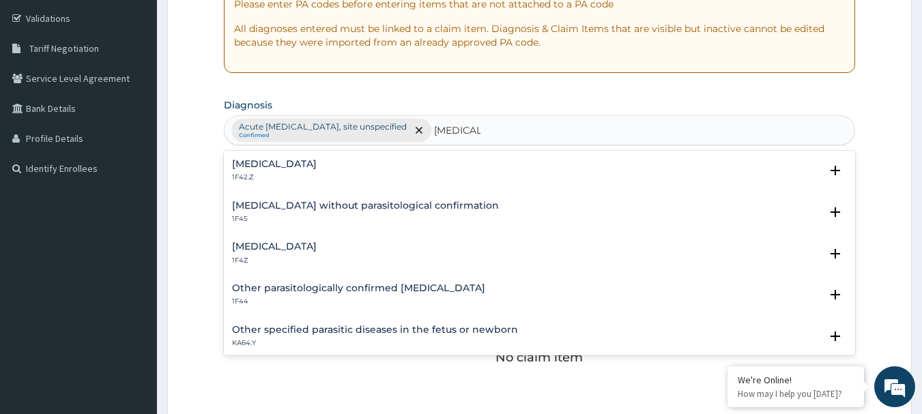
scroll to position [351, 0]
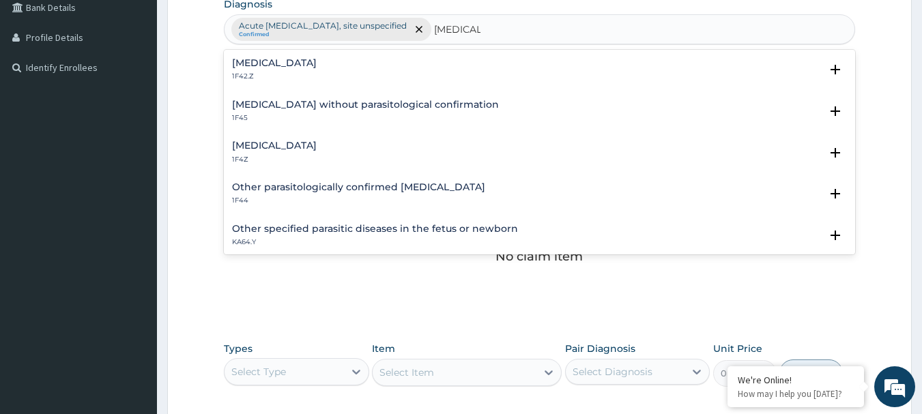
click at [289, 149] on h4 "Malaria, unspecified" at bounding box center [274, 146] width 85 height 10
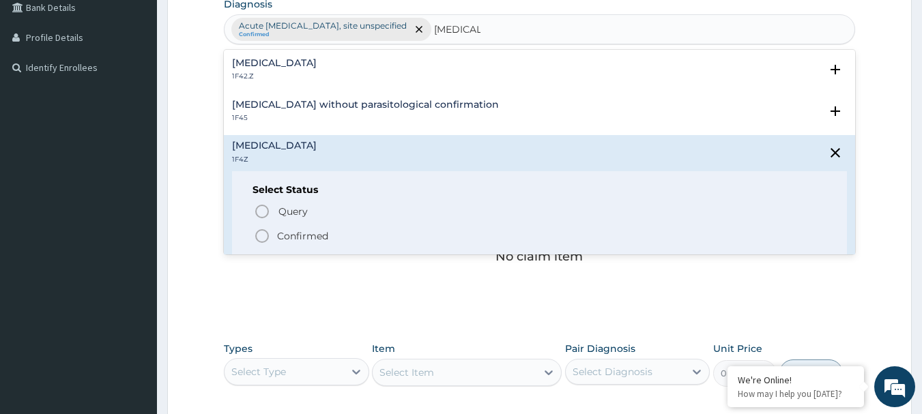
click at [275, 237] on span "Confirmed" at bounding box center [540, 236] width 573 height 16
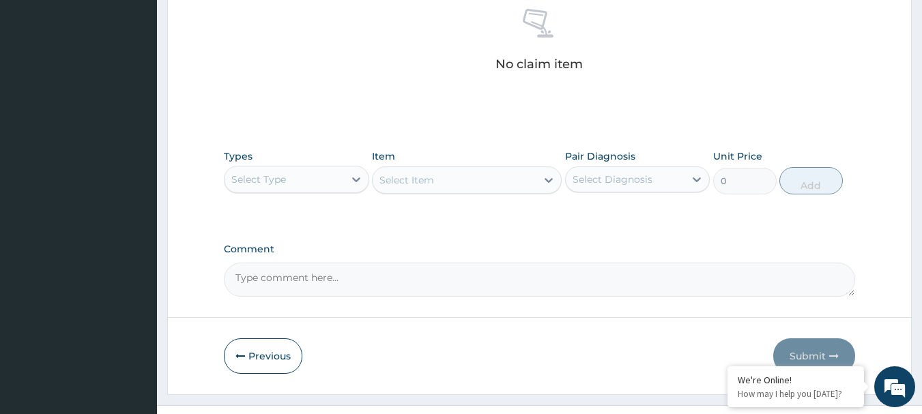
scroll to position [570, 0]
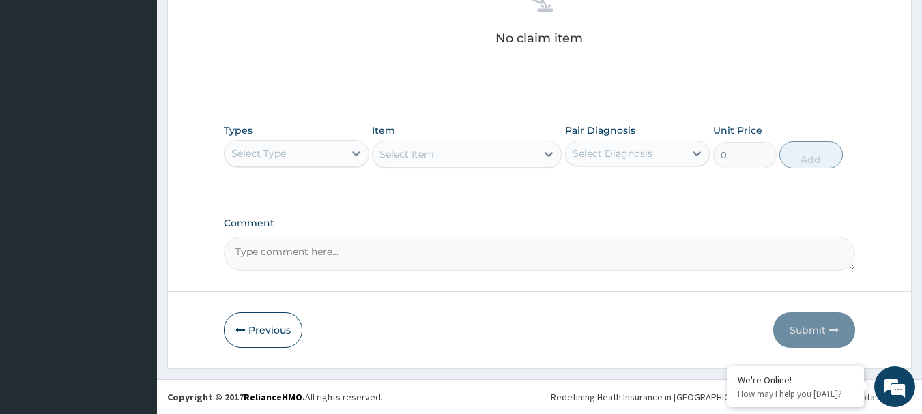
click at [659, 150] on div "Select Diagnosis" at bounding box center [625, 154] width 119 height 22
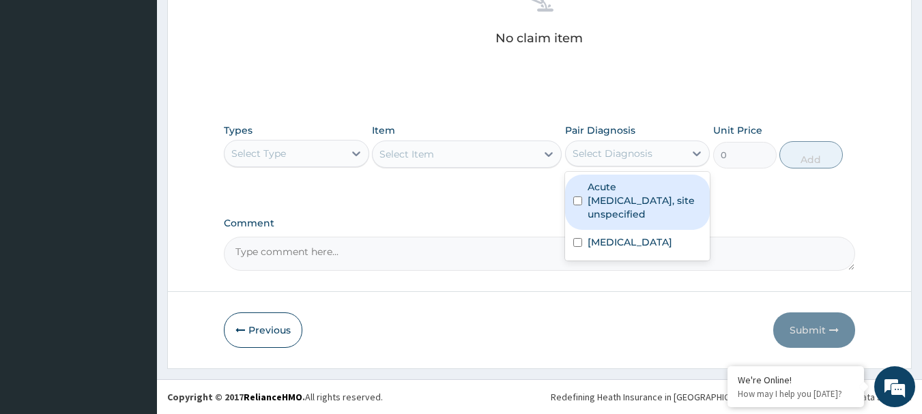
click at [637, 190] on label "Acute upper respiratory infection, site unspecified" at bounding box center [645, 200] width 115 height 41
checkbox input "true"
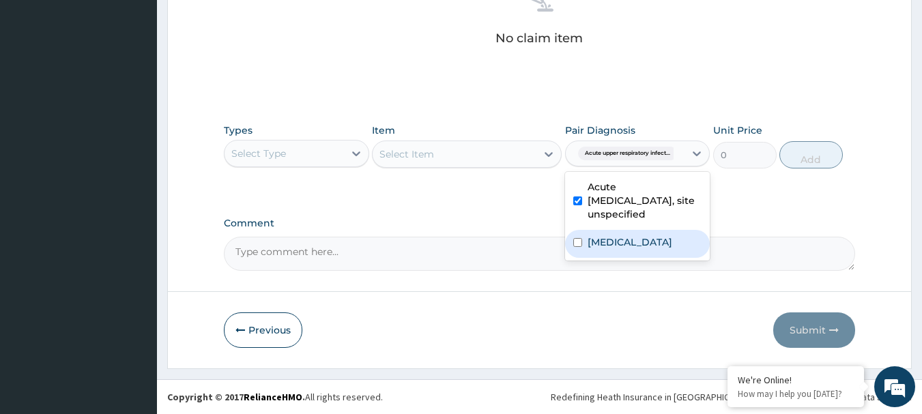
click at [620, 238] on label "Malaria, unspecified" at bounding box center [630, 242] width 85 height 14
checkbox input "true"
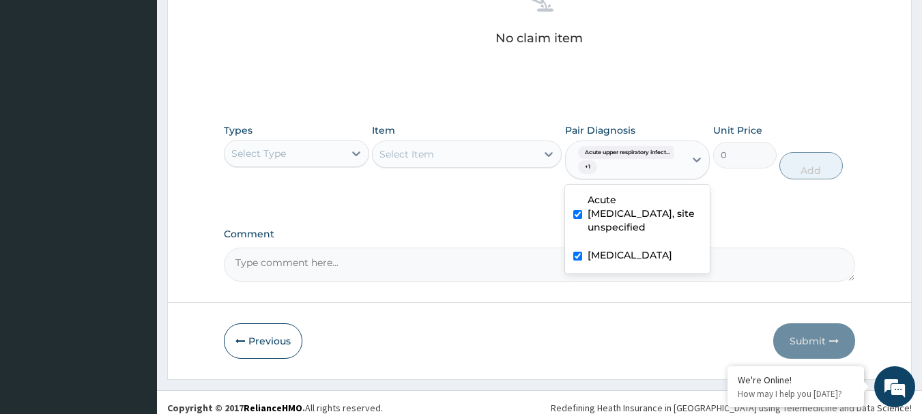
click at [307, 158] on div "Select Type" at bounding box center [283, 154] width 119 height 22
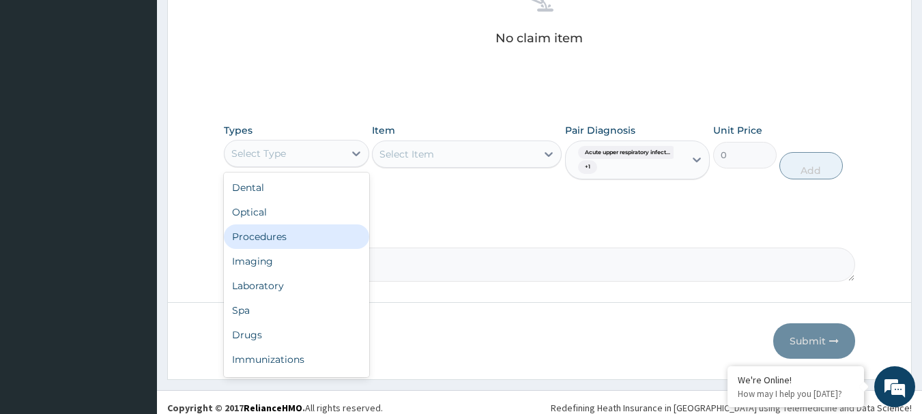
click at [278, 239] on div "Procedures" at bounding box center [296, 236] width 145 height 25
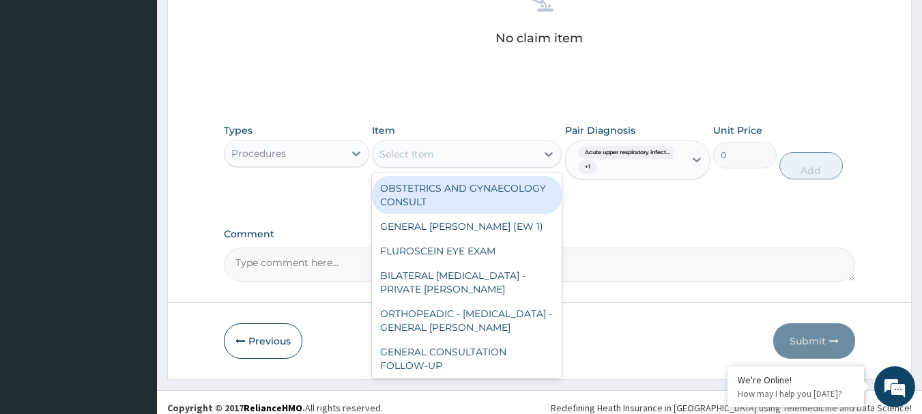
click at [493, 153] on div "Select Item" at bounding box center [455, 154] width 164 height 22
paste input "GENERAL CONSULTATION"
type input "GENERAL CONSULTATION"
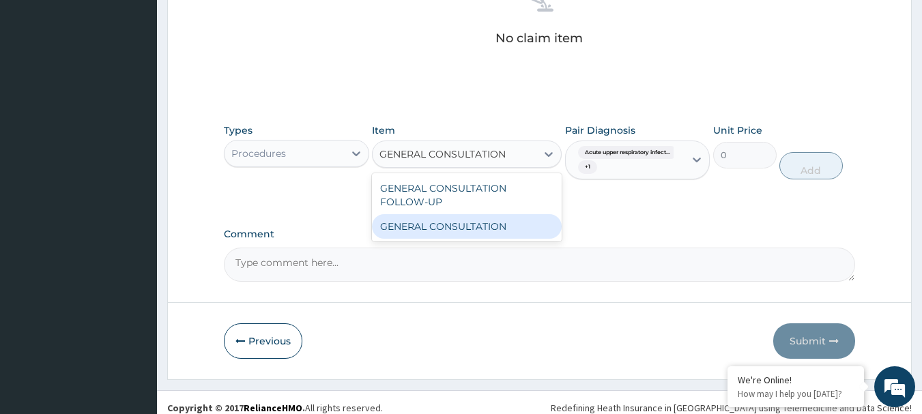
click at [493, 222] on div "GENERAL CONSULTATION" at bounding box center [467, 226] width 190 height 25
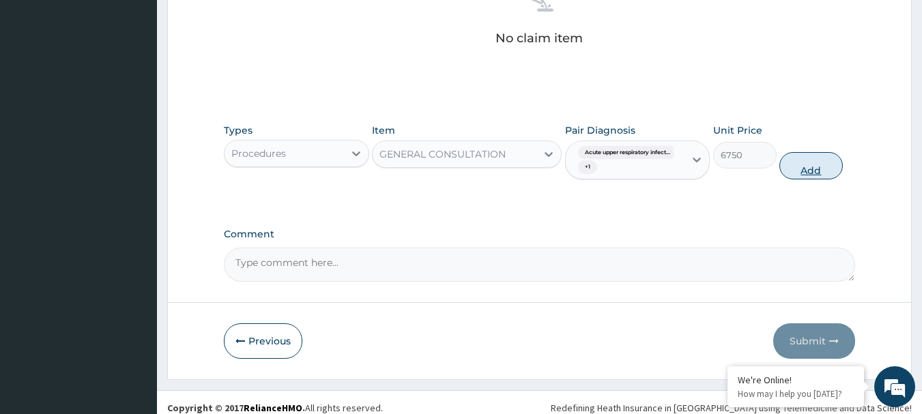
click at [812, 162] on button "Add" at bounding box center [810, 165] width 63 height 27
type input "0"
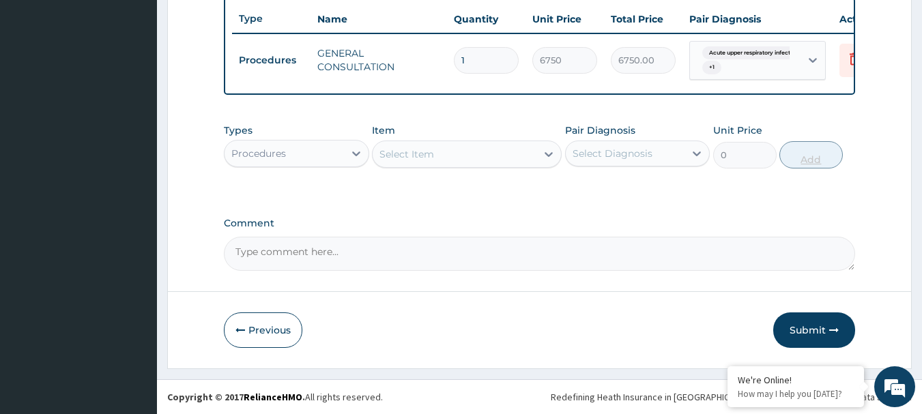
scroll to position [521, 0]
click at [669, 156] on div "Select Diagnosis" at bounding box center [625, 154] width 119 height 22
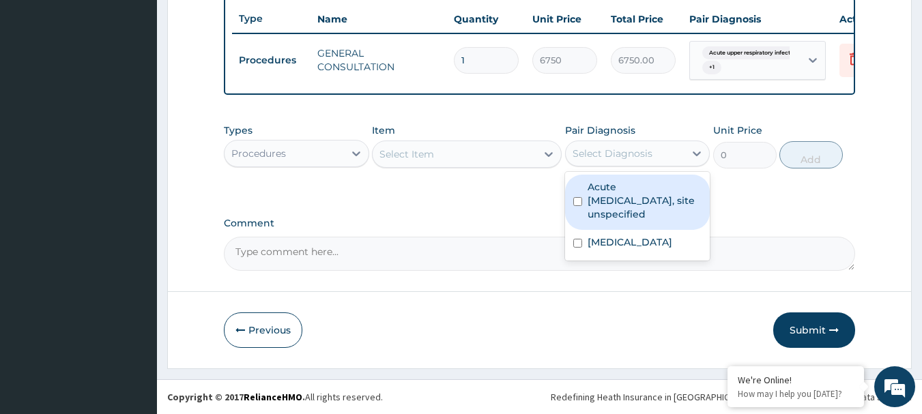
click at [641, 194] on label "Acute upper respiratory infection, site unspecified" at bounding box center [645, 200] width 115 height 41
checkbox input "true"
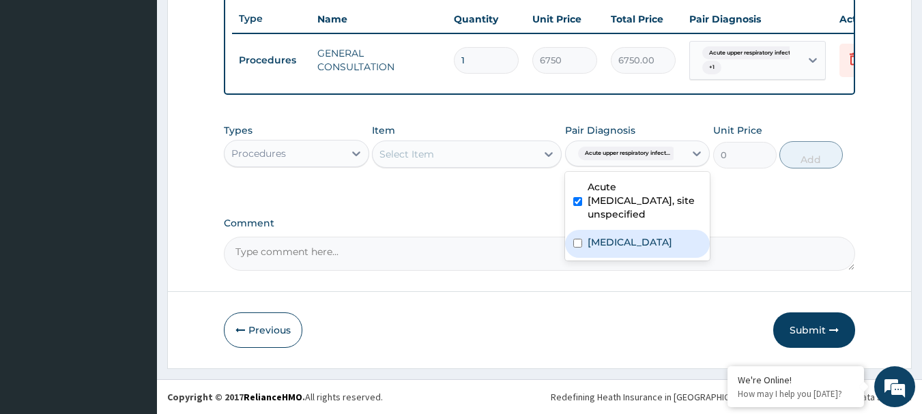
click at [631, 257] on div "Malaria, unspecified" at bounding box center [637, 244] width 145 height 28
checkbox input "true"
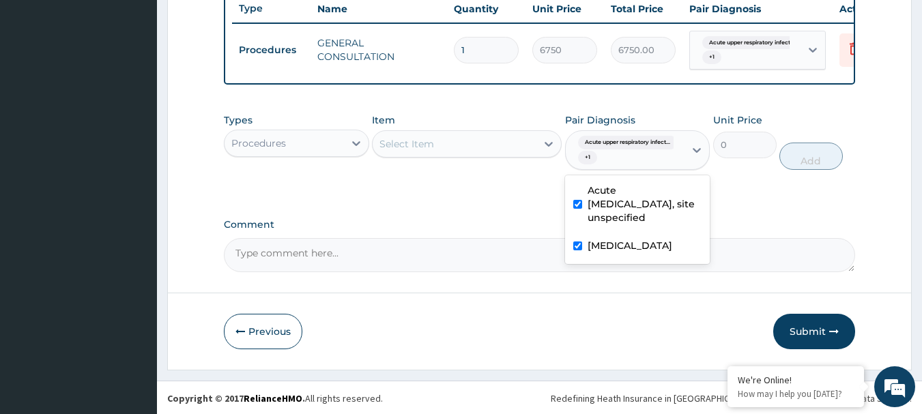
click at [338, 154] on div "Procedures" at bounding box center [283, 143] width 119 height 22
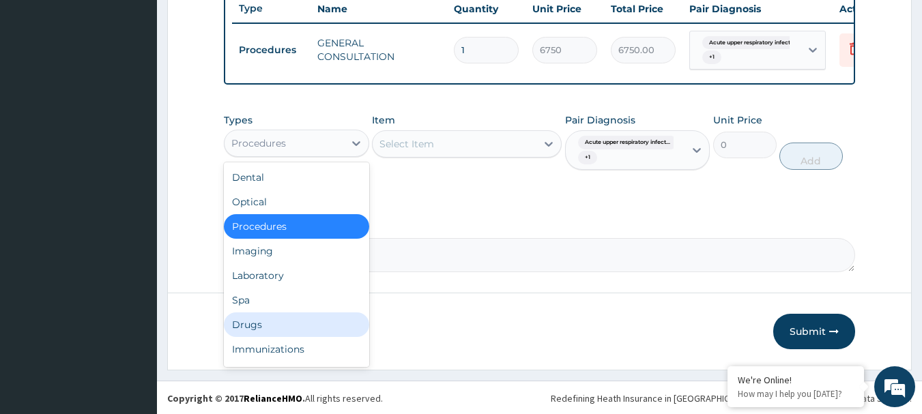
click at [278, 330] on div "Drugs" at bounding box center [296, 325] width 145 height 25
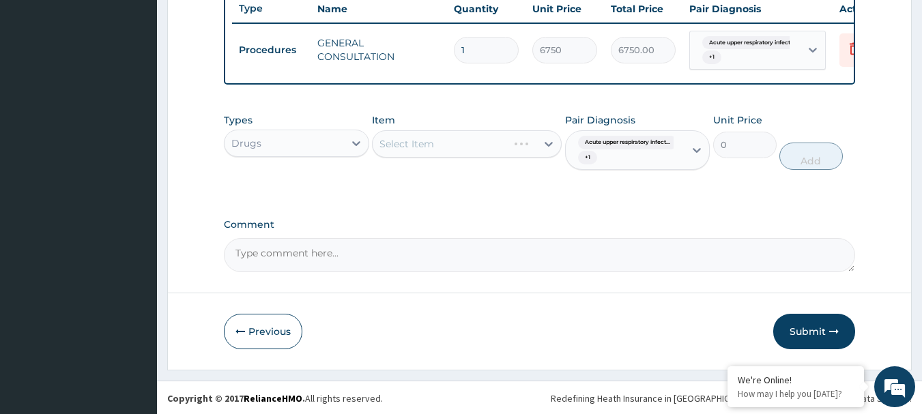
click at [542, 151] on div "Select Item" at bounding box center [467, 143] width 190 height 27
click at [476, 151] on div "Select Item" at bounding box center [467, 143] width 190 height 27
click at [541, 151] on div "Select Item" at bounding box center [467, 143] width 190 height 27
click at [487, 156] on div "Select Item" at bounding box center [467, 143] width 190 height 27
click at [542, 150] on div "Select Item" at bounding box center [467, 143] width 190 height 27
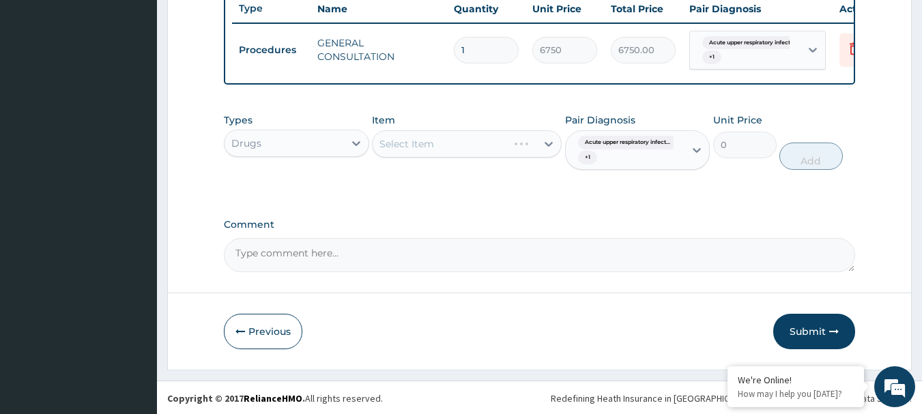
click at [489, 151] on div "Select Item" at bounding box center [467, 143] width 190 height 27
click at [543, 153] on div "Select Item" at bounding box center [467, 143] width 190 height 27
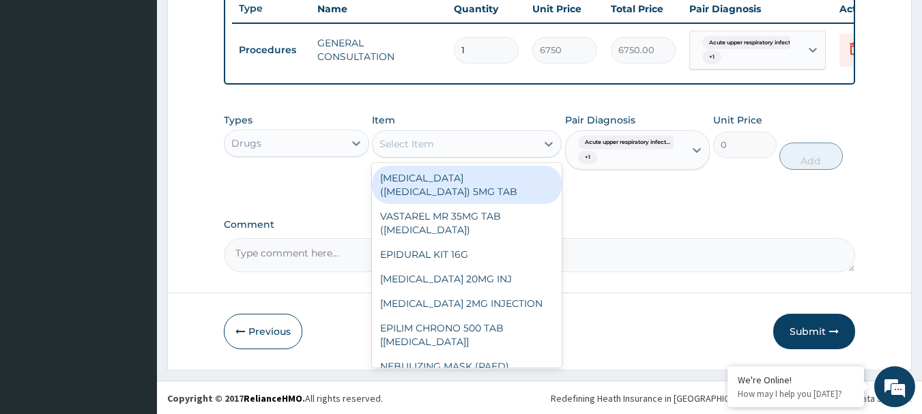
click at [465, 155] on div "Select Item" at bounding box center [455, 144] width 164 height 22
paste input "VITAMIN C 100MG TAB *1000"
type input "VITAMIN C 100MG TAB *1000"
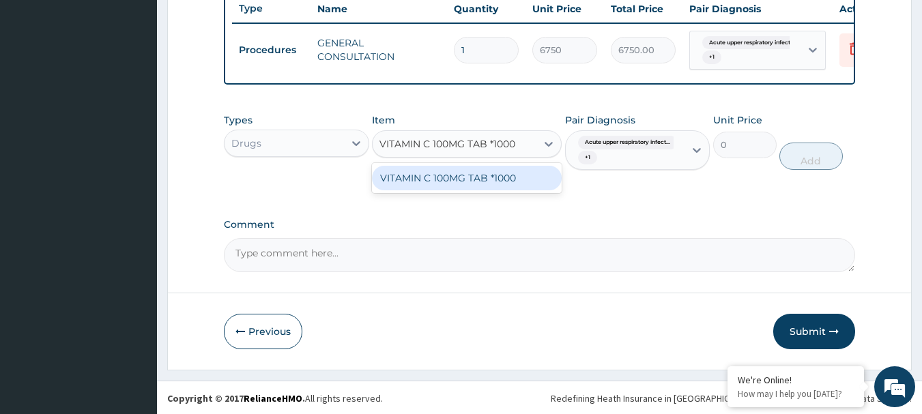
click at [470, 190] on div "VITAMIN C 100MG TAB *1000" at bounding box center [467, 178] width 190 height 25
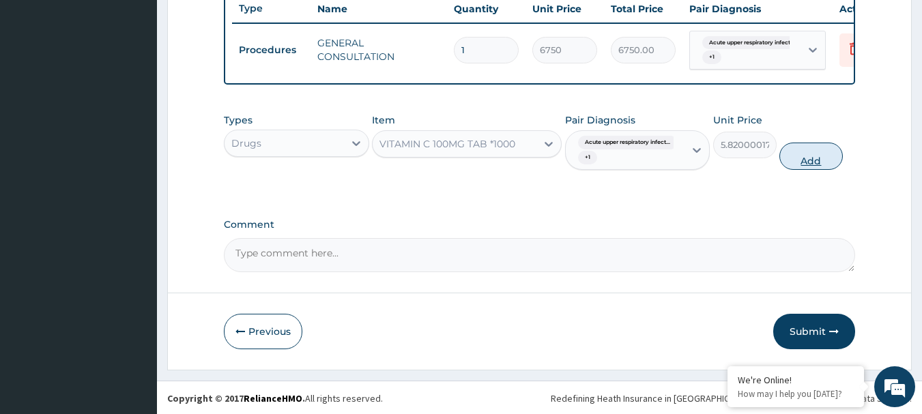
click at [828, 170] on button "Add" at bounding box center [810, 156] width 63 height 27
type input "0"
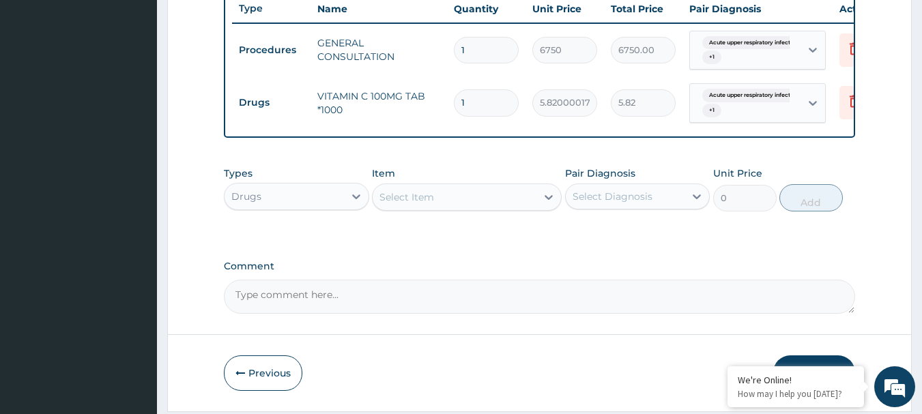
click at [476, 104] on input "1" at bounding box center [486, 102] width 65 height 27
type input "0.00"
type input "2"
type input "11.64"
type input "20"
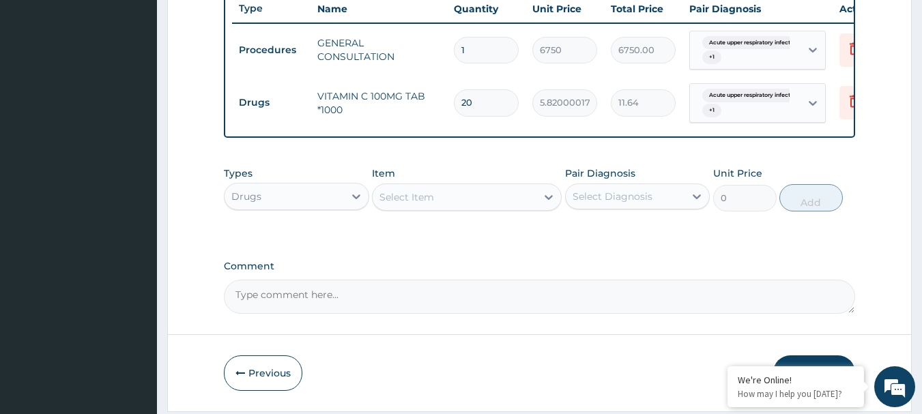
type input "116.40"
type input "20"
click at [696, 203] on icon at bounding box center [697, 197] width 14 height 14
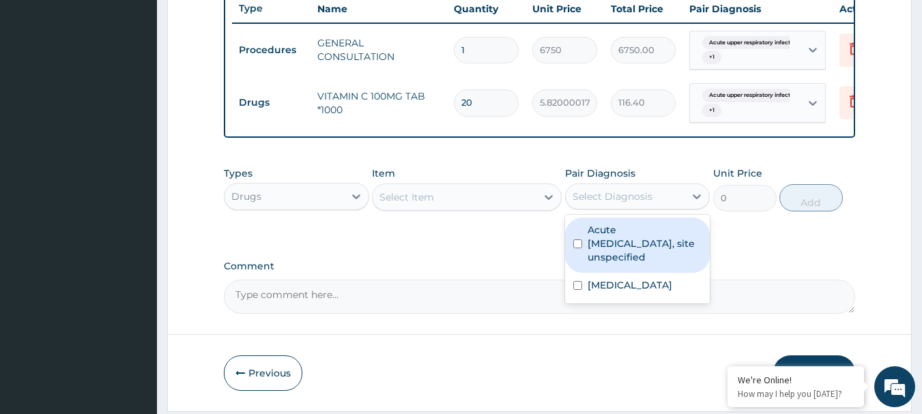
click at [643, 242] on label "Acute upper respiratory infection, site unspecified" at bounding box center [645, 243] width 115 height 41
checkbox input "true"
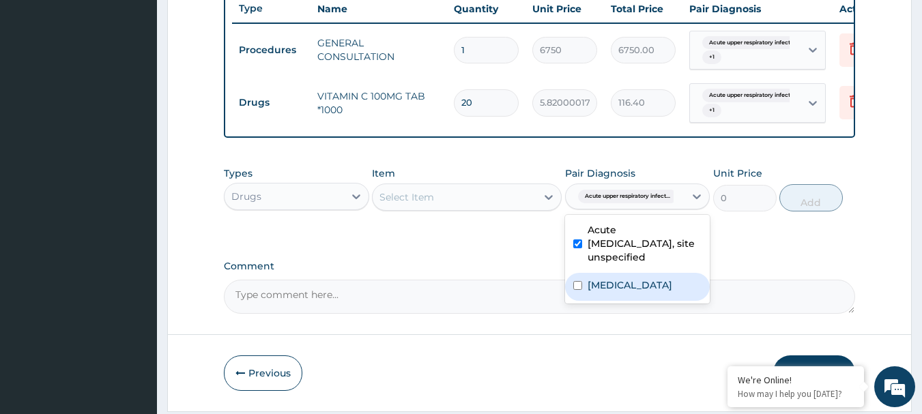
click at [624, 292] on label "Malaria, unspecified" at bounding box center [630, 285] width 85 height 14
checkbox input "true"
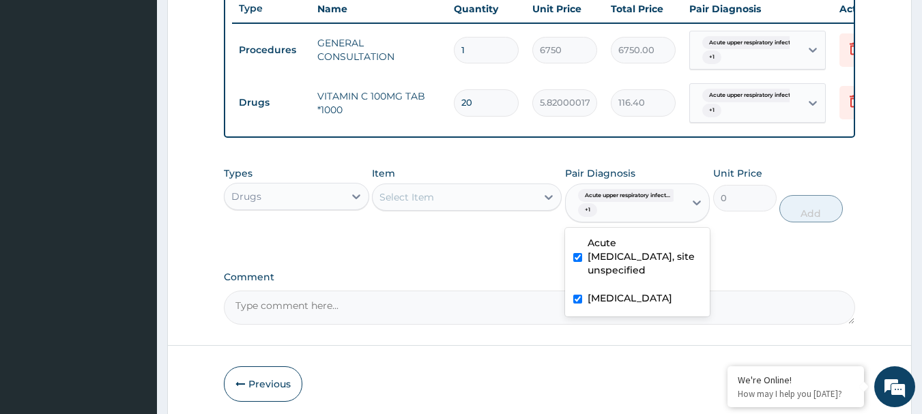
click at [400, 204] on div "Select Item" at bounding box center [406, 197] width 55 height 14
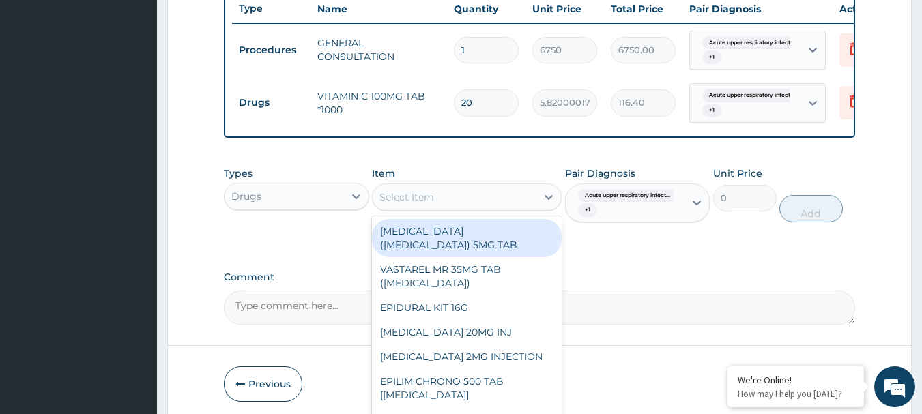
paste input "LORATIDINE 10MG TAB"
type input "LORATIDINE 10MG TAB"
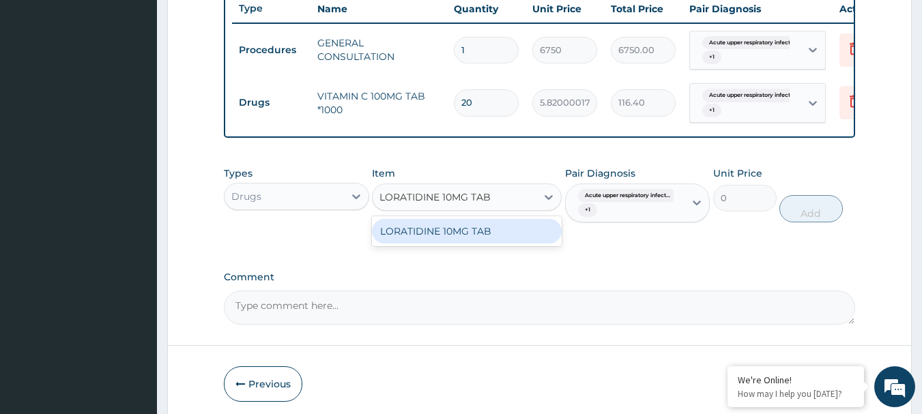
click at [474, 242] on div "LORATIDINE 10MG TAB" at bounding box center [467, 231] width 190 height 25
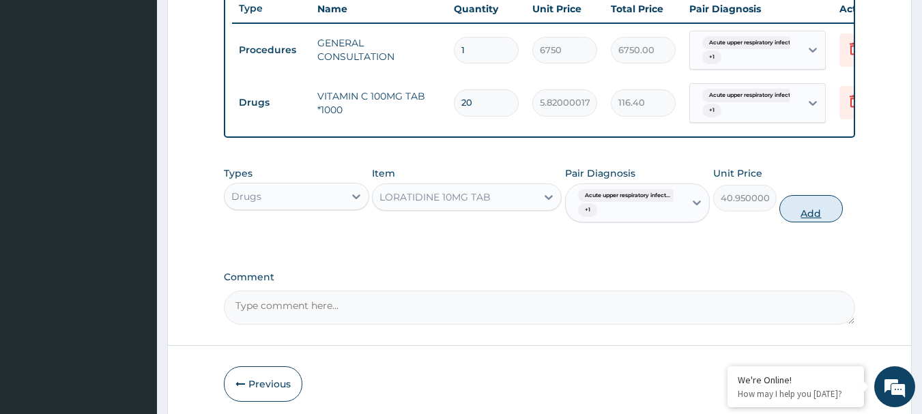
click at [838, 222] on button "Add" at bounding box center [810, 208] width 63 height 27
type input "0"
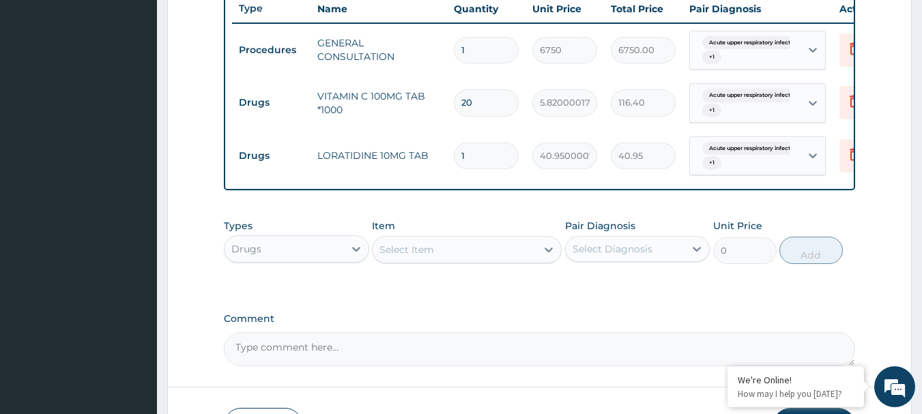
click at [485, 154] on input "1" at bounding box center [486, 156] width 65 height 27
type input "0.00"
type input "5"
type input "204.75"
type input "5"
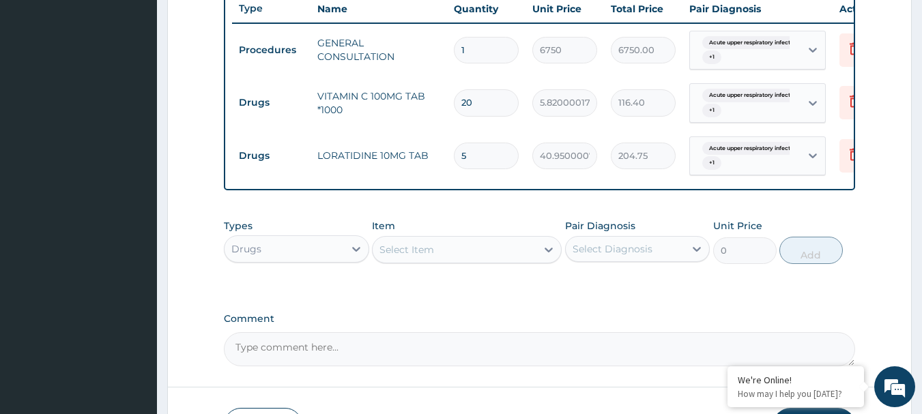
click at [673, 260] on div "Select Diagnosis" at bounding box center [625, 249] width 119 height 22
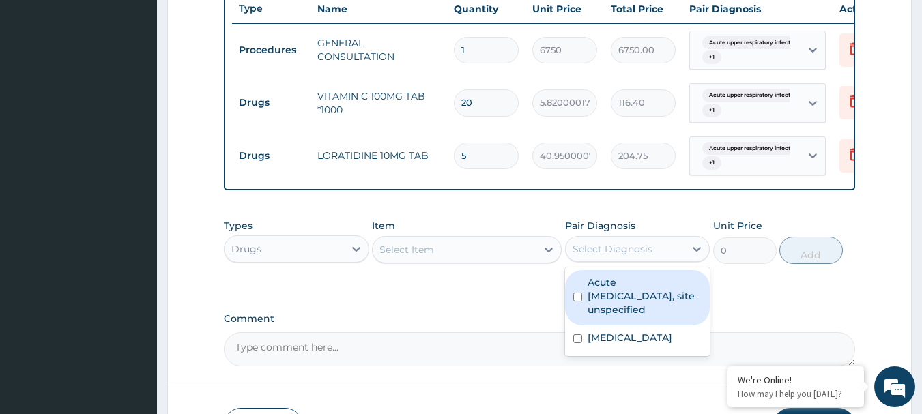
click at [607, 297] on label "Acute upper respiratory infection, site unspecified" at bounding box center [645, 296] width 115 height 41
checkbox input "true"
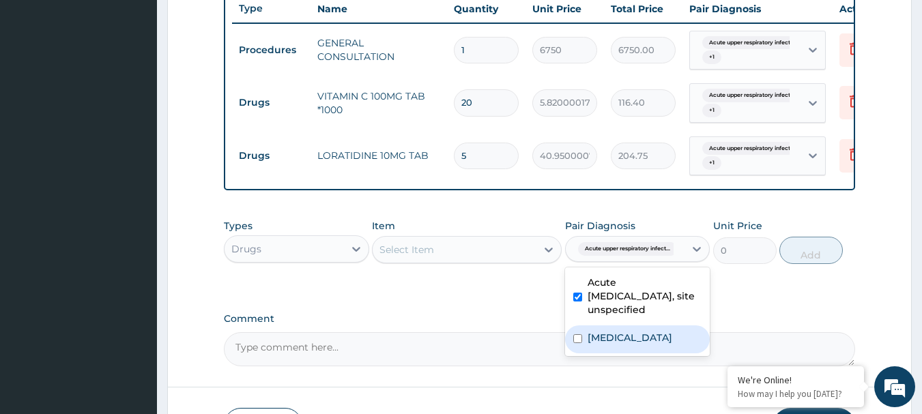
click at [624, 341] on label "Malaria, unspecified" at bounding box center [630, 338] width 85 height 14
checkbox input "true"
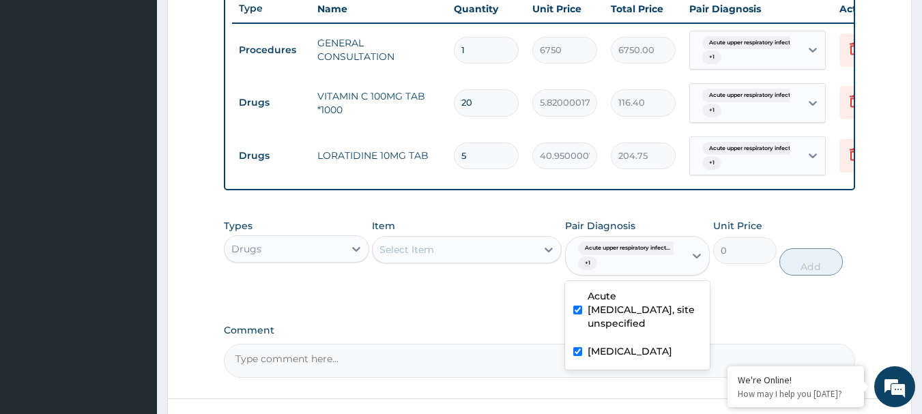
click at [428, 257] on div "Select Item" at bounding box center [406, 250] width 55 height 14
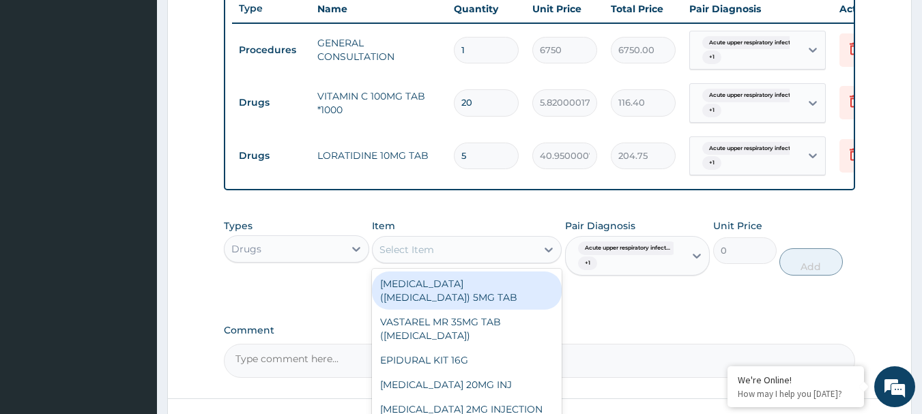
paste input "COUGH SYRUP ADULT (M&B)"
type input "COUGH SYRUP ADULT (M&B)"
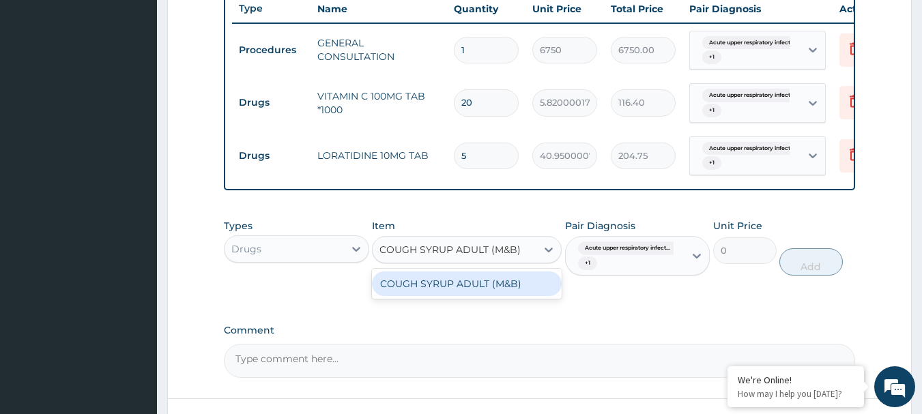
scroll to position [0, 4]
click at [448, 287] on div "COUGH SYRUP ADULT (M&B)" at bounding box center [467, 284] width 190 height 25
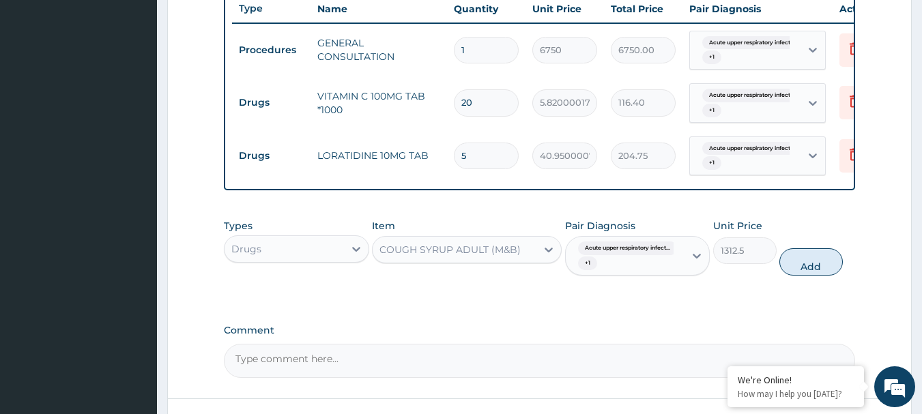
scroll to position [0, 0]
click at [818, 276] on button "Add" at bounding box center [810, 261] width 63 height 27
type input "0"
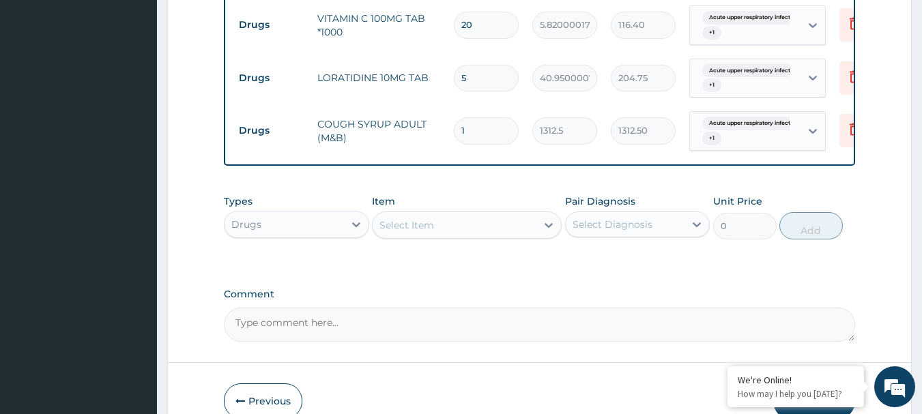
scroll to position [680, 0]
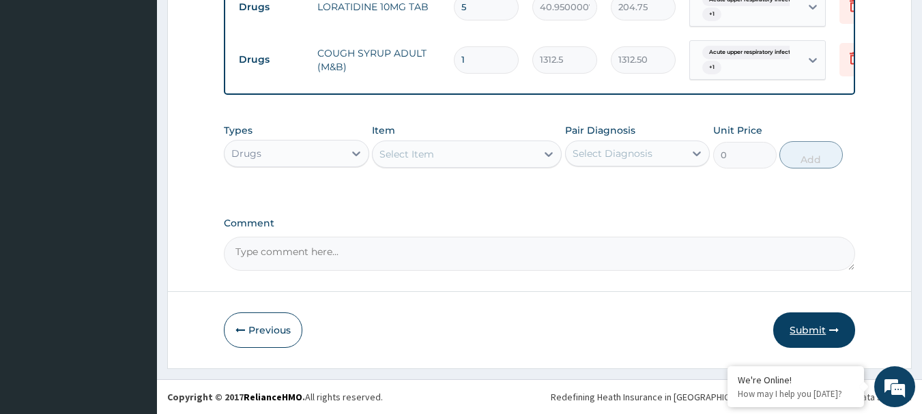
click at [813, 336] on button "Submit" at bounding box center [814, 330] width 82 height 35
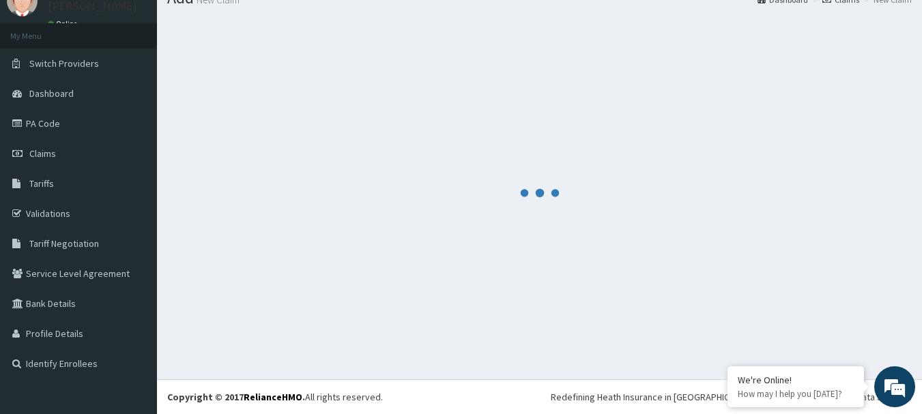
scroll to position [55, 0]
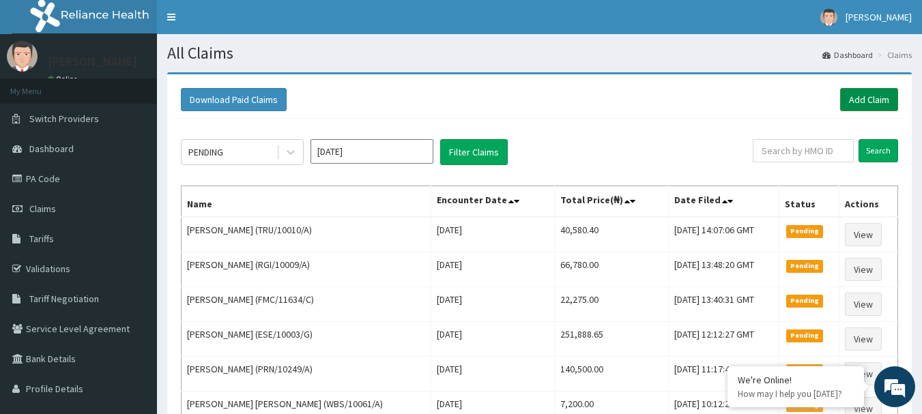
click at [871, 99] on link "Add Claim" at bounding box center [869, 99] width 58 height 23
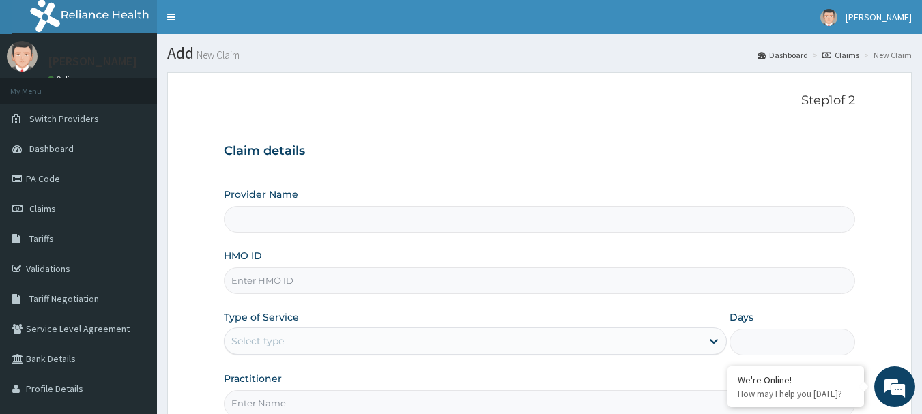
type input "[GEOGRAPHIC_DATA] Nig. Ltd"
click at [394, 282] on input "HMO ID" at bounding box center [540, 280] width 632 height 27
paste input "GEG/10010/C"
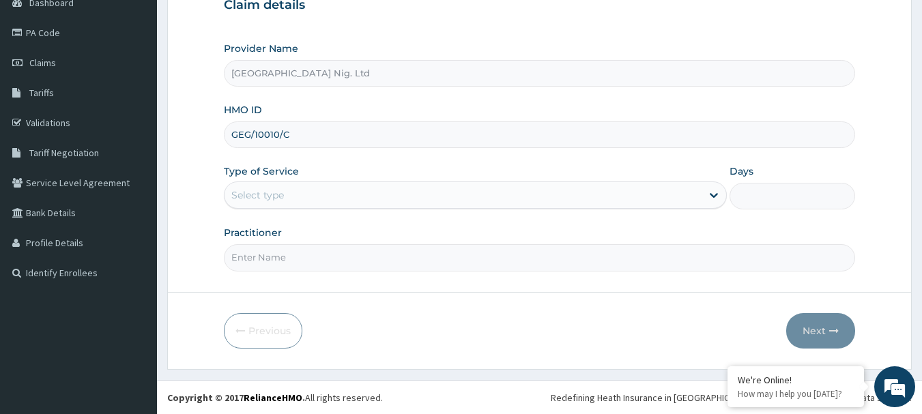
scroll to position [147, 0]
type input "GEG/10010/C"
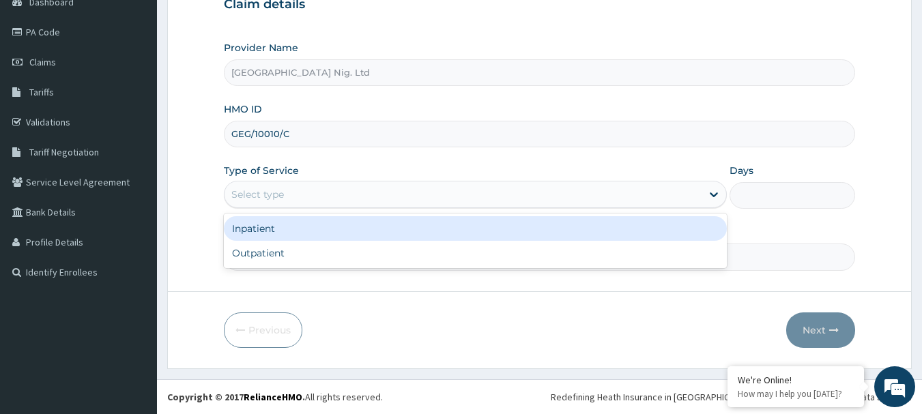
click at [665, 199] on div "Select type" at bounding box center [462, 195] width 477 height 22
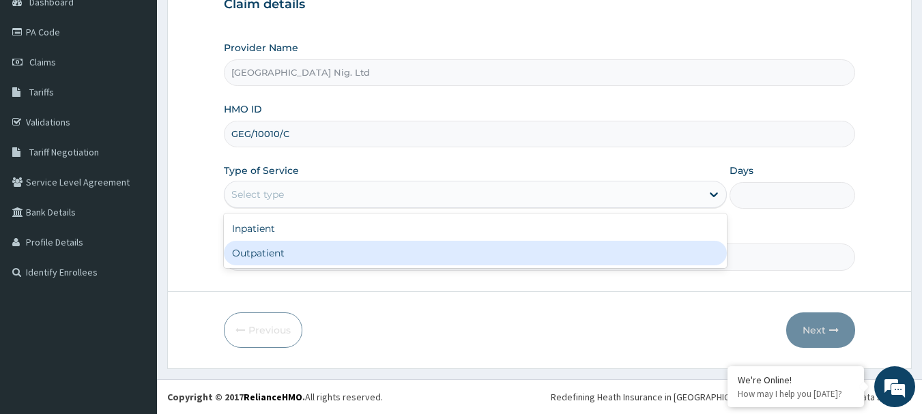
click at [548, 259] on div "Outpatient" at bounding box center [475, 253] width 503 height 25
type input "1"
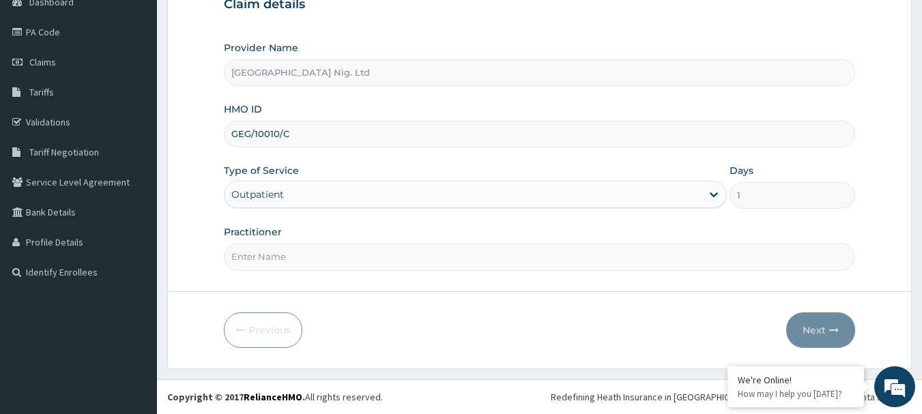
scroll to position [0, 0]
click at [352, 260] on input "Practitioner" at bounding box center [540, 257] width 632 height 27
paste input "maconi | MEDICAL OFFICER christiana"
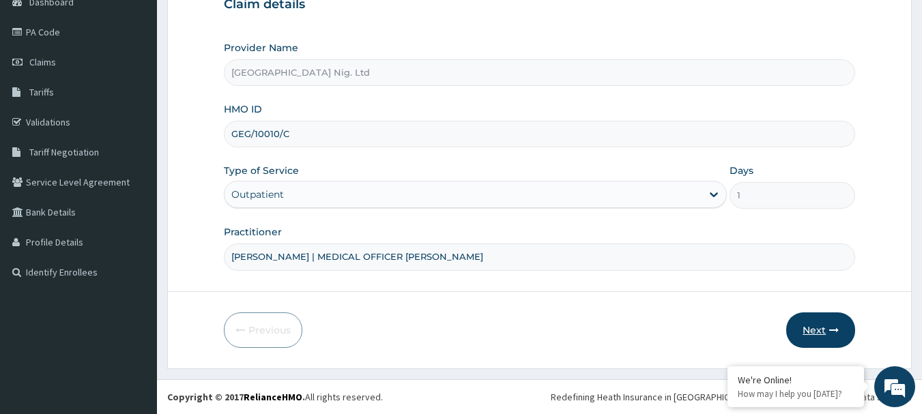
type input "DR maconi | MEDICAL OFFICER christiana"
click at [828, 330] on button "Next" at bounding box center [820, 330] width 69 height 35
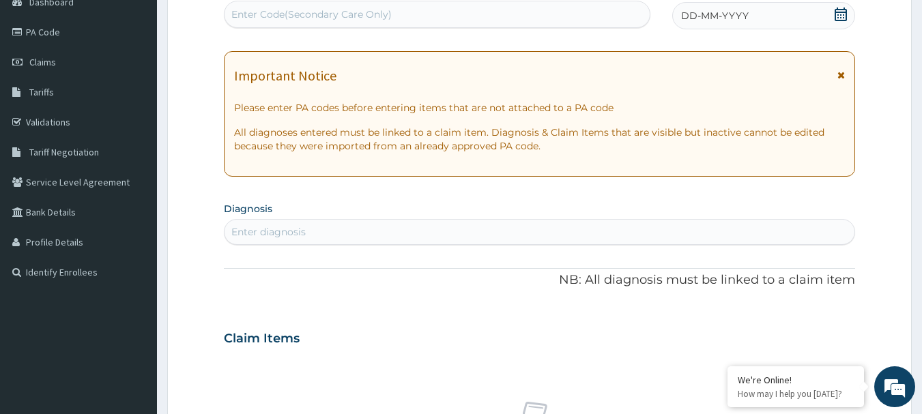
click at [842, 14] on icon at bounding box center [841, 15] width 14 height 14
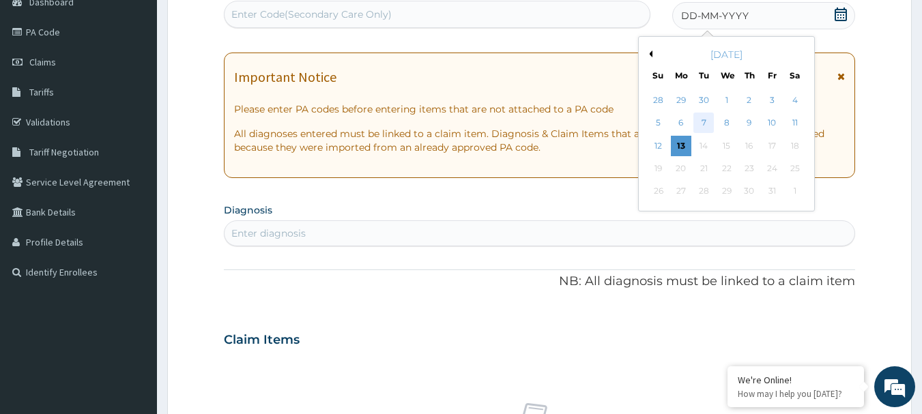
click at [706, 124] on div "7" at bounding box center [704, 123] width 20 height 20
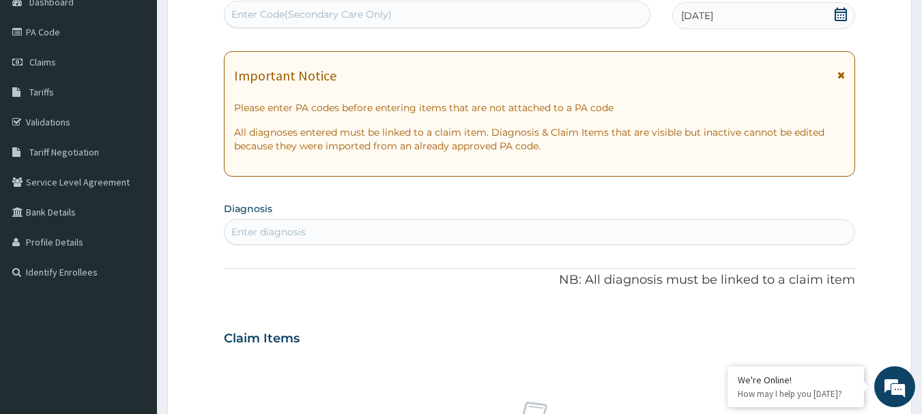
click at [525, 226] on div "Enter diagnosis" at bounding box center [539, 232] width 631 height 22
type input "ACUTE UPPER"
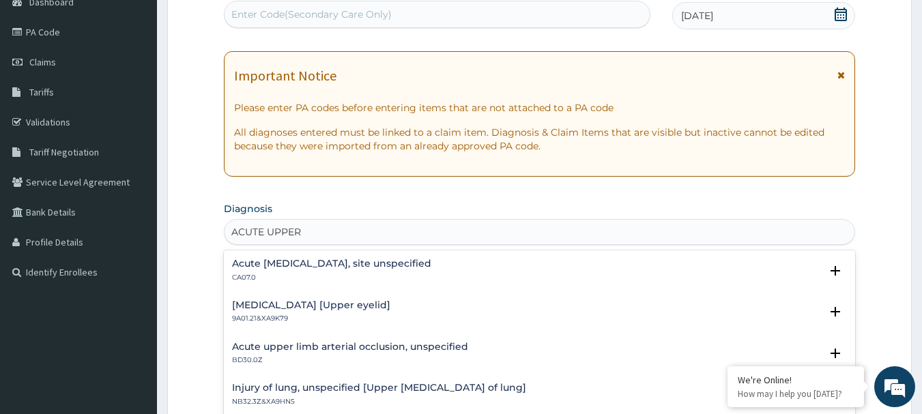
click at [360, 267] on h4 "Acute upper respiratory infection, site unspecified" at bounding box center [331, 264] width 199 height 10
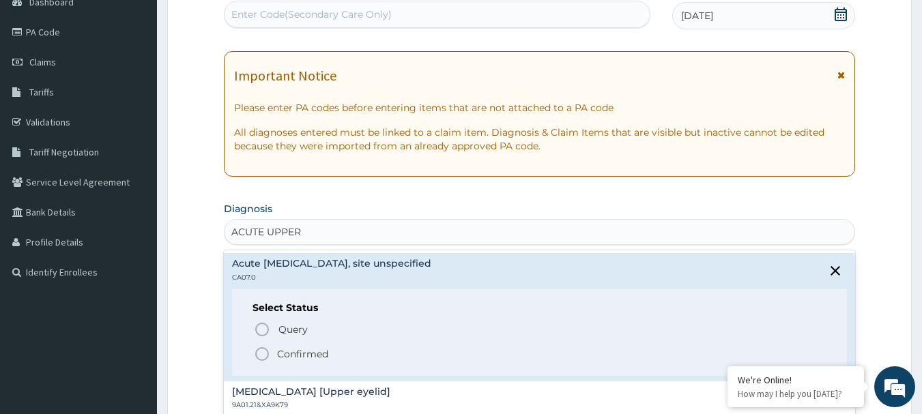
click at [306, 353] on p "Confirmed" at bounding box center [302, 354] width 51 height 14
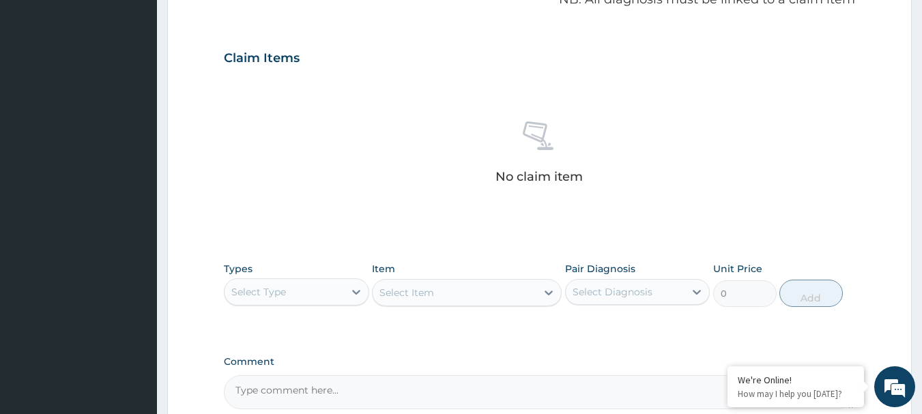
scroll to position [570, 0]
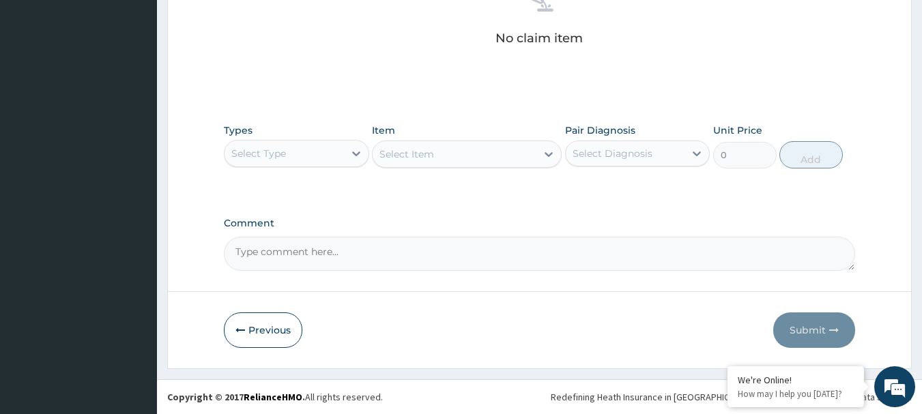
click at [672, 160] on div "Select Diagnosis" at bounding box center [625, 154] width 119 height 22
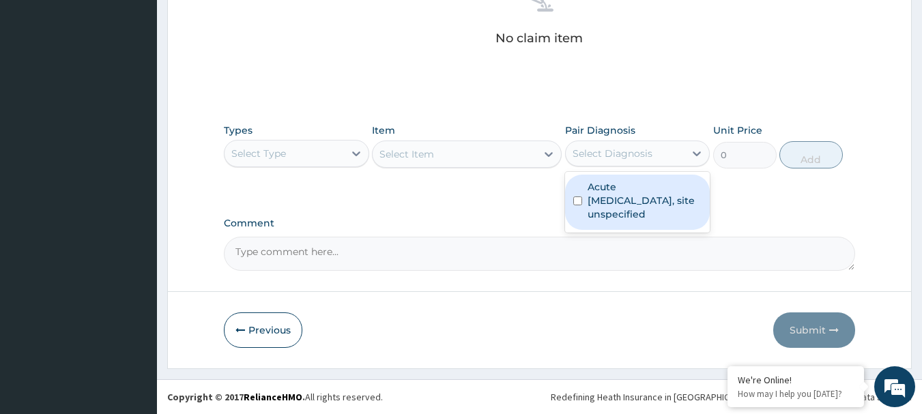
click at [625, 188] on label "Acute upper respiratory infection, site unspecified" at bounding box center [645, 200] width 115 height 41
checkbox input "true"
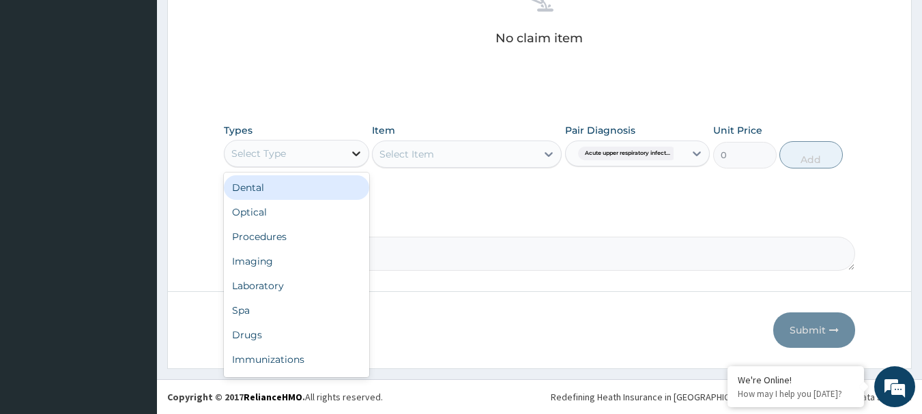
click at [350, 156] on icon at bounding box center [356, 154] width 14 height 14
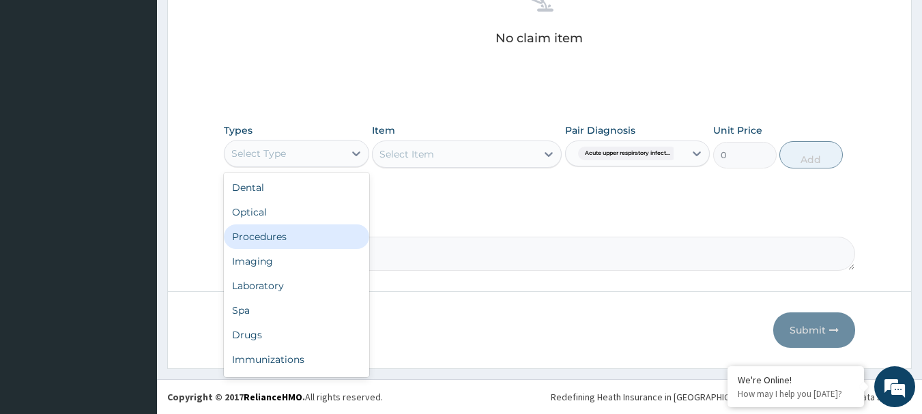
click at [294, 233] on div "Procedures" at bounding box center [296, 236] width 145 height 25
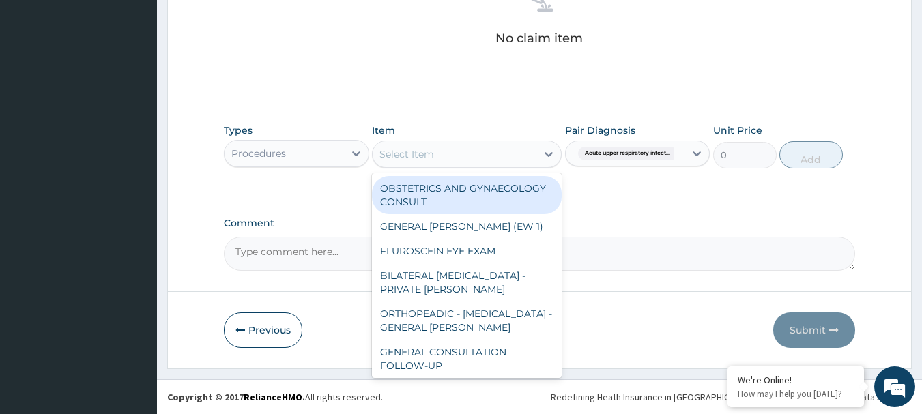
click at [476, 158] on div "Select Item" at bounding box center [455, 154] width 164 height 22
paste input "GENERAL CONSULTATION"
type input "GENERAL CONSULTATION"
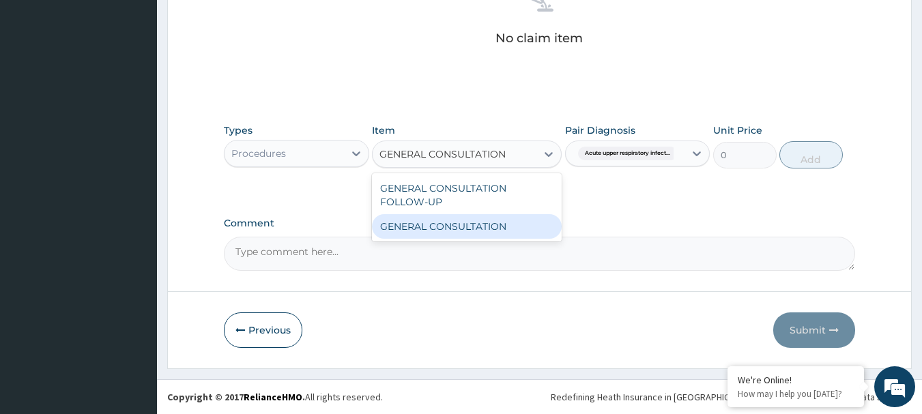
click at [441, 229] on div "GENERAL CONSULTATION" at bounding box center [467, 226] width 190 height 25
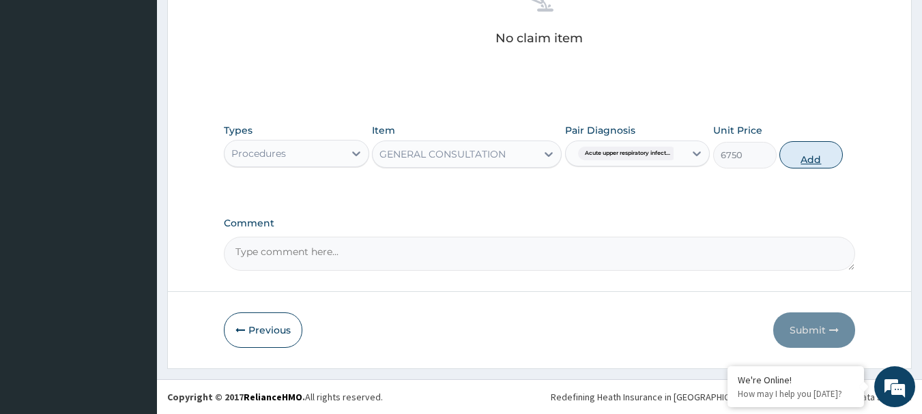
click at [800, 153] on button "Add" at bounding box center [810, 154] width 63 height 27
type input "0"
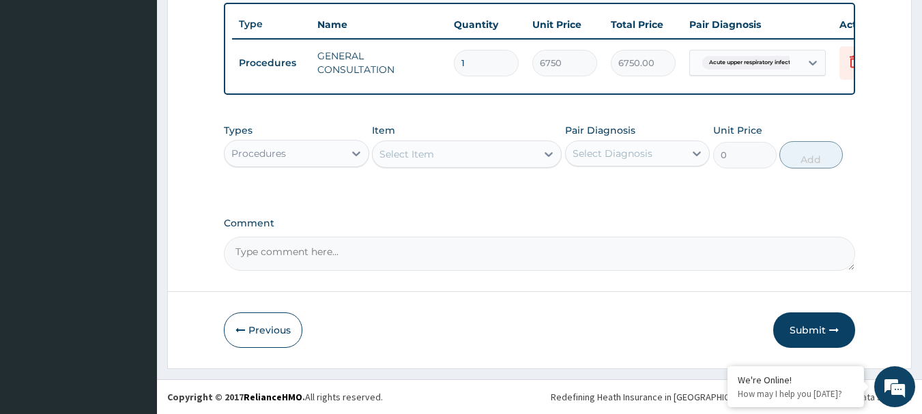
click at [684, 151] on div "Select Diagnosis" at bounding box center [625, 154] width 119 height 22
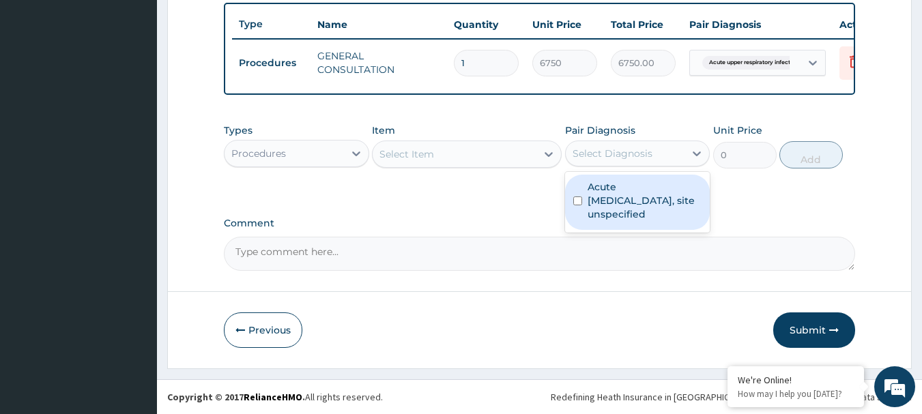
click at [632, 206] on label "Acute upper respiratory infection, site unspecified" at bounding box center [645, 200] width 115 height 41
checkbox input "true"
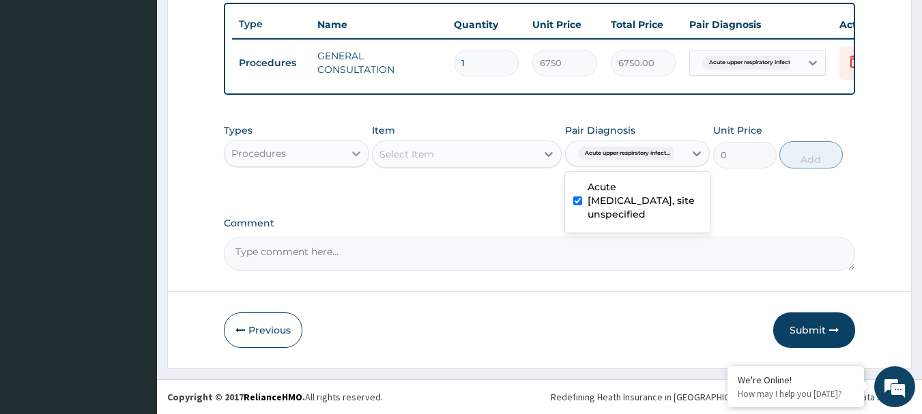
click at [351, 154] on icon at bounding box center [356, 154] width 14 height 14
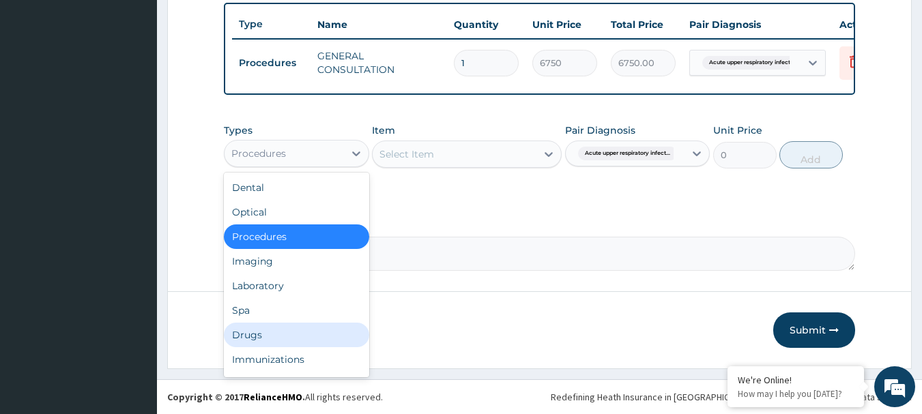
click at [289, 333] on div "Drugs" at bounding box center [296, 335] width 145 height 25
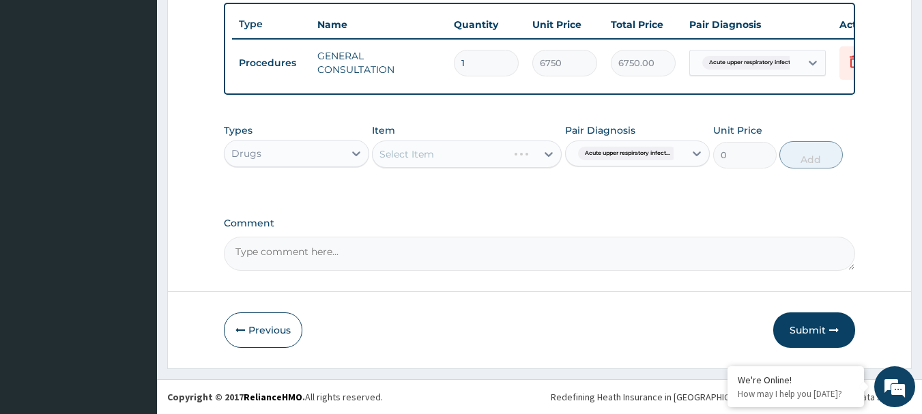
click at [469, 156] on div "Select Item" at bounding box center [467, 154] width 190 height 27
click at [519, 149] on div "Select Item" at bounding box center [467, 154] width 190 height 27
click at [435, 154] on div "Select Item" at bounding box center [467, 154] width 190 height 27
click at [458, 155] on div "Select Item" at bounding box center [467, 154] width 190 height 27
click at [542, 156] on div "Select Item" at bounding box center [467, 154] width 190 height 27
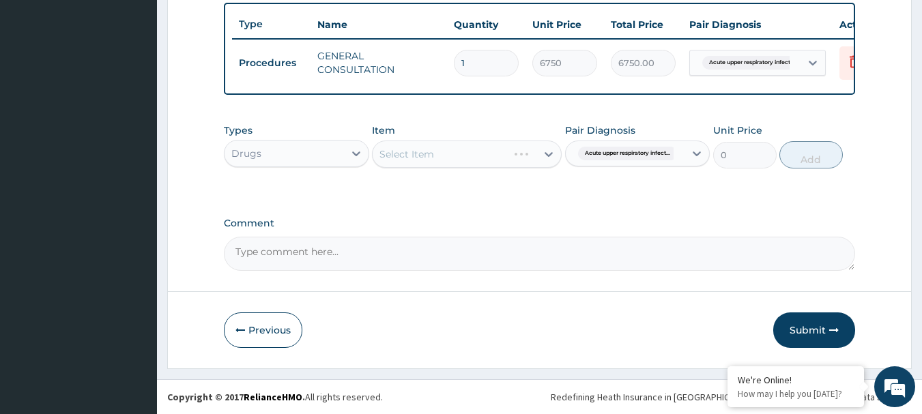
click at [482, 158] on div "Select Item" at bounding box center [467, 154] width 190 height 27
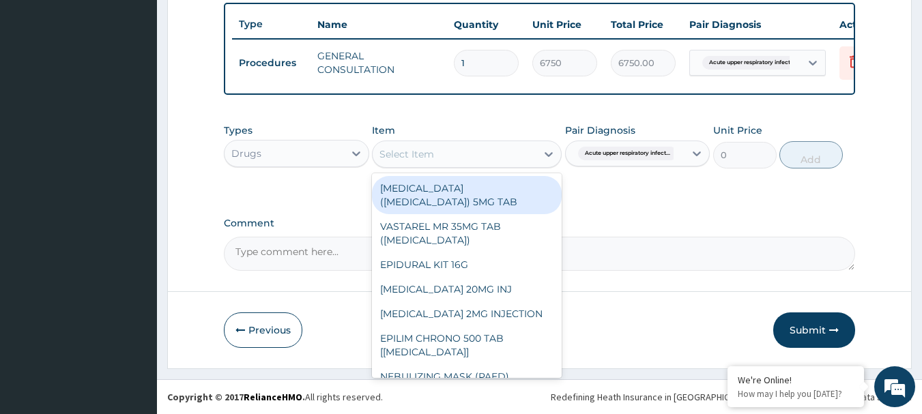
click at [454, 154] on div "Select Item" at bounding box center [455, 154] width 164 height 22
paste input "CHLORPHENIRAMINE SYRUP (M&B)"
type input "CHLORPHENIRAMINE SYRUP (M&B)"
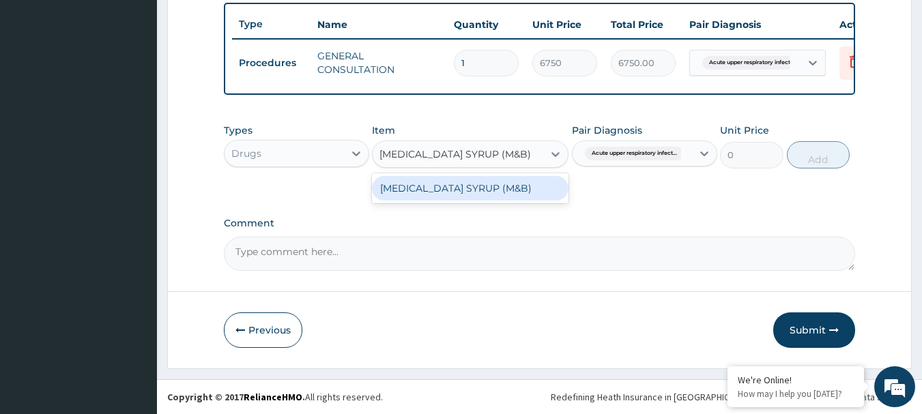
scroll to position [0, 18]
click at [449, 190] on div "CHLORPHENIRAMINE SYRUP (M&B)" at bounding box center [470, 188] width 197 height 25
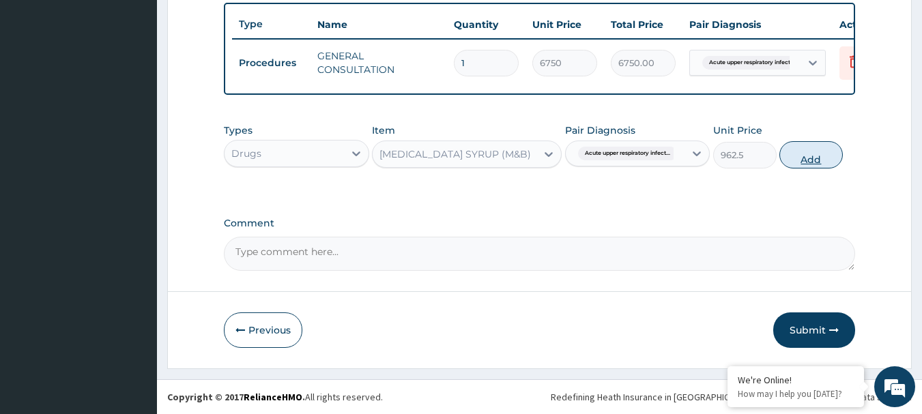
click at [796, 154] on button "Add" at bounding box center [810, 154] width 63 height 27
type input "0"
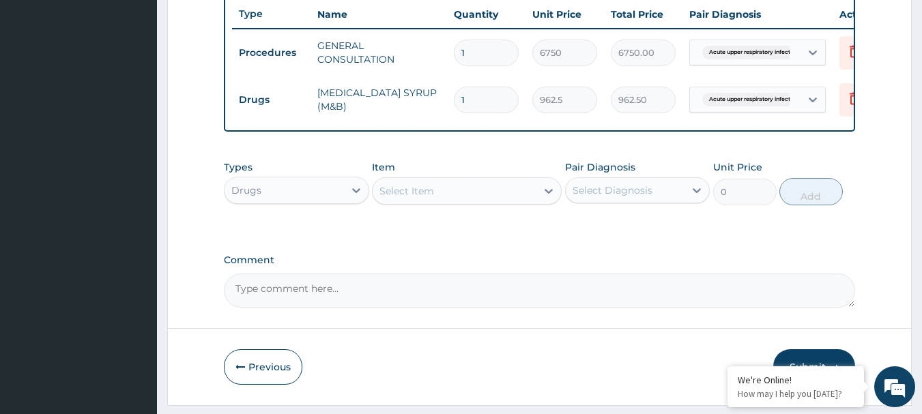
scroll to position [0, 0]
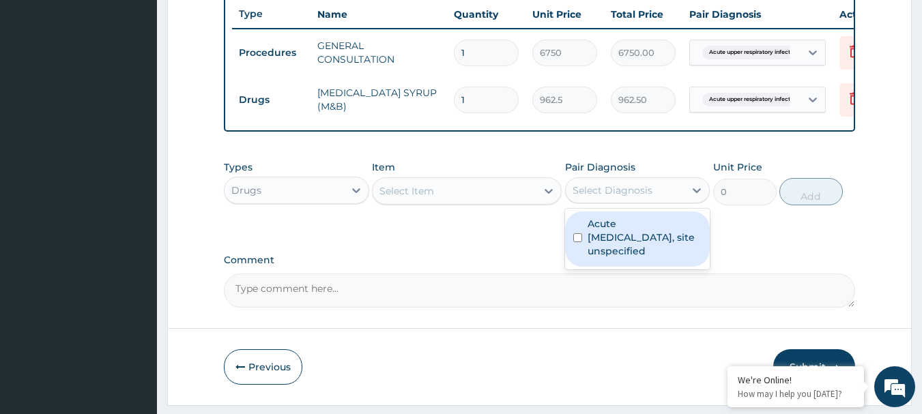
click at [671, 199] on div "Select Diagnosis" at bounding box center [625, 190] width 119 height 22
click at [645, 237] on label "Acute upper respiratory infection, site unspecified" at bounding box center [645, 237] width 115 height 41
checkbox input "true"
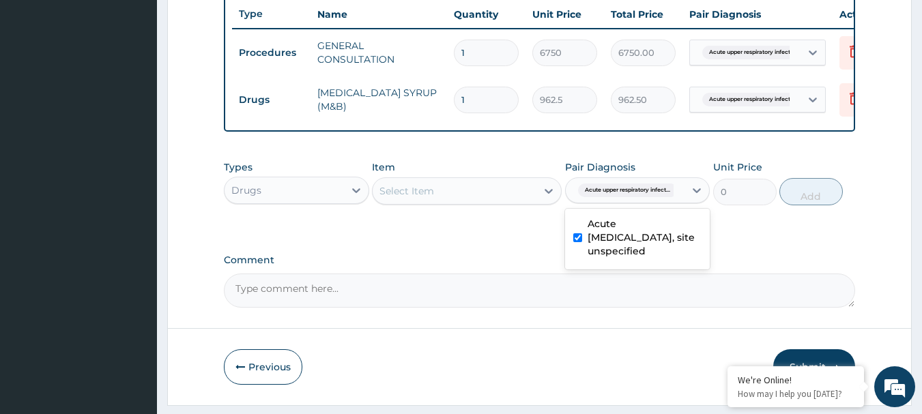
click at [482, 202] on div "Select Item" at bounding box center [455, 191] width 164 height 22
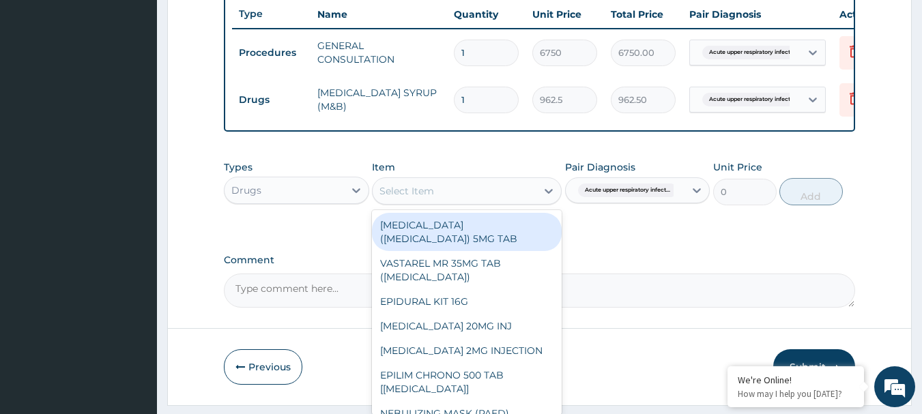
paste input "VITAMIN C 125MG/5ML SYRUP"
type input "VITAMIN C 125MG/5ML SYRUP"
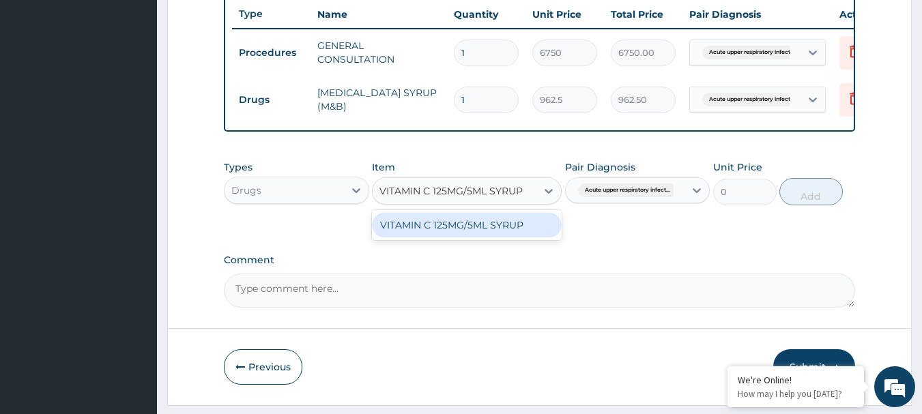
scroll to position [0, 4]
click at [481, 237] on div "VITAMIN C 125MG/5ML SYRUP" at bounding box center [467, 225] width 190 height 25
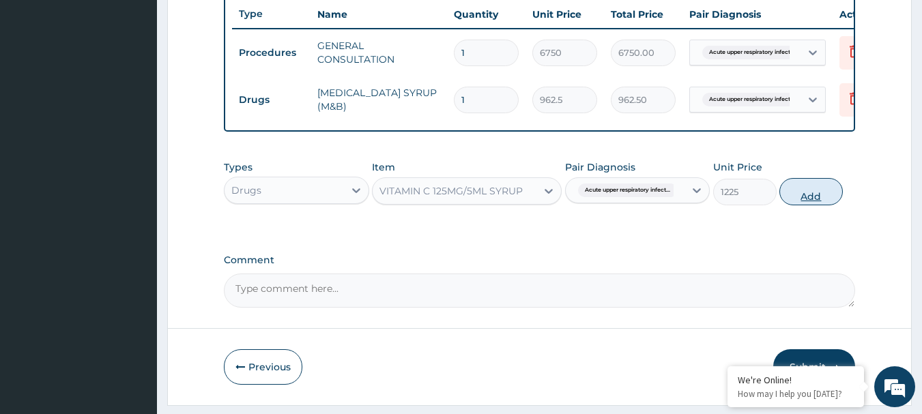
click at [807, 205] on button "Add" at bounding box center [810, 191] width 63 height 27
type input "0"
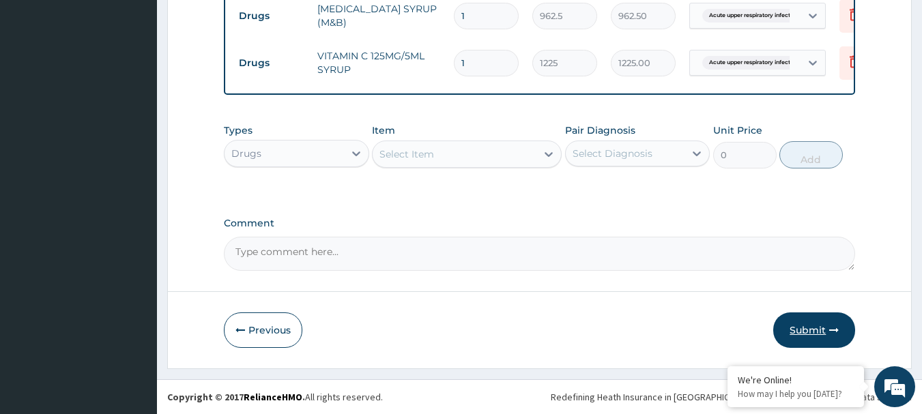
click at [822, 330] on button "Submit" at bounding box center [814, 330] width 82 height 35
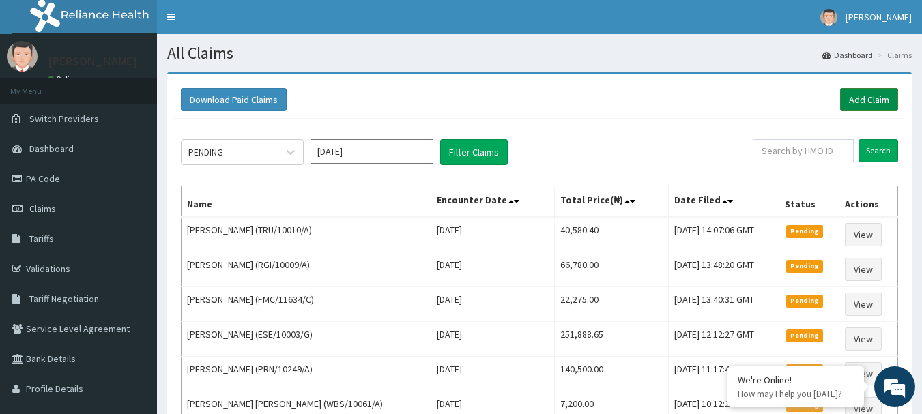
click at [862, 104] on link "Add Claim" at bounding box center [869, 99] width 58 height 23
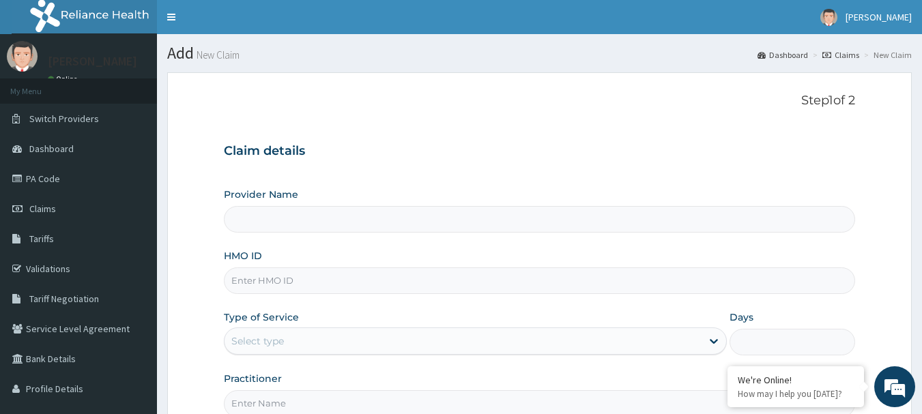
type input "[GEOGRAPHIC_DATA] Nig. Ltd"
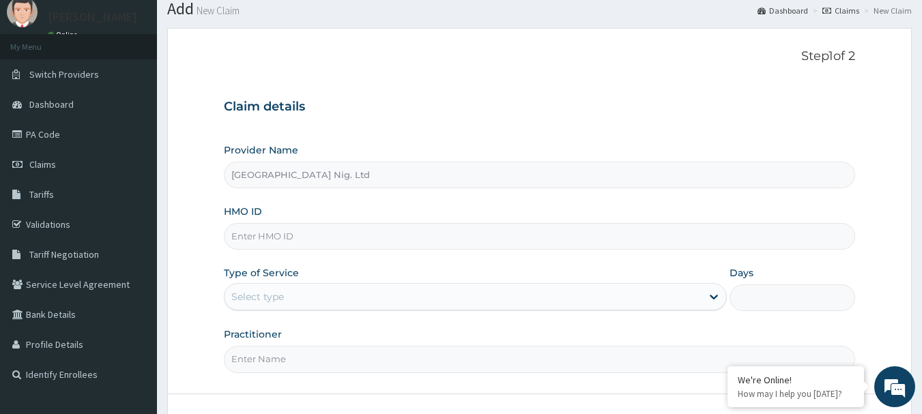
scroll to position [68, 0]
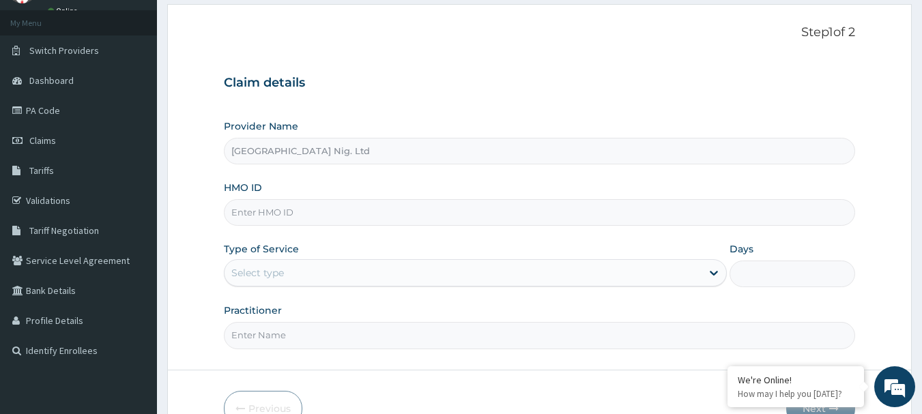
click at [485, 215] on input "HMO ID" at bounding box center [540, 212] width 632 height 27
paste input "FAB/10623/A"
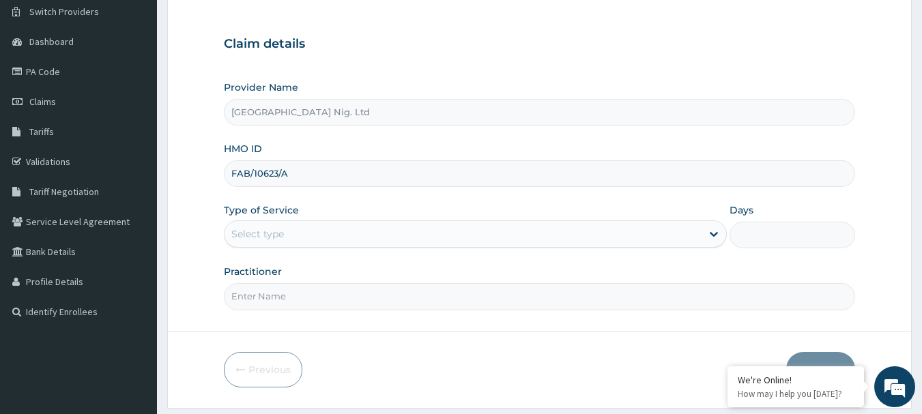
scroll to position [147, 0]
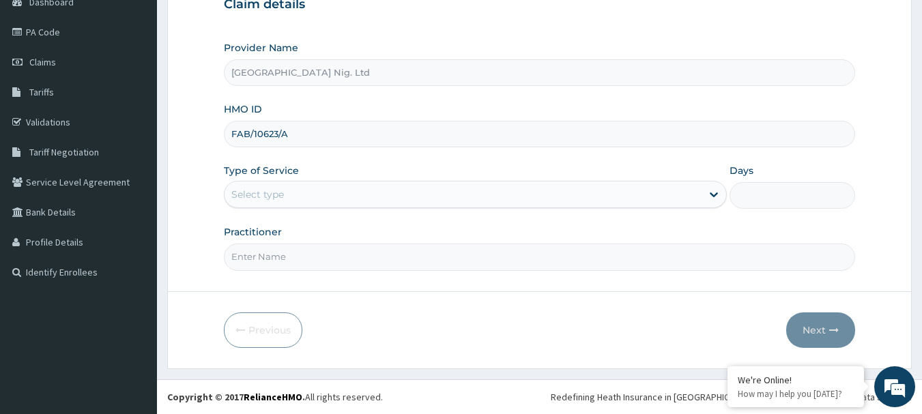
type input "FAB/10623/A"
click at [651, 193] on div "Select type" at bounding box center [462, 195] width 477 height 22
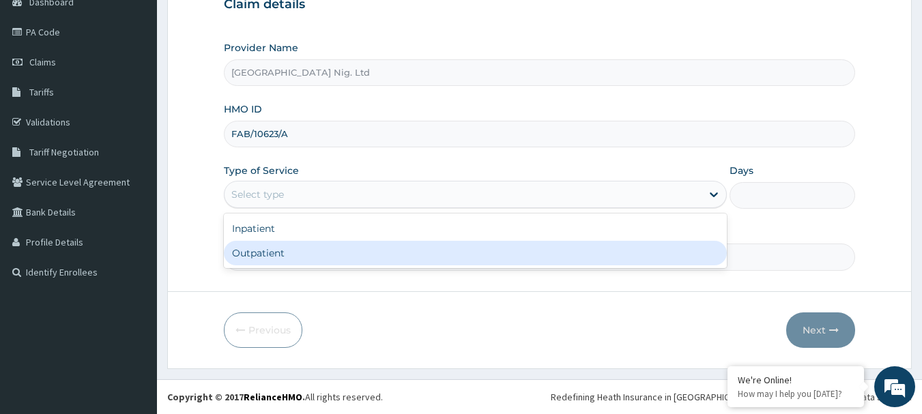
click at [488, 263] on div "Outpatient" at bounding box center [475, 253] width 503 height 25
type input "1"
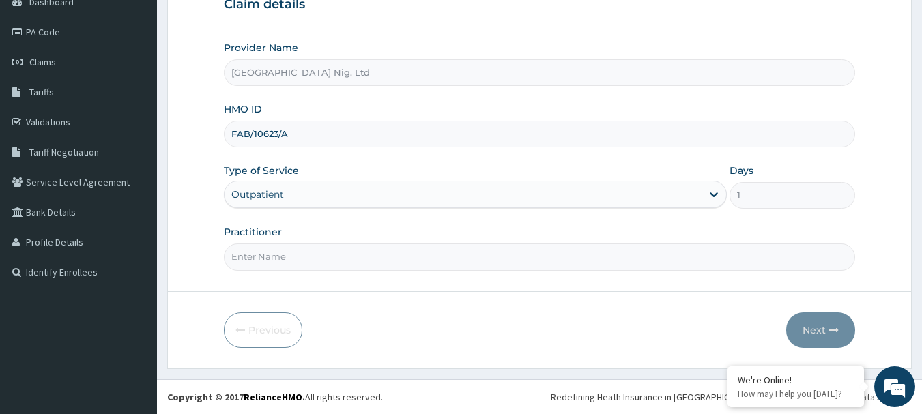
click at [401, 260] on input "Practitioner" at bounding box center [540, 257] width 632 height 27
paste input "[PERSON_NAME] | MEDICAL OFFICER christiana"
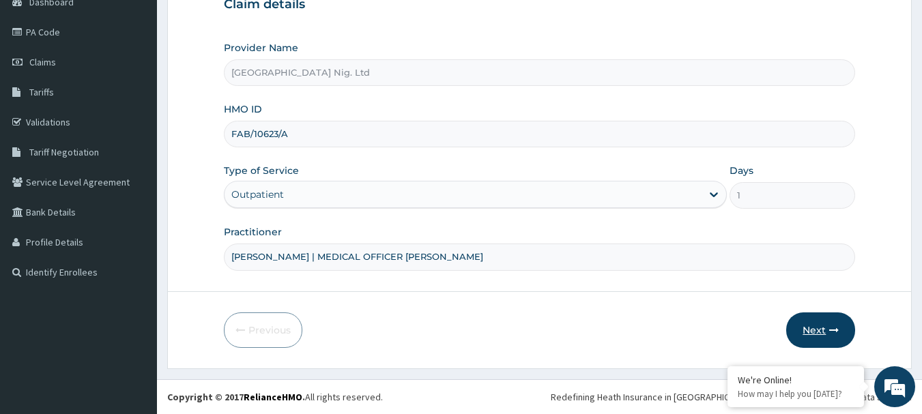
type input "[PERSON_NAME] | MEDICAL OFFICER [PERSON_NAME]"
click at [823, 334] on button "Next" at bounding box center [820, 330] width 69 height 35
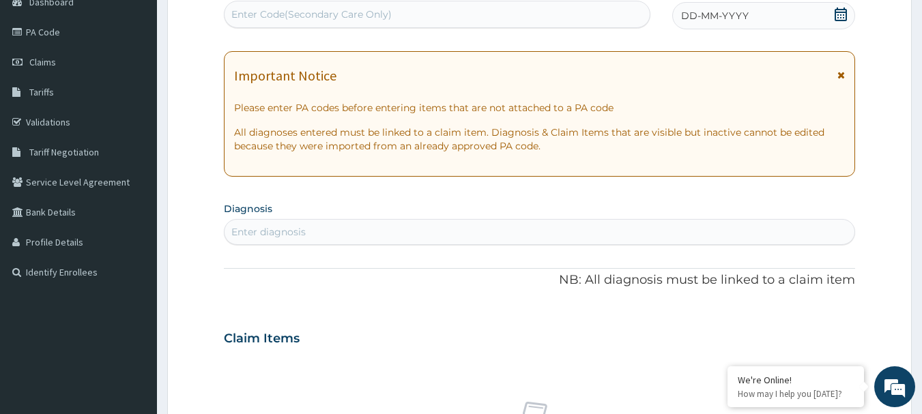
click at [841, 15] on icon at bounding box center [841, 15] width 12 height 14
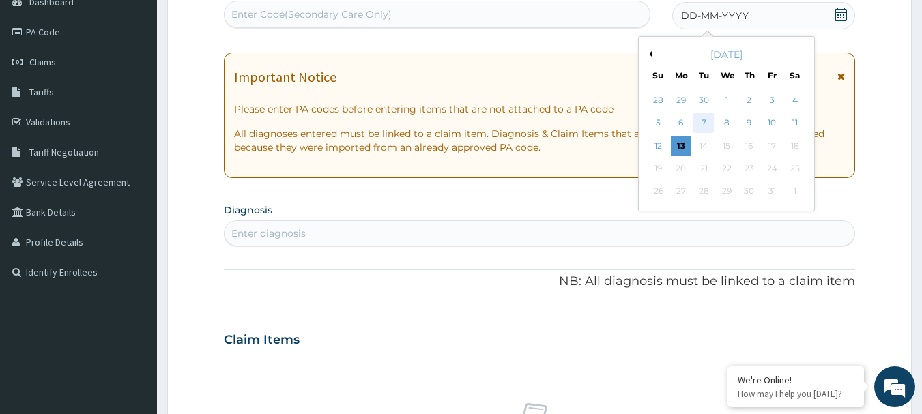
click at [704, 121] on div "7" at bounding box center [704, 123] width 20 height 20
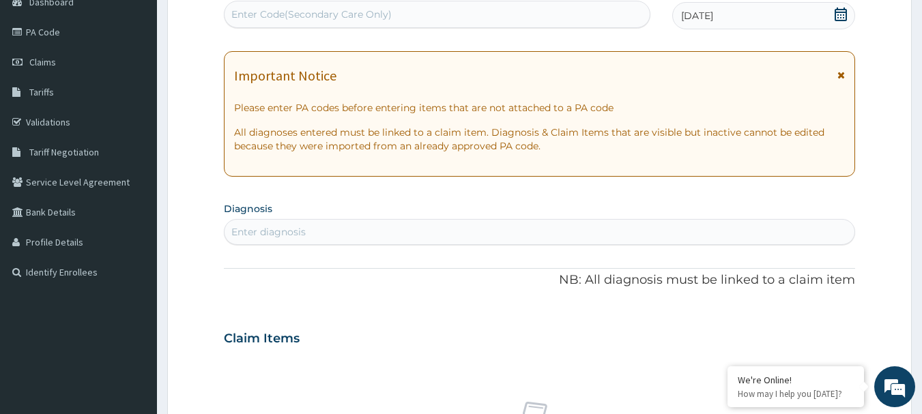
click at [412, 233] on div "Enter diagnosis" at bounding box center [539, 232] width 631 height 22
type input "DIZZINESS"
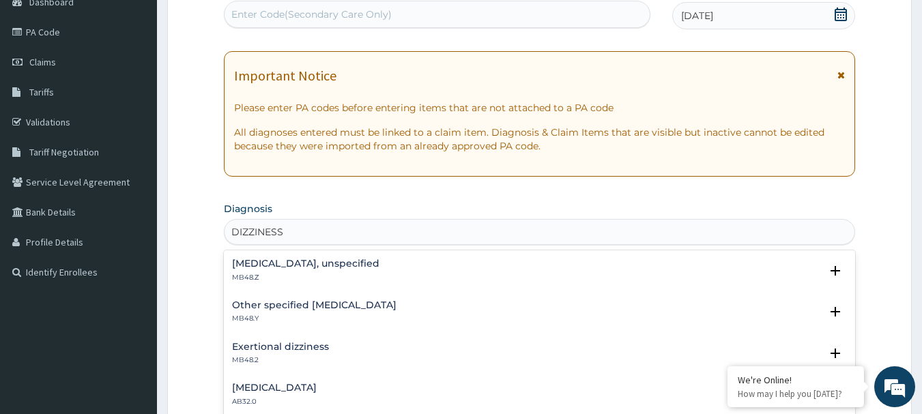
click at [370, 263] on h4 "[MEDICAL_DATA], unspecified" at bounding box center [305, 264] width 147 height 10
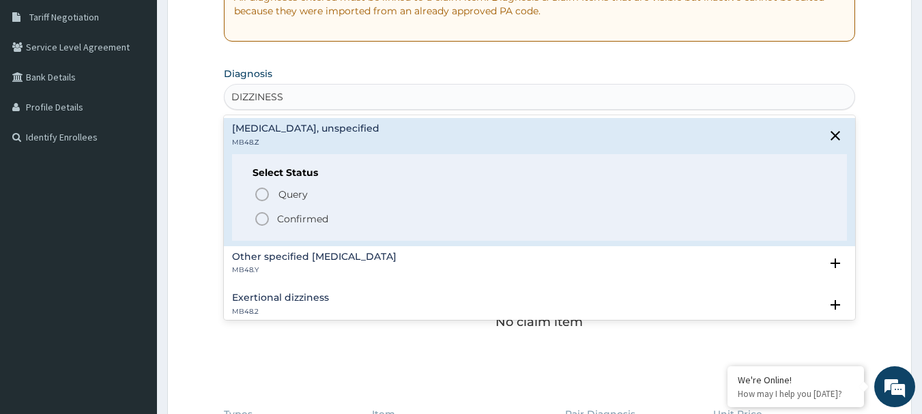
scroll to position [283, 0]
click at [260, 216] on icon "status option filled" at bounding box center [262, 217] width 16 height 16
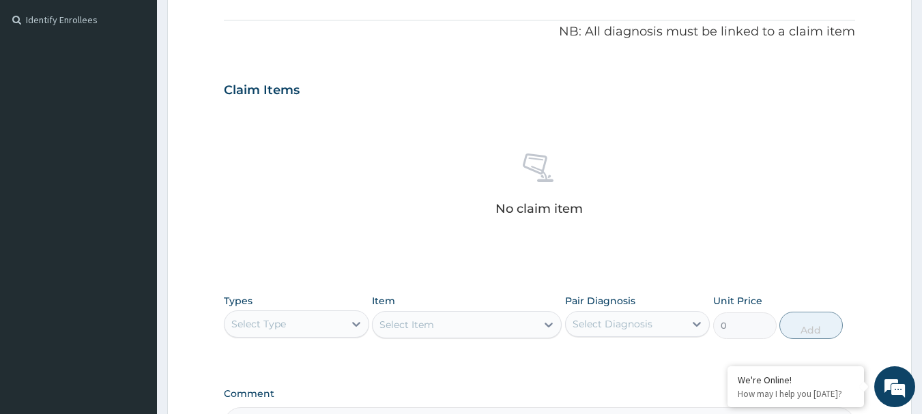
scroll to position [556, 0]
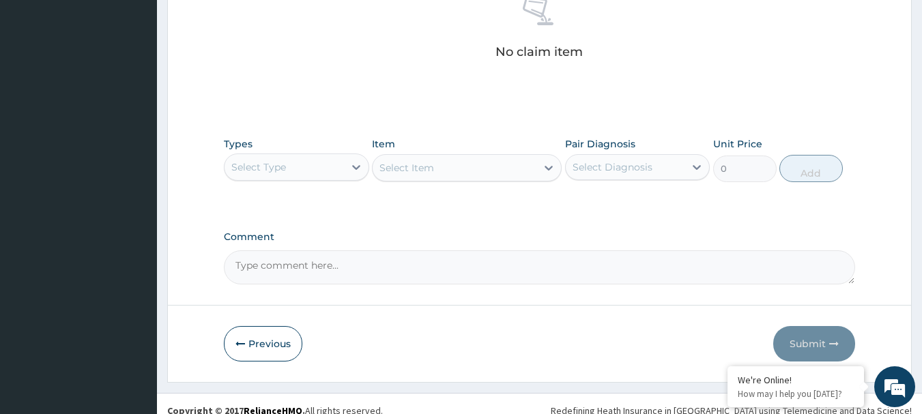
click at [676, 165] on div "Select Diagnosis" at bounding box center [625, 167] width 119 height 22
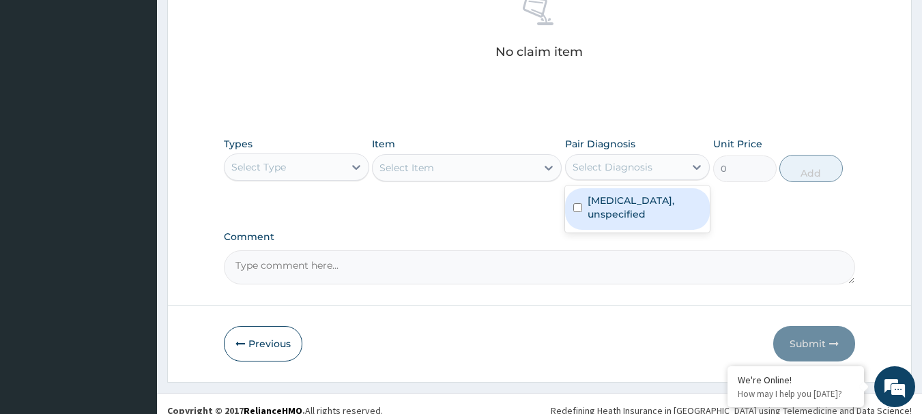
click at [622, 209] on label "Dizziness or giddiness, unspecified" at bounding box center [645, 207] width 115 height 27
checkbox input "true"
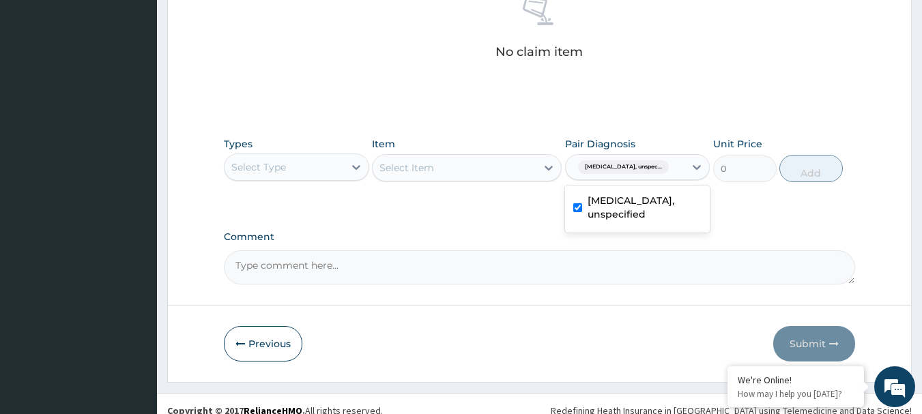
click at [340, 176] on div "Select Type" at bounding box center [283, 167] width 119 height 22
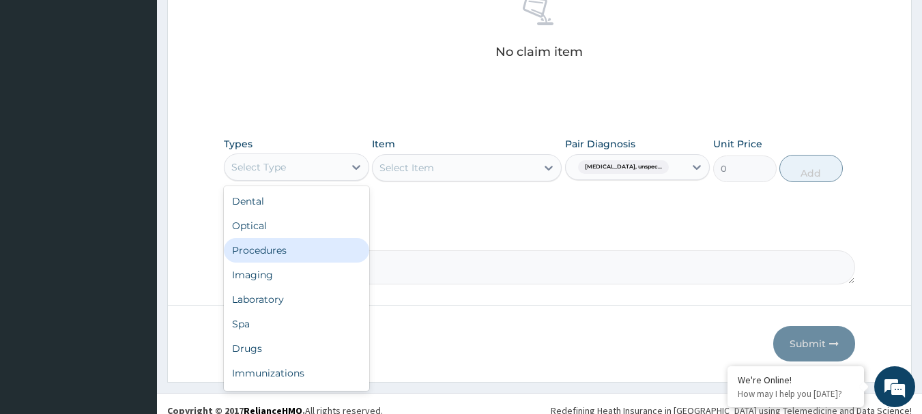
click at [285, 254] on div "Procedures" at bounding box center [296, 250] width 145 height 25
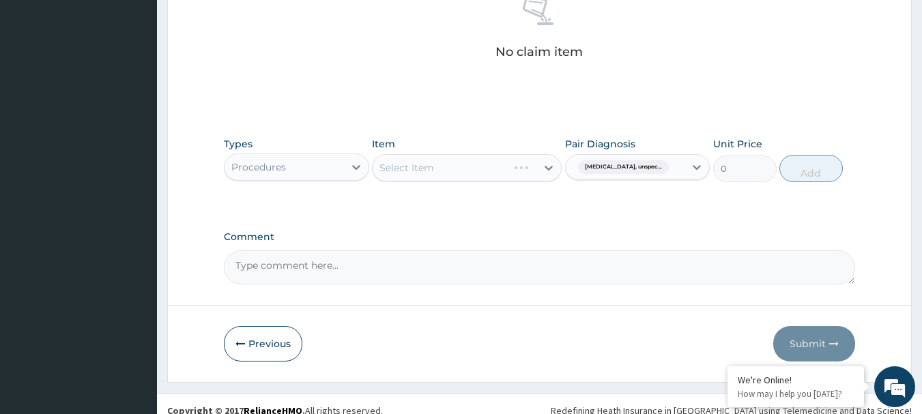
click at [429, 160] on div "Select Item" at bounding box center [467, 167] width 190 height 27
click at [478, 161] on div "Select Item" at bounding box center [467, 167] width 190 height 27
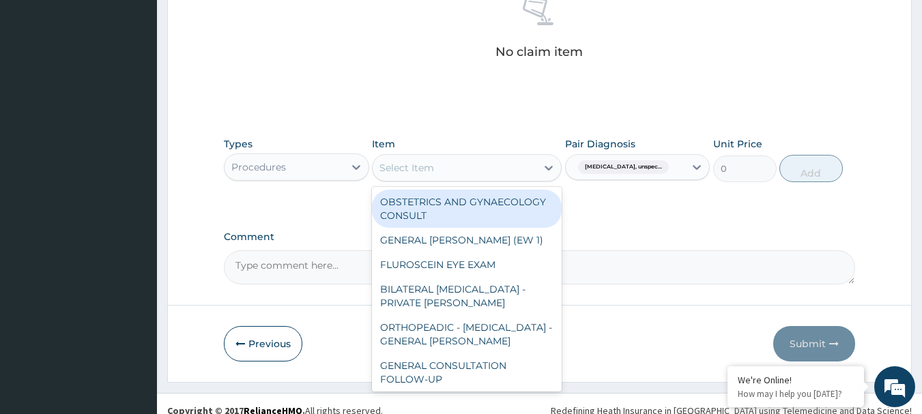
click at [464, 171] on div "Select Item" at bounding box center [455, 168] width 164 height 22
paste input "GENERAL CONSULTATION"
type input "GENERAL CONSULTATION"
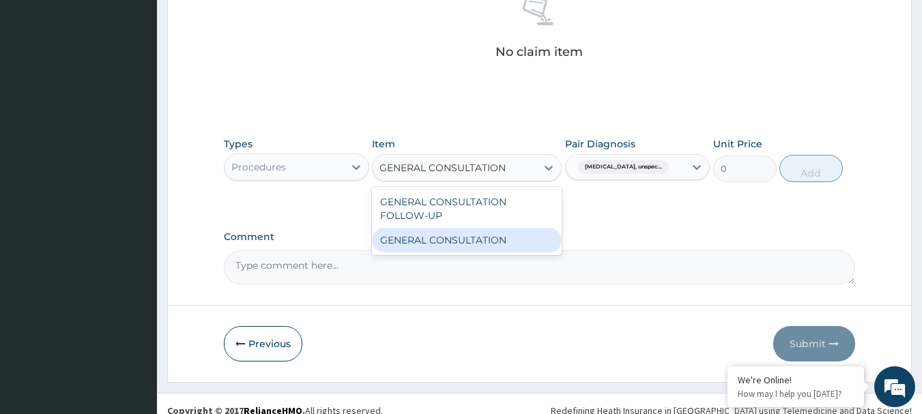
click at [446, 243] on div "GENERAL CONSULTATION" at bounding box center [467, 240] width 190 height 25
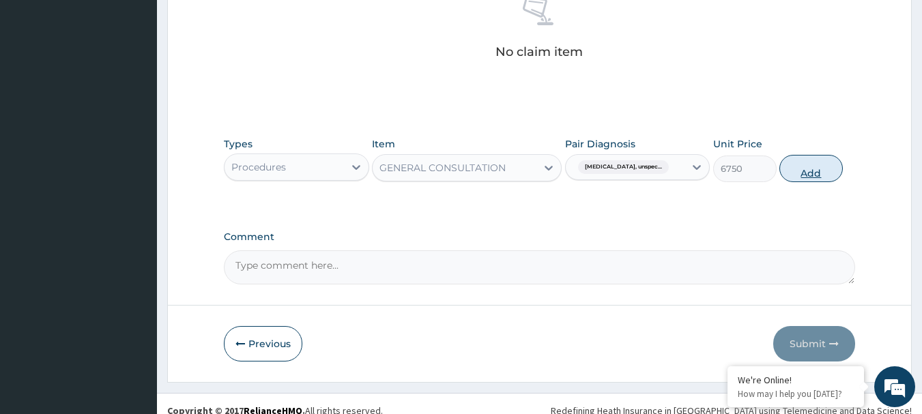
click at [826, 168] on button "Add" at bounding box center [810, 168] width 63 height 27
type input "0"
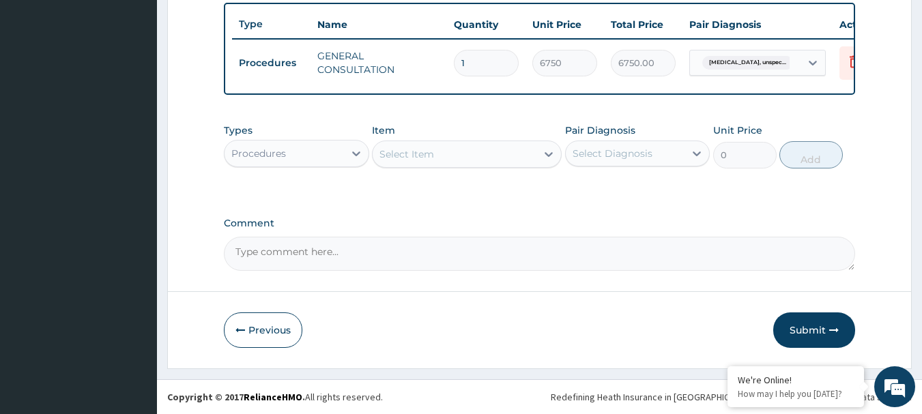
scroll to position [515, 0]
click at [821, 323] on button "Submit" at bounding box center [814, 330] width 82 height 35
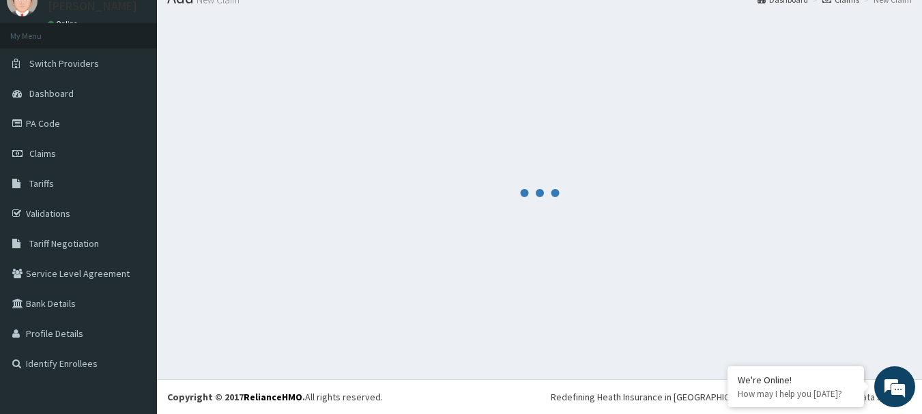
scroll to position [55, 0]
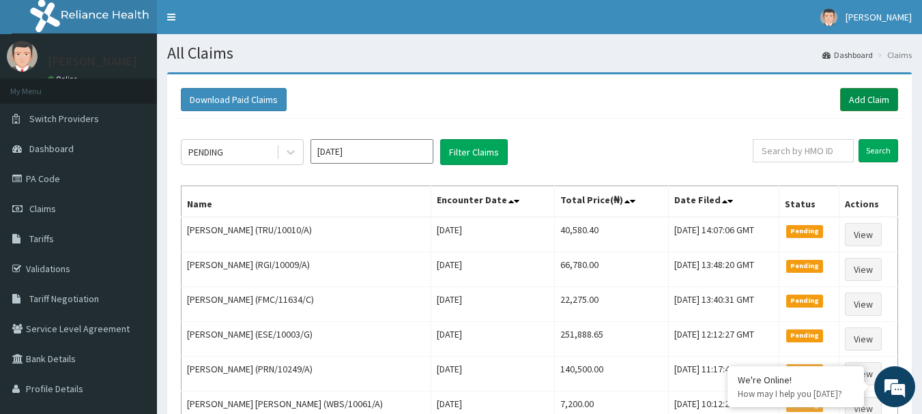
click at [873, 100] on link "Add Claim" at bounding box center [869, 99] width 58 height 23
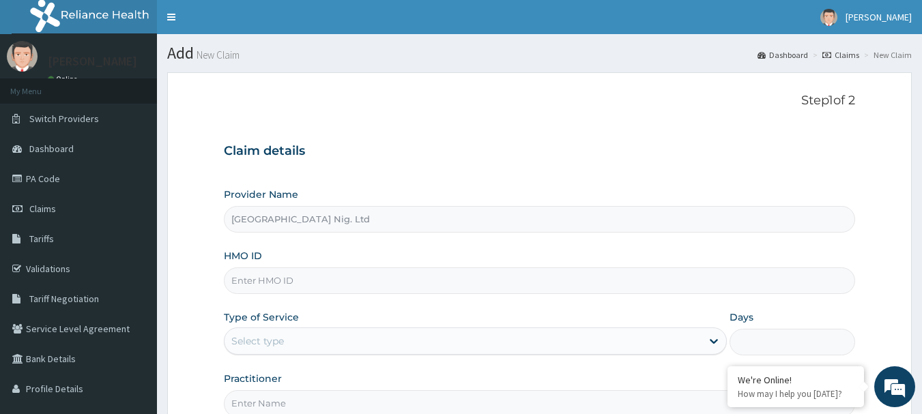
type input "R-Jolad Hospital Nig. Ltd"
click at [306, 282] on input "HMO ID" at bounding box center [540, 280] width 632 height 27
paste input "LEF/10010/B"
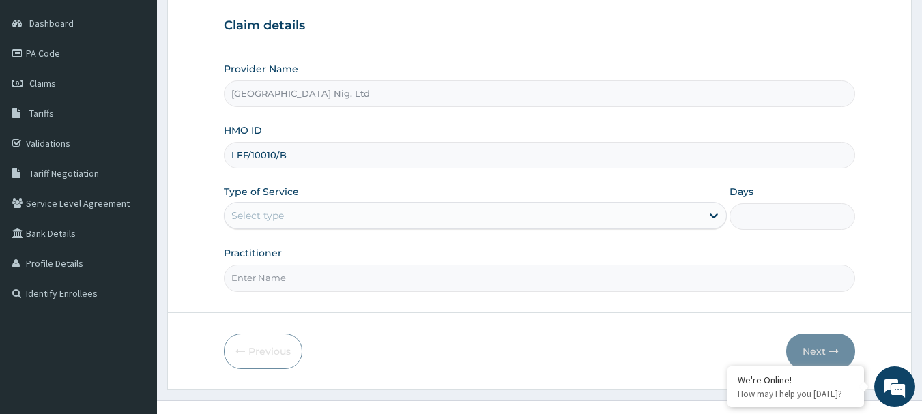
scroll to position [136, 0]
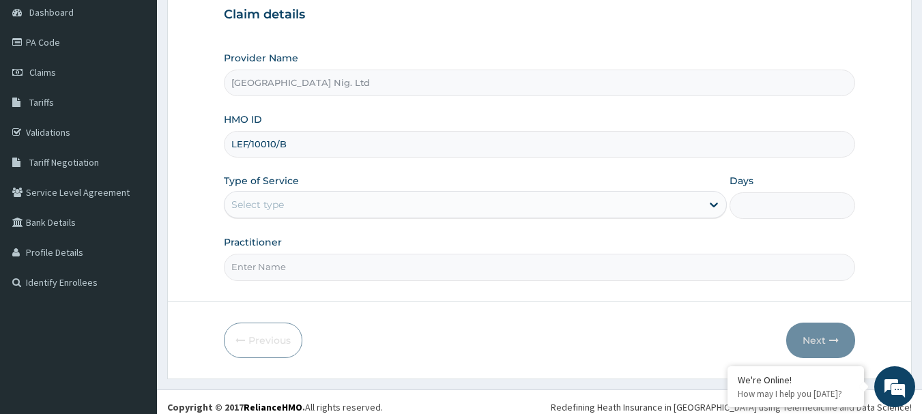
type input "LEF/10010/B"
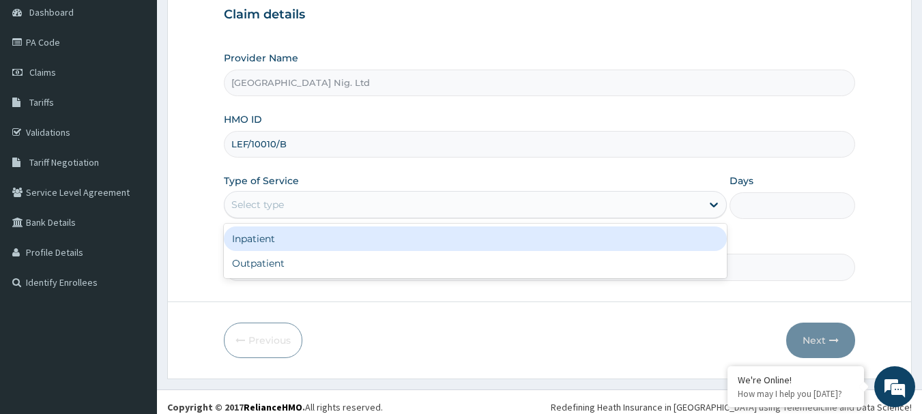
click at [691, 216] on div "Select type" at bounding box center [462, 205] width 477 height 22
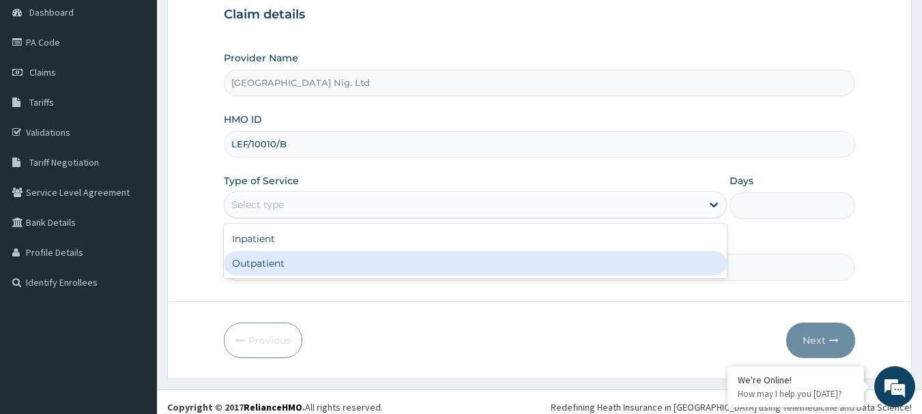
scroll to position [0, 0]
click at [364, 273] on div "Outpatient" at bounding box center [475, 263] width 503 height 25
type input "1"
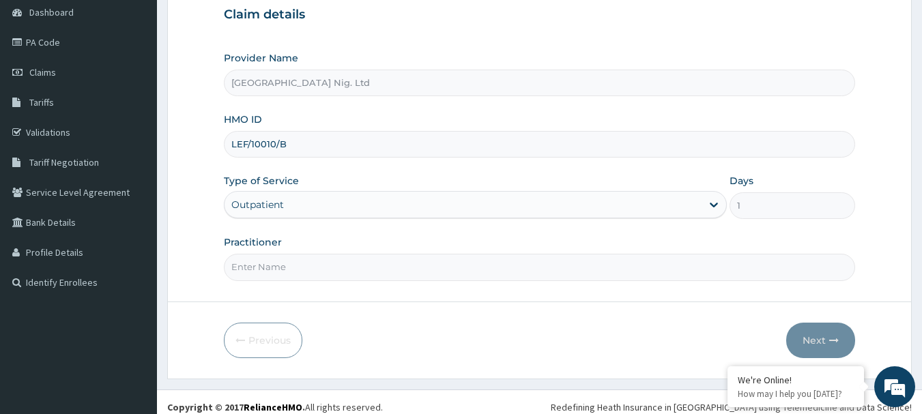
click at [347, 259] on input "Practitioner" at bounding box center [540, 267] width 632 height 27
paste input "Okunoye Obafemi"
type input "DR Okunoye Obafemi"
click at [805, 338] on button "Next" at bounding box center [820, 340] width 69 height 35
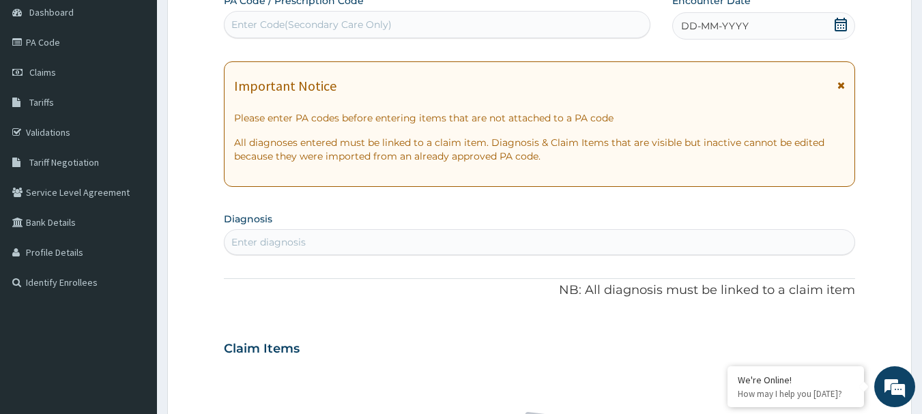
click at [427, 20] on div "Enter Code(Secondary Care Only)" at bounding box center [437, 25] width 426 height 22
paste input "PA/E4FFD6"
type input "PA/E4FFD6"
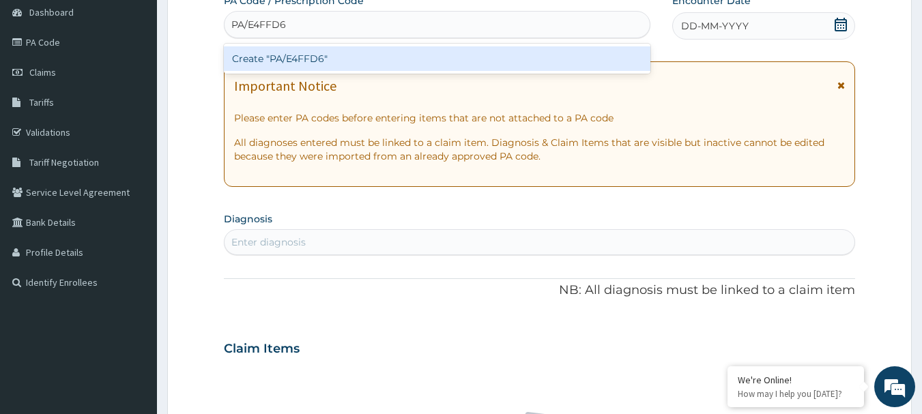
click at [310, 55] on div "Create "PA/E4FFD6"" at bounding box center [437, 58] width 427 height 25
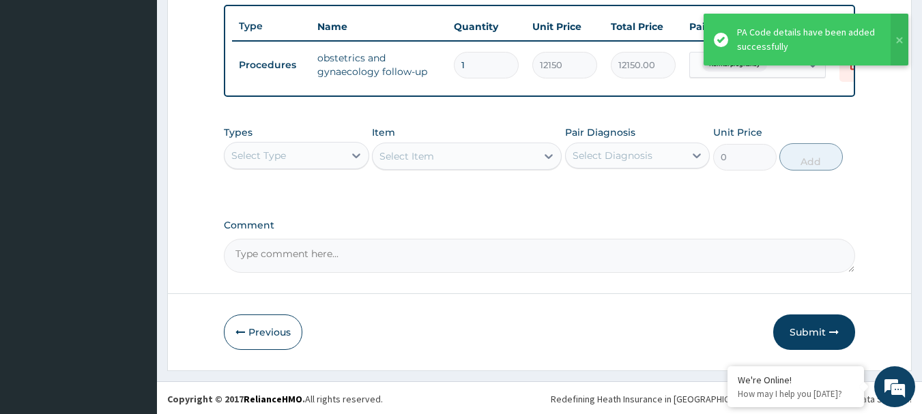
scroll to position [515, 0]
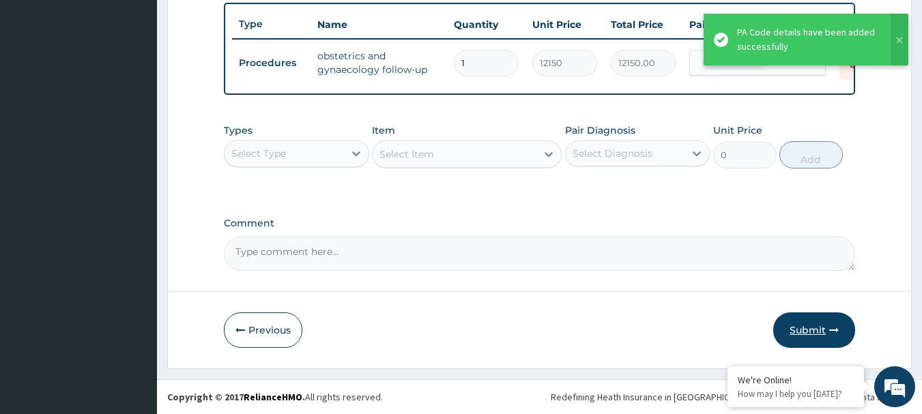
click at [802, 334] on button "Submit" at bounding box center [814, 330] width 82 height 35
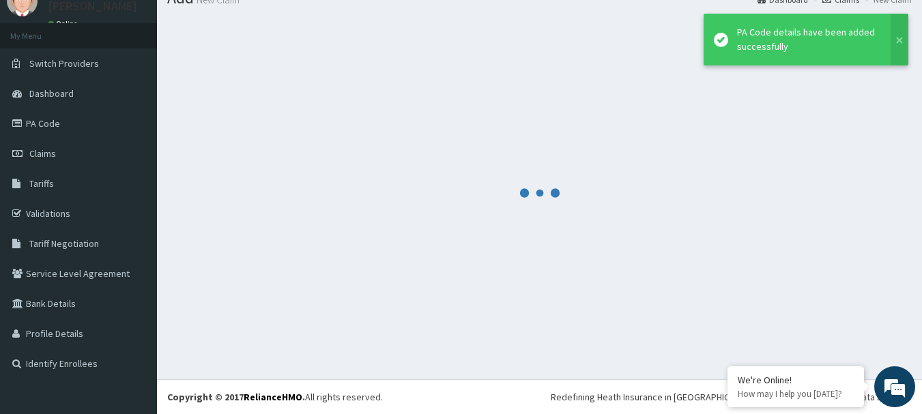
scroll to position [55, 0]
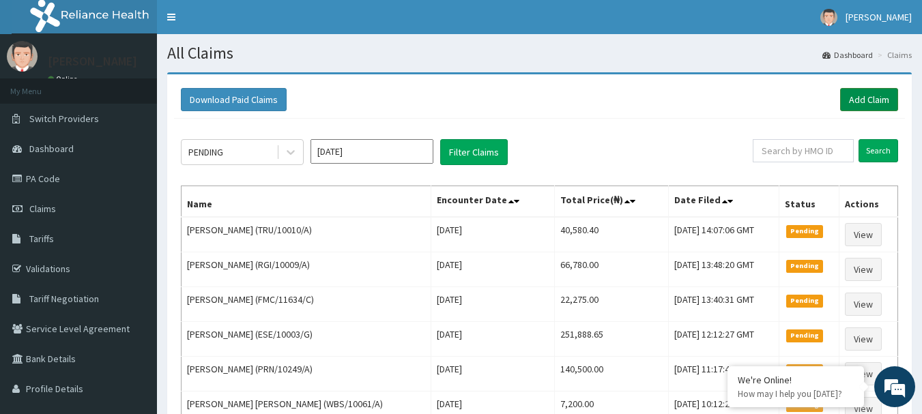
click at [859, 102] on link "Add Claim" at bounding box center [869, 99] width 58 height 23
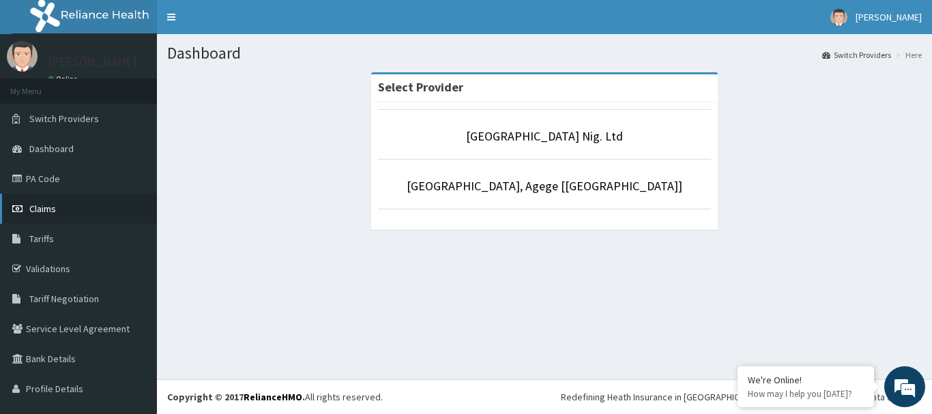
click at [42, 210] on span "Claims" at bounding box center [42, 209] width 27 height 12
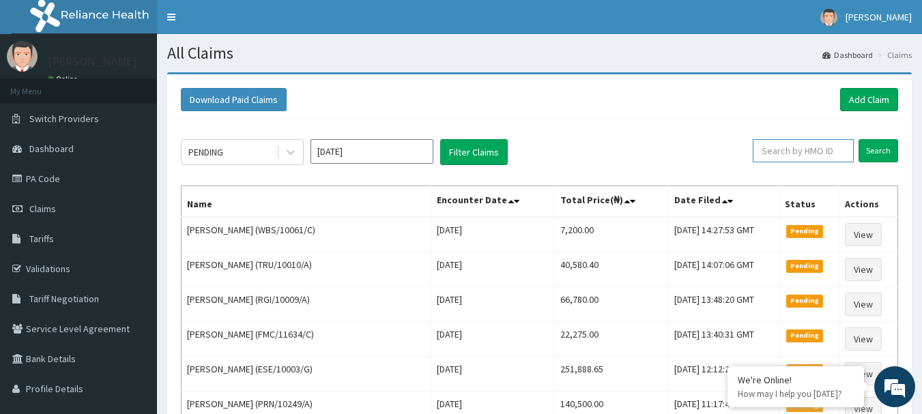
click at [827, 149] on input "text" at bounding box center [803, 150] width 101 height 23
paste input "FMC/11634/C"
type input "FMC/11634/C"
click at [887, 153] on input "Search" at bounding box center [878, 150] width 40 height 23
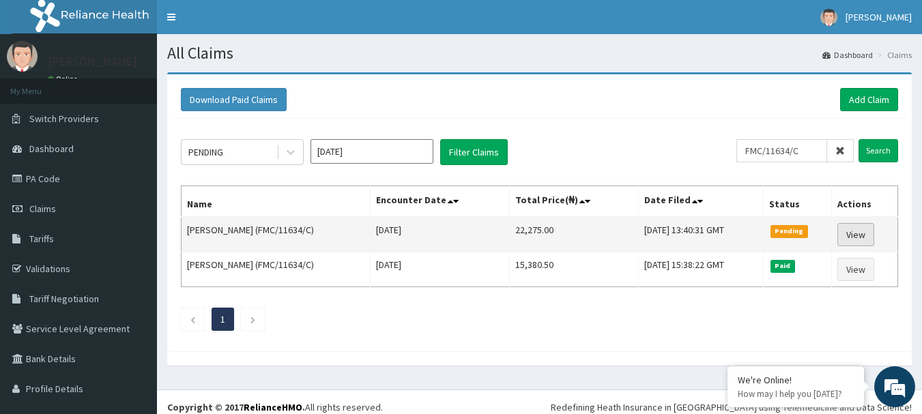
click at [855, 238] on link "View" at bounding box center [855, 234] width 37 height 23
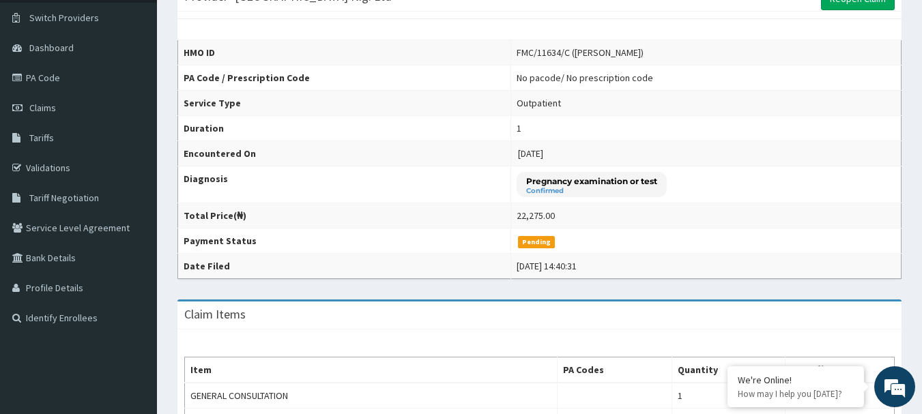
scroll to position [68, 0]
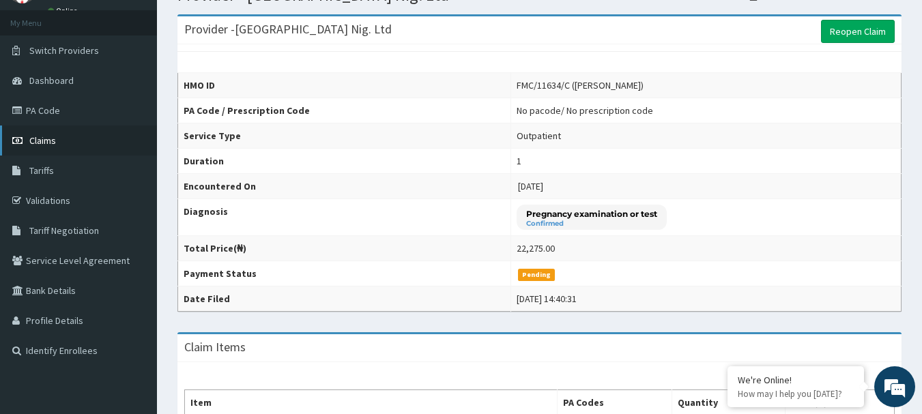
click at [44, 142] on span "Claims" at bounding box center [42, 140] width 27 height 12
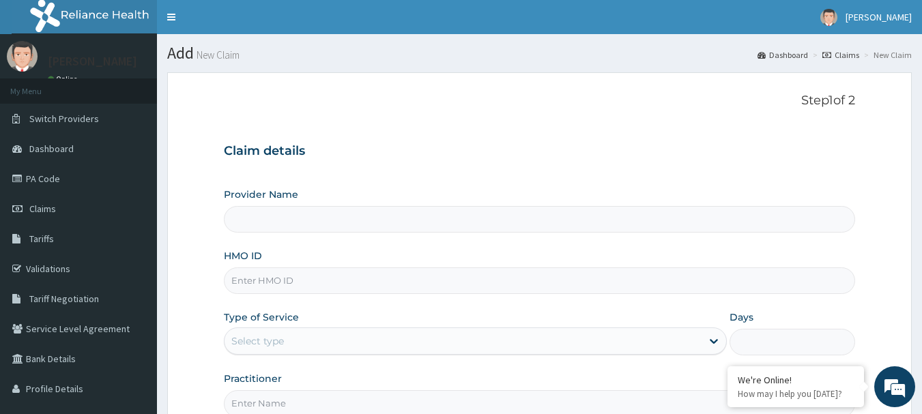
type input "[GEOGRAPHIC_DATA] Nig. Ltd"
click at [383, 285] on input "HMO ID" at bounding box center [540, 280] width 632 height 27
paste input "FMC/11634/C"
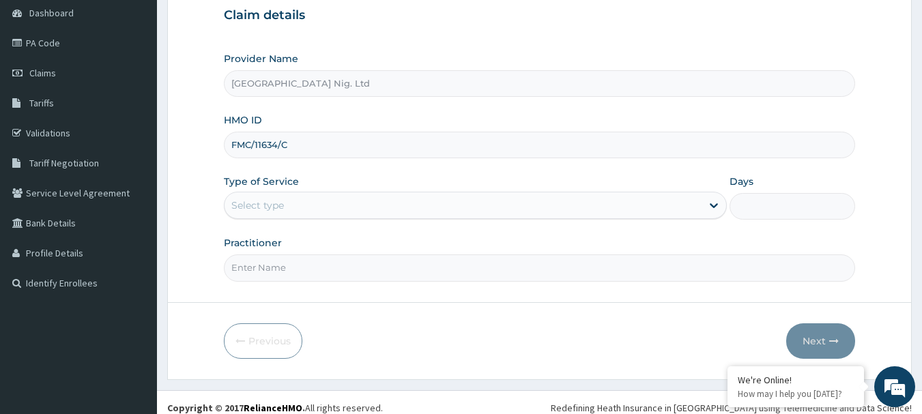
scroll to position [136, 0]
type input "FMC/11634/C"
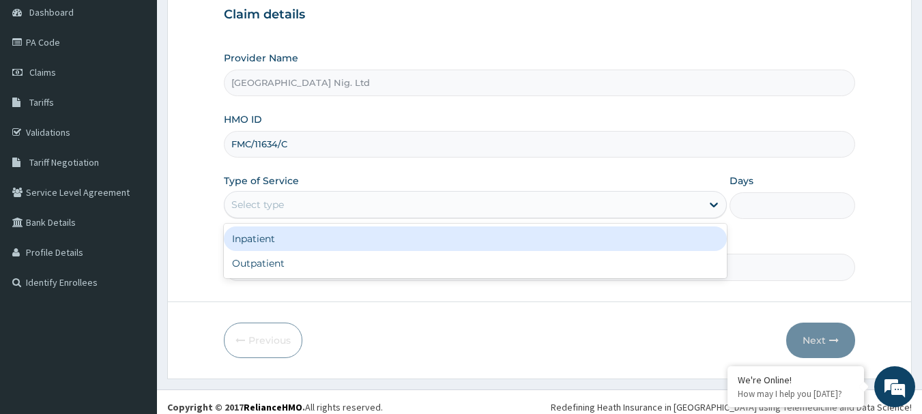
click at [686, 201] on div "Select type" at bounding box center [462, 205] width 477 height 22
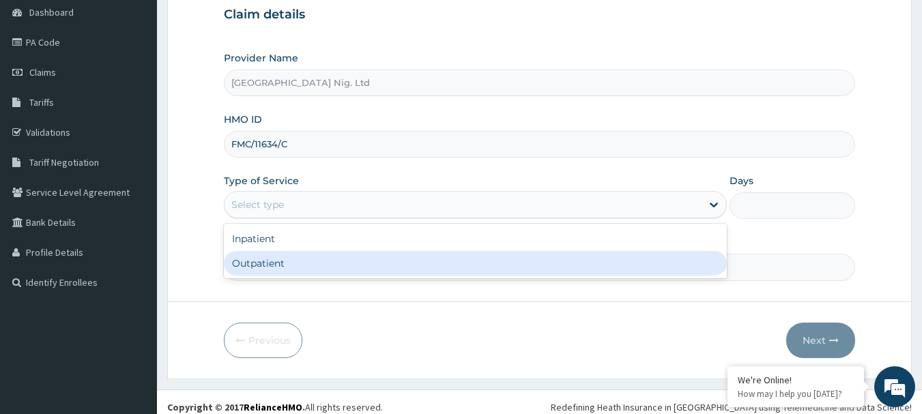
click at [466, 267] on div "Outpatient" at bounding box center [475, 263] width 503 height 25
type input "1"
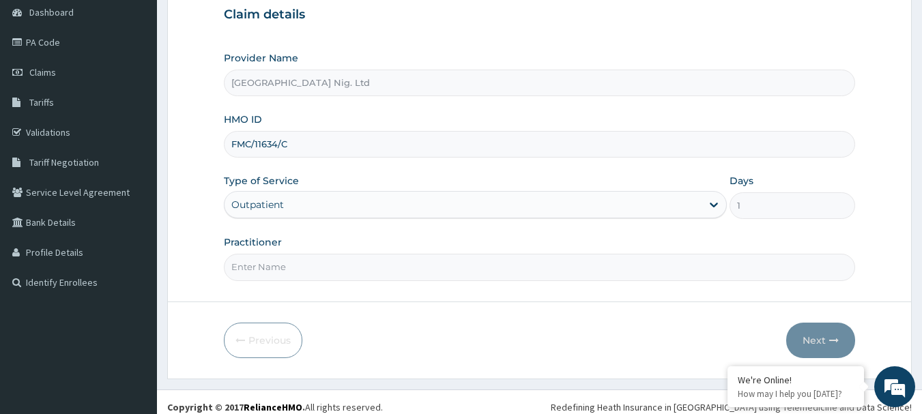
scroll to position [0, 0]
click at [319, 270] on input "Practitioner" at bounding box center [540, 267] width 632 height 27
paste input "Kotoye Oluwashola"
type input "DR Kotoye Oluwashola"
click at [824, 344] on button "Next" at bounding box center [820, 340] width 69 height 35
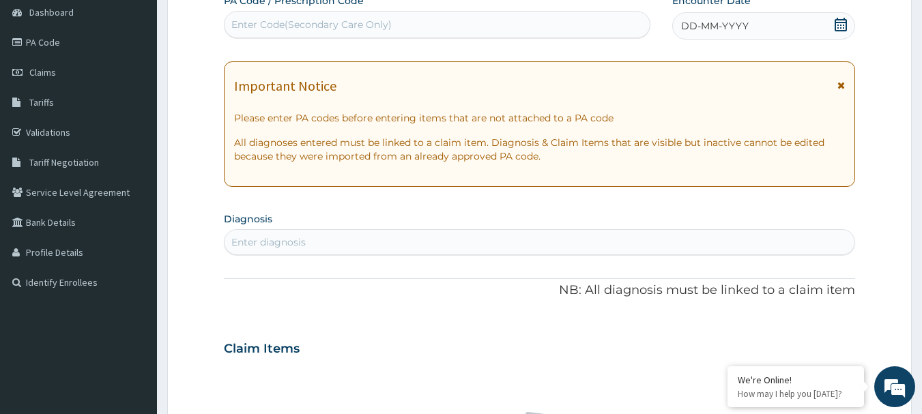
click at [354, 32] on div "Enter Code(Secondary Care Only)" at bounding box center [437, 25] width 426 height 22
paste input "PA/CD6907"
type input "PA/CD6907"
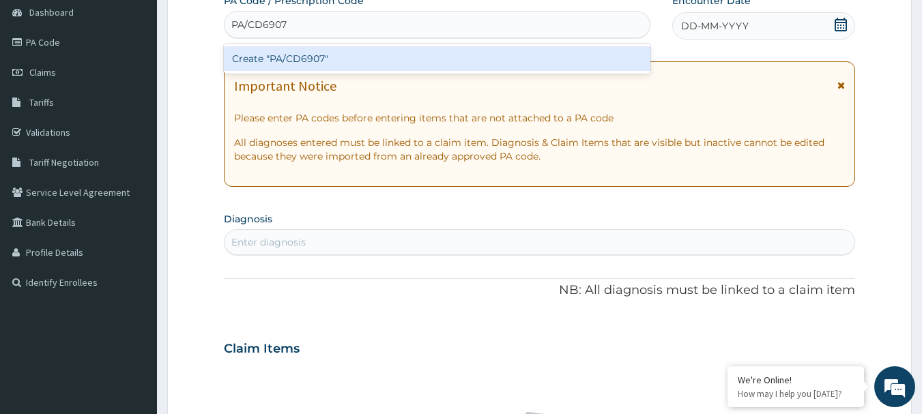
click at [308, 63] on div "Create "PA/CD6907"" at bounding box center [437, 58] width 427 height 25
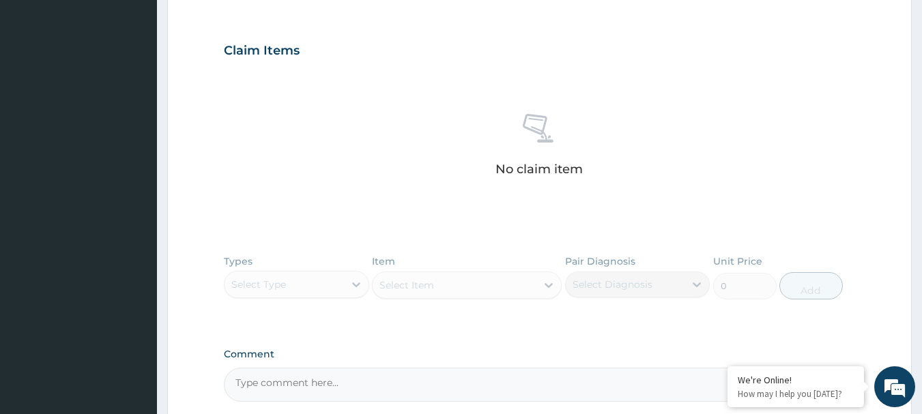
scroll to position [546, 0]
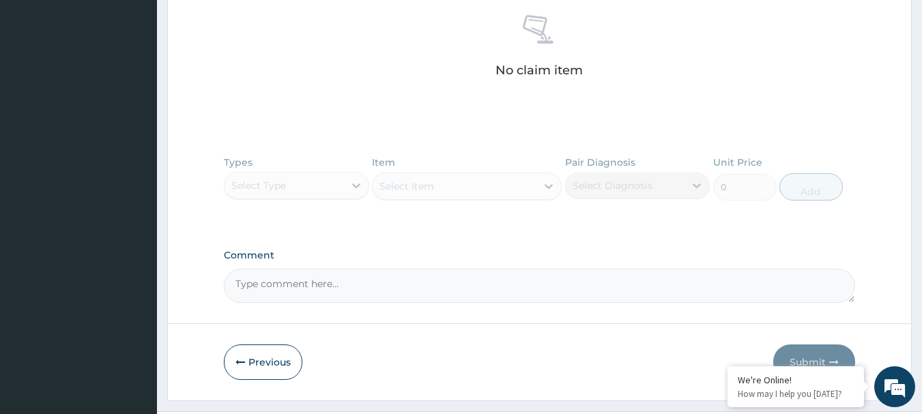
click at [366, 288] on textarea "Comment" at bounding box center [540, 286] width 632 height 34
paste textarea "PA/CD6907"
type textarea "PA/CD6907"
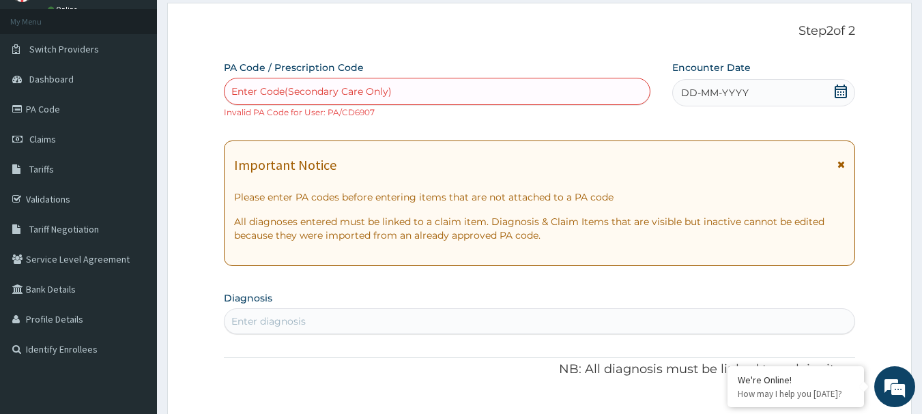
scroll to position [68, 0]
click at [840, 86] on icon at bounding box center [841, 93] width 14 height 14
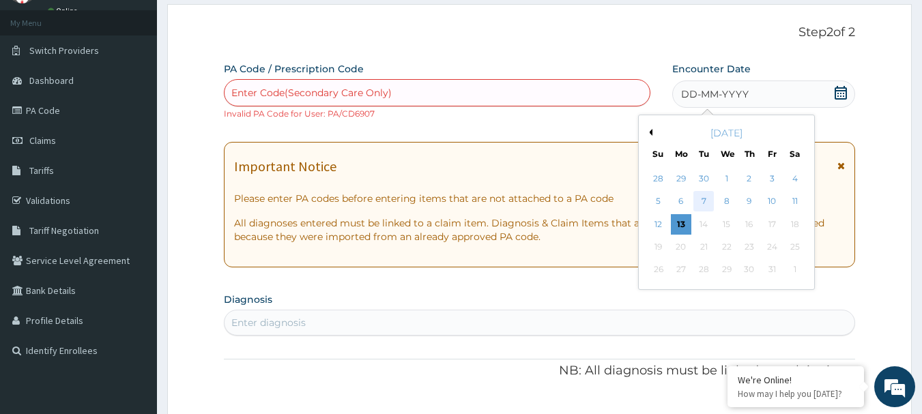
click at [704, 201] on div "7" at bounding box center [704, 202] width 20 height 20
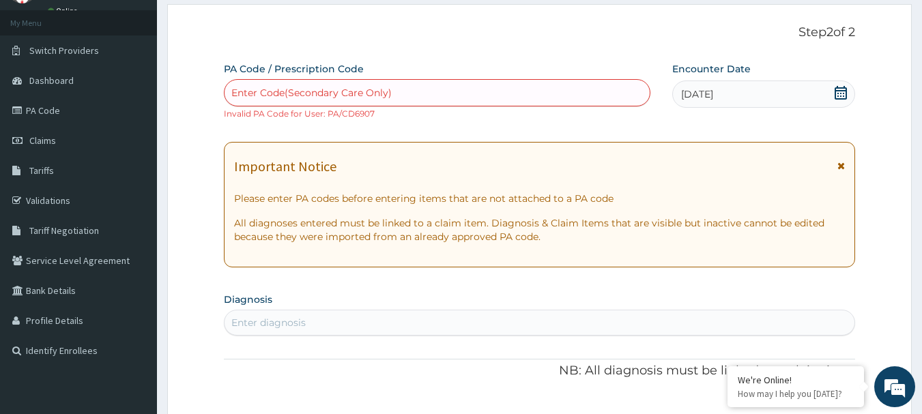
click at [504, 326] on div "Enter diagnosis" at bounding box center [539, 323] width 631 height 22
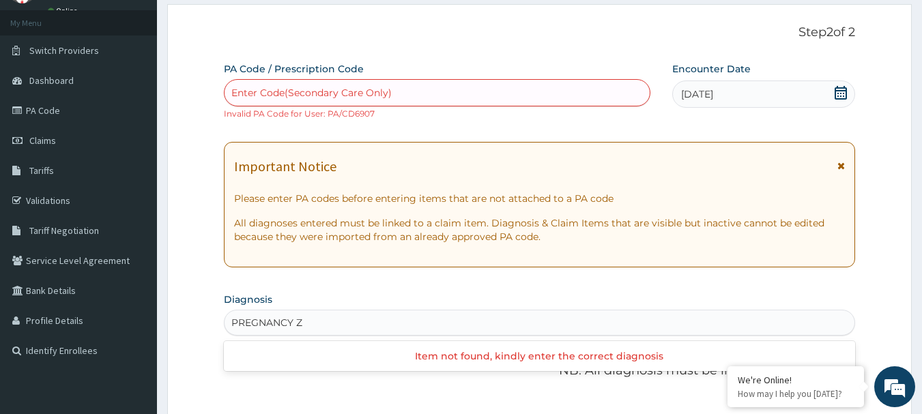
type input "PREGNANCY"
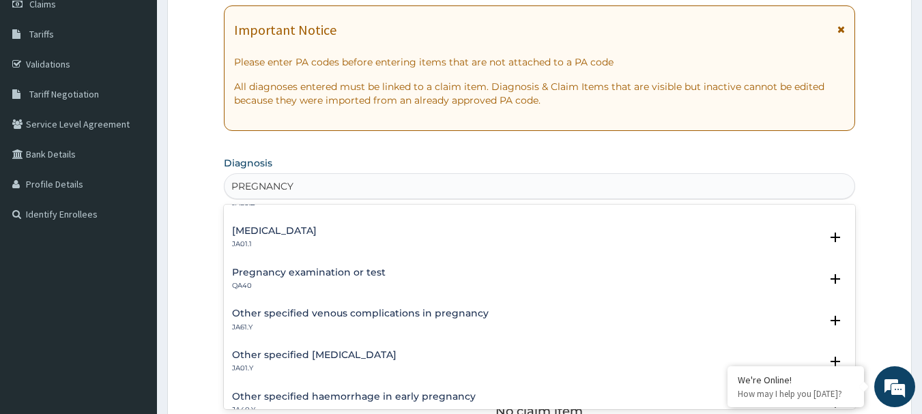
scroll to position [0, 0]
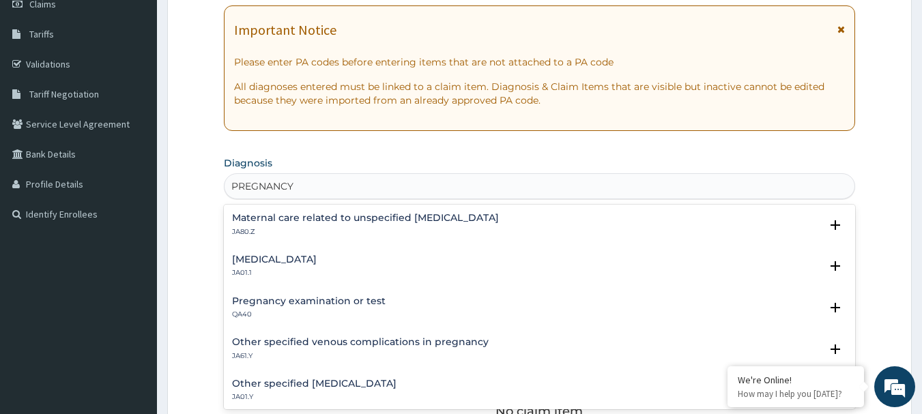
click at [350, 300] on h4 "Pregnancy examination or test" at bounding box center [309, 301] width 154 height 10
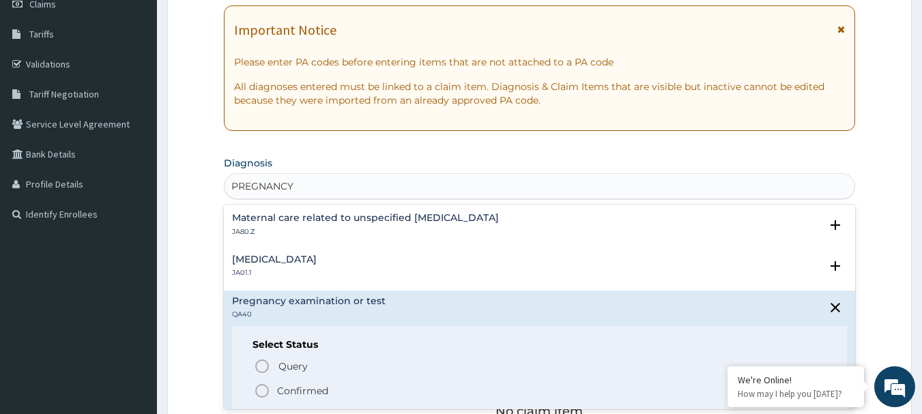
click at [272, 390] on span "Confirmed" at bounding box center [540, 391] width 573 height 16
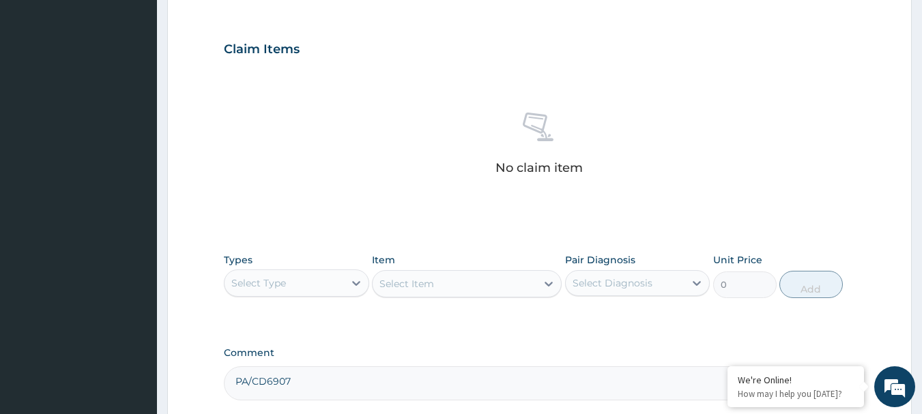
scroll to position [478, 0]
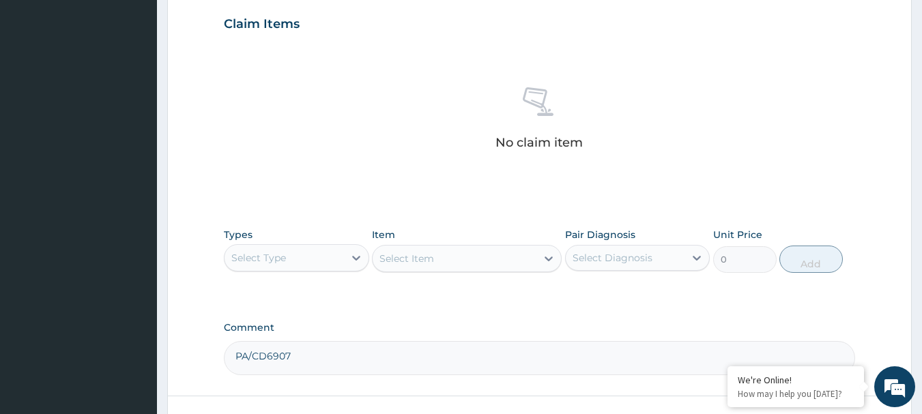
click at [667, 265] on div "Select Diagnosis" at bounding box center [625, 258] width 119 height 22
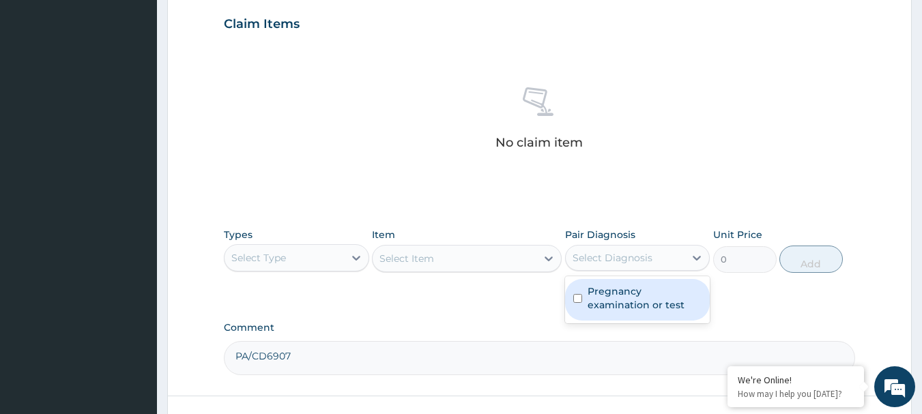
click at [624, 299] on label "Pregnancy examination or test" at bounding box center [645, 298] width 115 height 27
checkbox input "true"
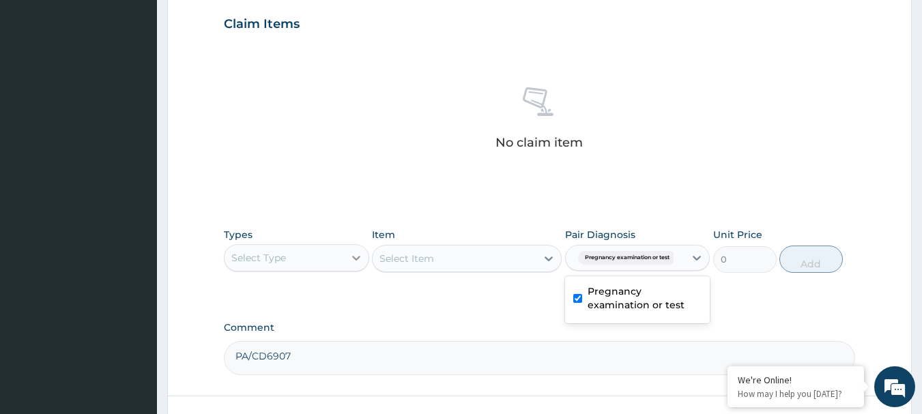
click at [355, 264] on icon at bounding box center [356, 258] width 14 height 14
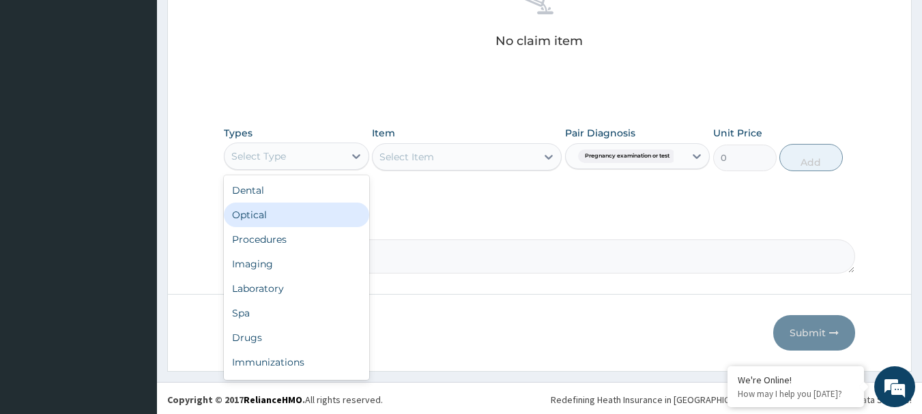
scroll to position [582, 0]
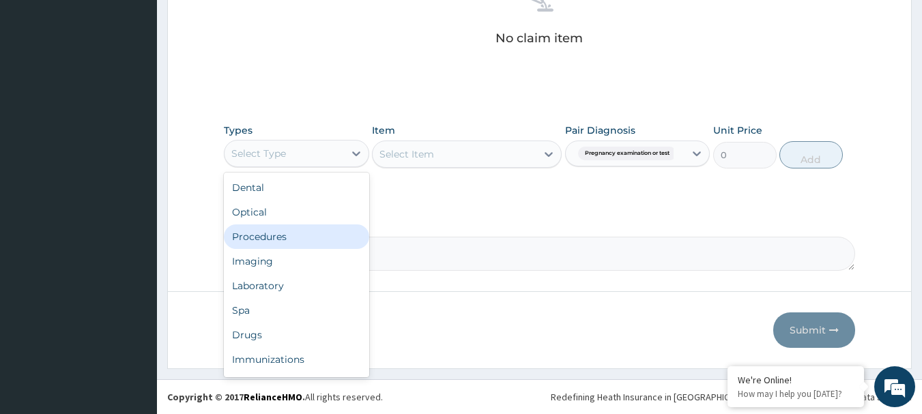
click at [260, 243] on div "Procedures" at bounding box center [296, 236] width 145 height 25
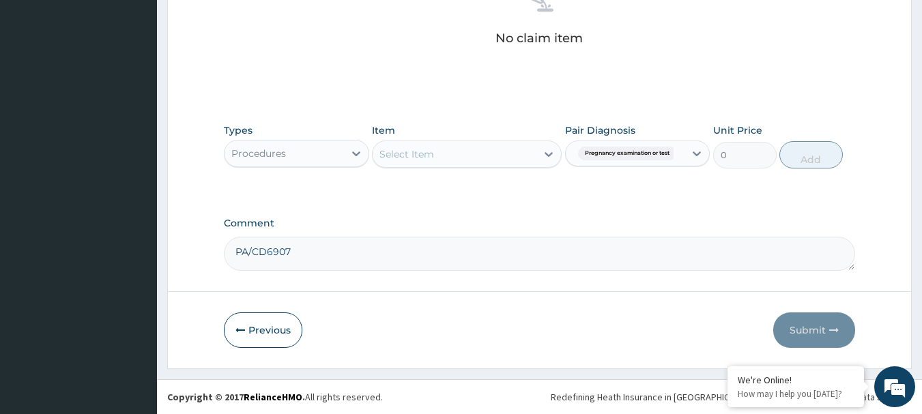
click at [435, 156] on div "Select Item" at bounding box center [455, 154] width 164 height 22
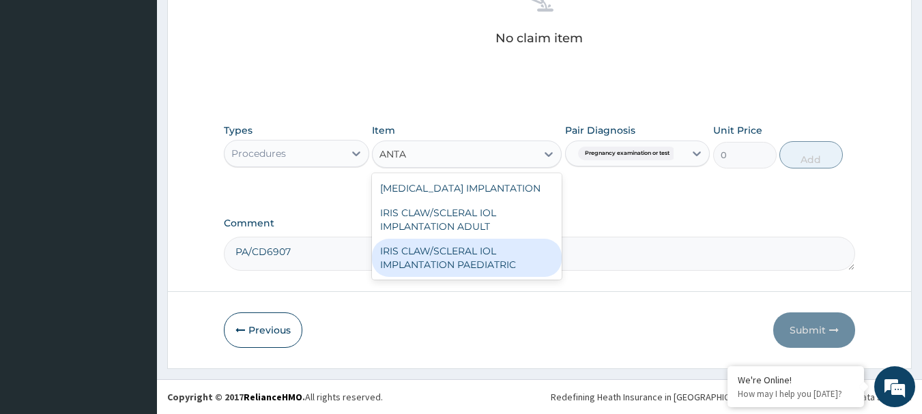
type input "ANTA"
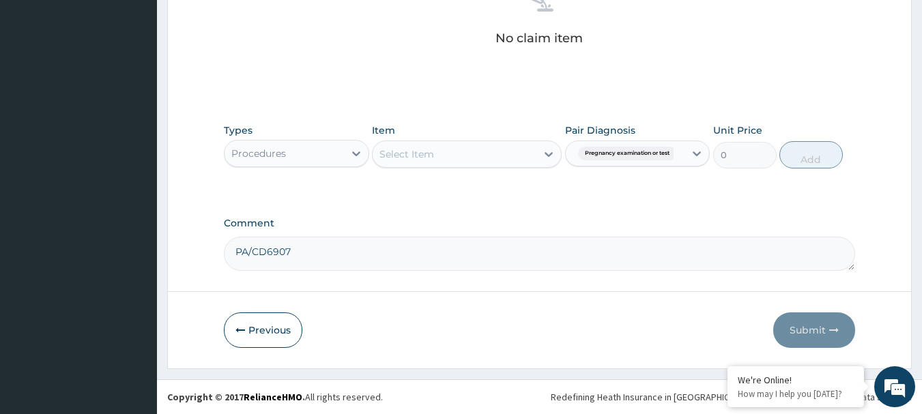
click at [425, 160] on div "Select Item" at bounding box center [406, 154] width 55 height 14
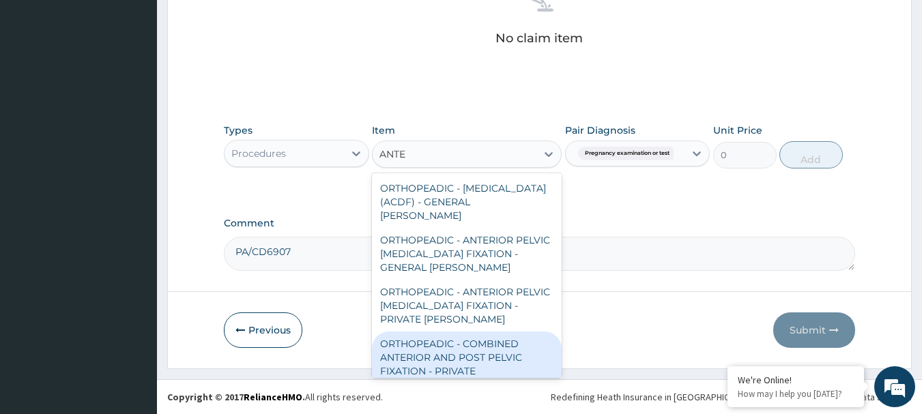
type input "ANTE"
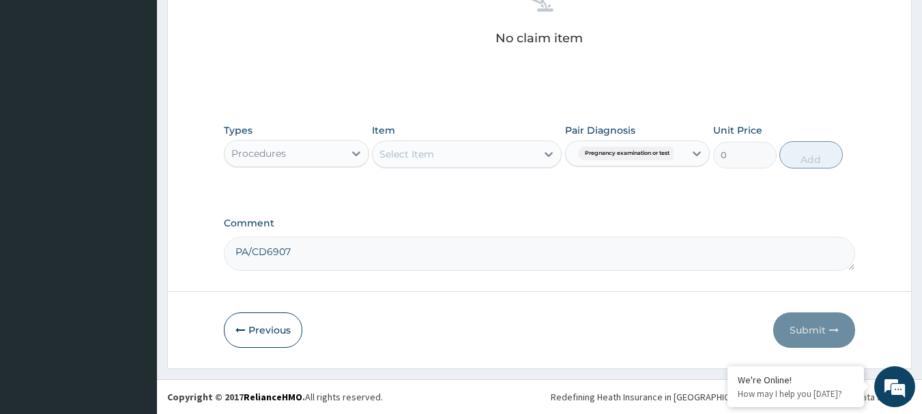
click at [443, 157] on div "Select Item" at bounding box center [455, 154] width 164 height 22
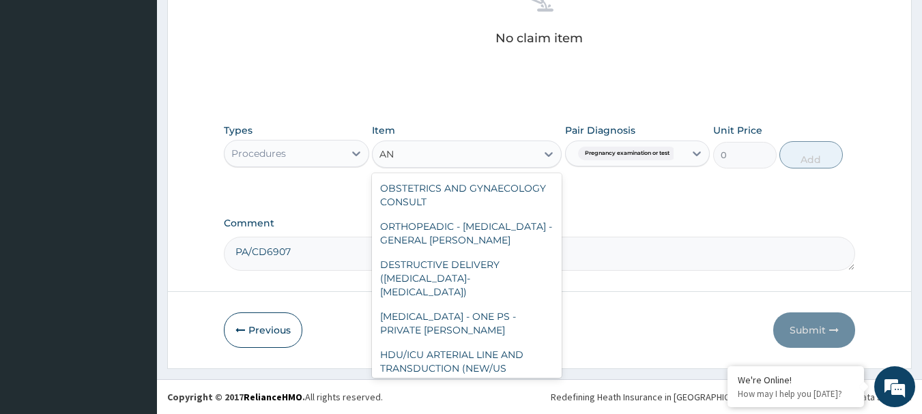
type input "A"
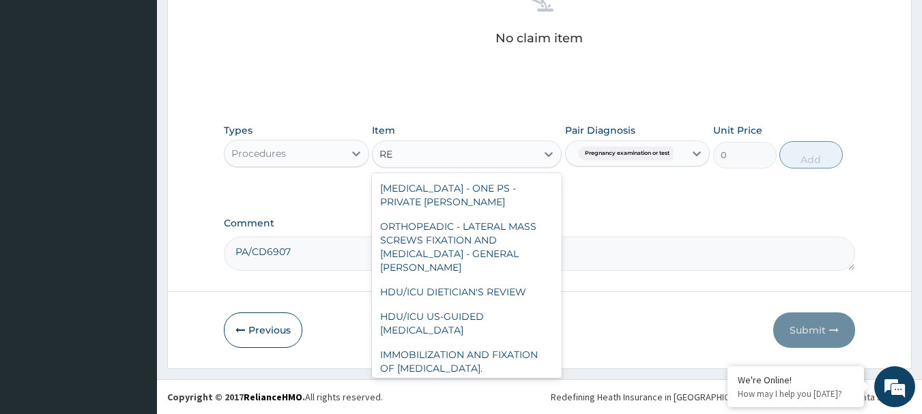
type input "R"
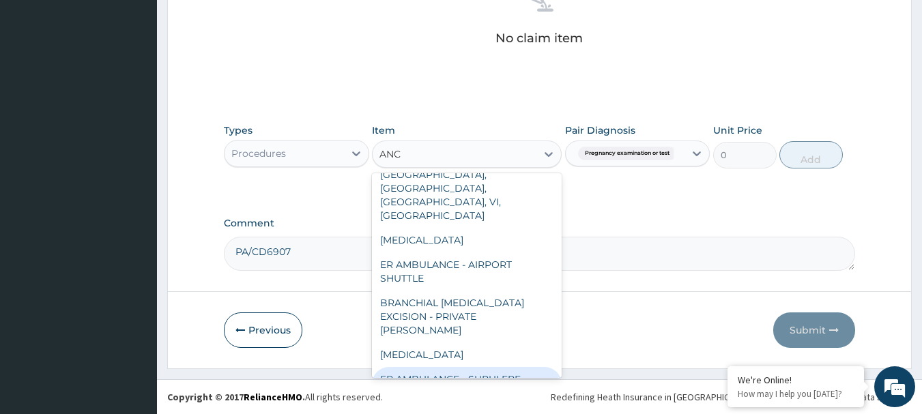
scroll to position [751, 0]
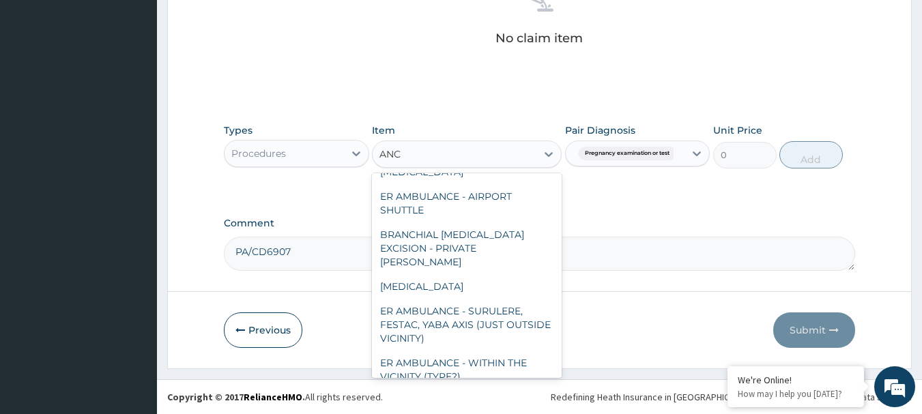
type input "ANC"
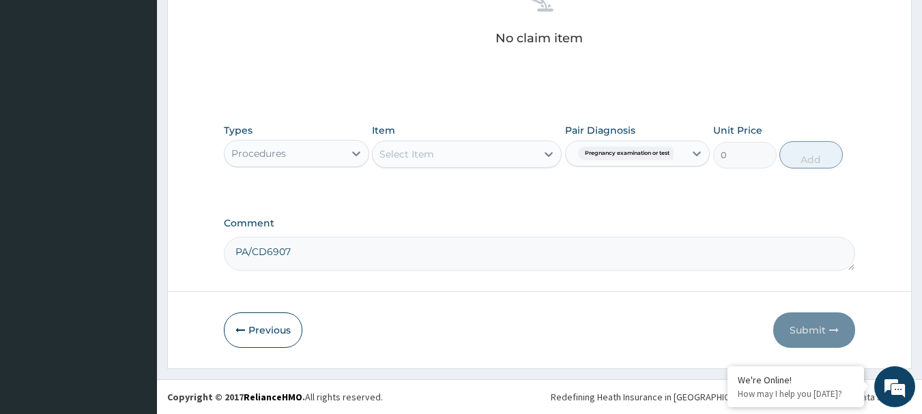
click at [495, 148] on div "Select Item" at bounding box center [455, 154] width 164 height 22
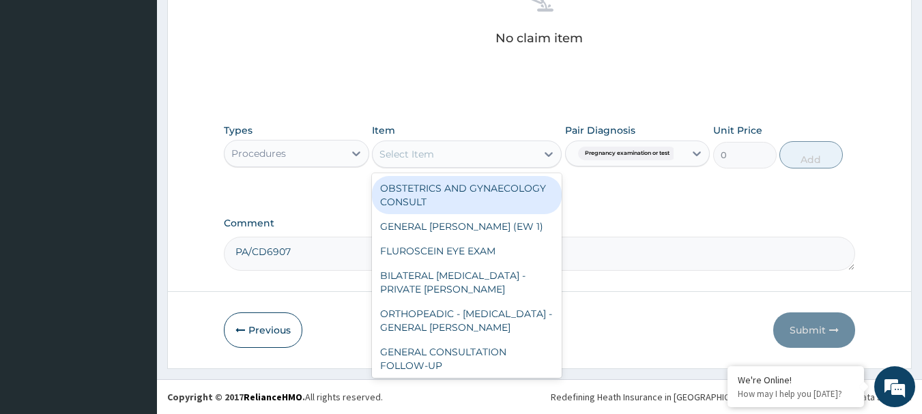
paste input "ANTE NATAL REGISTRATION"
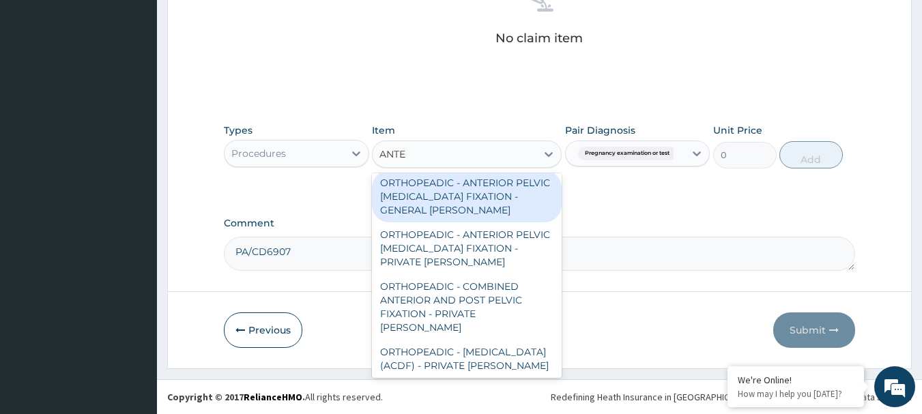
scroll to position [0, 0]
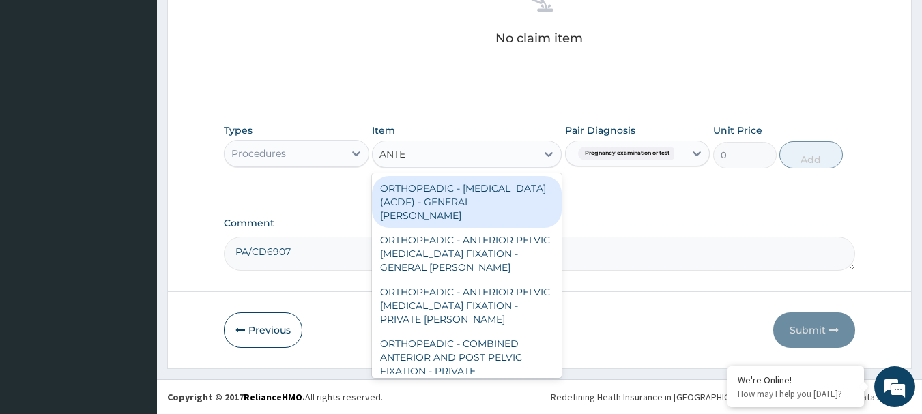
type input "ANTE"
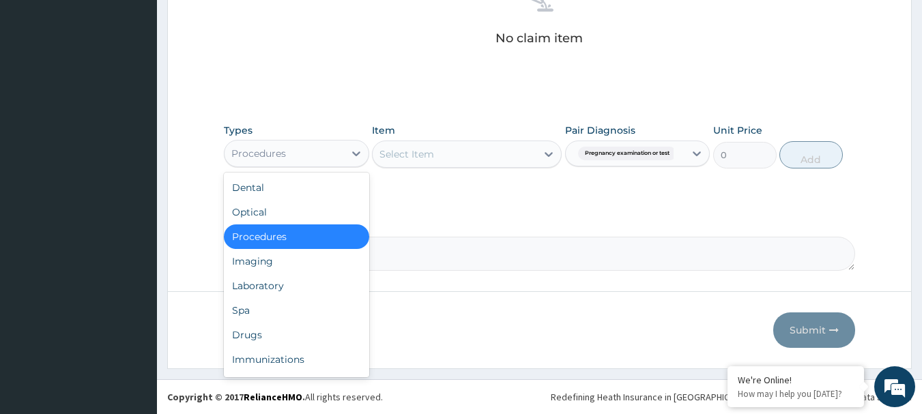
click at [306, 163] on div "Procedures" at bounding box center [283, 154] width 119 height 22
click at [265, 289] on div "Laboratory" at bounding box center [296, 286] width 145 height 25
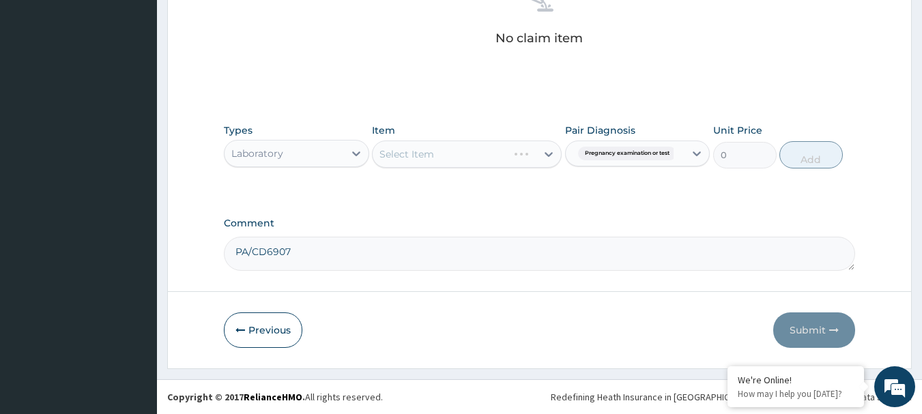
click at [478, 151] on div "Select Item" at bounding box center [467, 154] width 190 height 27
click at [547, 154] on div "Select Item" at bounding box center [467, 154] width 190 height 27
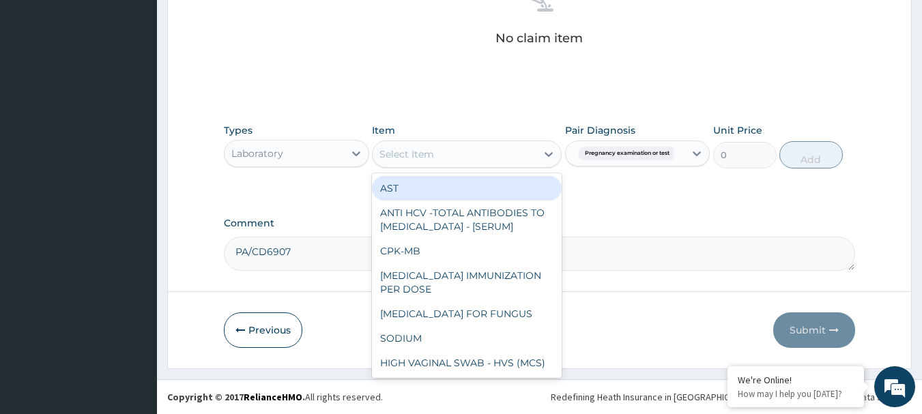
click at [428, 149] on div "Select Item" at bounding box center [406, 154] width 55 height 14
paste input "ANTE NATAL REGISTRATION"
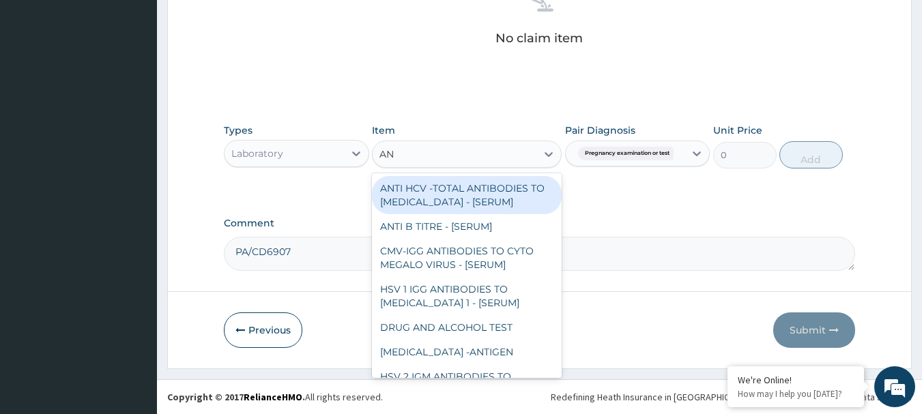
type input "A"
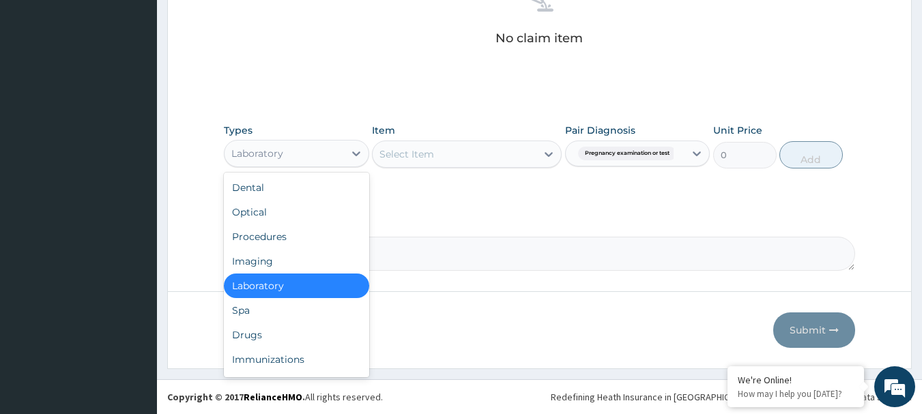
click at [340, 158] on div "Laboratory" at bounding box center [283, 154] width 119 height 22
click at [305, 242] on div "Procedures" at bounding box center [296, 236] width 145 height 25
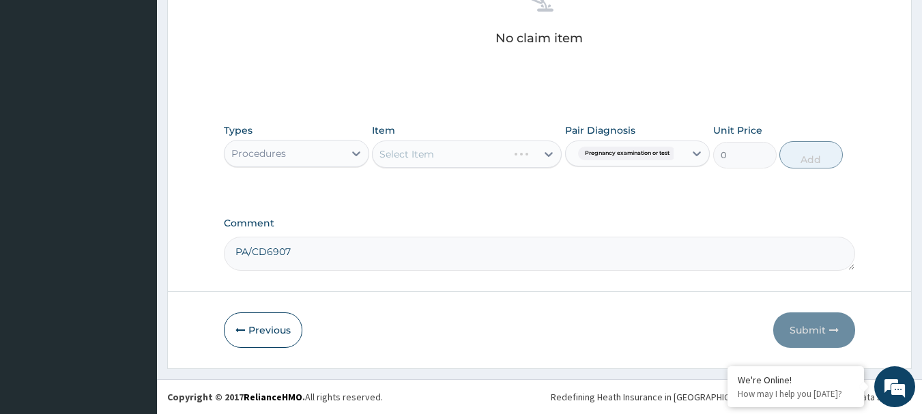
click at [517, 157] on div "Select Item" at bounding box center [467, 154] width 190 height 27
click at [439, 154] on div "Select Item" at bounding box center [467, 154] width 190 height 27
click at [551, 151] on div "Select Item" at bounding box center [467, 154] width 190 height 27
click at [463, 151] on div "Select Item" at bounding box center [467, 154] width 190 height 27
click at [454, 164] on div "Select Item" at bounding box center [467, 154] width 190 height 27
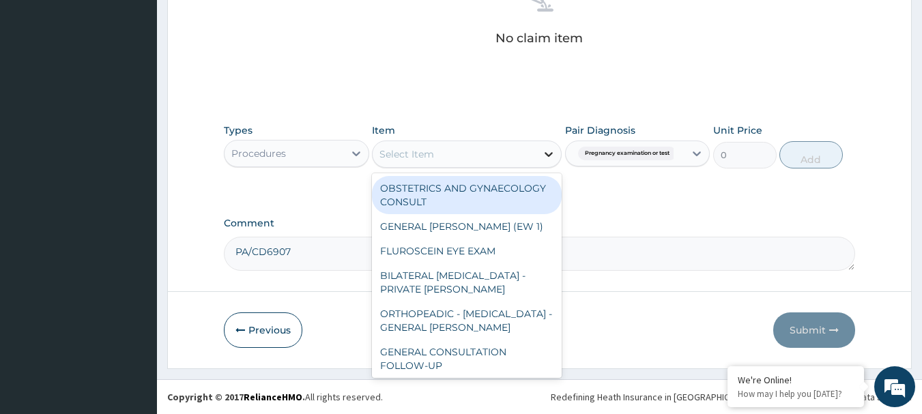
click at [547, 154] on icon at bounding box center [549, 154] width 8 height 5
paste input "ANTE NATAL REGISTRATION"
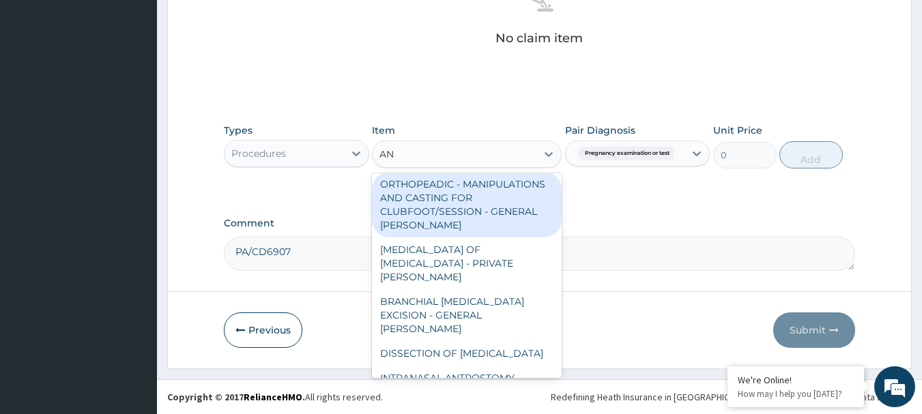
scroll to position [3548, 0]
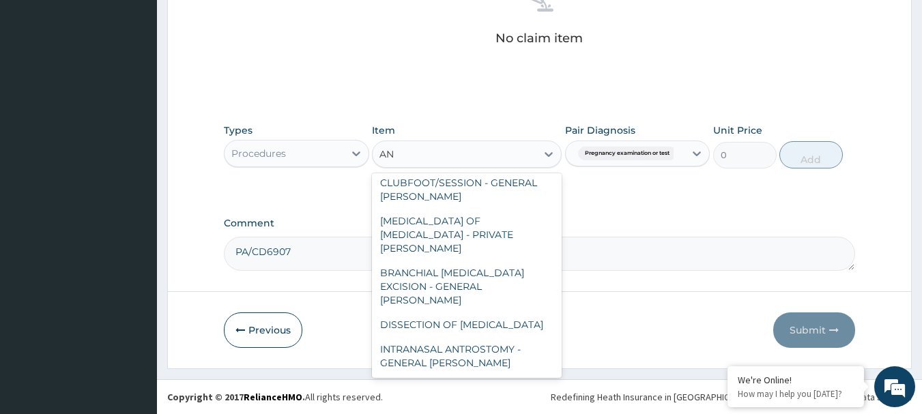
type input "AN"
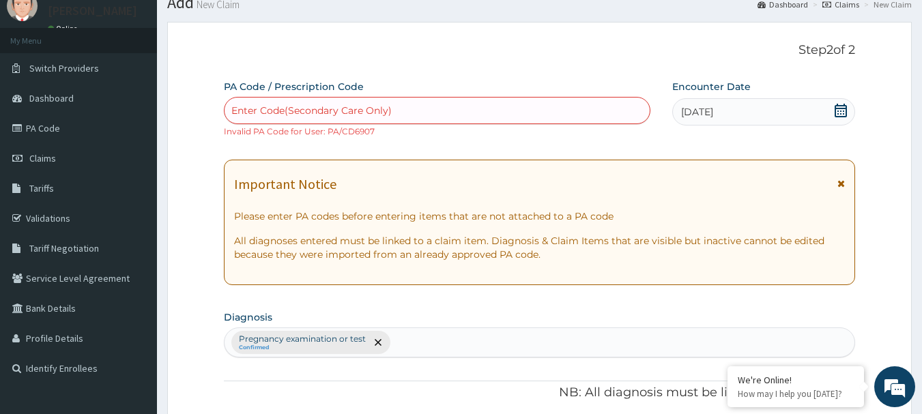
scroll to position [36, 0]
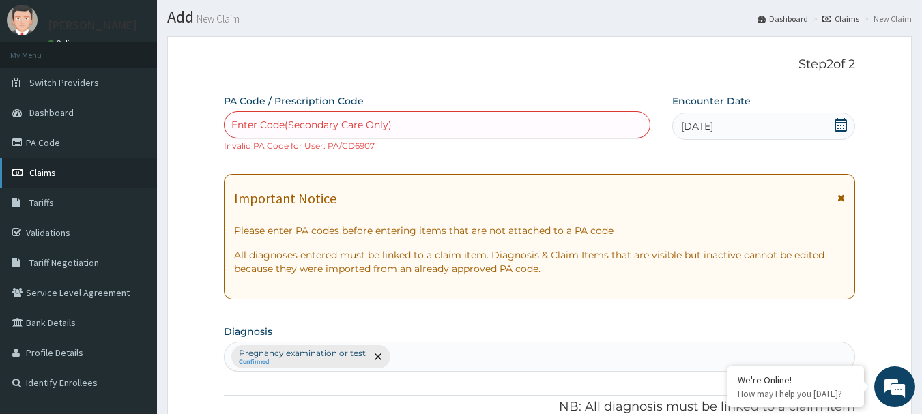
click at [57, 173] on link "Claims" at bounding box center [78, 173] width 157 height 30
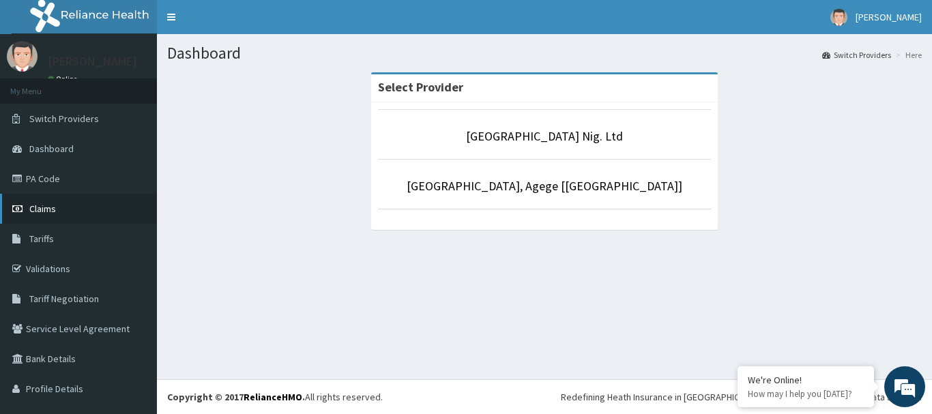
click at [36, 209] on span "Claims" at bounding box center [42, 209] width 27 height 12
click at [42, 210] on span "Claims" at bounding box center [42, 209] width 27 height 12
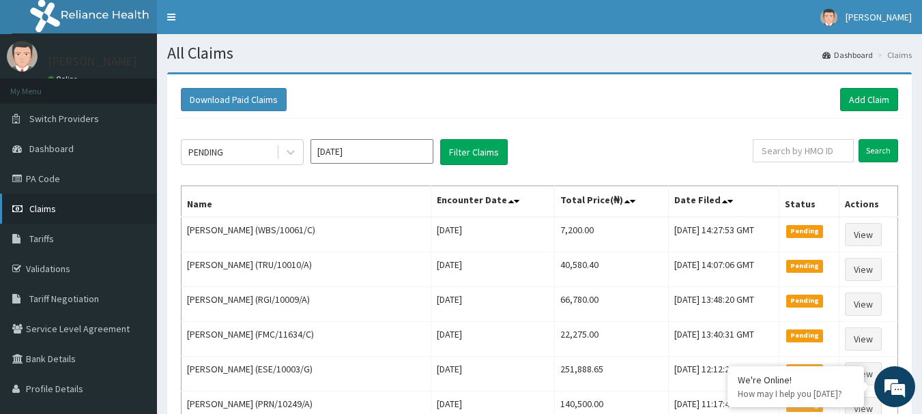
click at [40, 205] on span "Claims" at bounding box center [42, 209] width 27 height 12
click at [884, 100] on link "Add Claim" at bounding box center [869, 99] width 58 height 23
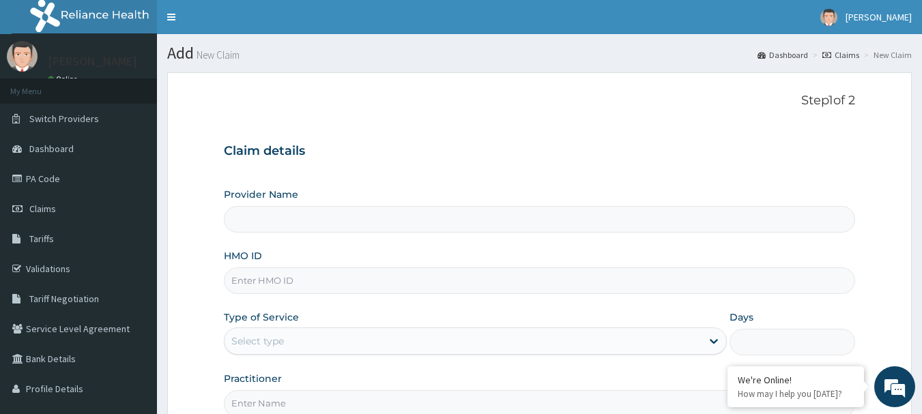
type input "[GEOGRAPHIC_DATA] Nig. Ltd"
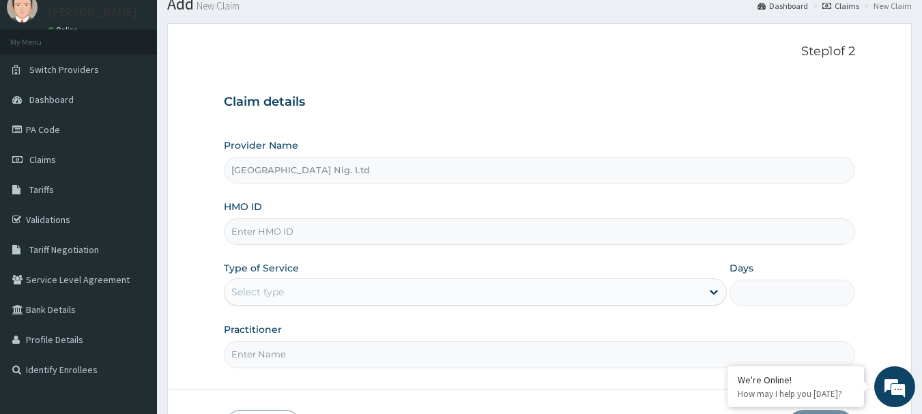
scroll to position [147, 0]
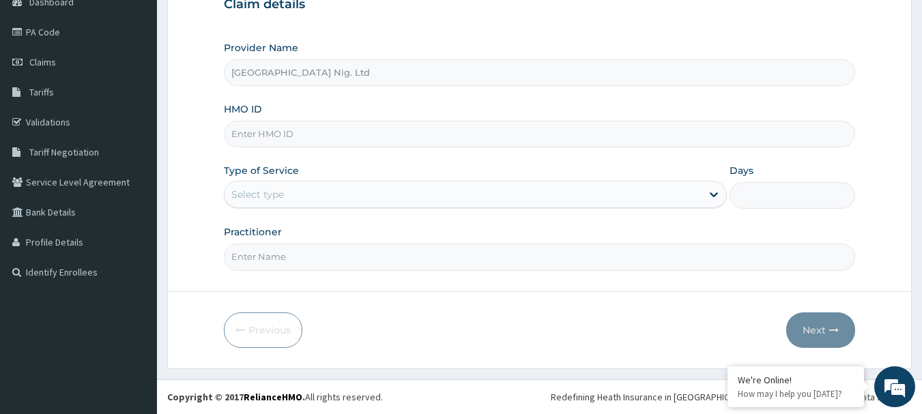
click at [313, 137] on input "HMO ID" at bounding box center [540, 134] width 632 height 27
paste input "FMC/11634/C"
type input "FMC/11634/C"
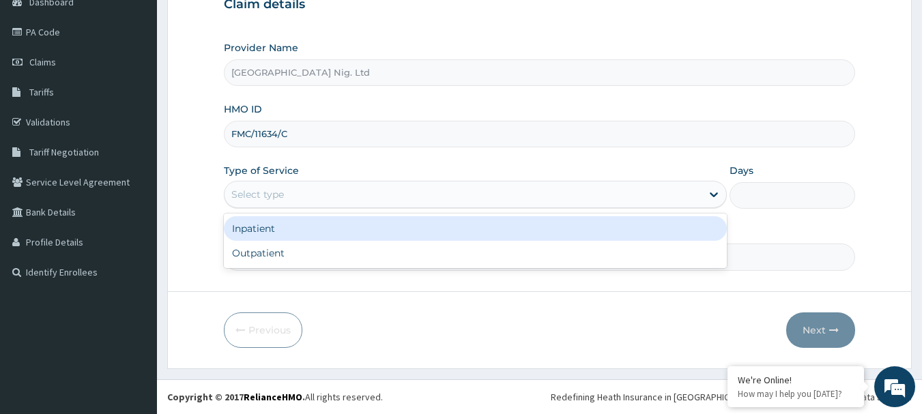
click at [699, 188] on div "Select type" at bounding box center [462, 195] width 477 height 22
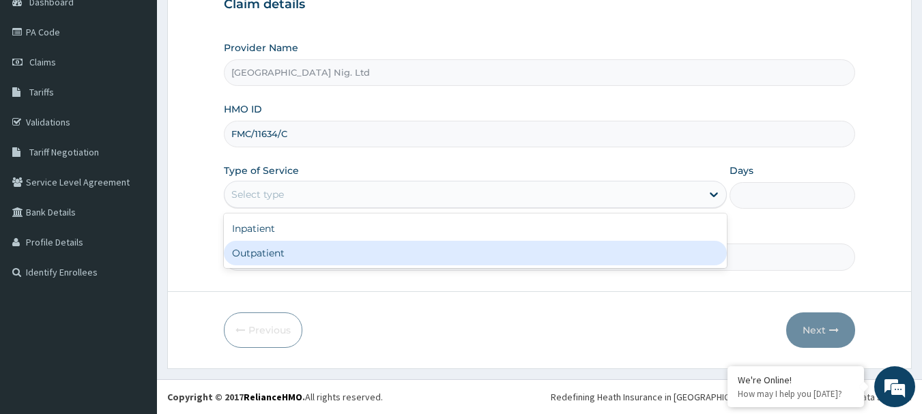
click at [295, 253] on div "Outpatient" at bounding box center [475, 253] width 503 height 25
type input "1"
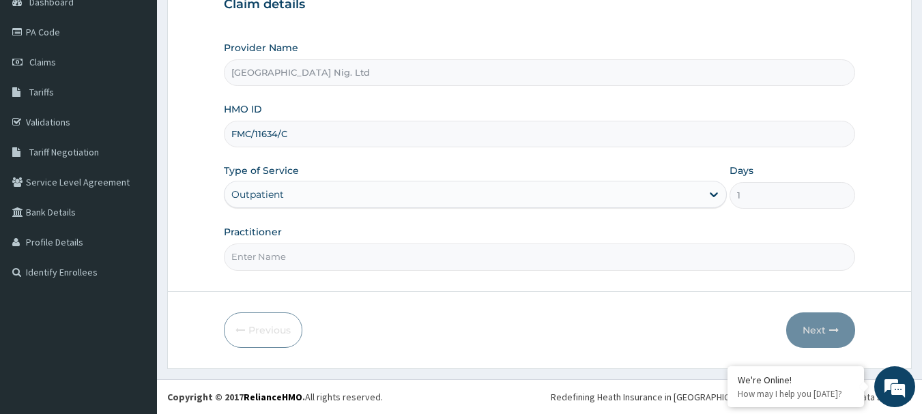
click at [323, 258] on input "Practitioner" at bounding box center [540, 257] width 632 height 27
paste input "Kotoye Oluwashola"
type input "DR Kotoye Oluwashola"
click at [803, 338] on button "Next" at bounding box center [820, 330] width 69 height 35
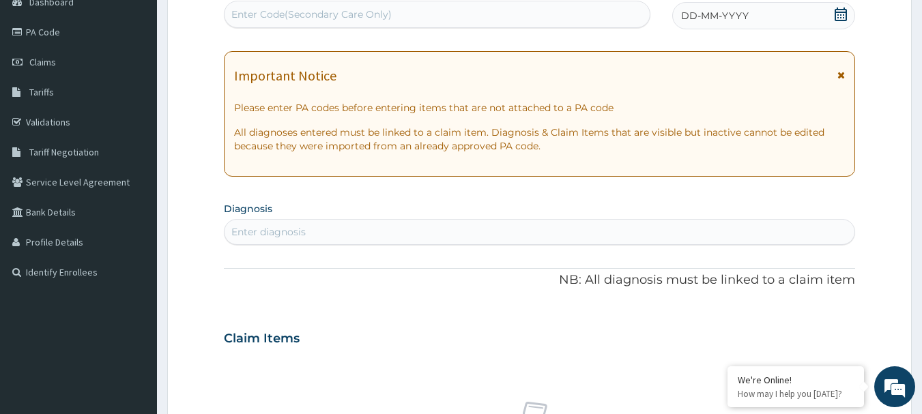
click at [840, 14] on icon at bounding box center [841, 15] width 14 height 14
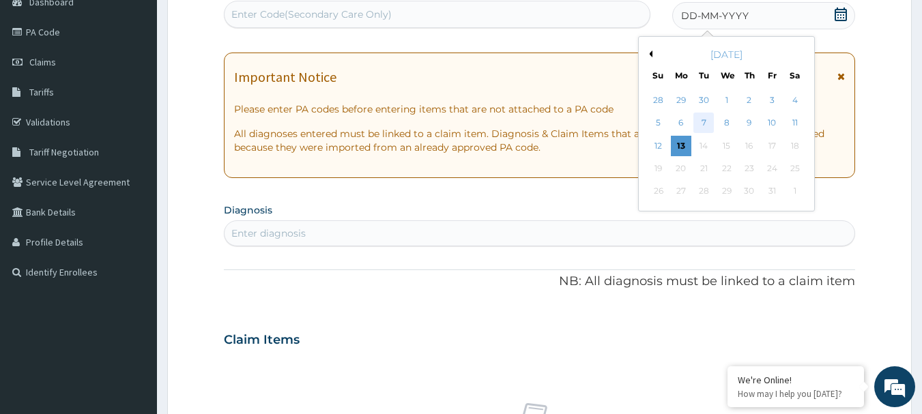
click at [701, 117] on div "7" at bounding box center [704, 123] width 20 height 20
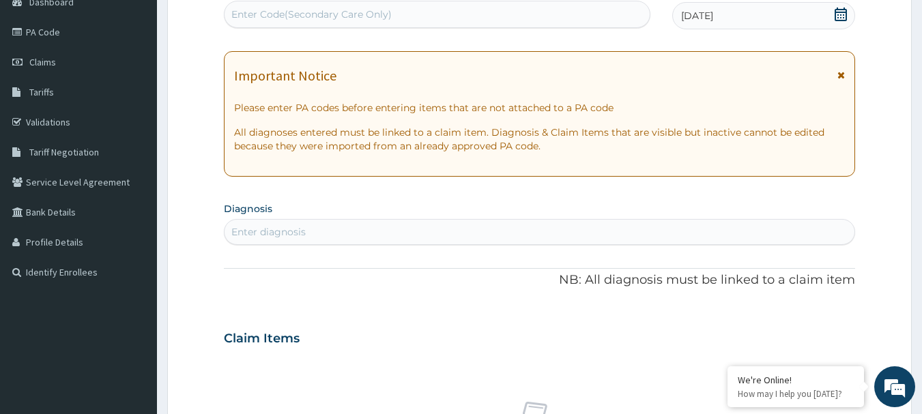
click at [429, 233] on div "Enter diagnosis" at bounding box center [539, 232] width 631 height 22
type input "PREGNANCY"
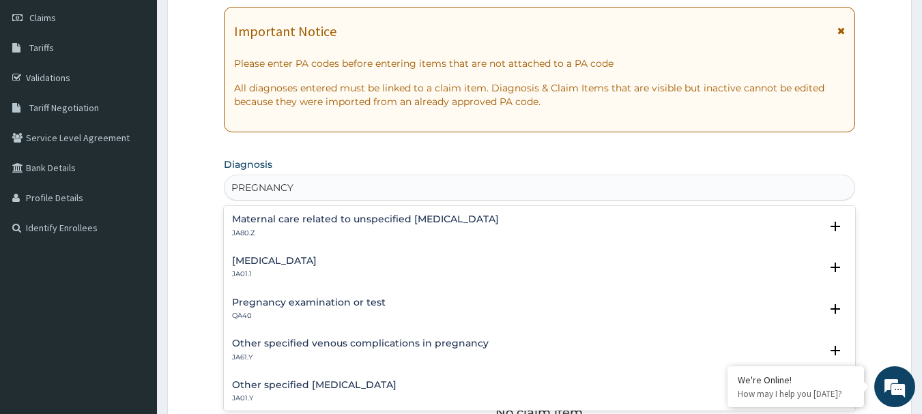
scroll to position [283, 0]
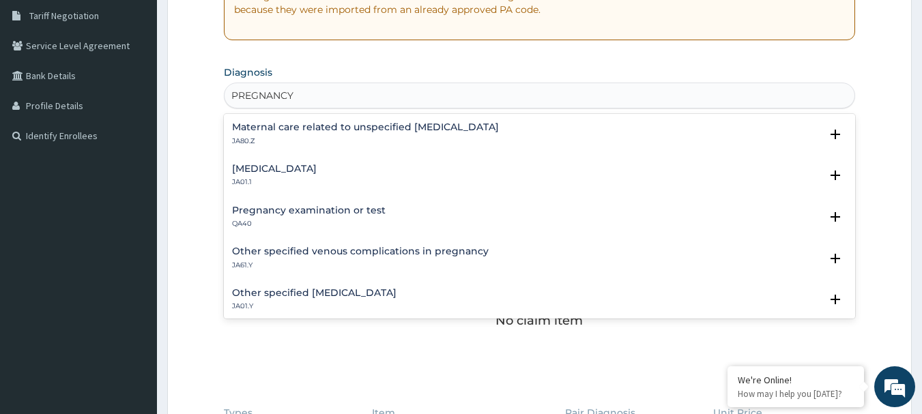
click at [274, 205] on h4 "Pregnancy examination or test" at bounding box center [309, 210] width 154 height 10
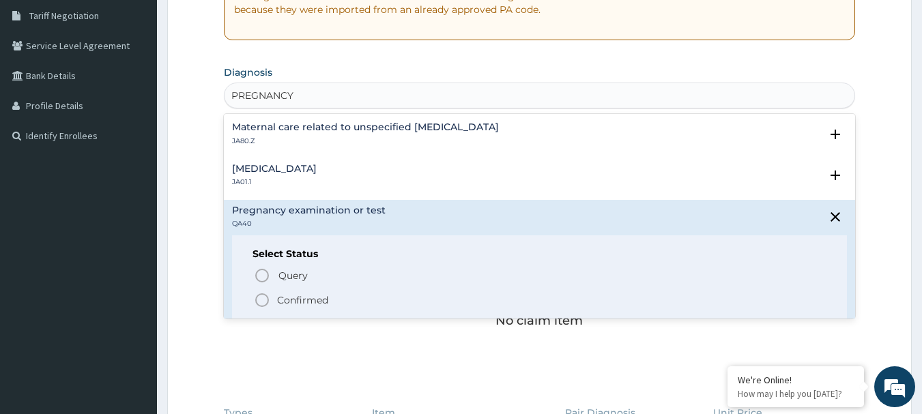
click at [282, 292] on span "Confirmed" at bounding box center [540, 300] width 573 height 16
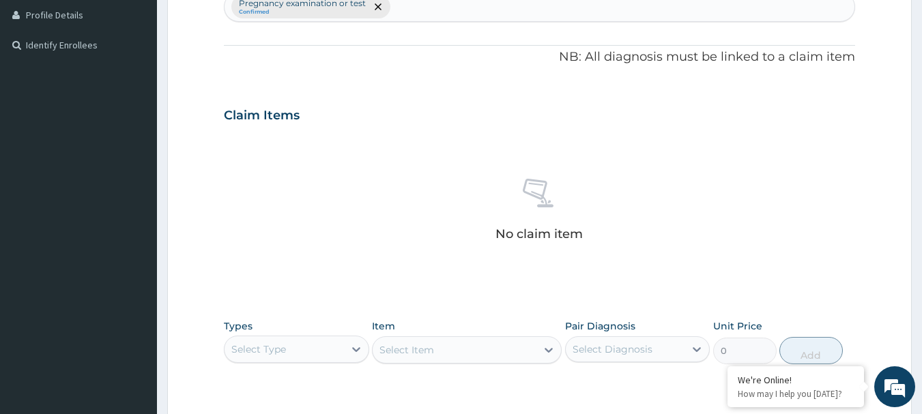
scroll to position [488, 0]
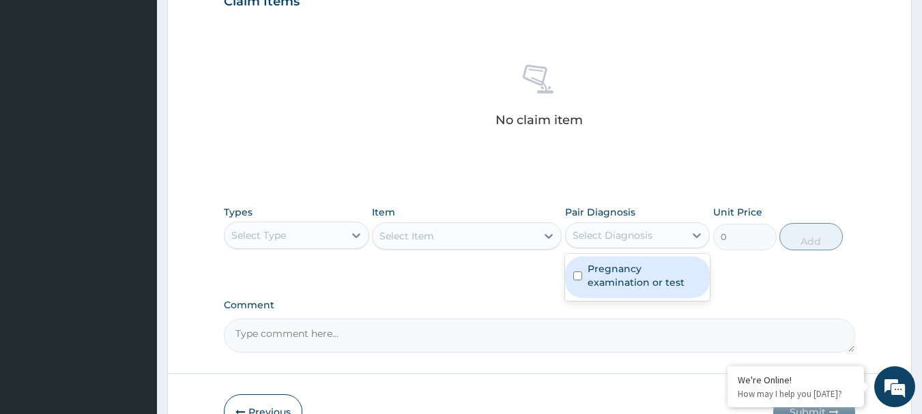
click at [645, 244] on div "Select Diagnosis" at bounding box center [625, 235] width 119 height 22
click at [626, 274] on label "Pregnancy examination or test" at bounding box center [645, 275] width 115 height 27
checkbox input "true"
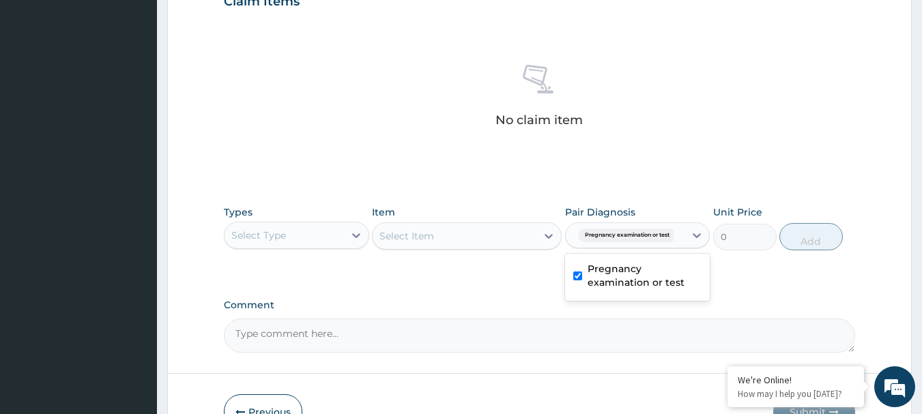
click at [338, 239] on div "Select Type" at bounding box center [283, 235] width 119 height 22
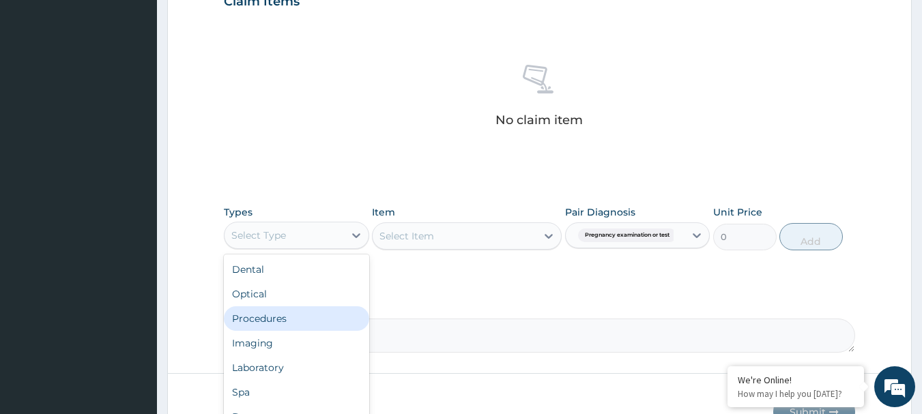
click at [285, 319] on div "Procedures" at bounding box center [296, 318] width 145 height 25
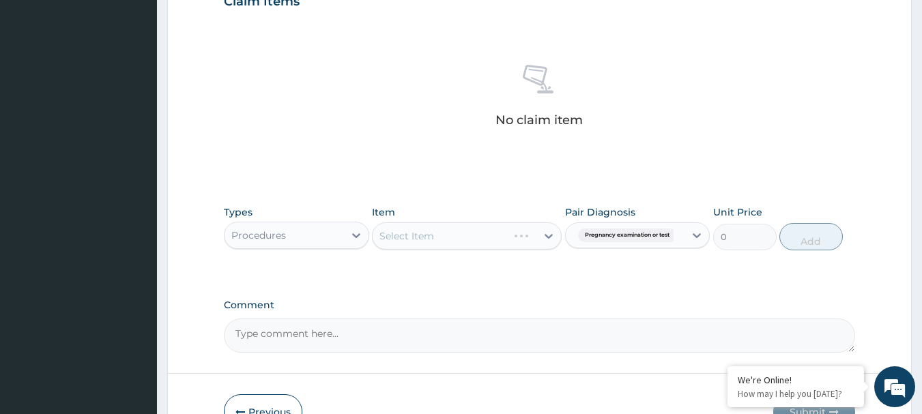
click at [433, 233] on div "Select Item" at bounding box center [467, 235] width 190 height 27
click at [349, 336] on textarea "Comment" at bounding box center [540, 336] width 632 height 34
paste textarea "PA/CD6907"
type textarea "PA/CD6907"
click at [436, 234] on div "Select Item" at bounding box center [455, 236] width 164 height 22
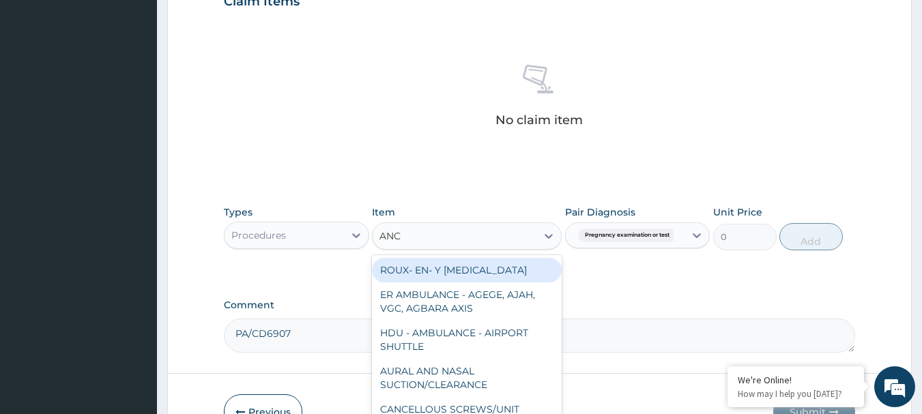
type input "ANC R"
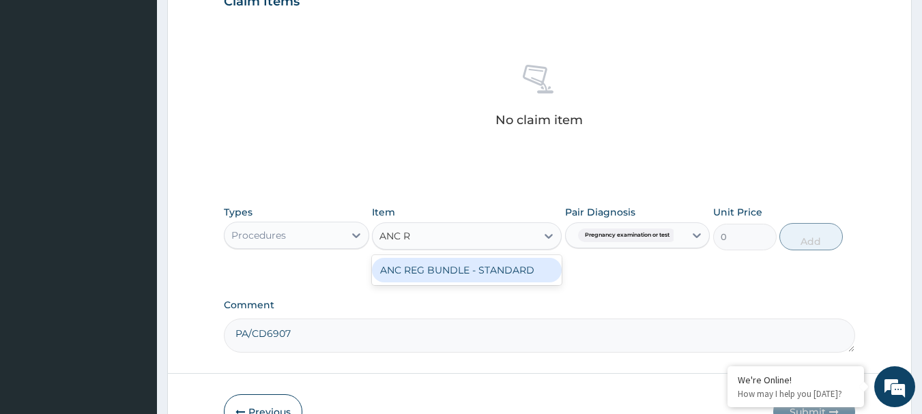
click at [443, 267] on div "ANC REG BUNDLE - STANDARD" at bounding box center [467, 270] width 190 height 25
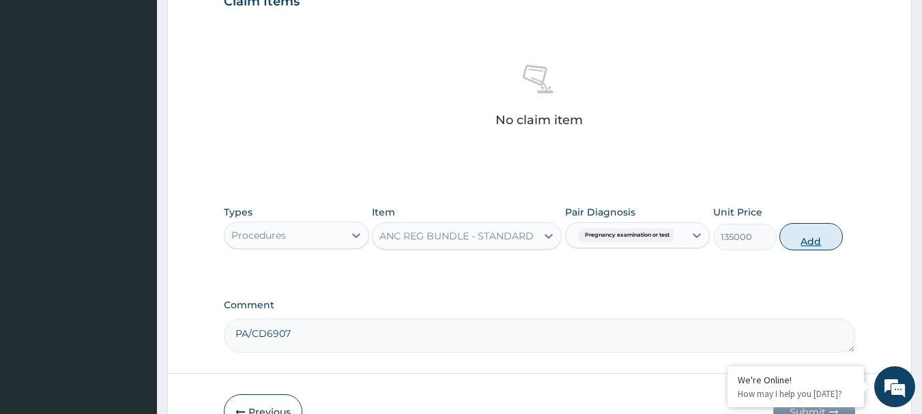
click at [814, 244] on button "Add" at bounding box center [810, 236] width 63 height 27
type input "0"
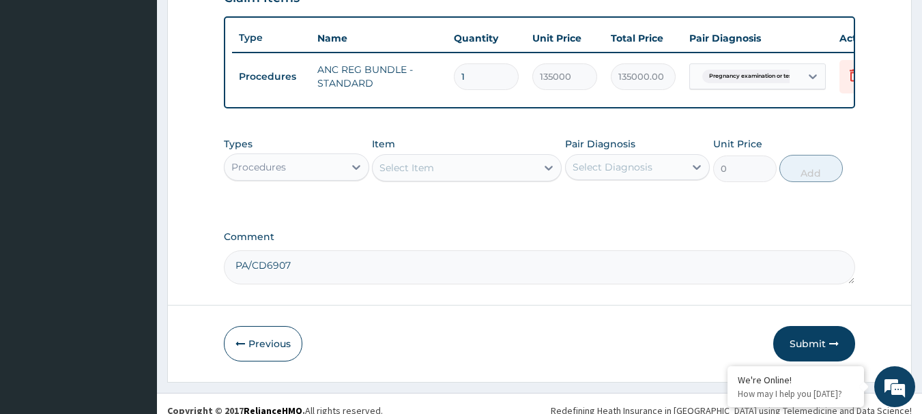
scroll to position [515, 0]
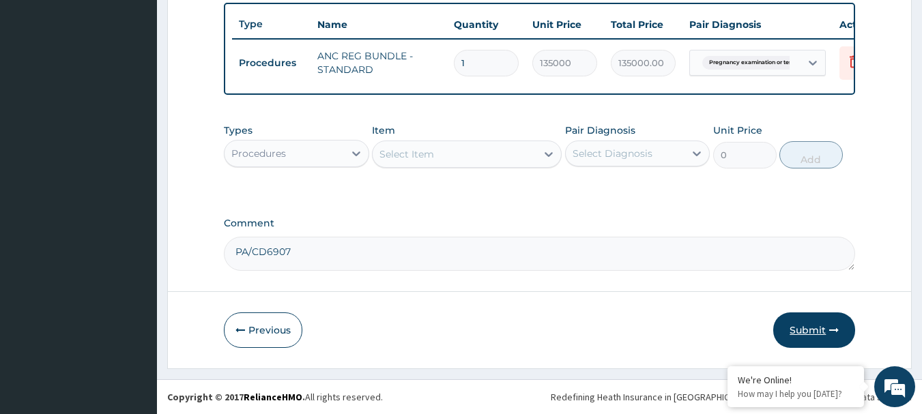
click at [792, 328] on button "Submit" at bounding box center [814, 330] width 82 height 35
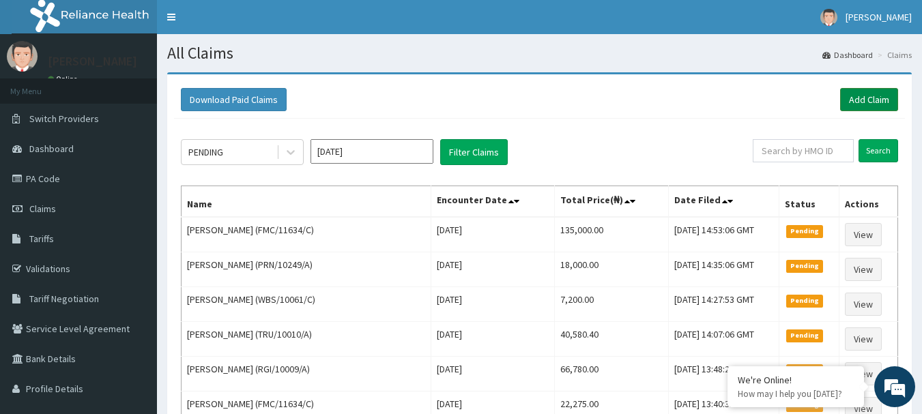
click at [866, 98] on link "Add Claim" at bounding box center [869, 99] width 58 height 23
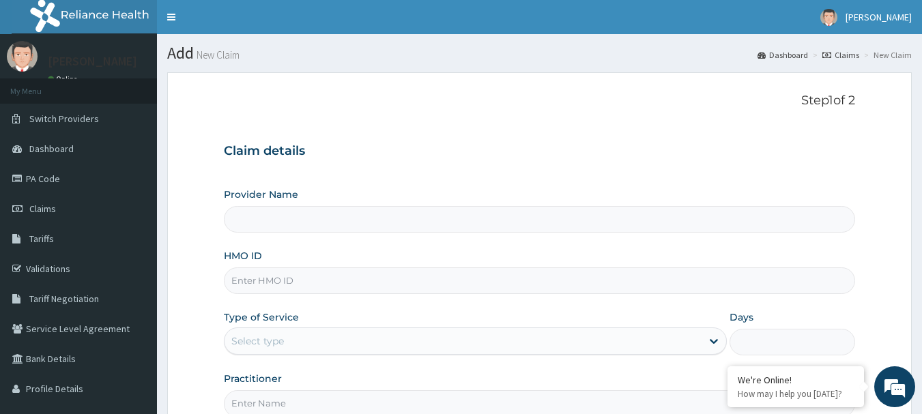
type input "[GEOGRAPHIC_DATA] Nig. Ltd"
click at [420, 282] on input "HMO ID" at bounding box center [540, 280] width 632 height 27
paste input "ALT/10083/D"
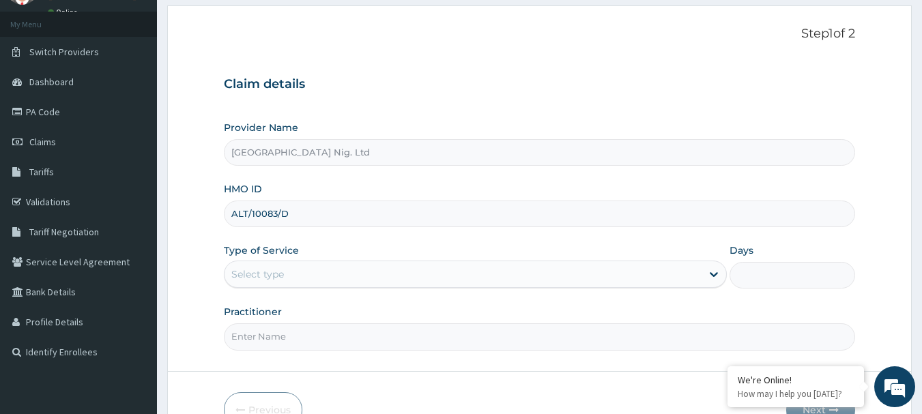
scroll to position [147, 0]
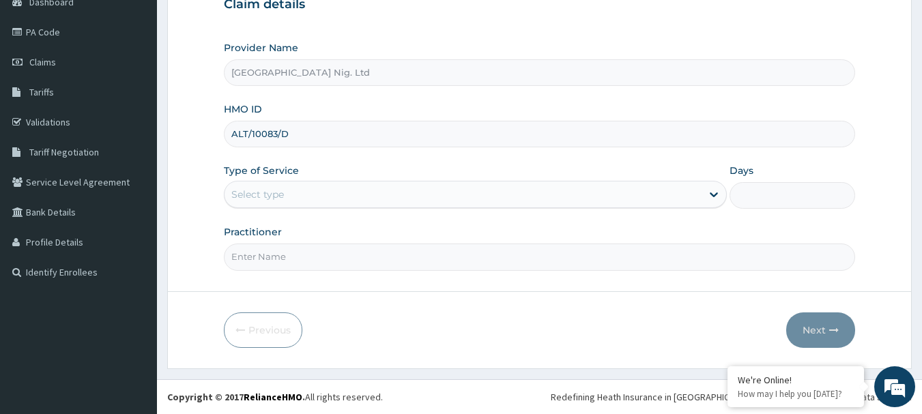
type input "ALT/10083/D"
click at [696, 189] on div "Select type" at bounding box center [462, 195] width 477 height 22
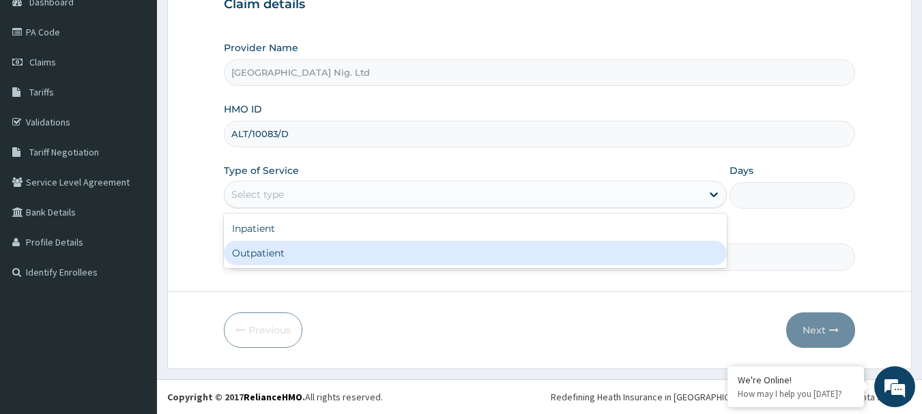
click at [450, 255] on div "Outpatient" at bounding box center [475, 253] width 503 height 25
type input "1"
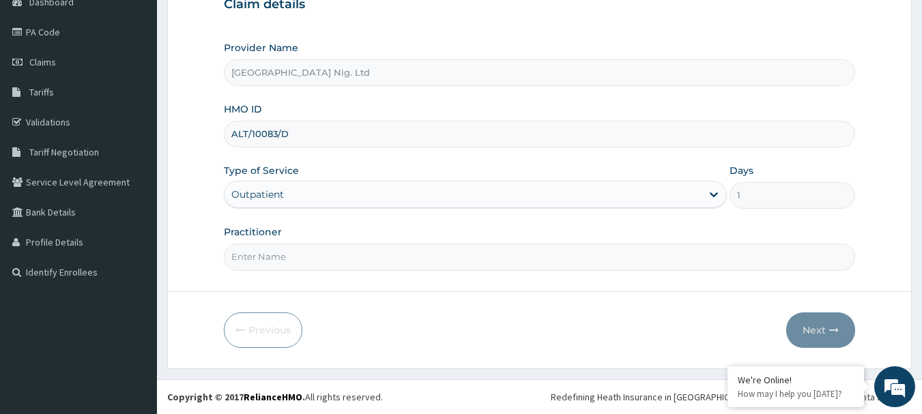
scroll to position [0, 0]
click at [323, 257] on input "Practitioner" at bounding box center [540, 257] width 632 height 27
paste input "Sylvanus Chibuike"
type input "DR Sylvanus Chibuike"
click at [822, 336] on button "Next" at bounding box center [820, 330] width 69 height 35
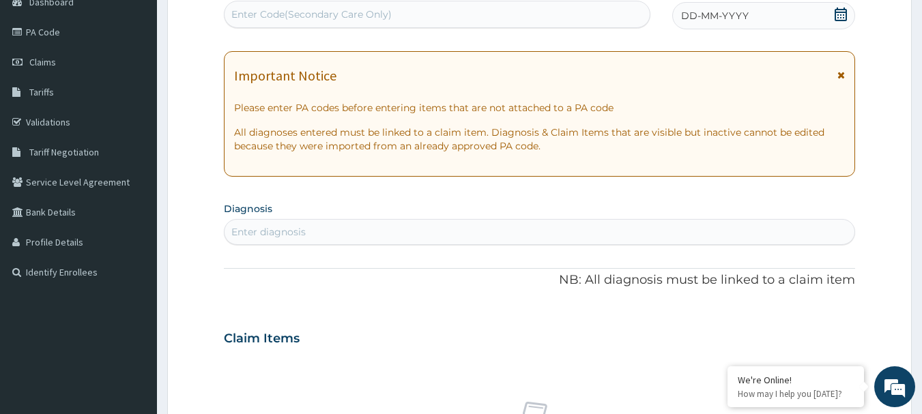
click at [386, 9] on div "Enter Code(Secondary Care Only)" at bounding box center [311, 15] width 160 height 14
paste input "PA/A9A2A9"
type input "PA/A9A2A9"
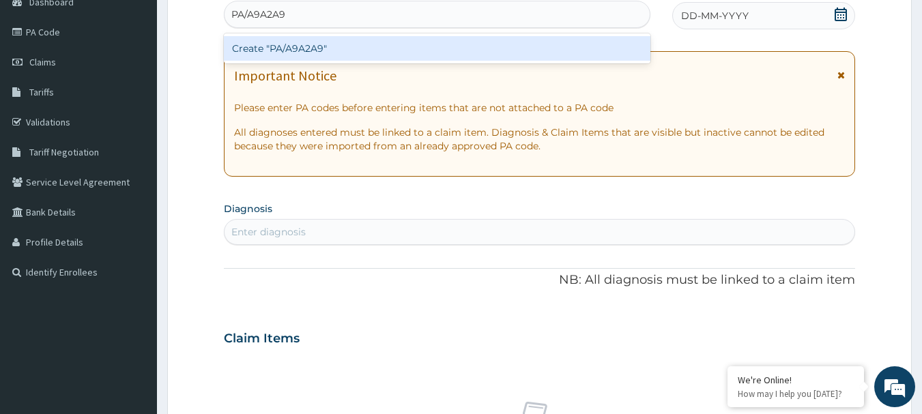
click at [358, 48] on div "Create "PA/A9A2A9"" at bounding box center [437, 48] width 427 height 25
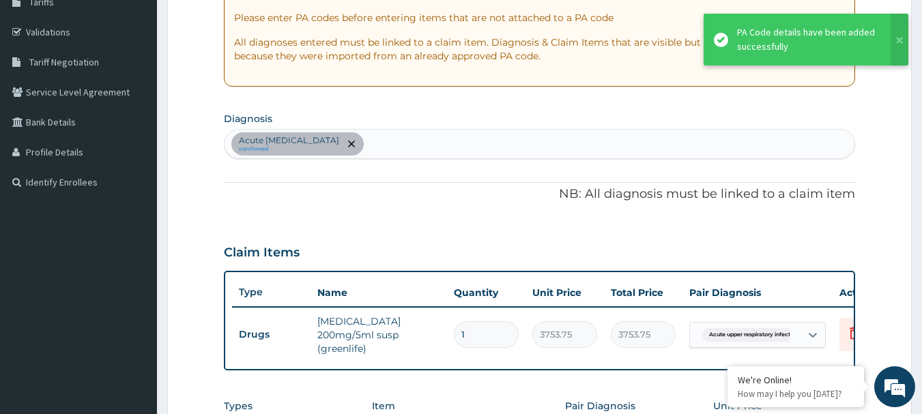
scroll to position [372, 0]
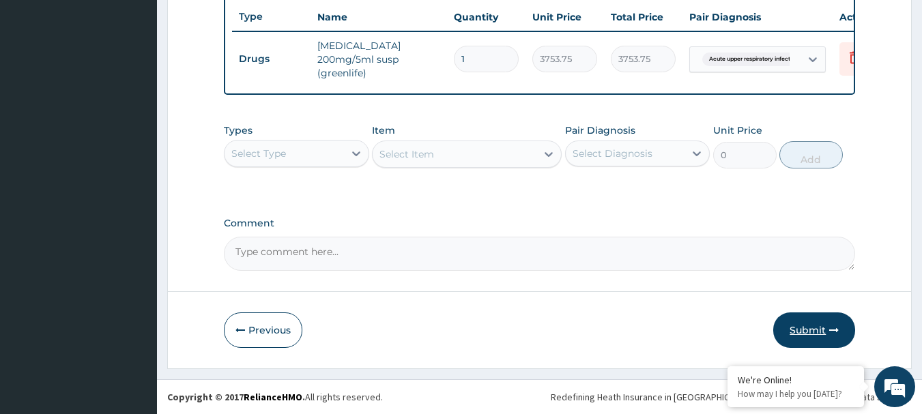
click at [813, 338] on button "Submit" at bounding box center [814, 330] width 82 height 35
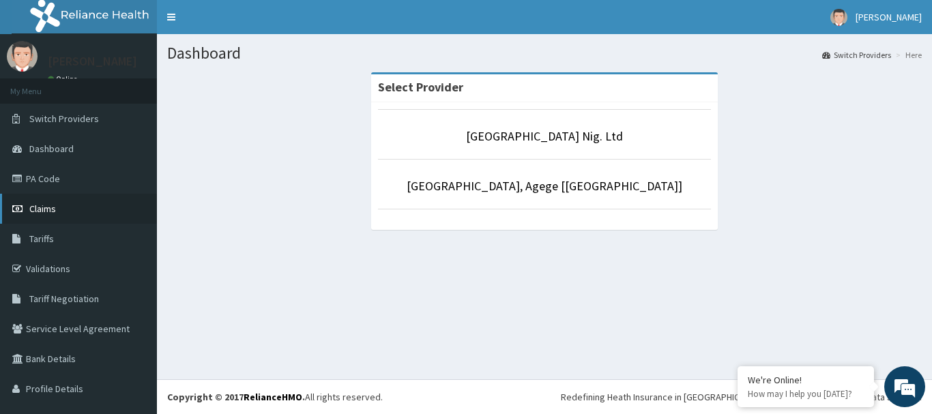
click at [35, 207] on span "Claims" at bounding box center [42, 209] width 27 height 12
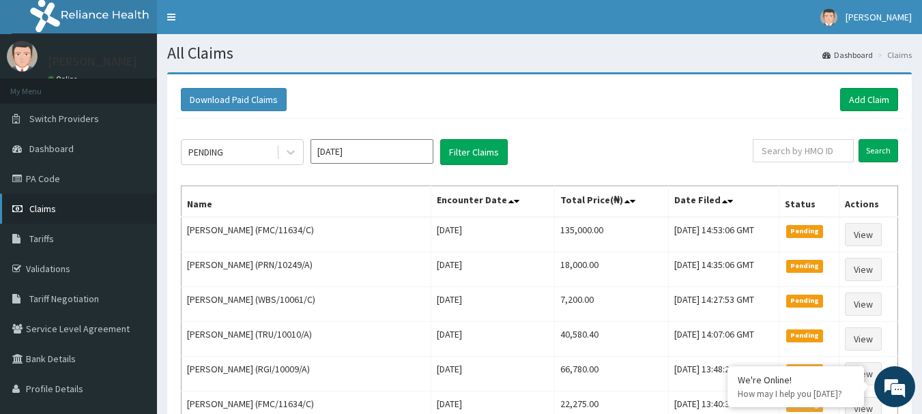
click at [46, 209] on span "Claims" at bounding box center [42, 209] width 27 height 12
click at [873, 100] on link "Add Claim" at bounding box center [869, 99] width 58 height 23
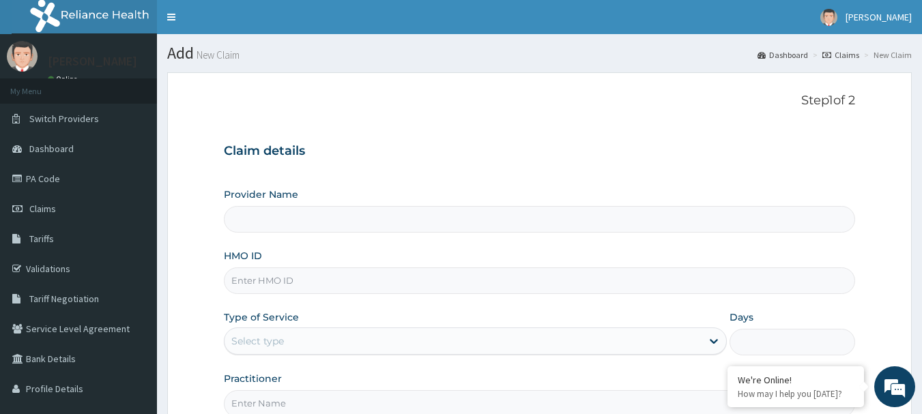
type input "[GEOGRAPHIC_DATA] Nig. Ltd"
click at [356, 285] on input "HMO ID" at bounding box center [540, 280] width 632 height 27
paste input "NPP/10170/A"
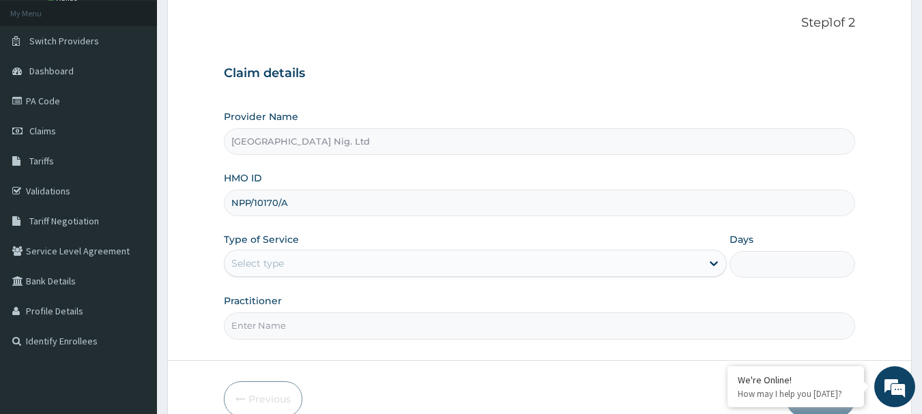
scroll to position [136, 0]
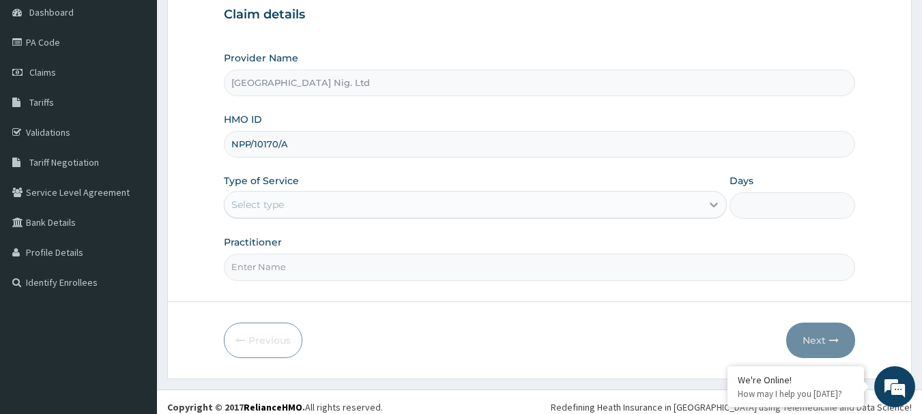
type input "NPP/10170/A"
click at [703, 206] on div at bounding box center [713, 204] width 25 height 25
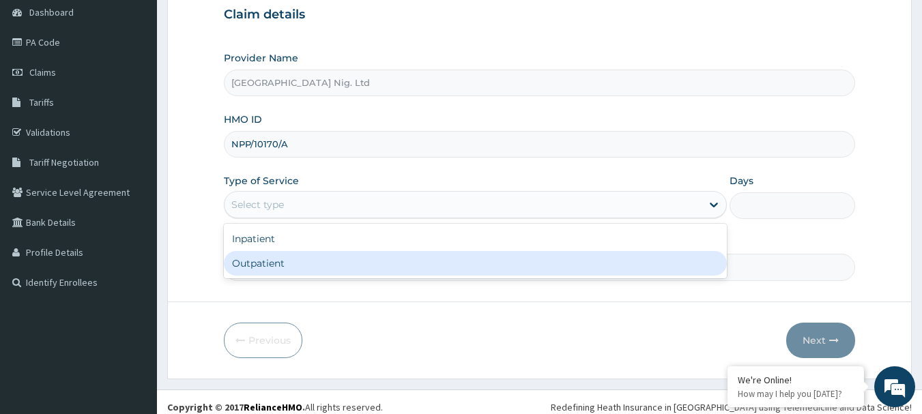
click at [420, 266] on div "Outpatient" at bounding box center [475, 263] width 503 height 25
type input "1"
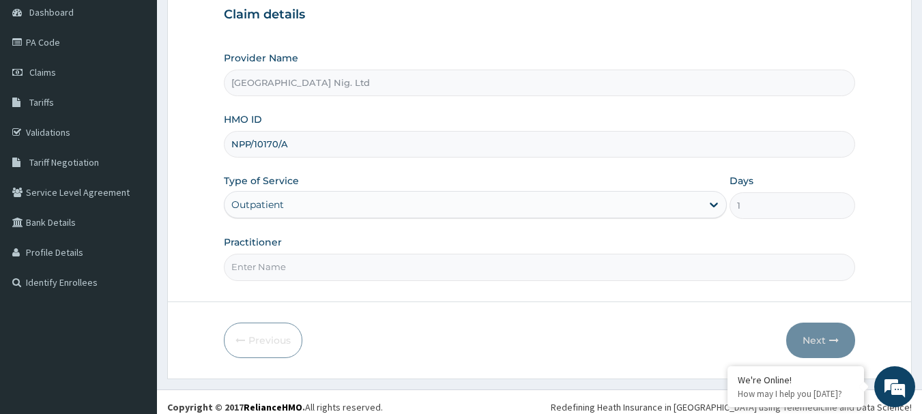
scroll to position [0, 0]
click at [345, 263] on input "Practitioner" at bounding box center [540, 267] width 632 height 27
paste input "Olusanya/Neurology Adedunni"
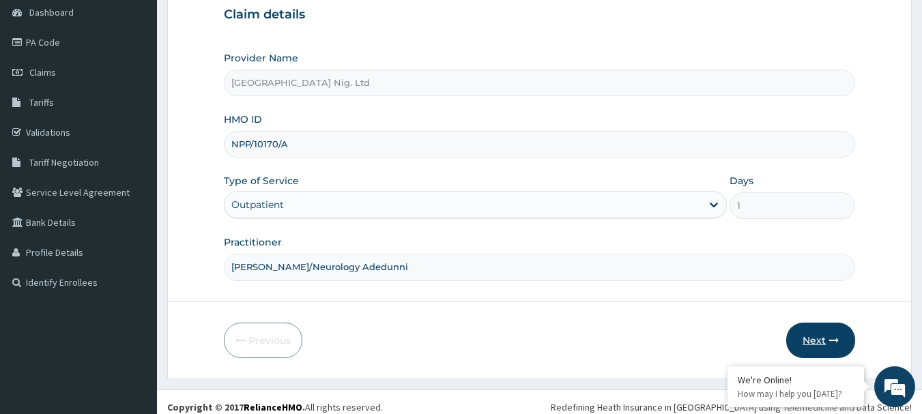
type input "[PERSON_NAME]/Neurology Adedunni"
click at [828, 332] on button "Next" at bounding box center [820, 340] width 69 height 35
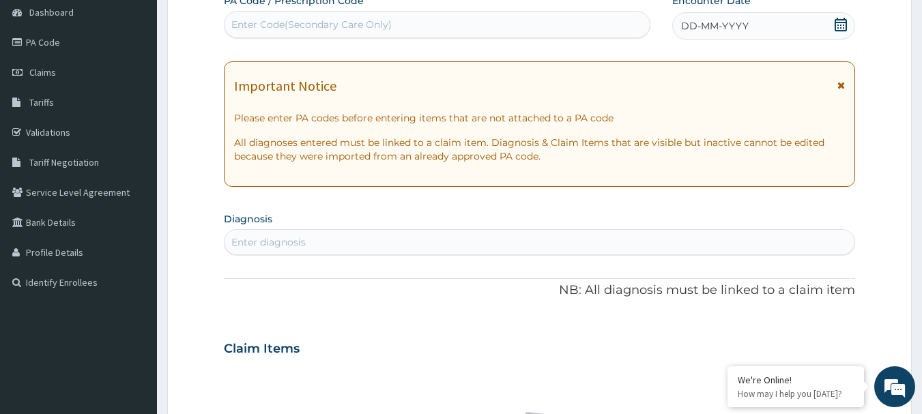
click at [356, 34] on div "Enter Code(Secondary Care Only)" at bounding box center [437, 25] width 426 height 22
paste input "PA/E1F9AF"
type input "PA/E1F9AF"
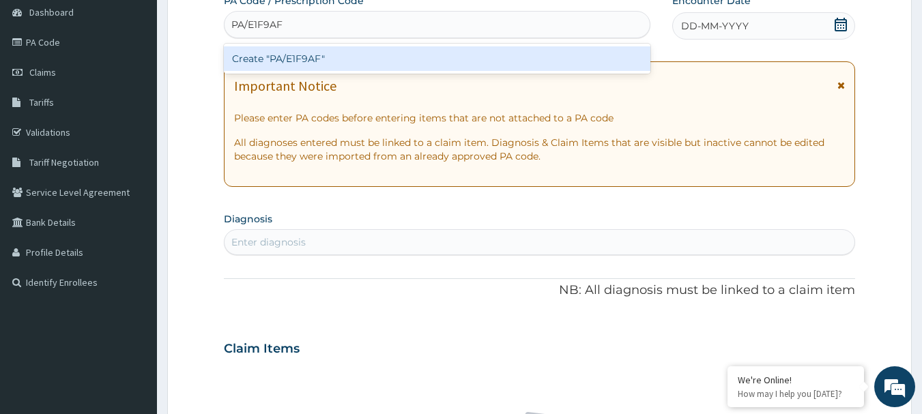
click at [304, 60] on div "Create "PA/E1F9AF"" at bounding box center [437, 58] width 427 height 25
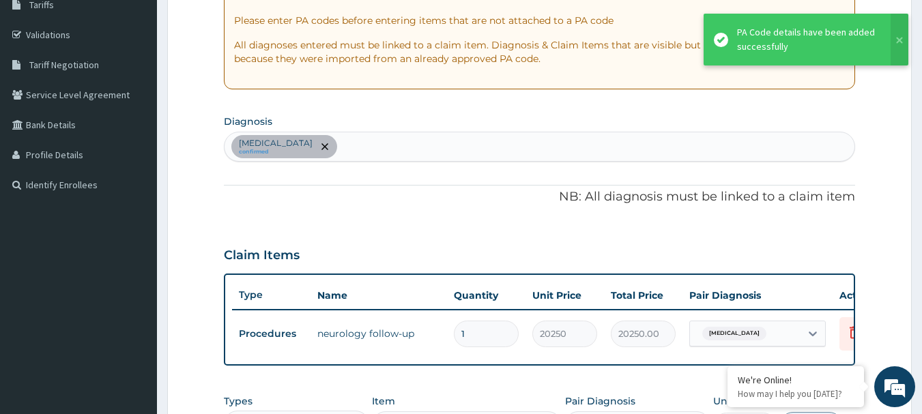
scroll to position [224, 0]
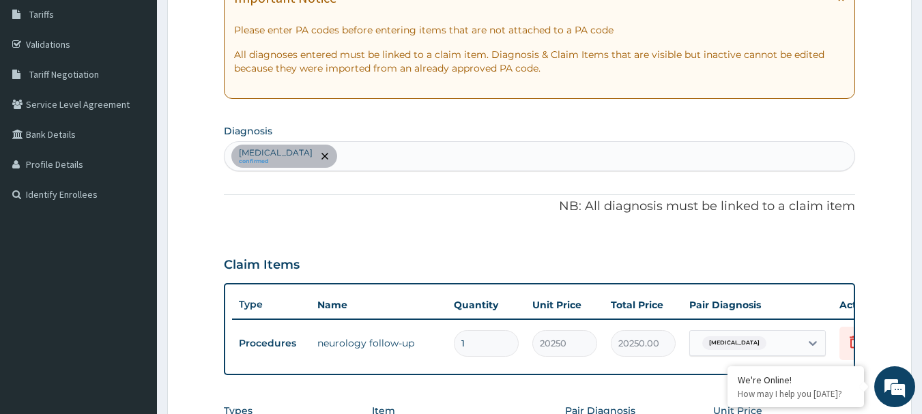
click at [415, 156] on div "[MEDICAL_DATA] confirmed" at bounding box center [539, 156] width 631 height 29
type input "[MEDICAL_DATA]"
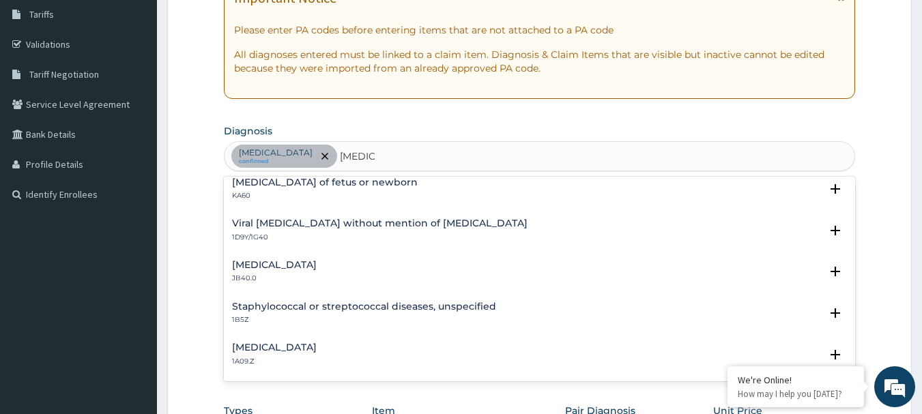
scroll to position [68, 0]
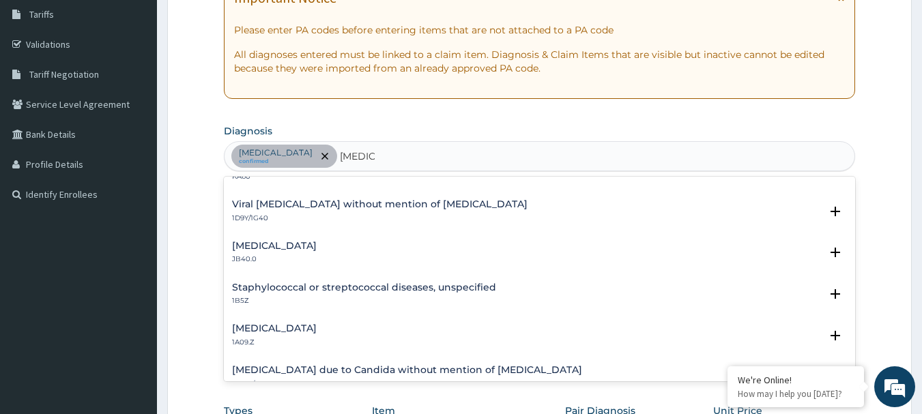
click at [298, 244] on h4 "[MEDICAL_DATA]" at bounding box center [274, 246] width 85 height 10
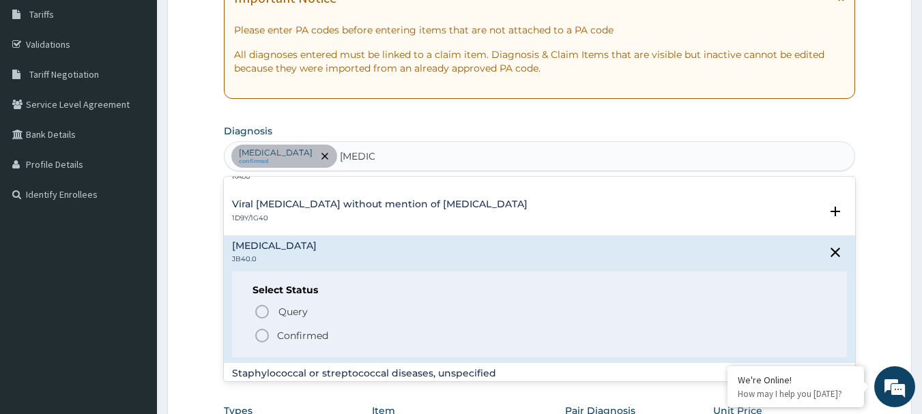
click at [282, 334] on p "Confirmed" at bounding box center [302, 336] width 51 height 14
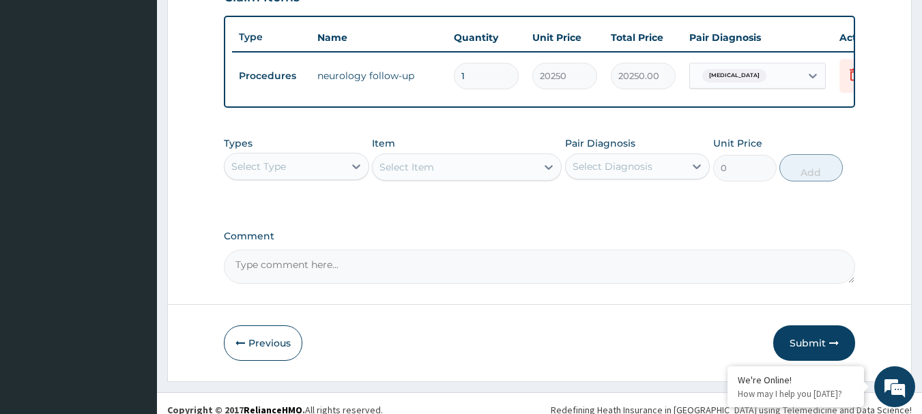
scroll to position [497, 0]
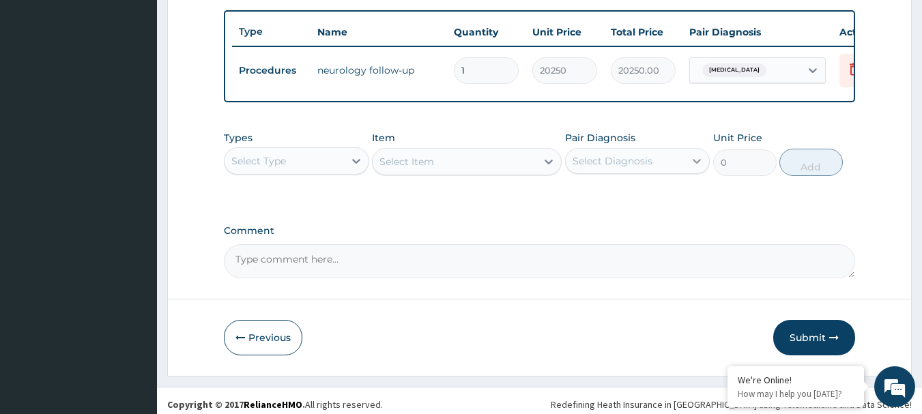
click at [688, 170] on div at bounding box center [696, 161] width 25 height 25
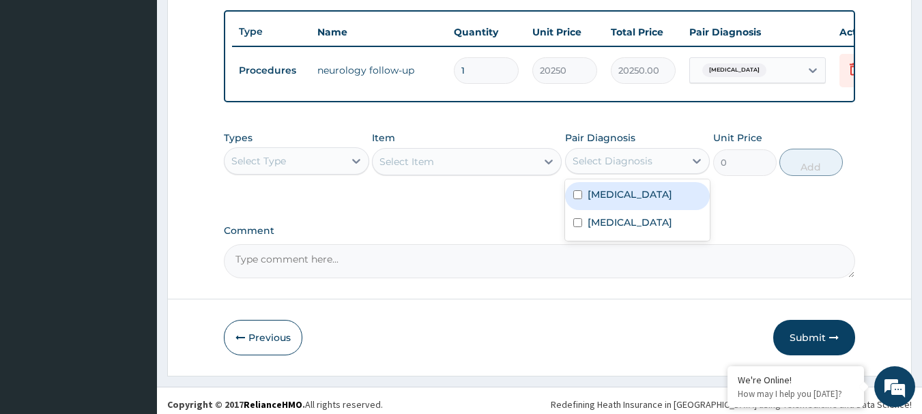
click at [628, 201] on label "[MEDICAL_DATA]" at bounding box center [630, 195] width 85 height 14
checkbox input "true"
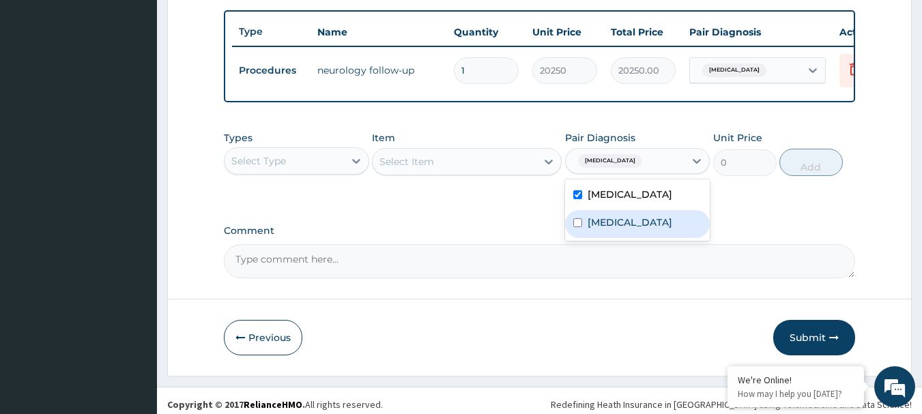
click at [619, 229] on label "[MEDICAL_DATA]" at bounding box center [630, 223] width 85 height 14
checkbox input "true"
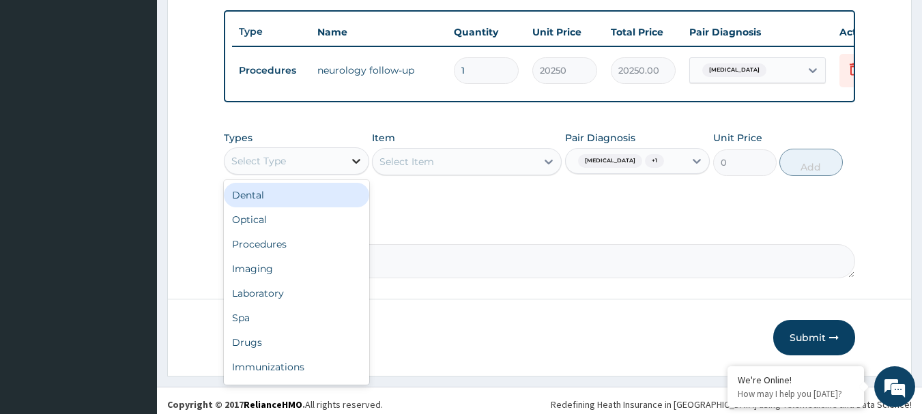
click at [345, 164] on div at bounding box center [356, 161] width 25 height 25
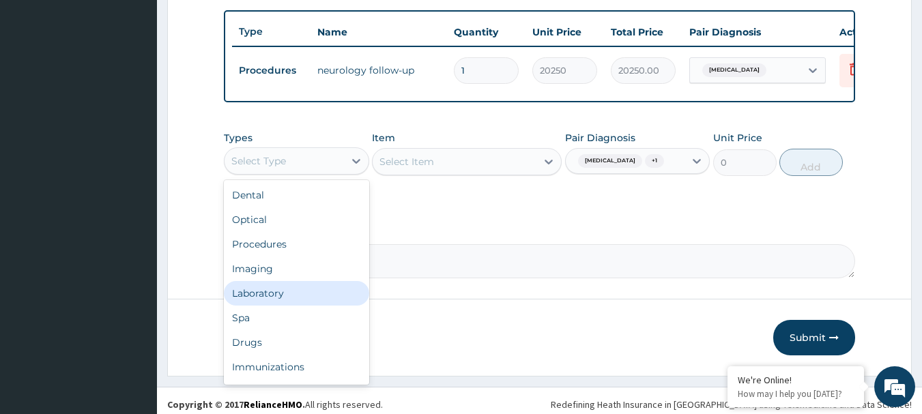
click at [270, 304] on div "Laboratory" at bounding box center [296, 293] width 145 height 25
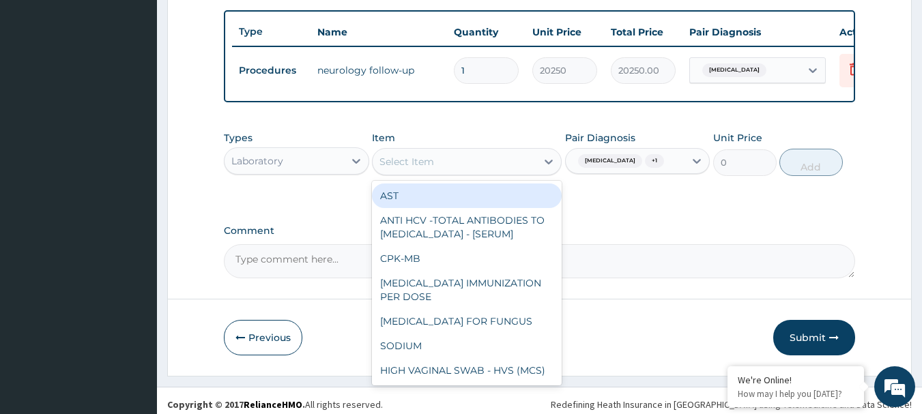
click at [444, 173] on div "Select Item" at bounding box center [455, 162] width 164 height 22
paste input "FBC - ([MEDICAL_DATA] WITH PLATELET AND RED INDICES)"
type input "FBC - ([MEDICAL_DATA] WITH PLATELET AND RED INDICES)"
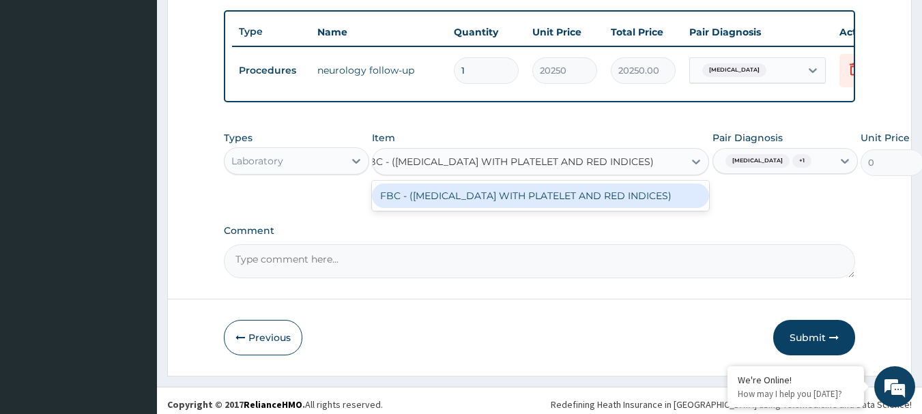
click at [447, 208] on div "FBC - ([MEDICAL_DATA] WITH PLATELET AND RED INDICES)" at bounding box center [540, 196] width 337 height 25
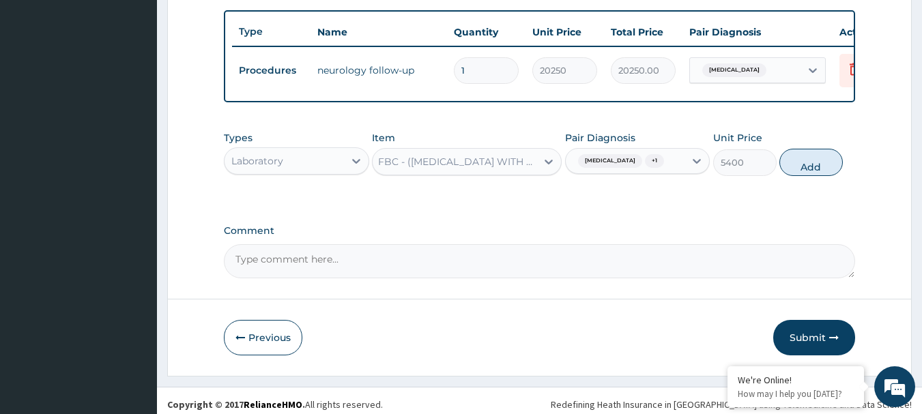
scroll to position [0, 1]
click at [809, 176] on button "Add" at bounding box center [810, 162] width 63 height 27
type input "0"
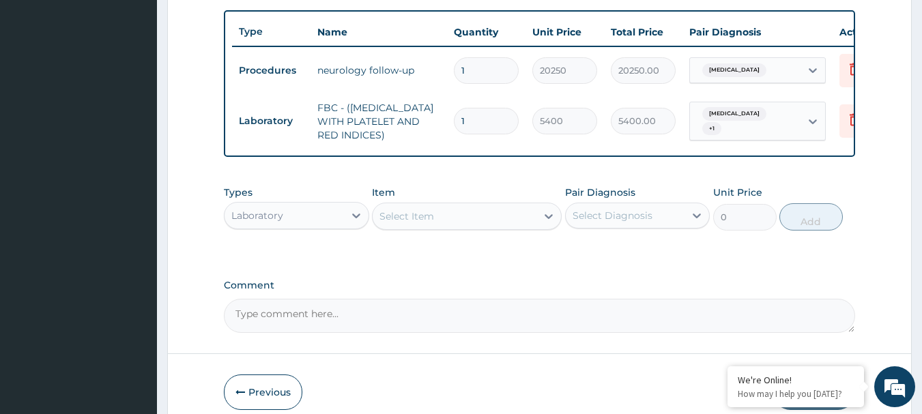
scroll to position [0, 0]
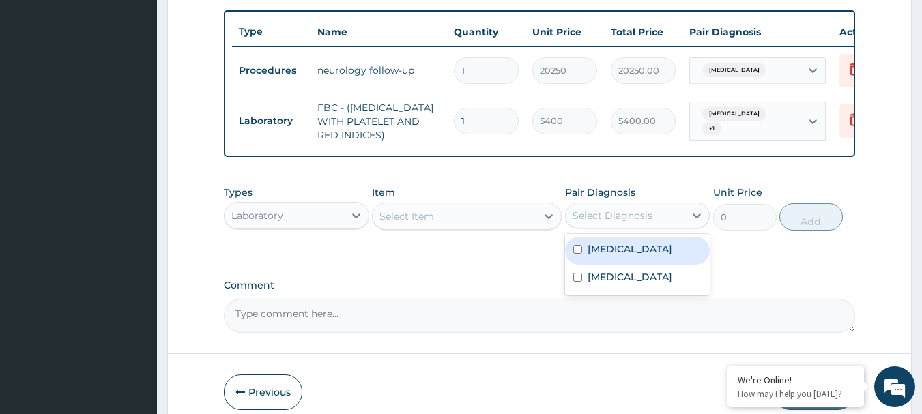
click at [636, 222] on div "Select Diagnosis" at bounding box center [613, 216] width 80 height 14
click at [605, 265] on div "Tension-type headache" at bounding box center [637, 251] width 145 height 28
checkbox input "true"
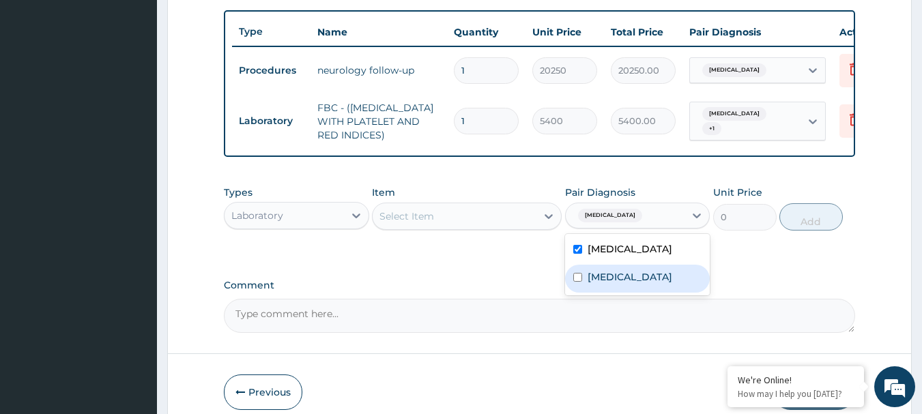
click at [603, 284] on label "Puerperal sepsis" at bounding box center [630, 277] width 85 height 14
checkbox input "true"
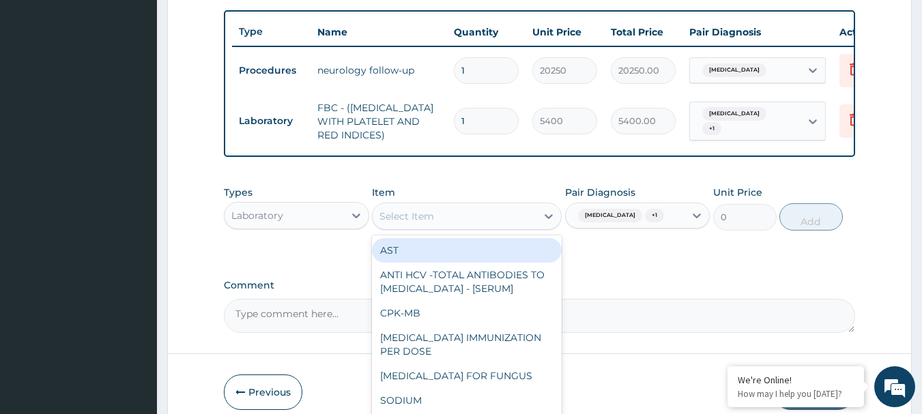
click at [488, 227] on div "Select Item" at bounding box center [455, 216] width 164 height 22
paste input "MALARIA RDT"
type input "MALARIA RDT"
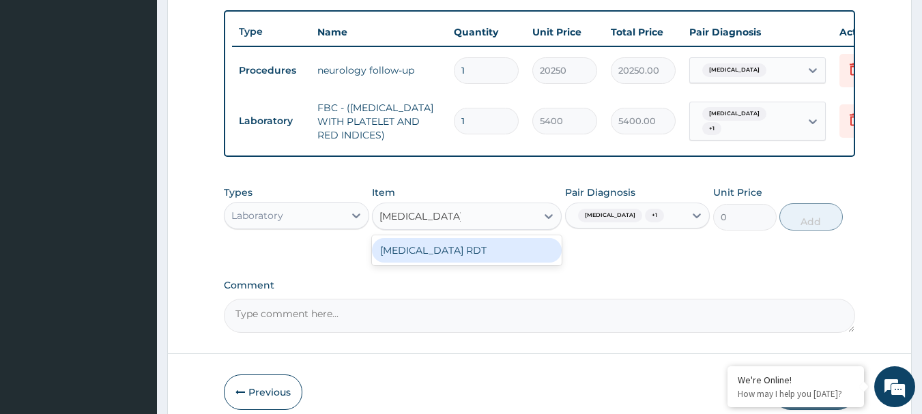
click at [468, 249] on div "MALARIA RDT" at bounding box center [467, 250] width 190 height 25
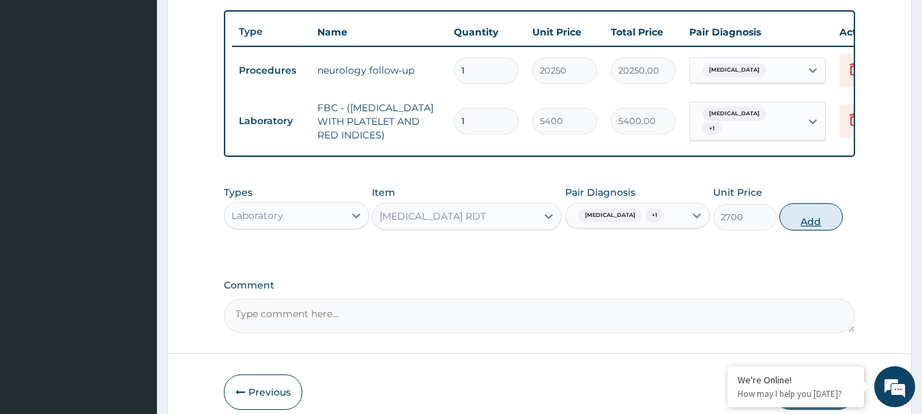
click at [788, 231] on button "Add" at bounding box center [810, 216] width 63 height 27
type input "0"
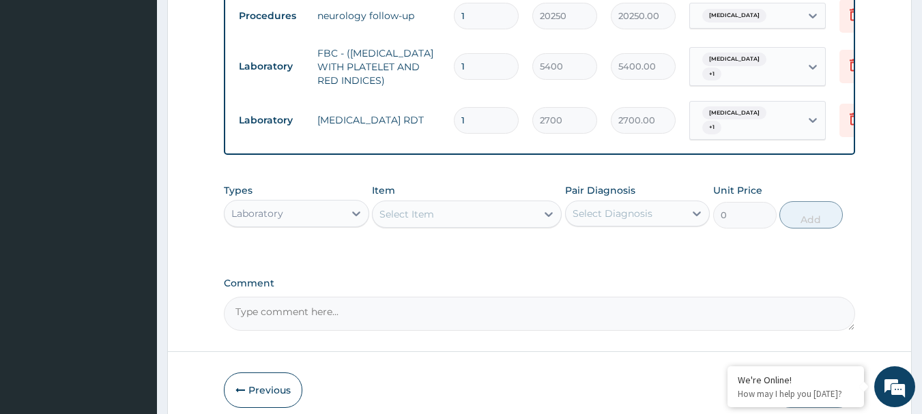
scroll to position [622, 0]
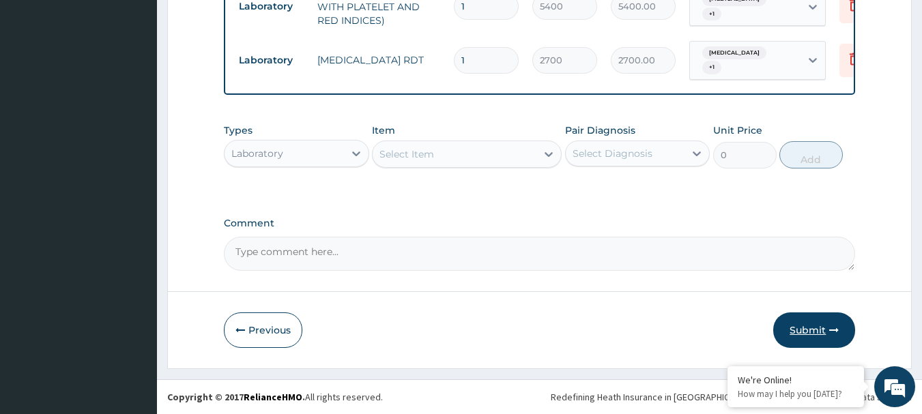
click at [815, 329] on button "Submit" at bounding box center [814, 330] width 82 height 35
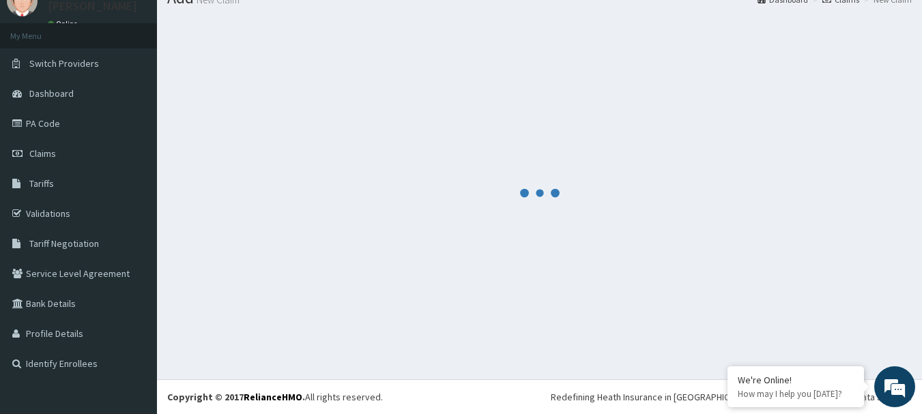
scroll to position [55, 0]
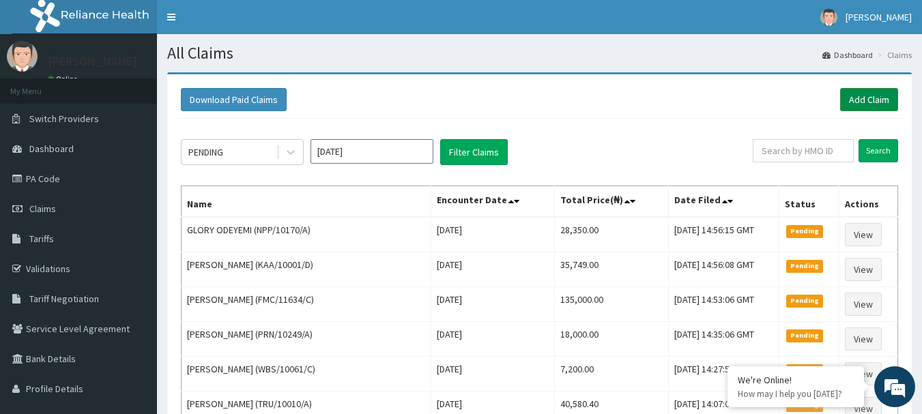
click at [871, 92] on link "Add Claim" at bounding box center [869, 99] width 58 height 23
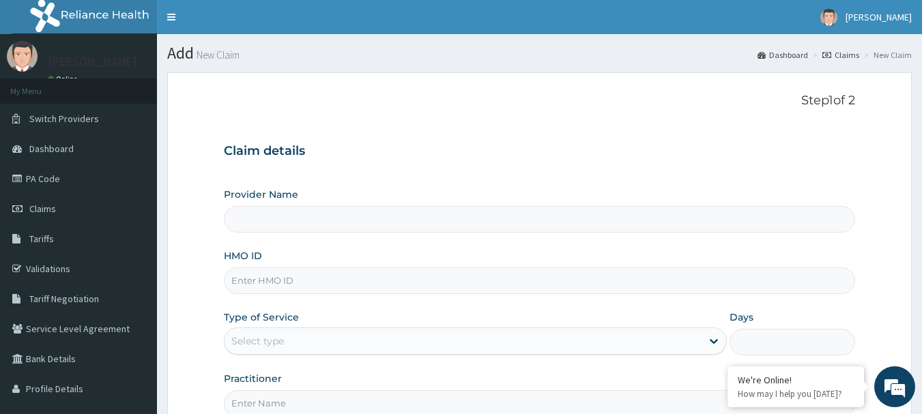
type input "[GEOGRAPHIC_DATA] Nig. Ltd"
click at [341, 275] on input "HMO ID" at bounding box center [540, 280] width 632 height 27
paste input "ISF/10006/A"
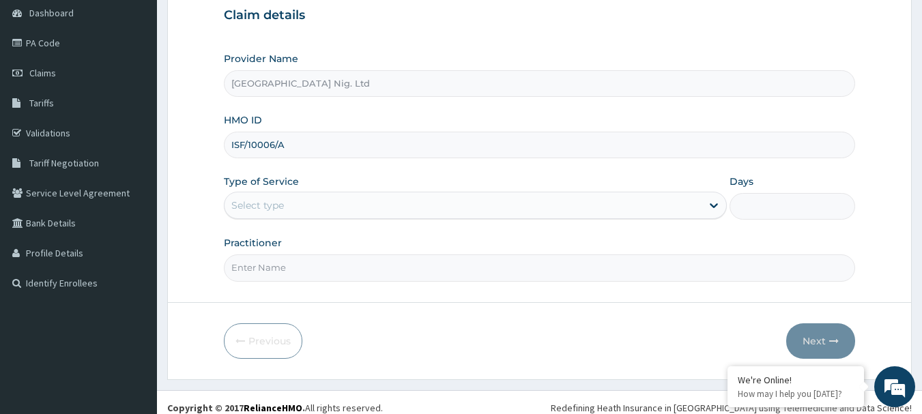
scroll to position [147, 0]
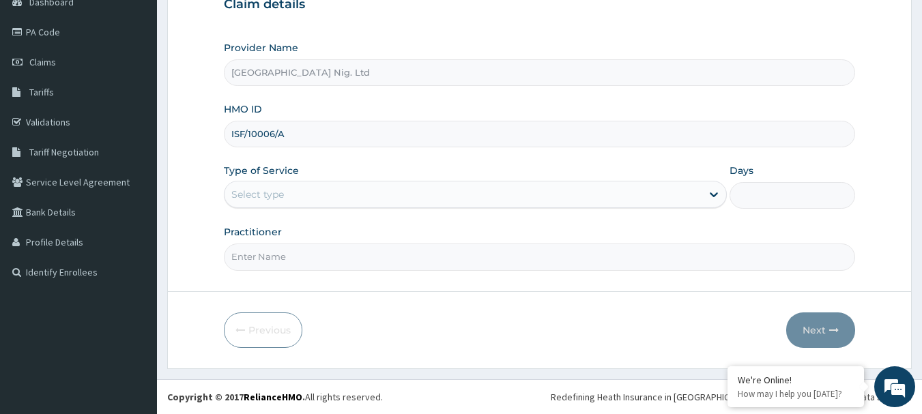
type input "ISF/10006/A"
click at [684, 194] on div "Select type" at bounding box center [462, 195] width 477 height 22
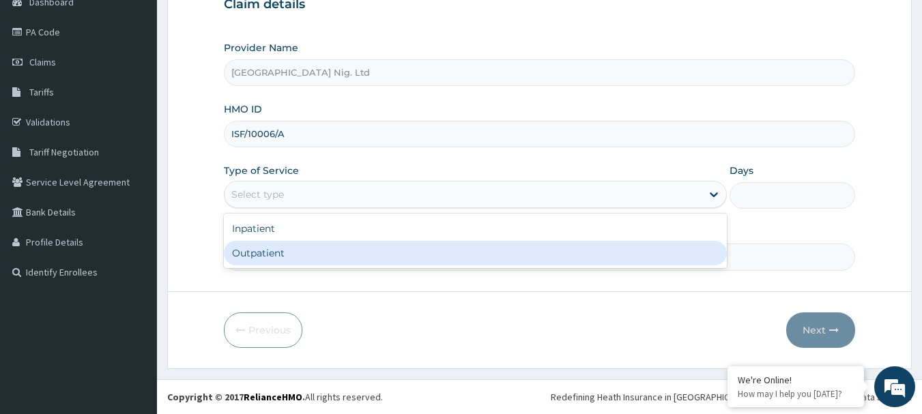
click at [451, 257] on div "Outpatient" at bounding box center [475, 253] width 503 height 25
type input "1"
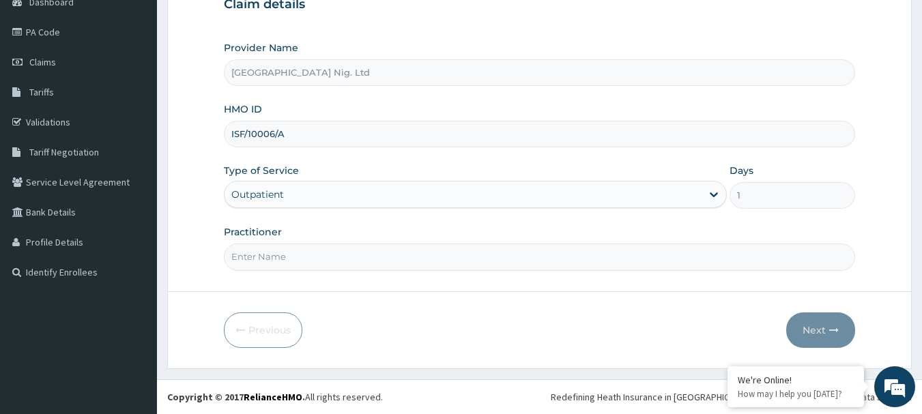
scroll to position [0, 0]
click at [338, 258] on input "Practitioner" at bounding box center [540, 257] width 632 height 27
paste input "Sylvanus Chibuike"
type input "DR Sylvanus Chibuike"
click at [833, 331] on icon "button" at bounding box center [834, 330] width 10 height 10
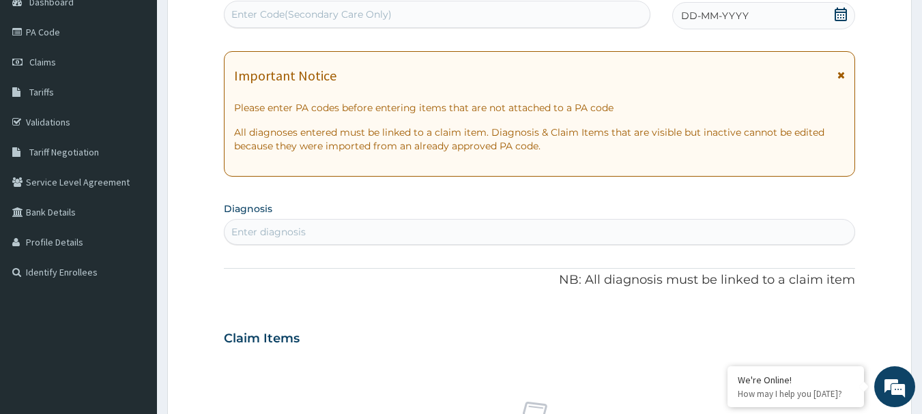
click at [837, 14] on icon at bounding box center [841, 15] width 14 height 14
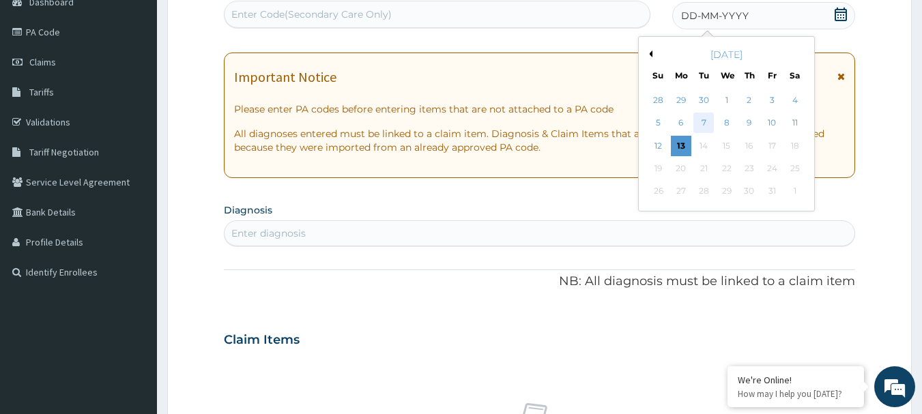
click at [706, 123] on div "7" at bounding box center [704, 123] width 20 height 20
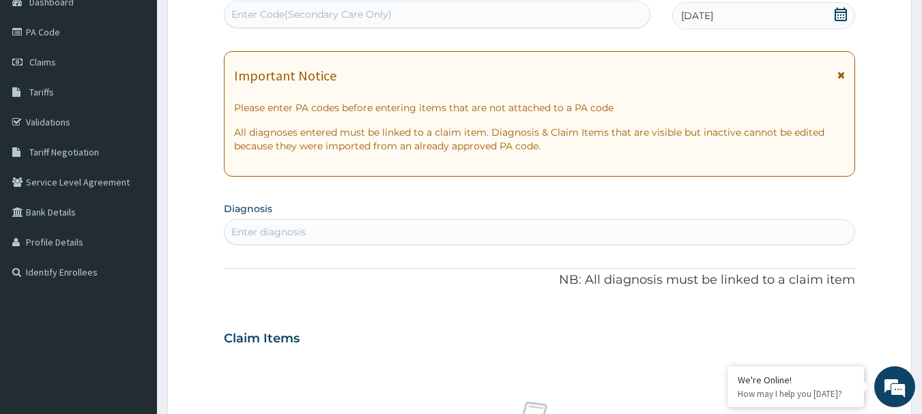
click at [502, 231] on div "Enter diagnosis" at bounding box center [539, 232] width 631 height 22
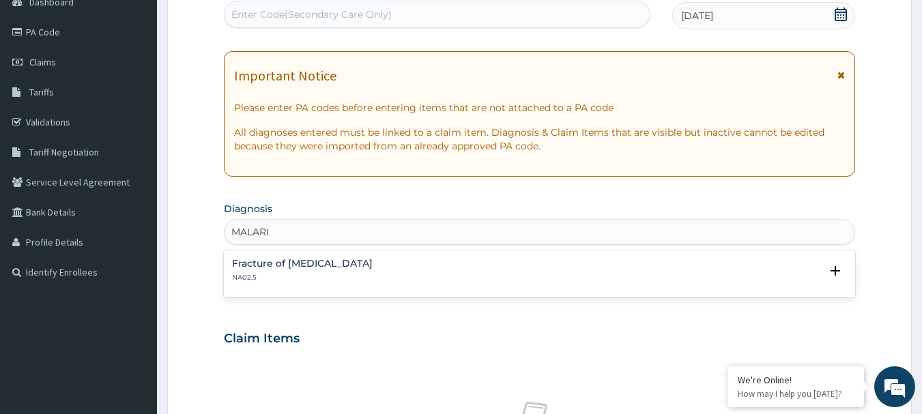
type input "MALARIA"
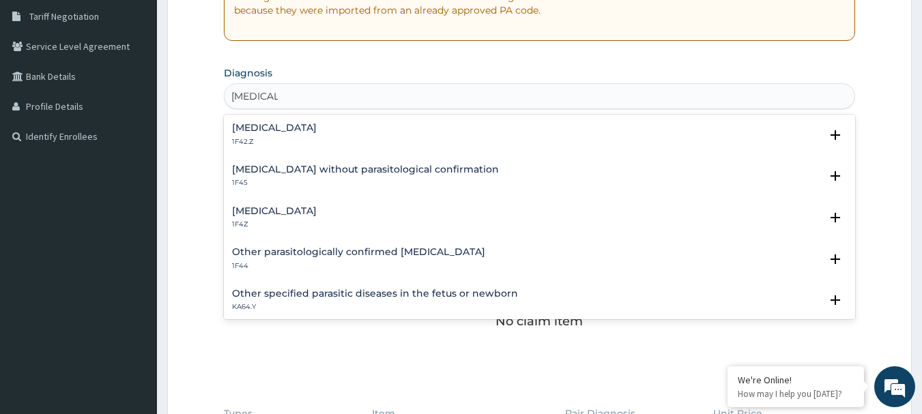
scroll to position [283, 0]
click at [314, 207] on h4 "Malaria, unspecified" at bounding box center [274, 210] width 85 height 10
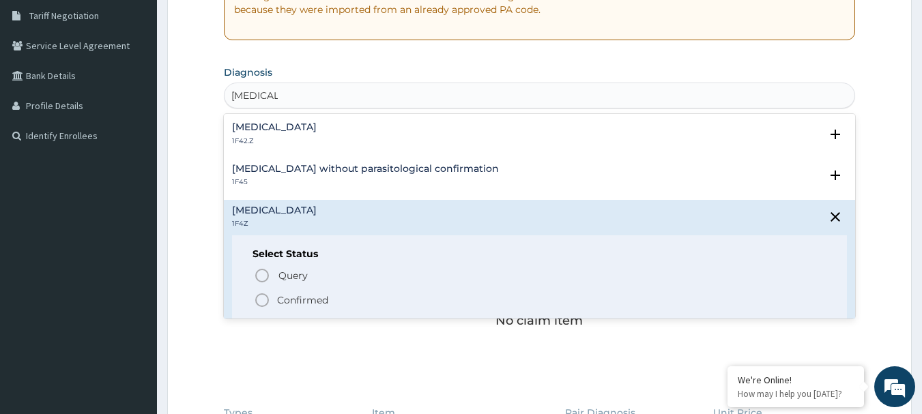
click at [277, 300] on p "Confirmed" at bounding box center [302, 300] width 51 height 14
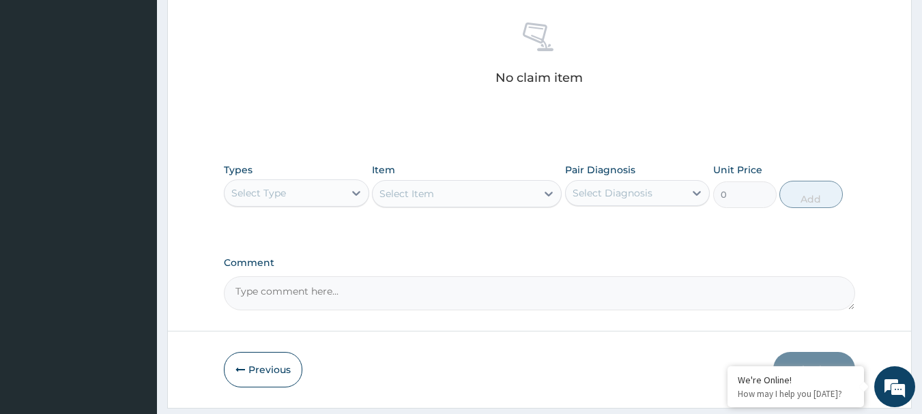
scroll to position [570, 0]
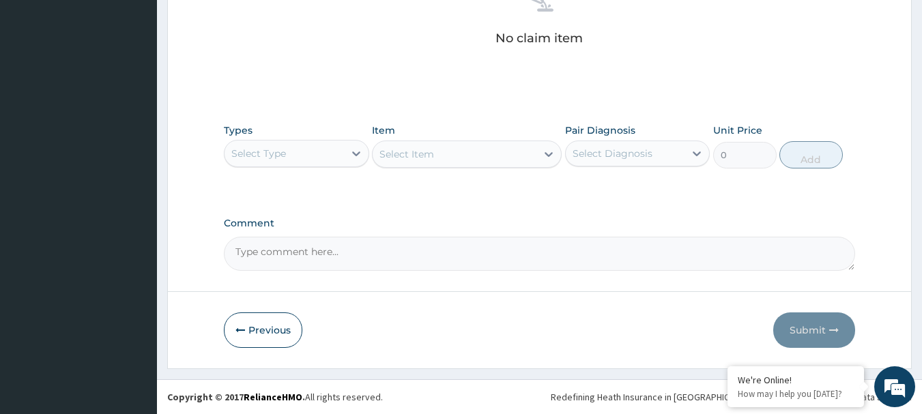
click at [626, 158] on div "Select Diagnosis" at bounding box center [613, 154] width 80 height 14
click at [579, 196] on div "Malaria, unspecified" at bounding box center [637, 189] width 145 height 28
checkbox input "true"
click at [330, 151] on div "Select Type" at bounding box center [283, 154] width 119 height 22
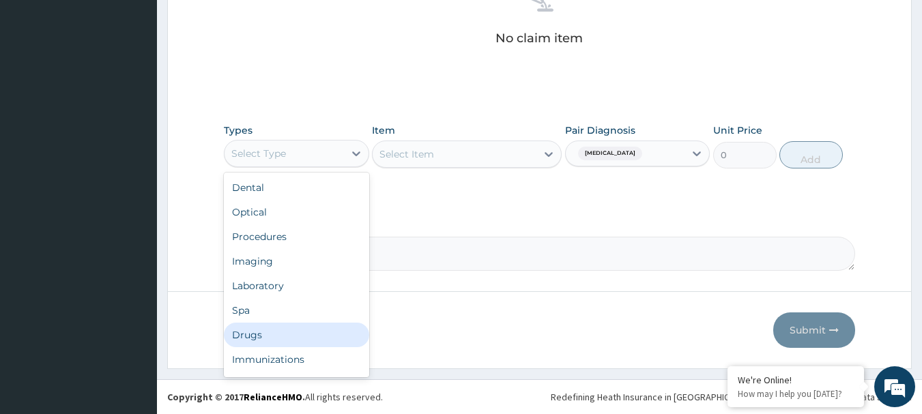
click at [265, 334] on div "Drugs" at bounding box center [296, 335] width 145 height 25
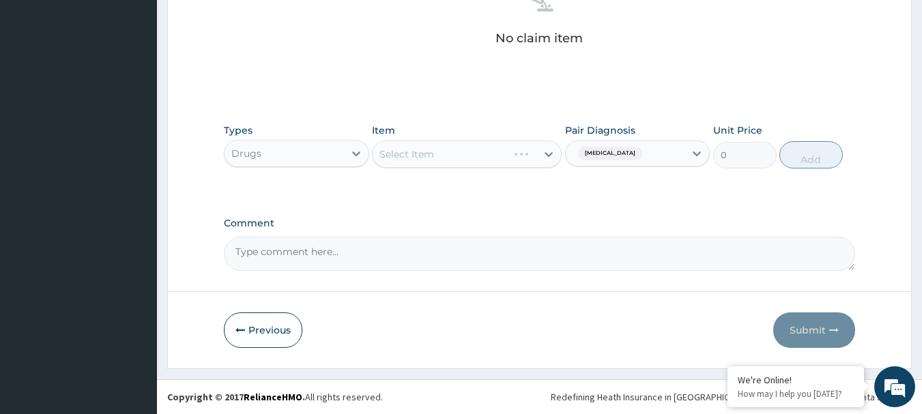
click at [527, 157] on div "Select Item" at bounding box center [467, 154] width 190 height 27
click at [495, 151] on div "Select Item" at bounding box center [467, 154] width 190 height 27
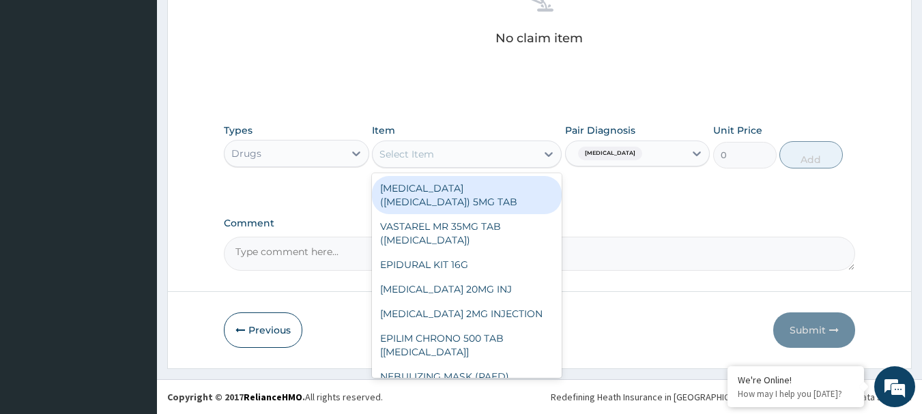
click at [446, 151] on div "Select Item" at bounding box center [455, 154] width 164 height 22
paste input "PARACETAMOL 500MG TAB x 1000"
type input "PARACETAMOL 500MG TAB x 1000"
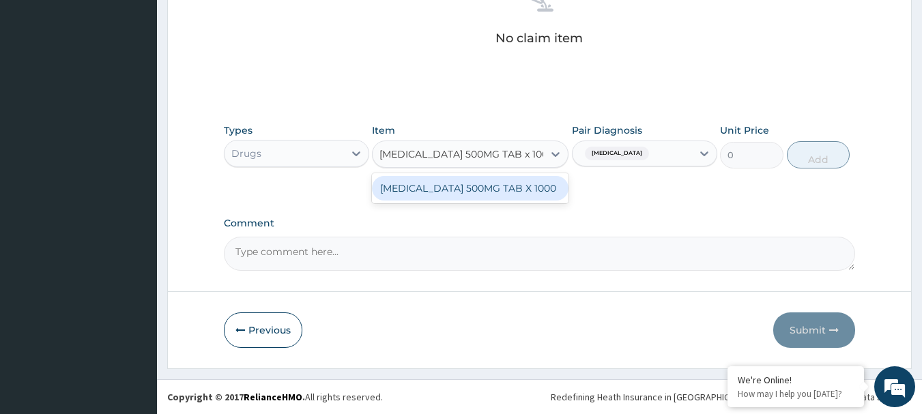
scroll to position [0, 18]
click at [426, 181] on div "PARACETAMOL 500MG TAB X 1000" at bounding box center [470, 188] width 197 height 25
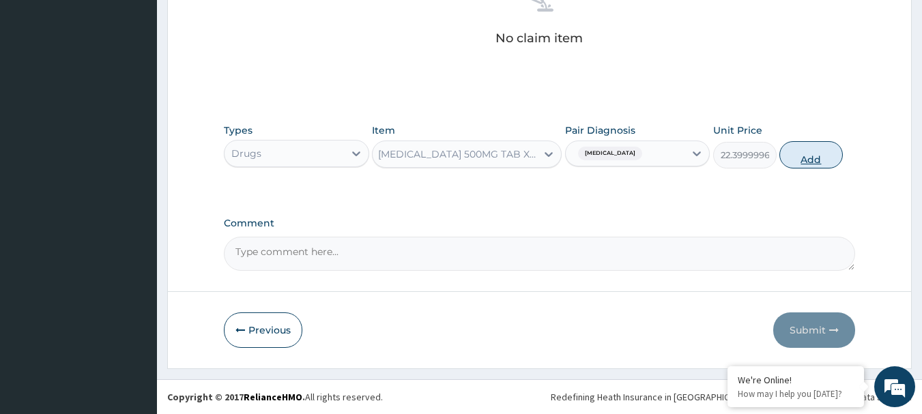
click at [800, 143] on button "Add" at bounding box center [810, 154] width 63 height 27
type input "0"
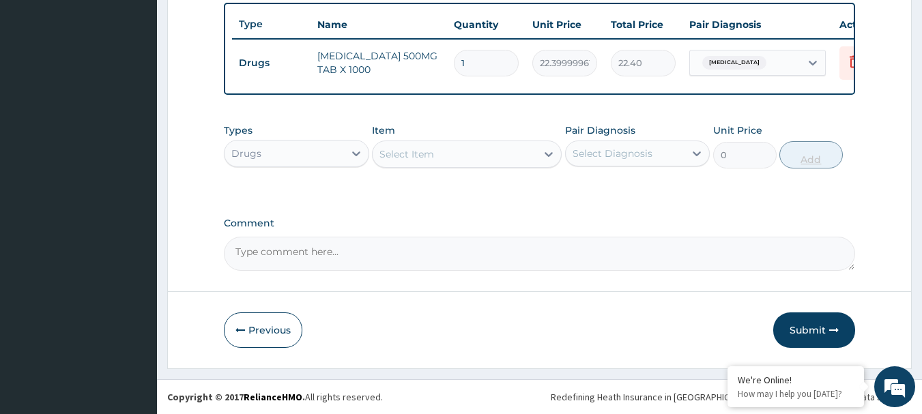
scroll to position [515, 0]
click at [485, 58] on input "1" at bounding box center [486, 63] width 65 height 27
type input "18"
type input "403.20"
type input "18"
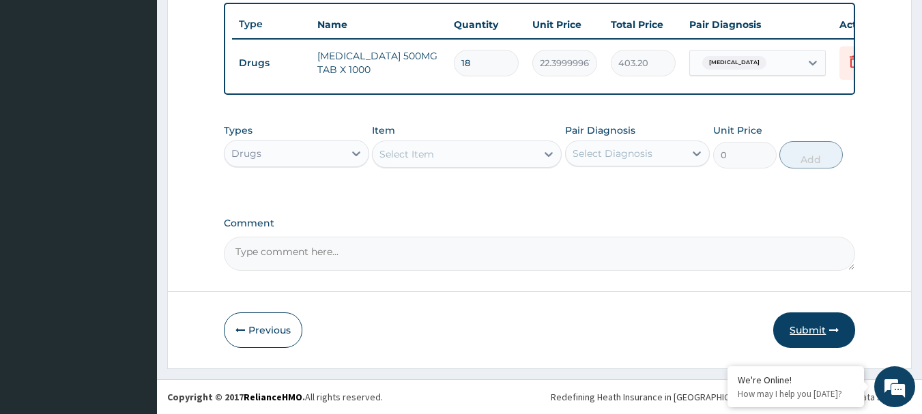
click at [802, 326] on button "Submit" at bounding box center [814, 330] width 82 height 35
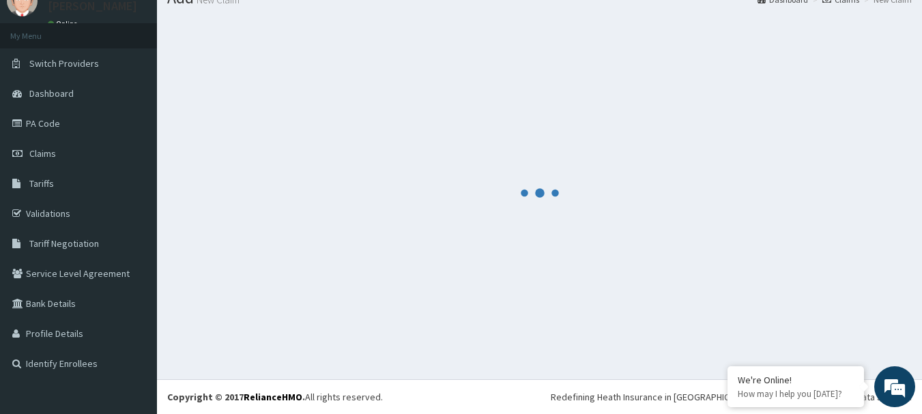
scroll to position [55, 0]
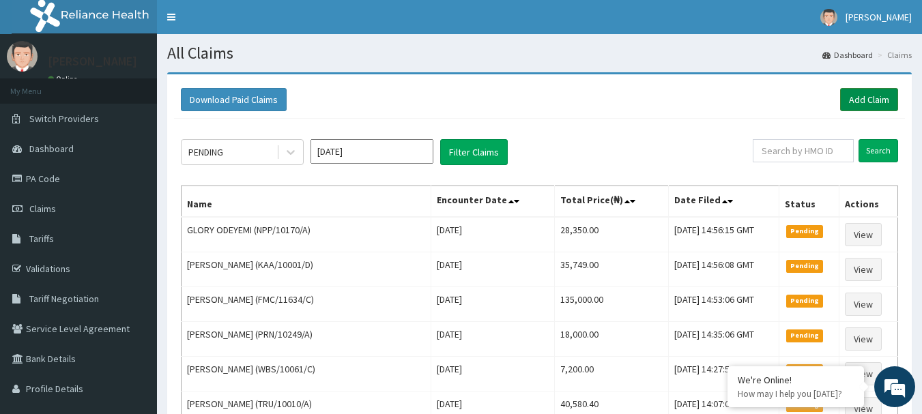
click at [863, 96] on link "Add Claim" at bounding box center [869, 99] width 58 height 23
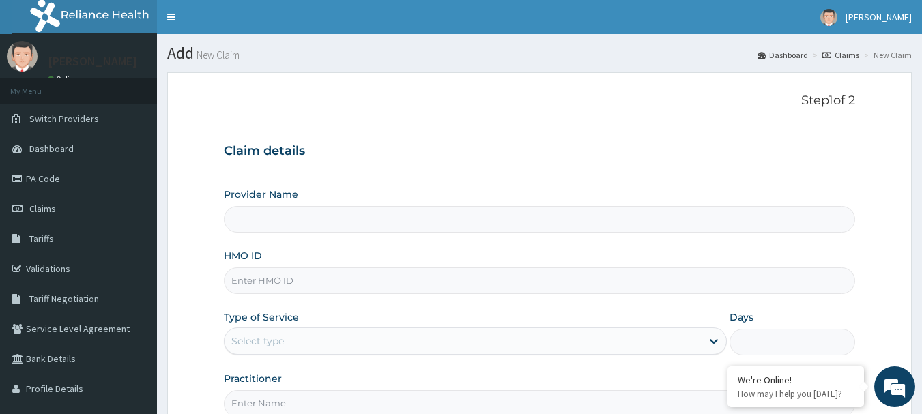
type input "[GEOGRAPHIC_DATA] Nig. Ltd"
click at [356, 282] on input "HMO ID" at bounding box center [540, 280] width 632 height 27
paste input "MUH/10061/A"
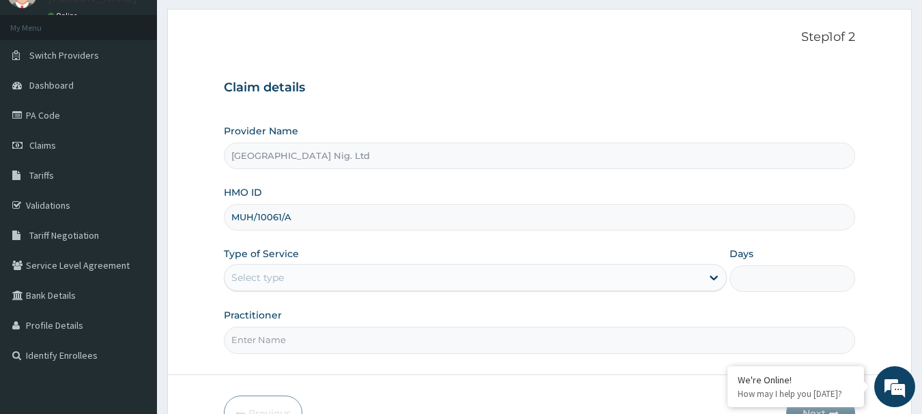
scroll to position [147, 0]
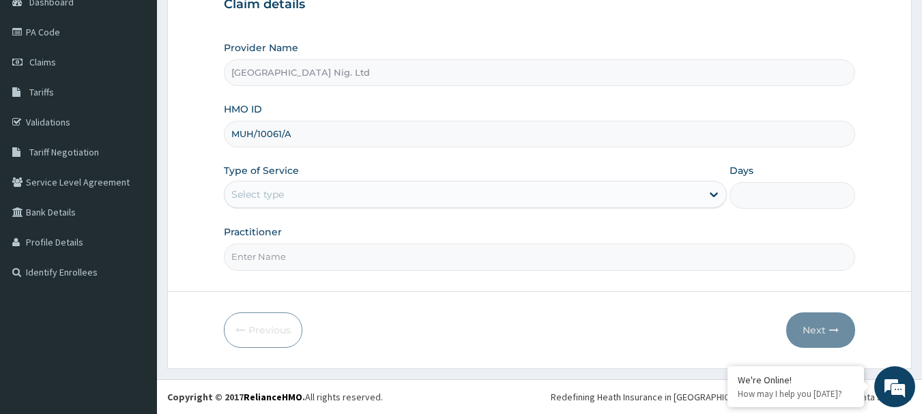
type input "MUH/10061/A"
click at [697, 198] on div "Select type" at bounding box center [462, 195] width 477 height 22
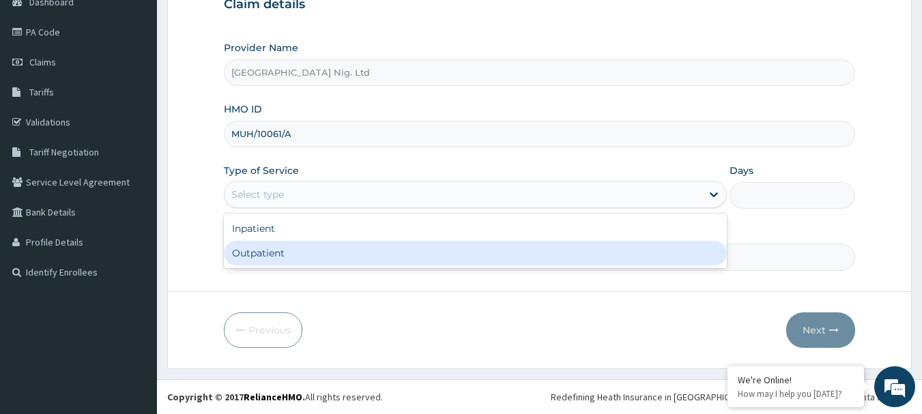
click at [463, 255] on div "Outpatient" at bounding box center [475, 253] width 503 height 25
type input "1"
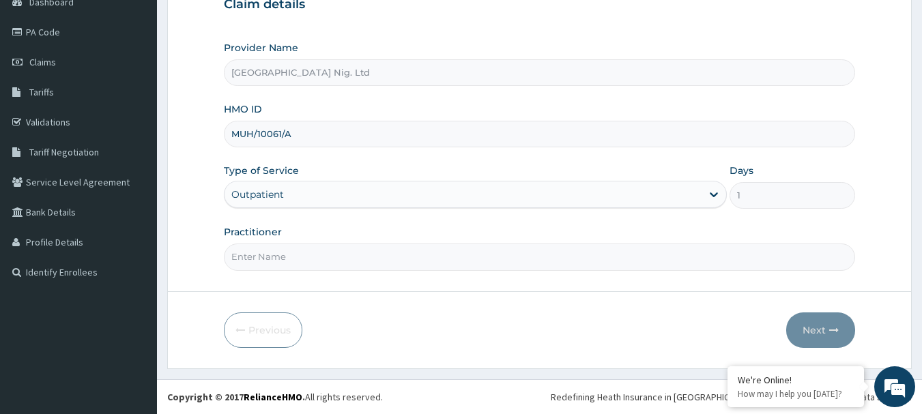
scroll to position [0, 0]
click at [337, 253] on input "Practitioner" at bounding box center [540, 257] width 632 height 27
paste input "Ugwuoke | Junior Resident Monica"
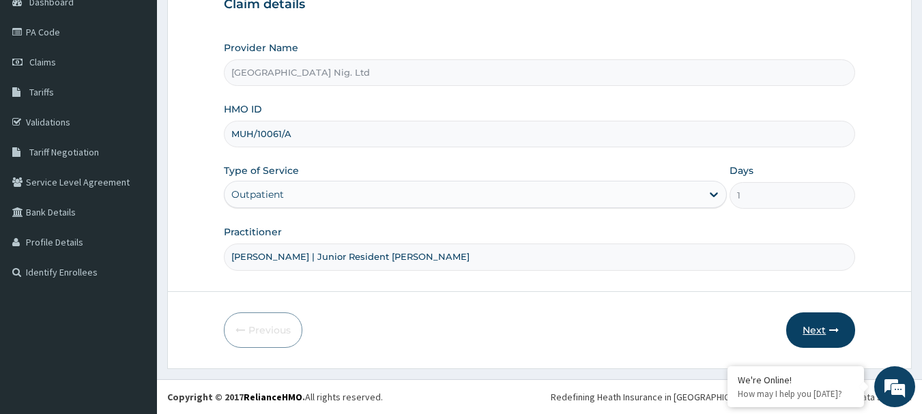
type input "DR Ugwuoke | Junior Resident Monica"
click at [840, 333] on button "Next" at bounding box center [820, 330] width 69 height 35
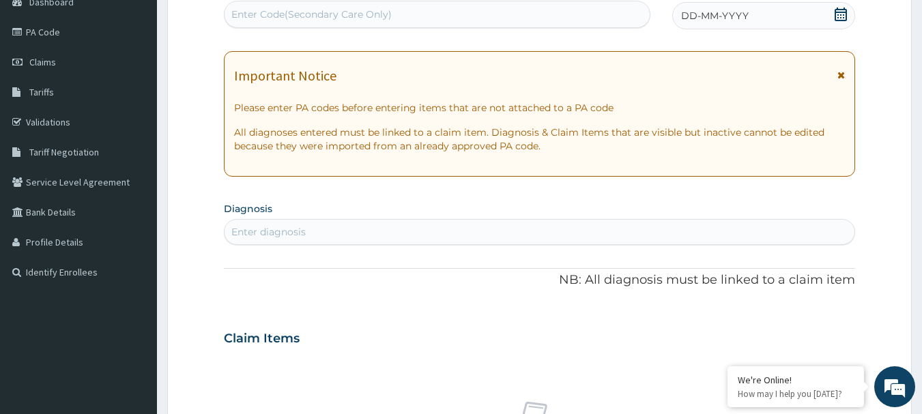
click at [842, 12] on icon at bounding box center [841, 15] width 12 height 14
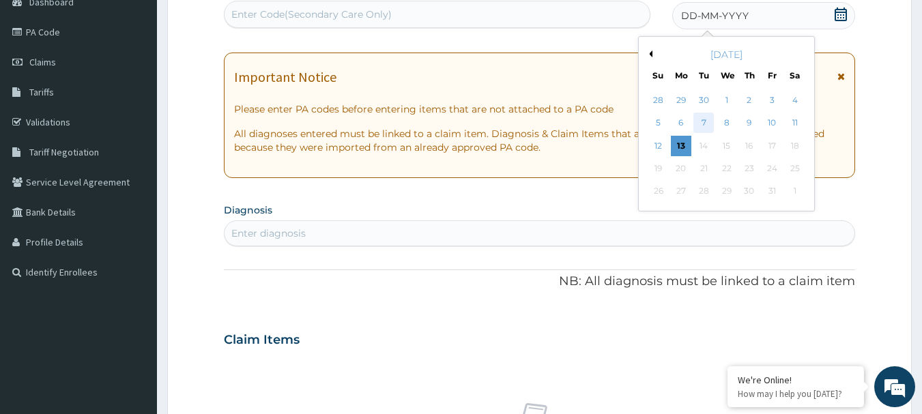
click at [700, 121] on div "7" at bounding box center [704, 123] width 20 height 20
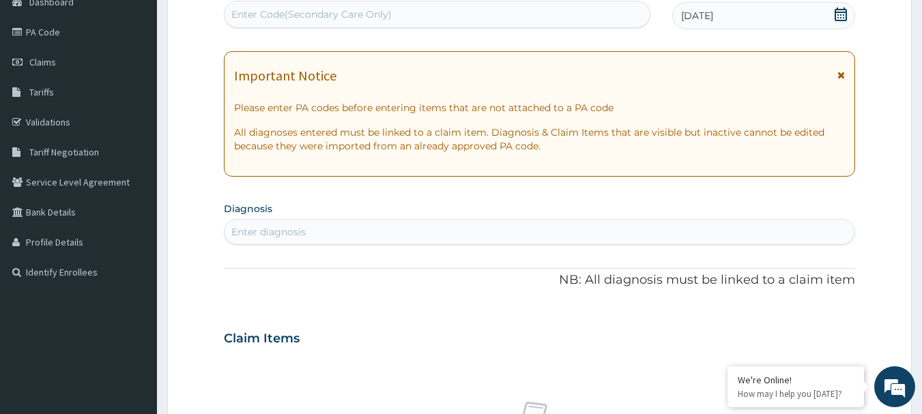
click at [460, 232] on div "Enter diagnosis" at bounding box center [539, 232] width 631 height 22
type input "MYALGIA"
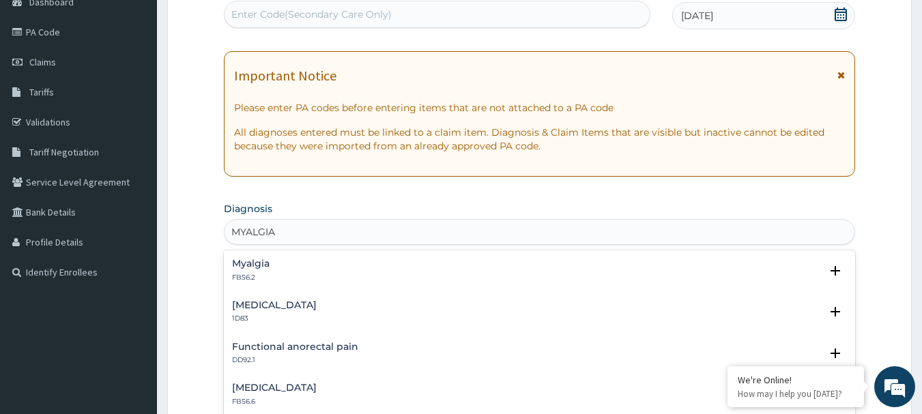
click at [250, 268] on h4 "Myalgia" at bounding box center [251, 264] width 38 height 10
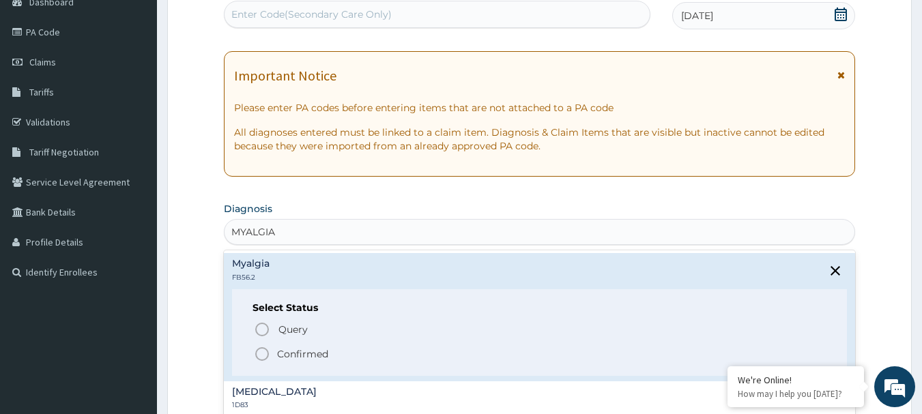
click at [296, 350] on p "Confirmed" at bounding box center [302, 354] width 51 height 14
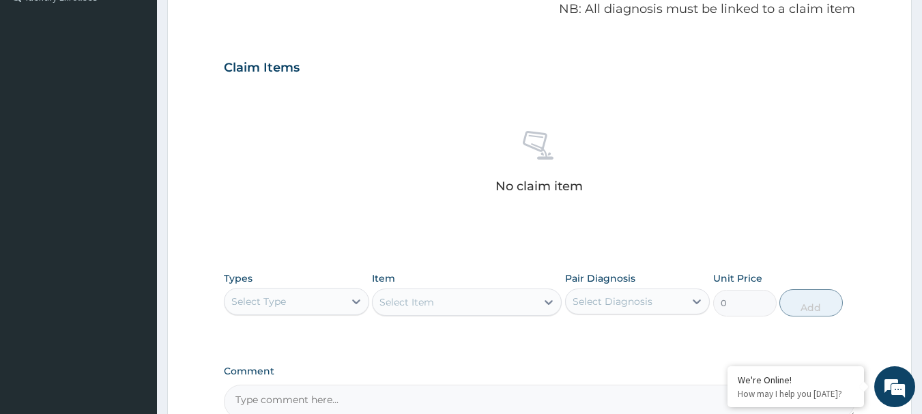
scroll to position [488, 0]
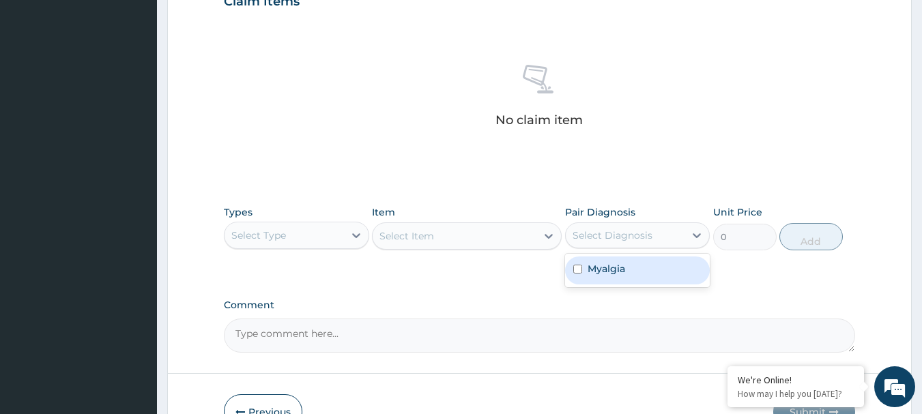
drag, startPoint x: 689, startPoint y: 233, endPoint x: 660, endPoint y: 247, distance: 31.7
click at [689, 234] on div at bounding box center [696, 235] width 25 height 25
click at [636, 261] on div "Myalgia" at bounding box center [637, 271] width 145 height 28
checkbox input "true"
click at [330, 227] on div "Select Type" at bounding box center [283, 235] width 119 height 22
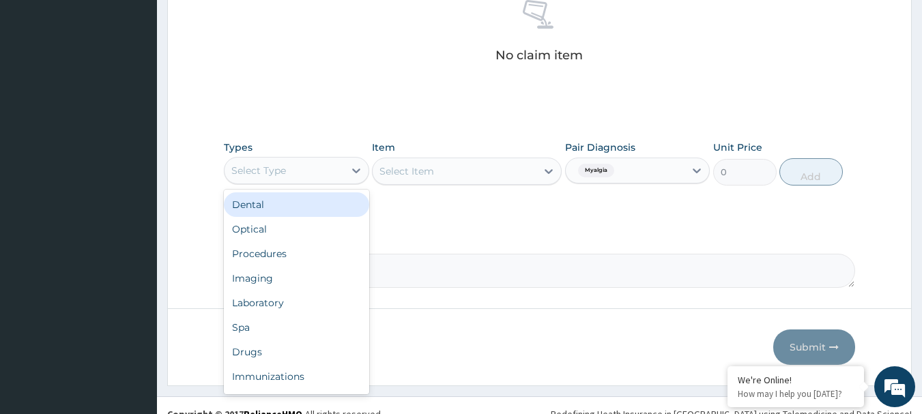
scroll to position [556, 0]
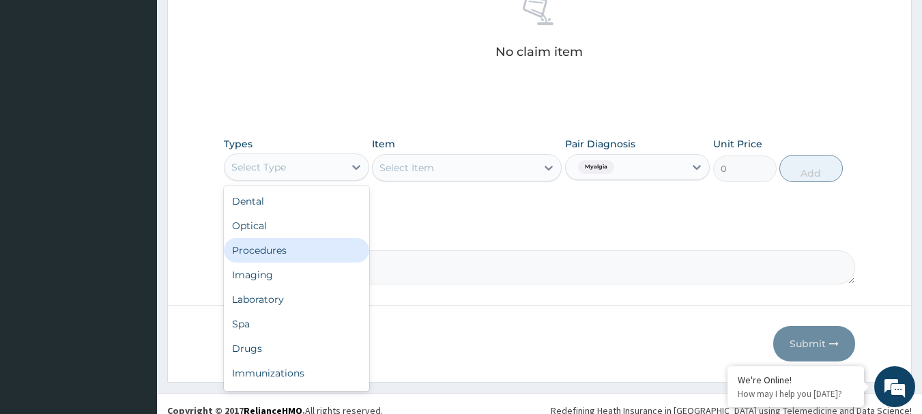
click at [292, 246] on div "Procedures" at bounding box center [296, 250] width 145 height 25
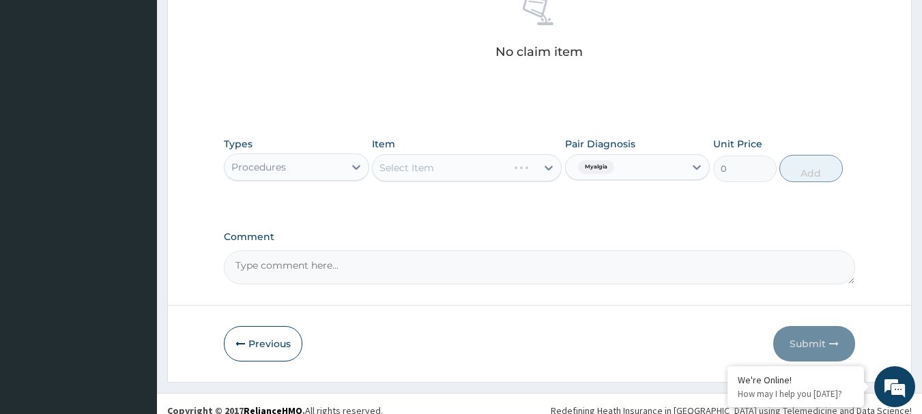
click at [479, 171] on div "Select Item" at bounding box center [467, 167] width 190 height 27
click at [485, 166] on div "Select Item" at bounding box center [467, 167] width 190 height 27
click at [476, 164] on div "Select Item" at bounding box center [455, 168] width 164 height 22
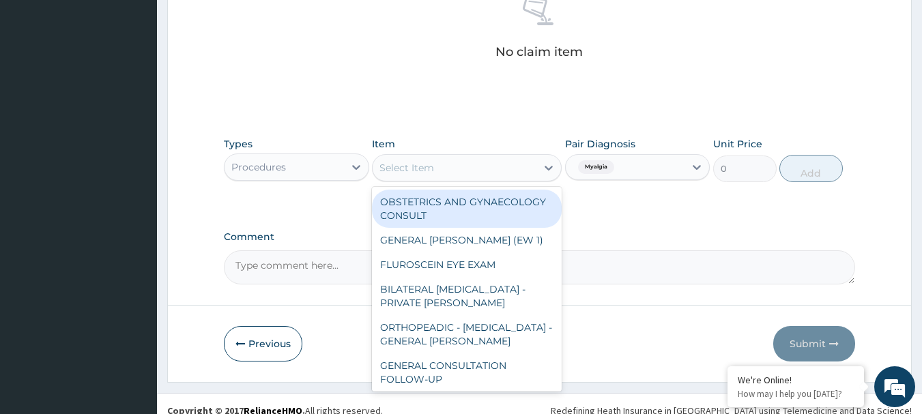
paste input "GENERAL CONSULTATION"
type input "GENERAL CONSULTATION"
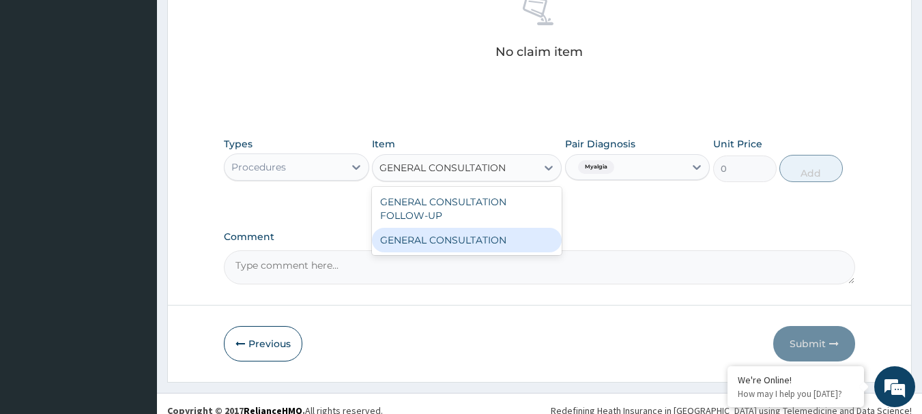
click at [435, 244] on div "GENERAL CONSULTATION" at bounding box center [467, 240] width 190 height 25
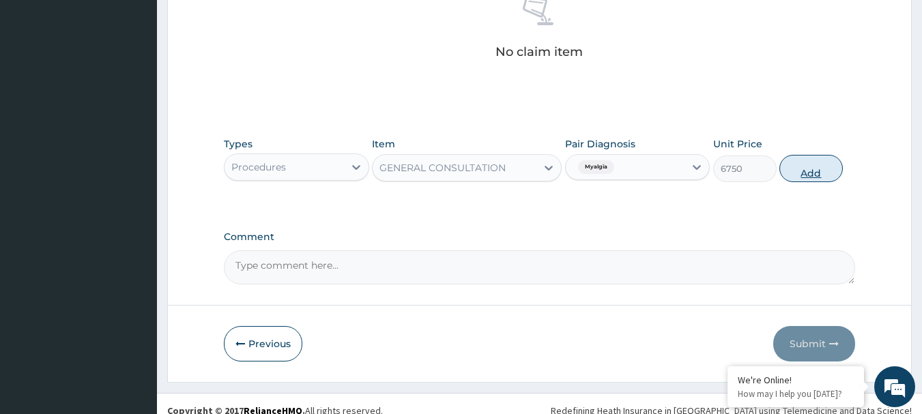
click at [825, 166] on button "Add" at bounding box center [810, 168] width 63 height 27
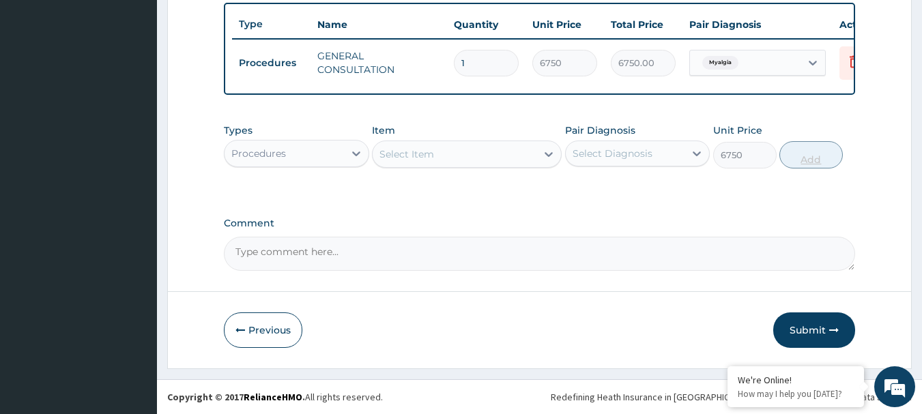
type input "0"
click at [817, 324] on button "Submit" at bounding box center [814, 330] width 82 height 35
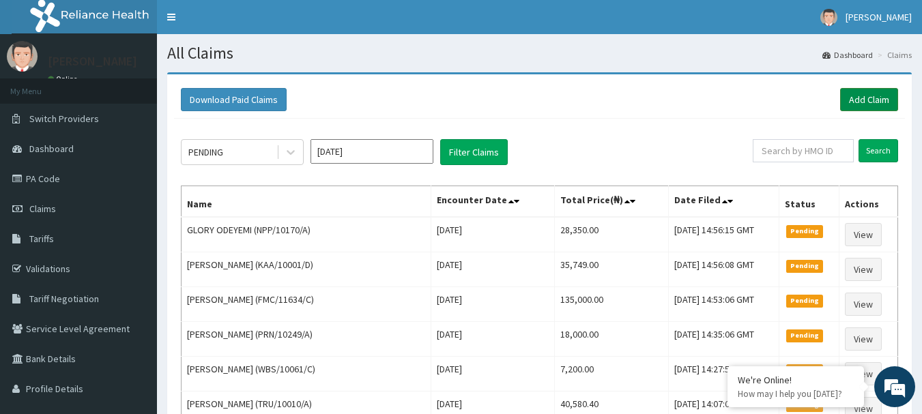
click at [854, 93] on link "Add Claim" at bounding box center [869, 99] width 58 height 23
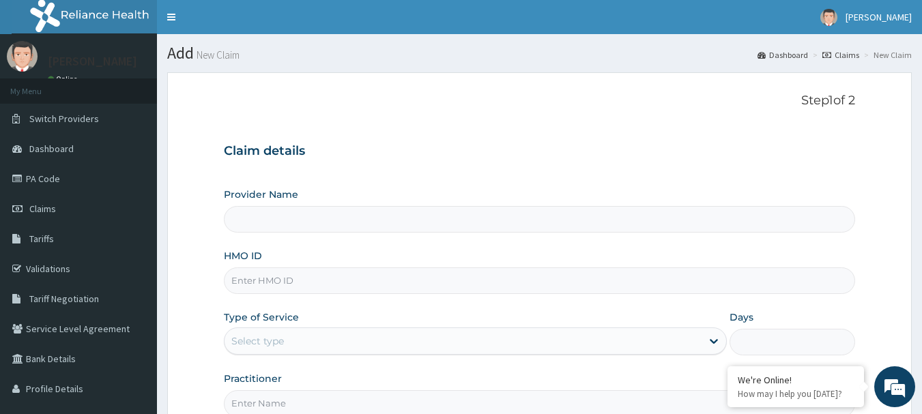
type input "[GEOGRAPHIC_DATA] Nig. Ltd"
click at [371, 283] on input "HMO ID" at bounding box center [540, 280] width 632 height 27
paste input "OHT/10390/A"
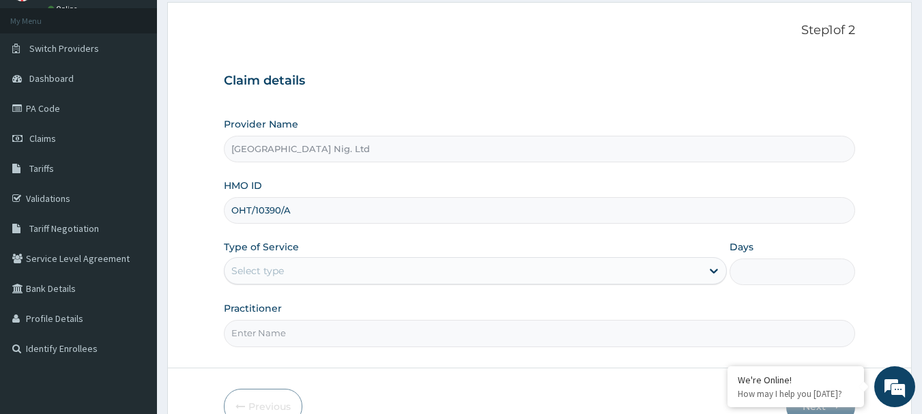
scroll to position [136, 0]
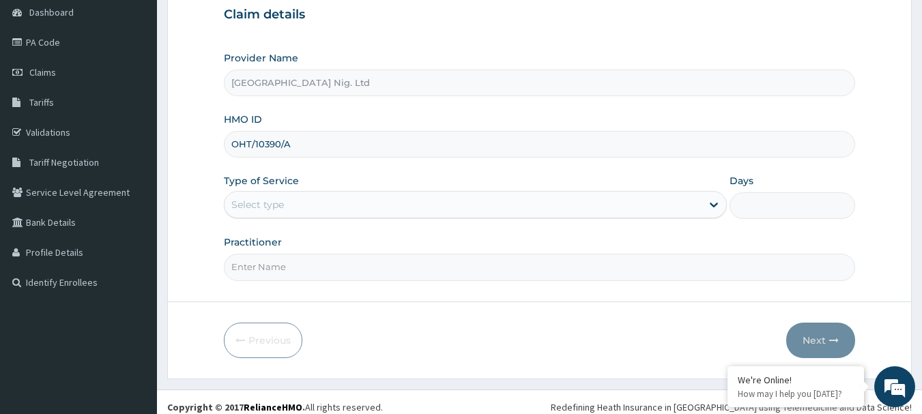
type input "OHT/10390/A"
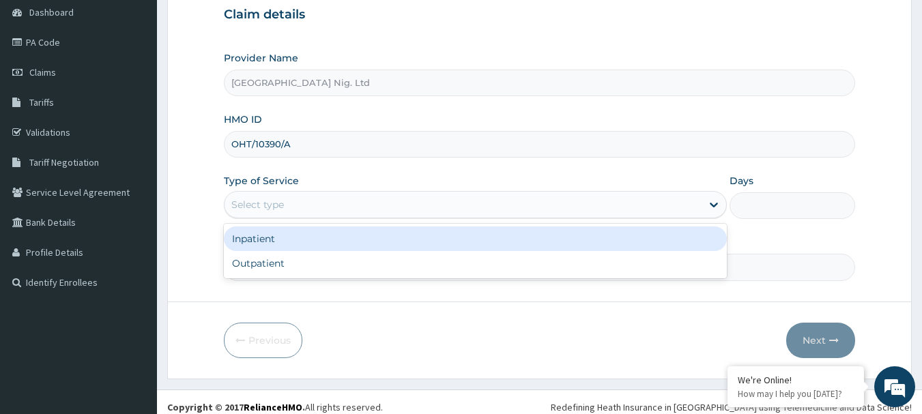
click at [686, 201] on div "Select type" at bounding box center [462, 205] width 477 height 22
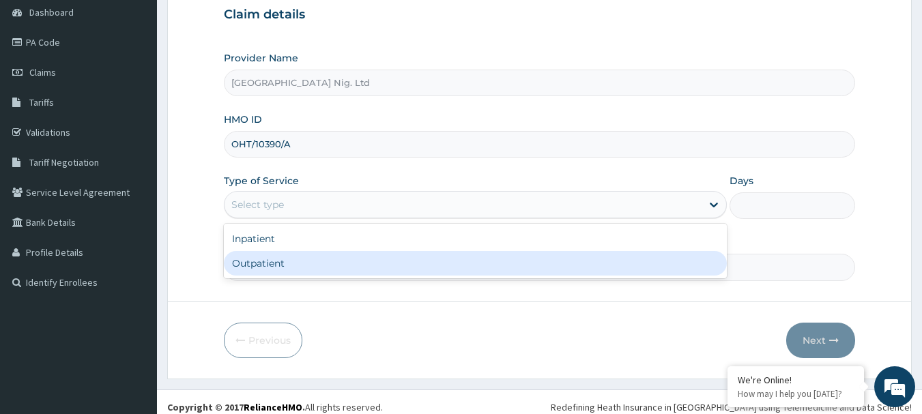
click at [384, 257] on div "Outpatient" at bounding box center [475, 263] width 503 height 25
type input "1"
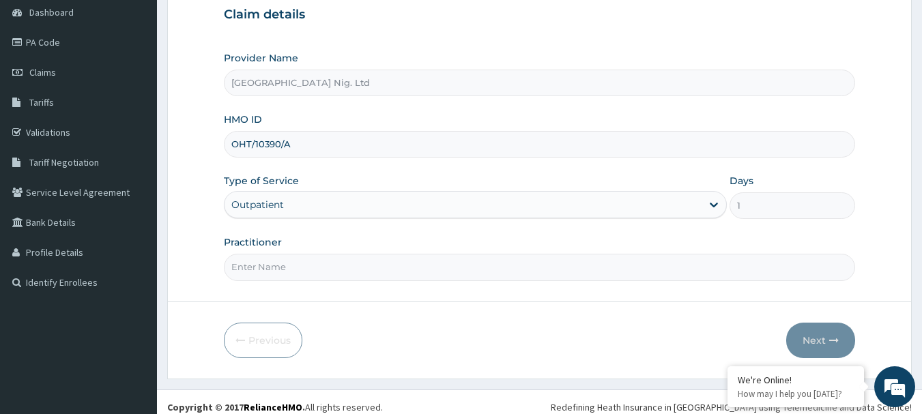
scroll to position [0, 0]
click at [335, 263] on input "Practitioner" at bounding box center [540, 267] width 632 height 27
paste input "Olusanya/Neurology Adedunni"
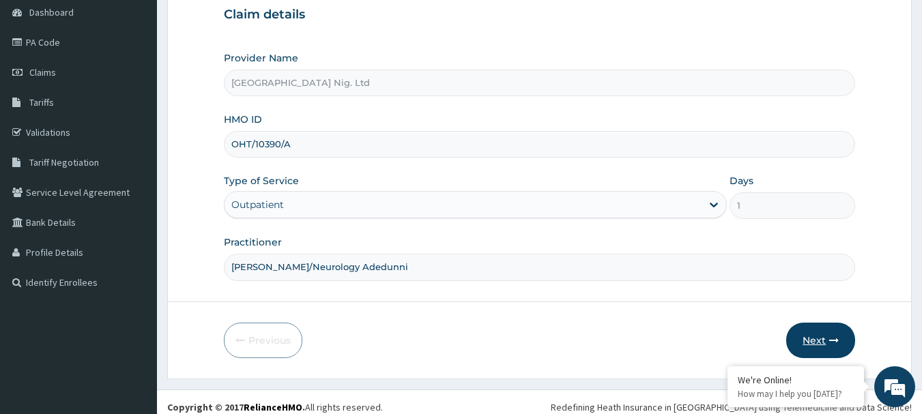
type input "DR Olusanya/Neurology Adedunni"
click at [812, 342] on button "Next" at bounding box center [820, 340] width 69 height 35
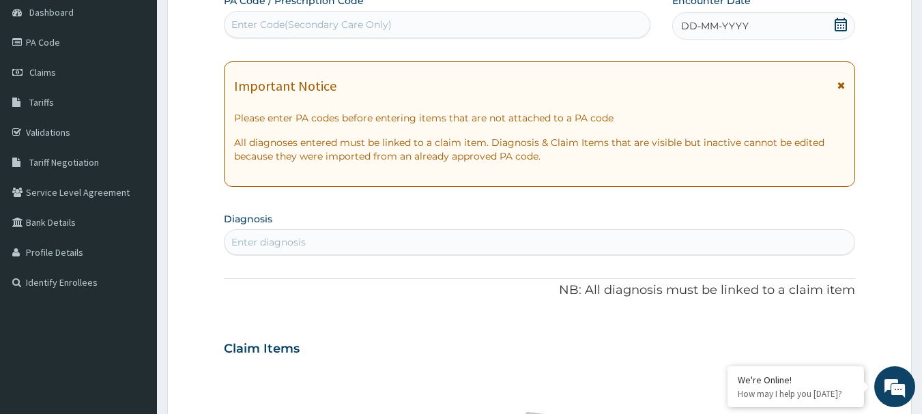
click at [358, 16] on div "Enter Code(Secondary Care Only)" at bounding box center [437, 25] width 426 height 22
paste input "PA/BB6FCF"
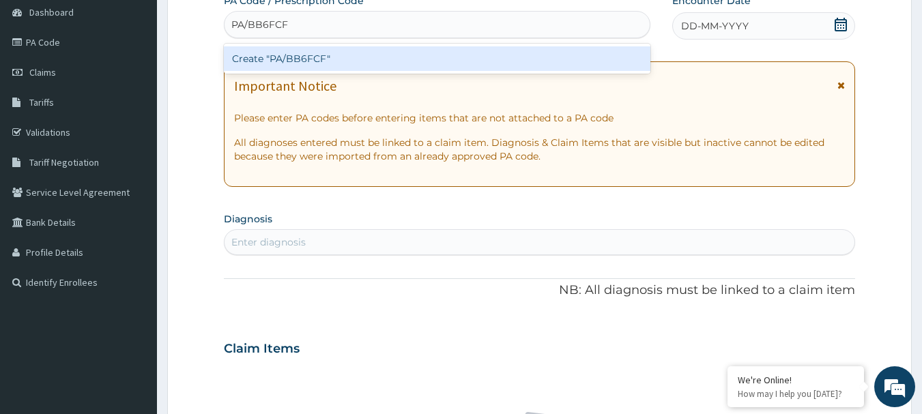
type input "PA/BB6FCF"
click at [310, 65] on div "Create "PA/BB6FCF"" at bounding box center [437, 58] width 427 height 25
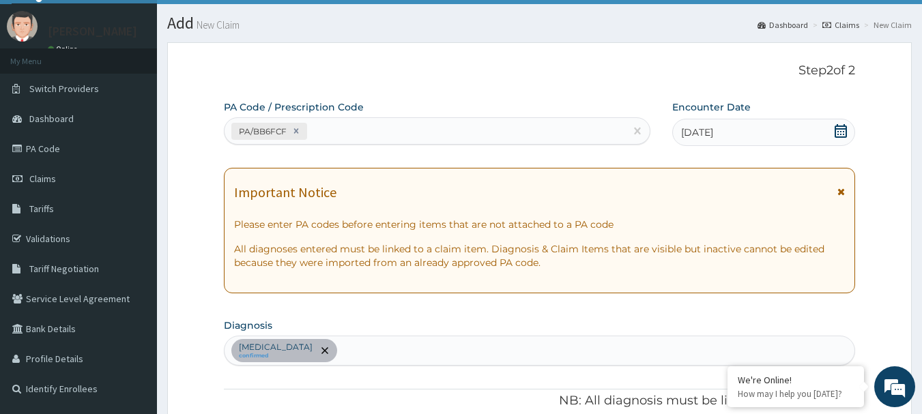
scroll to position [20, 0]
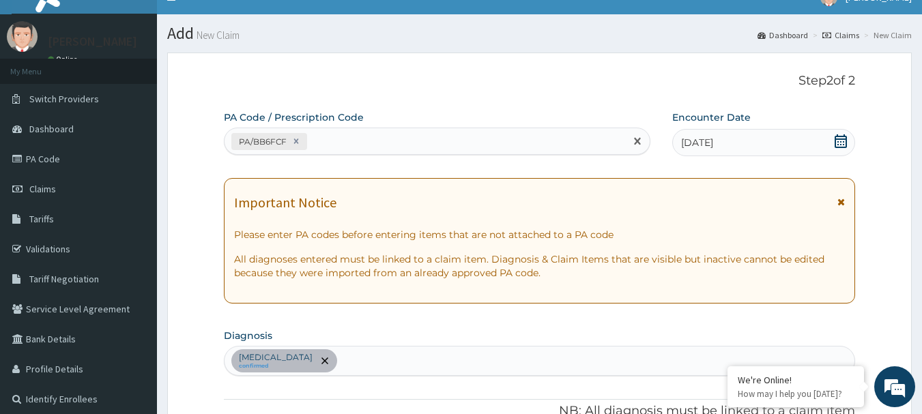
click at [360, 138] on div "PA/BB6FCF" at bounding box center [424, 141] width 401 height 23
paste input "PA/57B813"
type input "PA/57B813"
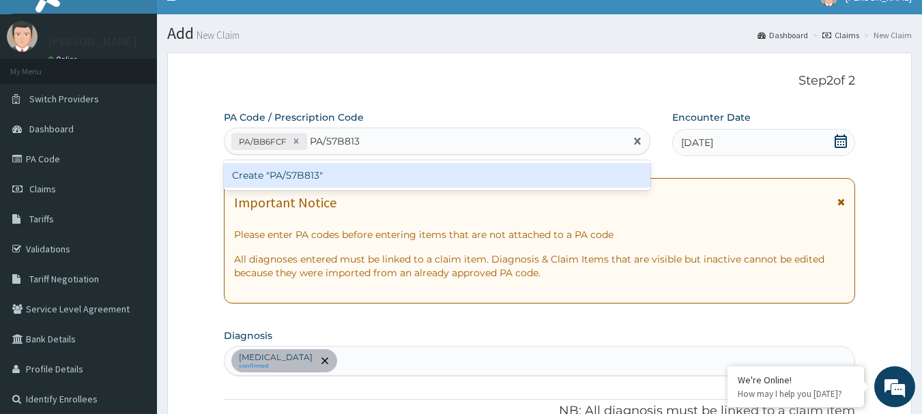
click at [273, 173] on div "Create "PA/57B813"" at bounding box center [437, 175] width 427 height 25
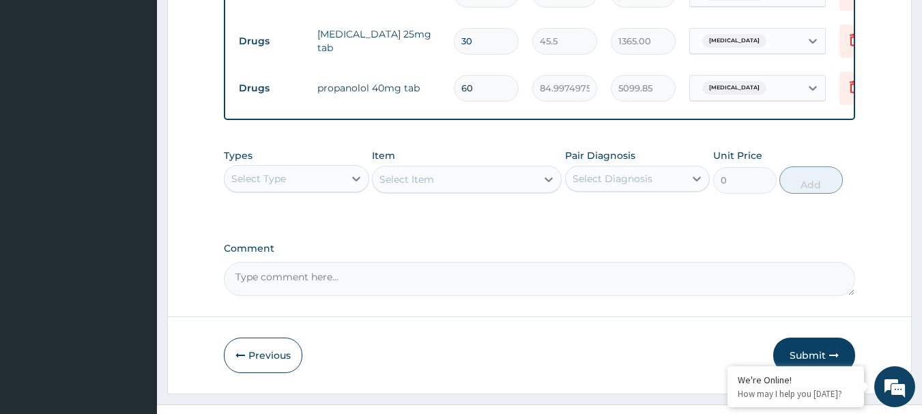
scroll to position [609, 0]
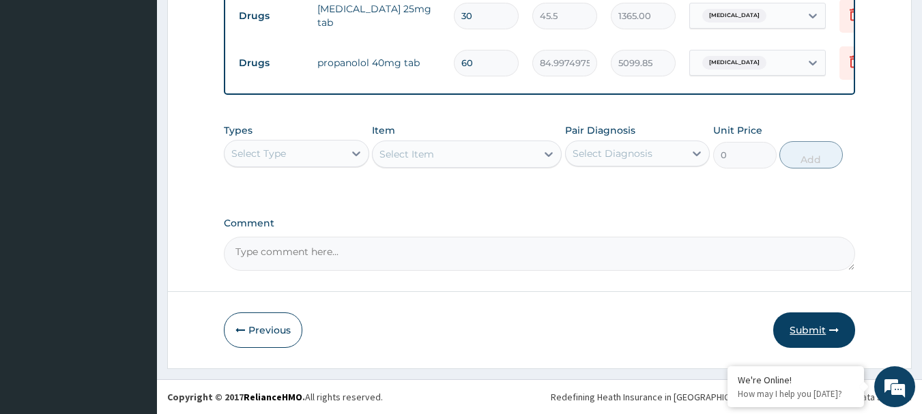
click at [811, 326] on button "Submit" at bounding box center [814, 330] width 82 height 35
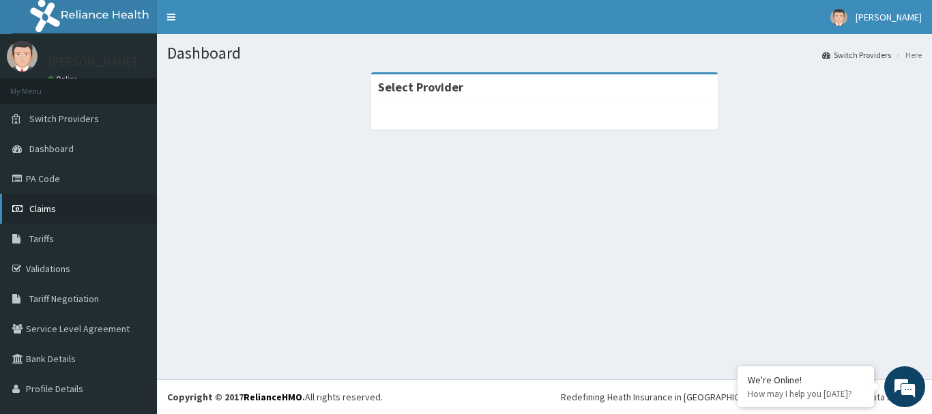
click at [44, 211] on span "Claims" at bounding box center [42, 209] width 27 height 12
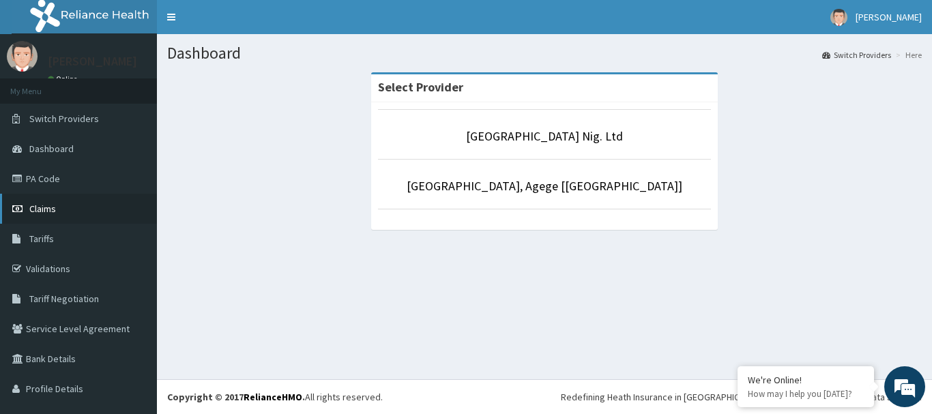
click at [42, 209] on span "Claims" at bounding box center [42, 209] width 27 height 12
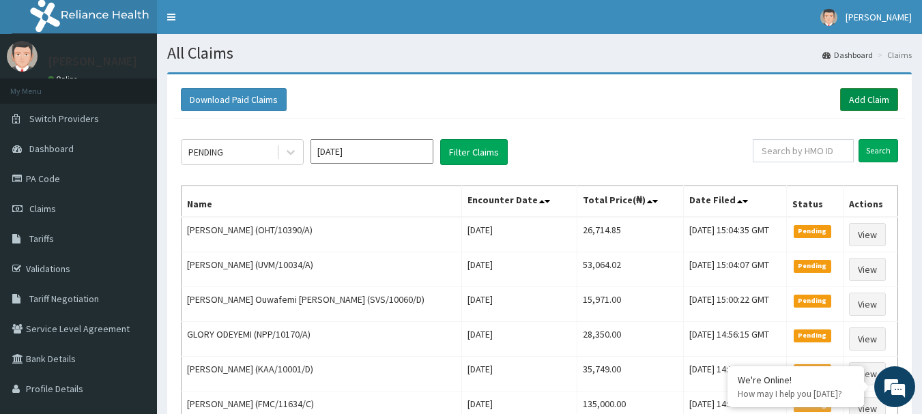
click at [869, 93] on link "Add Claim" at bounding box center [869, 99] width 58 height 23
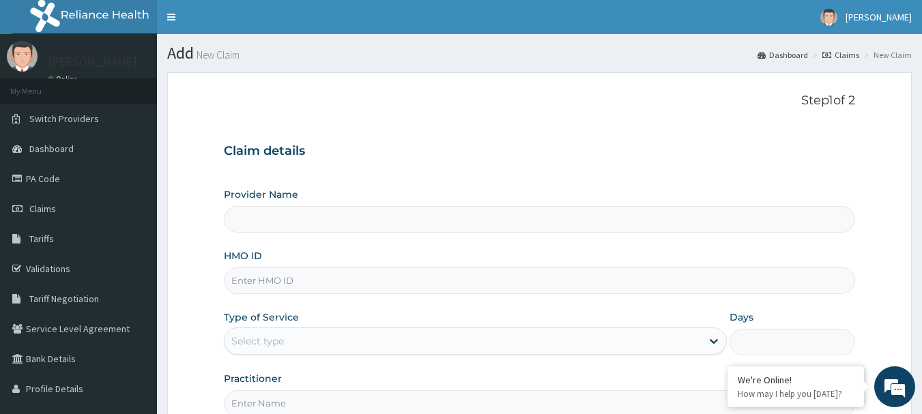
type input "[GEOGRAPHIC_DATA] Nig. Ltd"
click at [387, 275] on input "HMO ID" at bounding box center [540, 280] width 632 height 27
paste input "ISF/10004/B"
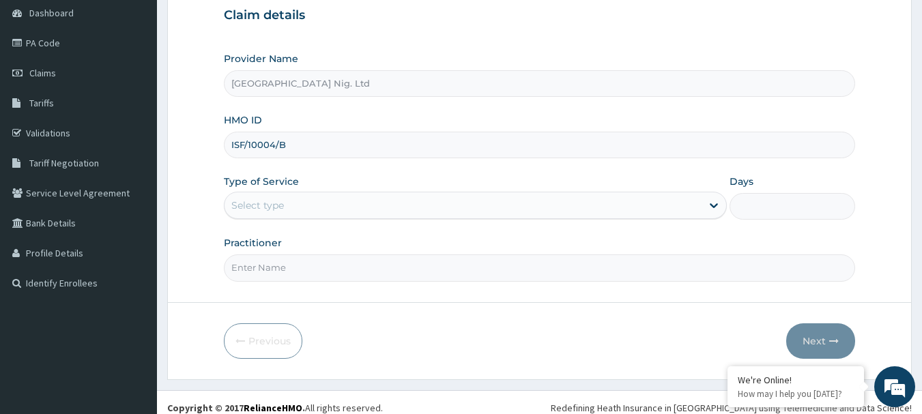
scroll to position [136, 0]
type input "ISF/10004/B"
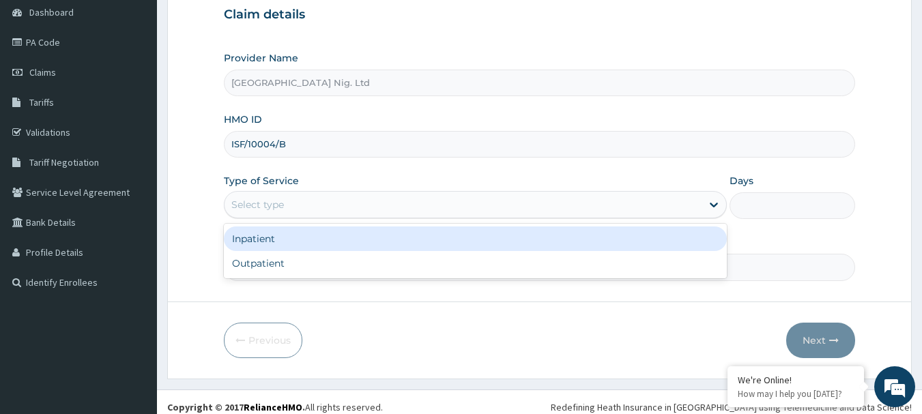
click at [637, 207] on div "Select type" at bounding box center [462, 205] width 477 height 22
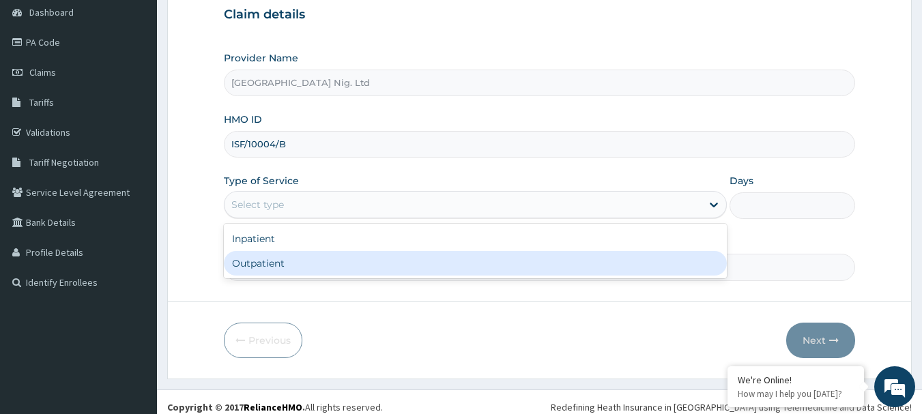
click at [482, 267] on div "Outpatient" at bounding box center [475, 263] width 503 height 25
type input "1"
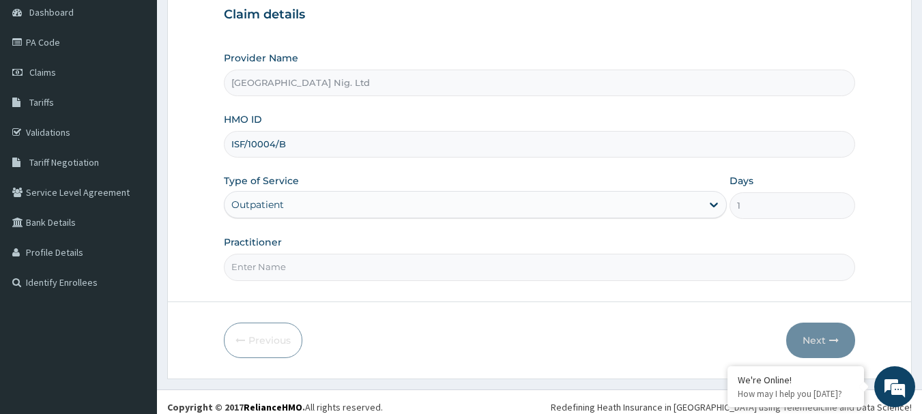
click at [307, 267] on input "Practitioner" at bounding box center [540, 267] width 632 height 27
paste input "Sylvanus Chibuike"
type input "DR Sylvanus Chibuike"
click at [823, 339] on button "Next" at bounding box center [820, 340] width 69 height 35
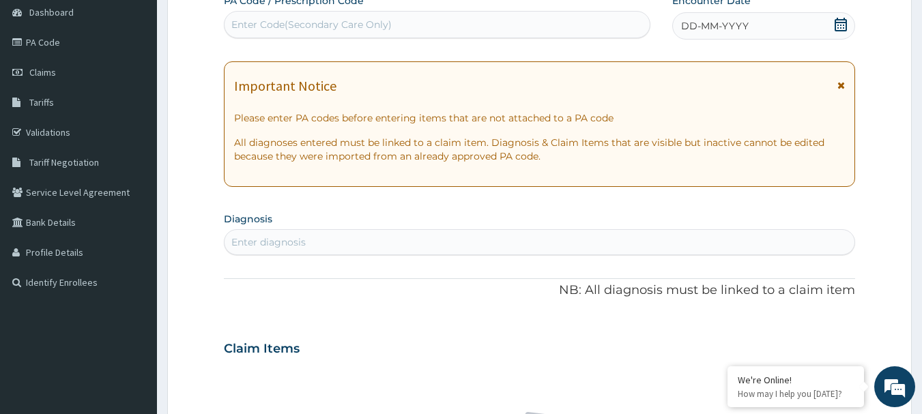
click at [305, 15] on div "Enter Code(Secondary Care Only)" at bounding box center [437, 25] width 426 height 22
paste input "PA/F5C501"
type input "PA/F5C501"
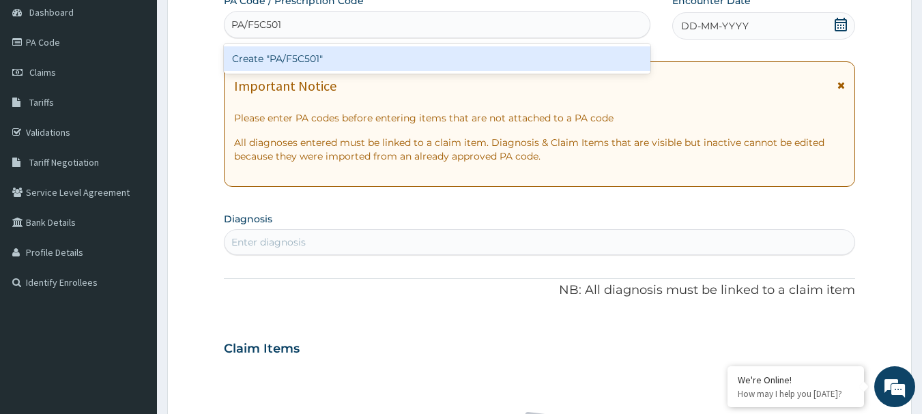
click at [280, 55] on div "Create "PA/F5C501"" at bounding box center [437, 58] width 427 height 25
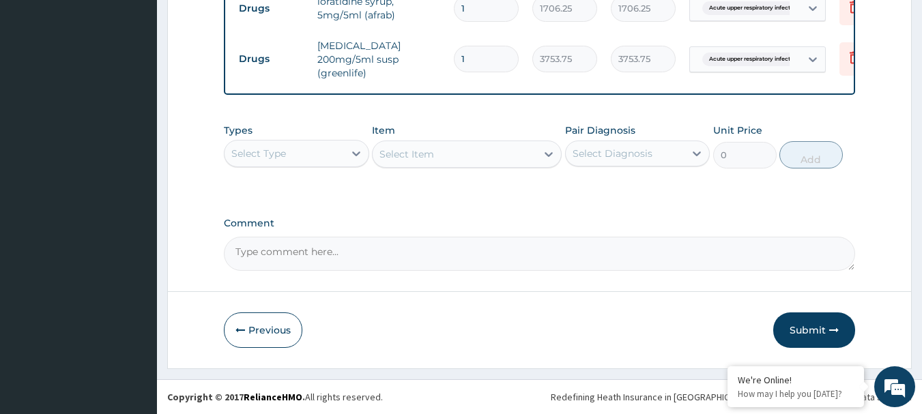
scroll to position [656, 0]
click at [636, 159] on div "Select Diagnosis" at bounding box center [613, 154] width 80 height 14
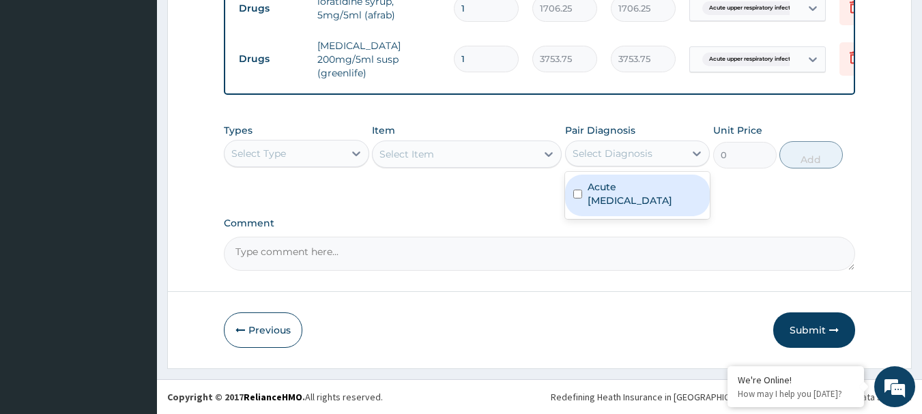
click at [624, 191] on label "Acute upper respiratory infection" at bounding box center [645, 193] width 115 height 27
checkbox input "true"
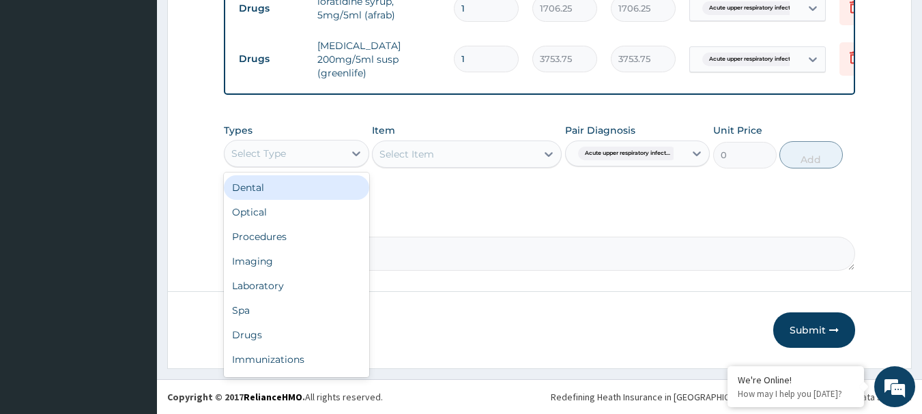
click at [311, 163] on div "Select Type" at bounding box center [283, 154] width 119 height 22
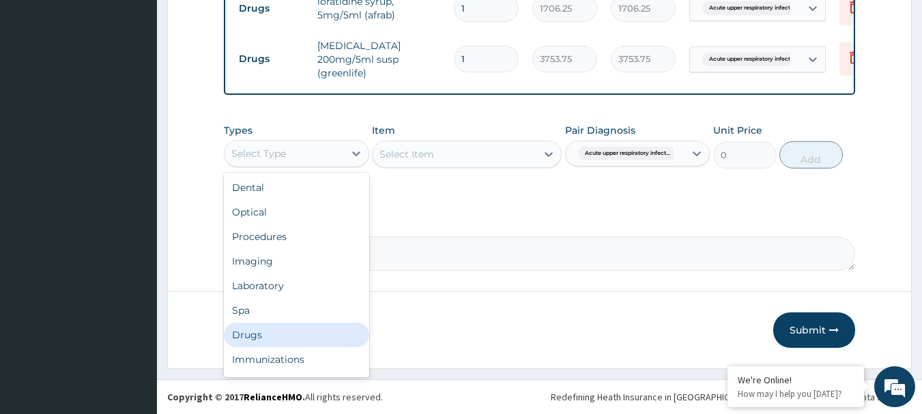
click at [287, 338] on div "Drugs" at bounding box center [296, 335] width 145 height 25
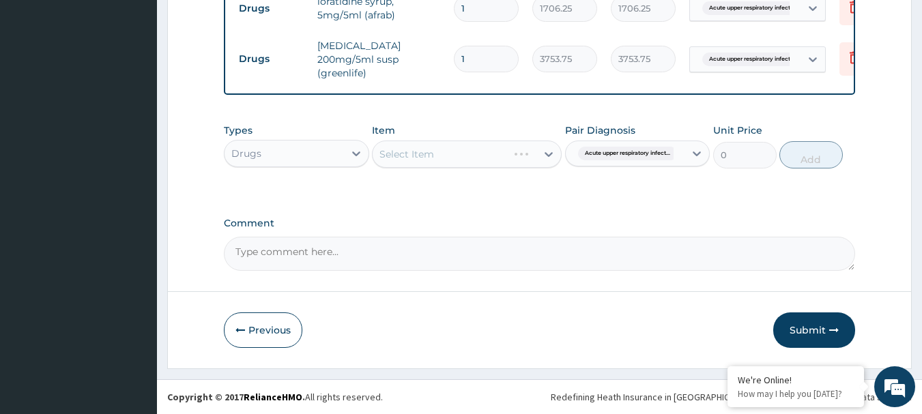
click at [510, 147] on div "Select Item" at bounding box center [467, 154] width 190 height 27
click at [550, 151] on div "Select Item" at bounding box center [467, 154] width 190 height 27
click at [449, 151] on div "Select Item" at bounding box center [467, 154] width 190 height 27
click at [545, 150] on div "Select Item" at bounding box center [467, 154] width 190 height 27
click at [502, 157] on div "Select Item" at bounding box center [467, 154] width 190 height 27
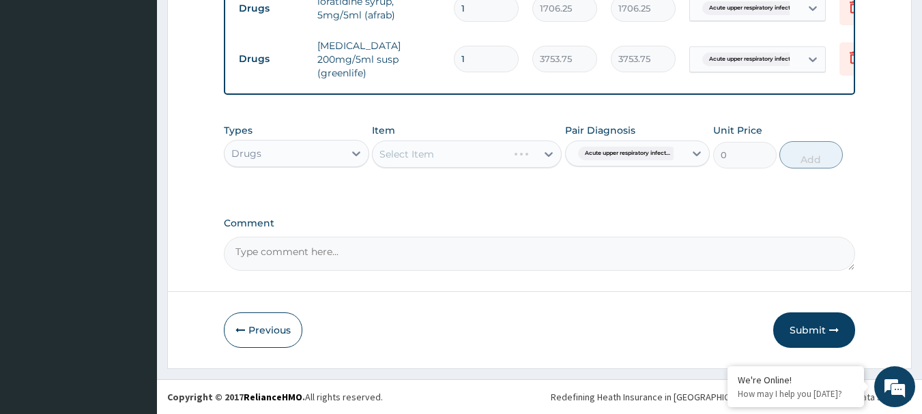
click at [548, 156] on div "Select Item" at bounding box center [467, 154] width 190 height 27
click at [492, 156] on div "Select Item" at bounding box center [467, 154] width 190 height 27
click at [546, 155] on div "Select Item" at bounding box center [467, 154] width 190 height 27
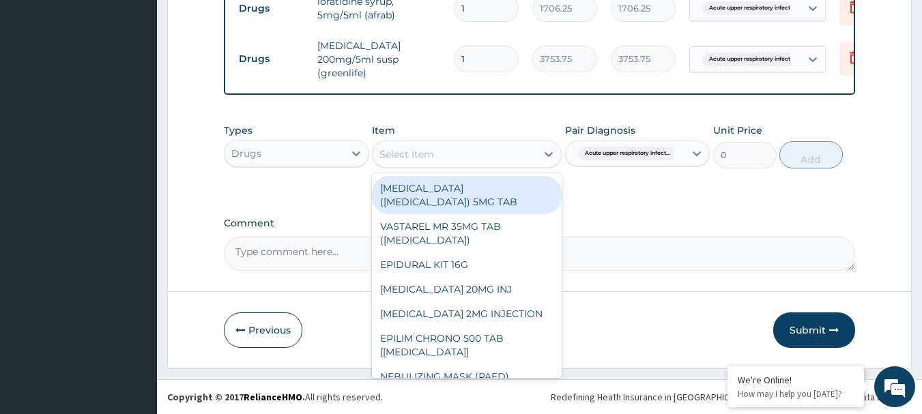
click at [413, 153] on div "Select Item" at bounding box center [406, 154] width 55 height 14
paste input "PARACETAMOL 125MG/5ML SYRUP (M&B)"
type input "PARACETAMOL 125MG/5ML SYRUP (M&B)"
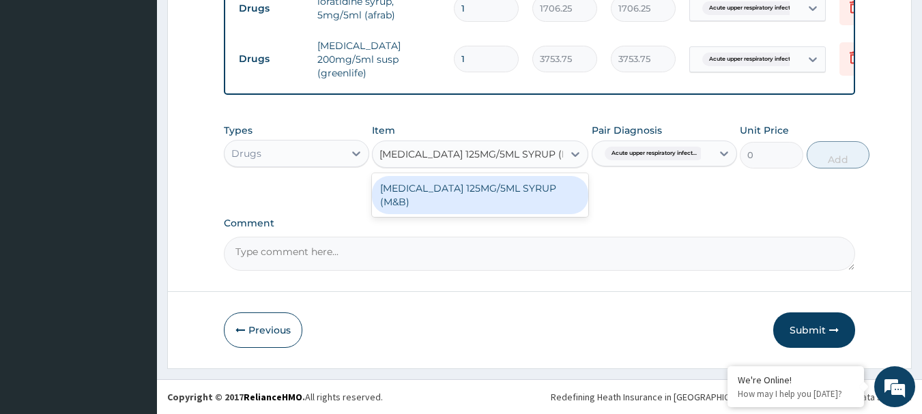
scroll to position [0, 18]
click at [416, 190] on div "PARACETAMOL 125MG/5ML SYRUP (M&B)" at bounding box center [480, 195] width 216 height 38
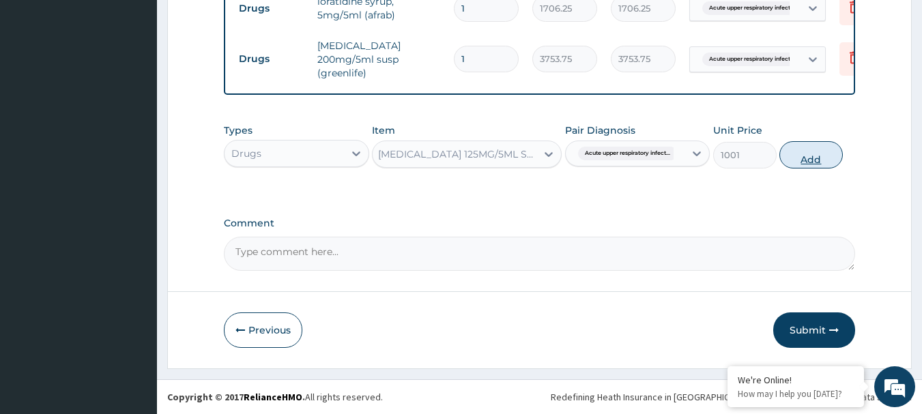
click at [819, 155] on button "Add" at bounding box center [810, 154] width 63 height 27
type input "0"
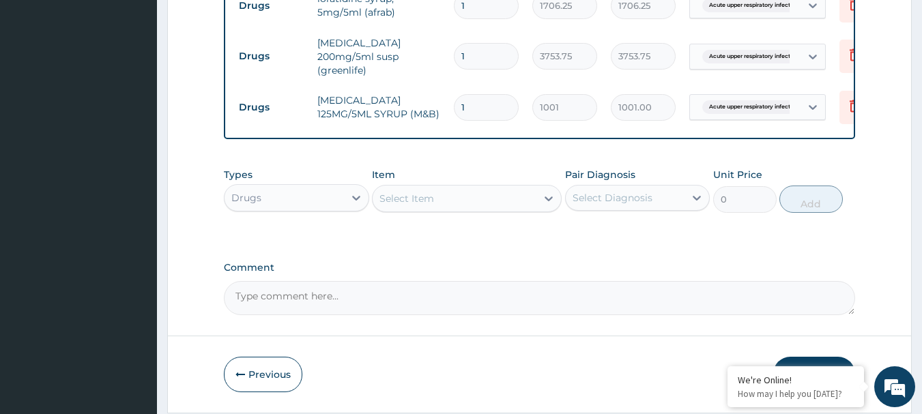
scroll to position [0, 0]
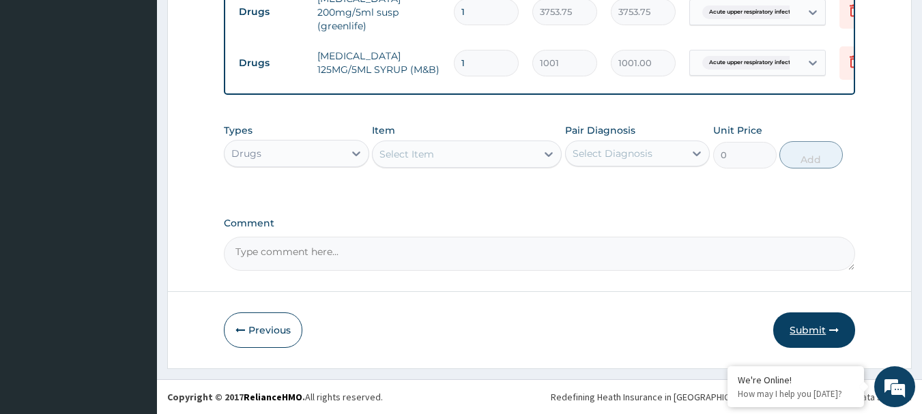
click at [809, 332] on button "Submit" at bounding box center [814, 330] width 82 height 35
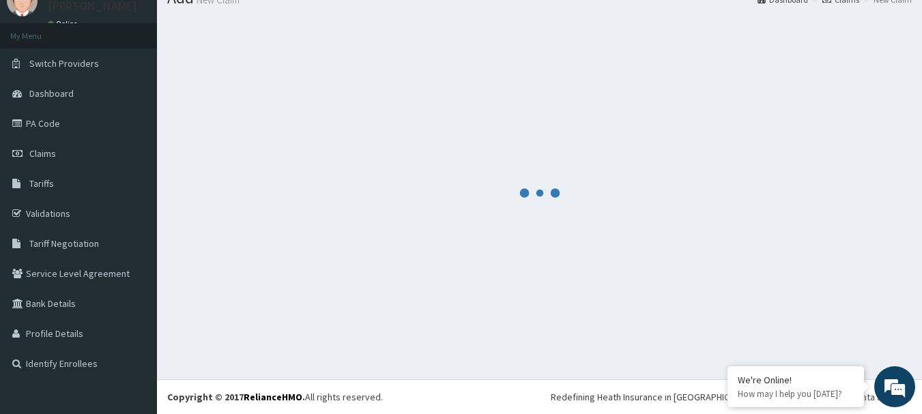
scroll to position [55, 0]
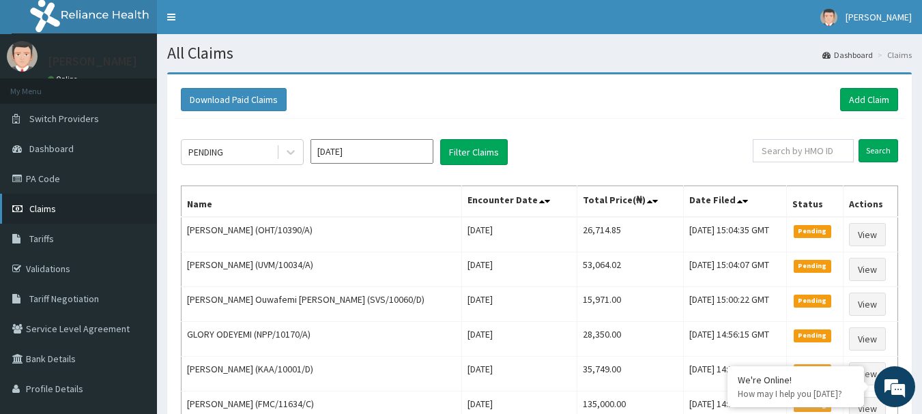
click at [53, 208] on span "Claims" at bounding box center [42, 209] width 27 height 12
click at [868, 97] on link "Add Claim" at bounding box center [869, 99] width 58 height 23
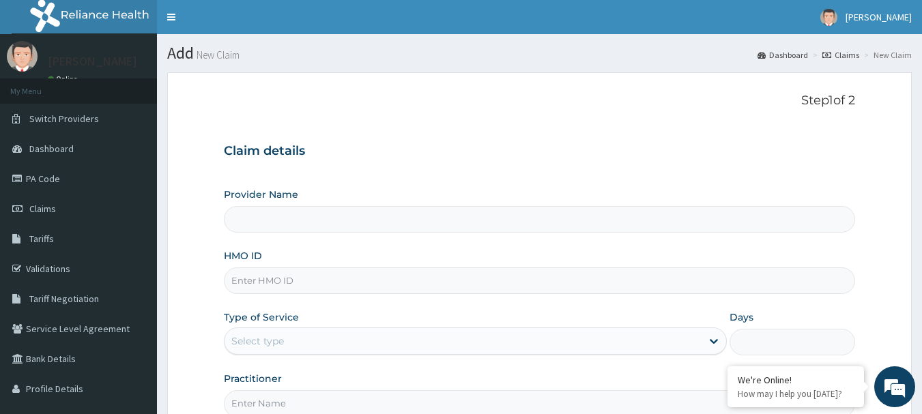
type input "[GEOGRAPHIC_DATA] Nig. Ltd"
click at [362, 277] on input "HMO ID" at bounding box center [540, 280] width 632 height 27
paste input "ELN/10702/C"
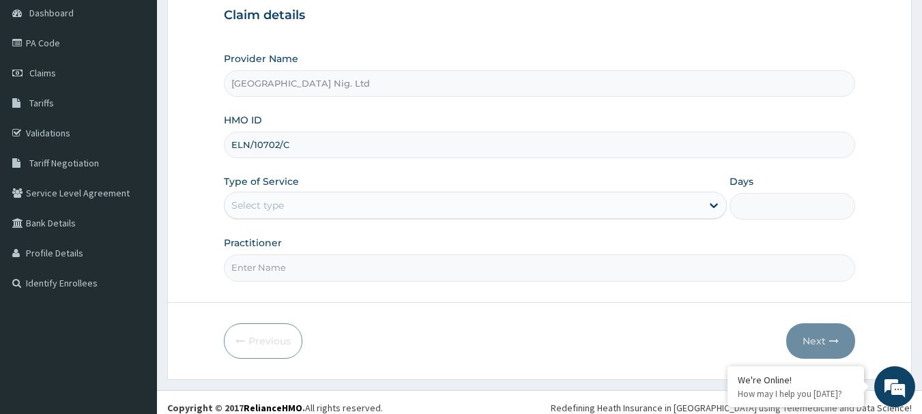
scroll to position [147, 0]
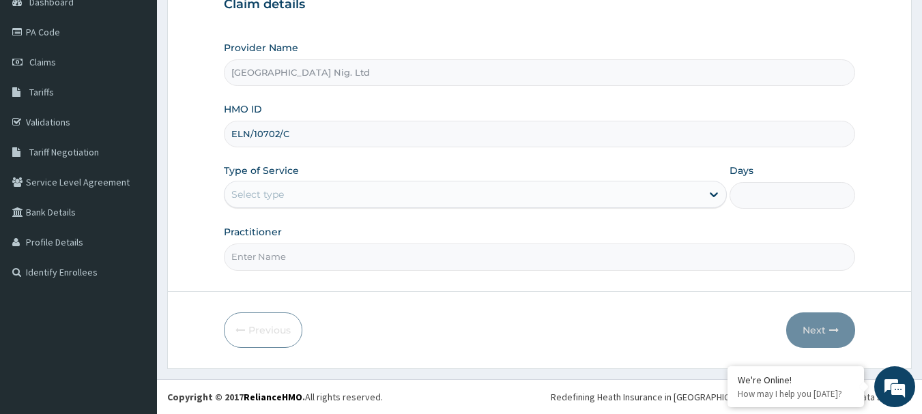
type input "ELN/10702/C"
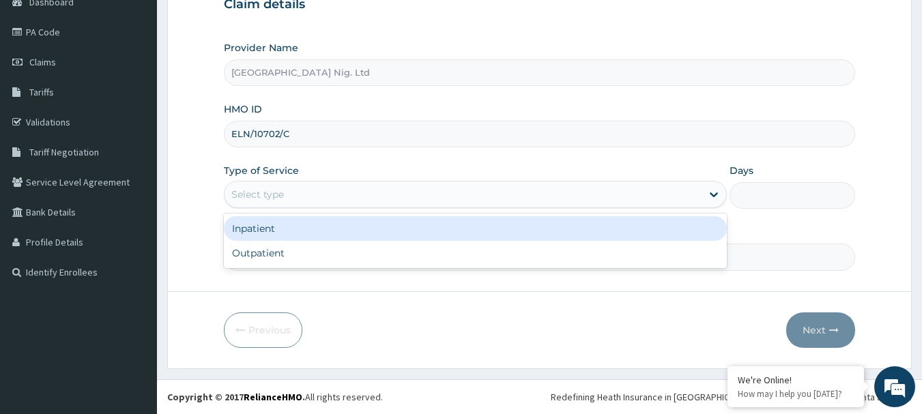
click at [658, 196] on div "Select type" at bounding box center [462, 195] width 477 height 22
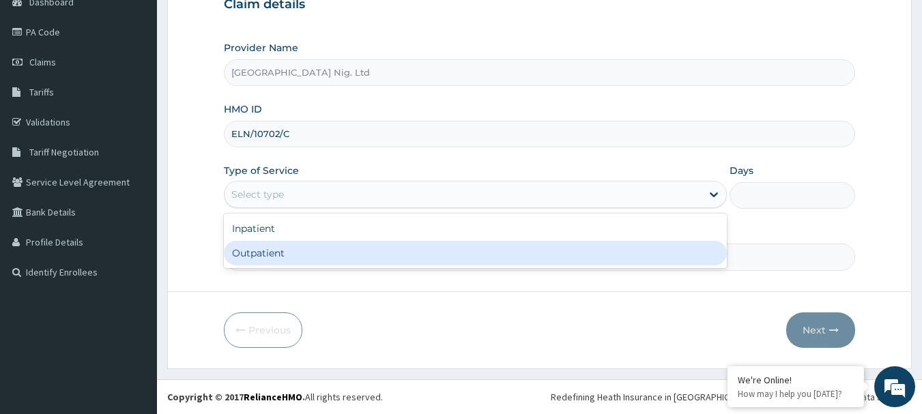
click at [360, 255] on div "Outpatient" at bounding box center [475, 253] width 503 height 25
type input "1"
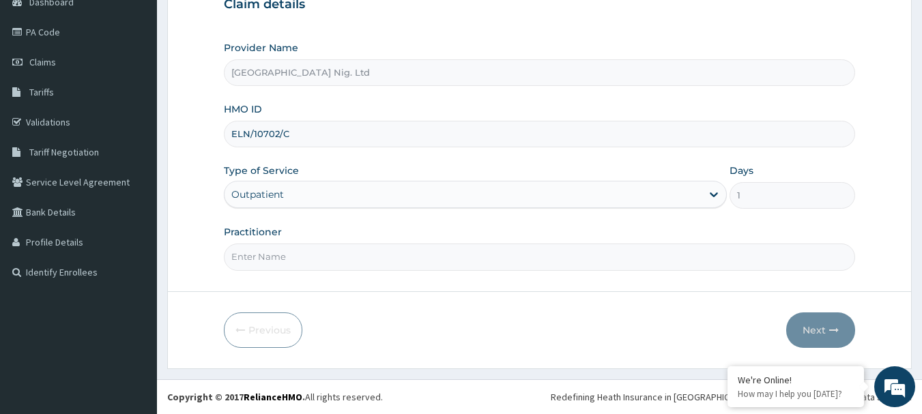
scroll to position [0, 0]
click at [346, 258] on input "Practitioner" at bounding box center [540, 257] width 632 height 27
paste input "NWAORGU GEORGE"
type input "DR NWAORGU GEORGE"
click at [805, 329] on button "Next" at bounding box center [820, 330] width 69 height 35
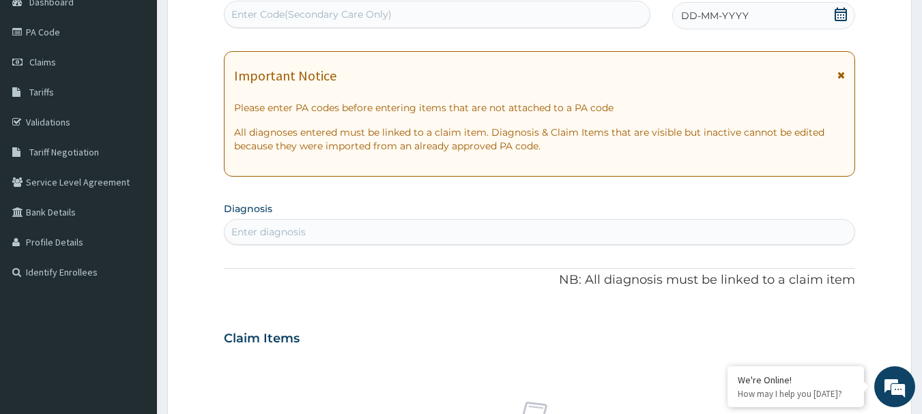
click at [353, 5] on div "Enter Code(Secondary Care Only)" at bounding box center [437, 14] width 426 height 22
paste input "PA/F5F909"
type input "PA/F5F909"
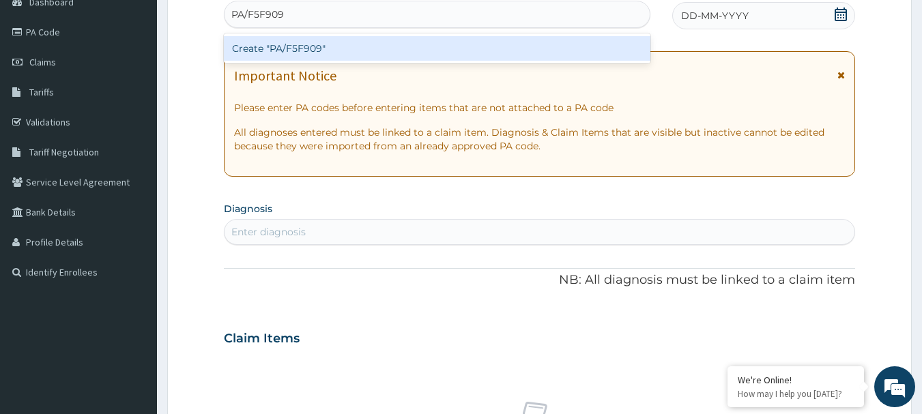
click at [294, 46] on div "Create "PA/F5F909"" at bounding box center [437, 48] width 427 height 25
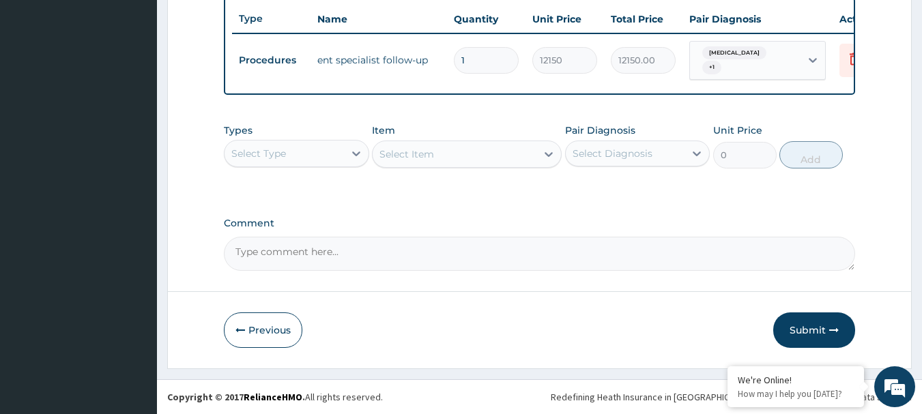
scroll to position [515, 0]
click at [823, 330] on button "Submit" at bounding box center [814, 330] width 82 height 35
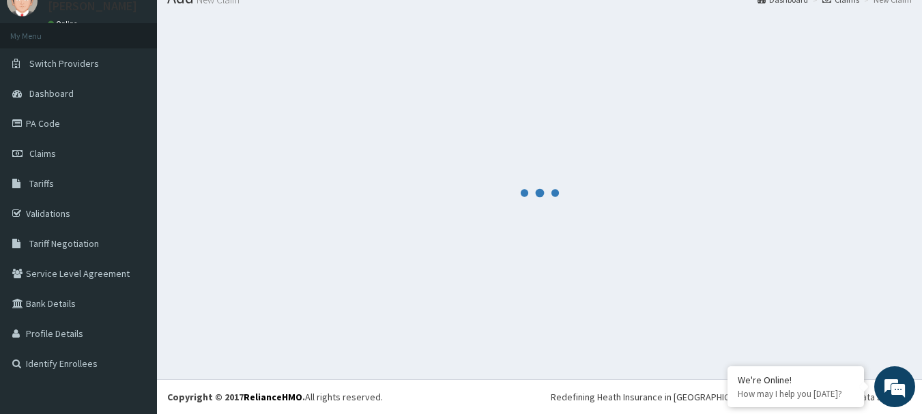
scroll to position [55, 0]
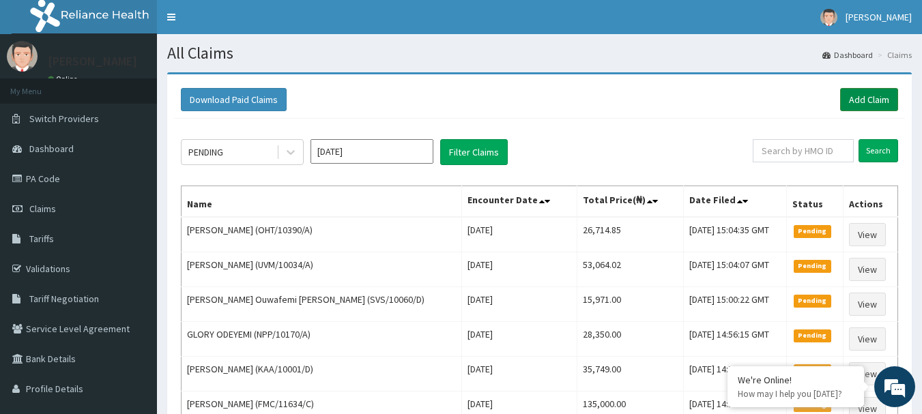
click at [878, 91] on link "Add Claim" at bounding box center [869, 99] width 58 height 23
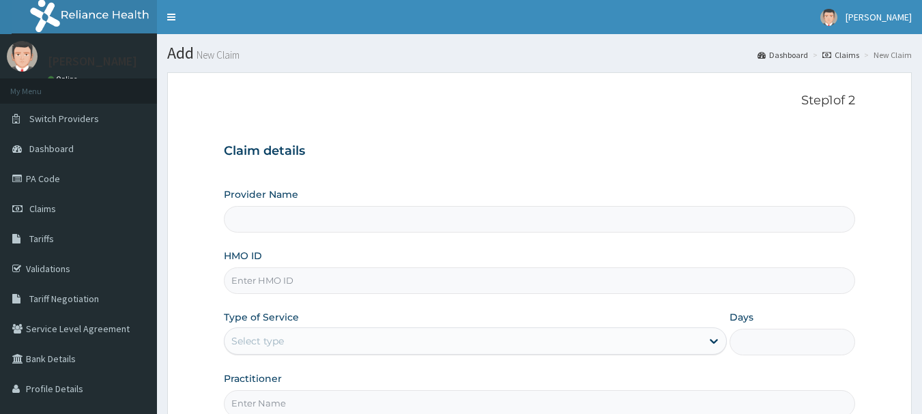
type input "[GEOGRAPHIC_DATA] Nig. Ltd"
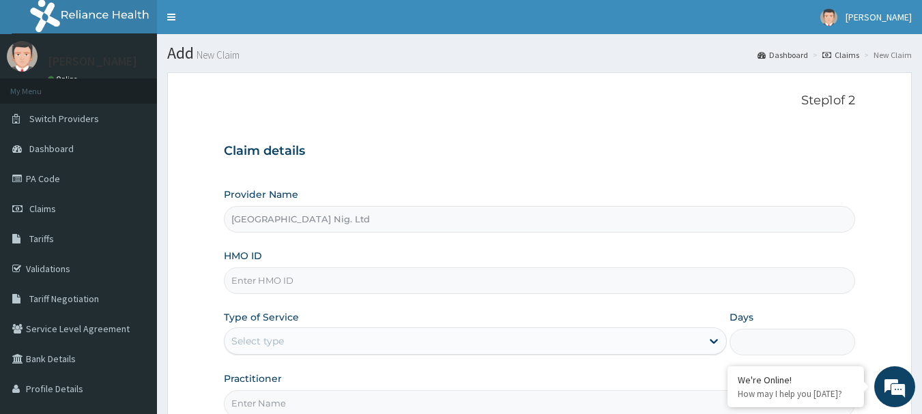
click at [435, 287] on input "HMO ID" at bounding box center [540, 280] width 632 height 27
paste input "NUO/10017/A"
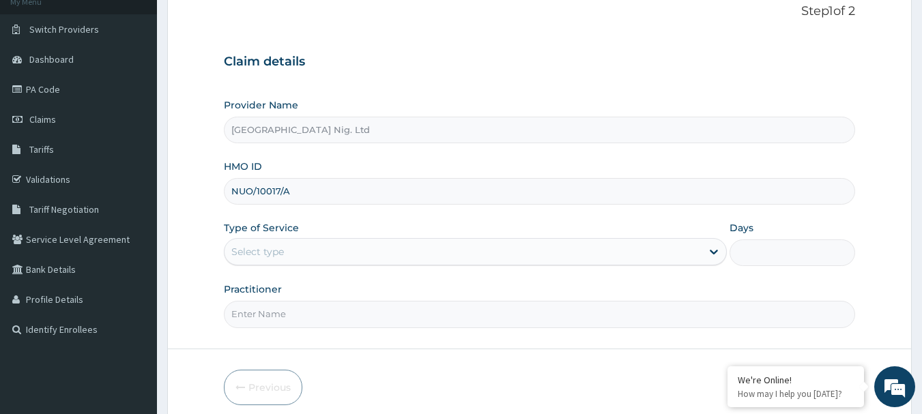
scroll to position [136, 0]
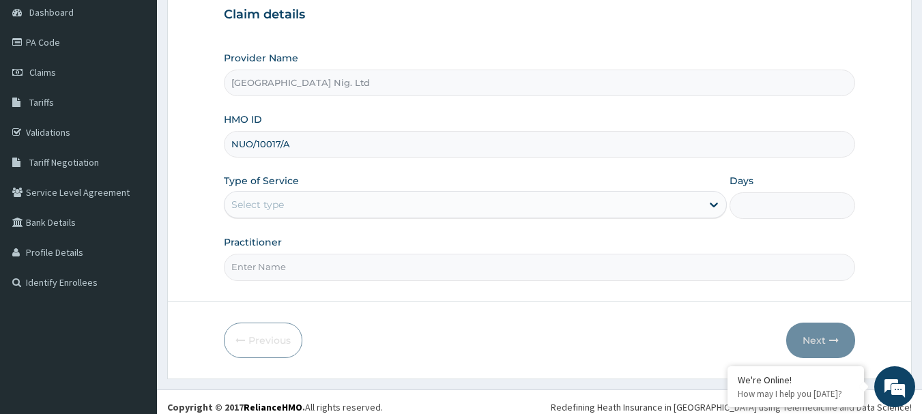
type input "NUO/10017/A"
click at [682, 209] on div "Select type" at bounding box center [462, 205] width 477 height 22
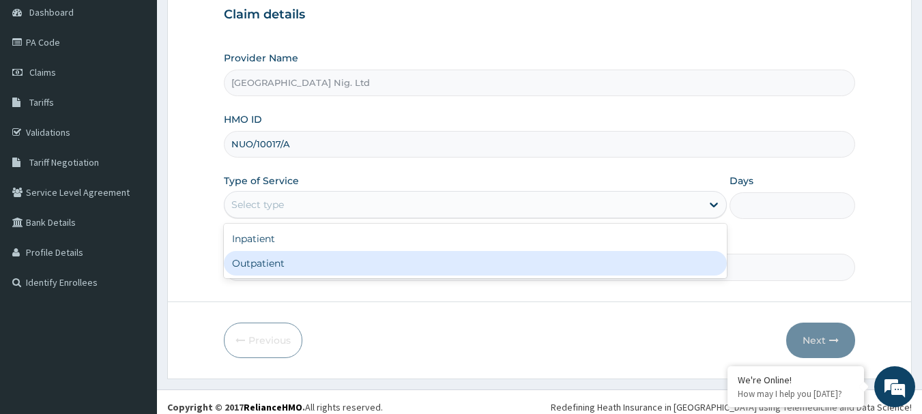
click at [259, 271] on div "Outpatient" at bounding box center [475, 263] width 503 height 25
type input "1"
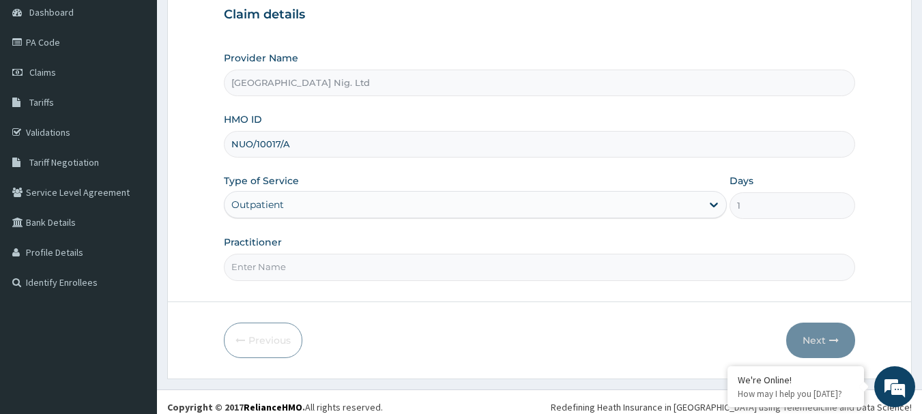
scroll to position [0, 0]
click at [398, 272] on input "Practitioner" at bounding box center [540, 267] width 632 height 27
click at [317, 273] on input "DR" at bounding box center [540, 267] width 632 height 27
paste input "Nwafor Uche"
type input "DR Nwafor Uche"
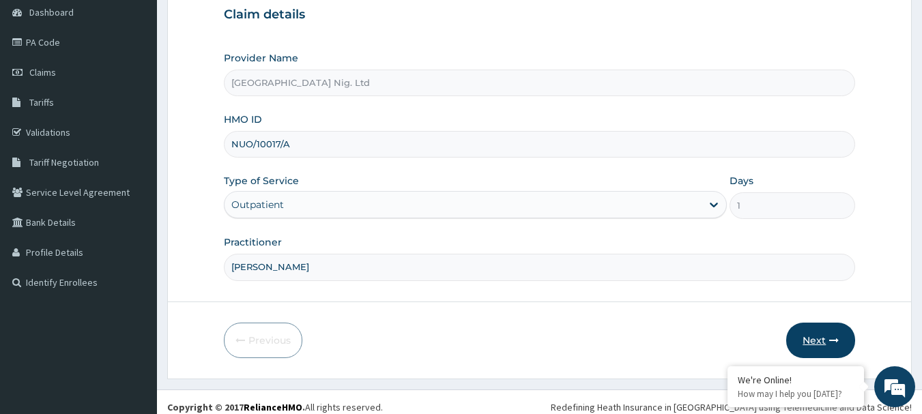
click at [807, 337] on button "Next" at bounding box center [820, 340] width 69 height 35
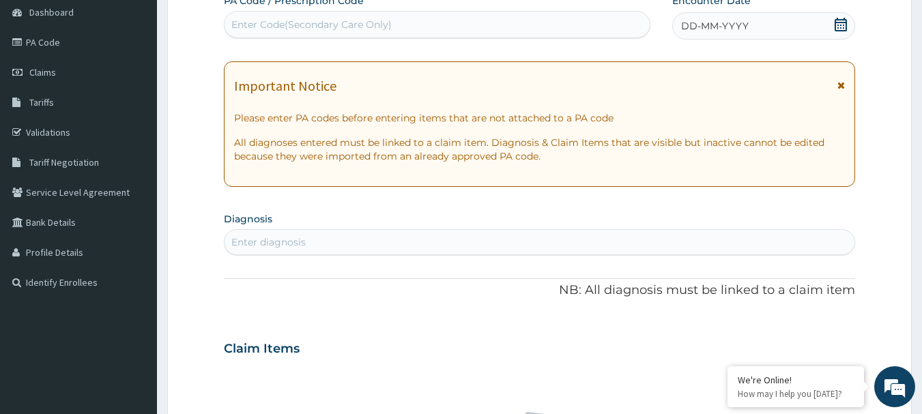
click at [384, 28] on div "Enter Code(Secondary Care Only)" at bounding box center [311, 25] width 160 height 14
paste input "PA/7E1EF5"
type input "PA/7E1EF5"
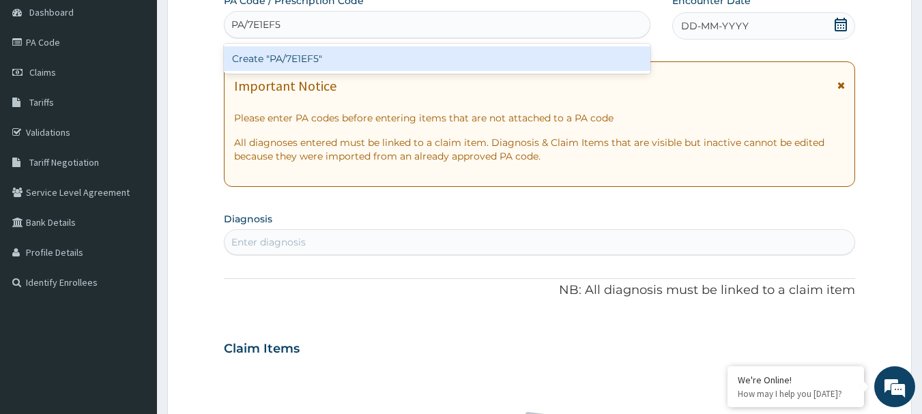
click at [304, 53] on div "Create "PA/7E1EF5"" at bounding box center [437, 58] width 427 height 25
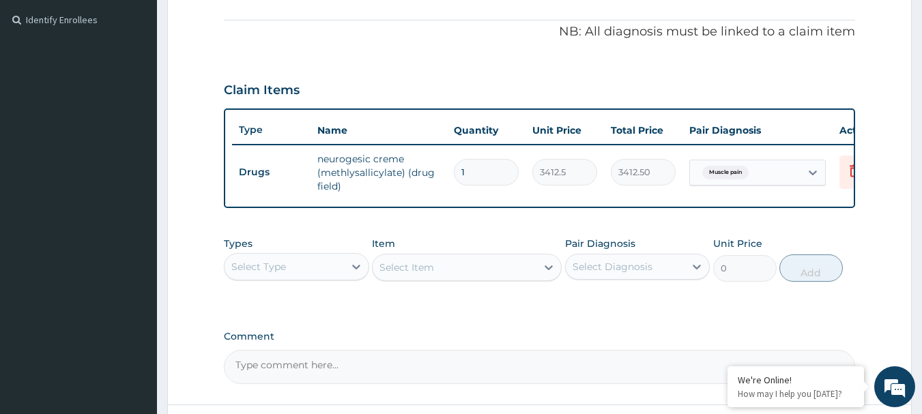
scroll to position [501, 0]
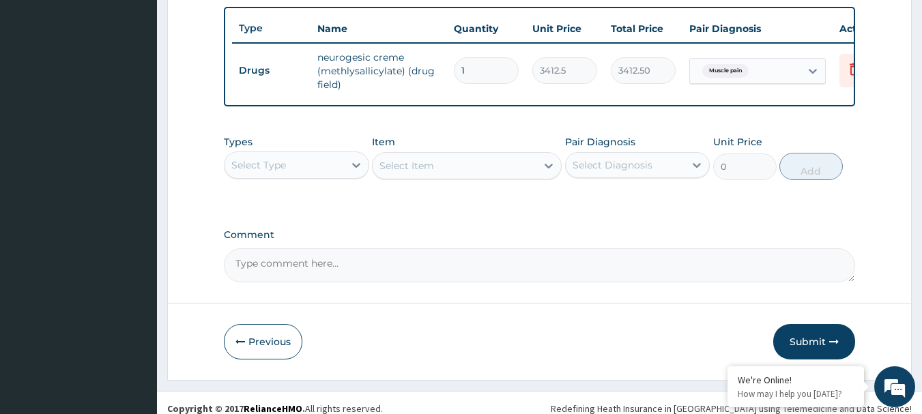
click at [669, 176] on div "Select Diagnosis" at bounding box center [625, 165] width 119 height 22
click at [635, 203] on label "Muscle pain" at bounding box center [617, 199] width 59 height 14
checkbox input "true"
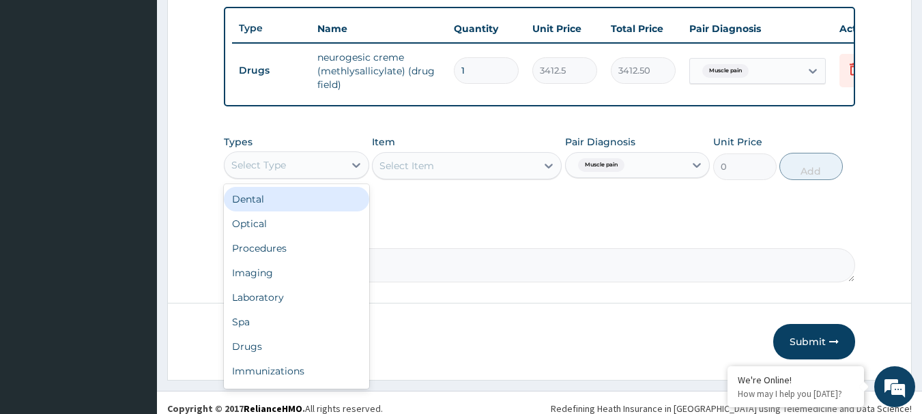
click at [305, 173] on div "Select Type" at bounding box center [283, 165] width 119 height 22
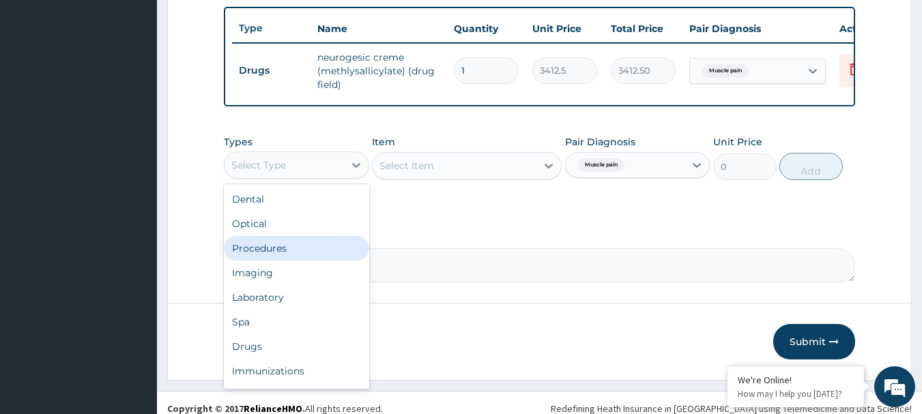
click at [276, 261] on div "Procedures" at bounding box center [296, 248] width 145 height 25
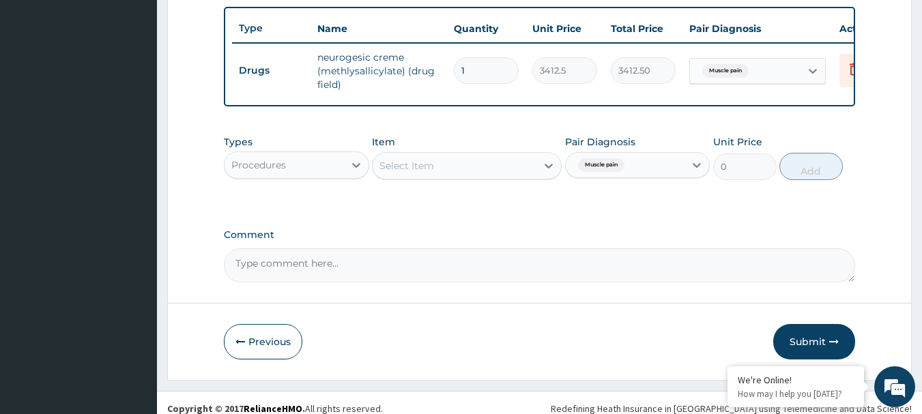
click at [504, 171] on div "Select Item" at bounding box center [455, 166] width 164 height 22
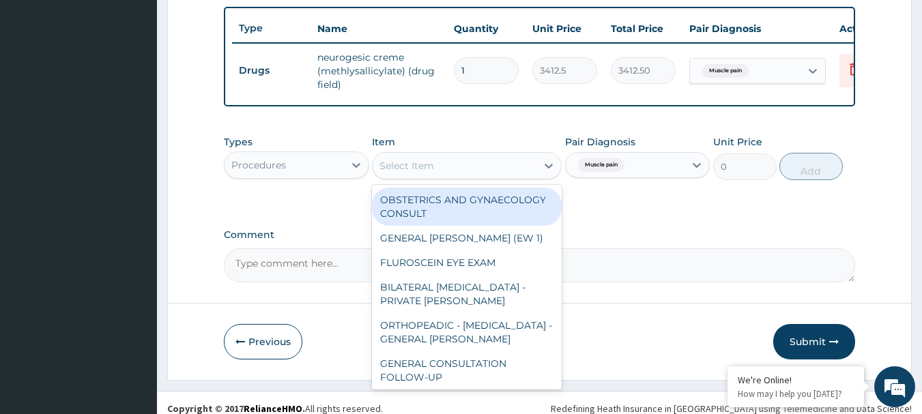
paste input "GENERAL CONSULTATION"
type input "GENERAL CONSULTATION"
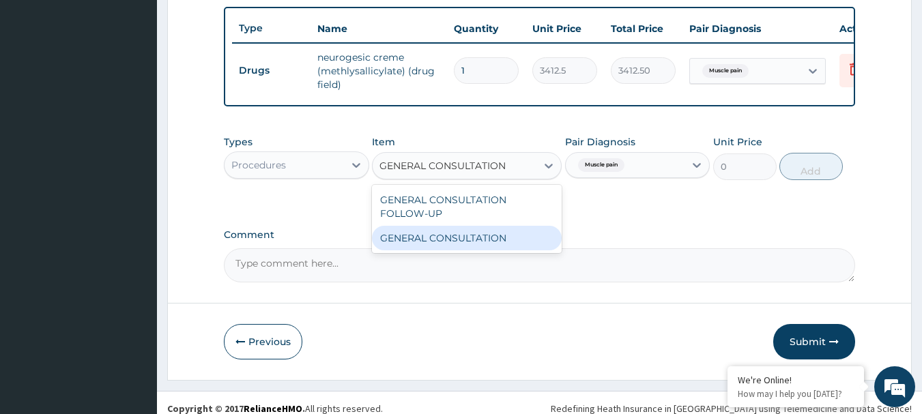
click at [451, 250] on div "GENERAL CONSULTATION" at bounding box center [467, 238] width 190 height 25
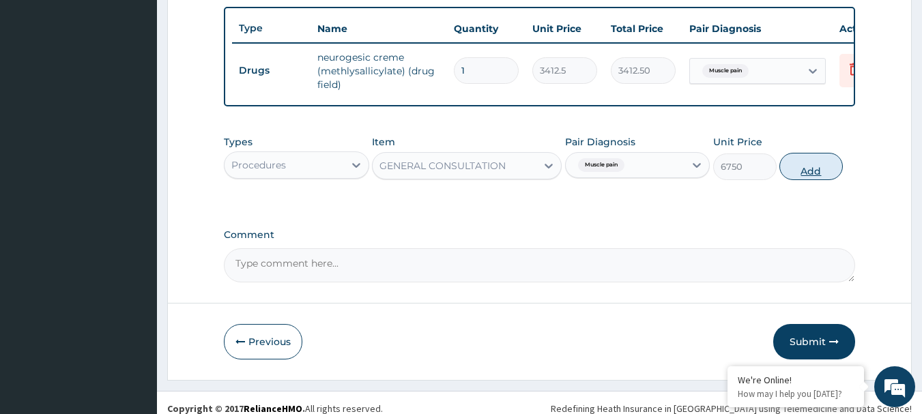
click at [827, 171] on button "Add" at bounding box center [810, 166] width 63 height 27
type input "0"
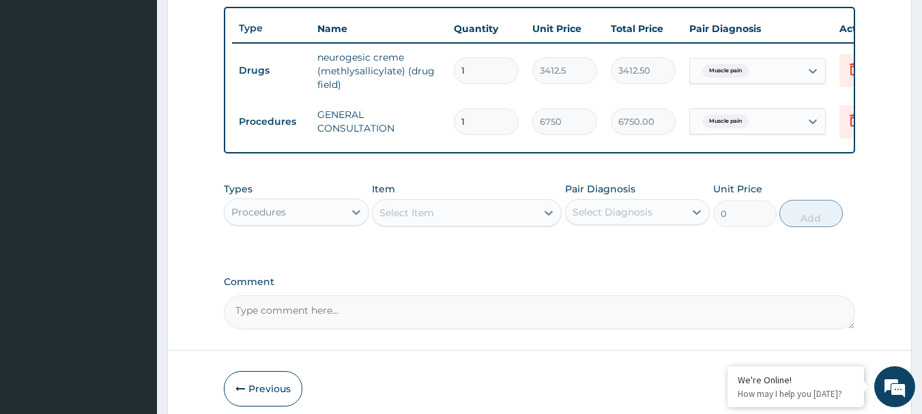
click at [683, 223] on div "Select Diagnosis" at bounding box center [625, 212] width 119 height 22
click at [638, 252] on label "Muscle pain" at bounding box center [617, 246] width 59 height 14
click at [652, 261] on div "Muscle pain" at bounding box center [637, 247] width 145 height 28
click at [575, 250] on input "checkbox" at bounding box center [577, 246] width 9 height 9
checkbox input "true"
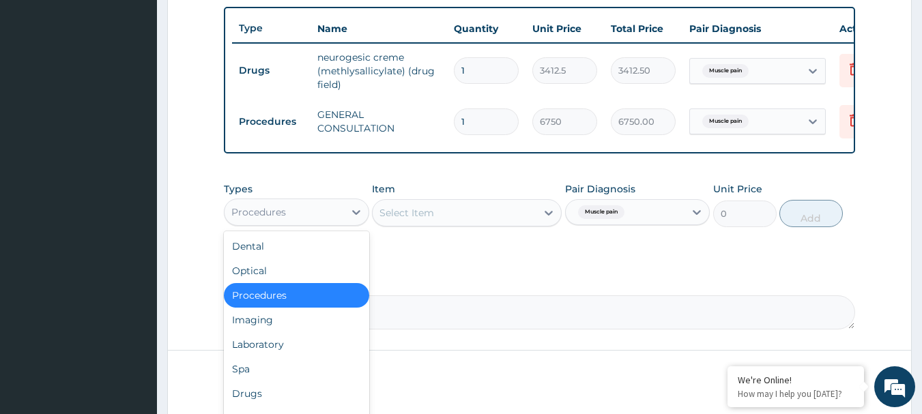
click at [322, 214] on div "Procedures" at bounding box center [283, 212] width 119 height 22
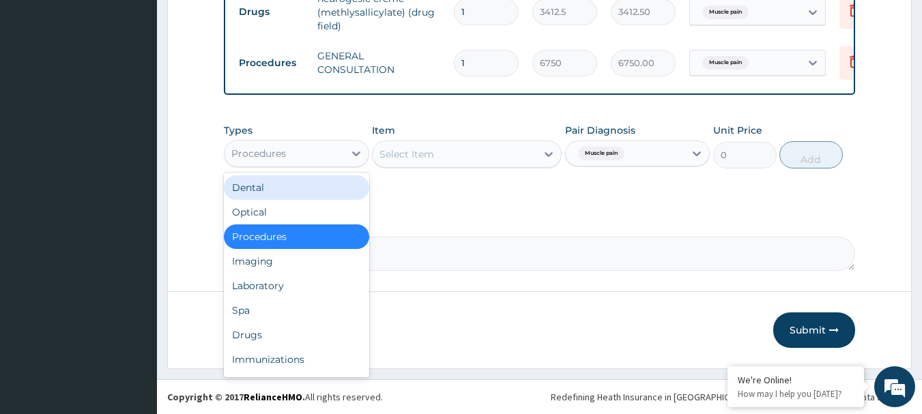
scroll to position [570, 0]
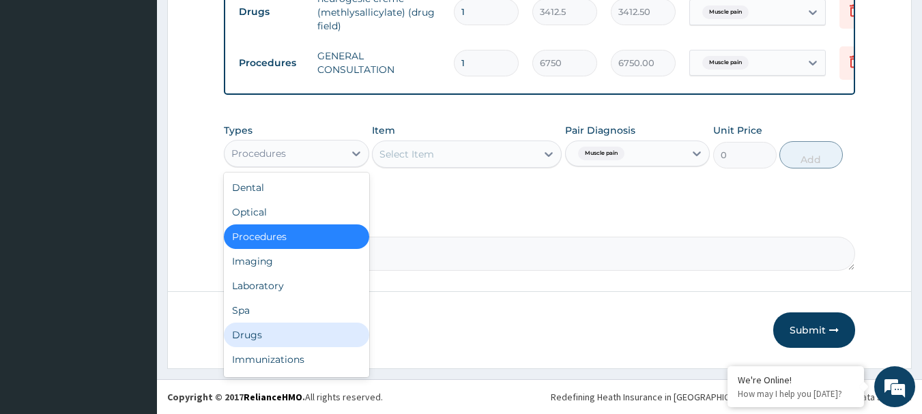
click at [276, 329] on div "Drugs" at bounding box center [296, 335] width 145 height 25
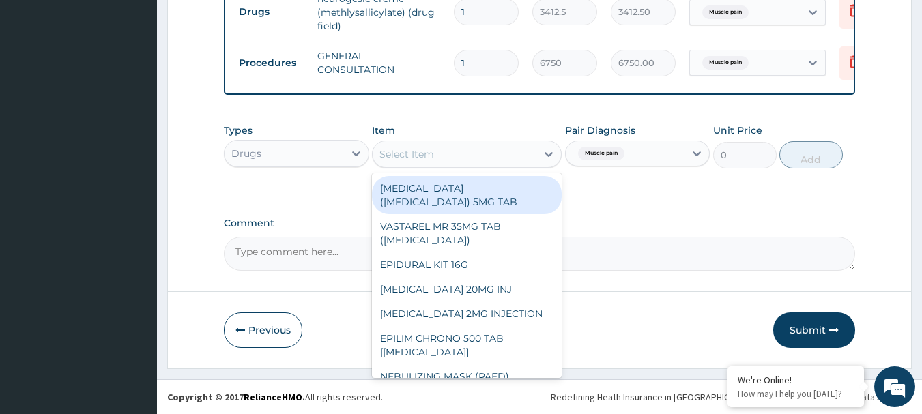
click at [461, 154] on div "Select Item" at bounding box center [455, 154] width 164 height 22
paste input "DICLOFENAC 50MG TAB"
type input "DICLOFENAC 50MG TAB"
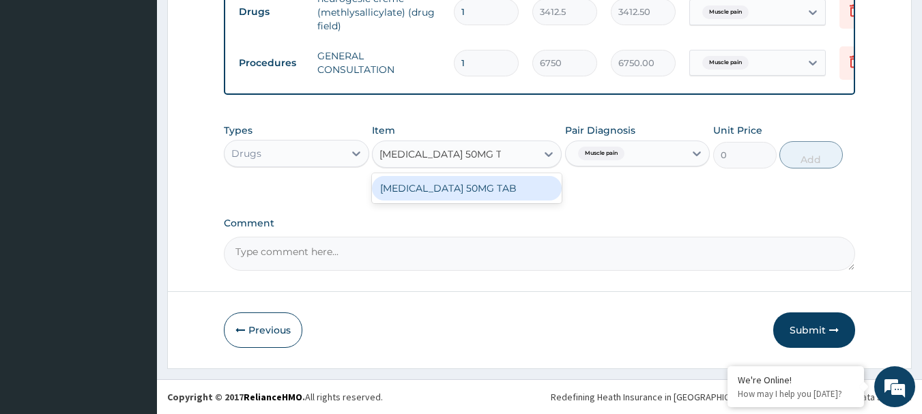
click at [438, 189] on div "DICLOFENAC 50MG TAB" at bounding box center [467, 188] width 190 height 25
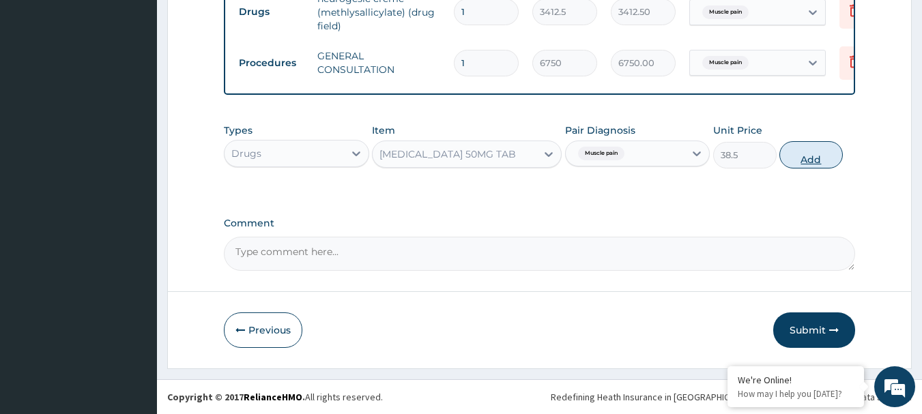
click at [811, 153] on button "Add" at bounding box center [810, 154] width 63 height 27
type input "0"
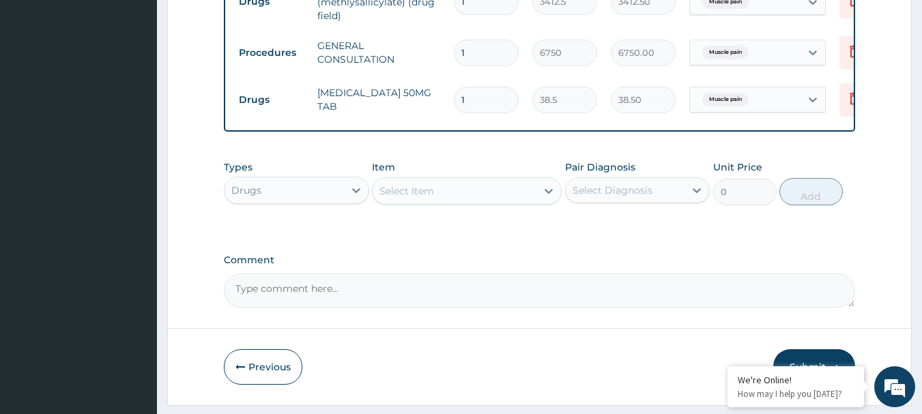
click at [481, 103] on input "1" at bounding box center [486, 100] width 65 height 27
type input "10"
type input "385.00"
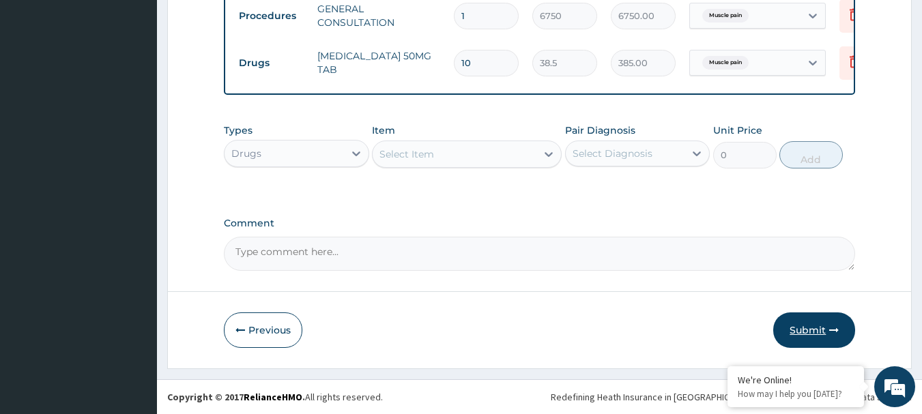
type input "10"
click at [811, 329] on button "Submit" at bounding box center [814, 330] width 82 height 35
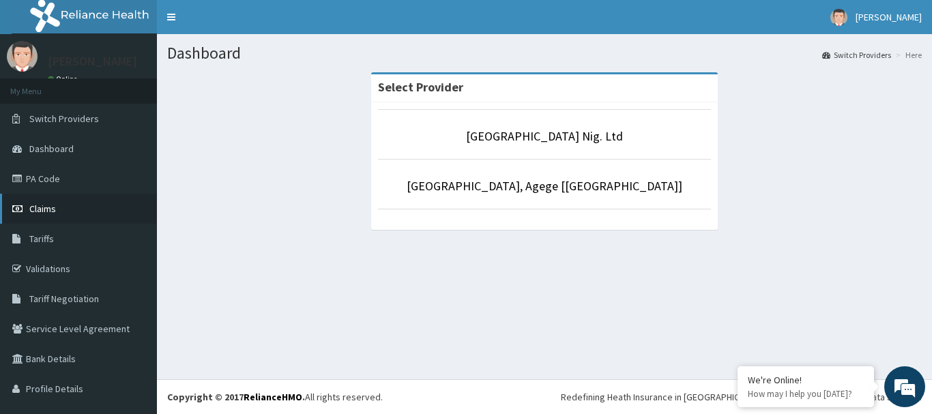
click at [44, 210] on span "Claims" at bounding box center [42, 209] width 27 height 12
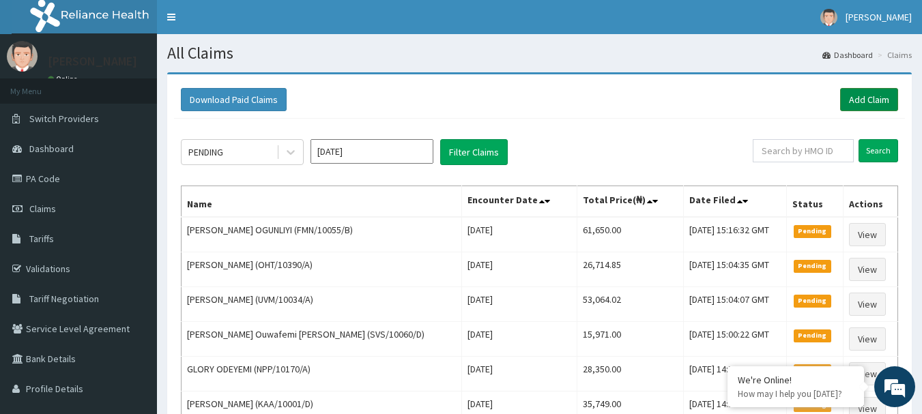
click at [875, 100] on link "Add Claim" at bounding box center [869, 99] width 58 height 23
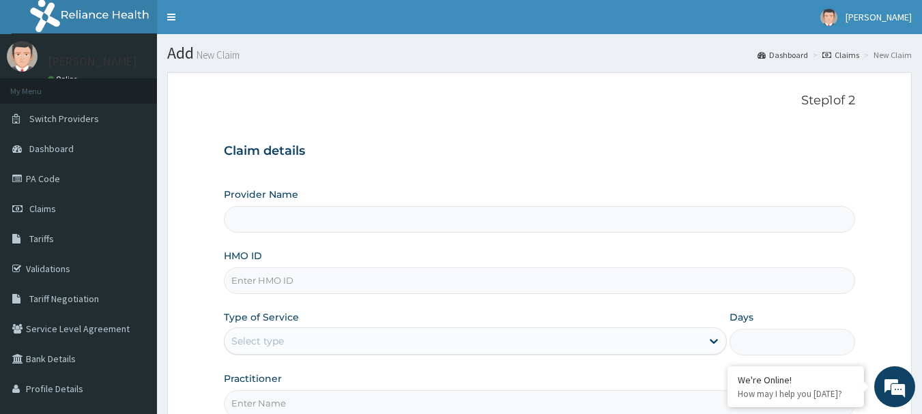
type input "[GEOGRAPHIC_DATA] Nig. Ltd"
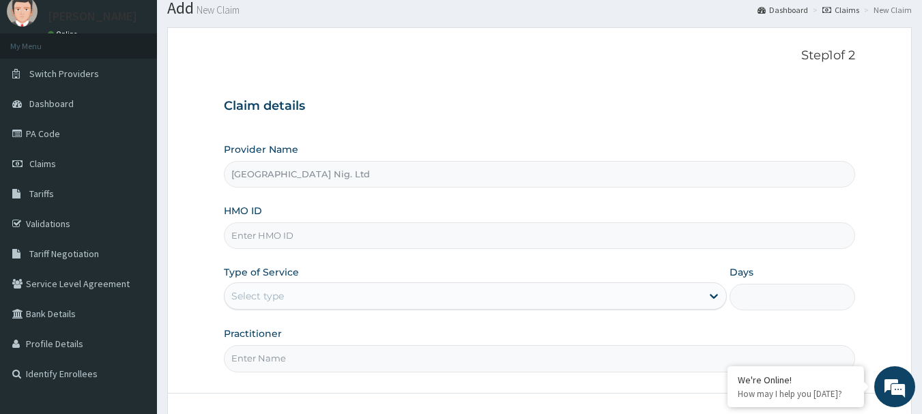
scroll to position [68, 0]
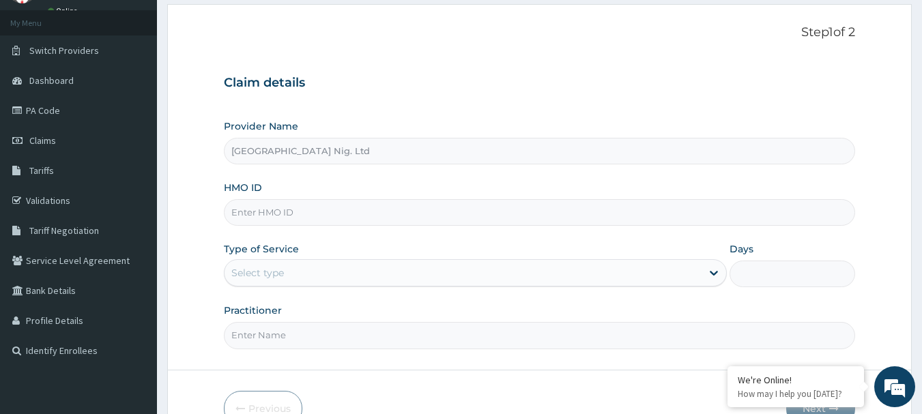
click at [375, 216] on input "HMO ID" at bounding box center [540, 212] width 632 height 27
paste input "AGO/10071/C"
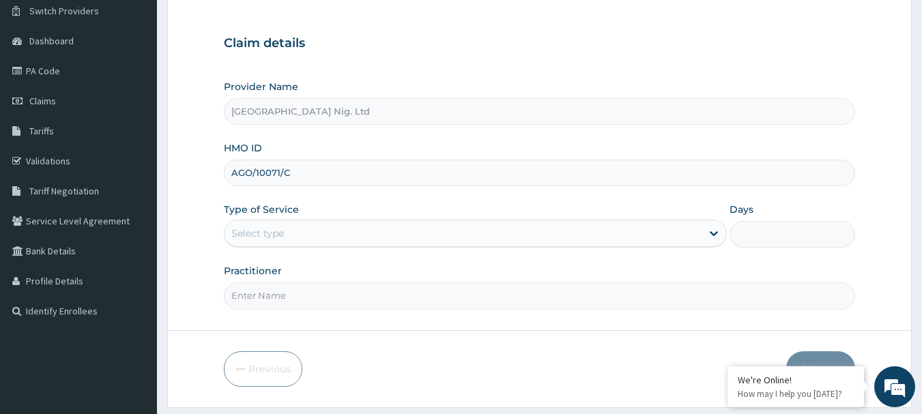
scroll to position [147, 0]
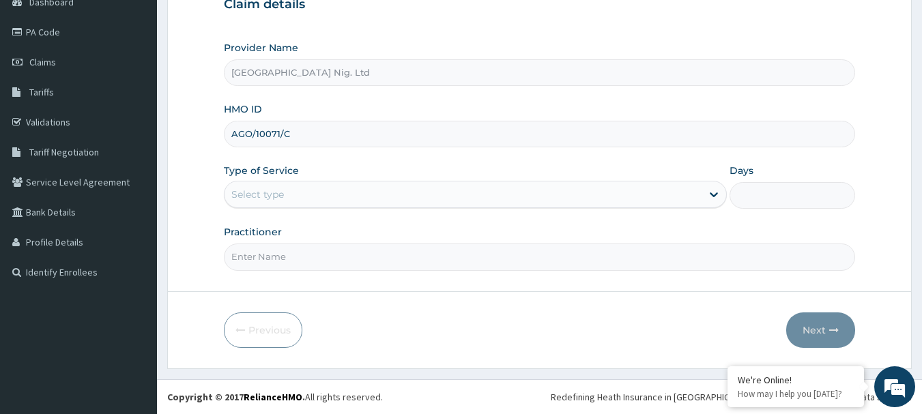
type input "AGO/10071/C"
click at [693, 191] on div "Select type" at bounding box center [462, 195] width 477 height 22
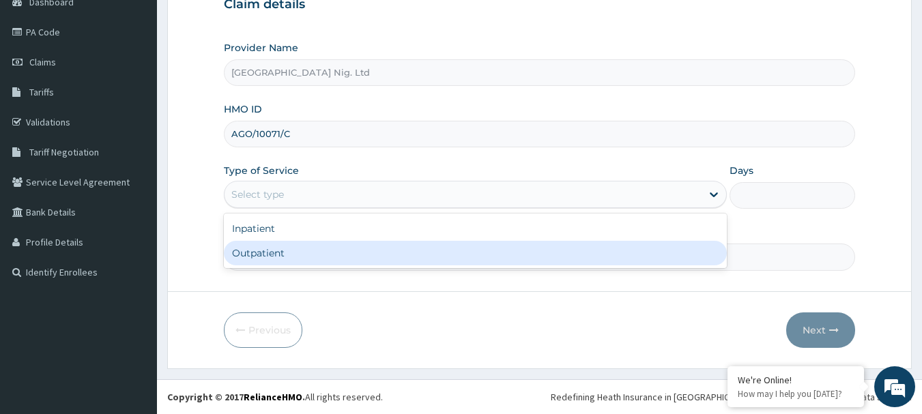
click at [391, 248] on div "Outpatient" at bounding box center [475, 253] width 503 height 25
type input "1"
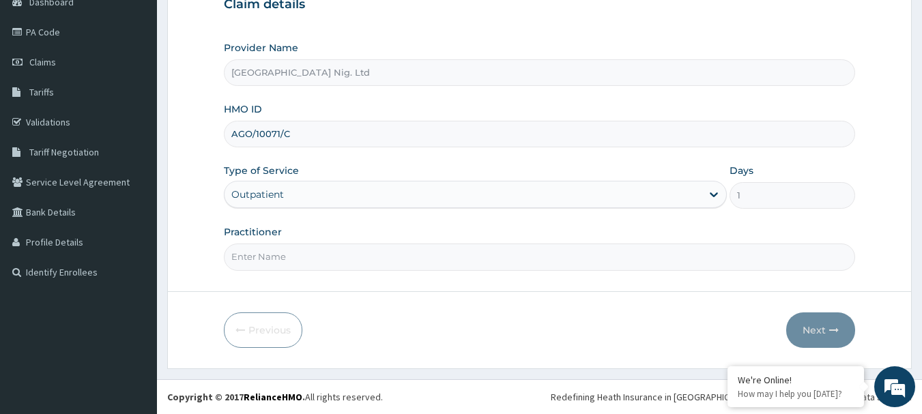
click at [385, 261] on input "Practitioner" at bounding box center [540, 257] width 632 height 27
paste input "NWANKWO IKECHUKWU"
type input "DR NWANKWO IKECHUKWU"
click at [827, 330] on button "Next" at bounding box center [820, 330] width 69 height 35
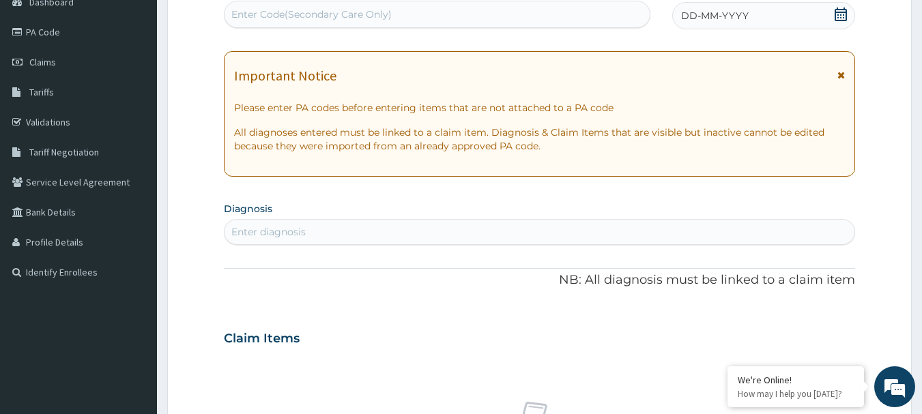
click at [838, 12] on icon at bounding box center [841, 15] width 12 height 14
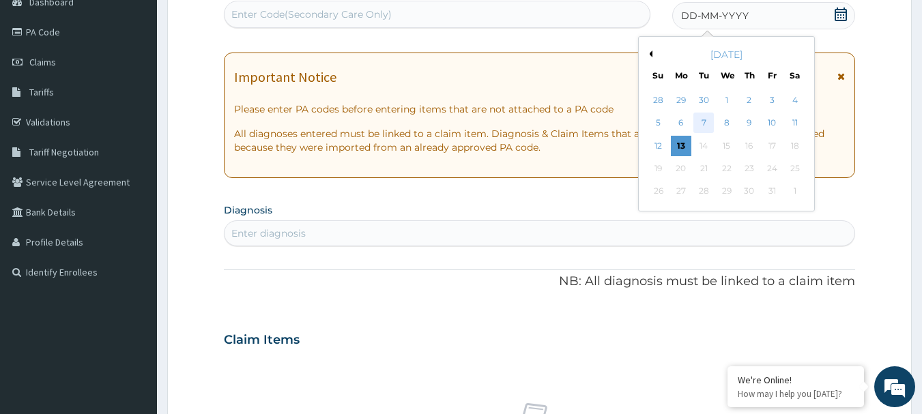
click at [708, 119] on div "7" at bounding box center [704, 123] width 20 height 20
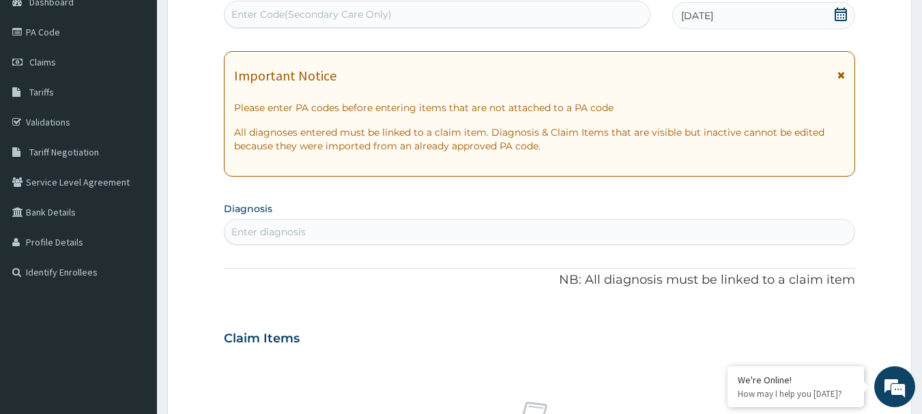
click at [398, 234] on div "Enter diagnosis" at bounding box center [539, 232] width 631 height 22
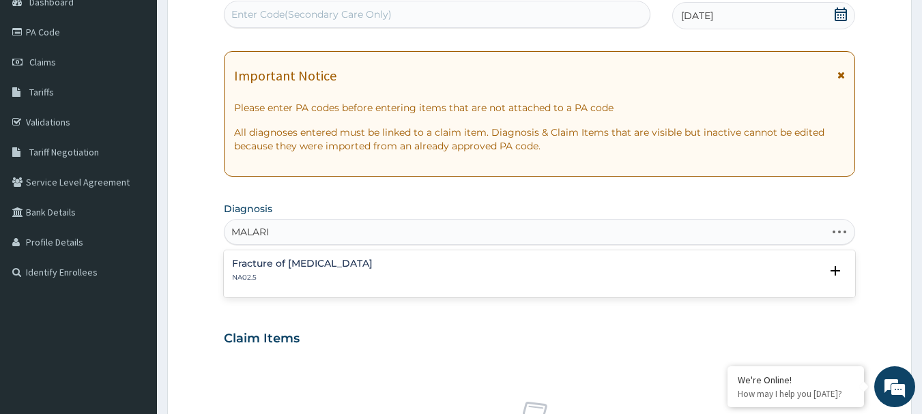
type input "MALARIA"
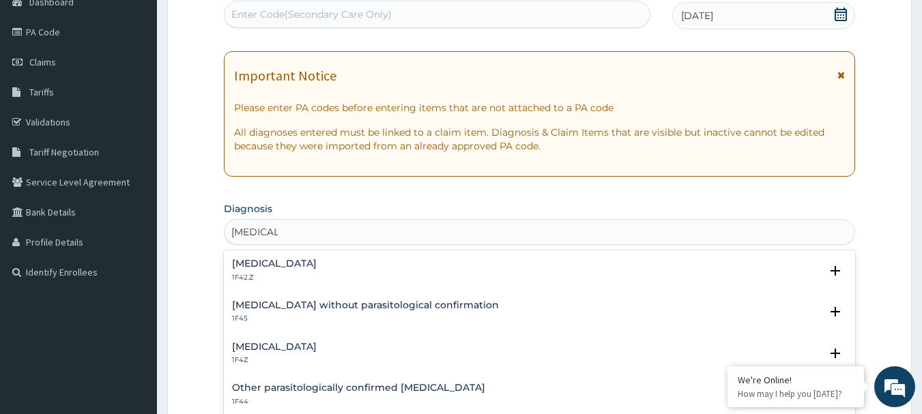
click at [293, 344] on h4 "Malaria, unspecified" at bounding box center [274, 347] width 85 height 10
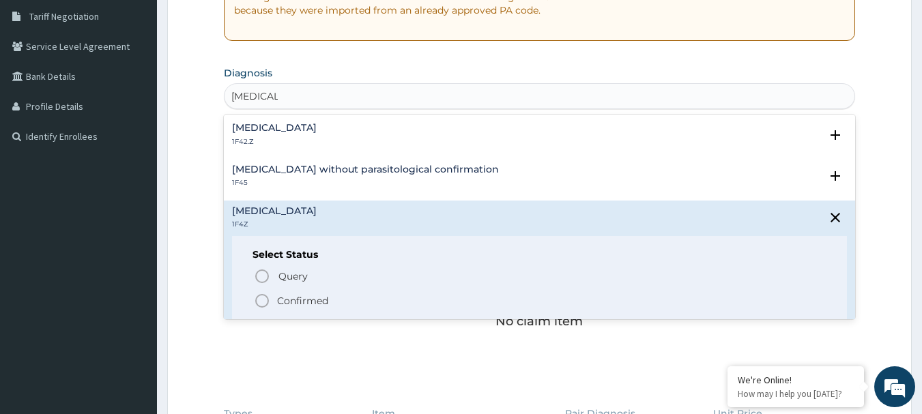
scroll to position [283, 0]
click at [261, 300] on icon "status option filled" at bounding box center [262, 300] width 16 height 16
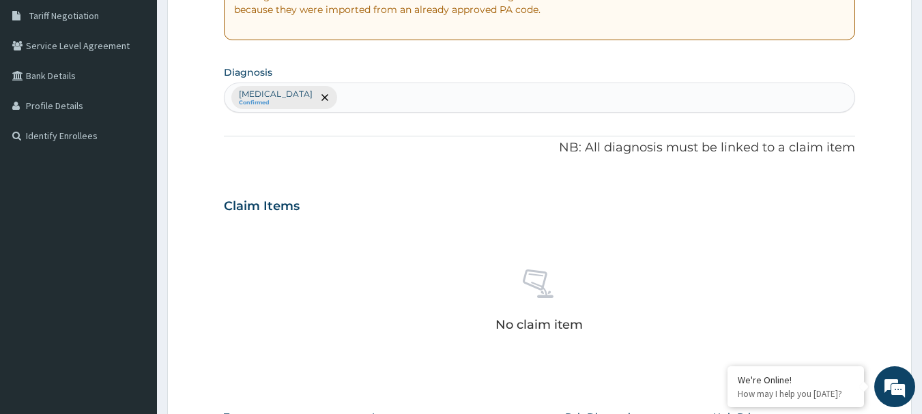
click at [381, 96] on div "Malaria, unspecified Confirmed" at bounding box center [539, 97] width 631 height 29
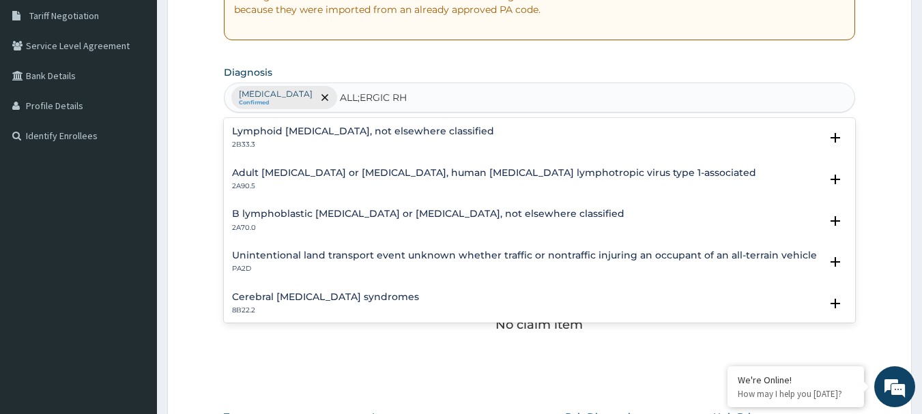
type input "ALL;ERGIC RHI"
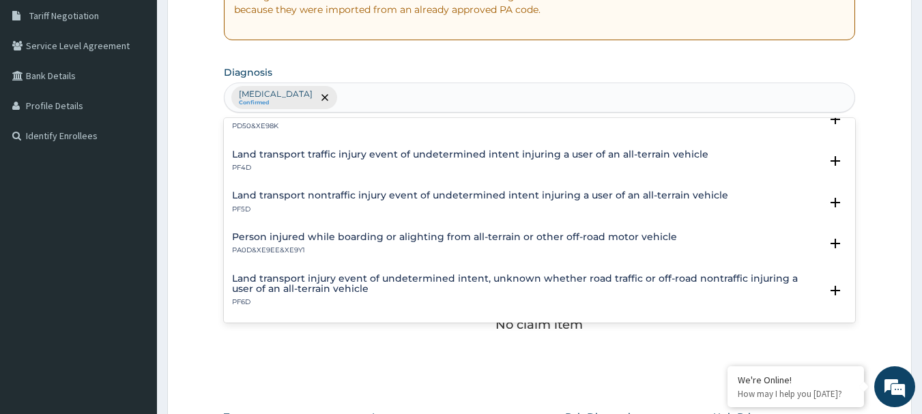
scroll to position [0, 0]
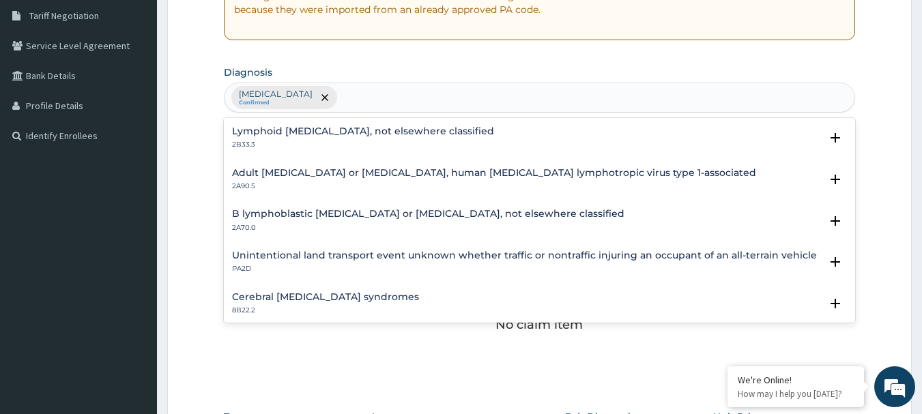
click at [431, 89] on div "Malaria, unspecified Confirmed ALL;ERGIC RHI" at bounding box center [539, 97] width 631 height 29
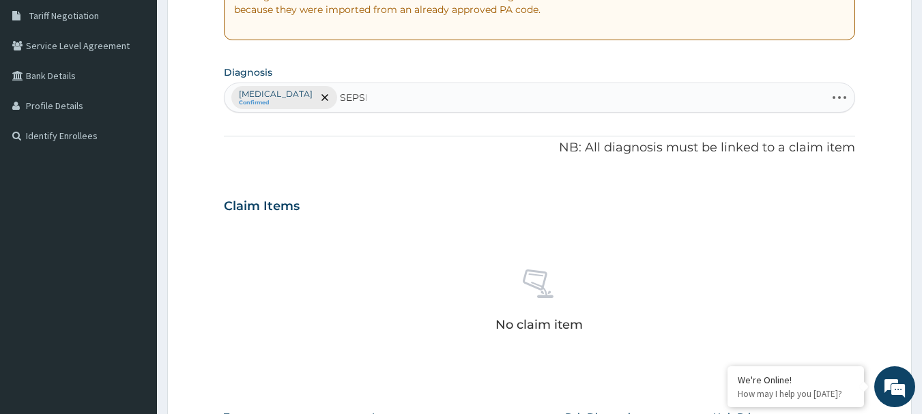
type input "SEPSIS"
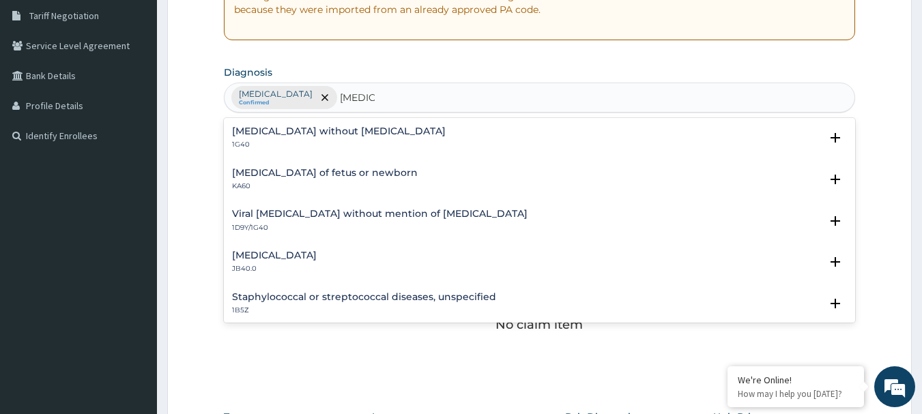
click at [289, 253] on h4 "Puerperal sepsis" at bounding box center [274, 255] width 85 height 10
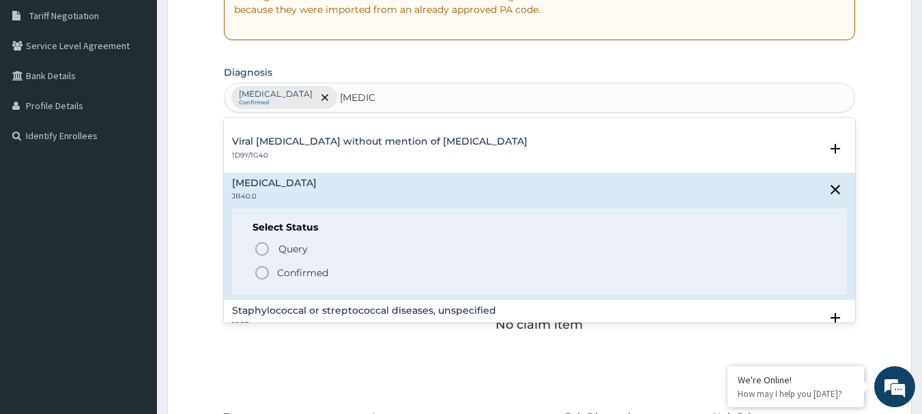
scroll to position [136, 0]
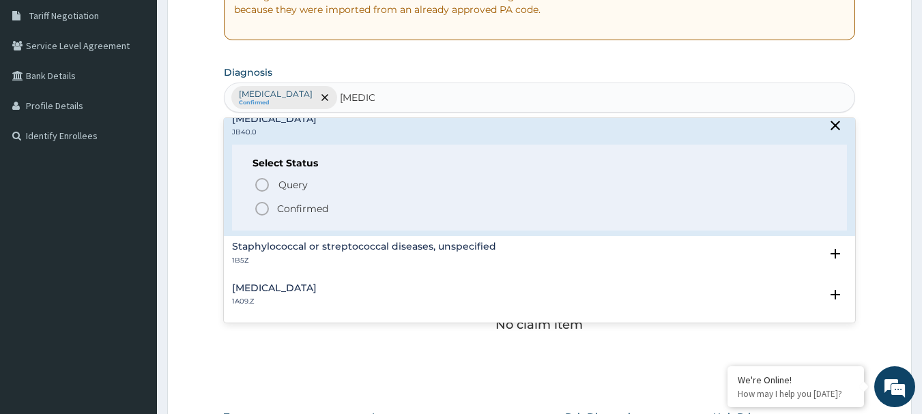
click at [289, 212] on p "Confirmed" at bounding box center [302, 209] width 51 height 14
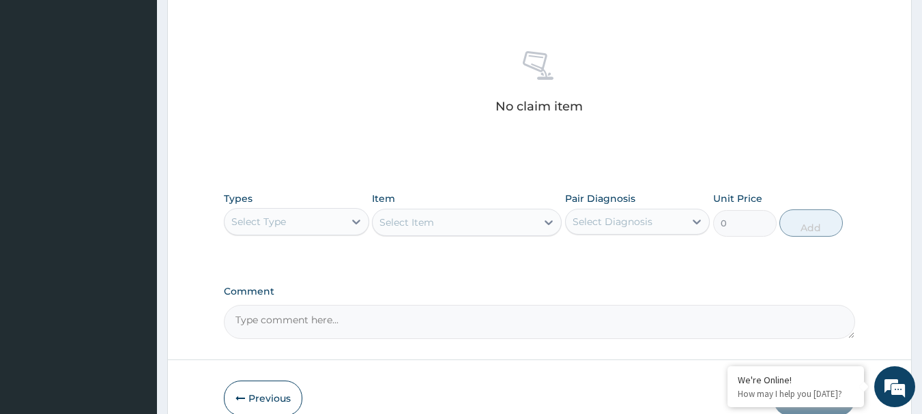
scroll to position [570, 0]
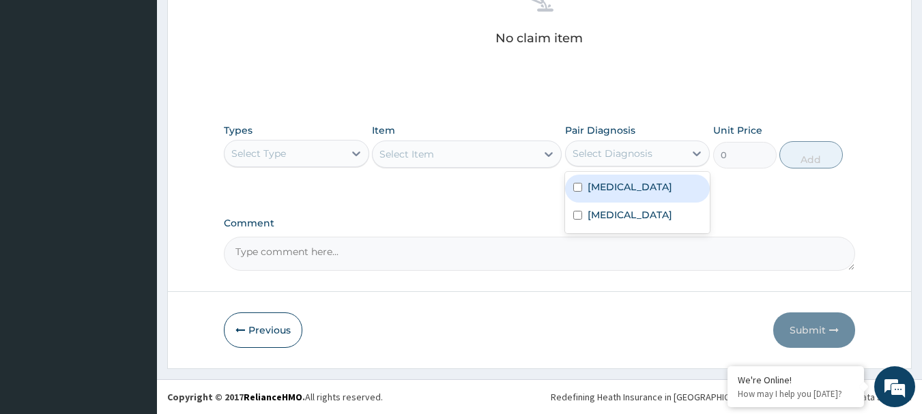
click at [625, 156] on div "Select Diagnosis" at bounding box center [613, 154] width 80 height 14
click at [630, 187] on label "Malaria, unspecified" at bounding box center [630, 187] width 85 height 14
checkbox input "true"
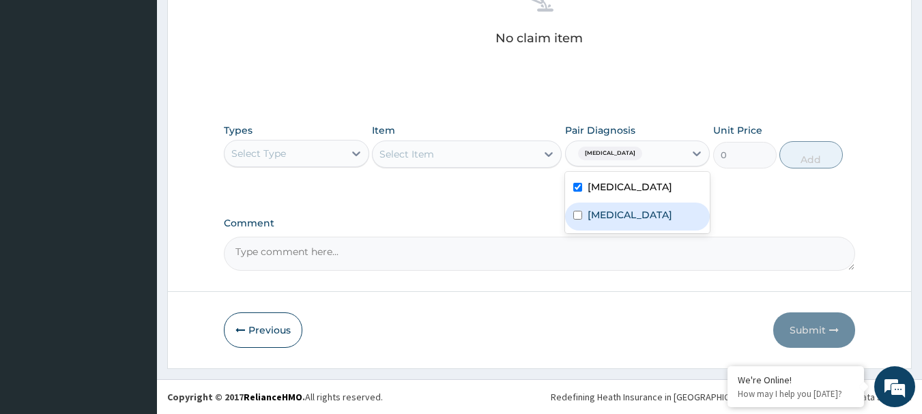
click at [623, 223] on div "Puerperal sepsis" at bounding box center [637, 217] width 145 height 28
checkbox input "true"
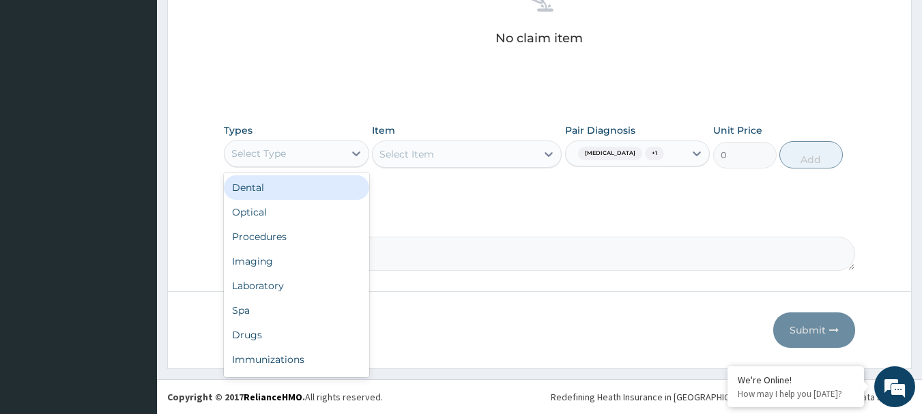
click at [330, 144] on div "Select Type" at bounding box center [283, 154] width 119 height 22
click at [343, 157] on div "Select Type" at bounding box center [283, 154] width 119 height 22
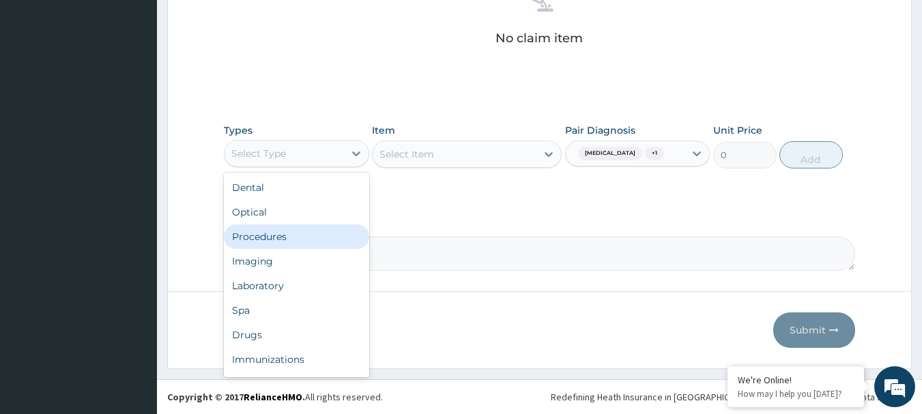
click at [267, 243] on div "Procedures" at bounding box center [296, 236] width 145 height 25
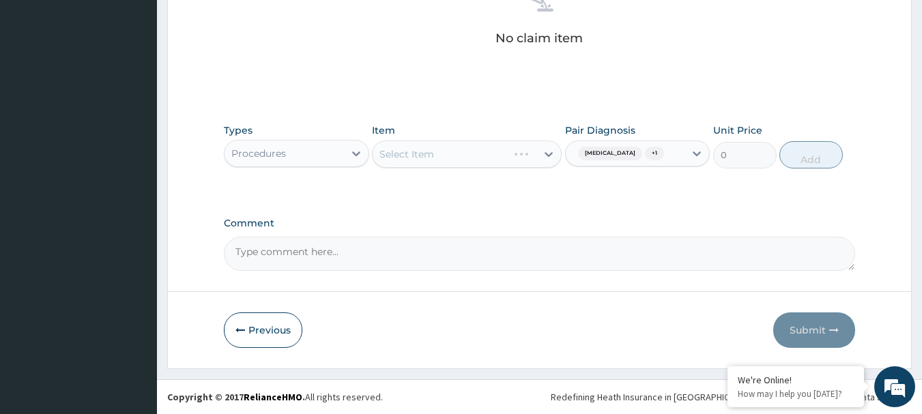
click at [423, 147] on div "Select Item" at bounding box center [467, 154] width 190 height 27
click at [466, 163] on div "Select Item" at bounding box center [467, 154] width 190 height 27
click at [477, 154] on div "Select Item" at bounding box center [467, 154] width 190 height 27
click at [504, 151] on div "Select Item" at bounding box center [467, 154] width 190 height 27
click at [549, 154] on div "Select Item" at bounding box center [467, 154] width 190 height 27
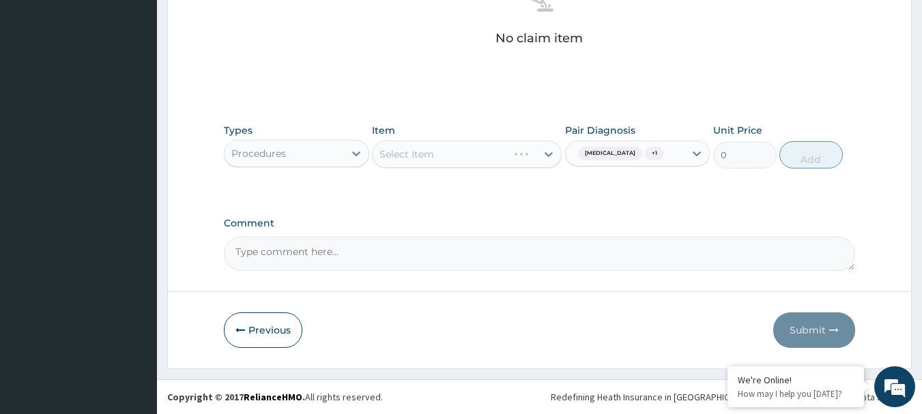
click at [481, 155] on div "Select Item" at bounding box center [467, 154] width 190 height 27
click at [549, 151] on div "Select Item" at bounding box center [467, 154] width 190 height 27
click at [484, 154] on div "Select Item" at bounding box center [467, 154] width 190 height 27
click at [551, 157] on div "Select Item" at bounding box center [467, 154] width 190 height 27
click at [484, 158] on div "Select Item" at bounding box center [467, 154] width 190 height 27
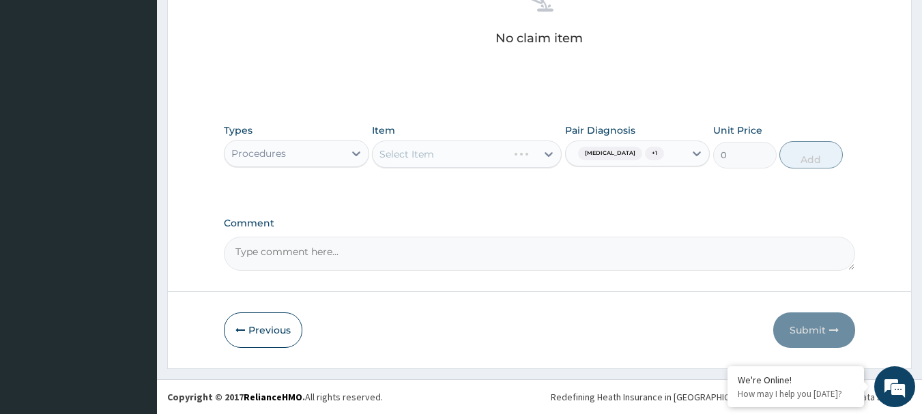
click at [489, 151] on div "Select Item" at bounding box center [467, 154] width 190 height 27
click at [493, 154] on div "Select Item" at bounding box center [467, 154] width 190 height 27
click at [545, 151] on div "Select Item" at bounding box center [467, 154] width 190 height 27
click at [487, 156] on div "Select Item" at bounding box center [467, 154] width 190 height 27
click at [489, 156] on div "Select Item" at bounding box center [467, 154] width 190 height 27
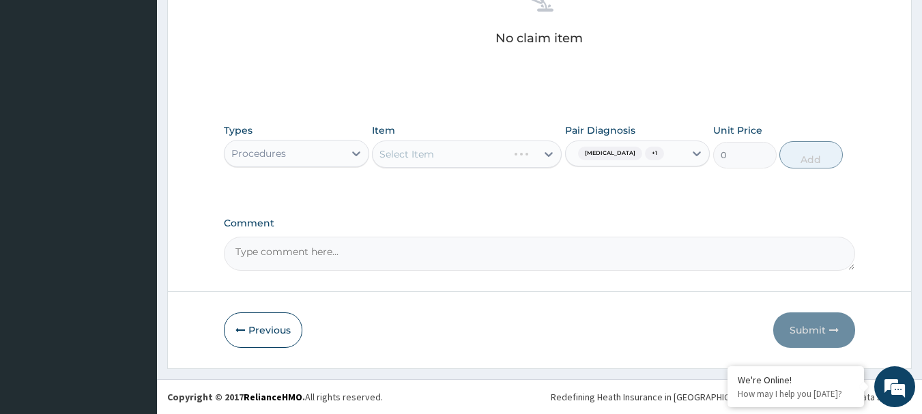
click at [535, 158] on div "Select Item" at bounding box center [467, 154] width 190 height 27
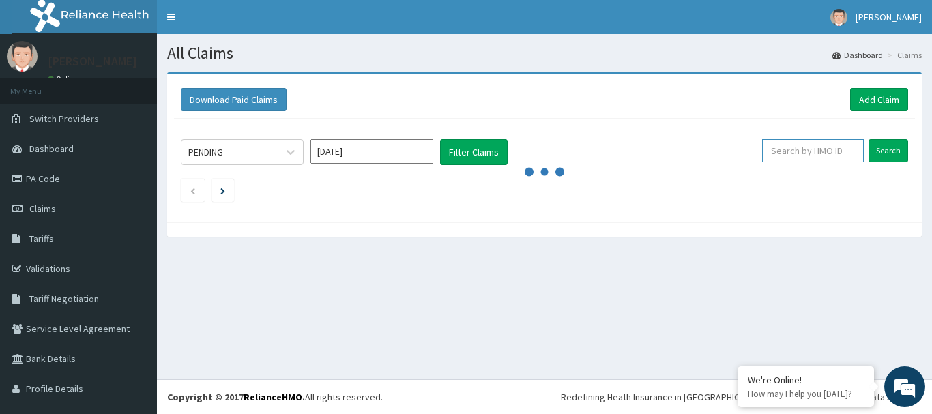
click at [821, 149] on input "text" at bounding box center [813, 150] width 102 height 23
paste input "IROH ISRAEL CHIMZURUOKE"
type input "IROH ISRAEL CHIMZURUOKE"
click at [882, 150] on input "Search" at bounding box center [889, 150] width 40 height 23
click at [884, 153] on input "Search" at bounding box center [889, 150] width 40 height 23
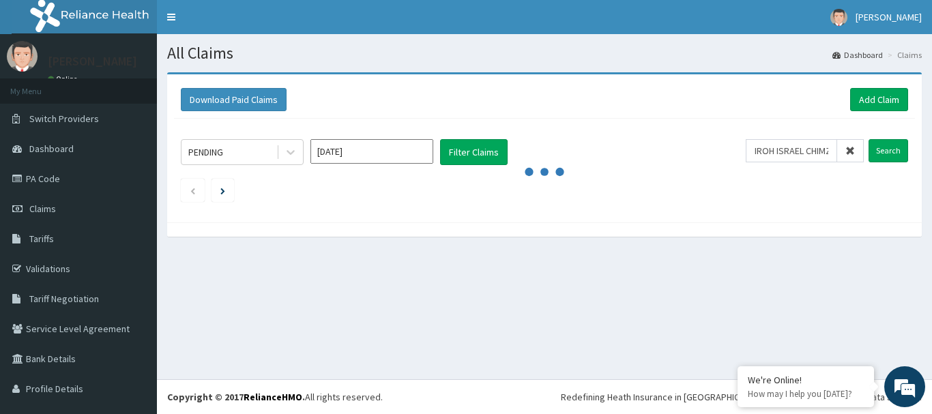
click at [845, 152] on icon at bounding box center [850, 151] width 10 height 10
click at [818, 152] on input "text" at bounding box center [813, 150] width 102 height 23
paste input "AGO/10071/C"
type input "AGO/10071/C"
click at [888, 156] on input "Search" at bounding box center [889, 150] width 40 height 23
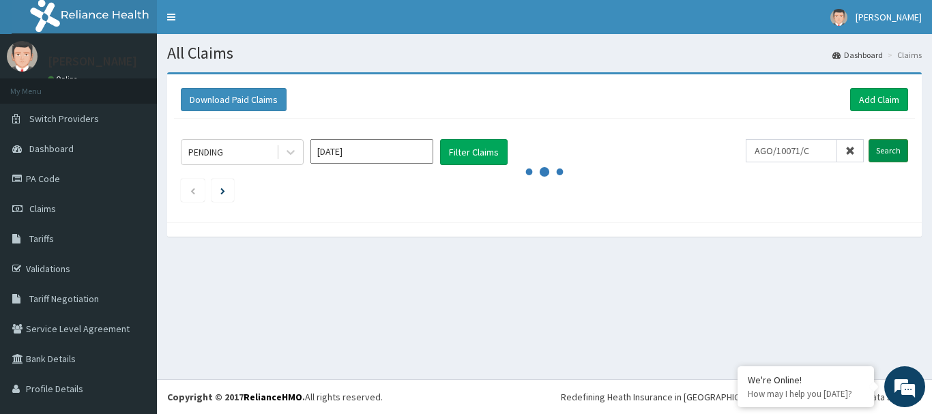
click at [886, 152] on input "Search" at bounding box center [889, 150] width 40 height 23
click at [31, 211] on span "Claims" at bounding box center [42, 209] width 27 height 12
